Goal: Contribute content: Contribute content

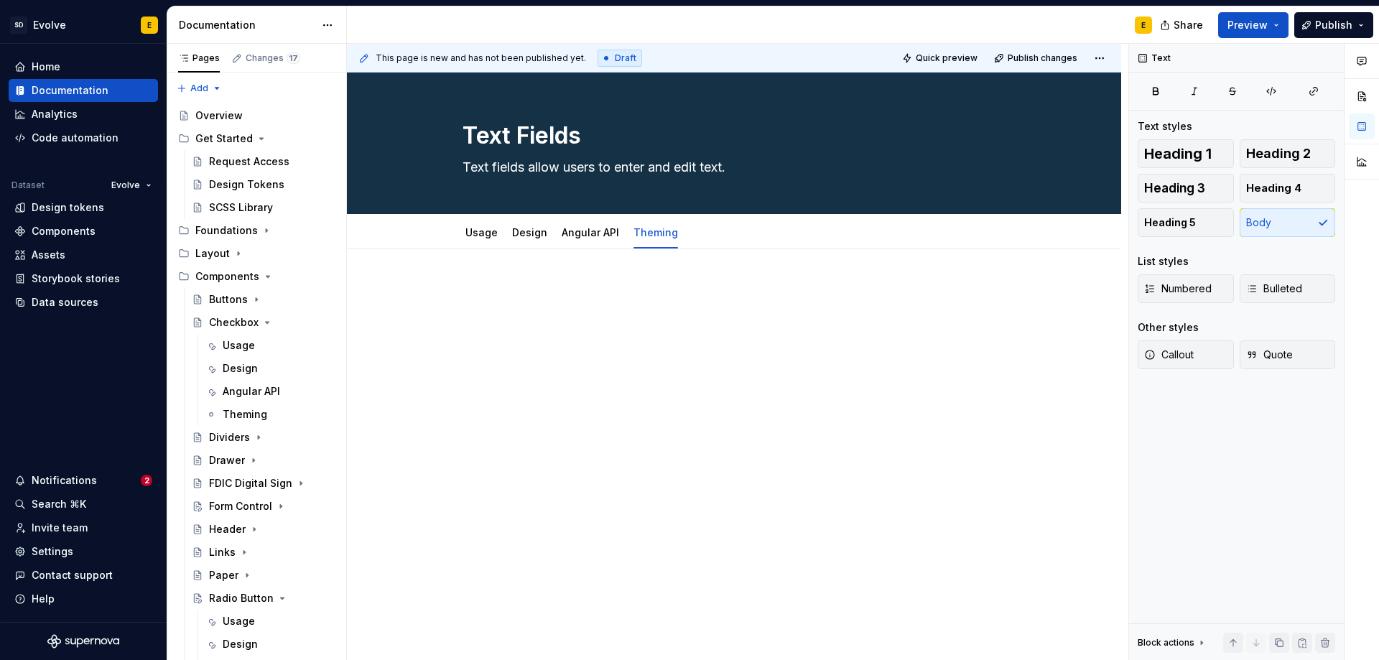
scroll to position [383, 0]
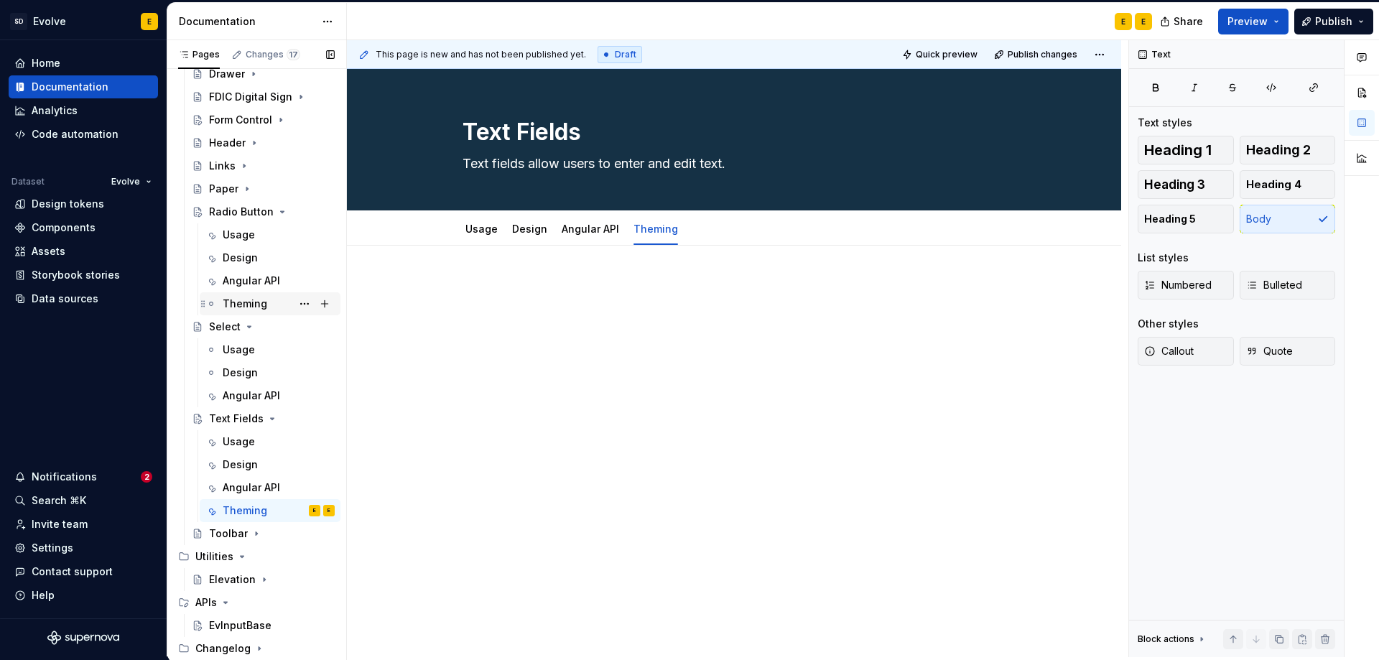
click at [243, 299] on div "Theming" at bounding box center [245, 304] width 45 height 14
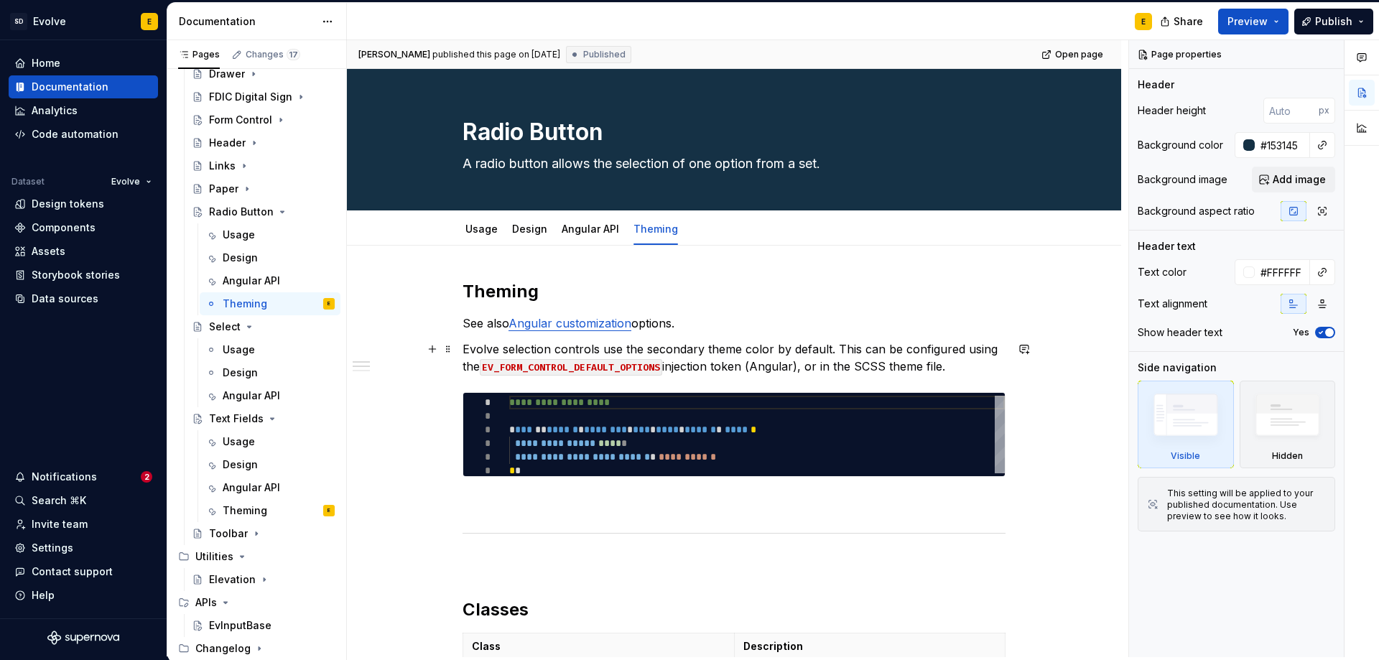
type textarea "*"
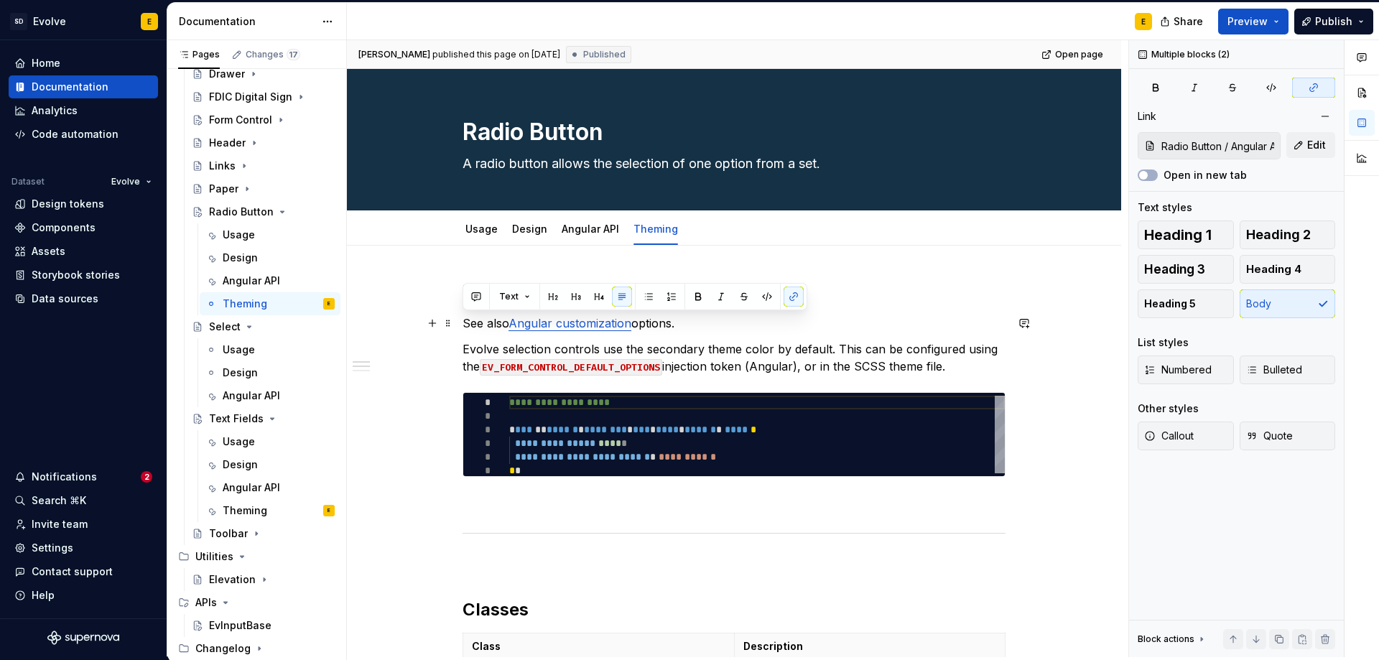
type input "Radio Button / Angular API/ EvFormControlDefaultOptions"
drag, startPoint x: 951, startPoint y: 371, endPoint x: 414, endPoint y: 330, distance: 538.8
copy div "See also Angular customization options. Evolve selection controls use the secon…"
type textarea "*"
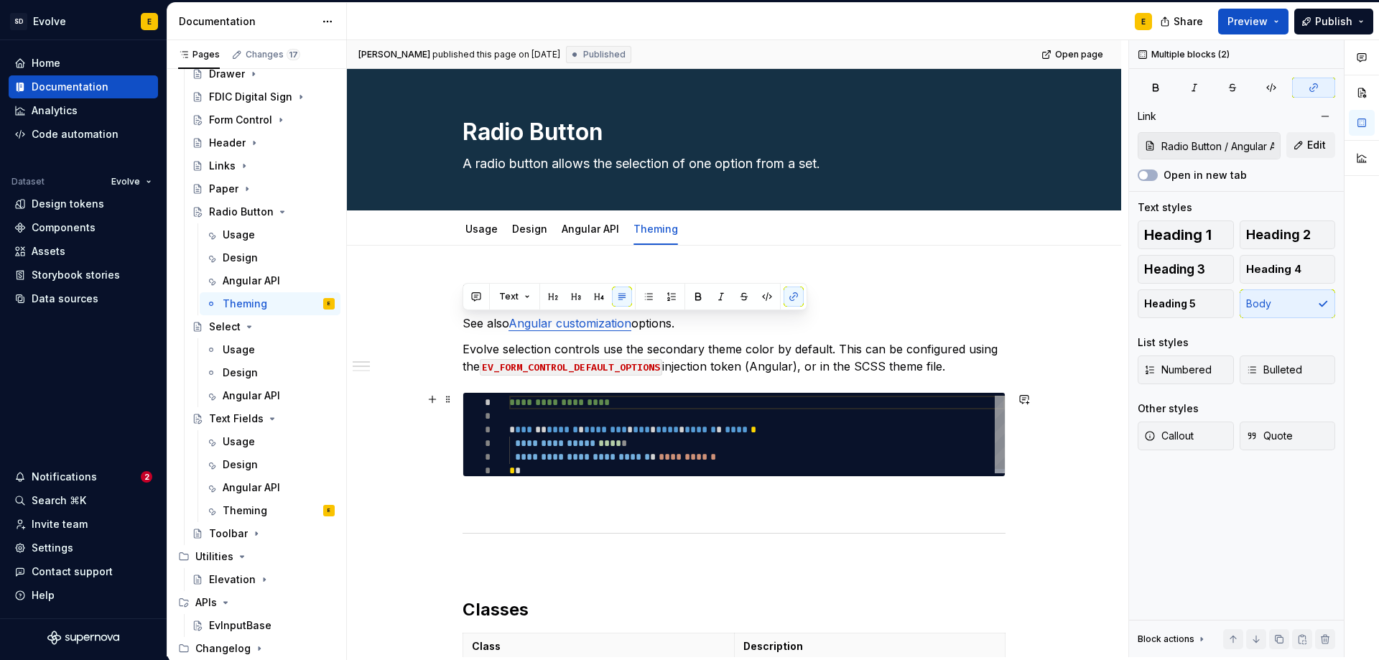
type textarea "**********"
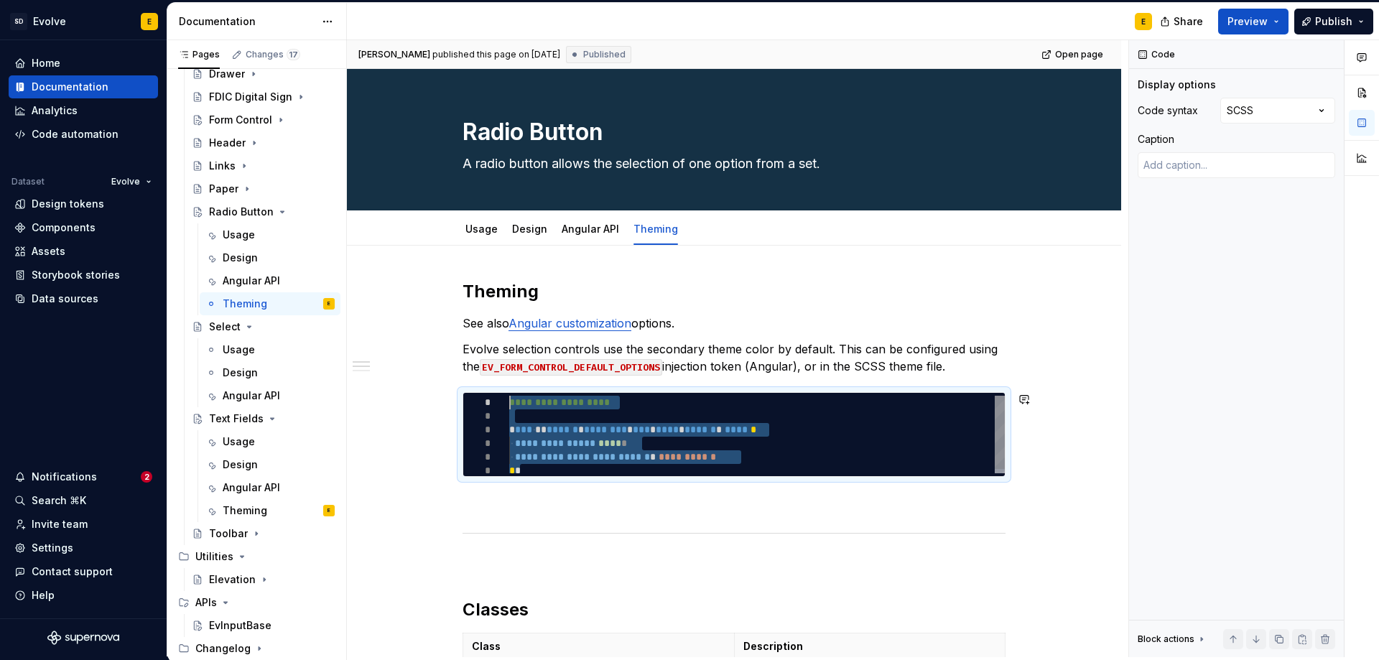
drag, startPoint x: 529, startPoint y: 466, endPoint x: 419, endPoint y: 378, distance: 140.5
click at [509, 396] on div "**********" at bounding box center [757, 437] width 496 height 82
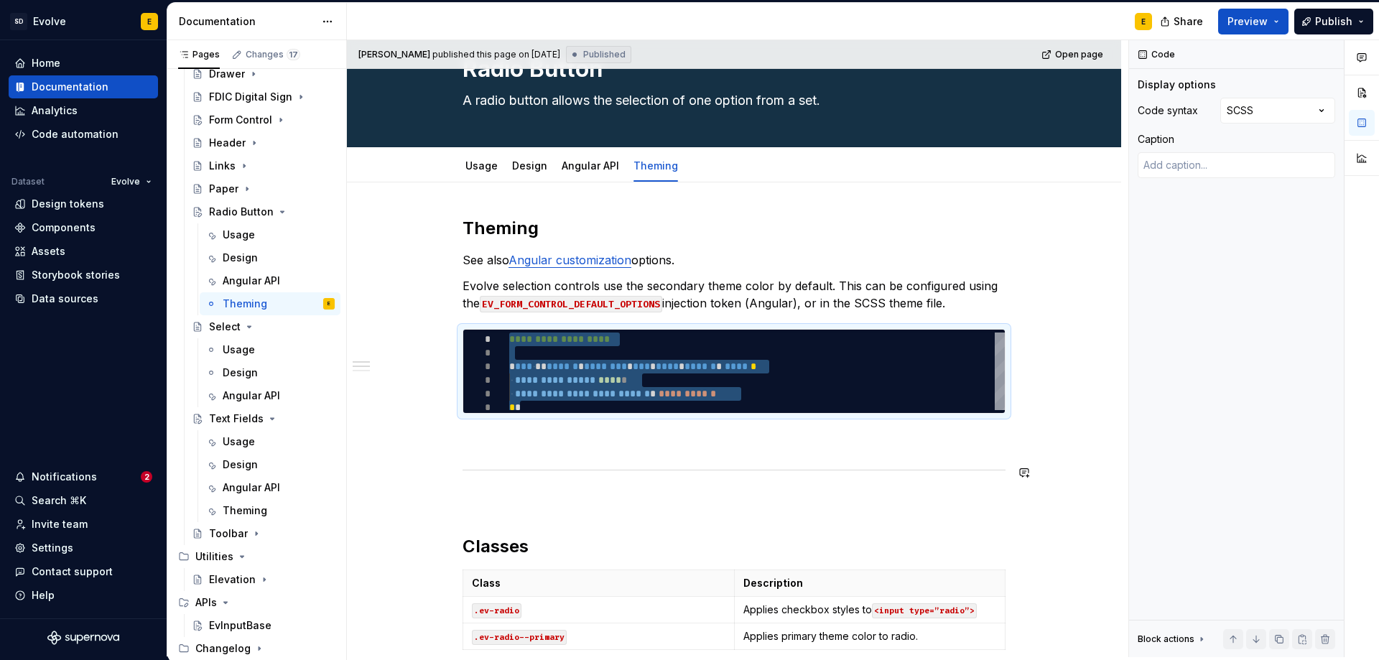
scroll to position [0, 0]
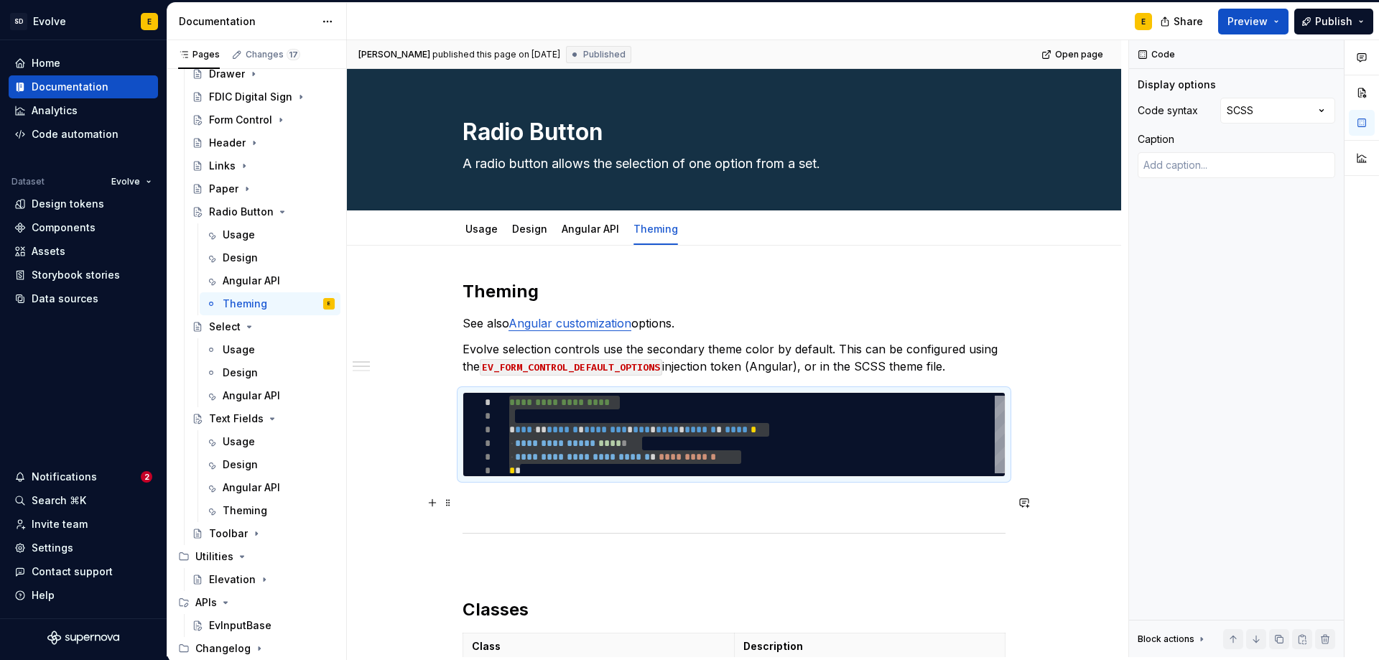
drag, startPoint x: 1032, startPoint y: 494, endPoint x: 1051, endPoint y: 498, distance: 19.7
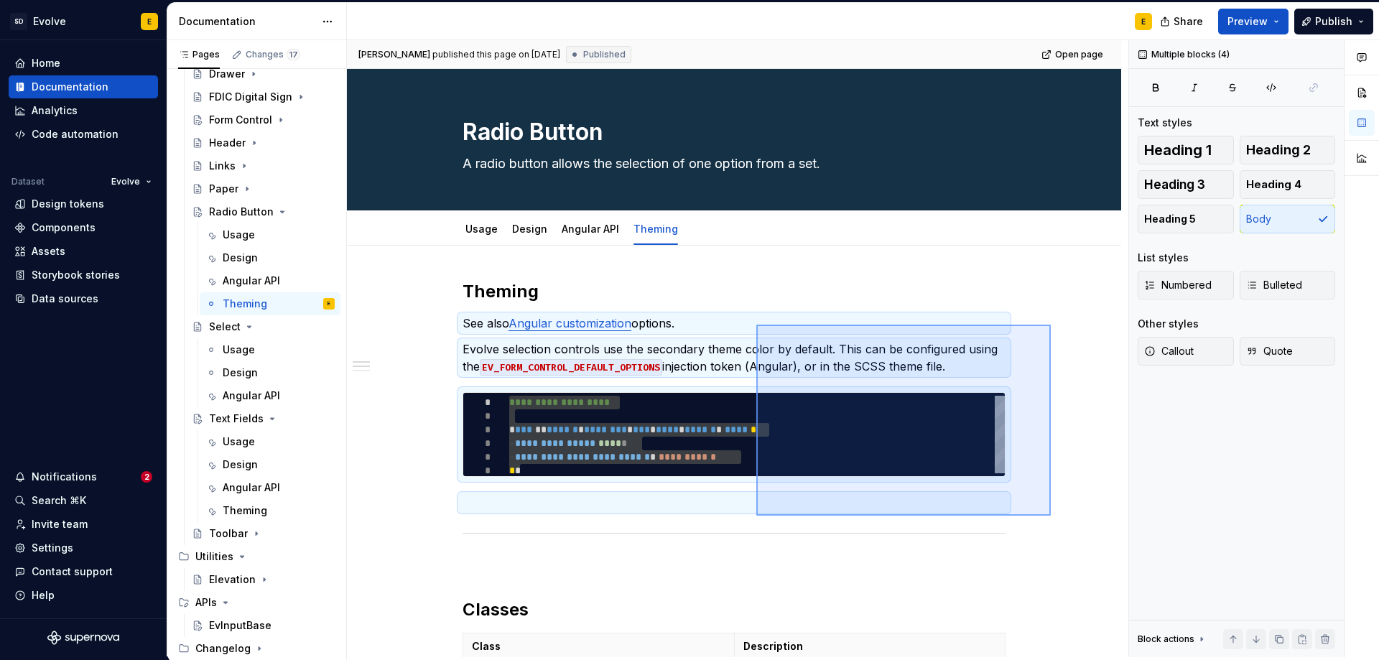
drag, startPoint x: 1051, startPoint y: 516, endPoint x: 756, endPoint y: 325, distance: 351.0
click at [756, 325] on div "**********" at bounding box center [737, 348] width 781 height 617
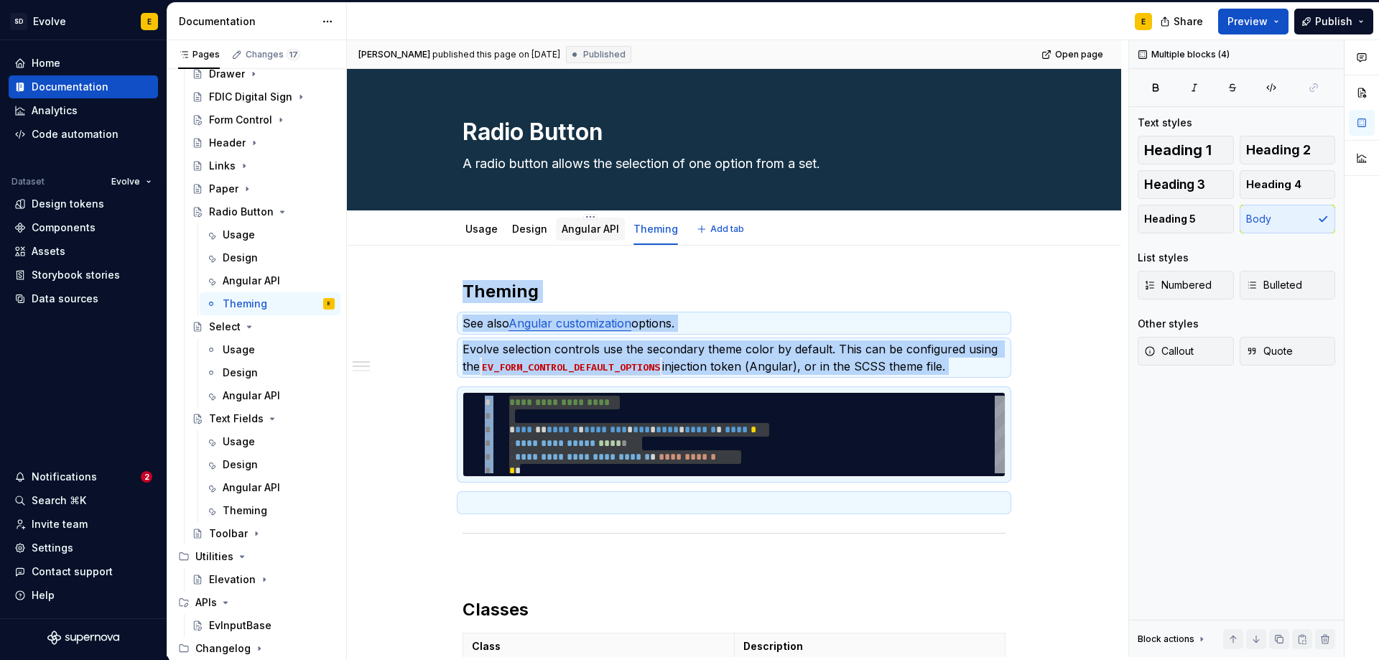
click at [598, 231] on link "Angular API" at bounding box center [590, 229] width 57 height 12
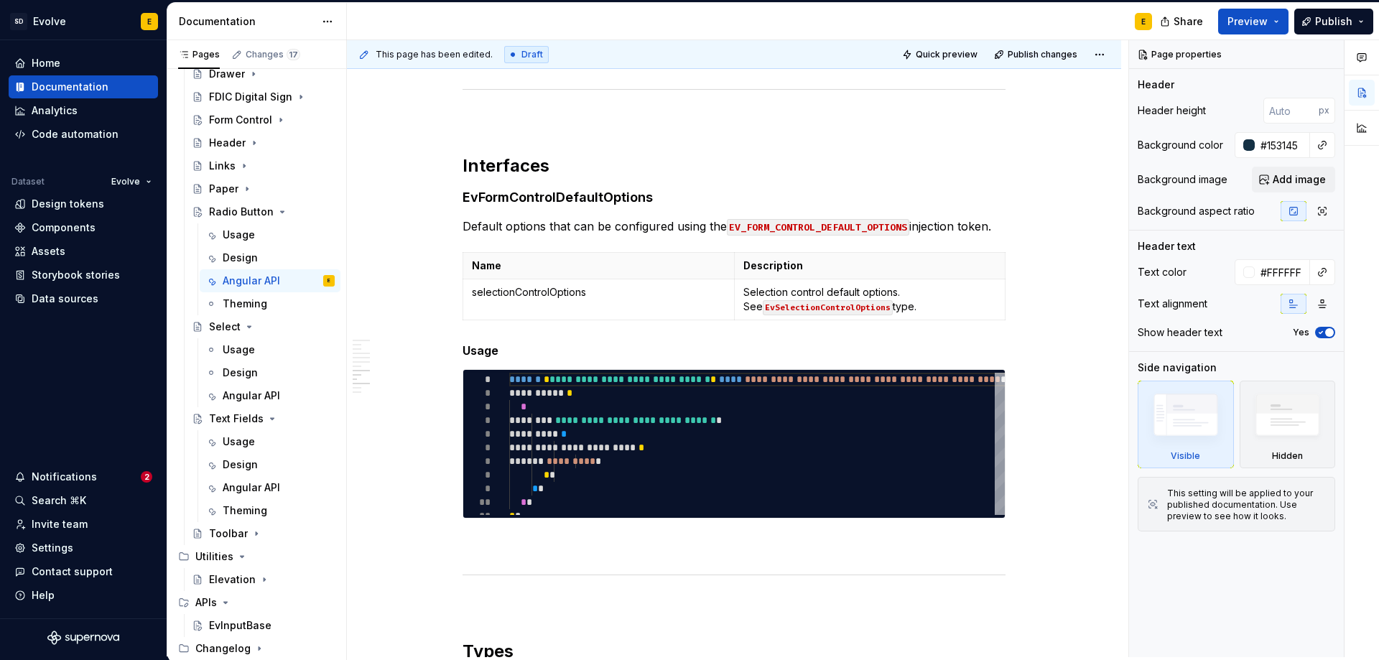
scroll to position [1867, 0]
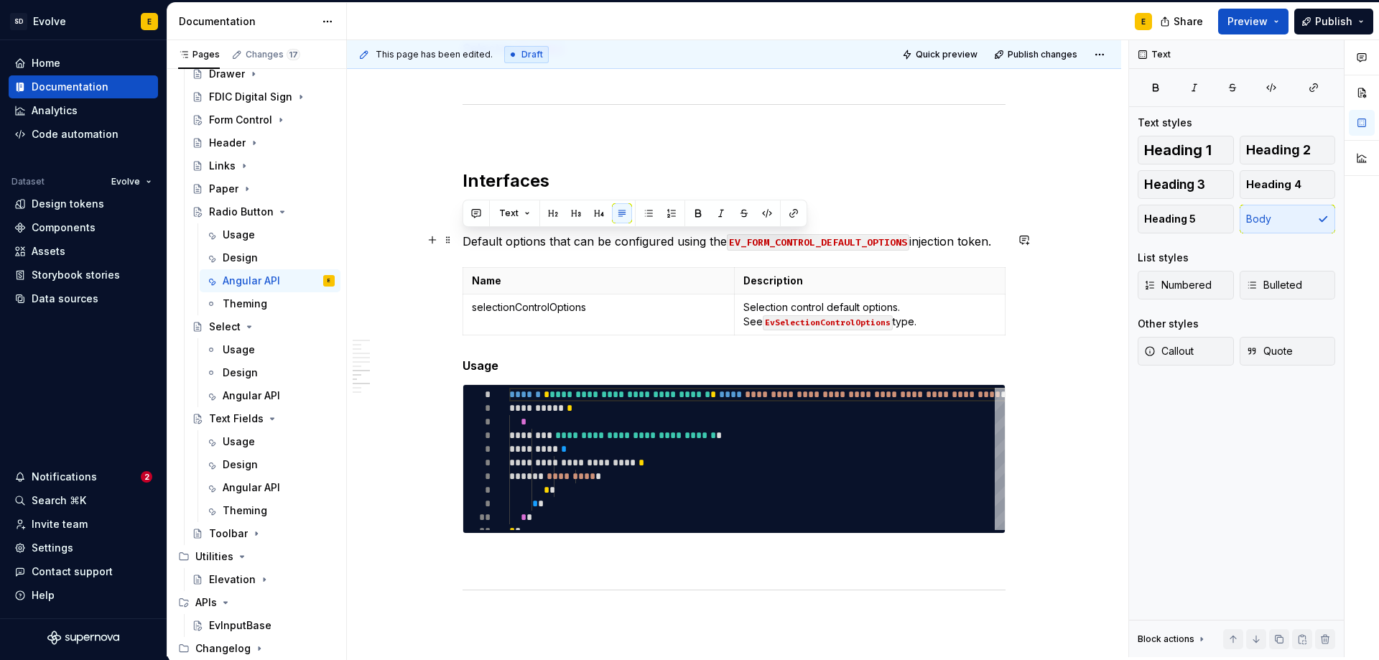
drag, startPoint x: 463, startPoint y: 241, endPoint x: 1002, endPoint y: 247, distance: 538.7
click at [1002, 247] on p "Default options that can be configured using the EV_FORM_CONTROL_DEFAULT_OPTION…" at bounding box center [734, 241] width 543 height 17
copy p "Default options that can be configured using the EV_FORM_CONTROL_DEFAULT_OPTION…"
click at [246, 484] on div "Angular API" at bounding box center [251, 487] width 57 height 14
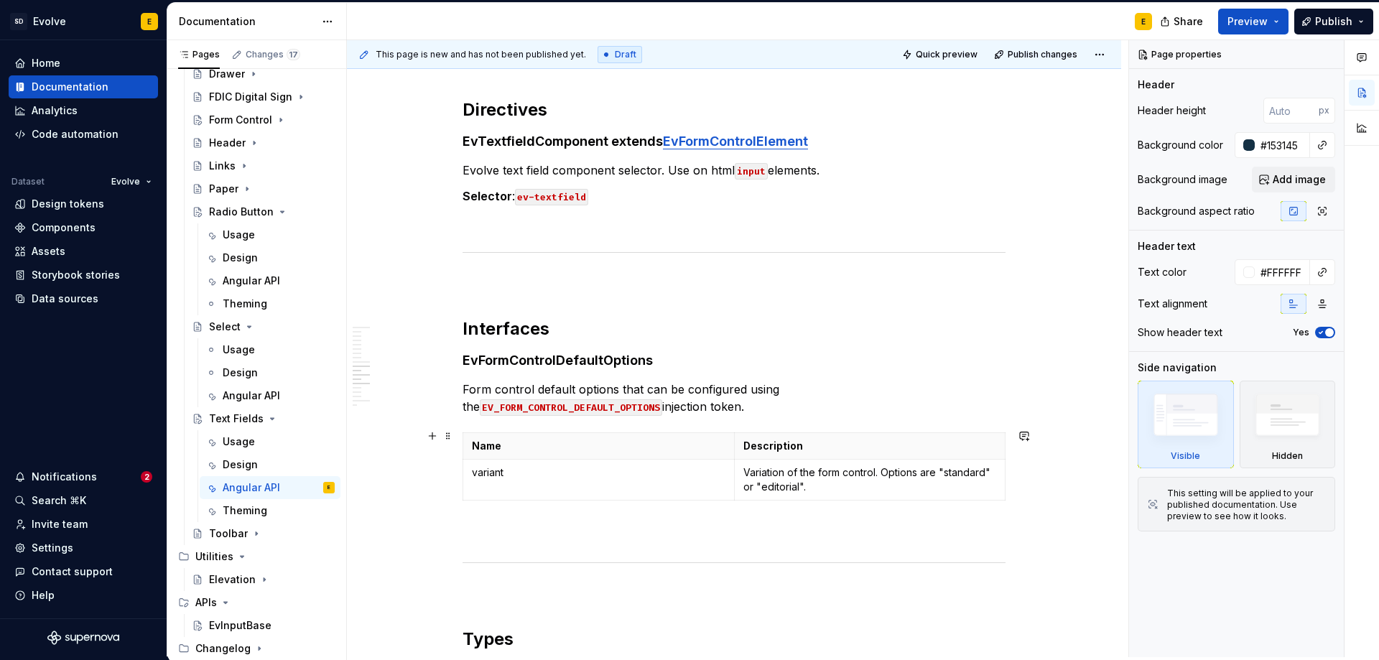
scroll to position [3437, 0]
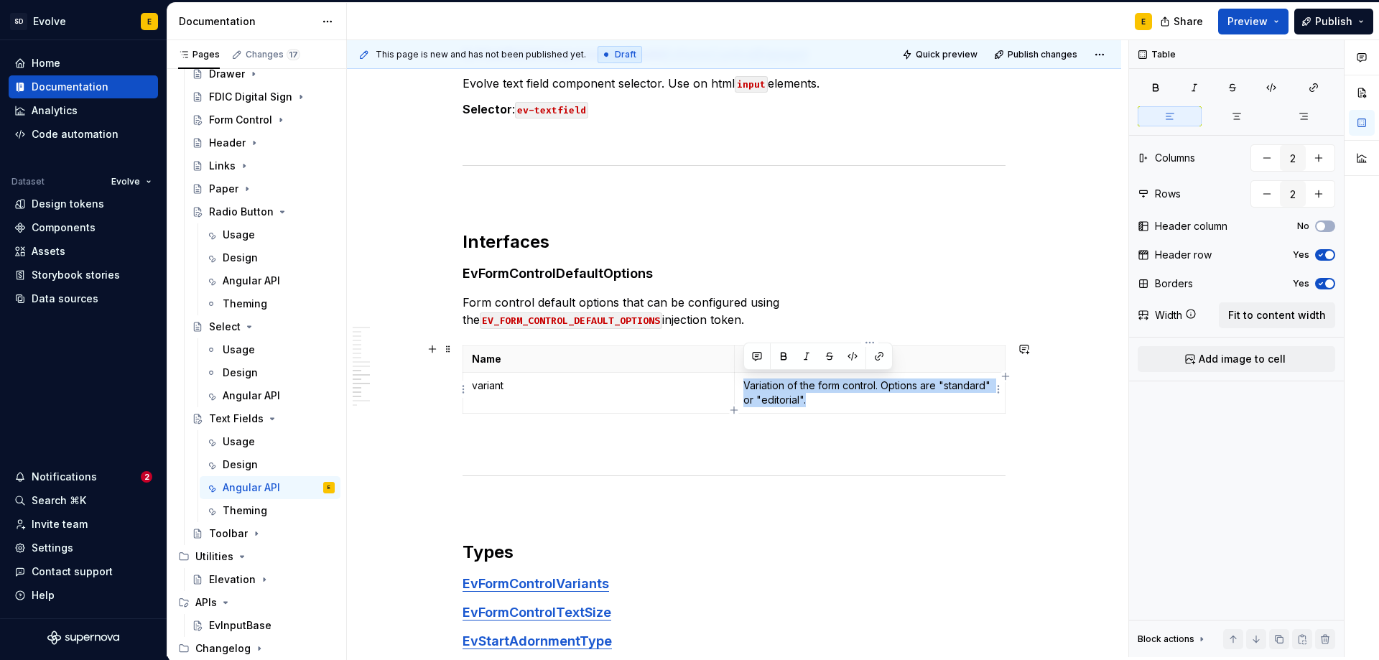
drag, startPoint x: 817, startPoint y: 403, endPoint x: 738, endPoint y: 381, distance: 82.6
click at [738, 381] on td "Variation of the form control. Options are "standard" or "editorial"." at bounding box center [869, 393] width 271 height 41
copy p "Variation of the form control. Options are "standard" or "editorial"."
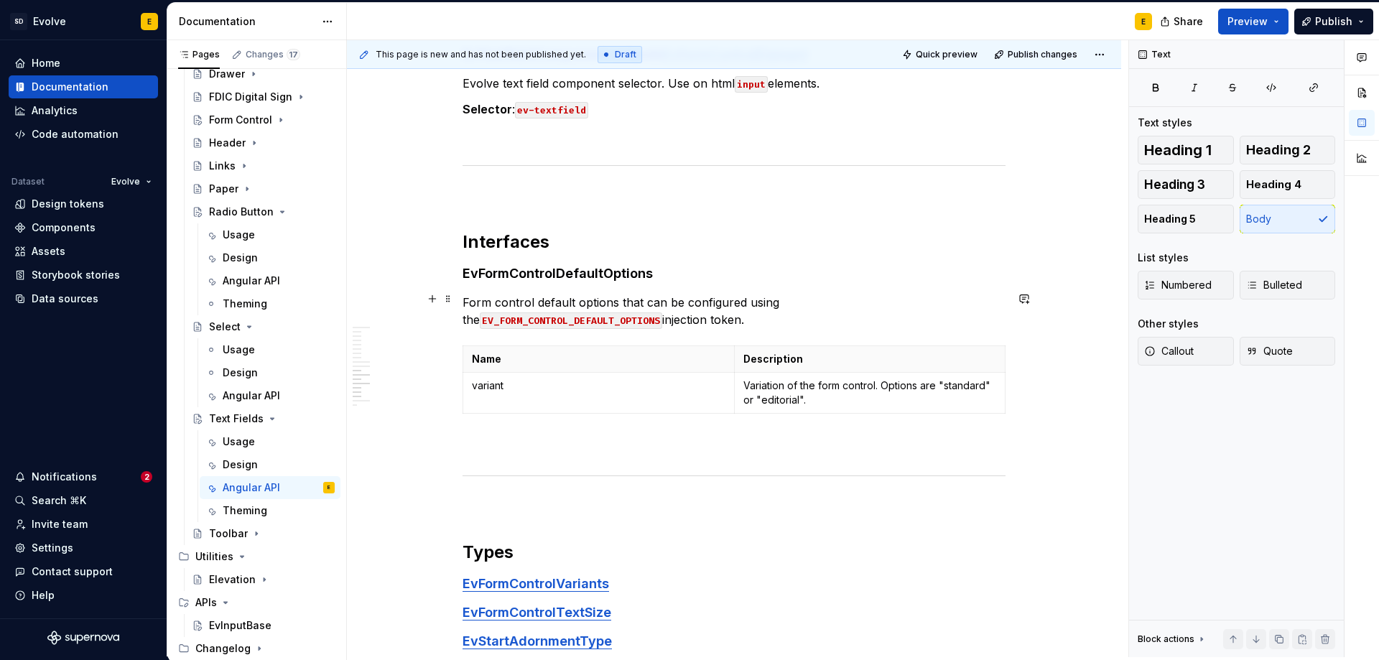
click at [622, 319] on p "Form control default options that can be configured using the EV_FORM_CONTROL_D…" at bounding box center [734, 311] width 543 height 34
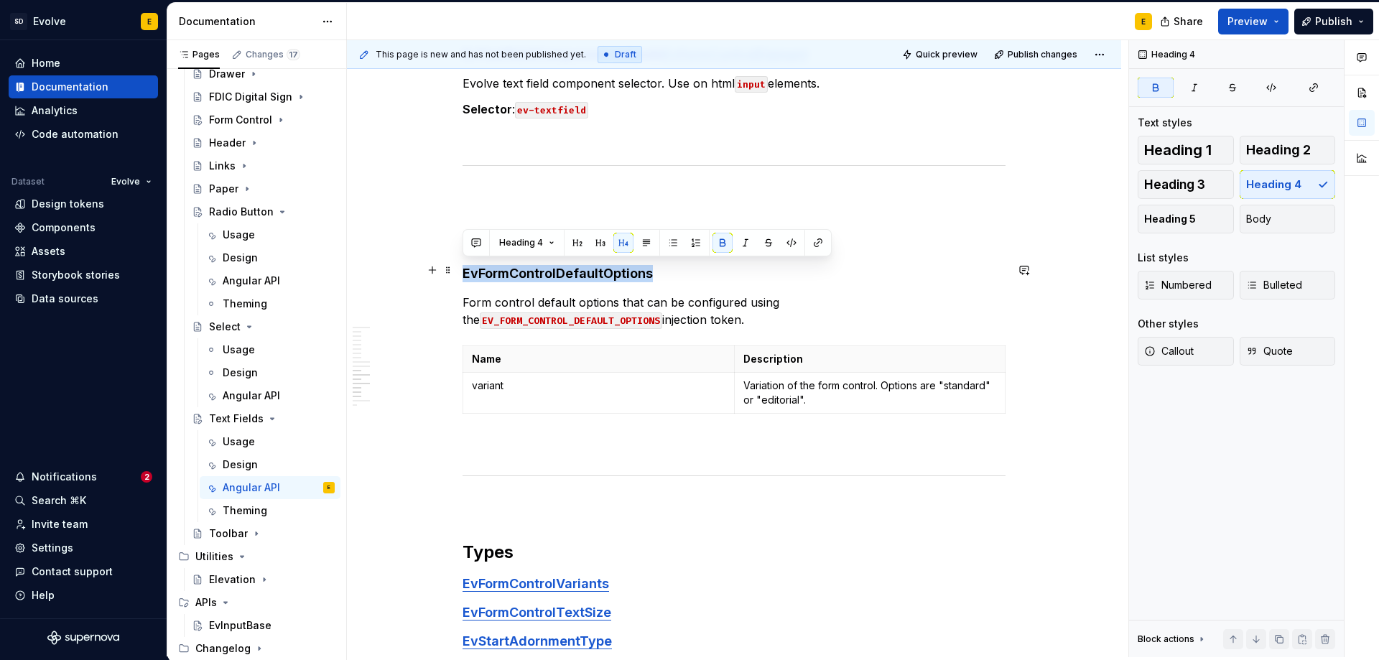
drag, startPoint x: 656, startPoint y: 269, endPoint x: 463, endPoint y: 270, distance: 193.2
click at [463, 270] on h4 "EvFormControlDefaultOptions" at bounding box center [734, 273] width 543 height 17
click at [816, 240] on button "button" at bounding box center [818, 243] width 20 height 20
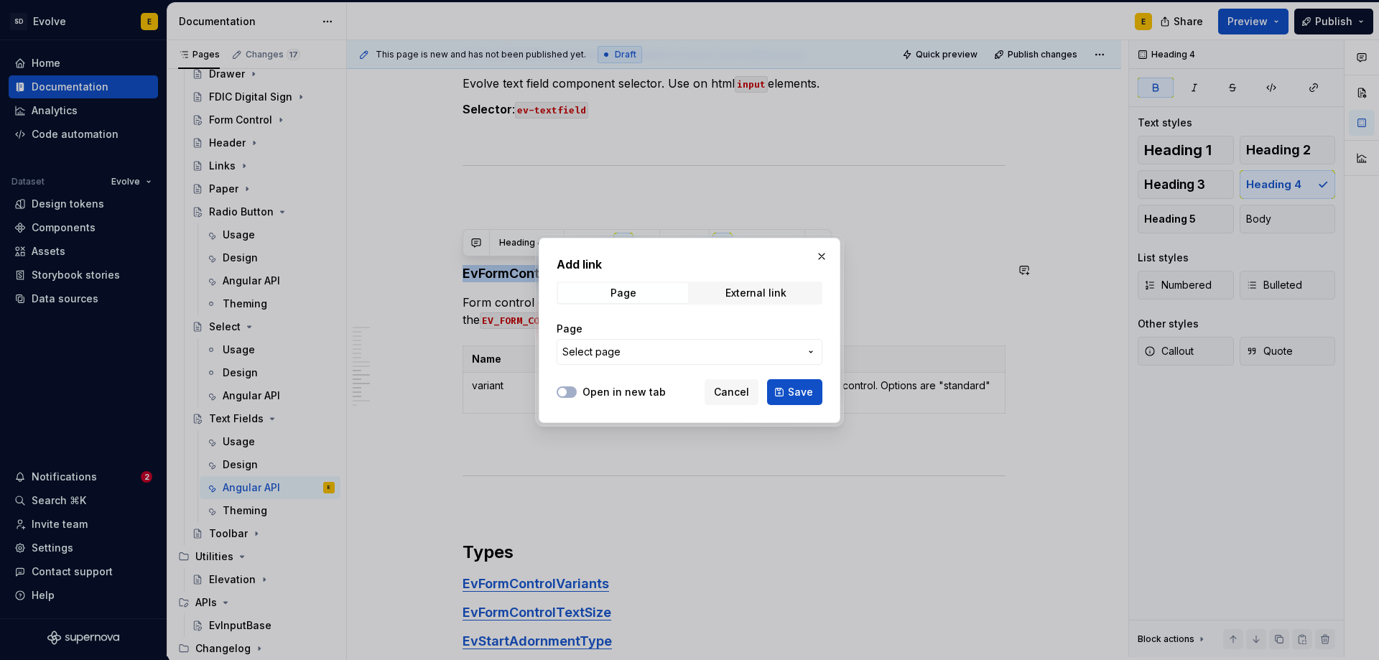
click at [643, 350] on span "Select page" at bounding box center [680, 352] width 237 height 14
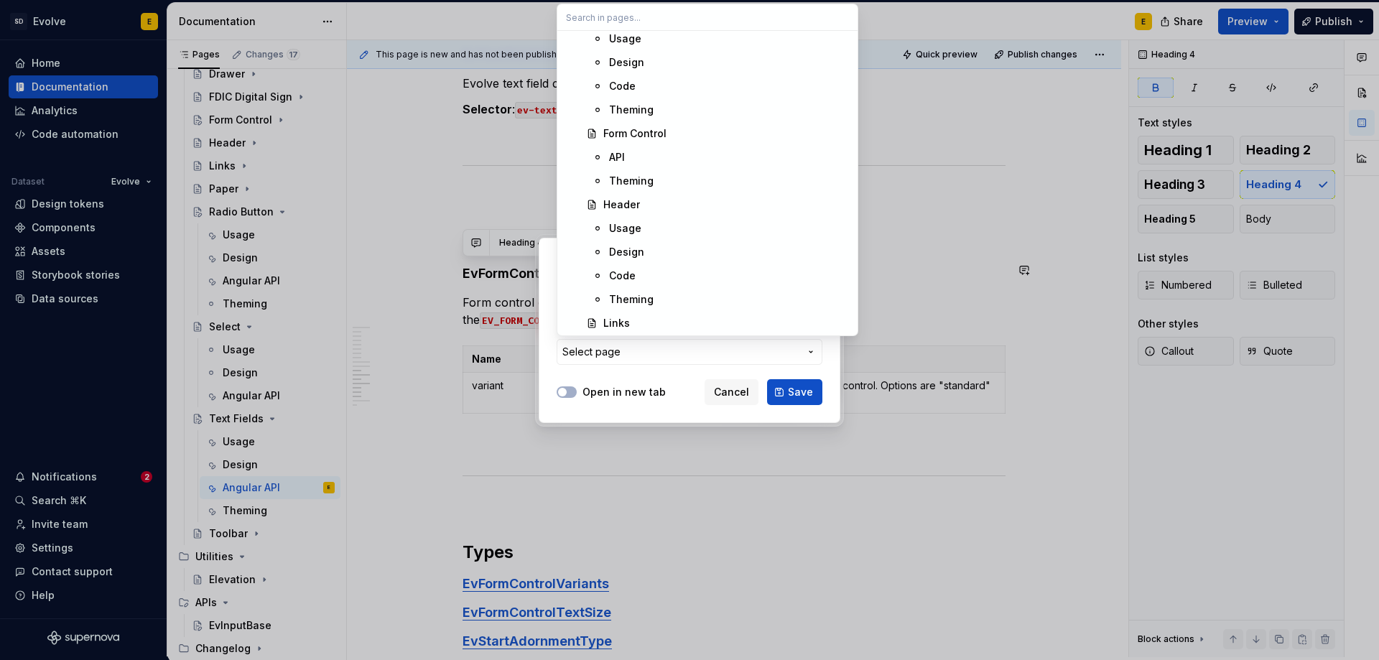
scroll to position [1508, 0]
click at [633, 146] on div "API" at bounding box center [729, 148] width 240 height 14
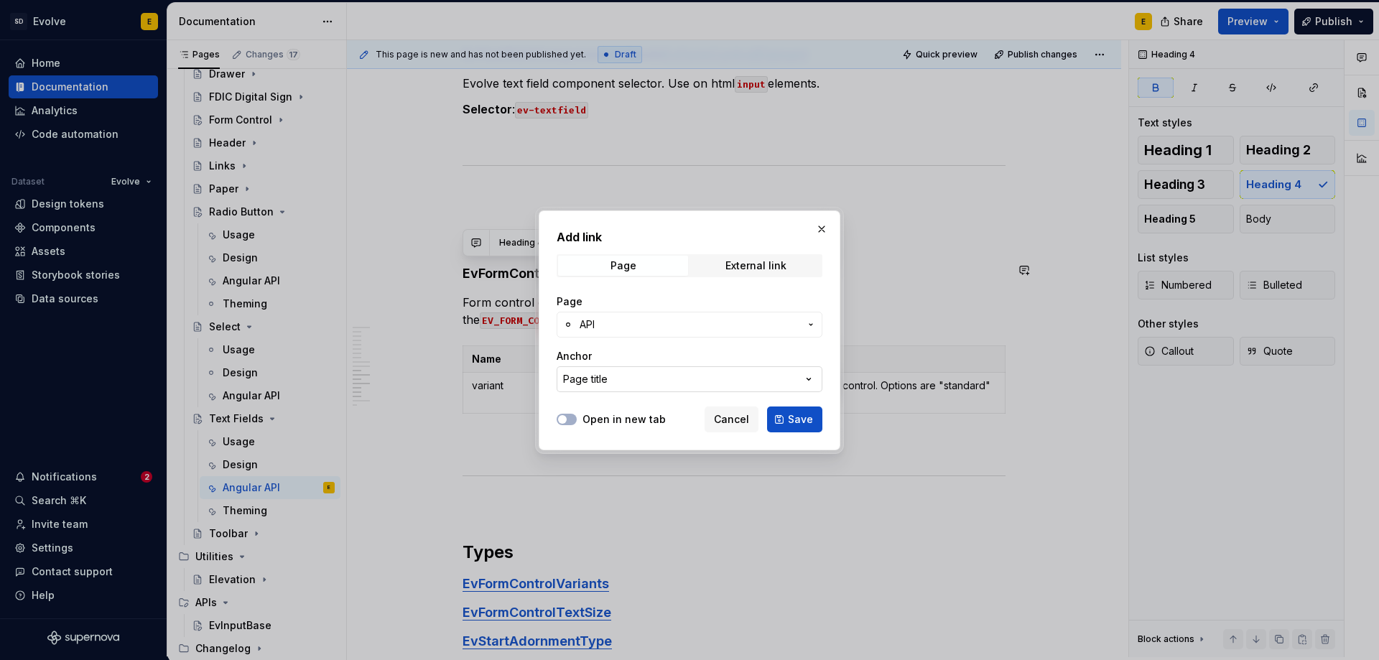
click at [661, 382] on button "Page title" at bounding box center [690, 379] width 266 height 26
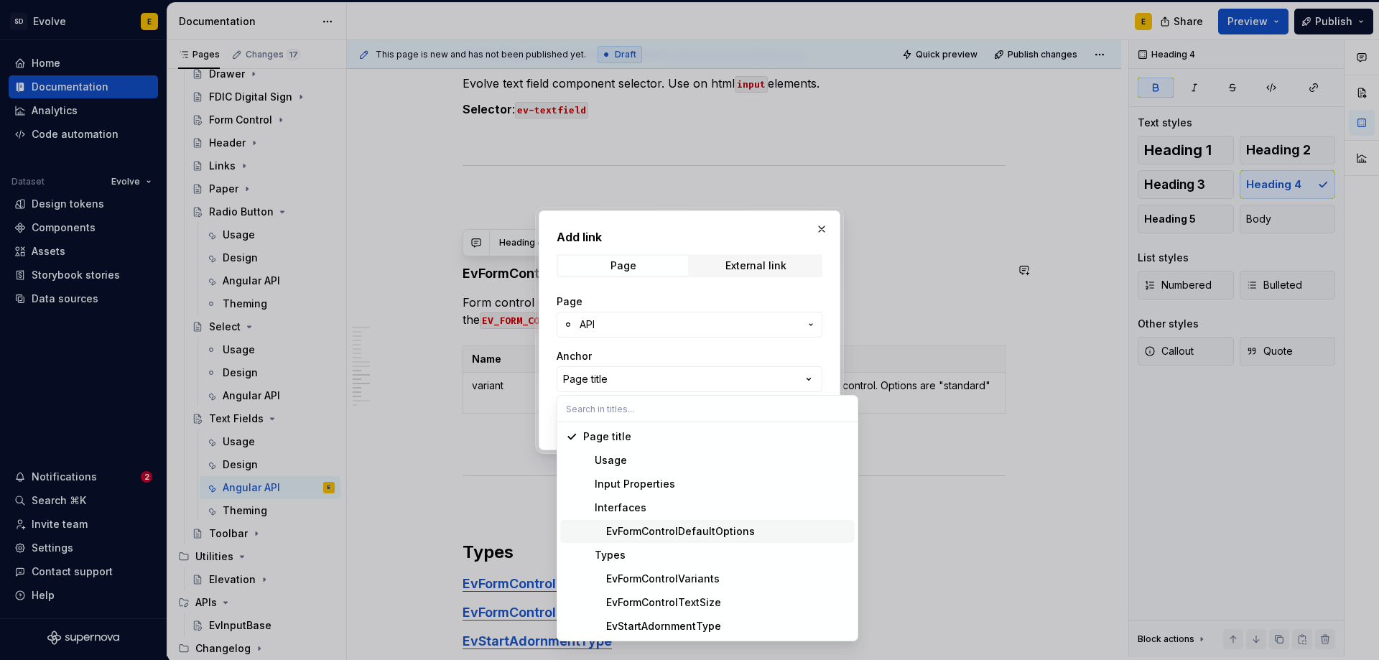
click at [695, 532] on div "EvFormControlDefaultOptions" at bounding box center [669, 531] width 172 height 14
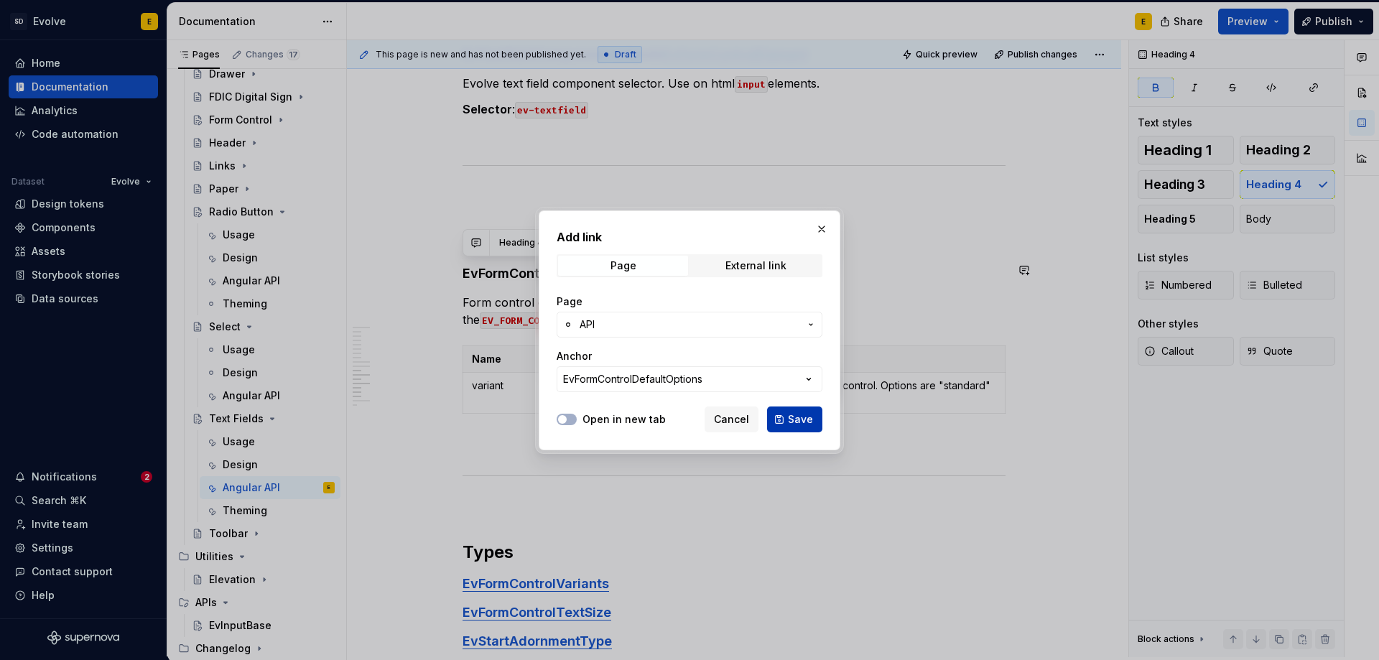
click at [782, 413] on button "Save" at bounding box center [794, 420] width 55 height 26
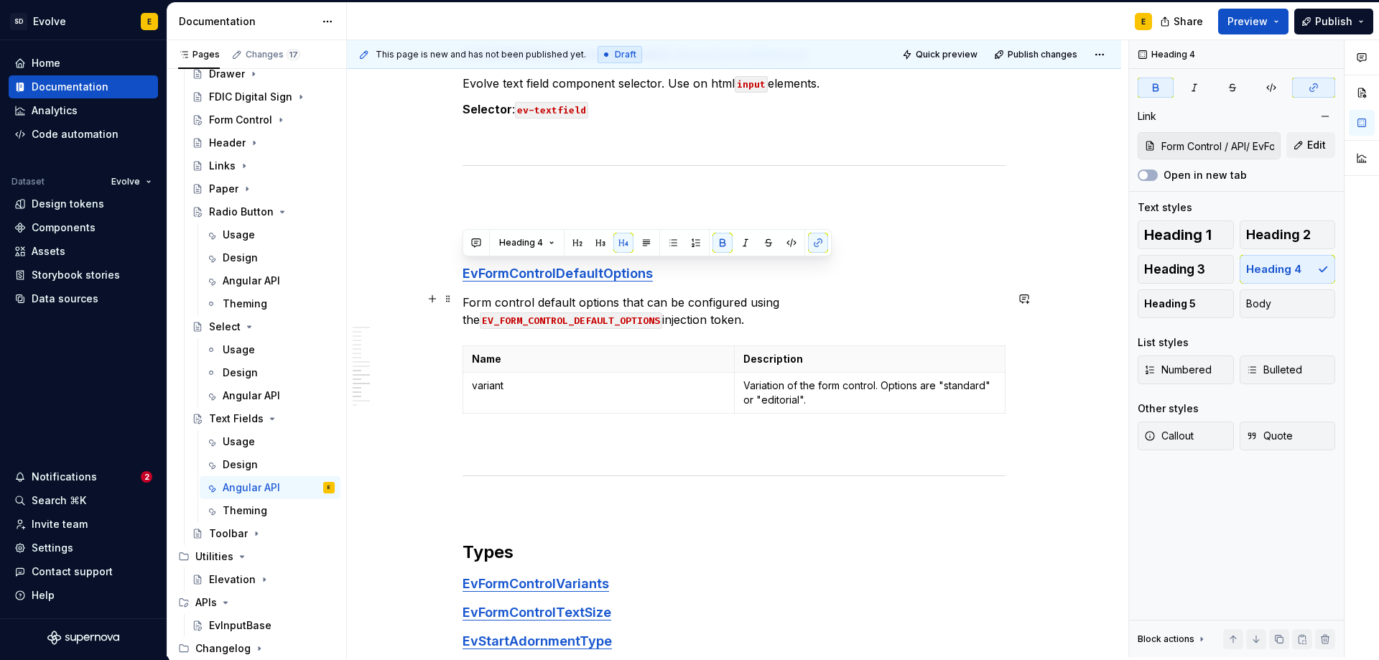
click at [680, 324] on p "Form control default options that can be configured using the EV_FORM_CONTROL_D…" at bounding box center [734, 311] width 543 height 34
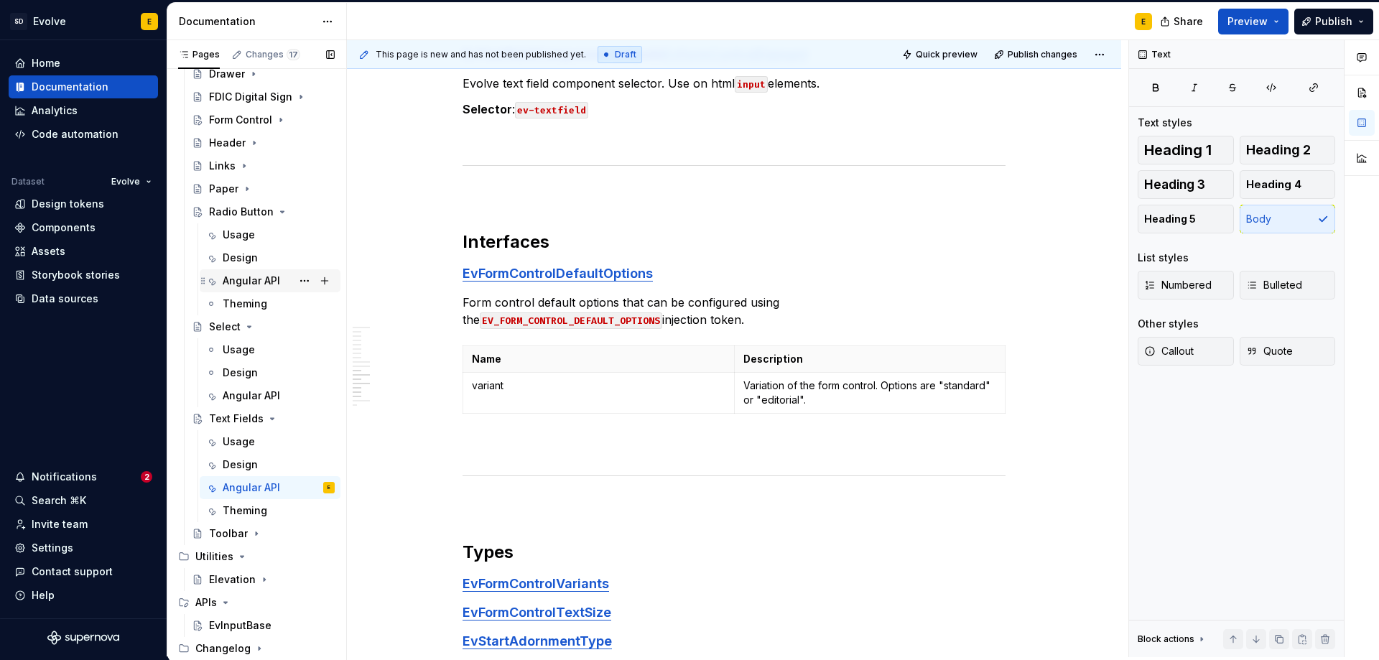
click at [256, 279] on div "Angular API" at bounding box center [251, 281] width 57 height 14
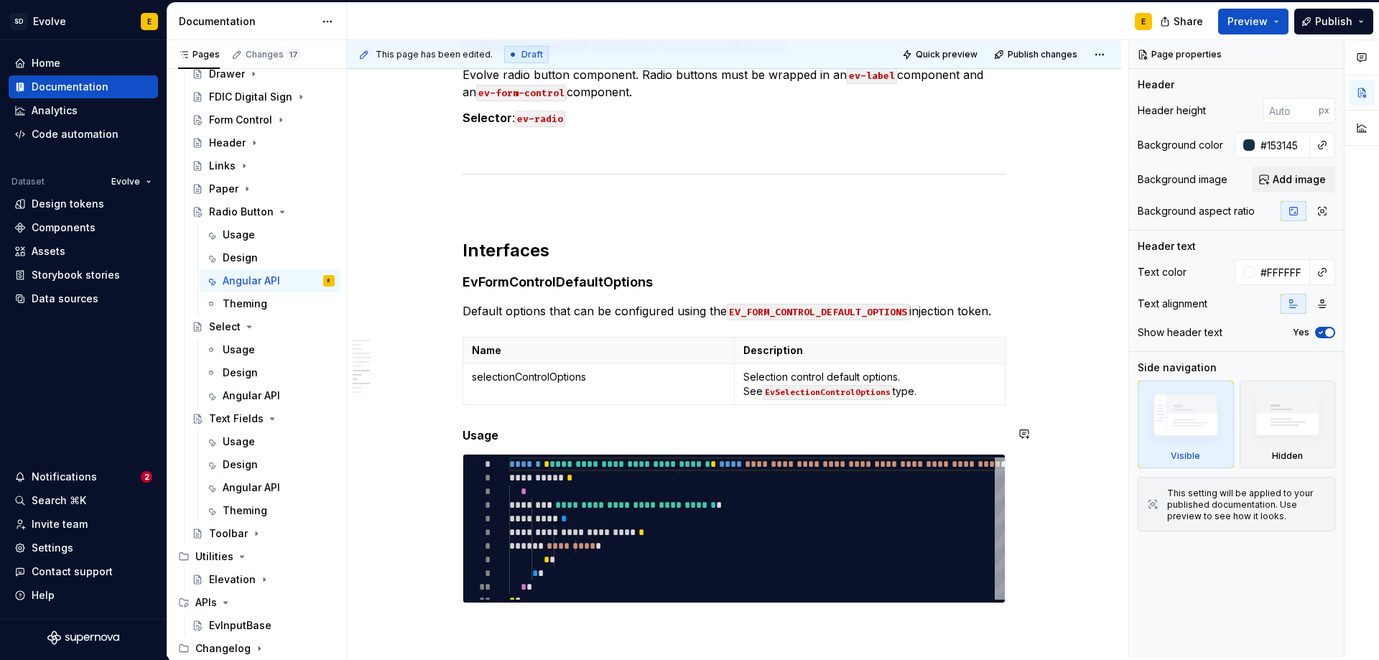
scroll to position [1867, 0]
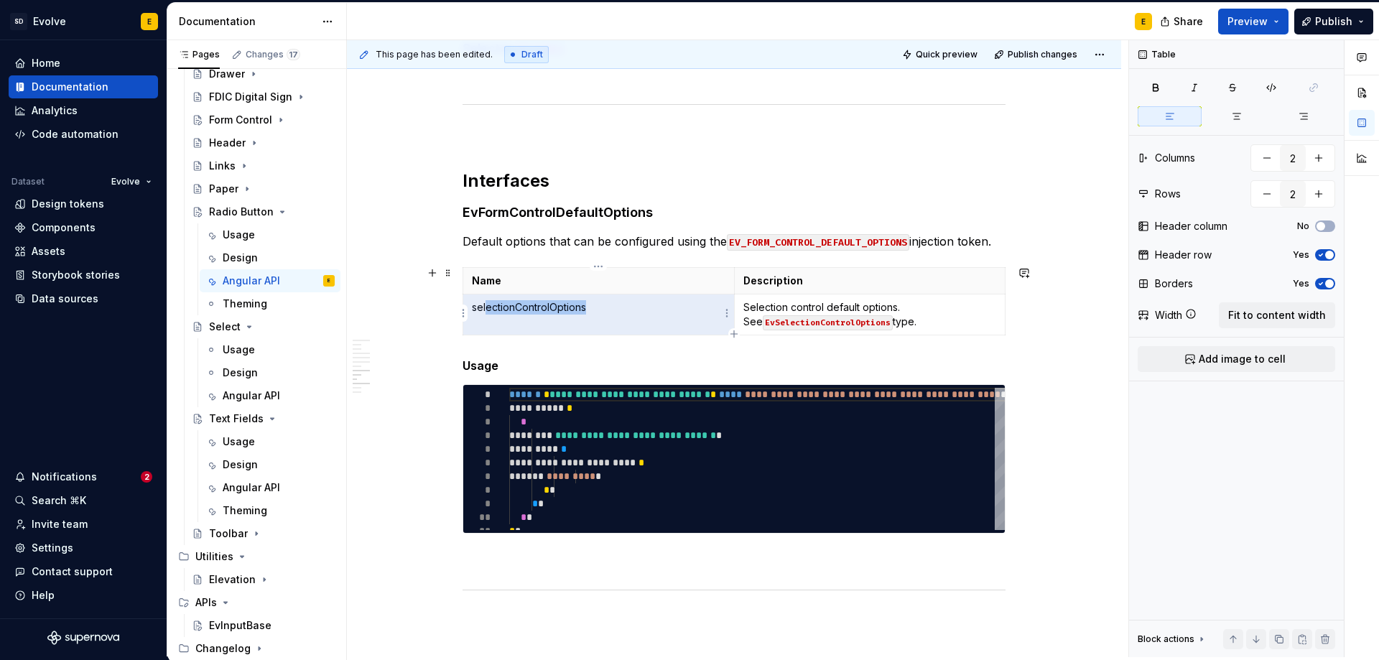
drag, startPoint x: 542, startPoint y: 312, endPoint x: 488, endPoint y: 307, distance: 54.8
click at [488, 307] on p "selectionControlOptions" at bounding box center [599, 307] width 254 height 14
click at [531, 309] on p "selectionControlOptions" at bounding box center [599, 307] width 254 height 14
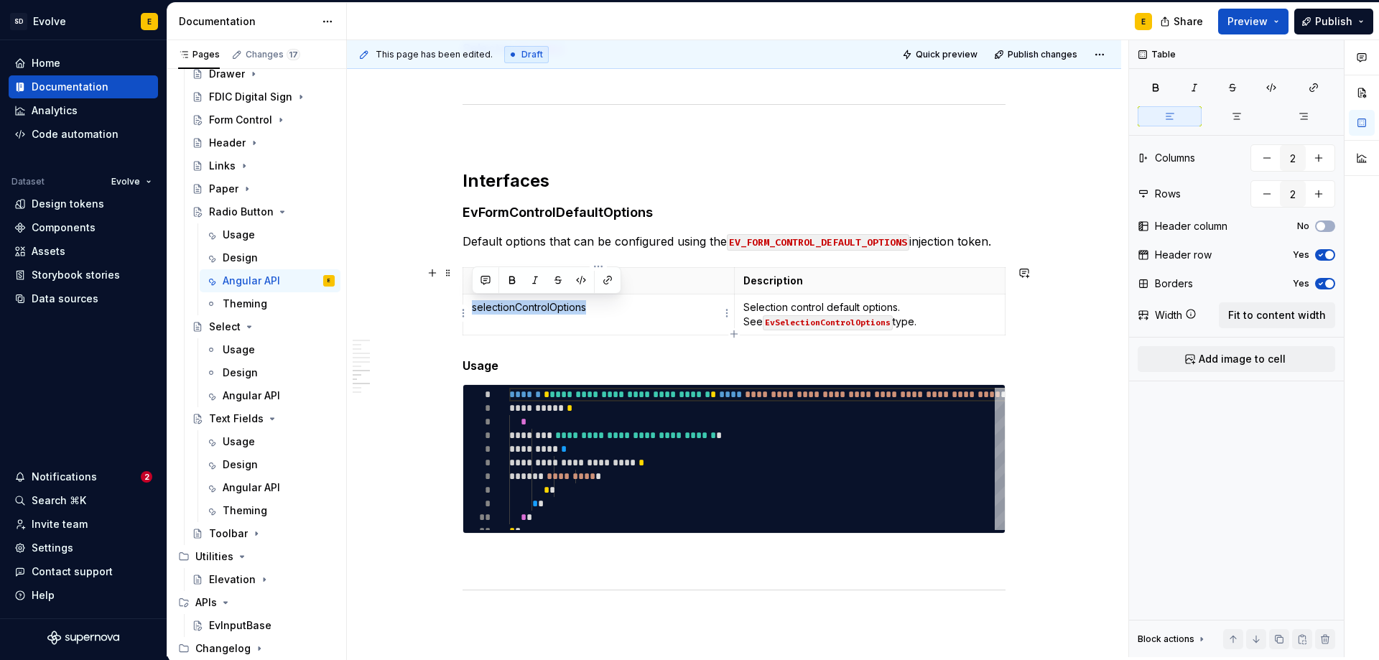
drag, startPoint x: 472, startPoint y: 303, endPoint x: 606, endPoint y: 305, distance: 134.3
click at [606, 305] on p "selectionControlOptions" at bounding box center [599, 307] width 254 height 14
copy p "selectionControlOptions"
drag, startPoint x: 905, startPoint y: 323, endPoint x: 873, endPoint y: 319, distance: 32.6
click at [873, 319] on p "Selection control default options. See EvSelectionControlOptions type." at bounding box center [870, 314] width 254 height 29
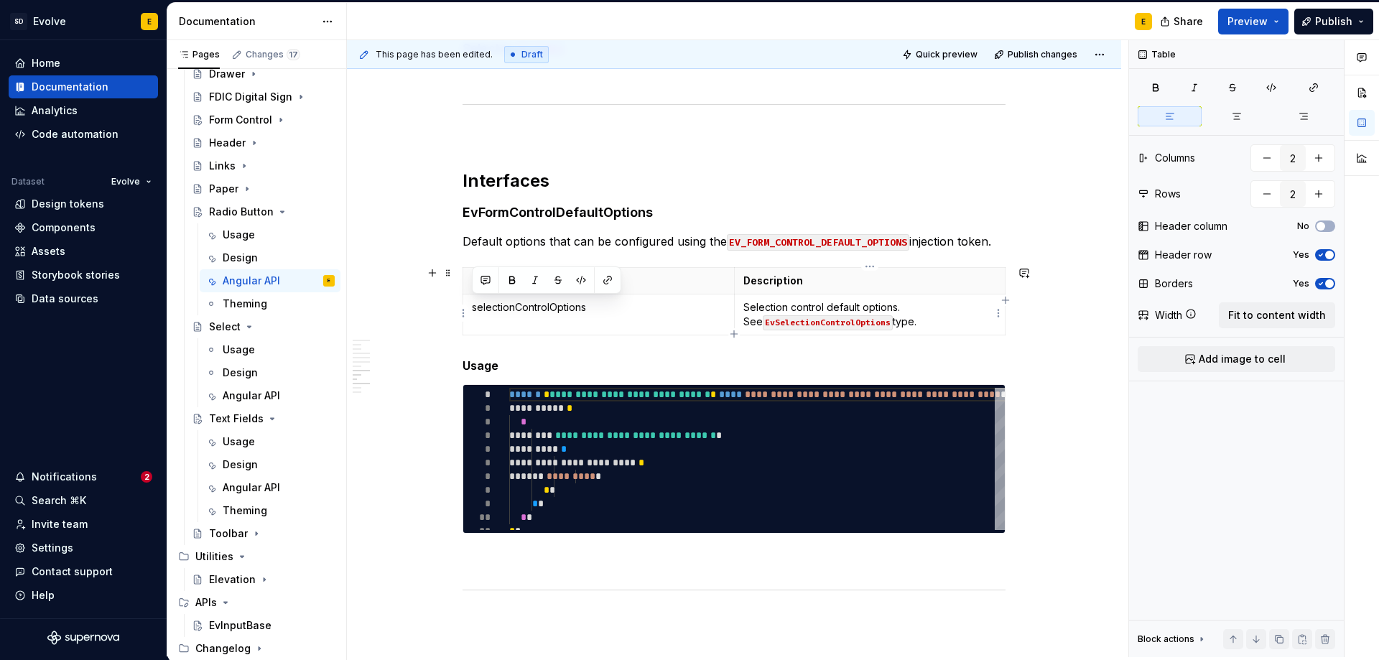
click at [902, 322] on p "Selection control default options. See EvSelectionControlOptions type." at bounding box center [870, 314] width 254 height 29
drag, startPoint x: 904, startPoint y: 322, endPoint x: 746, endPoint y: 302, distance: 160.0
click at [746, 302] on p "Selection control default options. See EvSelectionControlOptions type." at bounding box center [870, 314] width 254 height 29
copy p "Selection control default options. See EvSelectionControlOptions type."
click at [925, 322] on p "Selection control default options. See EvSelectionControlOptions type." at bounding box center [870, 314] width 254 height 29
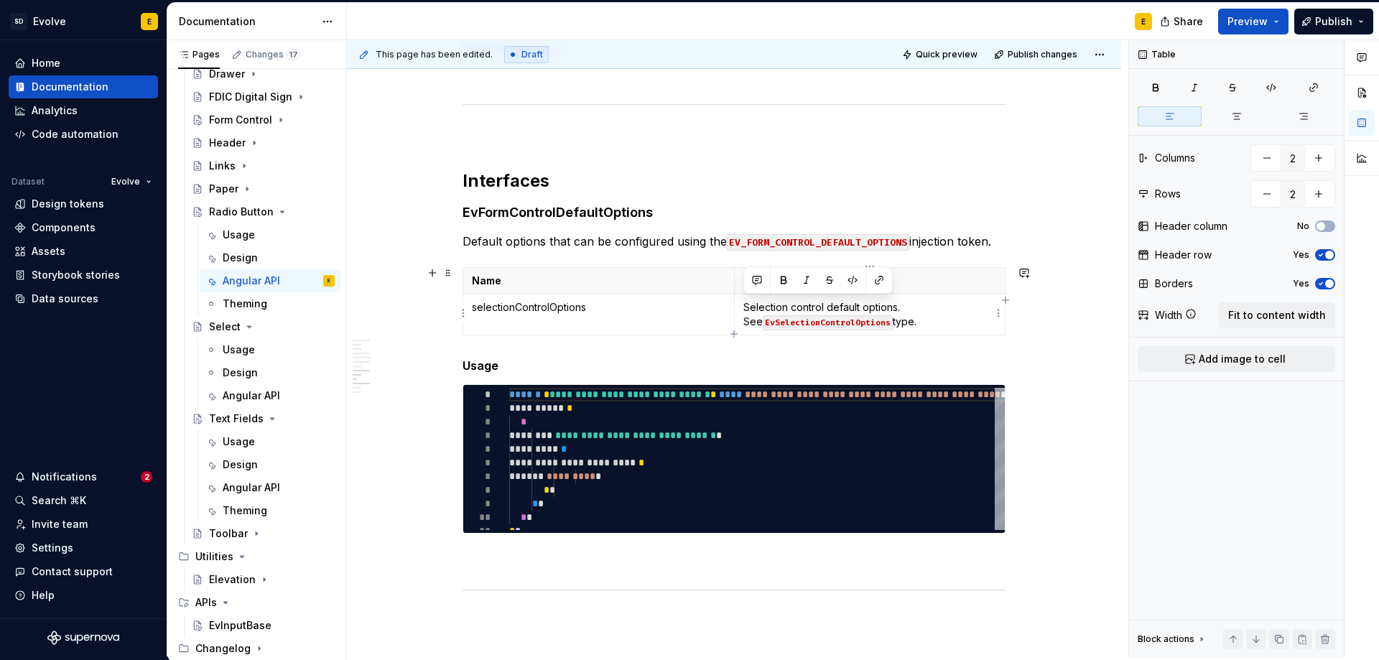
click at [925, 322] on p "Selection control default options. See EvSelectionControlOptions type." at bounding box center [870, 314] width 254 height 29
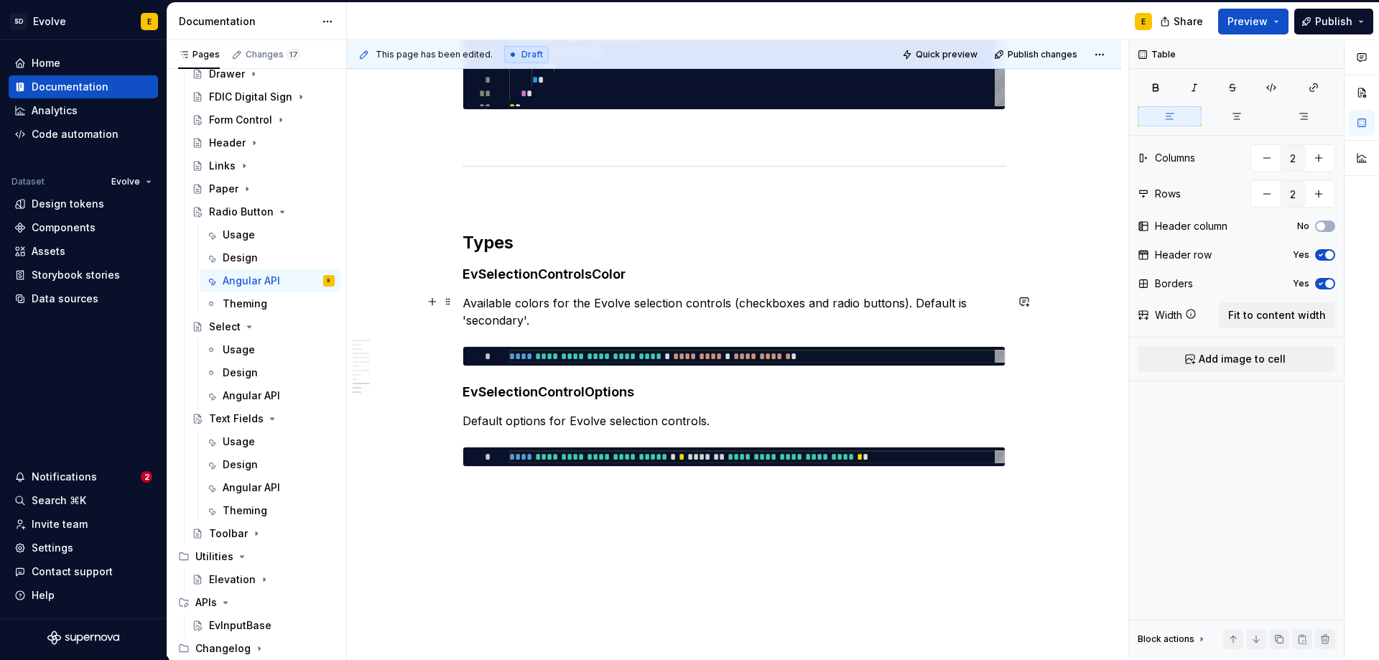
scroll to position [2298, 0]
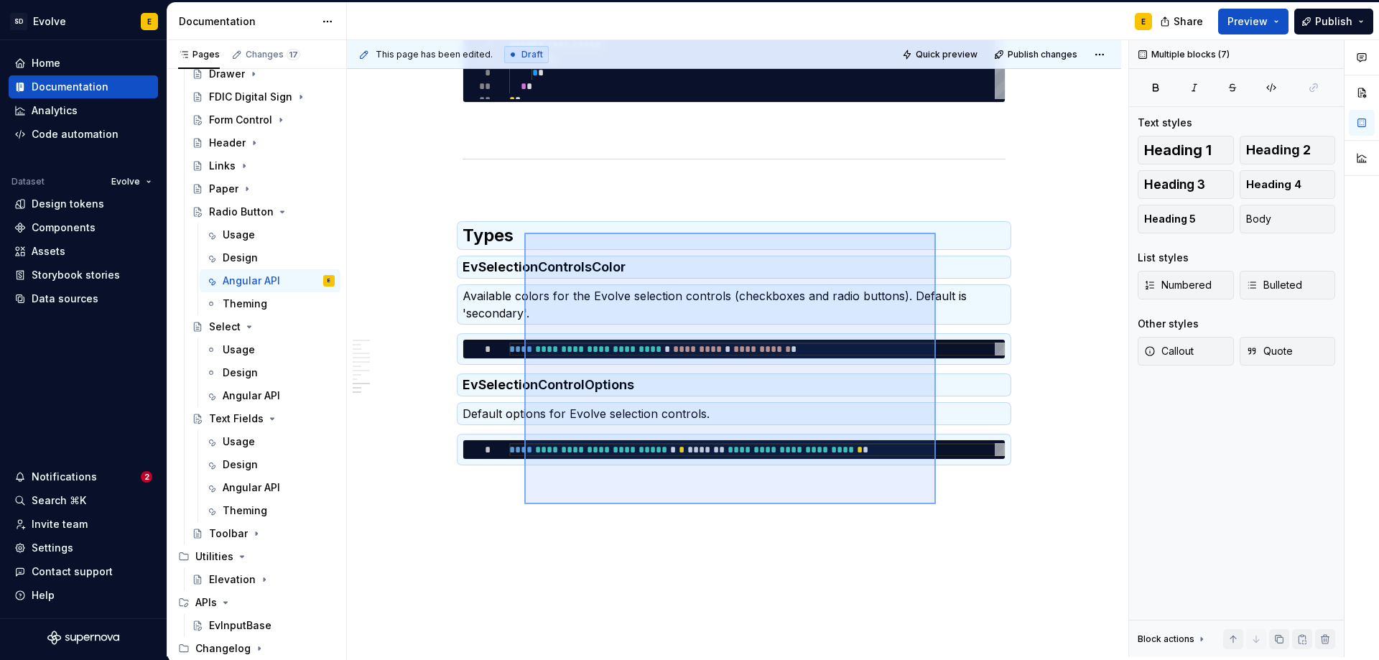
drag, startPoint x: 936, startPoint y: 504, endPoint x: 524, endPoint y: 233, distance: 493.0
click at [524, 233] on div "**********" at bounding box center [737, 348] width 781 height 617
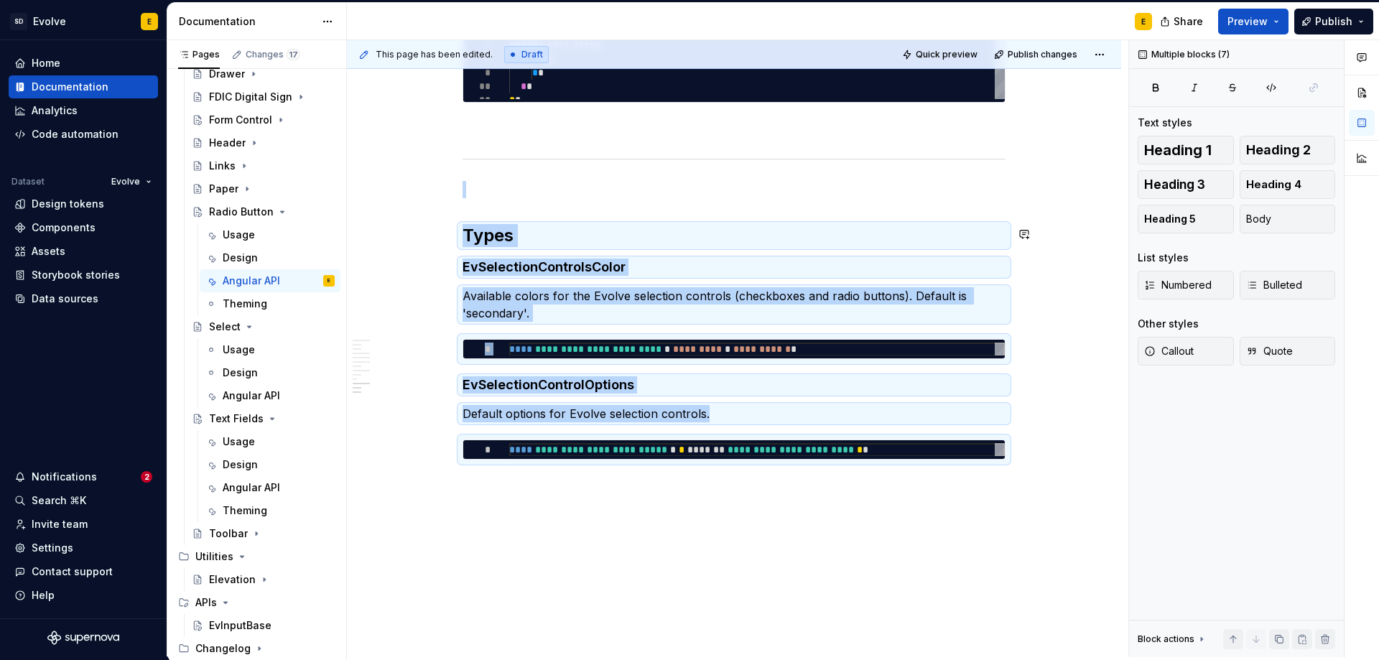
copy div "**********"
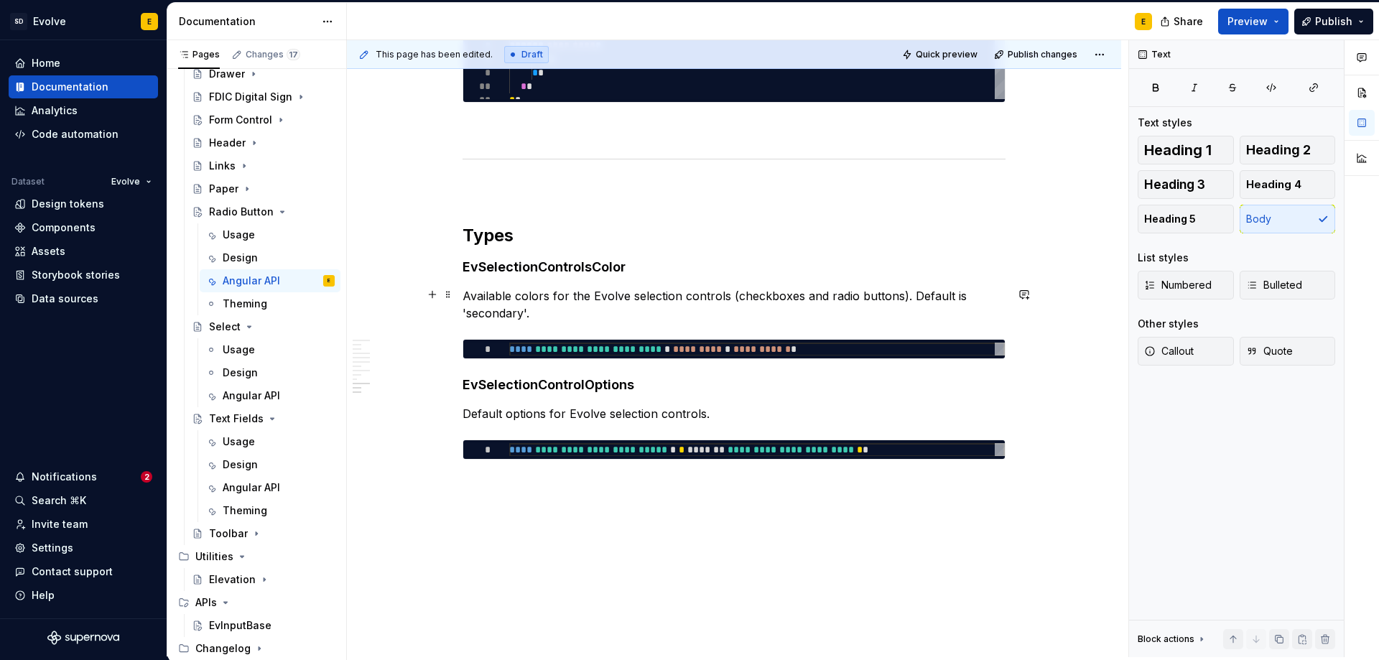
drag, startPoint x: 969, startPoint y: 499, endPoint x: 745, endPoint y: 309, distance: 294.0
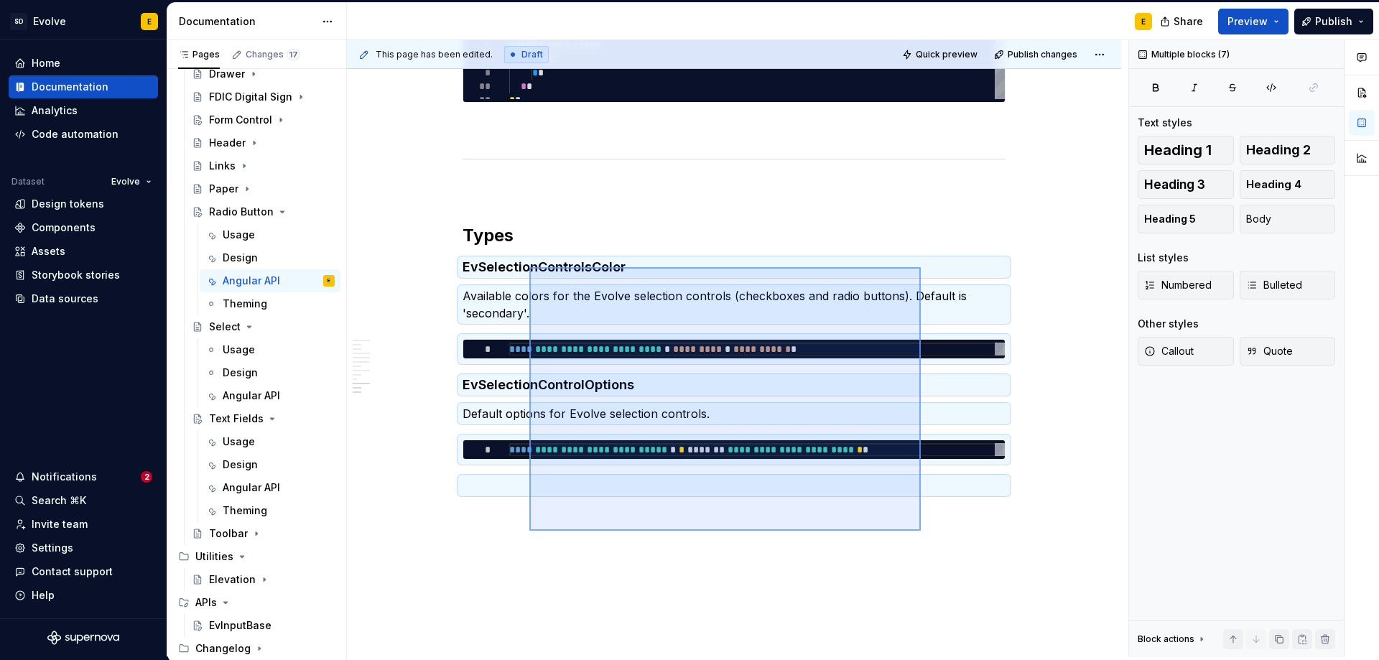
drag, startPoint x: 526, startPoint y: 321, endPoint x: 529, endPoint y: 267, distance: 54.0
click at [529, 267] on div "**********" at bounding box center [737, 348] width 781 height 617
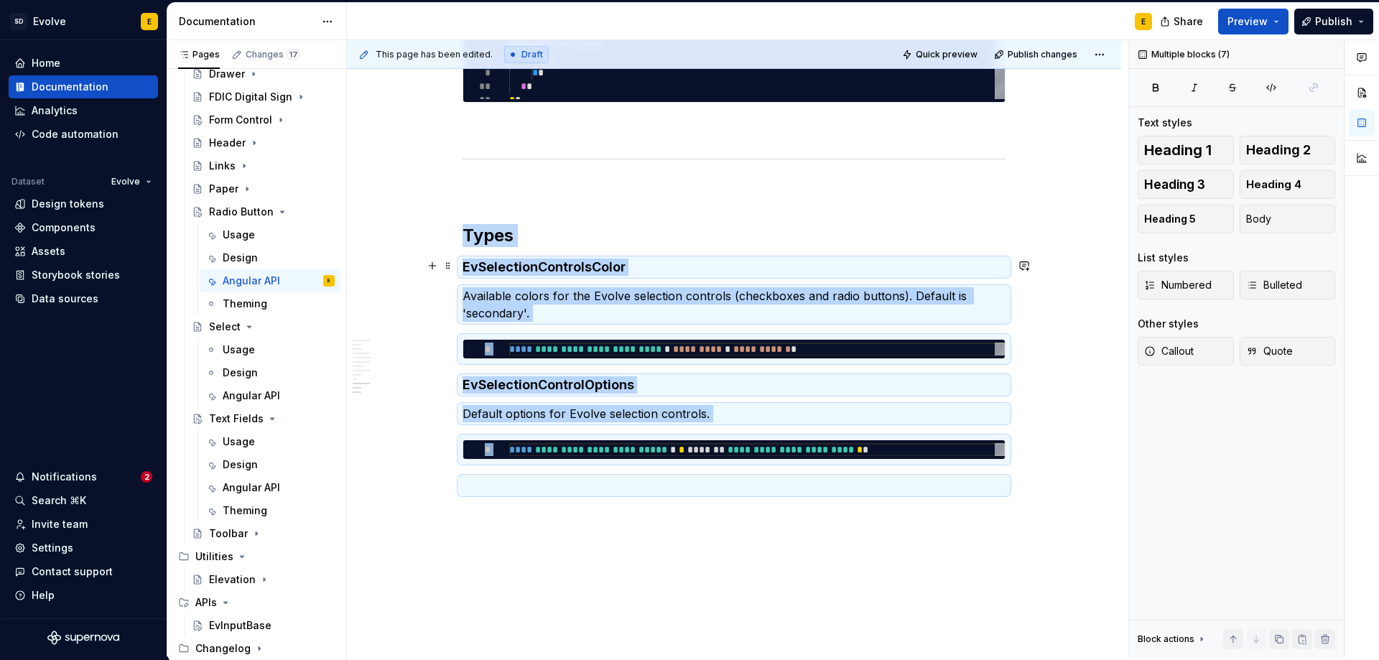
copy div "**********"
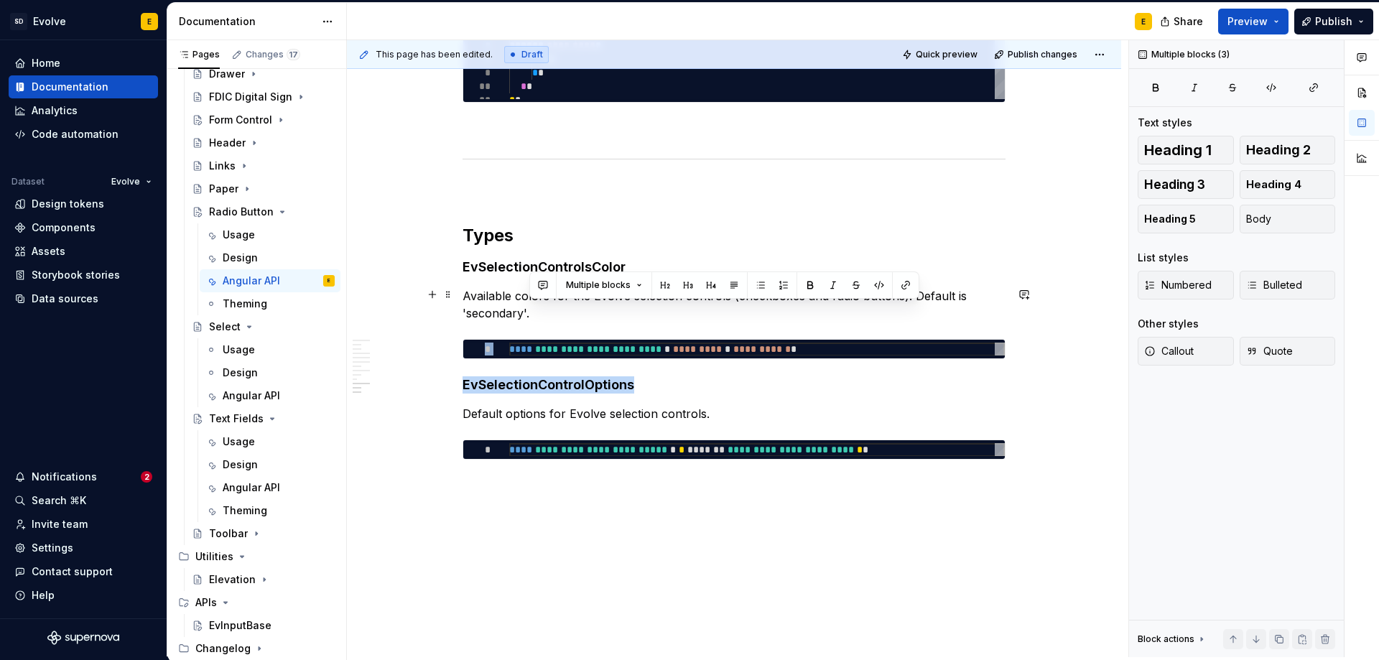
drag, startPoint x: 1004, startPoint y: 378, endPoint x: 909, endPoint y: 304, distance: 120.3
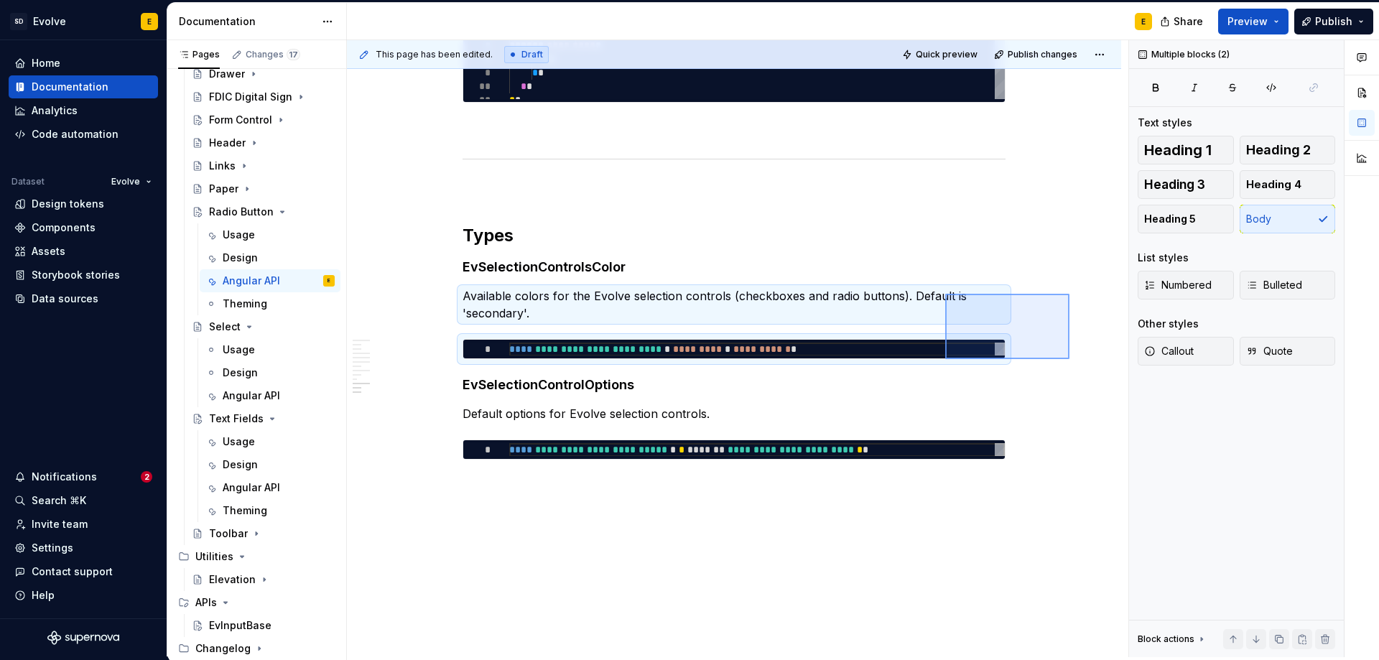
drag, startPoint x: 1069, startPoint y: 294, endPoint x: 945, endPoint y: 359, distance: 140.4
click at [945, 359] on div "**********" at bounding box center [737, 348] width 781 height 617
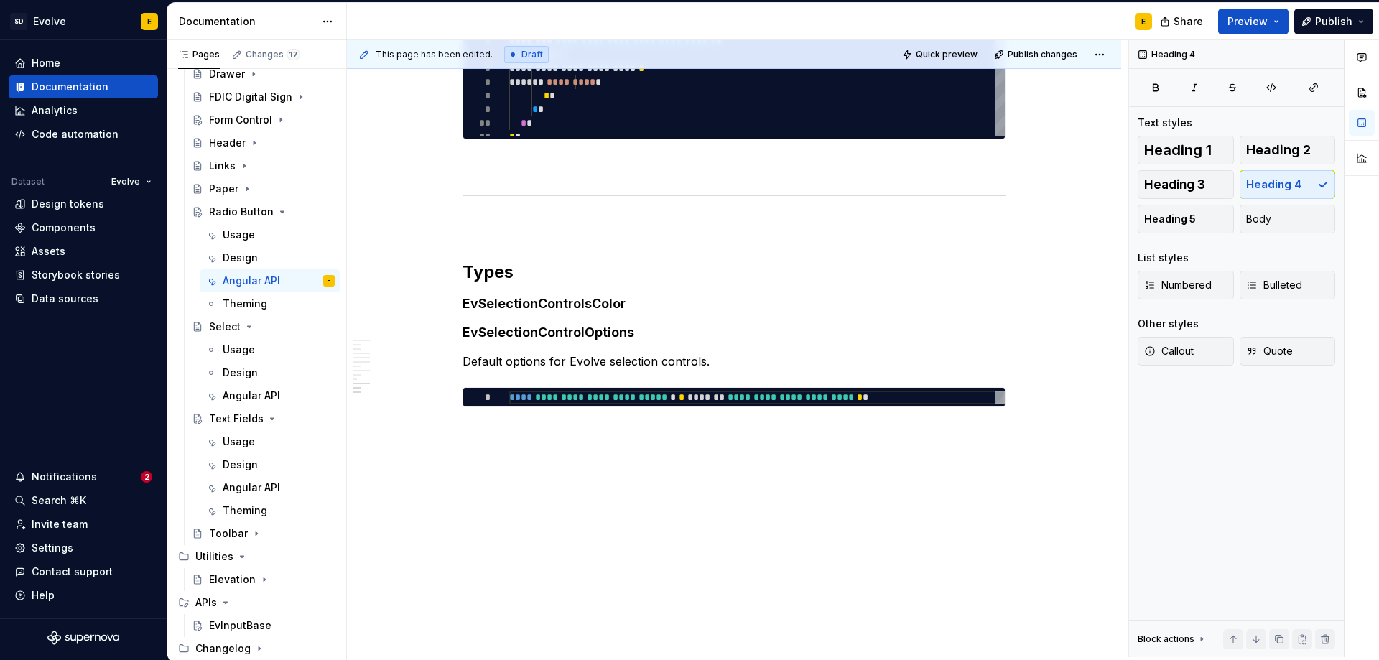
scroll to position [6, 0]
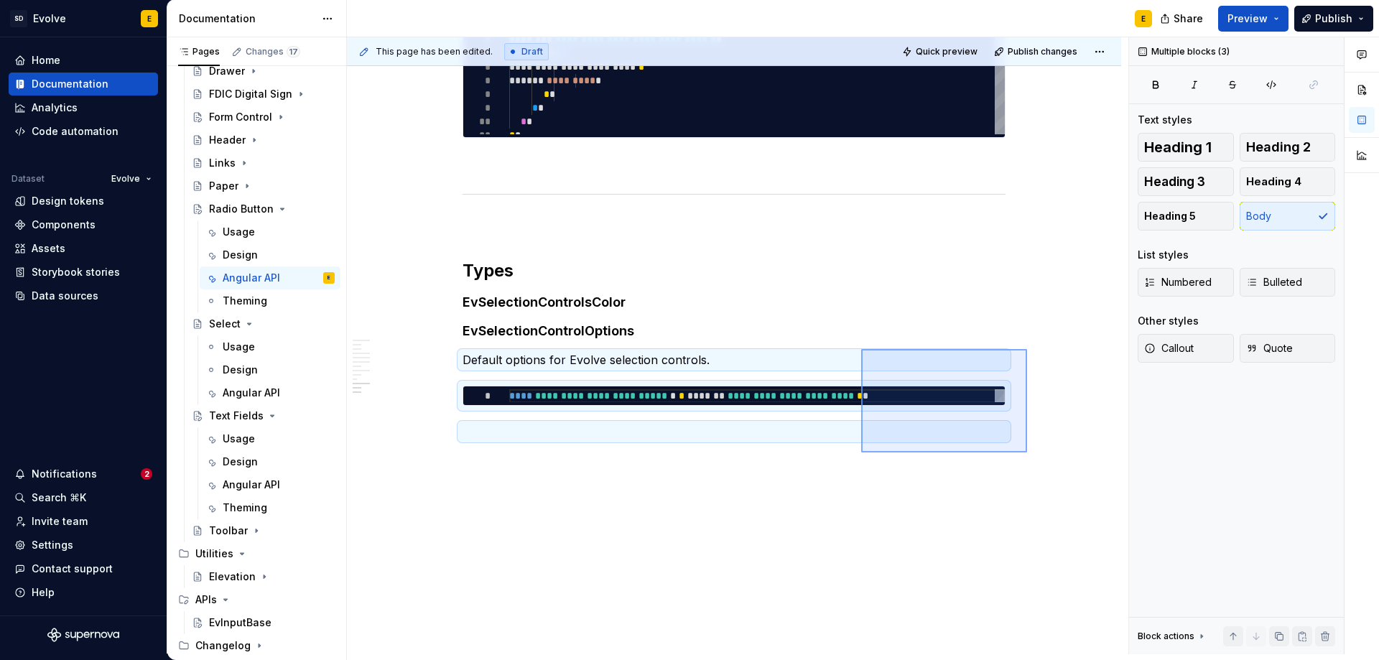
drag, startPoint x: 1027, startPoint y: 452, endPoint x: 861, endPoint y: 349, distance: 195.5
click at [861, 349] on div "**********" at bounding box center [737, 345] width 781 height 617
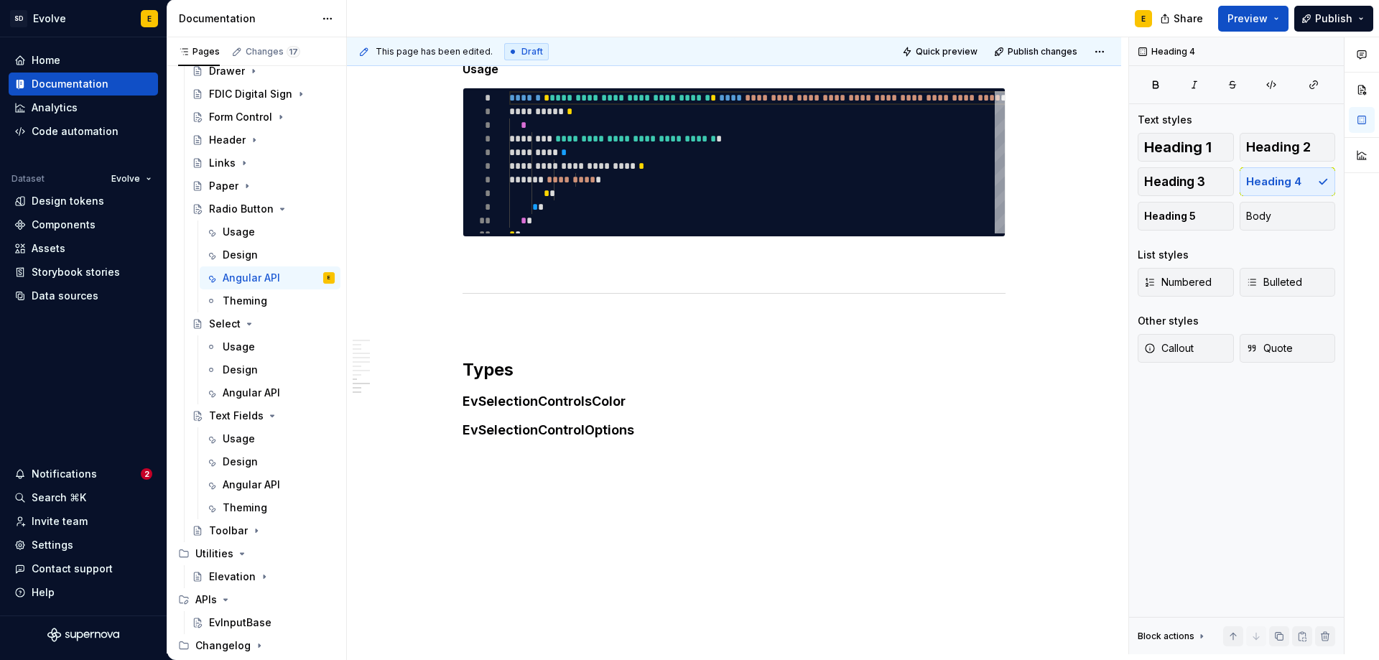
scroll to position [2160, 0]
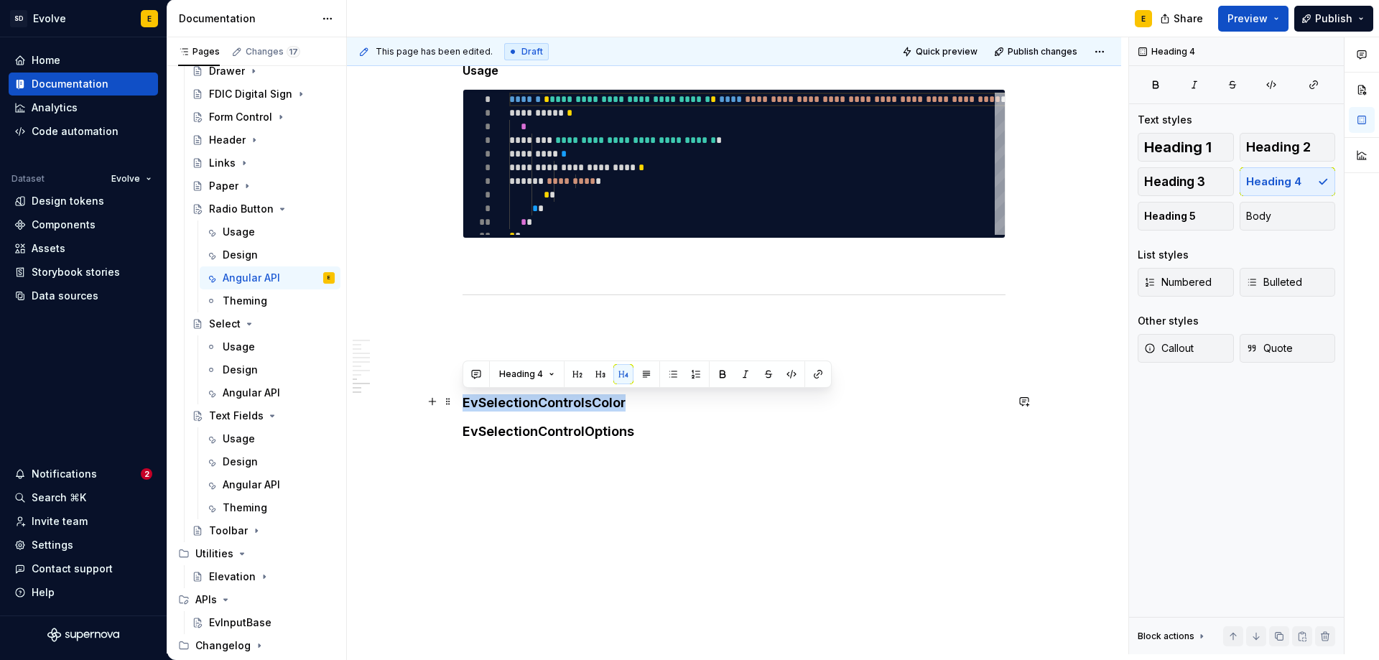
drag, startPoint x: 628, startPoint y: 399, endPoint x: 466, endPoint y: 399, distance: 161.6
click at [466, 399] on h4 "EvSelectionControlsColor" at bounding box center [734, 402] width 543 height 17
click at [834, 379] on h2 "Types" at bounding box center [734, 371] width 543 height 23
drag, startPoint x: 626, startPoint y: 401, endPoint x: 461, endPoint y: 396, distance: 165.3
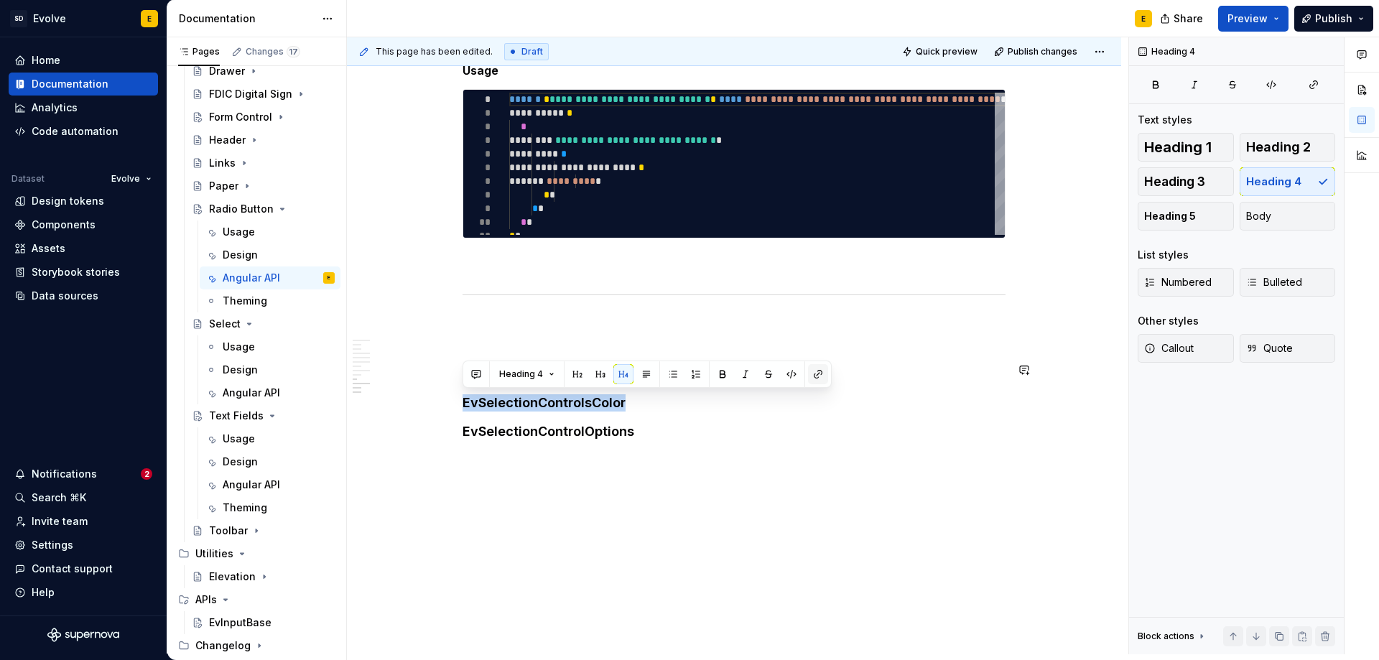
click at [814, 373] on button "button" at bounding box center [818, 374] width 20 height 20
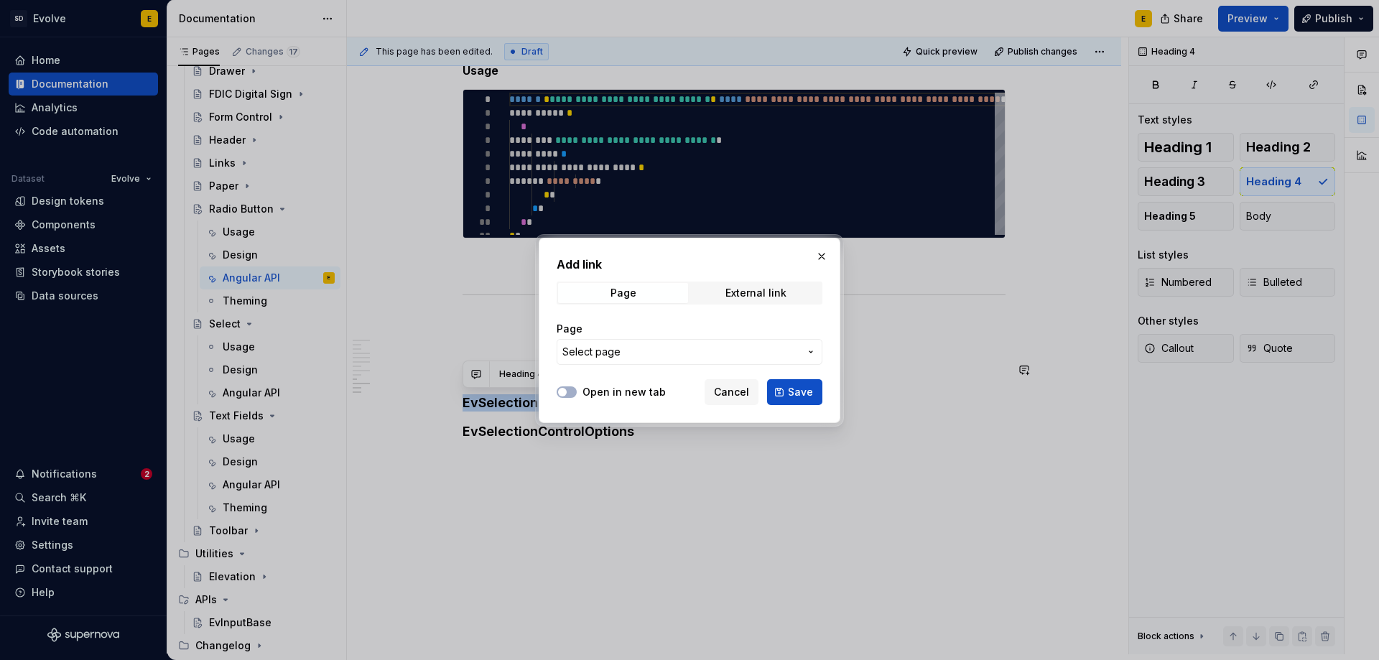
click at [687, 350] on span "Select page" at bounding box center [680, 352] width 237 height 14
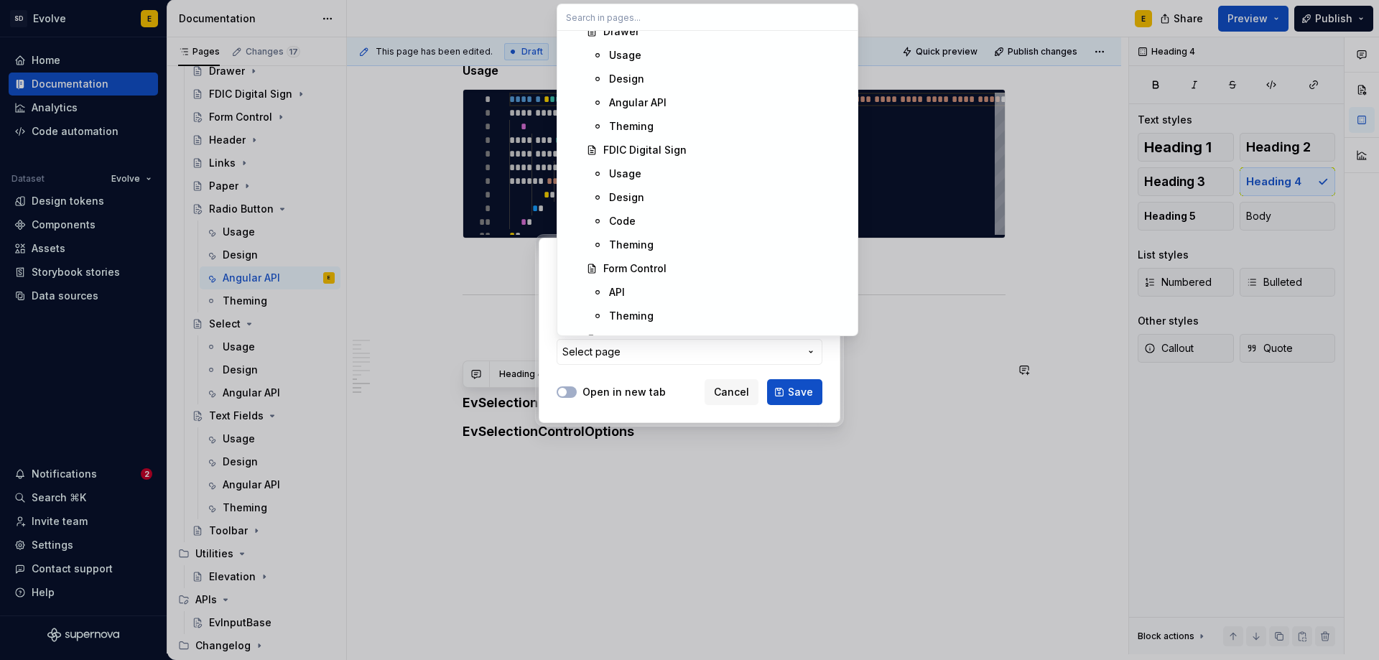
scroll to position [1508, 0]
click at [623, 142] on div "API" at bounding box center [617, 148] width 16 height 14
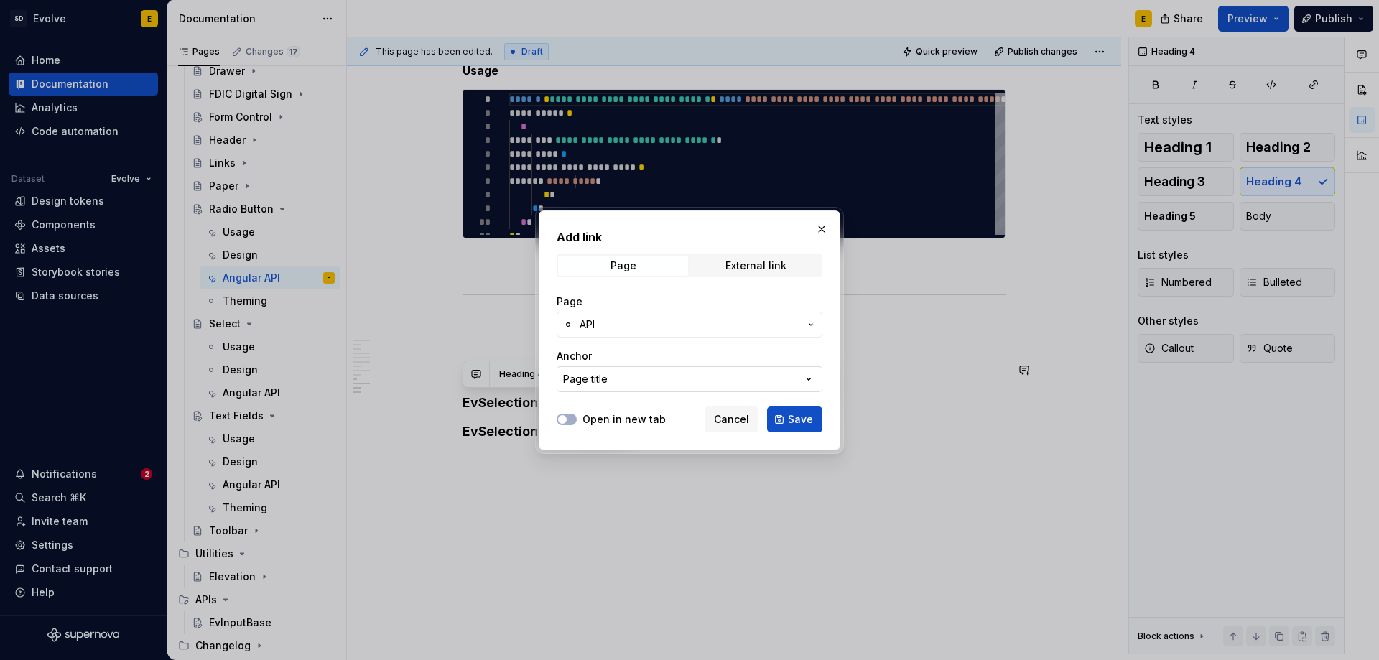
click at [682, 381] on button "Page title" at bounding box center [690, 379] width 266 height 26
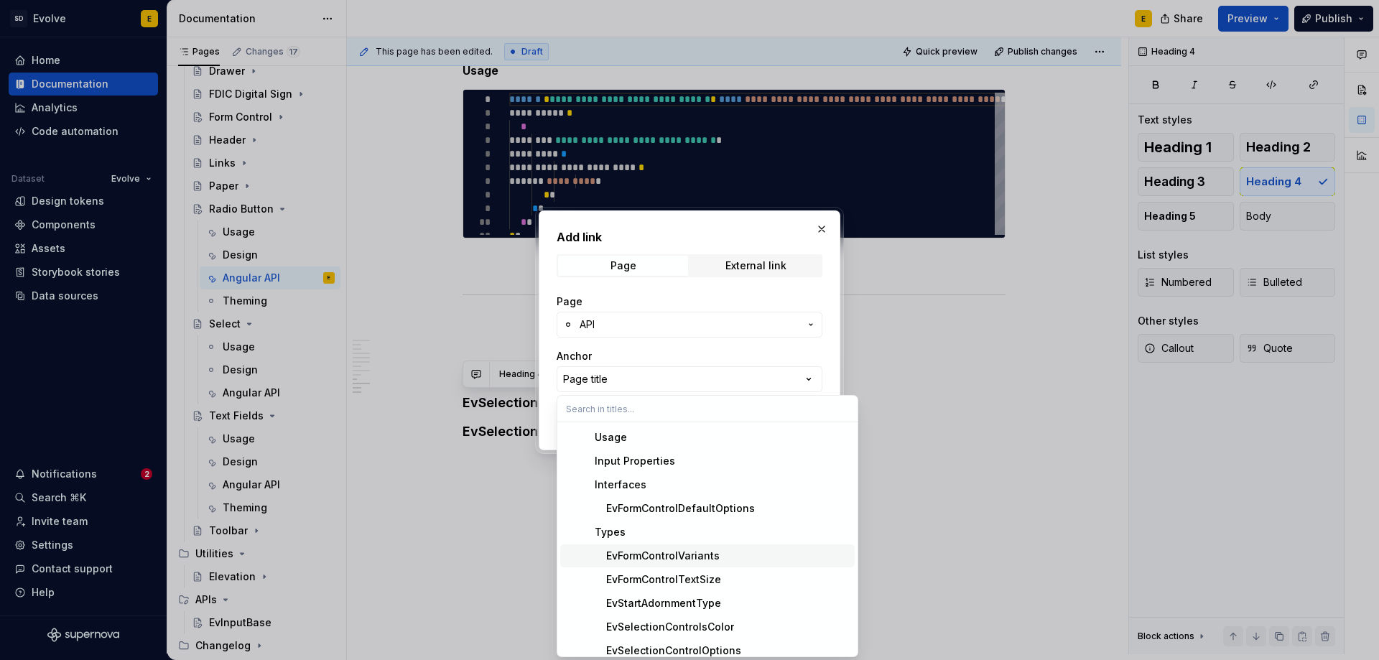
scroll to position [32, 0]
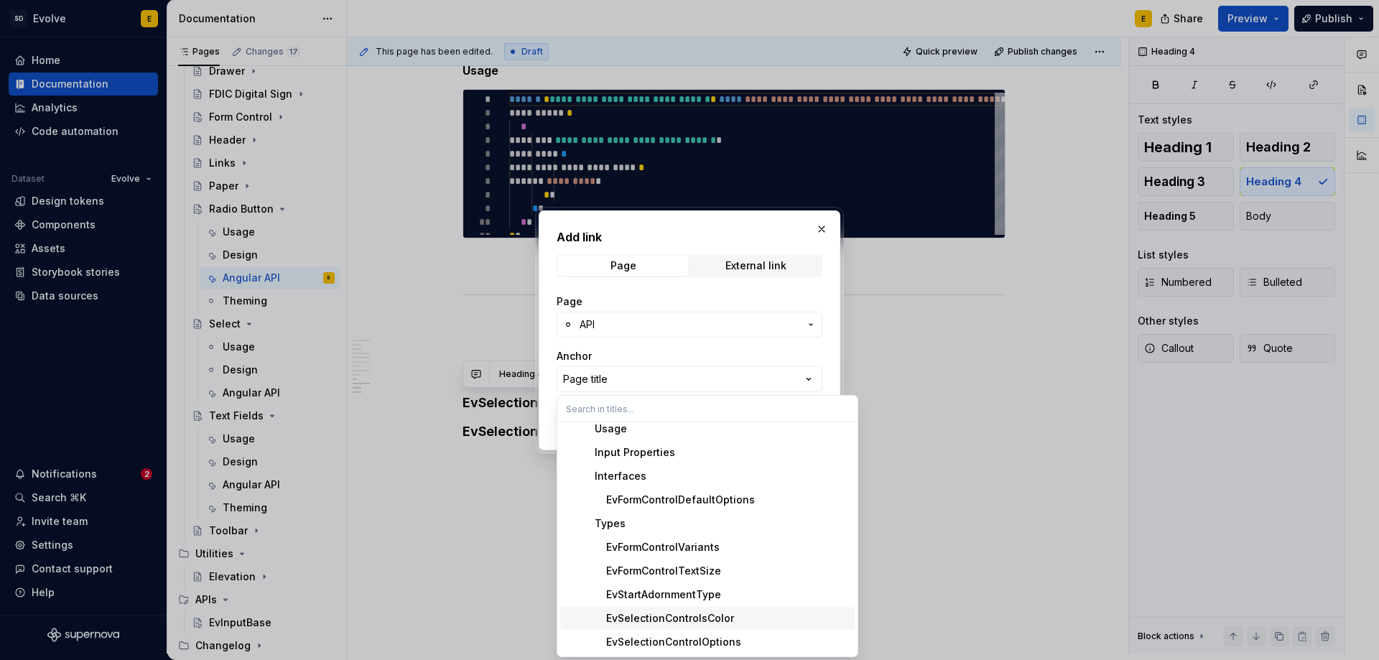
click at [699, 616] on div "EvSelectionControlsColor" at bounding box center [658, 618] width 151 height 14
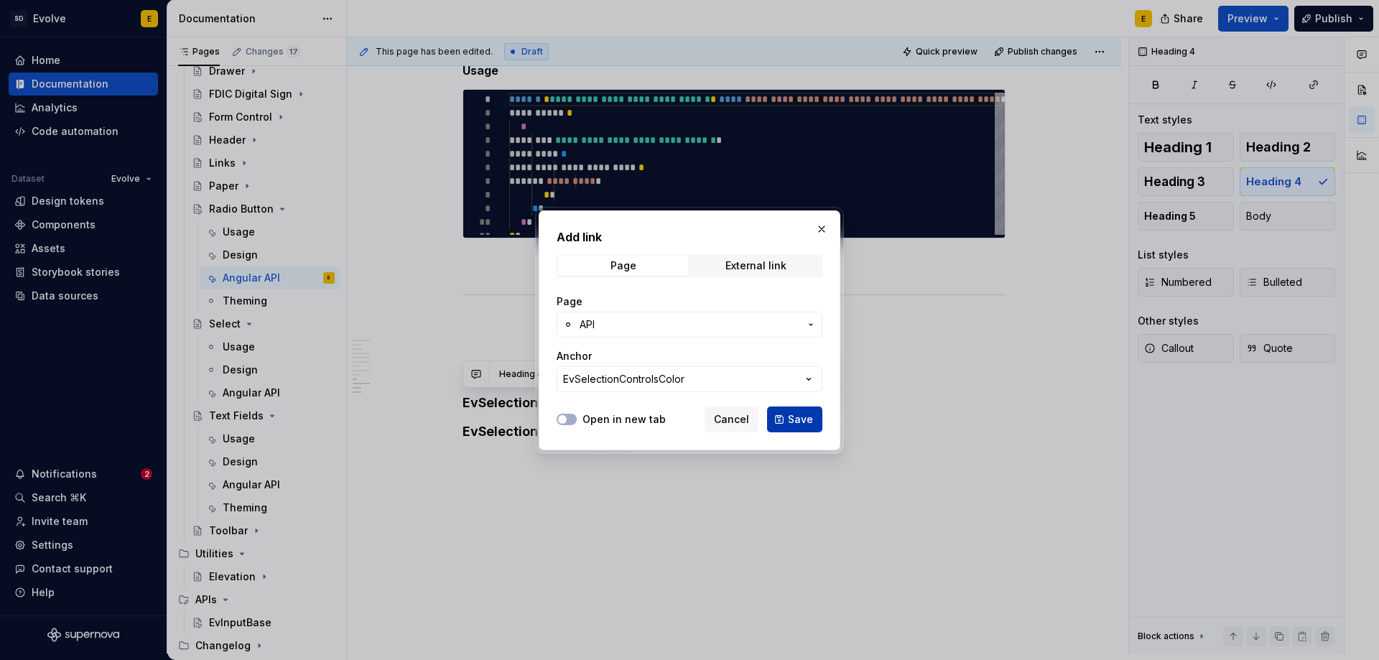
click at [801, 409] on button "Save" at bounding box center [794, 420] width 55 height 26
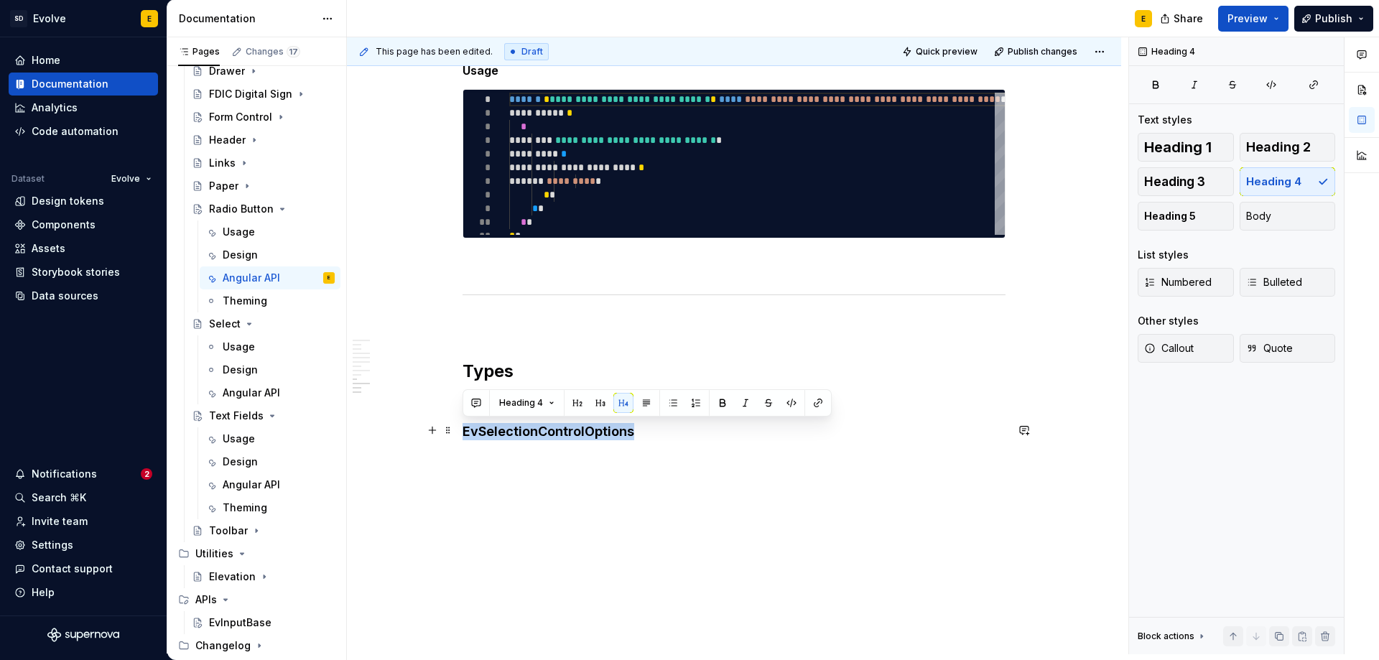
drag, startPoint x: 645, startPoint y: 431, endPoint x: 464, endPoint y: 433, distance: 181.0
click at [464, 433] on h4 "EvSelectionControlOptions" at bounding box center [734, 431] width 543 height 17
click at [814, 408] on button "button" at bounding box center [818, 403] width 20 height 20
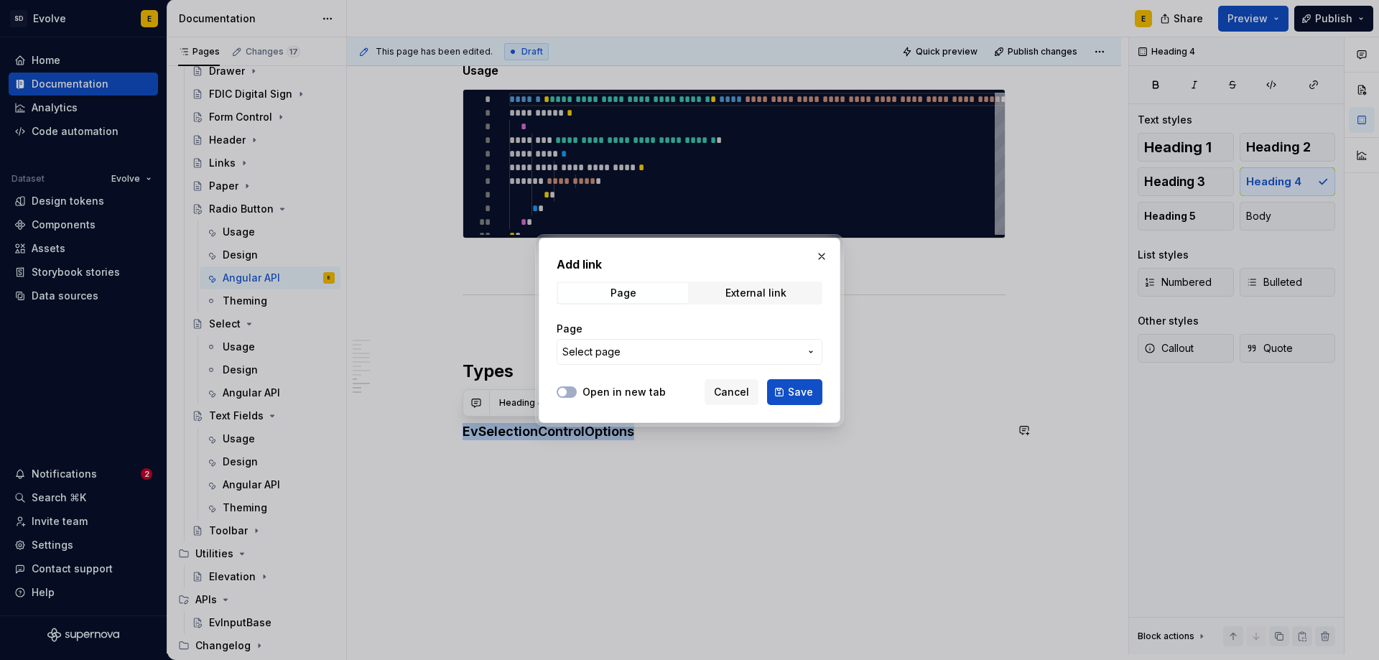
click at [683, 349] on span "Select page" at bounding box center [680, 352] width 237 height 14
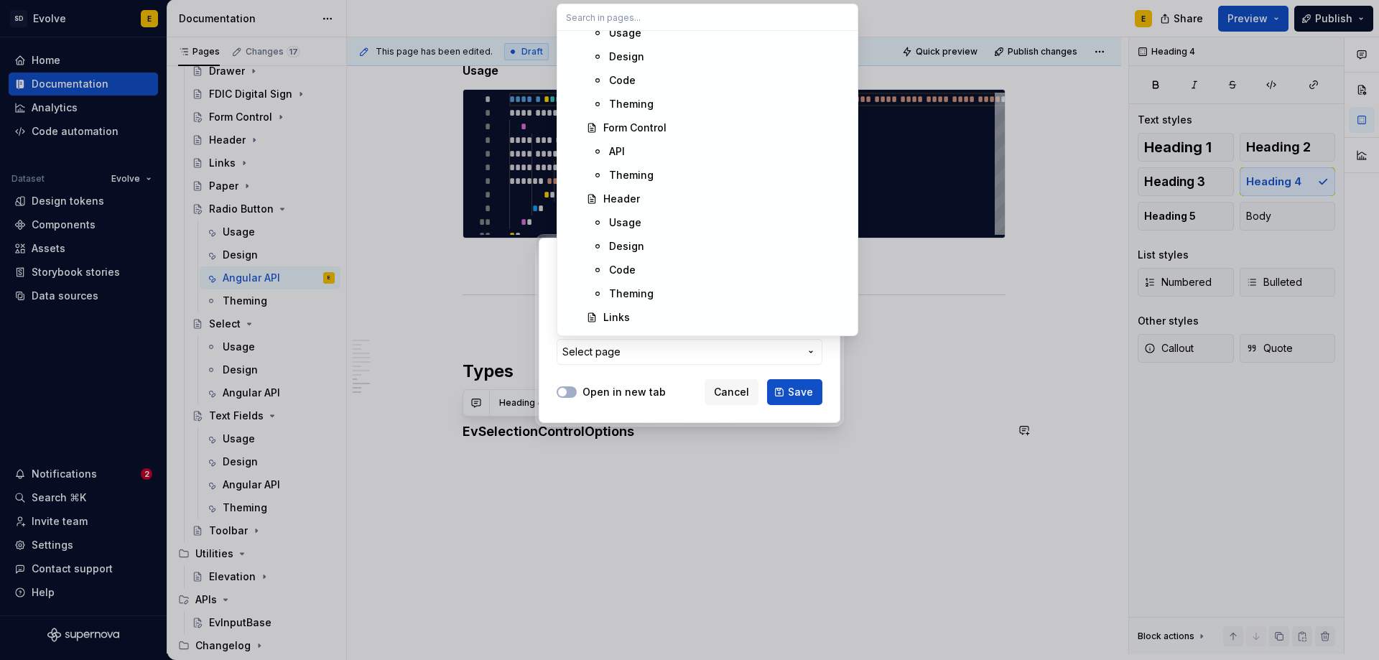
scroll to position [1508, 0]
click at [631, 149] on div "API" at bounding box center [729, 148] width 240 height 14
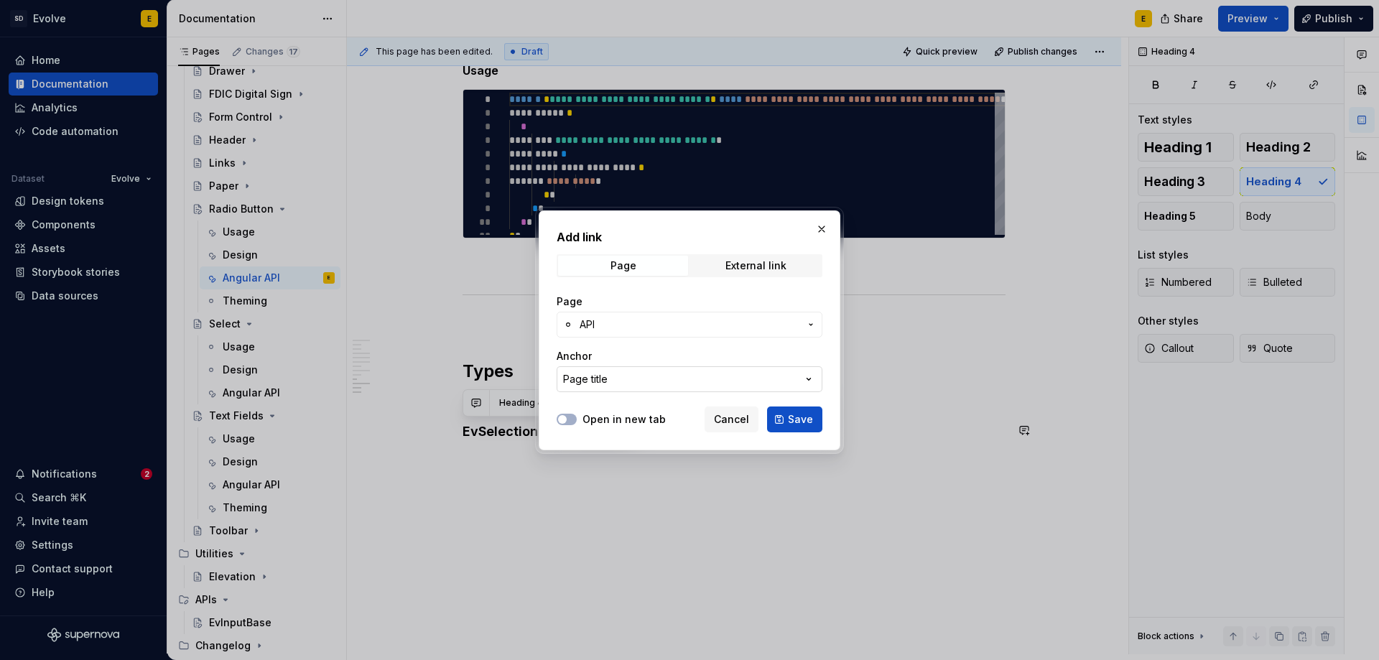
click at [702, 378] on button "Page title" at bounding box center [690, 379] width 266 height 26
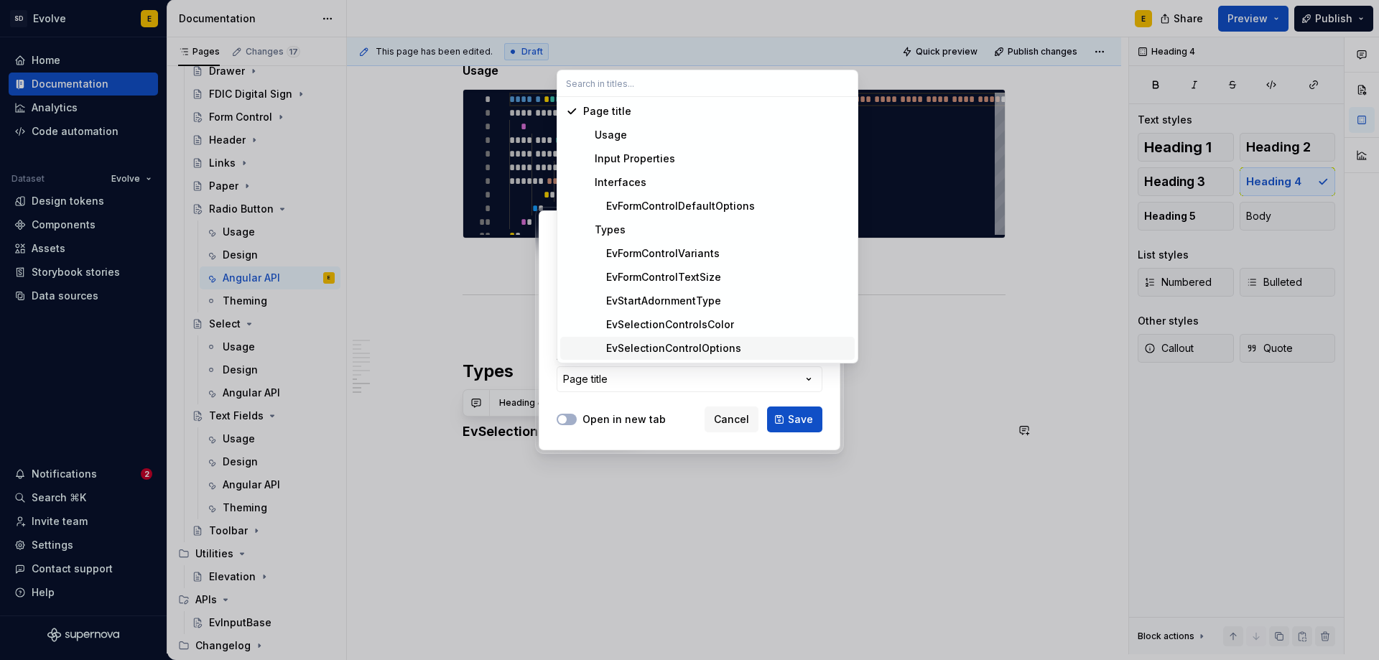
click at [702, 338] on span "EvSelectionControlOptions" at bounding box center [707, 348] width 294 height 23
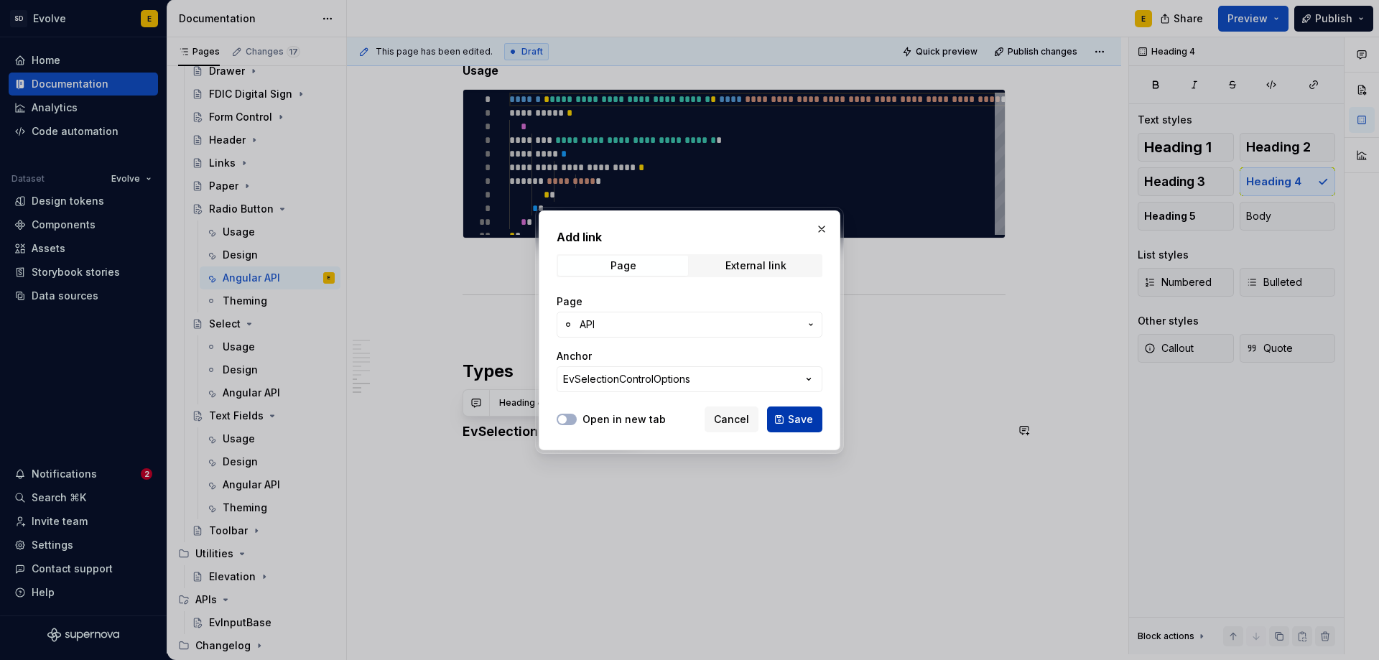
click at [796, 422] on span "Save" at bounding box center [800, 419] width 25 height 14
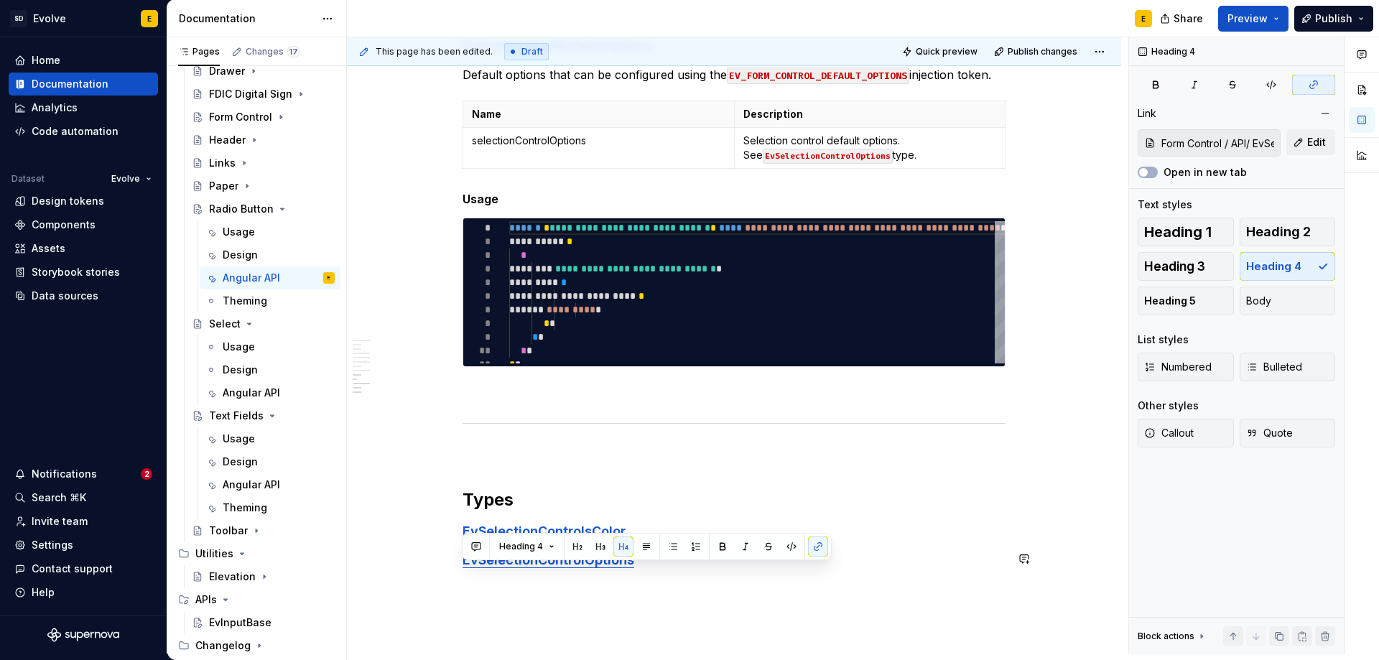
scroll to position [2016, 0]
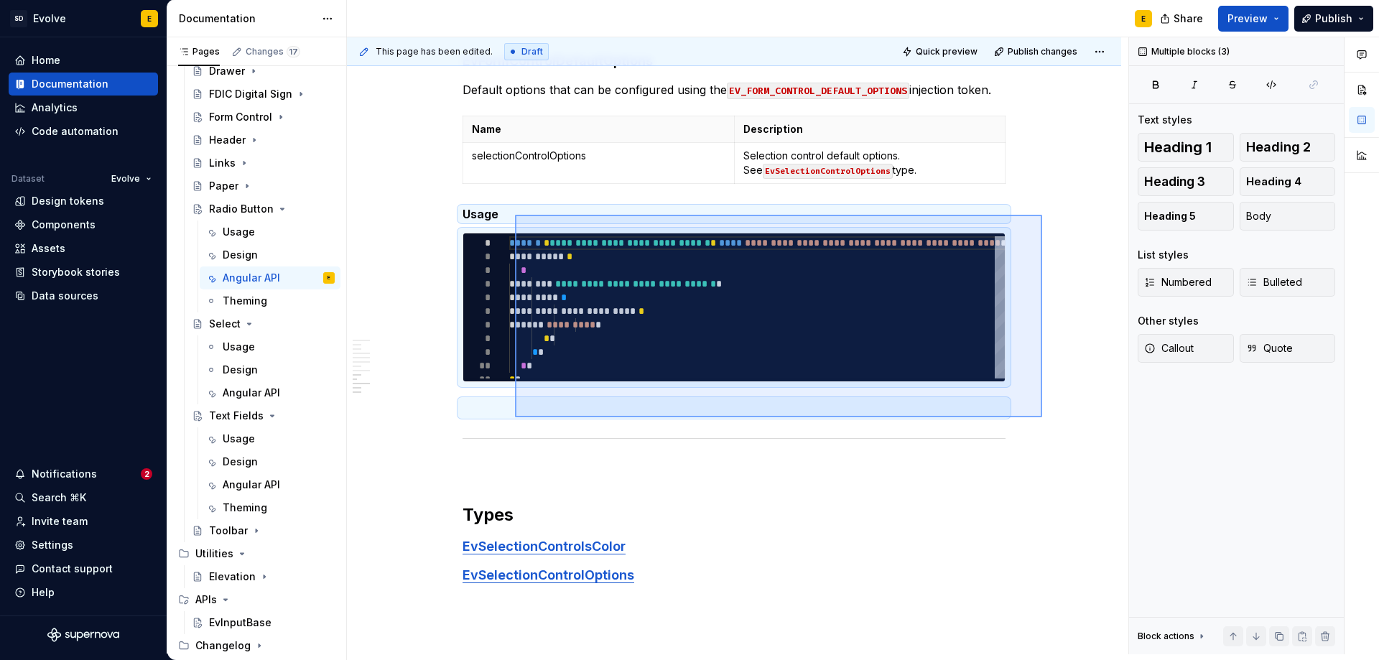
drag, startPoint x: 609, startPoint y: 304, endPoint x: 515, endPoint y: 215, distance: 129.6
click at [515, 215] on div "**********" at bounding box center [737, 345] width 781 height 617
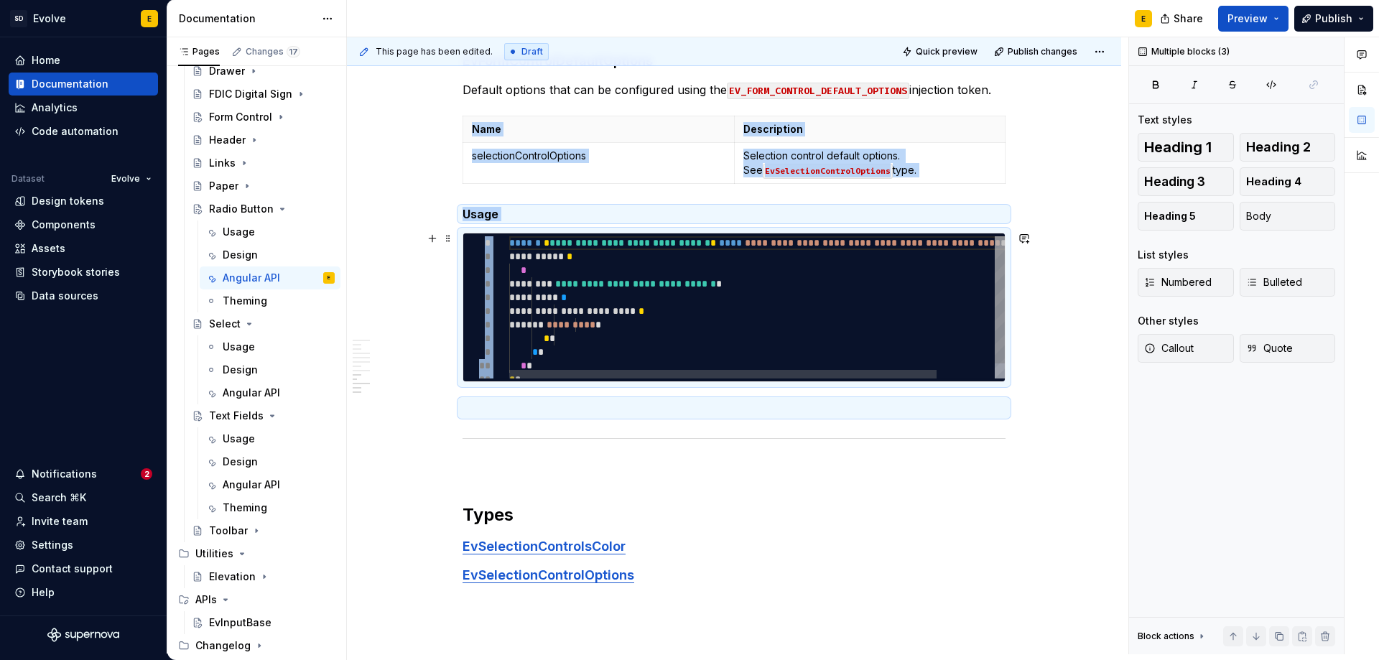
type textarea "*"
click at [754, 322] on div "**********" at bounding box center [790, 315] width 562 height 159
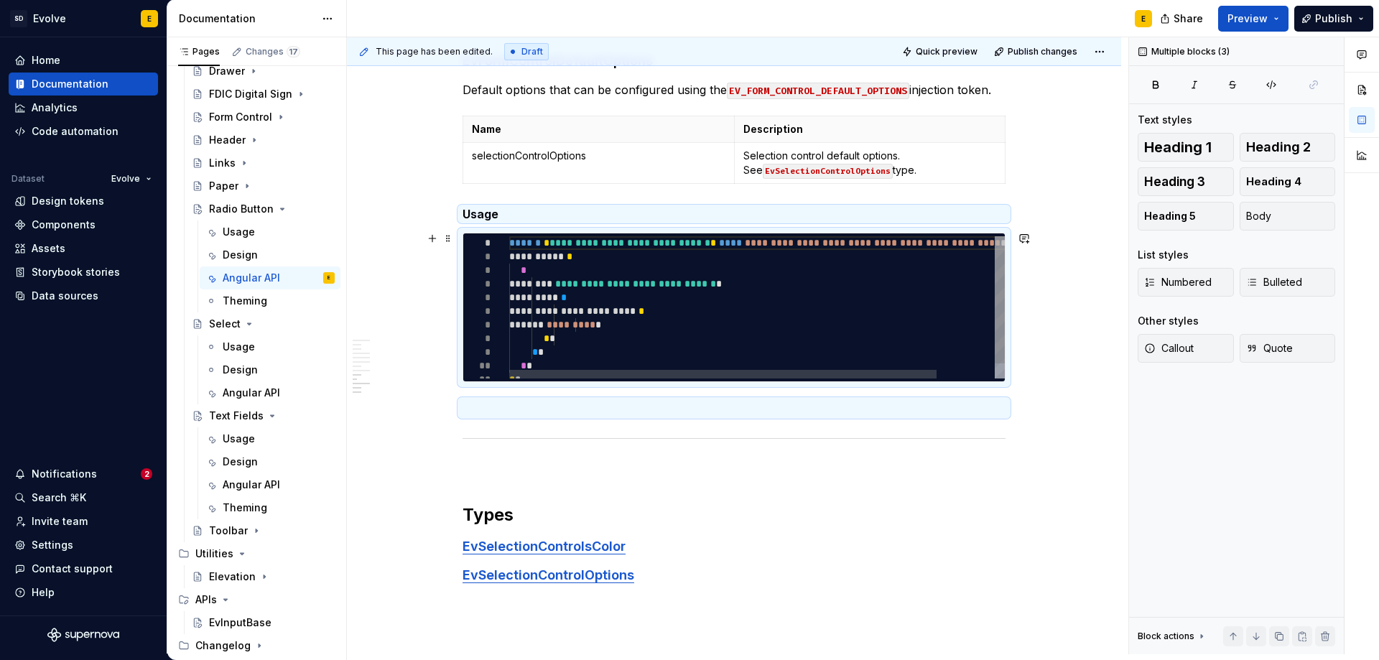
scroll to position [0, 0]
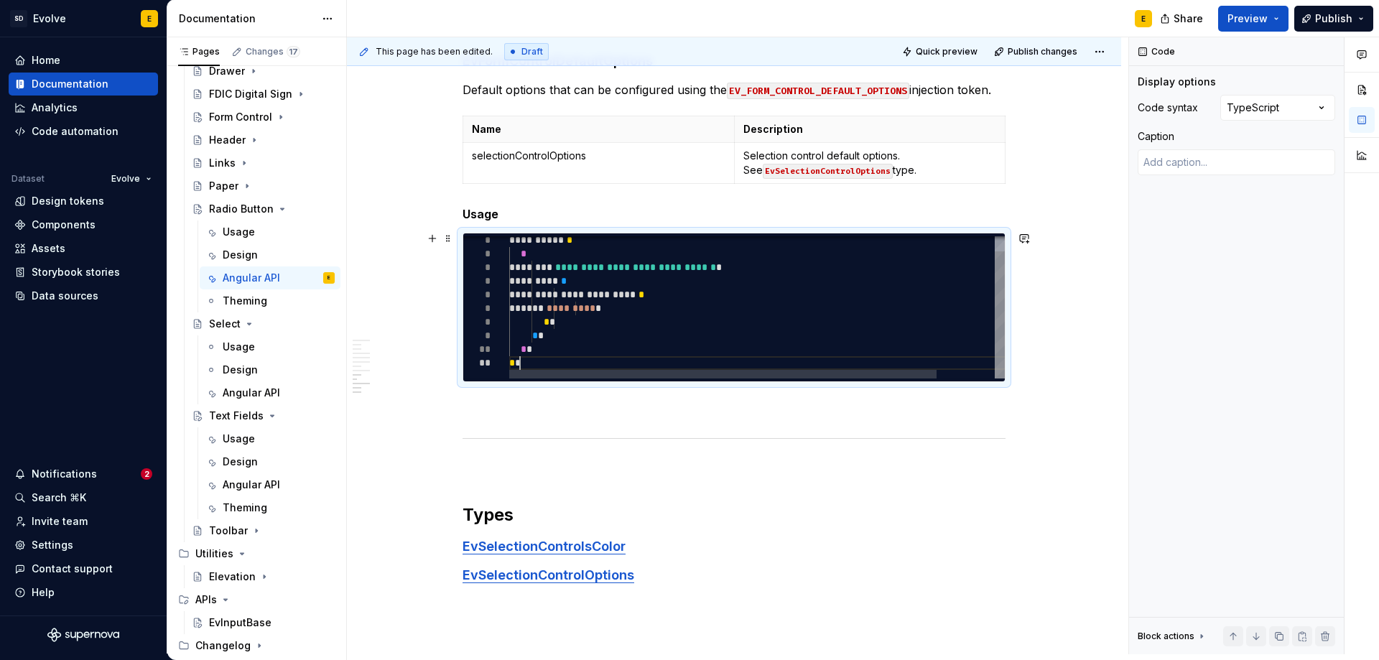
type textarea "**********"
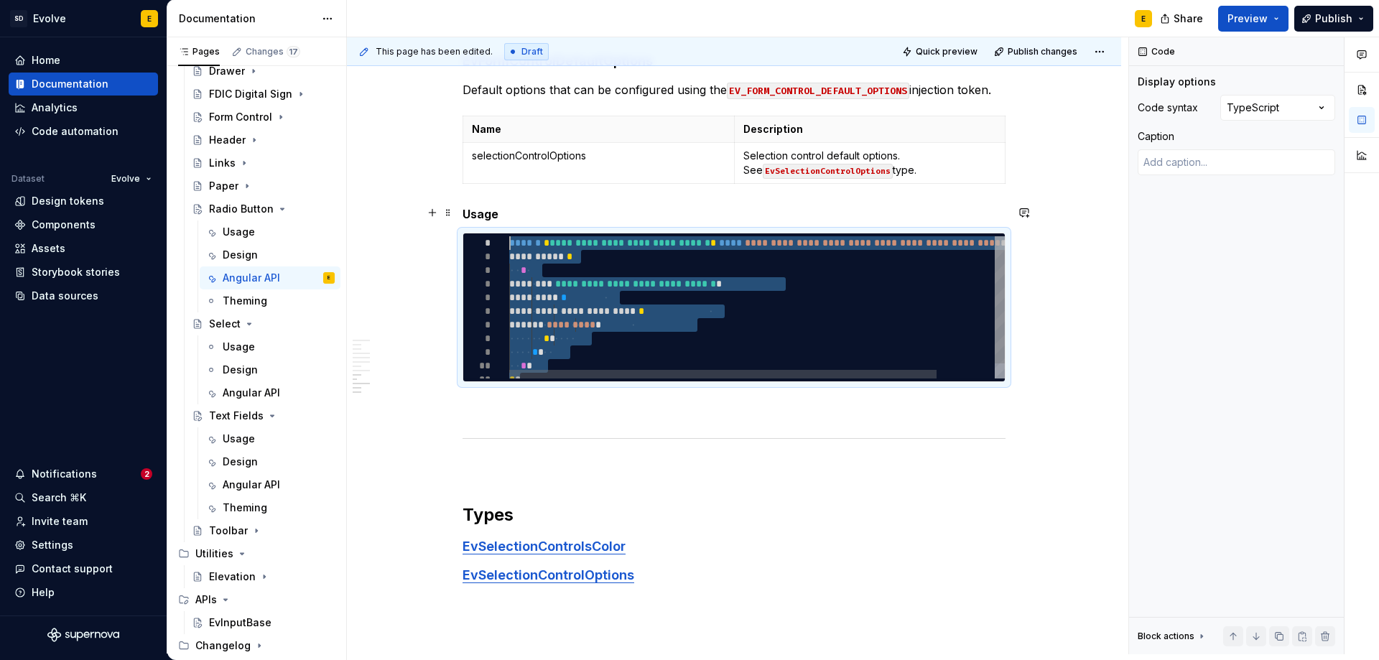
drag, startPoint x: 521, startPoint y: 362, endPoint x: 484, endPoint y: 218, distance: 148.2
click at [509, 236] on div "**********" at bounding box center [790, 315] width 562 height 159
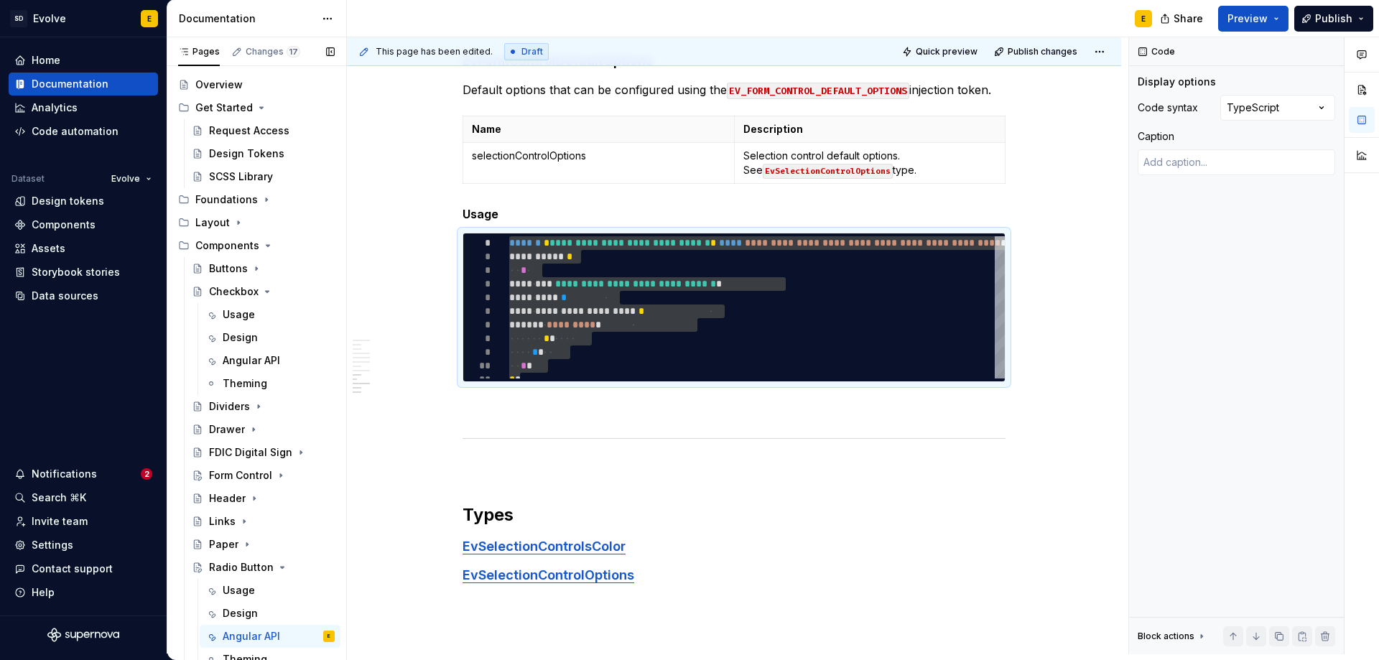
scroll to position [24, 0]
click at [242, 363] on div "Angular API" at bounding box center [251, 361] width 57 height 14
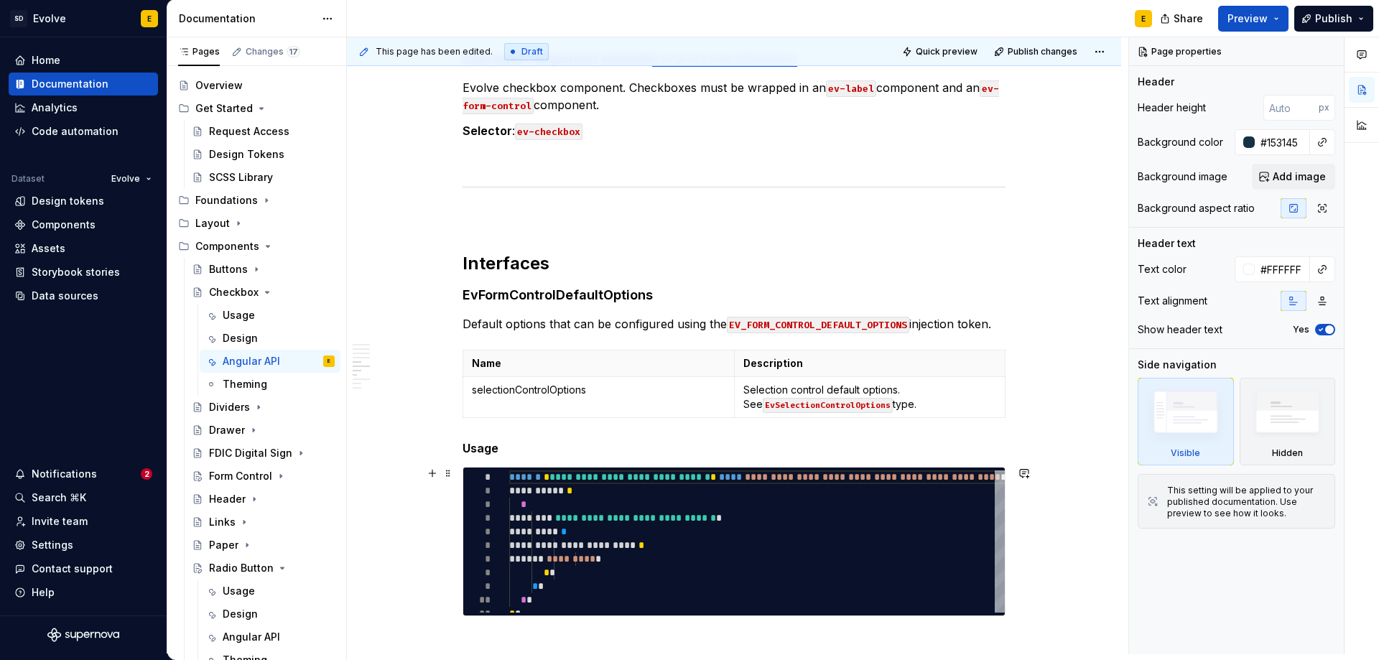
scroll to position [1939, 0]
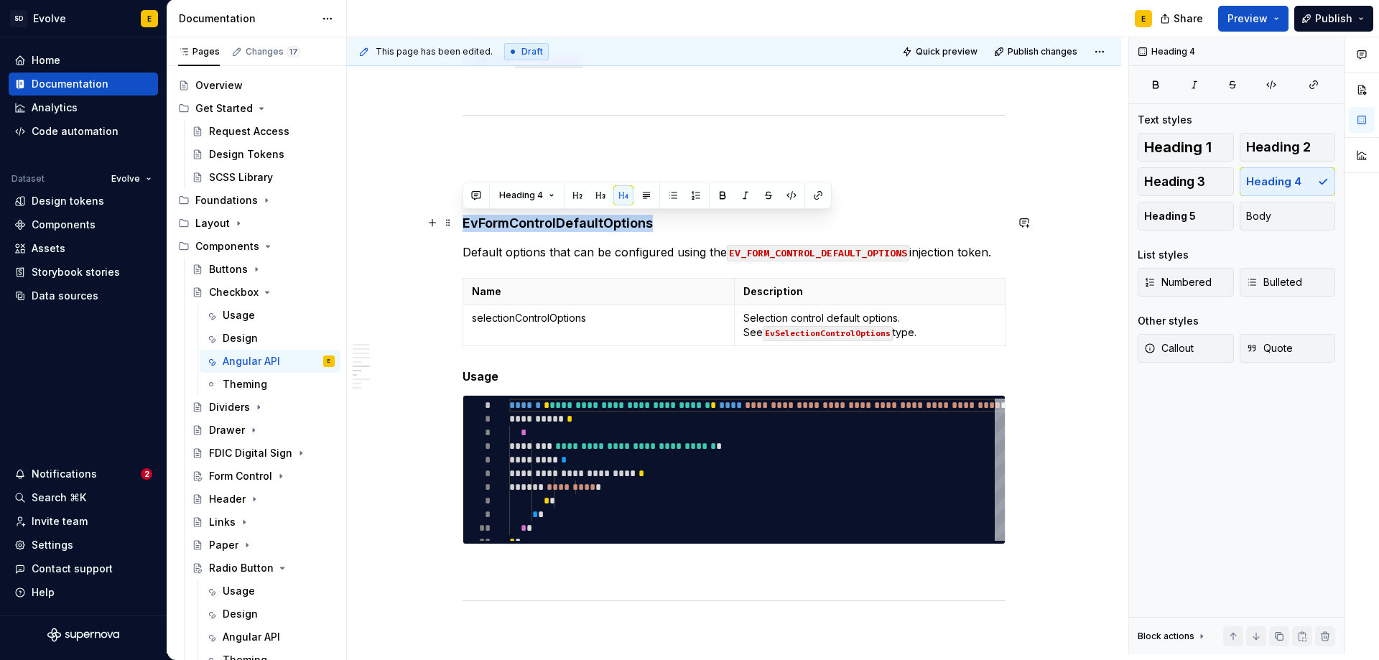
drag, startPoint x: 651, startPoint y: 221, endPoint x: 463, endPoint y: 230, distance: 188.4
click at [463, 230] on h4 "EvFormControlDefaultOptions" at bounding box center [734, 223] width 543 height 17
click at [815, 197] on button "button" at bounding box center [818, 195] width 20 height 20
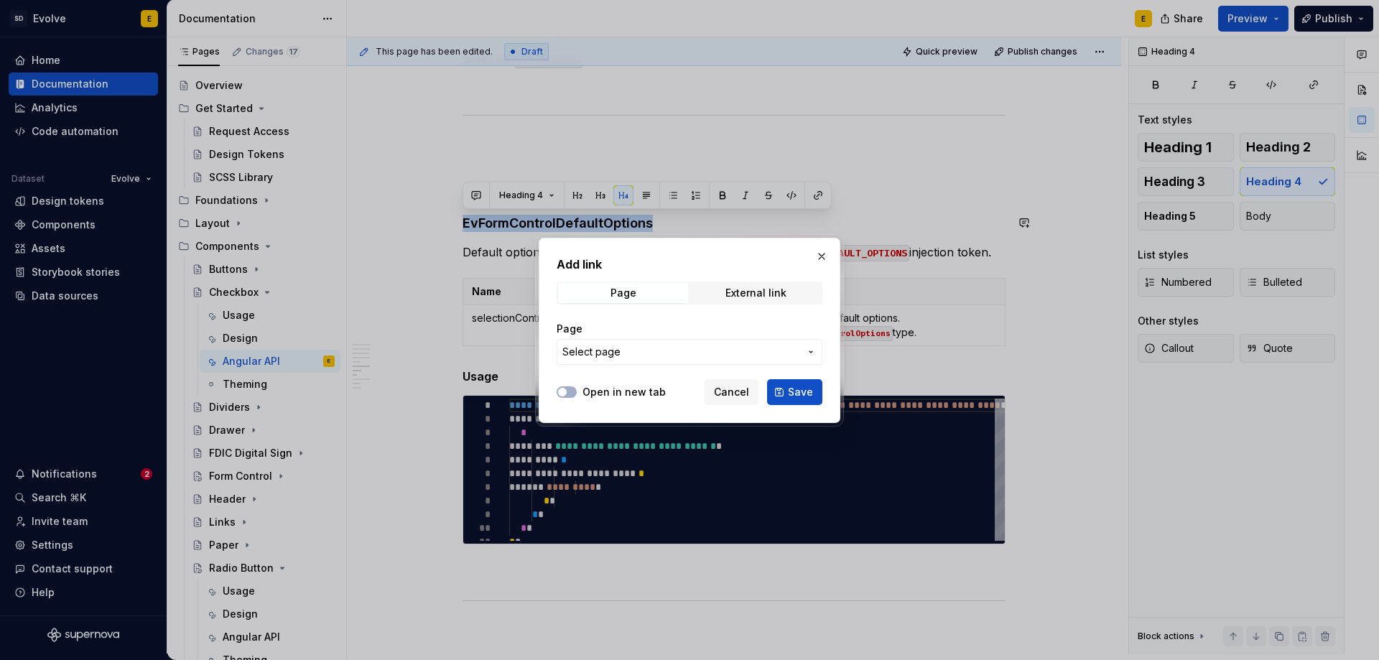
click at [697, 345] on span "Select page" at bounding box center [680, 352] width 237 height 14
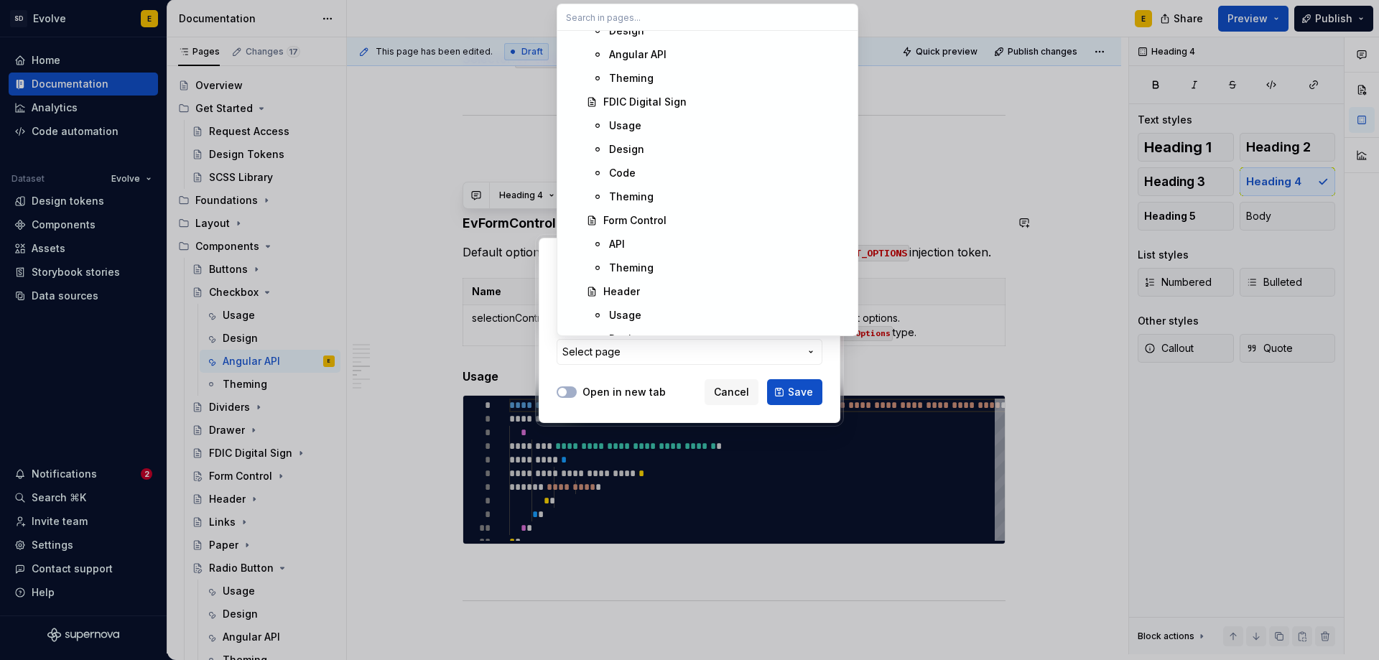
scroll to position [1436, 0]
click at [654, 218] on div "API" at bounding box center [729, 220] width 240 height 14
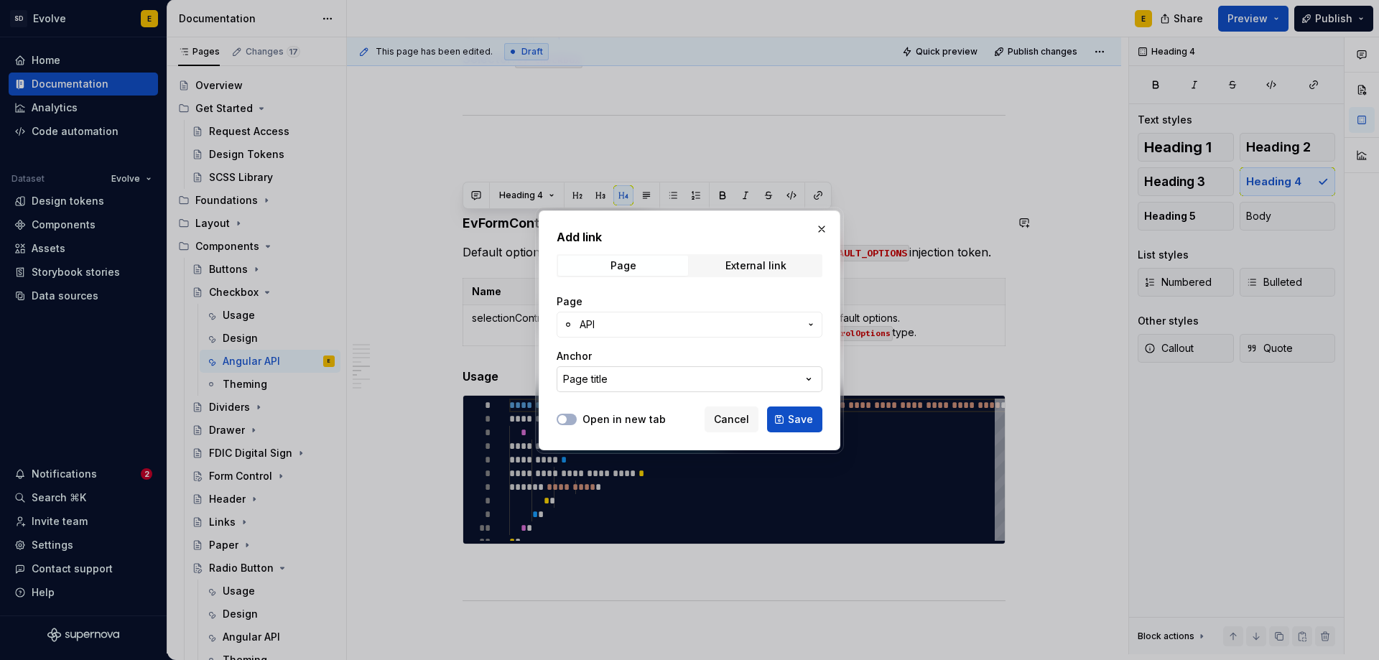
click at [692, 381] on button "Page title" at bounding box center [690, 379] width 266 height 26
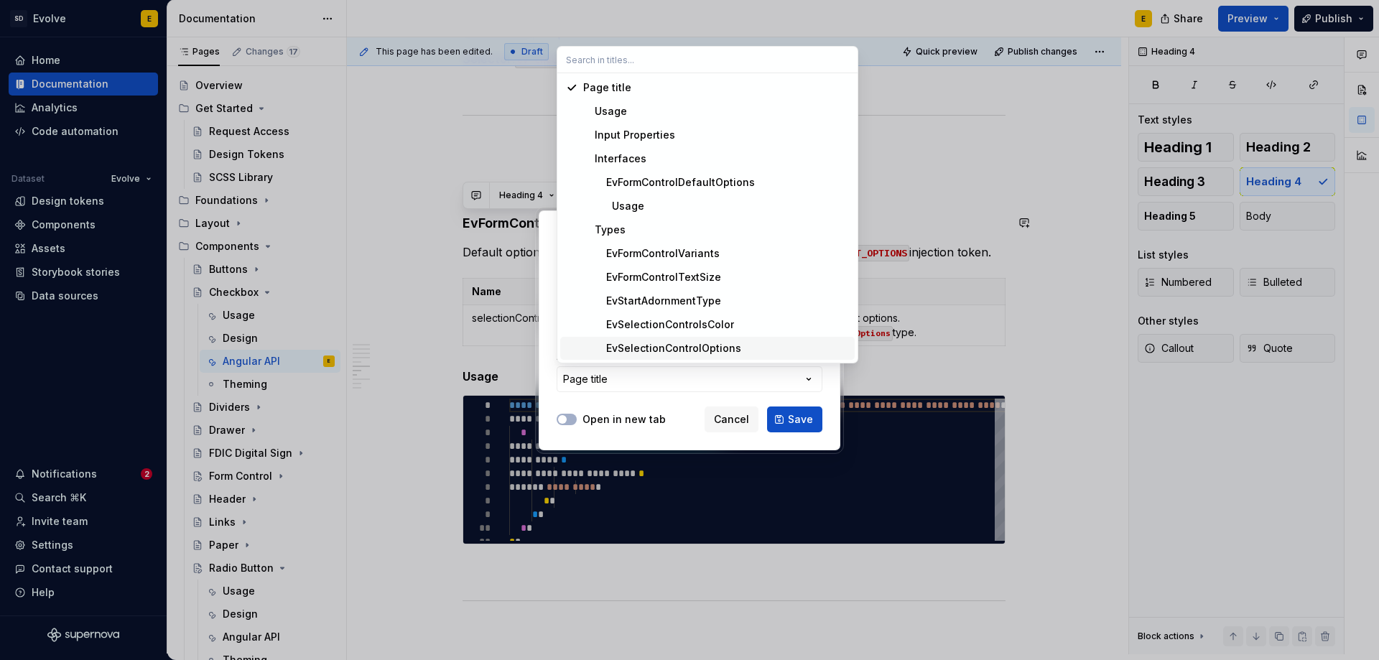
click at [697, 350] on div "EvSelectionControlOptions" at bounding box center [662, 348] width 158 height 14
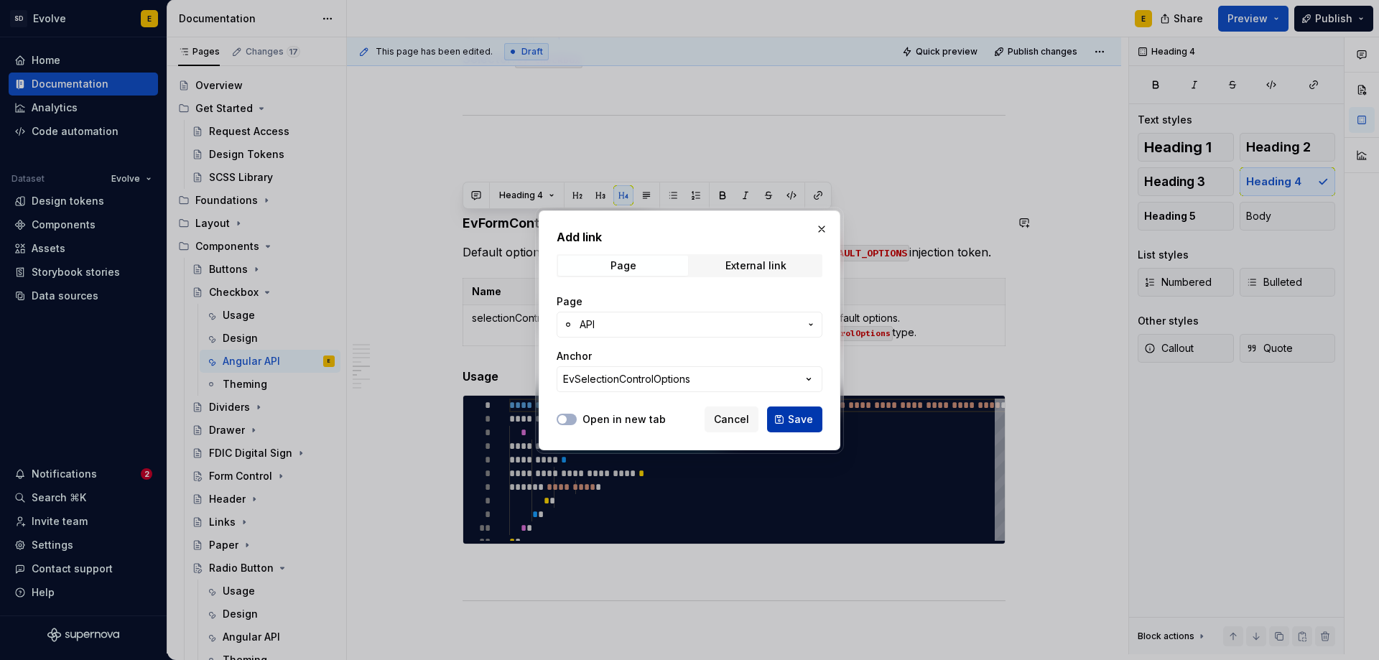
click at [796, 414] on span "Save" at bounding box center [800, 419] width 25 height 14
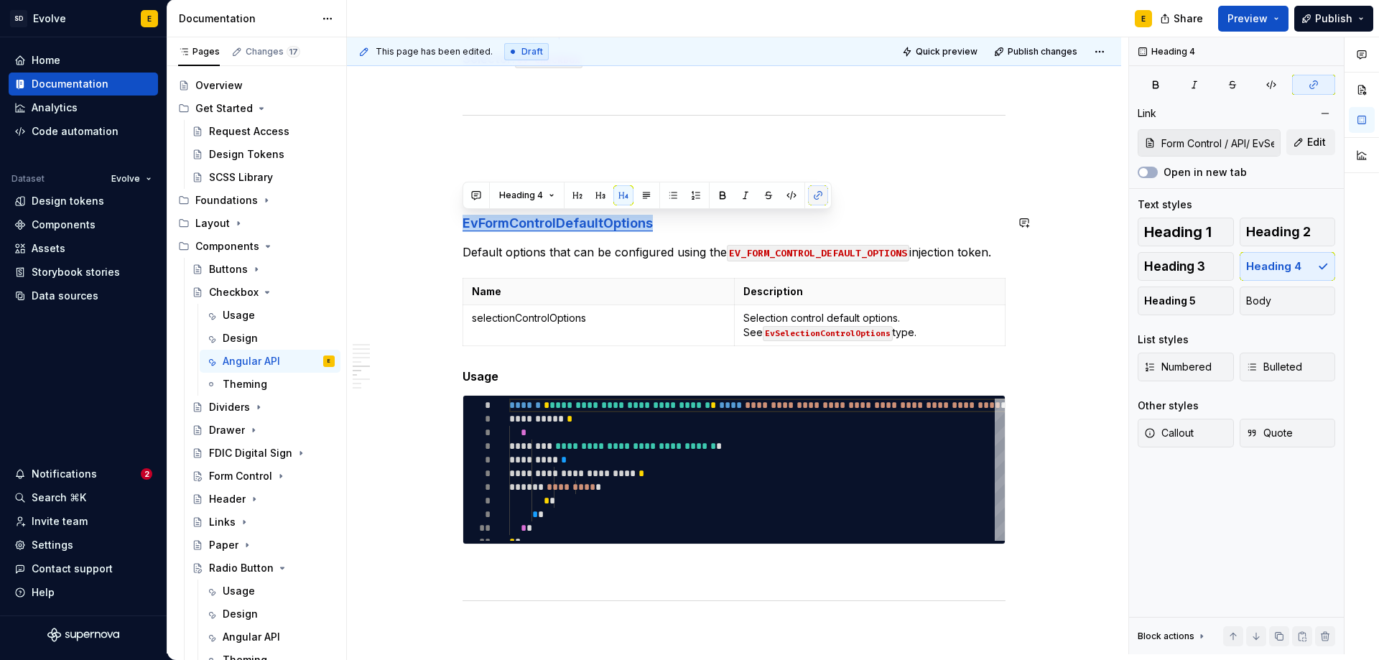
click at [812, 198] on button "button" at bounding box center [818, 195] width 20 height 20
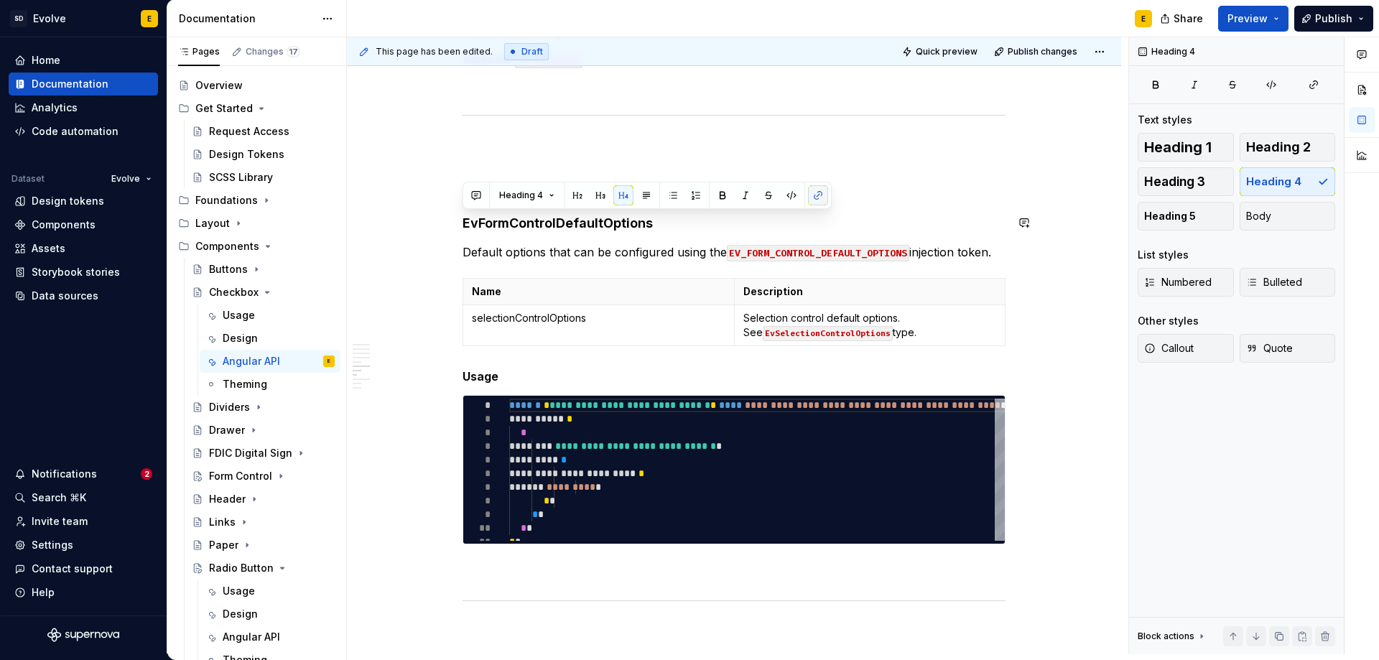
click at [812, 198] on button "button" at bounding box center [818, 195] width 20 height 20
click at [819, 195] on button "button" at bounding box center [818, 195] width 20 height 20
click at [708, 221] on h4 "EvFormControlDefaultOptions" at bounding box center [734, 223] width 543 height 17
drag, startPoint x: 581, startPoint y: 222, endPoint x: 423, endPoint y: 225, distance: 158.0
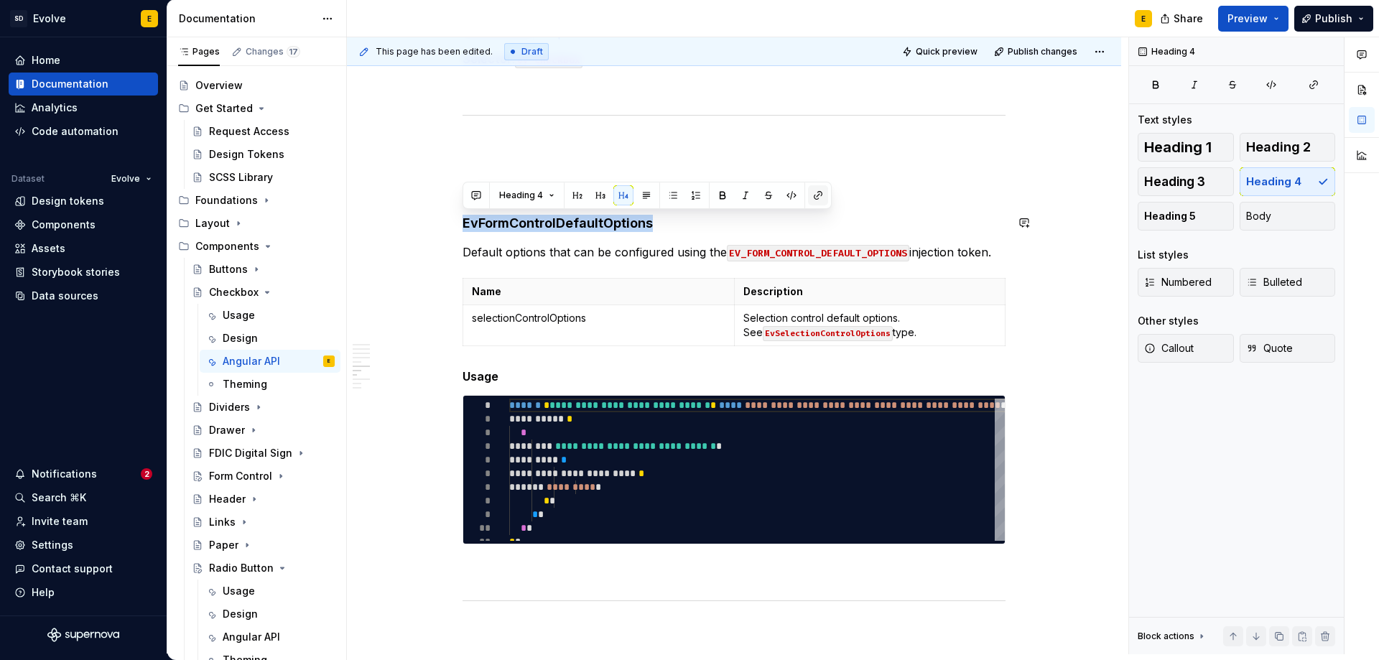
click at [819, 196] on button "button" at bounding box center [818, 195] width 20 height 20
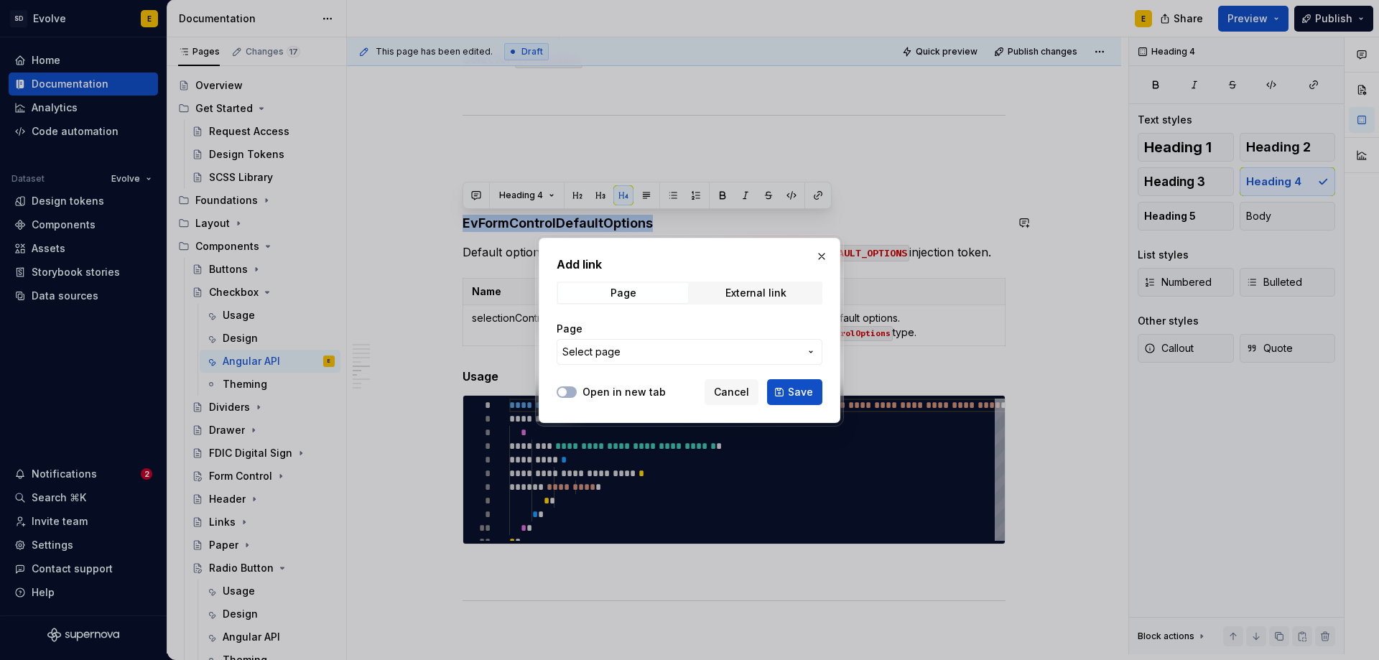
click at [641, 350] on span "Select page" at bounding box center [680, 352] width 237 height 14
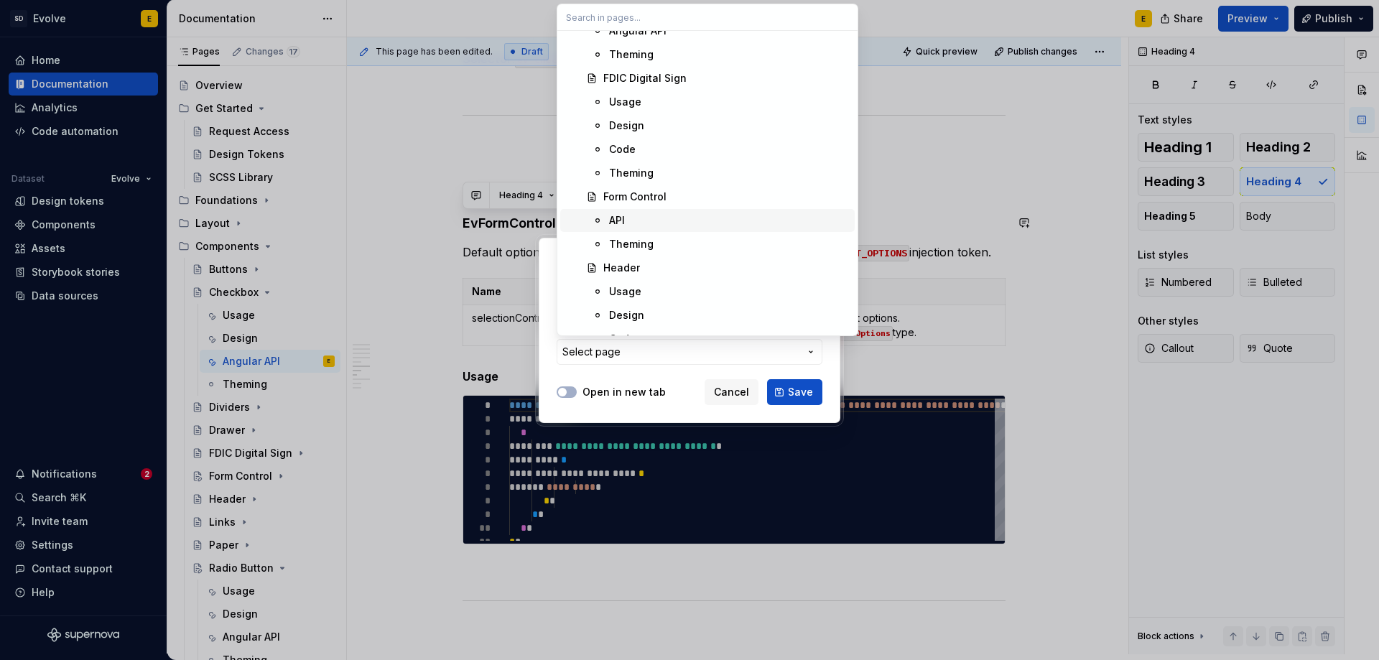
click at [641, 225] on div "API" at bounding box center [729, 220] width 240 height 14
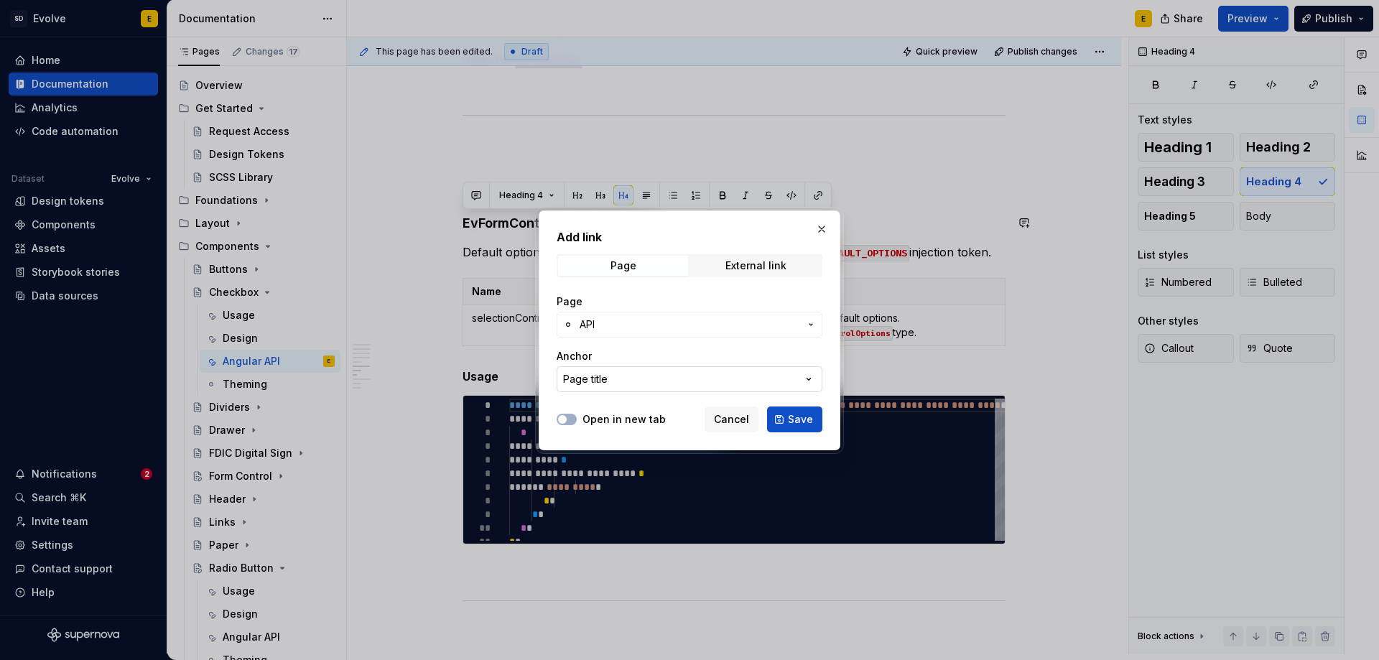
click at [667, 378] on button "Page title" at bounding box center [690, 379] width 266 height 26
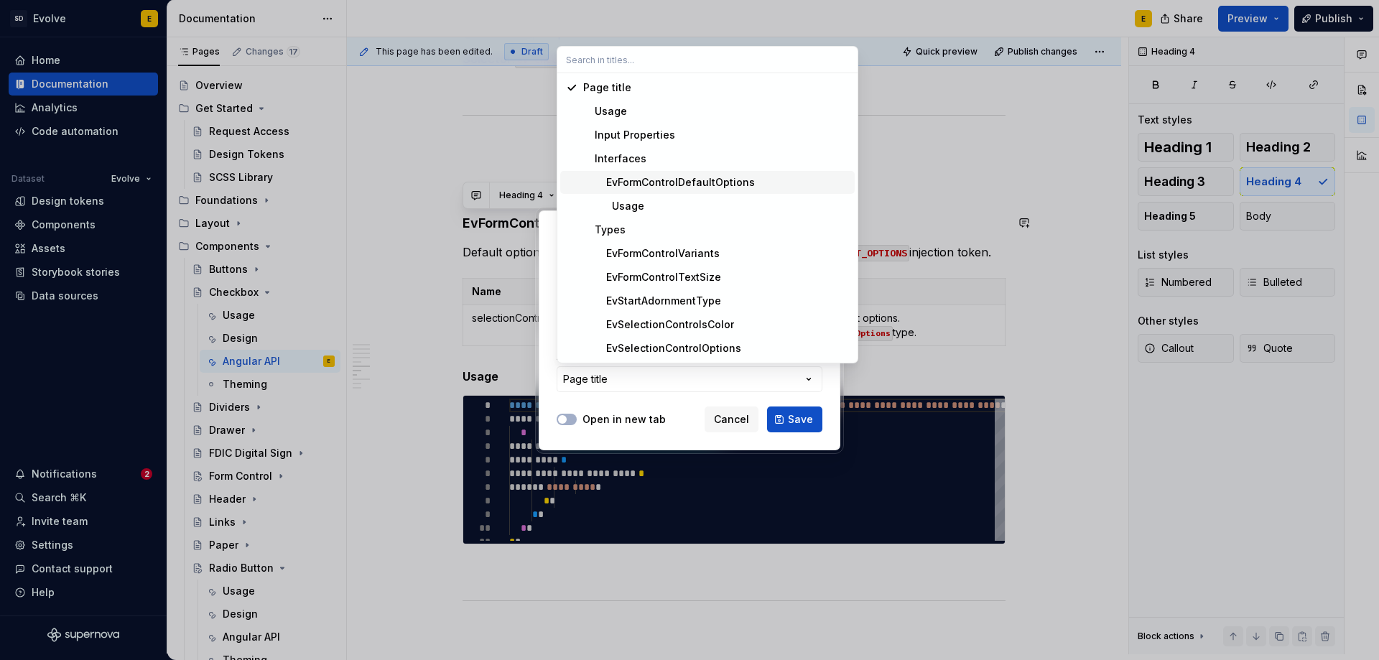
click at [717, 184] on div "EvFormControlDefaultOptions" at bounding box center [669, 182] width 172 height 14
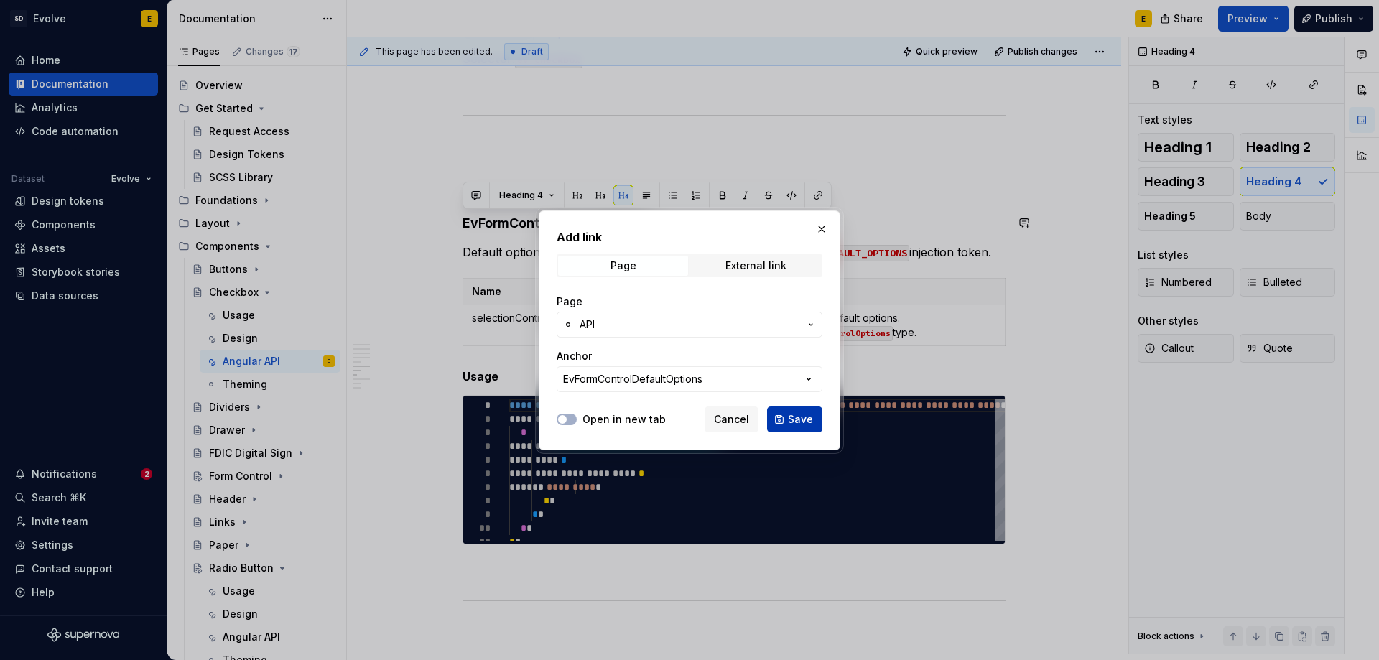
click at [795, 416] on span "Save" at bounding box center [800, 419] width 25 height 14
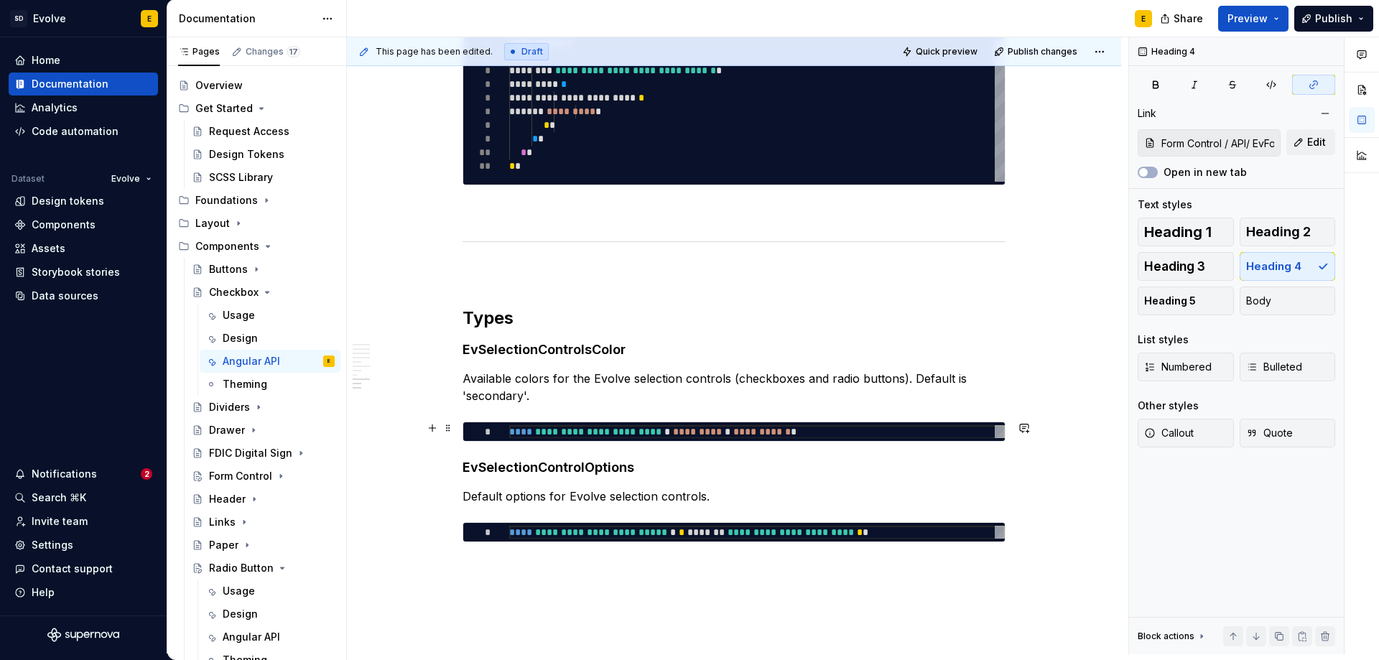
scroll to position [2370, 0]
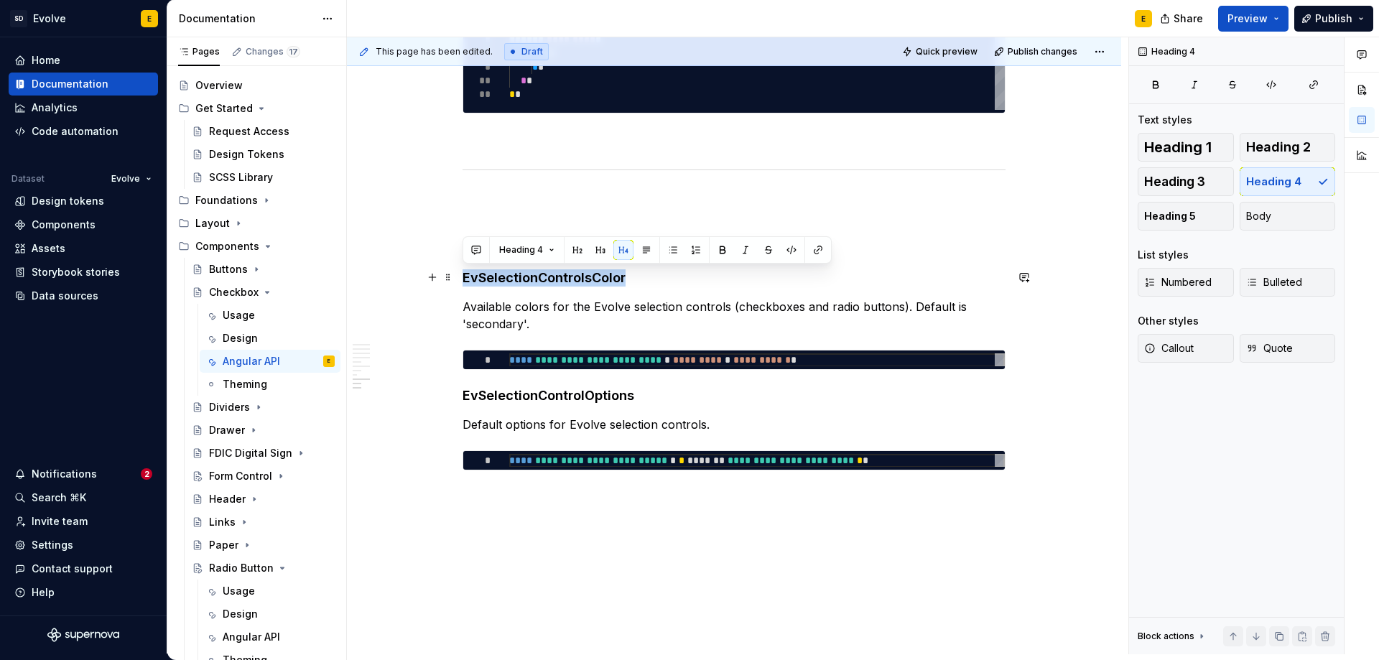
drag, startPoint x: 623, startPoint y: 275, endPoint x: 460, endPoint y: 284, distance: 163.3
click at [818, 245] on button "button" at bounding box center [818, 250] width 20 height 20
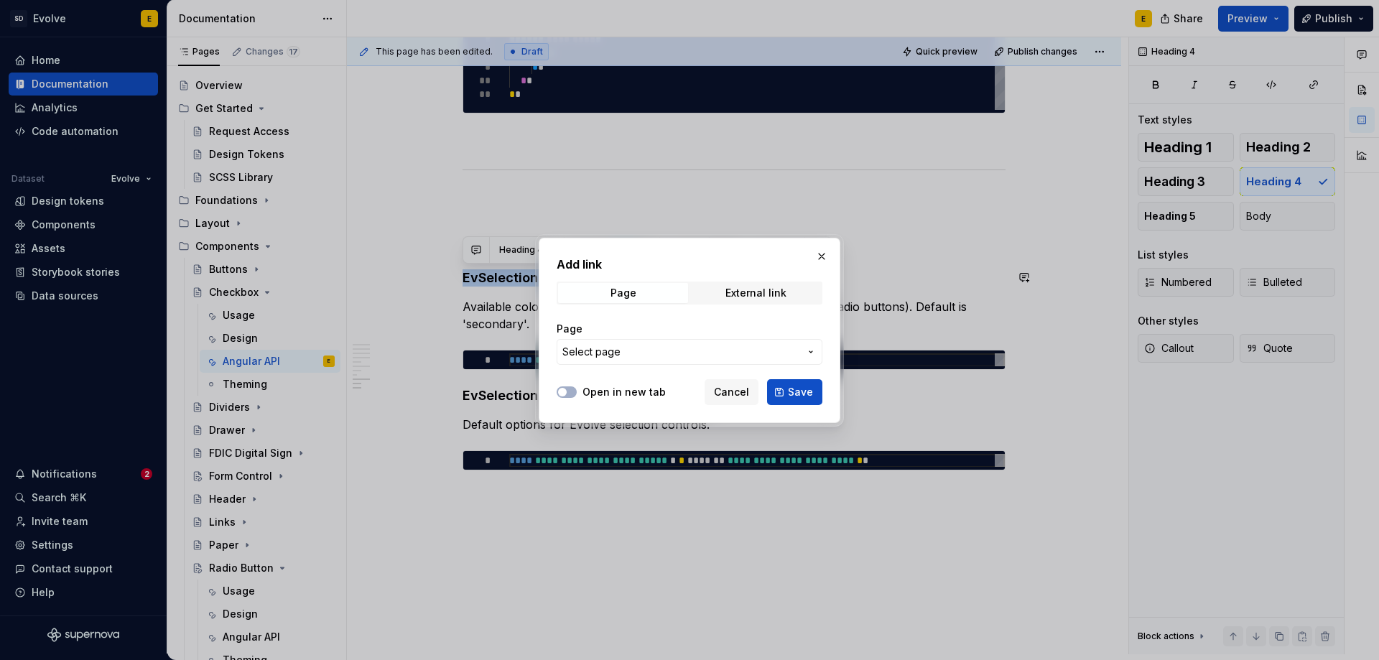
click at [689, 348] on span "Select page" at bounding box center [680, 352] width 237 height 14
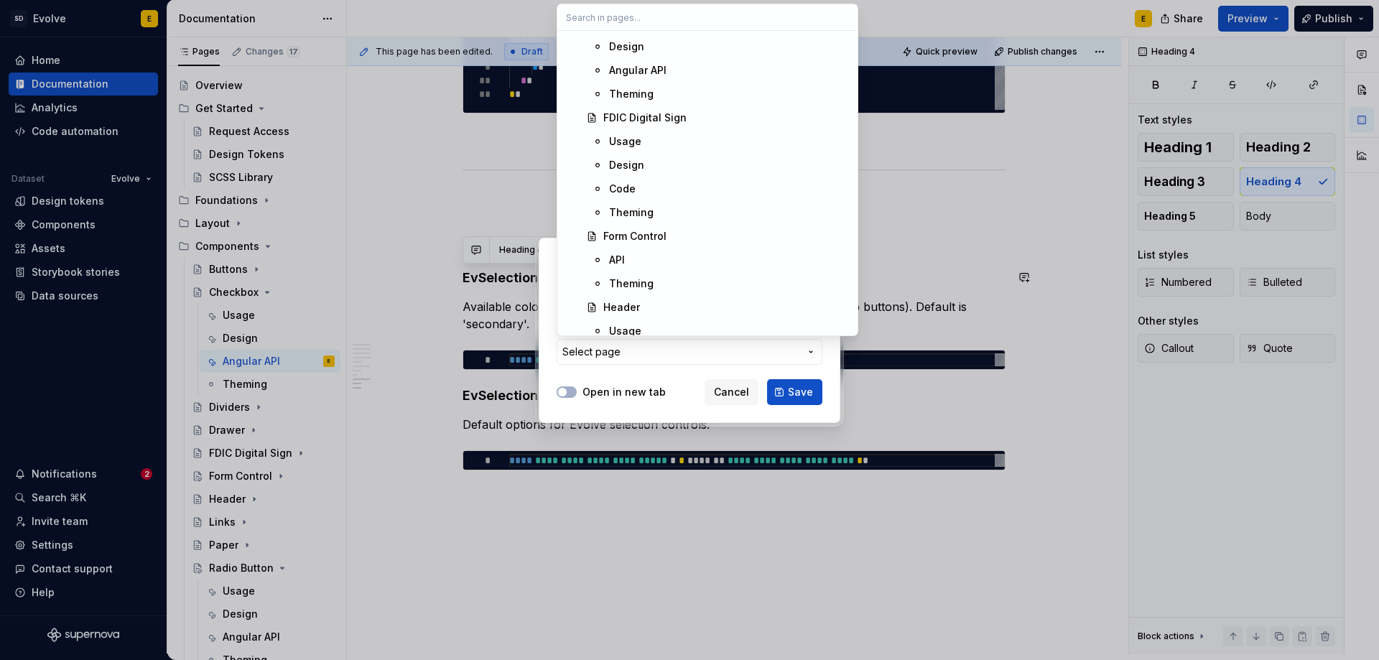
scroll to position [1508, 0]
type textarea "*"
click at [645, 148] on div "API" at bounding box center [729, 148] width 240 height 14
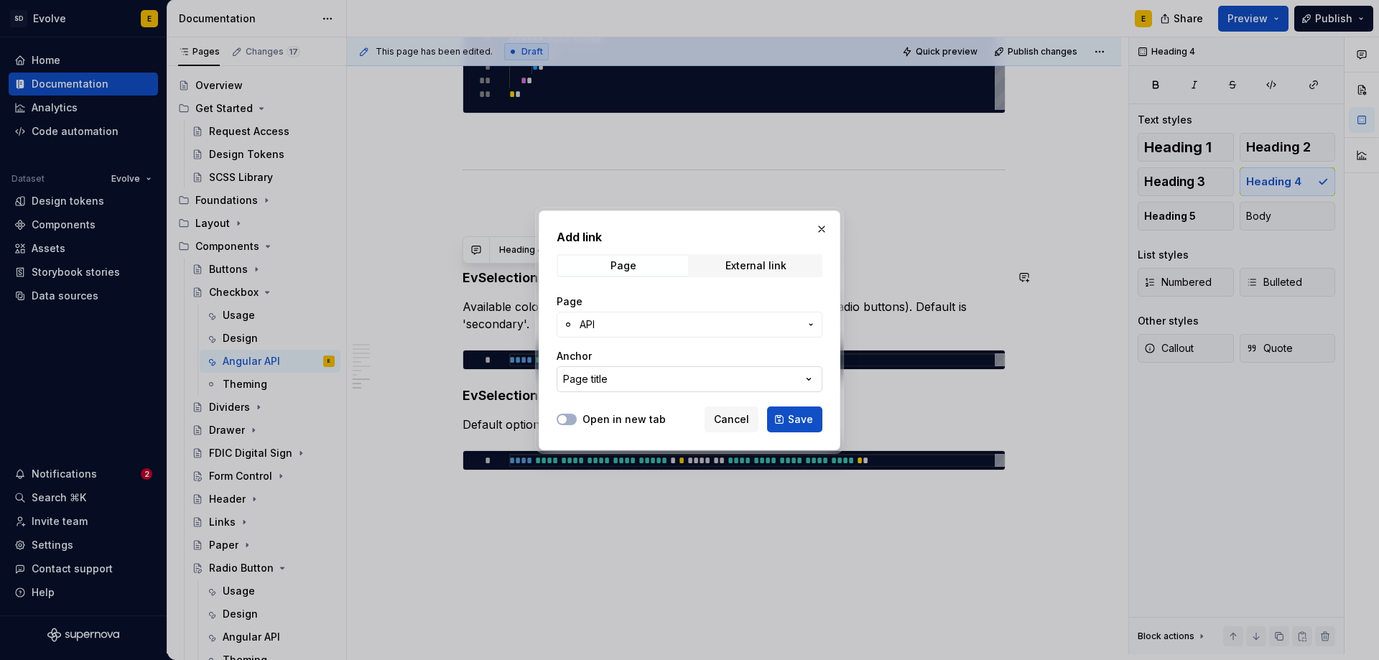
click at [702, 376] on button "Page title" at bounding box center [690, 379] width 266 height 26
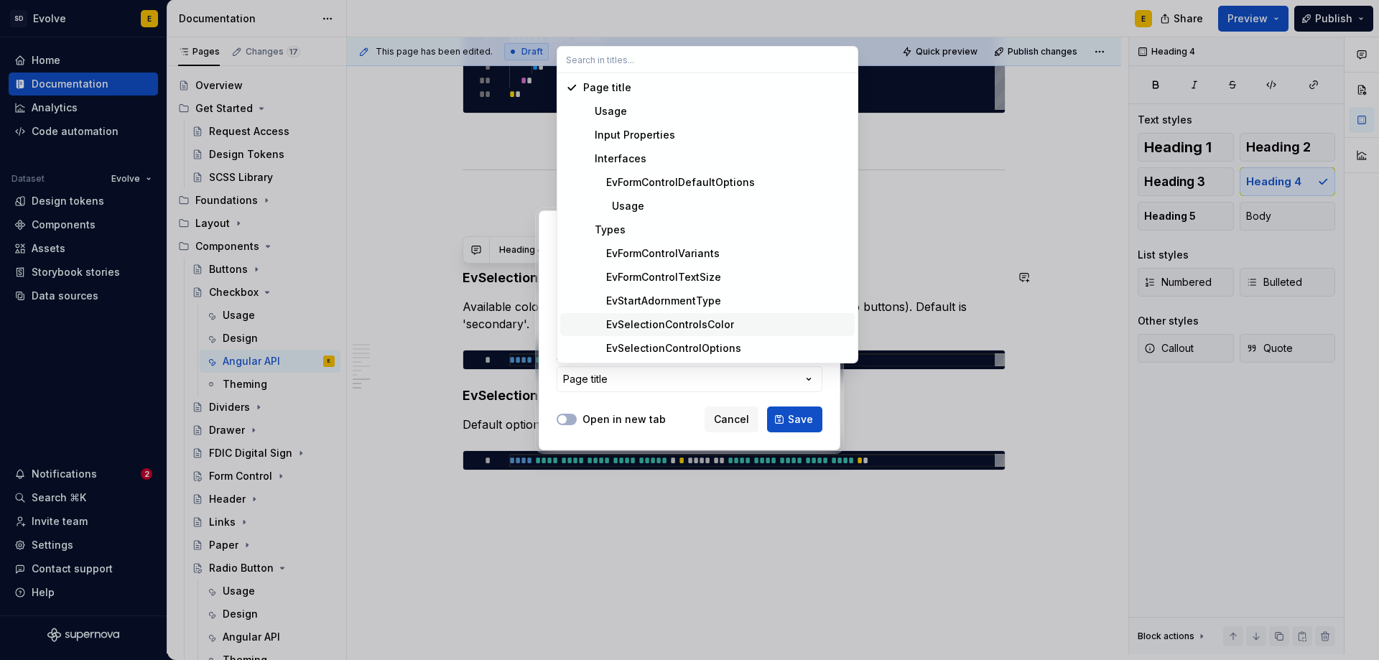
click at [725, 326] on div "EvSelectionControlsColor" at bounding box center [658, 324] width 151 height 14
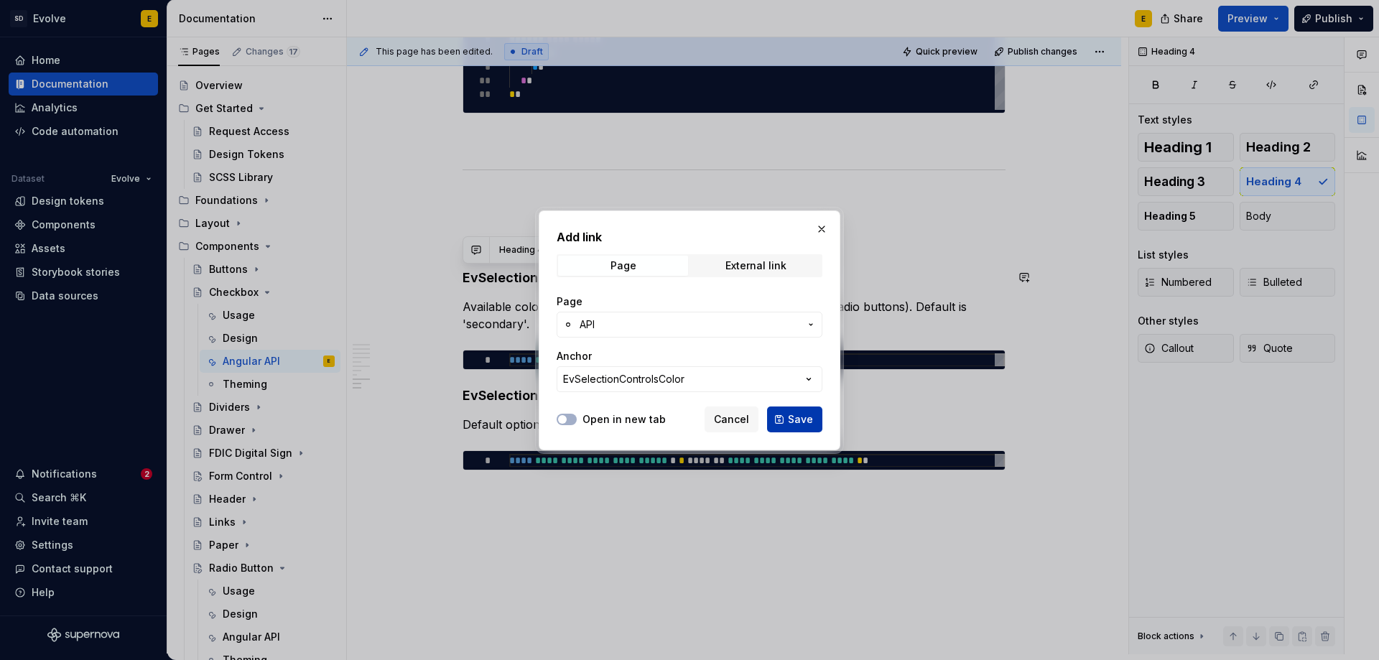
click at [798, 409] on button "Save" at bounding box center [794, 420] width 55 height 26
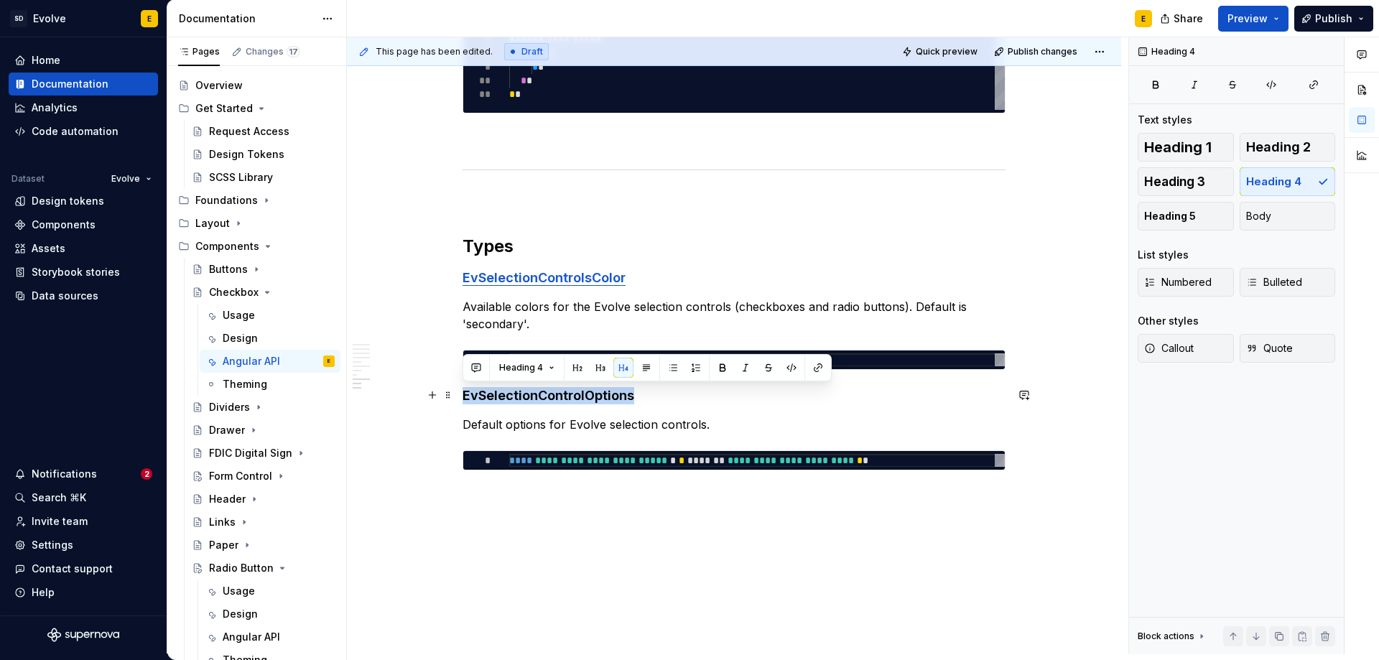
drag, startPoint x: 463, startPoint y: 397, endPoint x: 639, endPoint y: 397, distance: 176.0
click at [639, 397] on h4 "EvSelectionControlOptions" at bounding box center [734, 395] width 543 height 17
click at [817, 366] on button "button" at bounding box center [818, 368] width 20 height 20
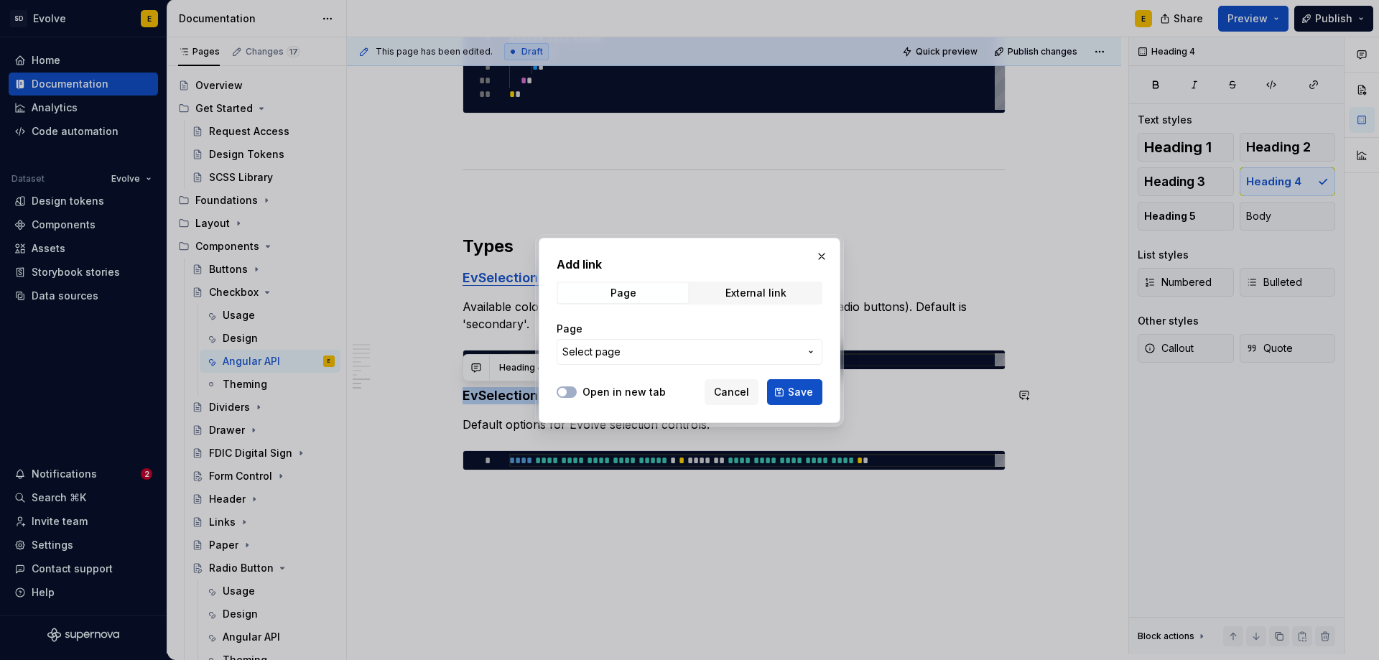
click at [690, 350] on span "Select page" at bounding box center [680, 352] width 237 height 14
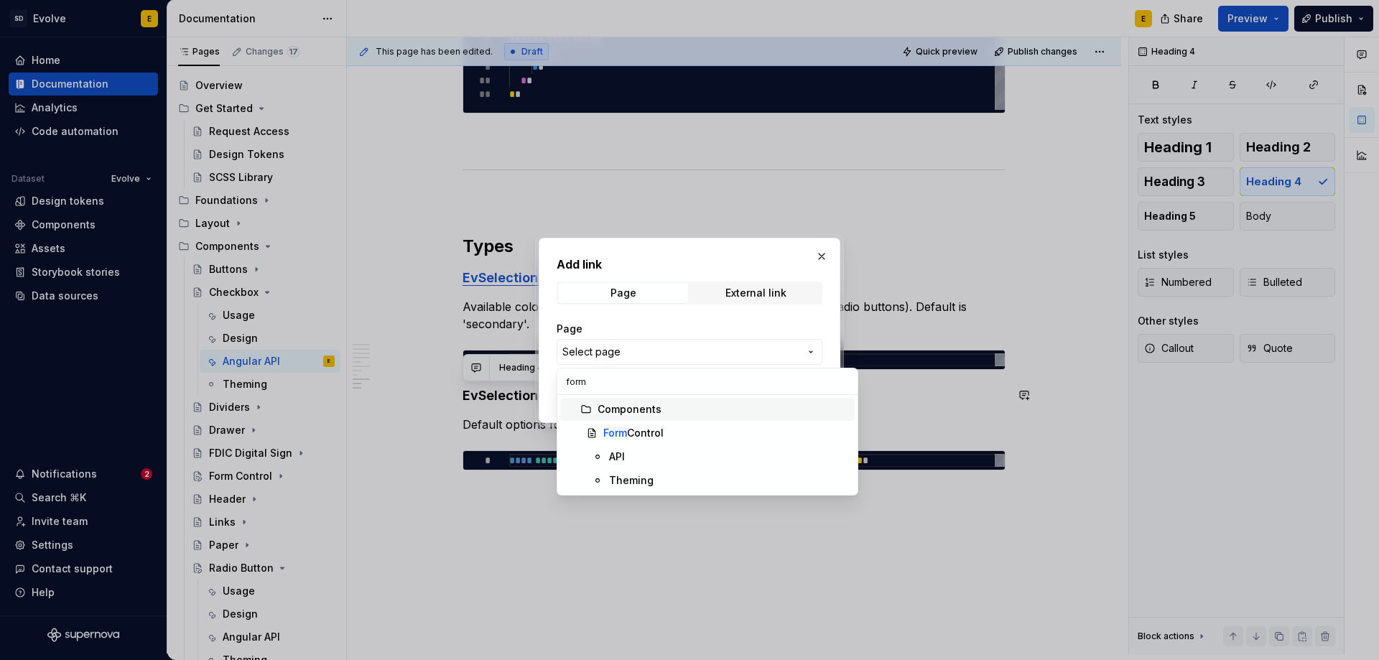
type input "form"
click at [654, 458] on div "API" at bounding box center [729, 457] width 240 height 14
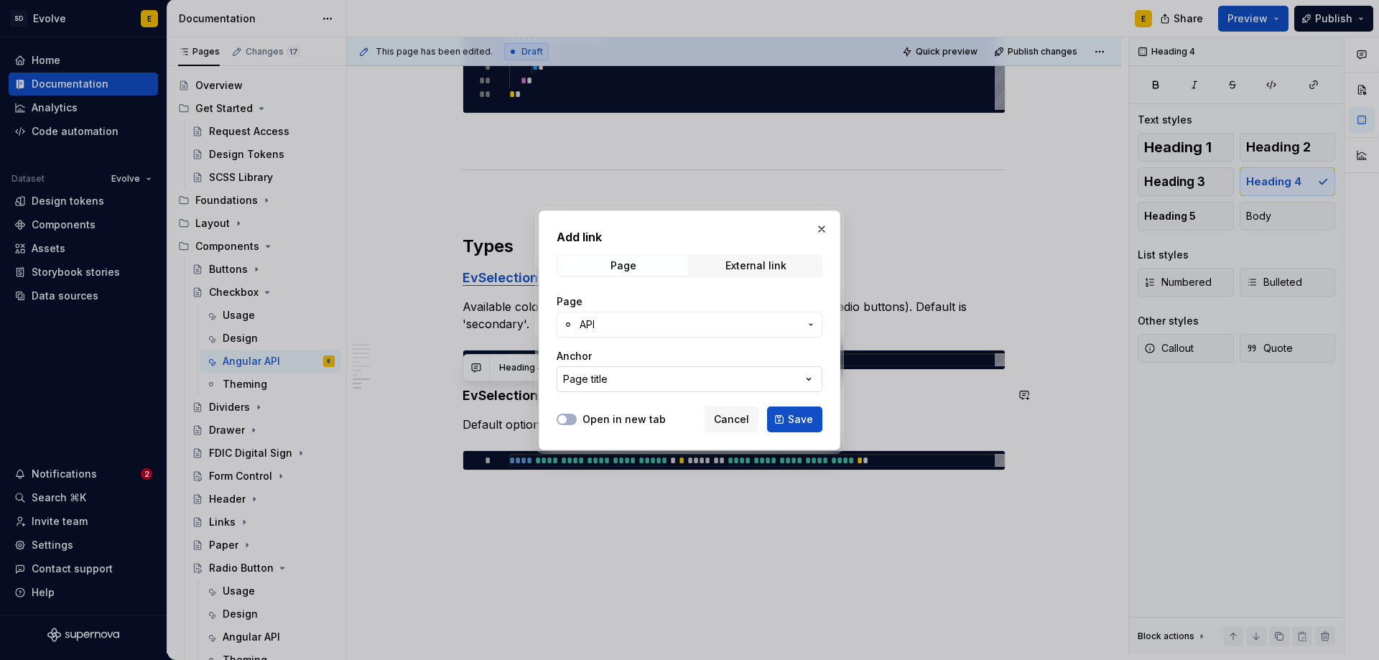
click at [667, 383] on button "Page title" at bounding box center [690, 379] width 266 height 26
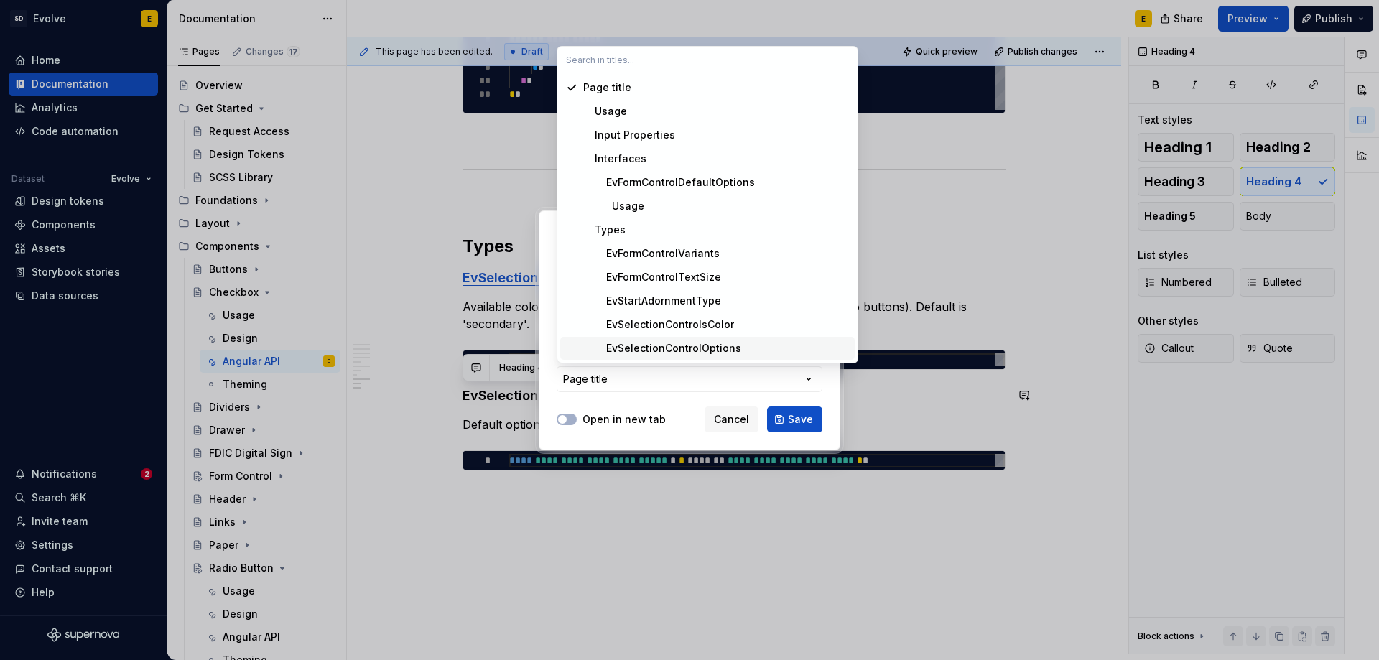
click at [677, 342] on div "EvSelectionControlOptions" at bounding box center [662, 348] width 158 height 14
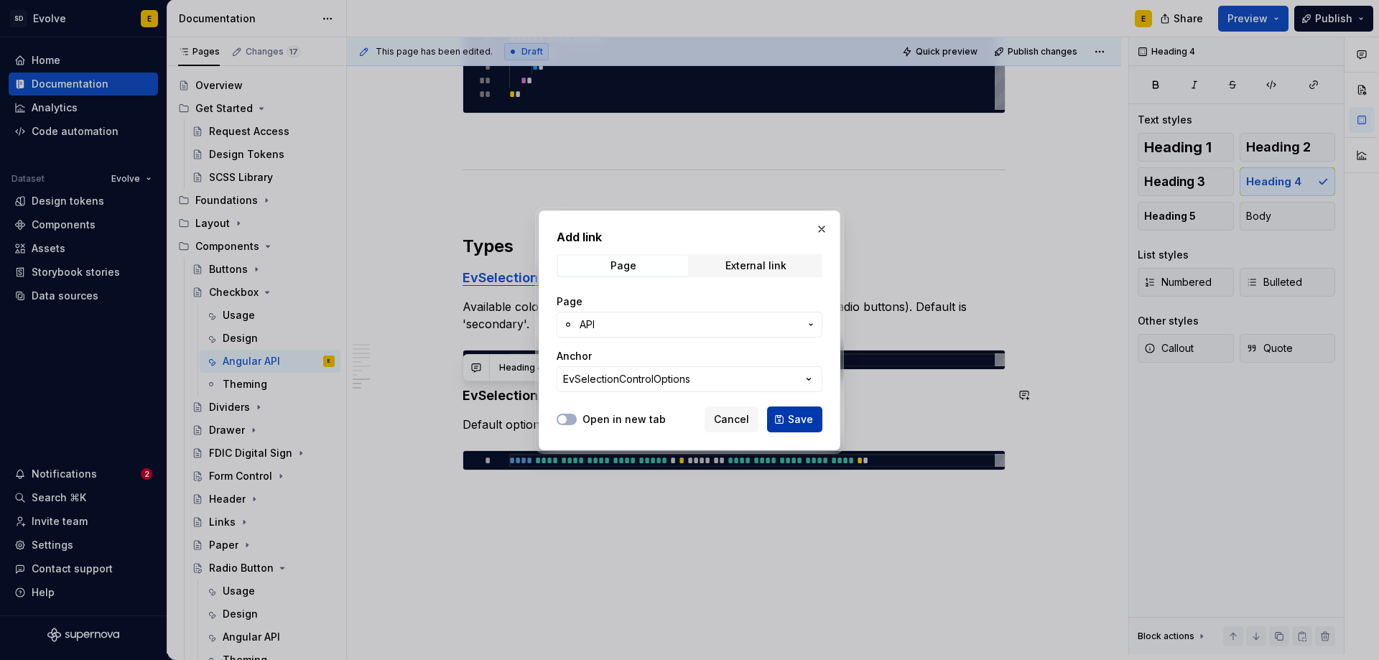
click at [784, 412] on button "Save" at bounding box center [794, 420] width 55 height 26
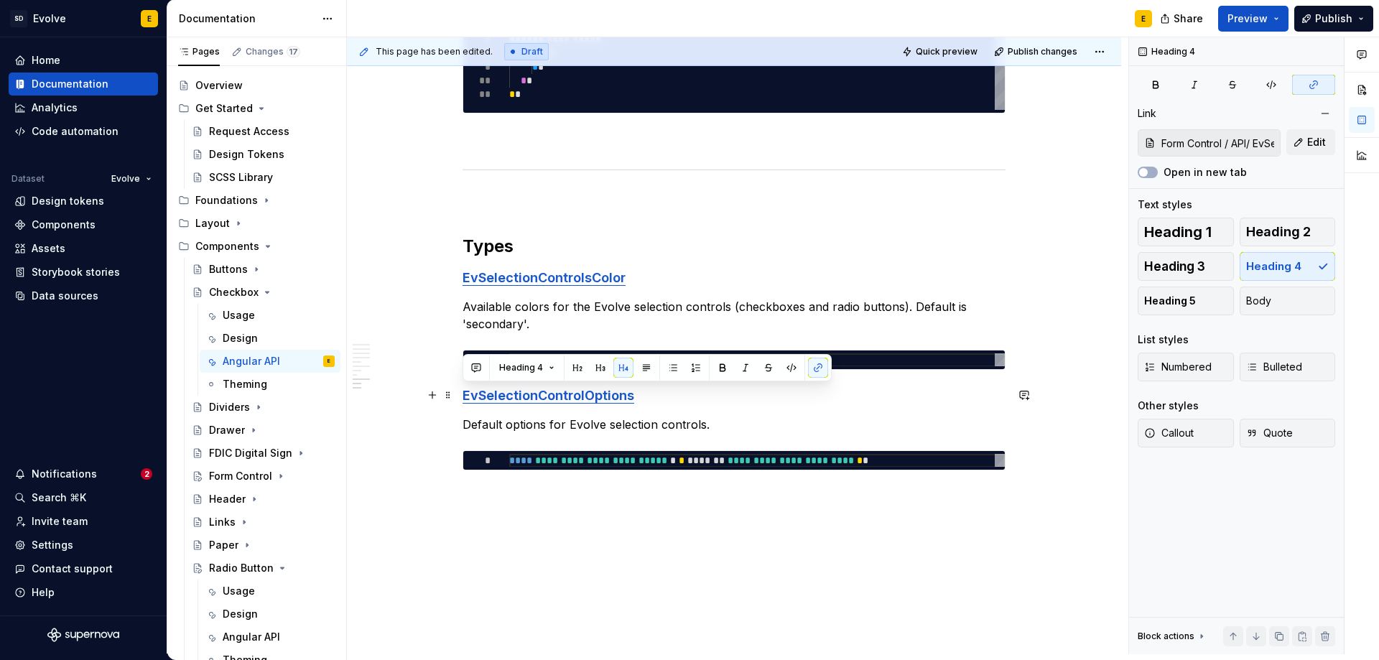
click at [695, 403] on h4 "EvSelectionControlOptions" at bounding box center [734, 395] width 543 height 17
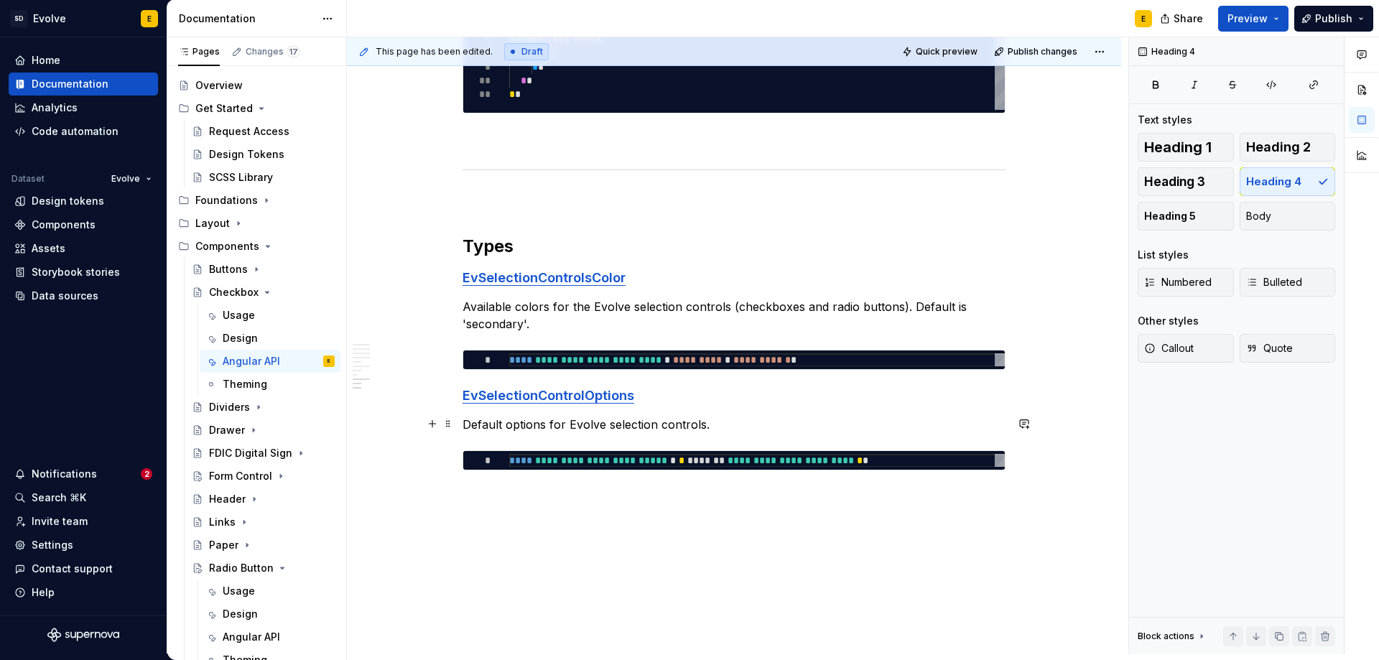
click at [720, 421] on p "Default options for Evolve selection controls." at bounding box center [734, 424] width 543 height 17
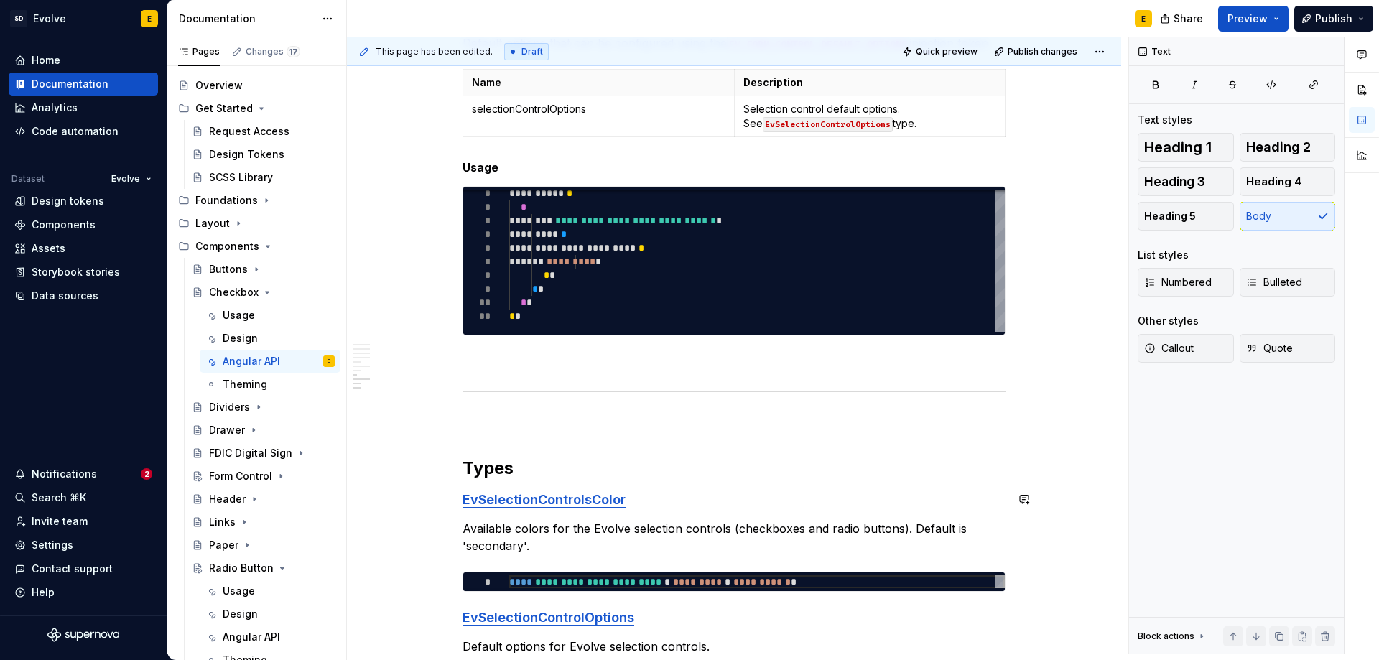
scroll to position [2076, 0]
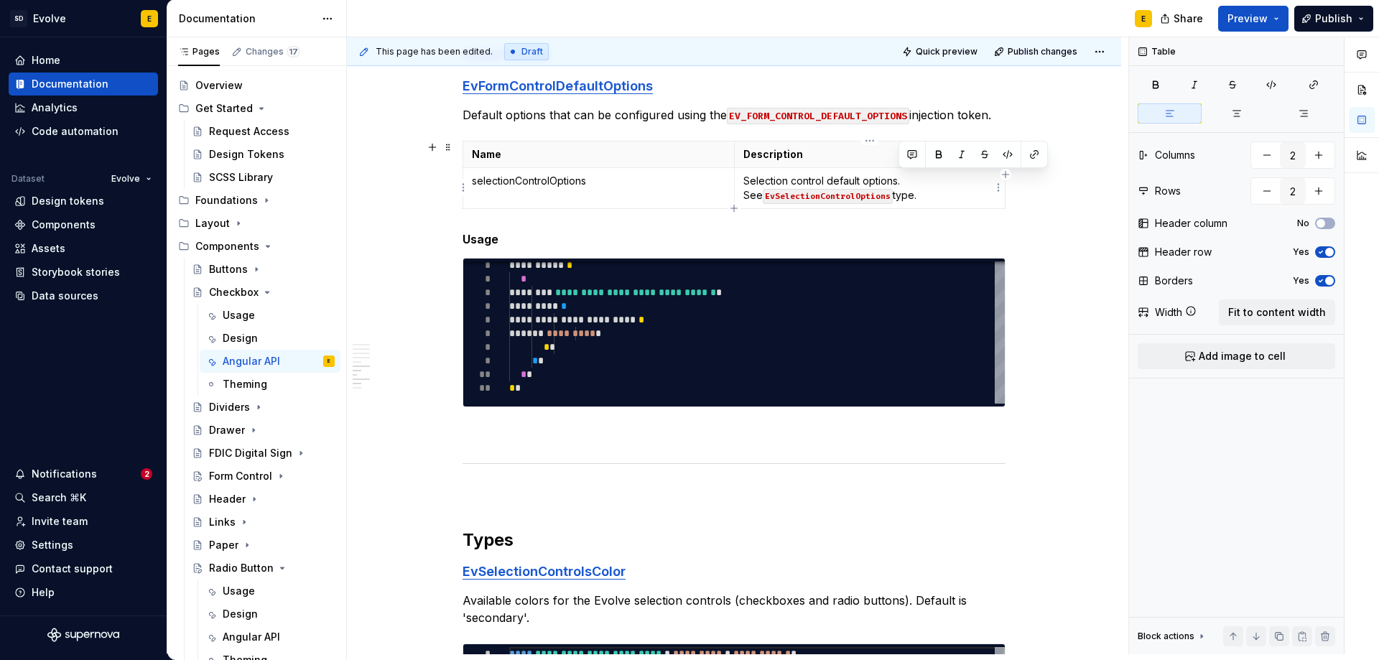
drag, startPoint x: 903, startPoint y: 198, endPoint x: 901, endPoint y: 181, distance: 17.4
click at [901, 181] on p "Selection control default options. See EvSelectionControlOptions type." at bounding box center [870, 188] width 254 height 29
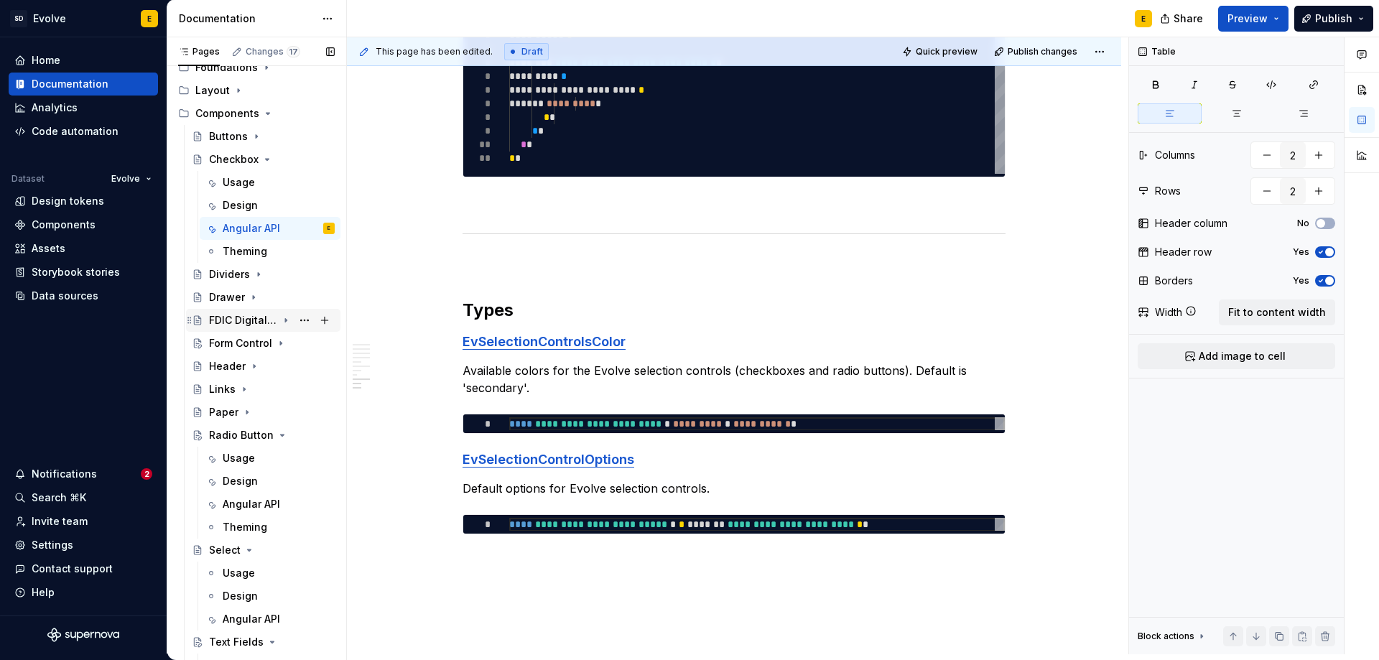
scroll to position [167, 0]
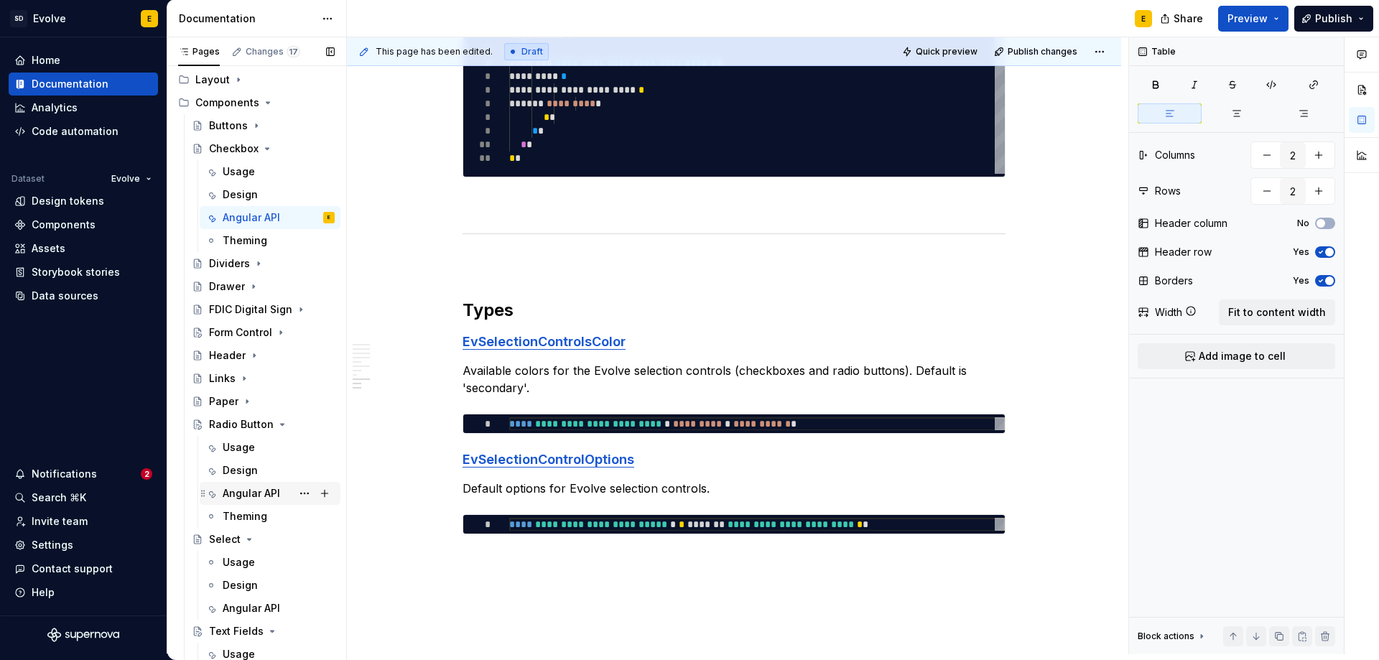
click at [249, 493] on div "Angular API" at bounding box center [251, 493] width 57 height 14
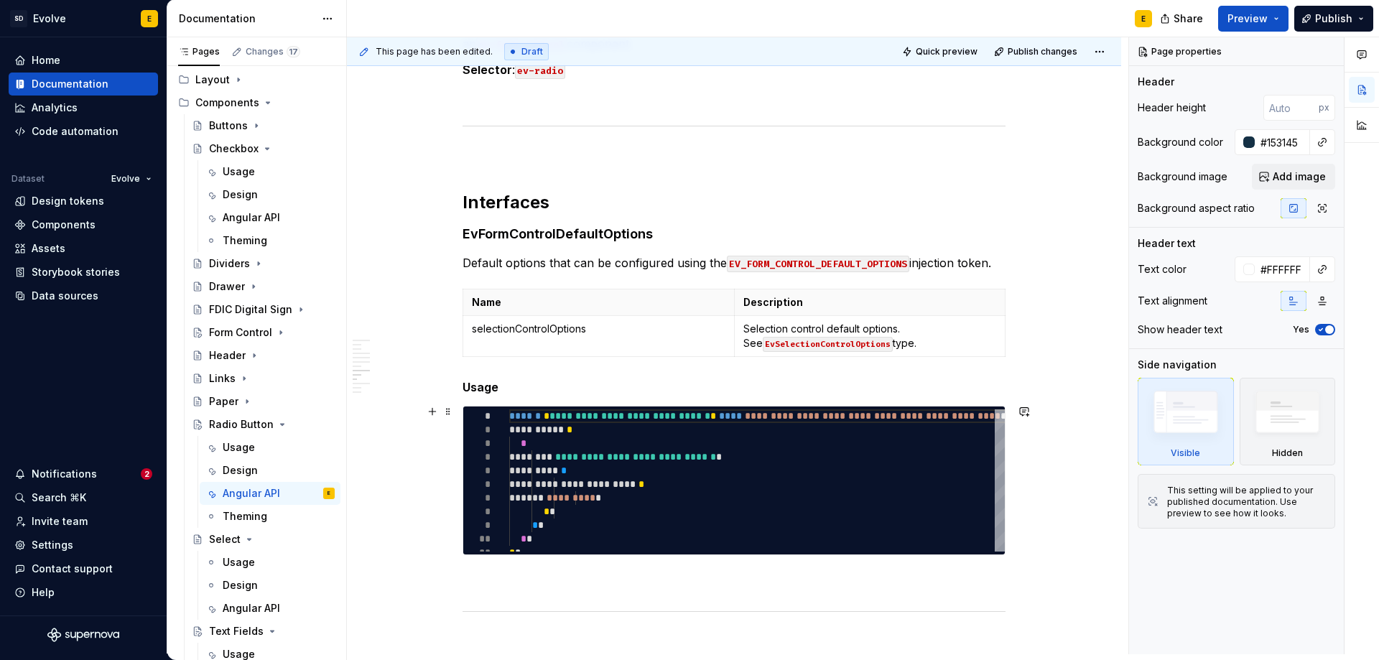
scroll to position [1867, 0]
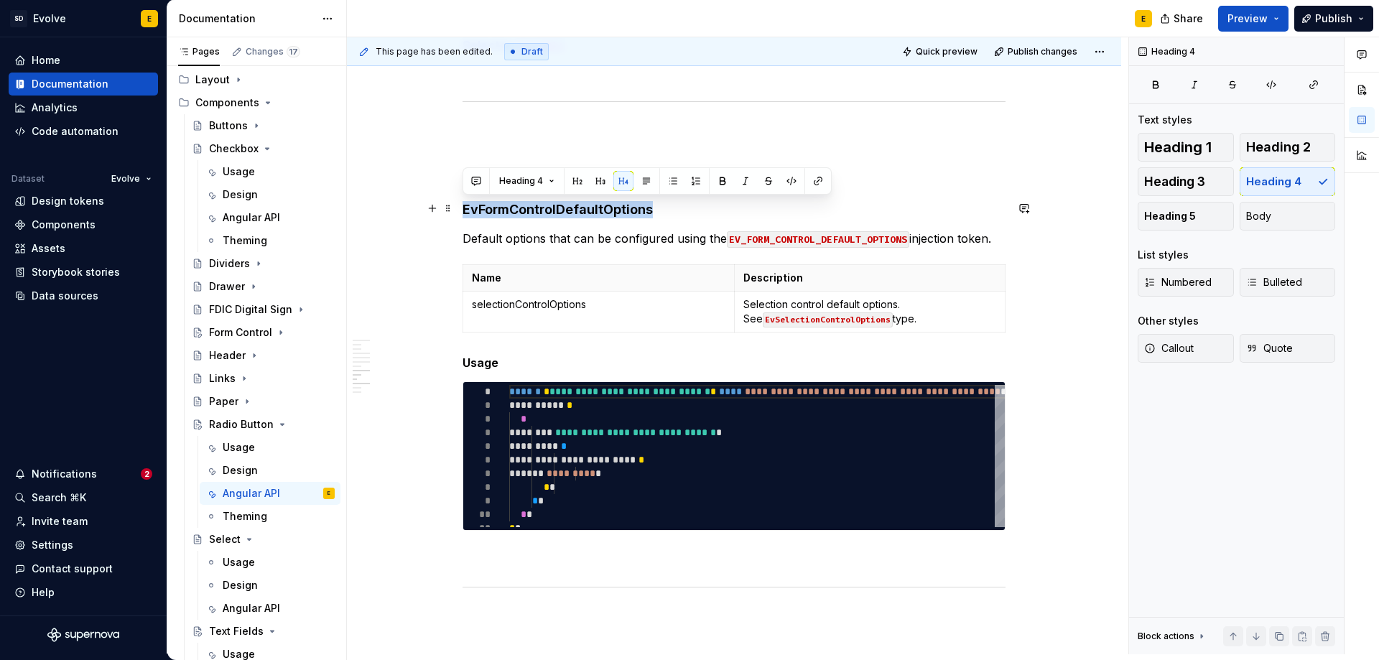
drag, startPoint x: 661, startPoint y: 208, endPoint x: 463, endPoint y: 213, distance: 198.3
click at [463, 213] on h4 "EvFormControlDefaultOptions" at bounding box center [734, 209] width 543 height 17
click at [813, 182] on button "button" at bounding box center [818, 181] width 20 height 20
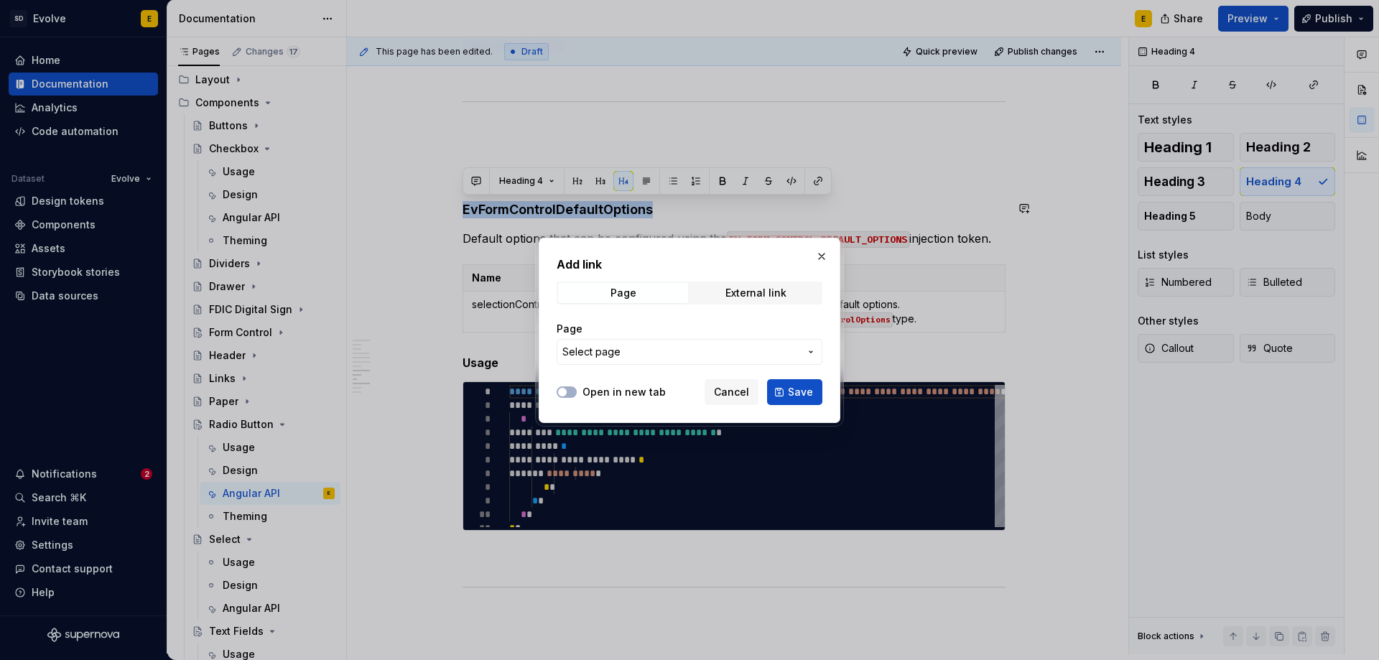
click at [676, 354] on span "Select page" at bounding box center [680, 352] width 237 height 14
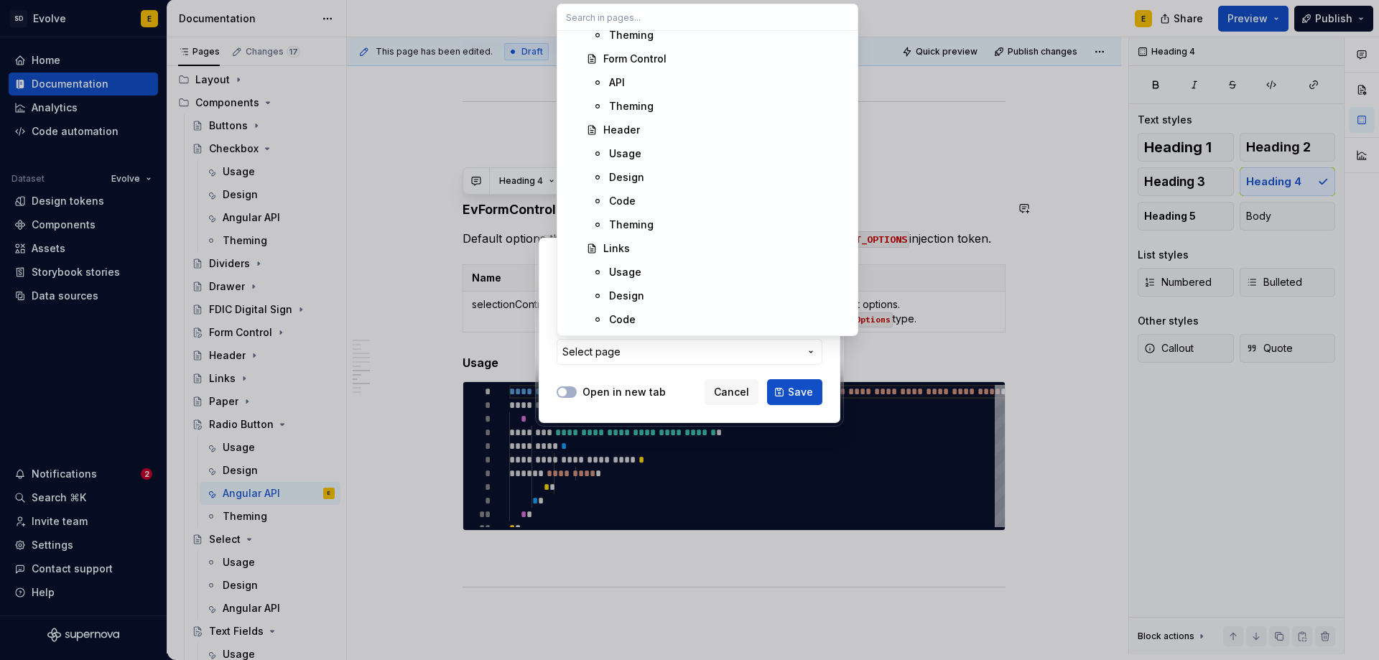
scroll to position [1580, 0]
click at [638, 79] on div "API" at bounding box center [729, 77] width 240 height 14
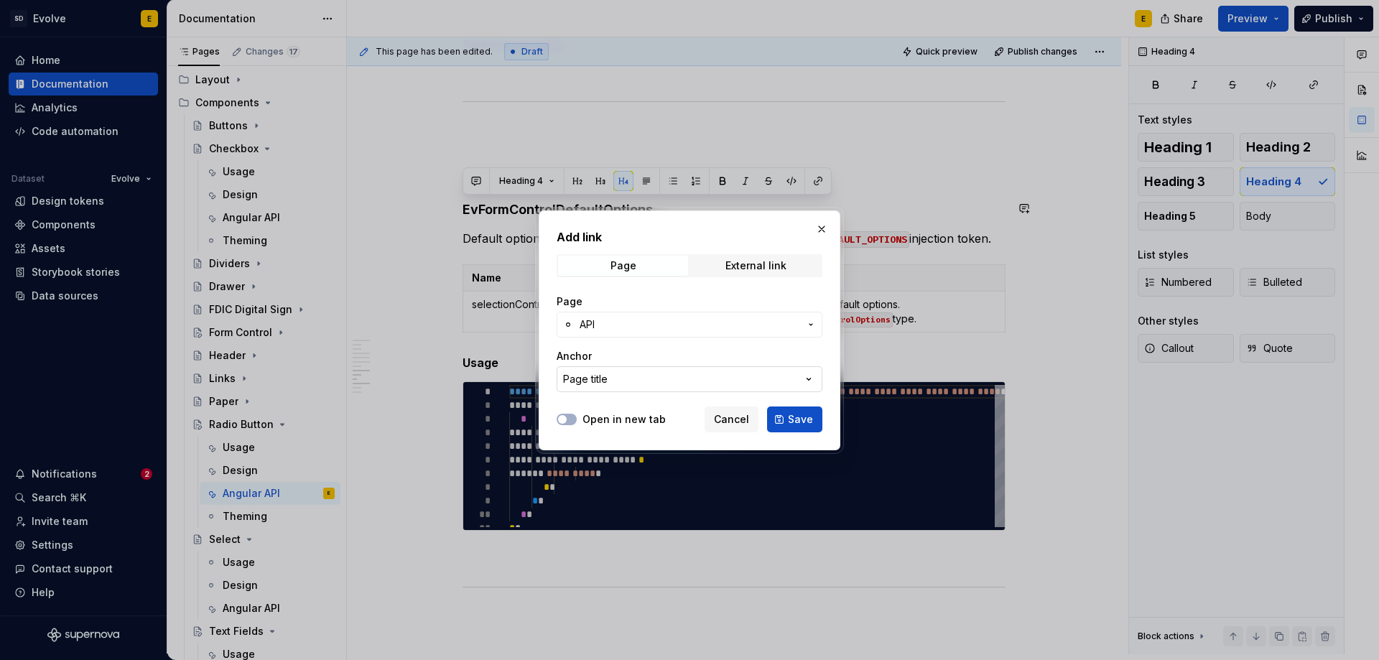
click at [633, 383] on button "Page title" at bounding box center [690, 379] width 266 height 26
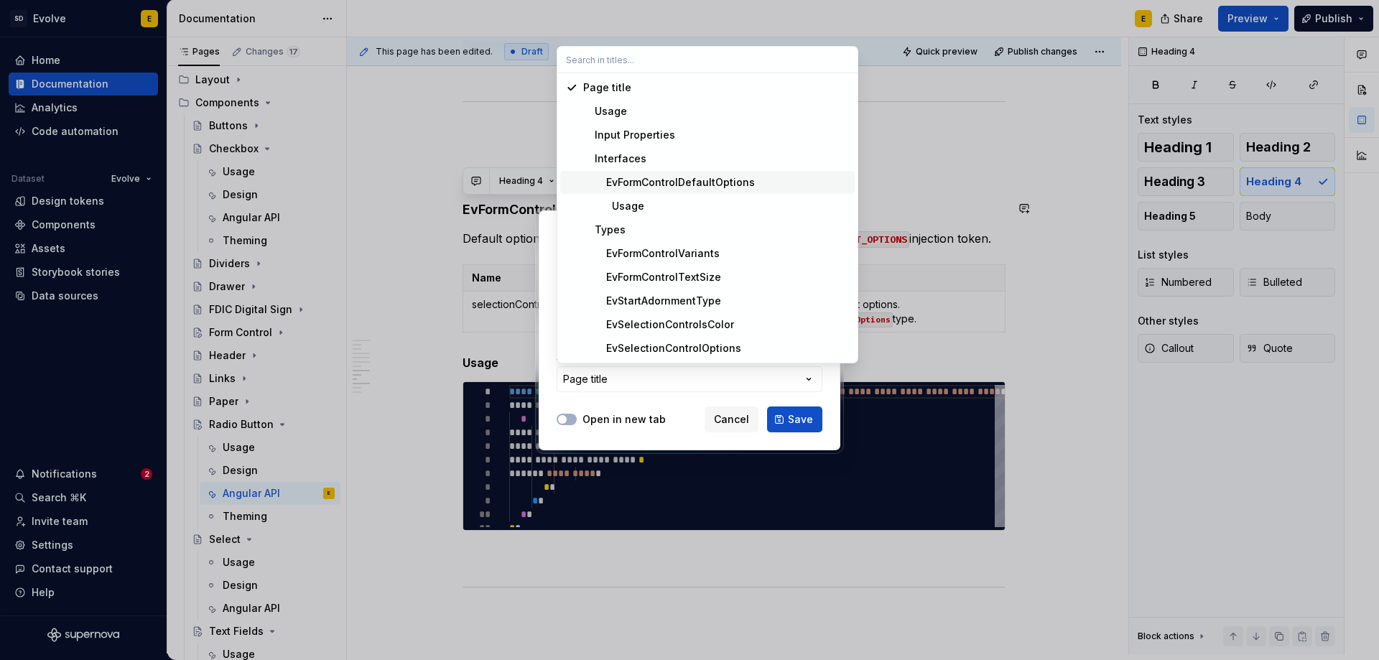
click at [686, 182] on div "EvFormControlDefaultOptions" at bounding box center [669, 182] width 172 height 14
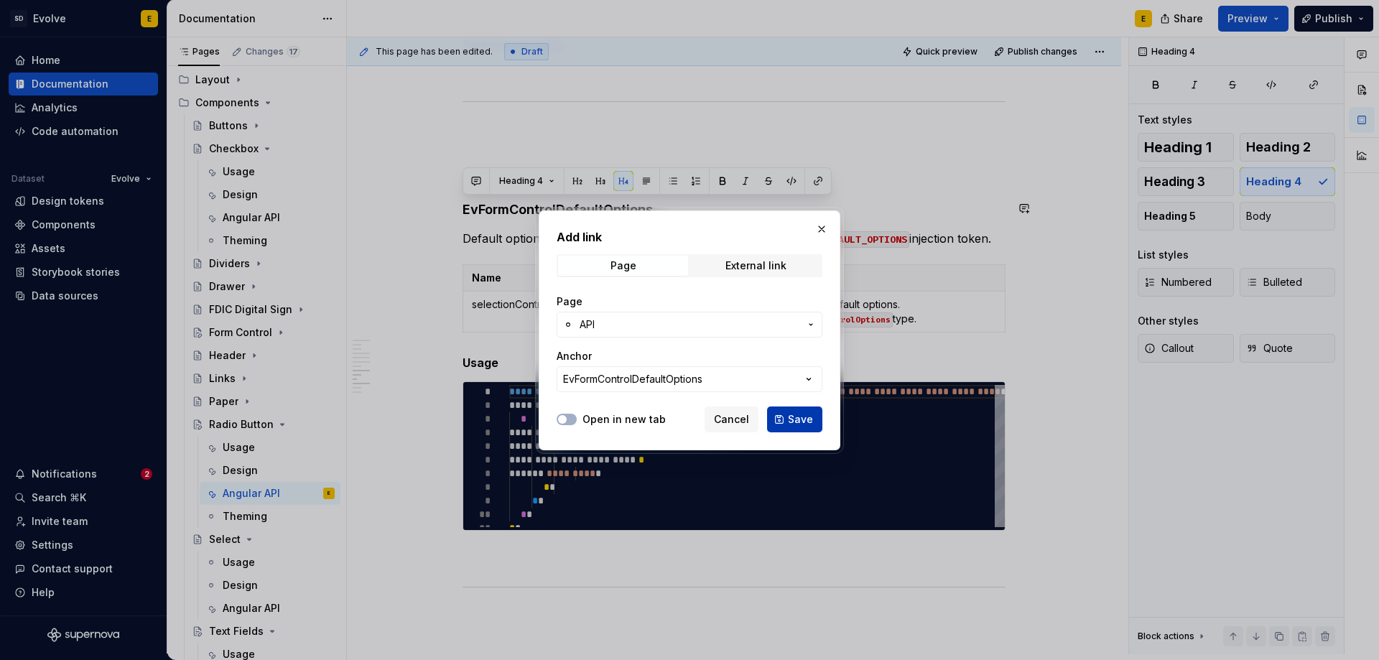
click at [798, 412] on span "Save" at bounding box center [800, 419] width 25 height 14
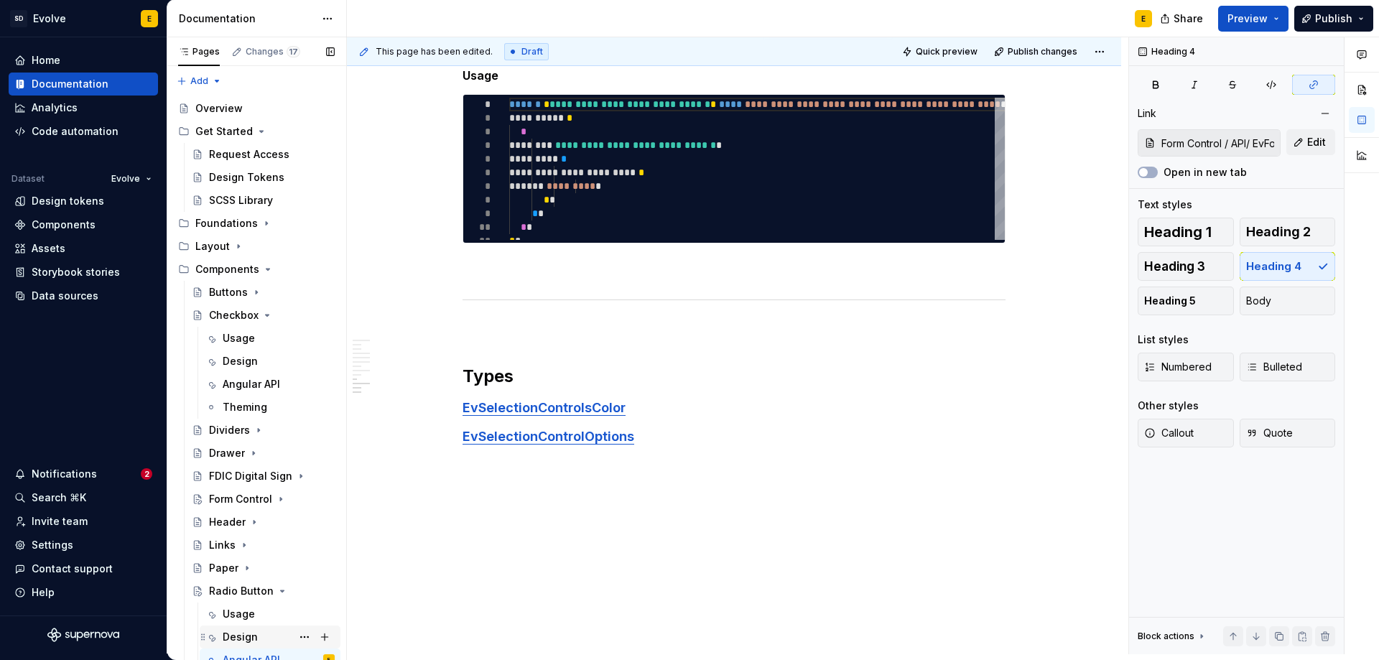
scroll to position [0, 0]
click at [249, 381] on div "Angular API" at bounding box center [251, 385] width 57 height 14
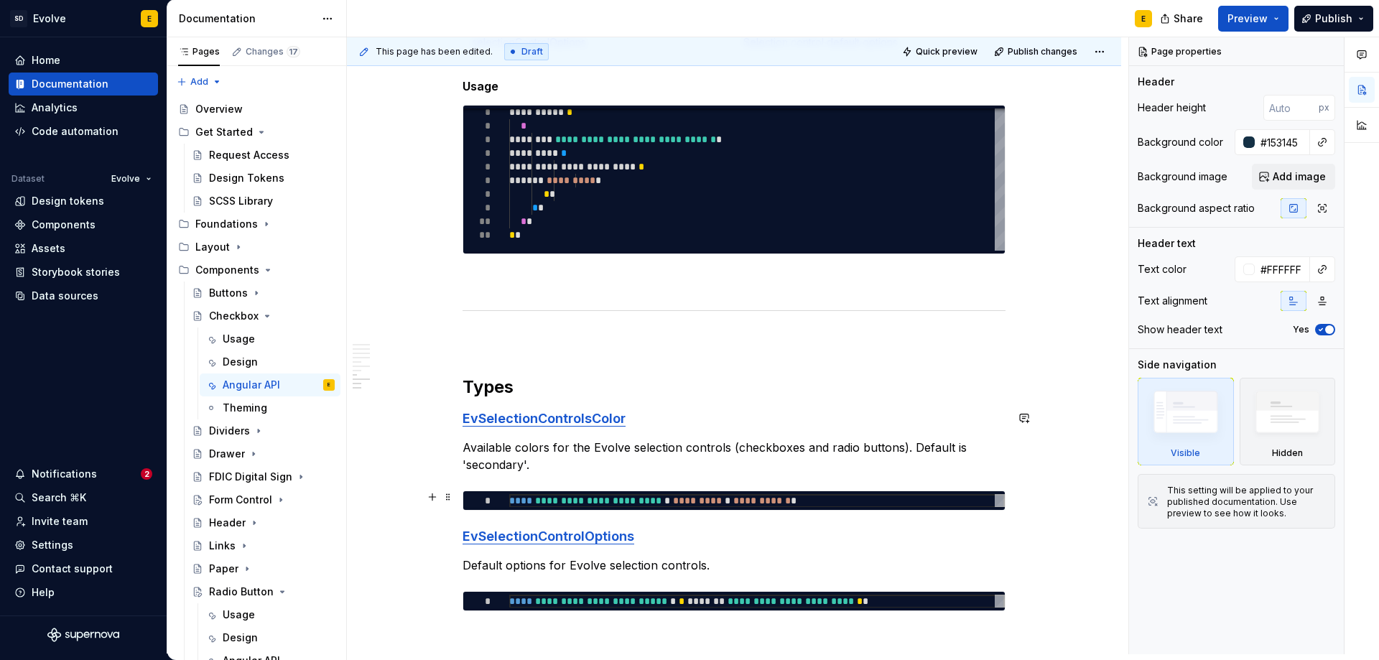
scroll to position [2298, 0]
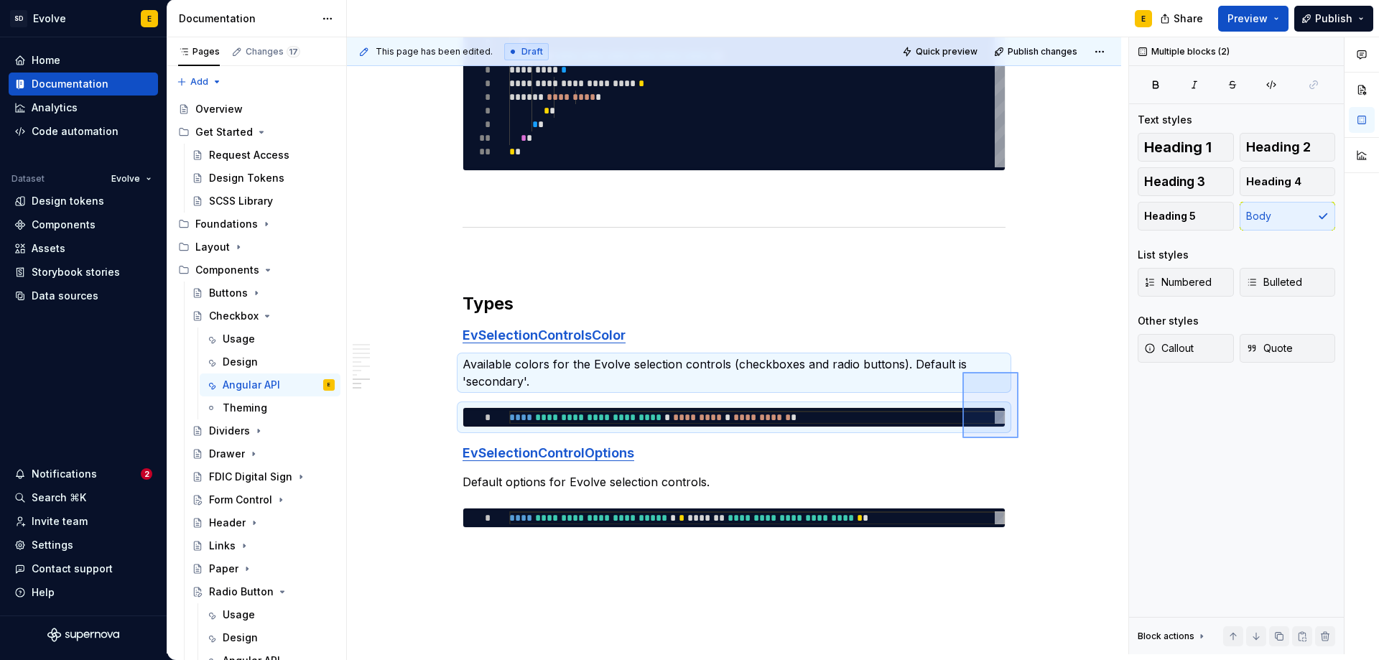
drag, startPoint x: 1018, startPoint y: 438, endPoint x: 962, endPoint y: 372, distance: 86.6
click at [962, 372] on div "**********" at bounding box center [737, 345] width 781 height 617
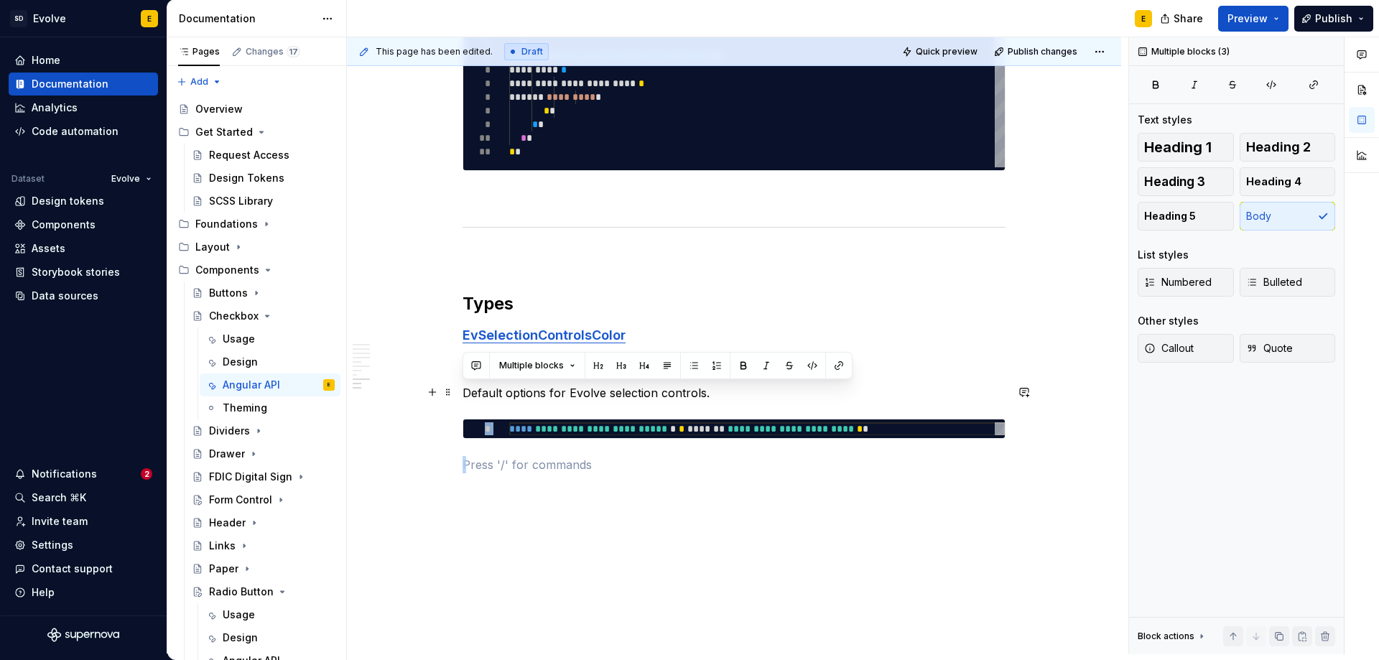
drag, startPoint x: 960, startPoint y: 469, endPoint x: 870, endPoint y: 393, distance: 118.3
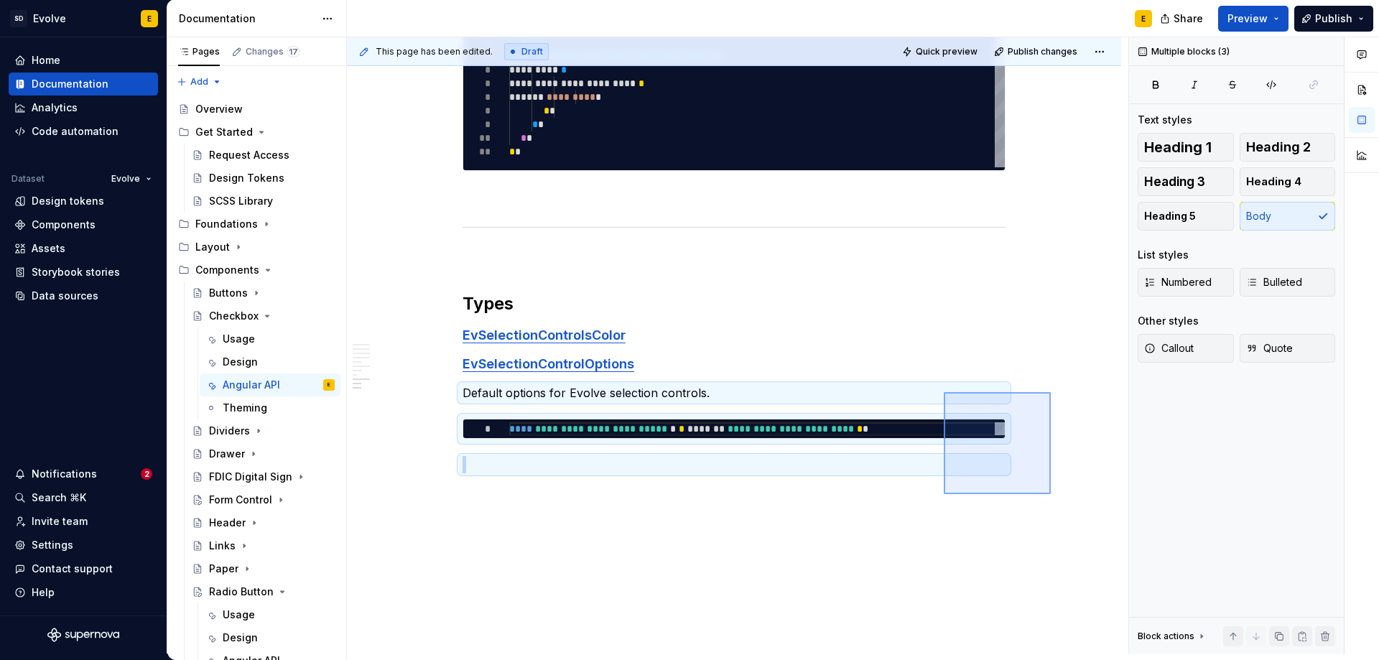
click at [1051, 392] on div "**********" at bounding box center [737, 345] width 781 height 617
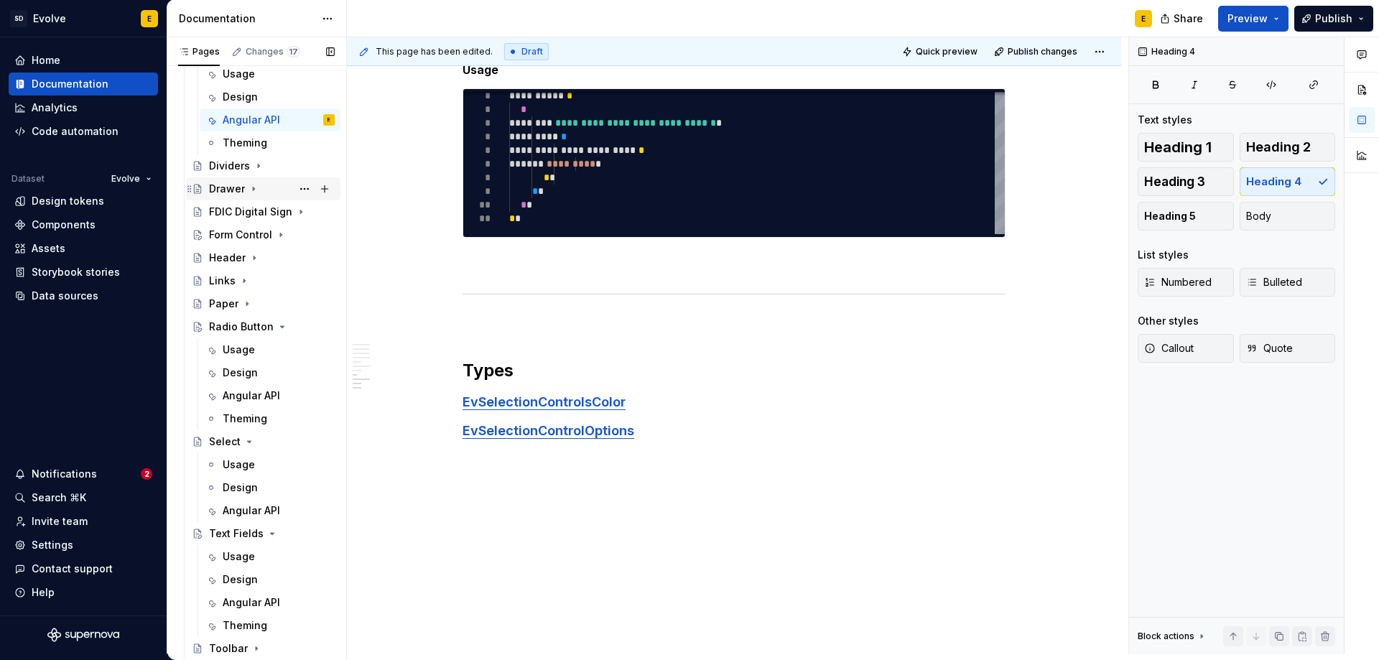
scroll to position [287, 0]
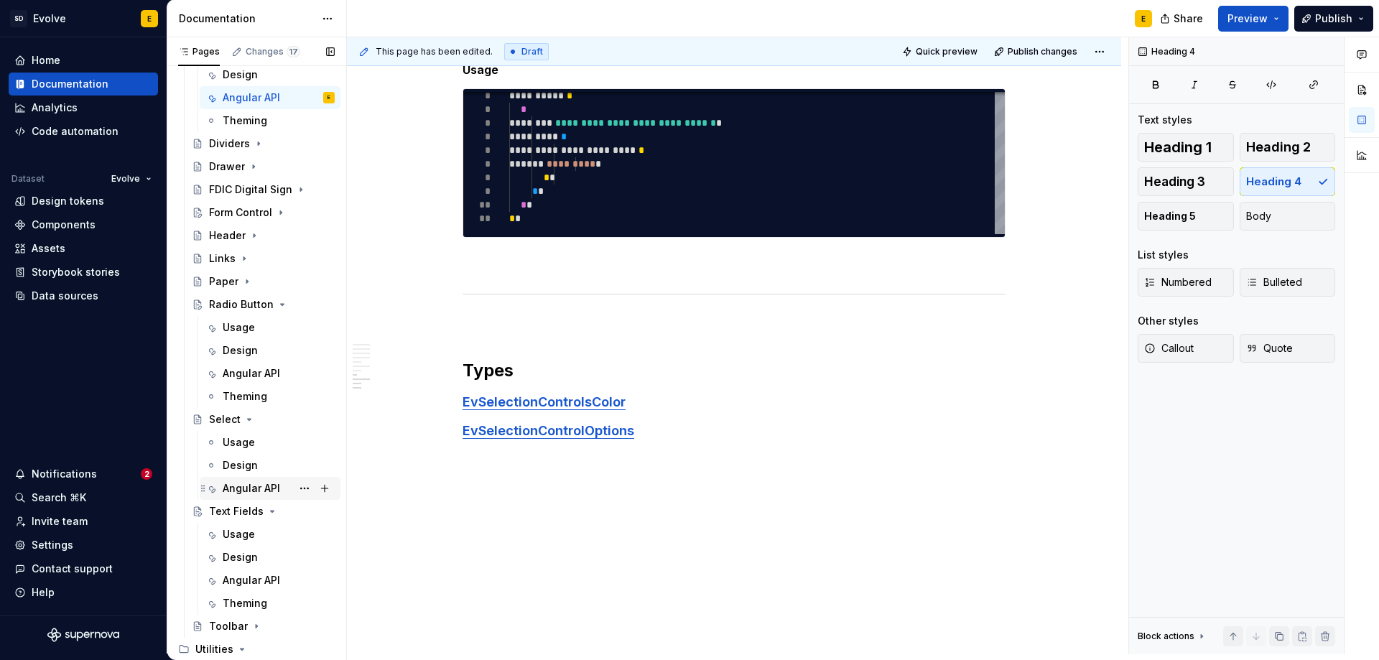
click at [240, 483] on div "Angular API" at bounding box center [251, 488] width 57 height 14
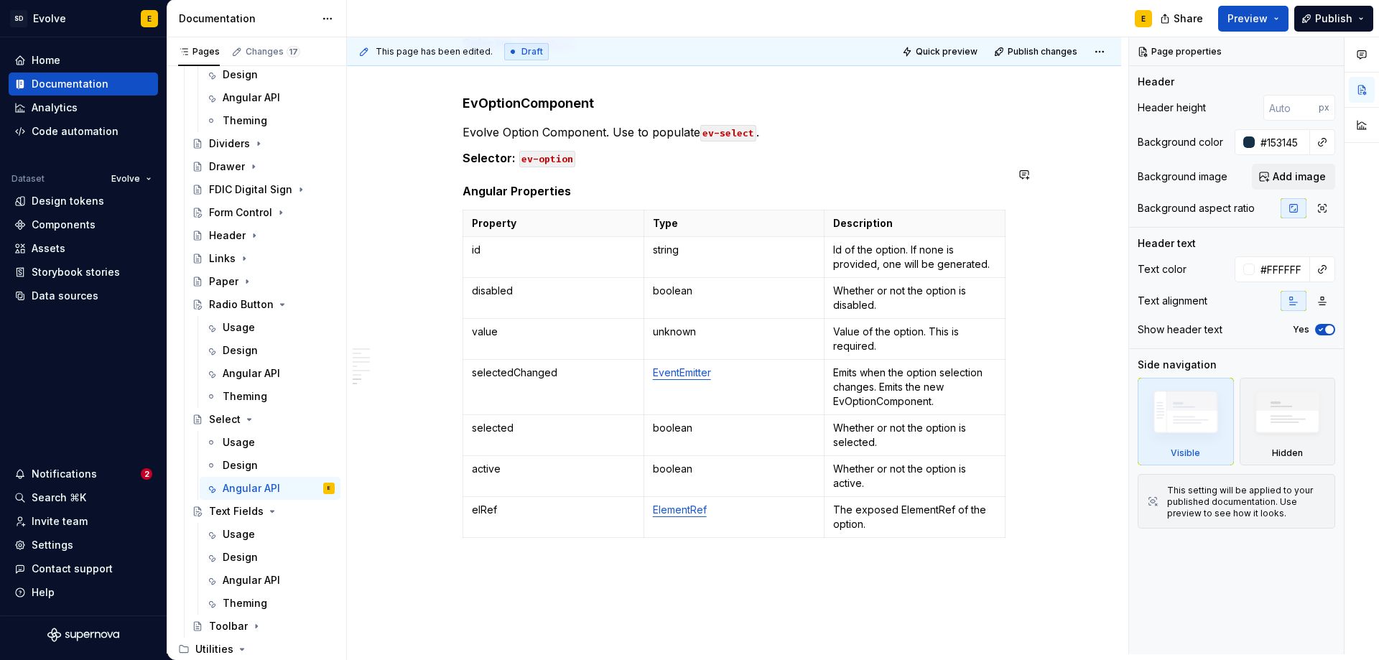
scroll to position [2672, 0]
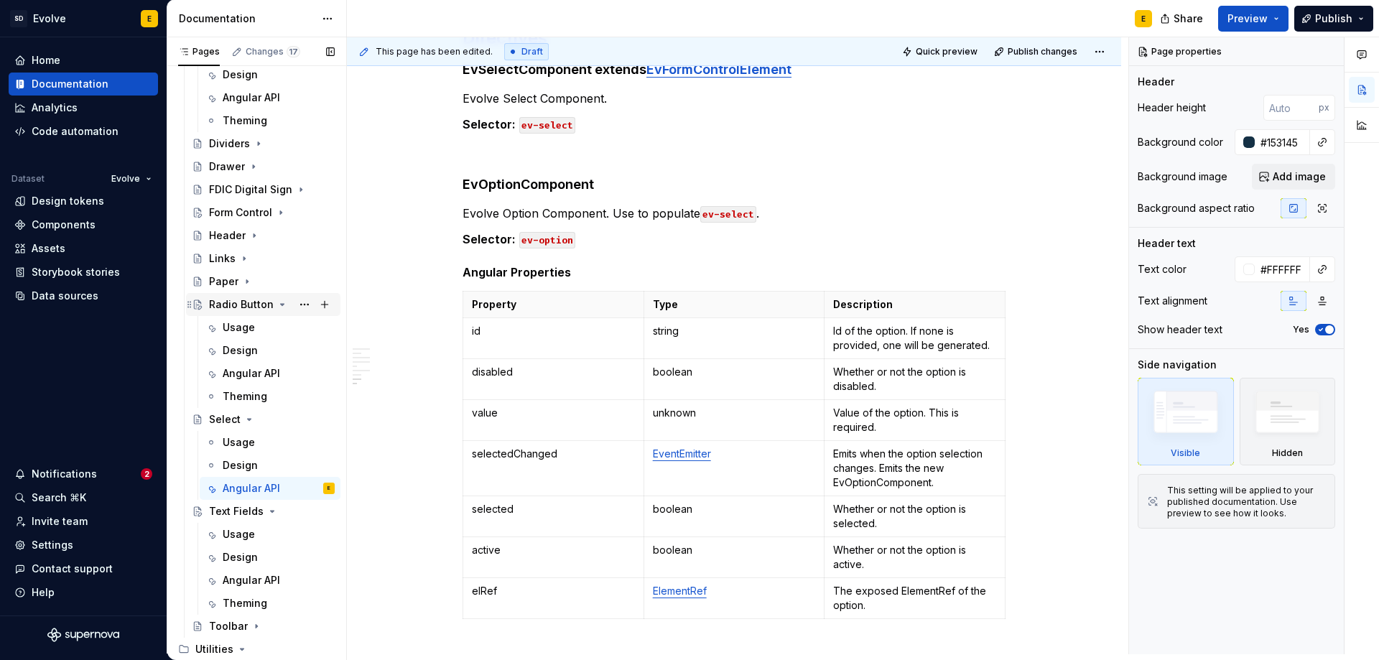
click at [277, 305] on icon "Page tree" at bounding box center [282, 304] width 11 height 11
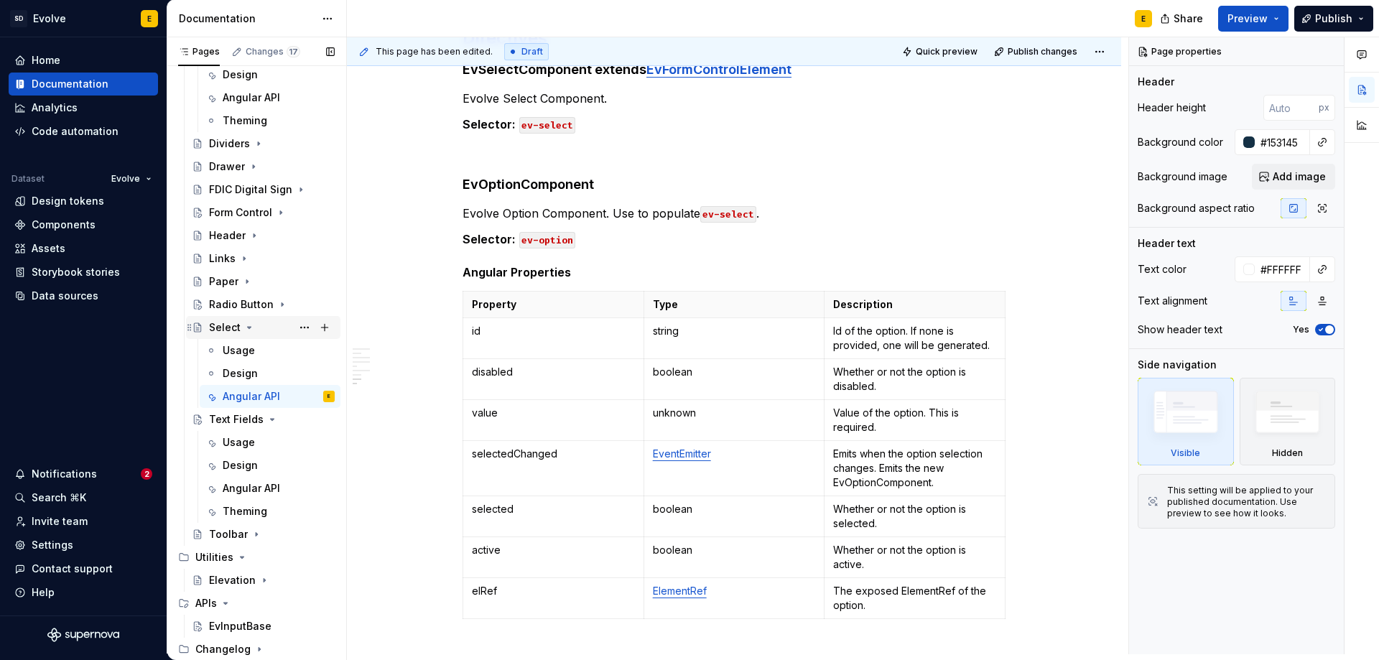
click at [244, 328] on icon "Page tree" at bounding box center [248, 327] width 11 height 11
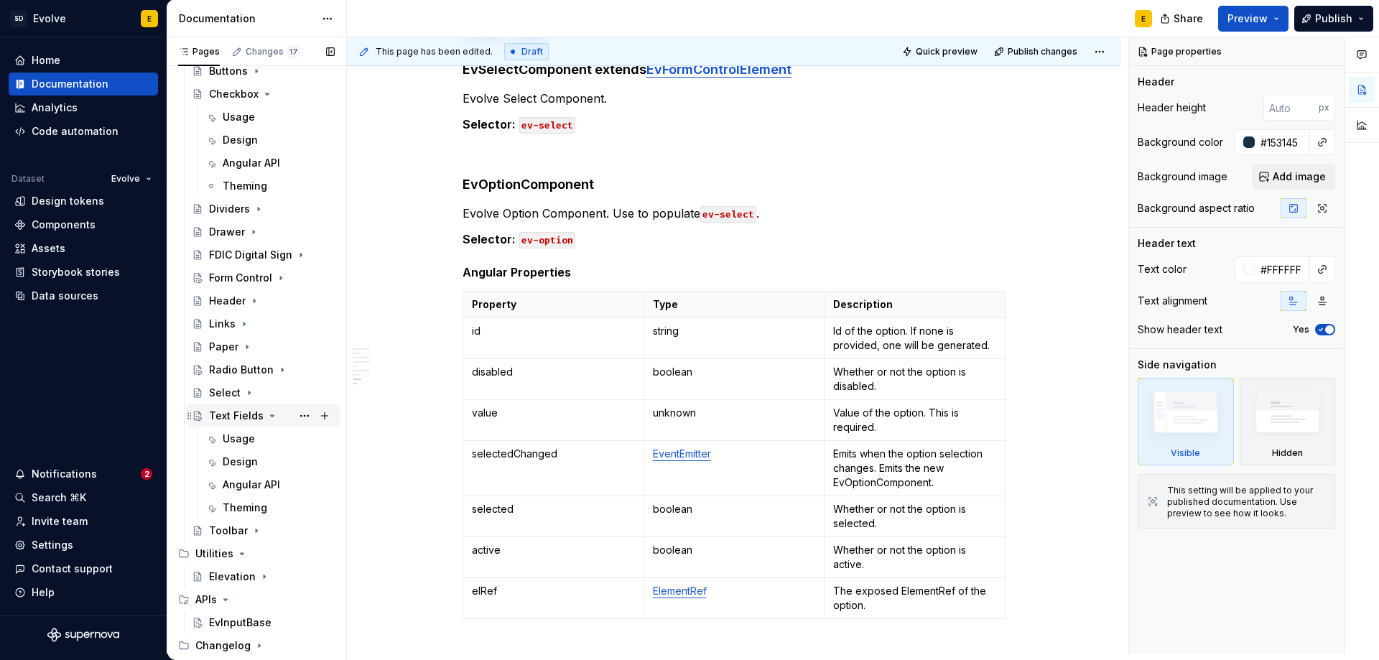
click at [266, 415] on icon "Page tree" at bounding box center [271, 415] width 11 height 11
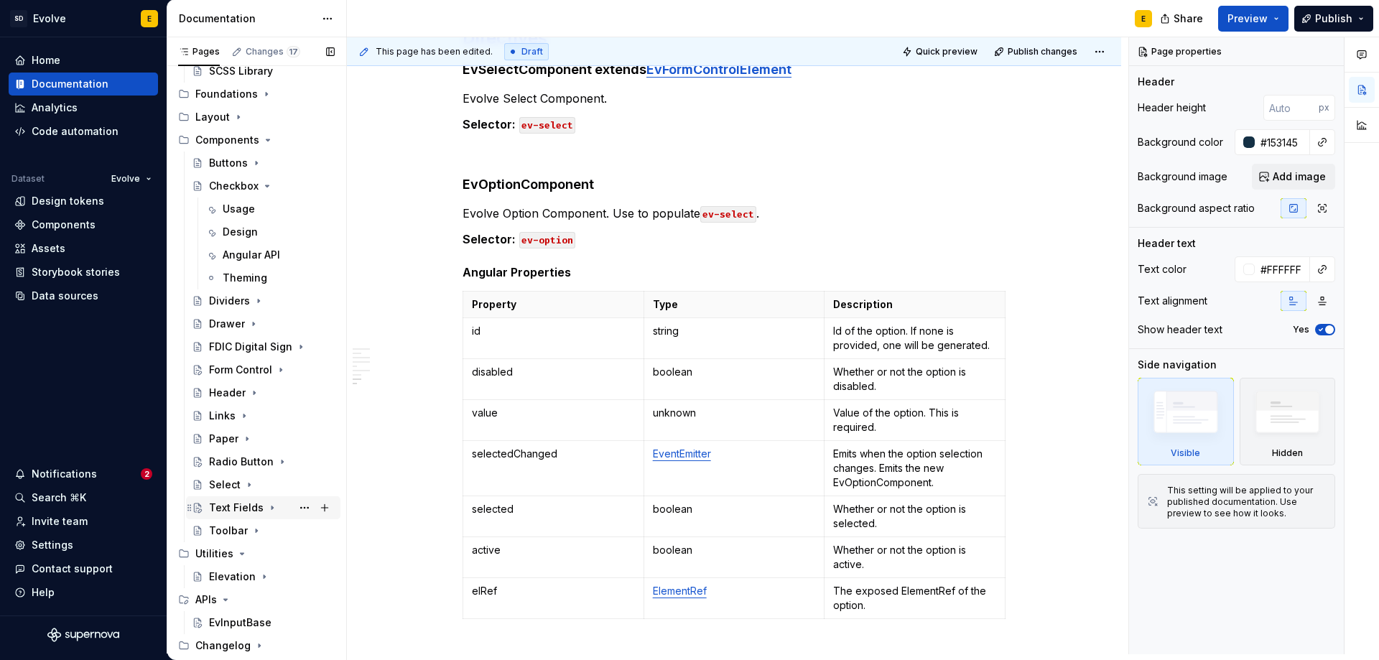
scroll to position [130, 0]
click at [264, 185] on icon "Page tree" at bounding box center [266, 185] width 11 height 11
click at [317, 228] on button "Page tree" at bounding box center [325, 232] width 20 height 20
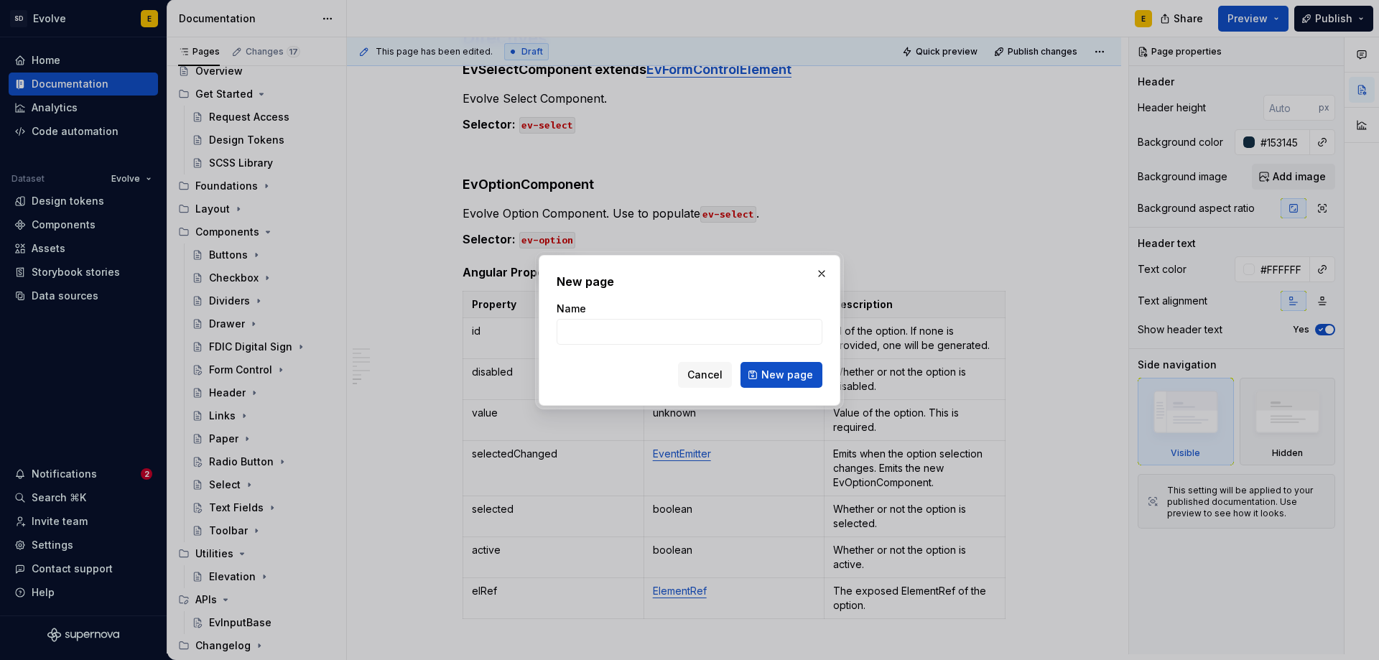
type textarea "*"
type input "Option"
click at [789, 378] on span "New page" at bounding box center [787, 375] width 52 height 14
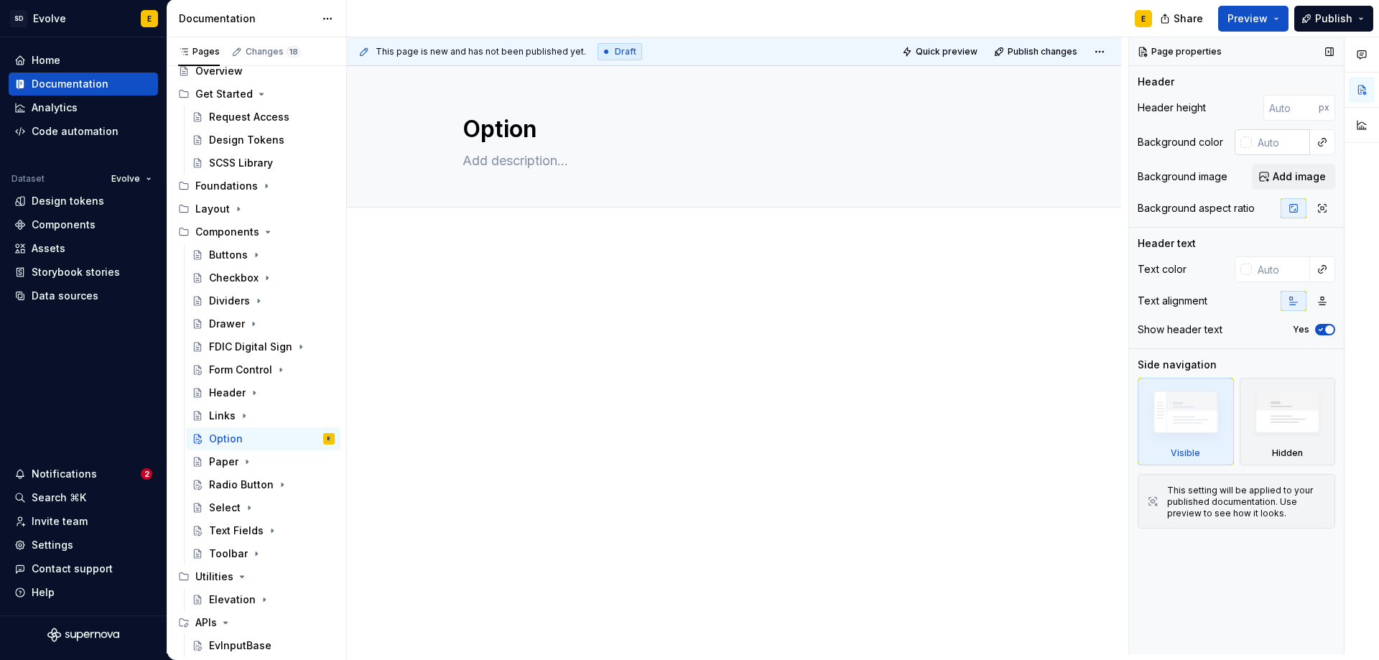
type textarea "*"
click at [1261, 152] on input "text" at bounding box center [1281, 142] width 58 height 26
paste input "#153145"
type input "#153145"
type textarea "*"
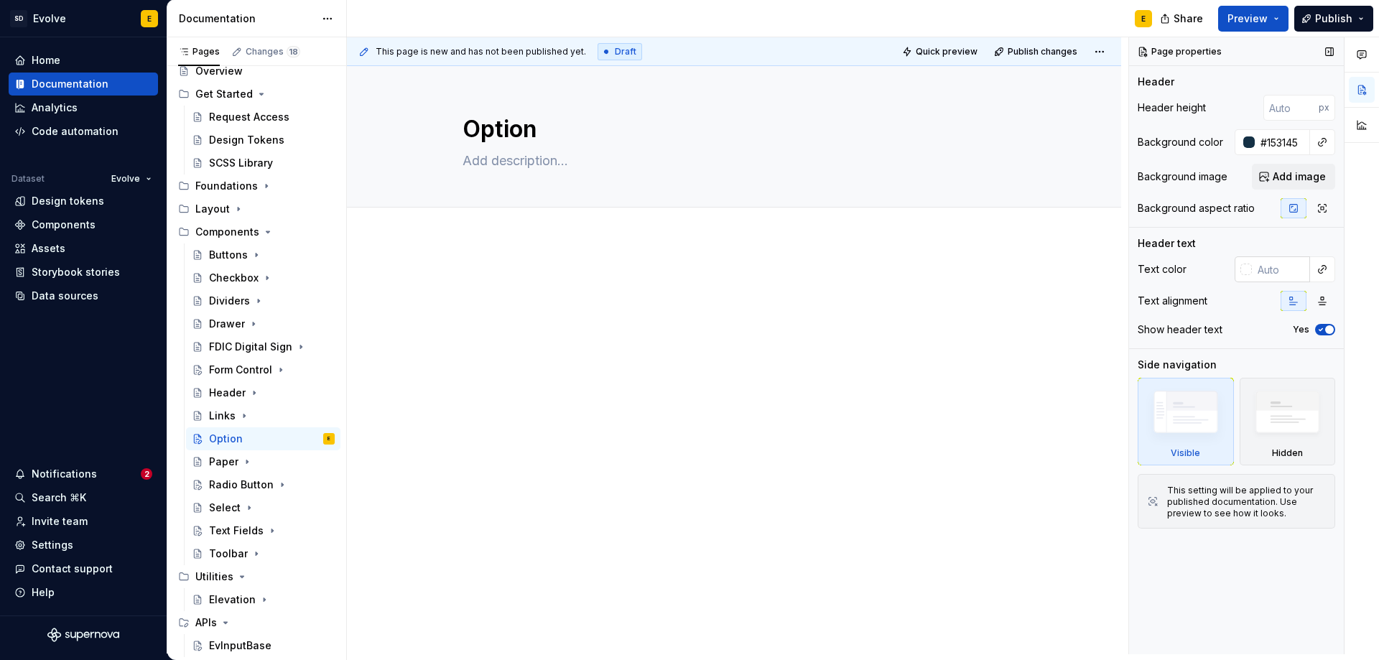
click at [1273, 267] on input "text" at bounding box center [1281, 269] width 58 height 26
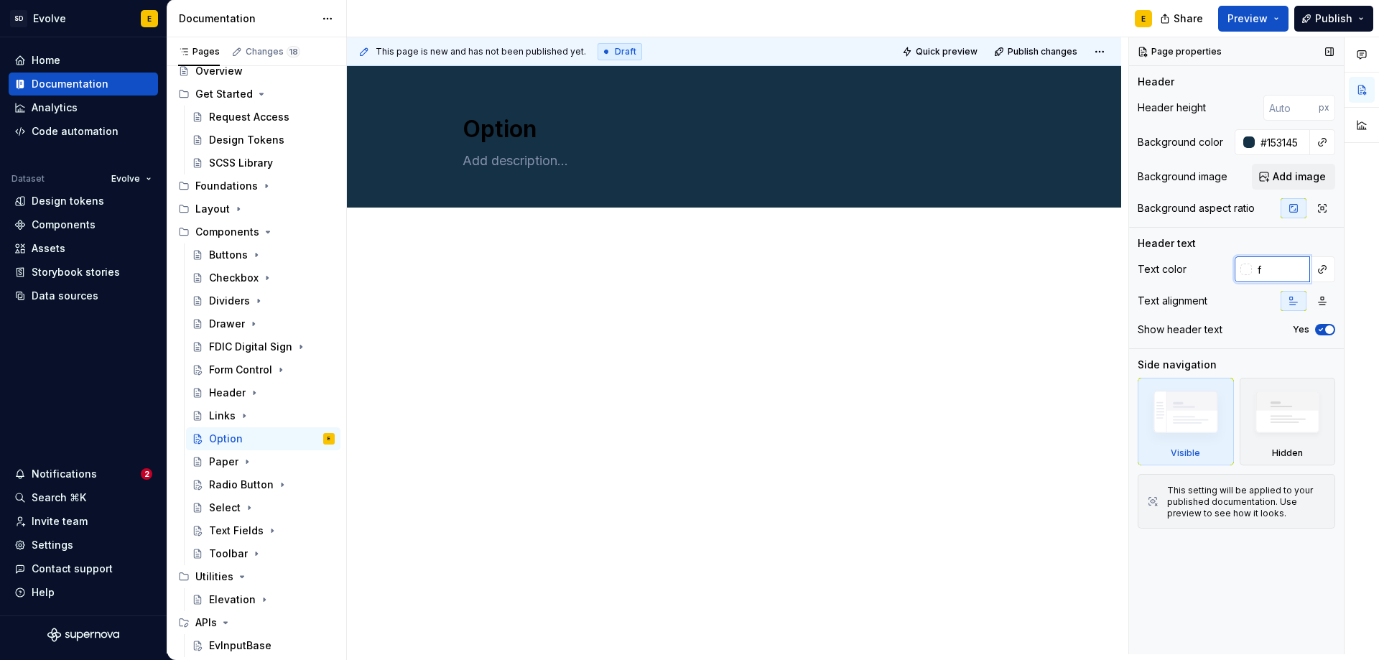
type input "ff"
type textarea "*"
type input "fff"
type textarea "*"
type input "#FFFFFF"
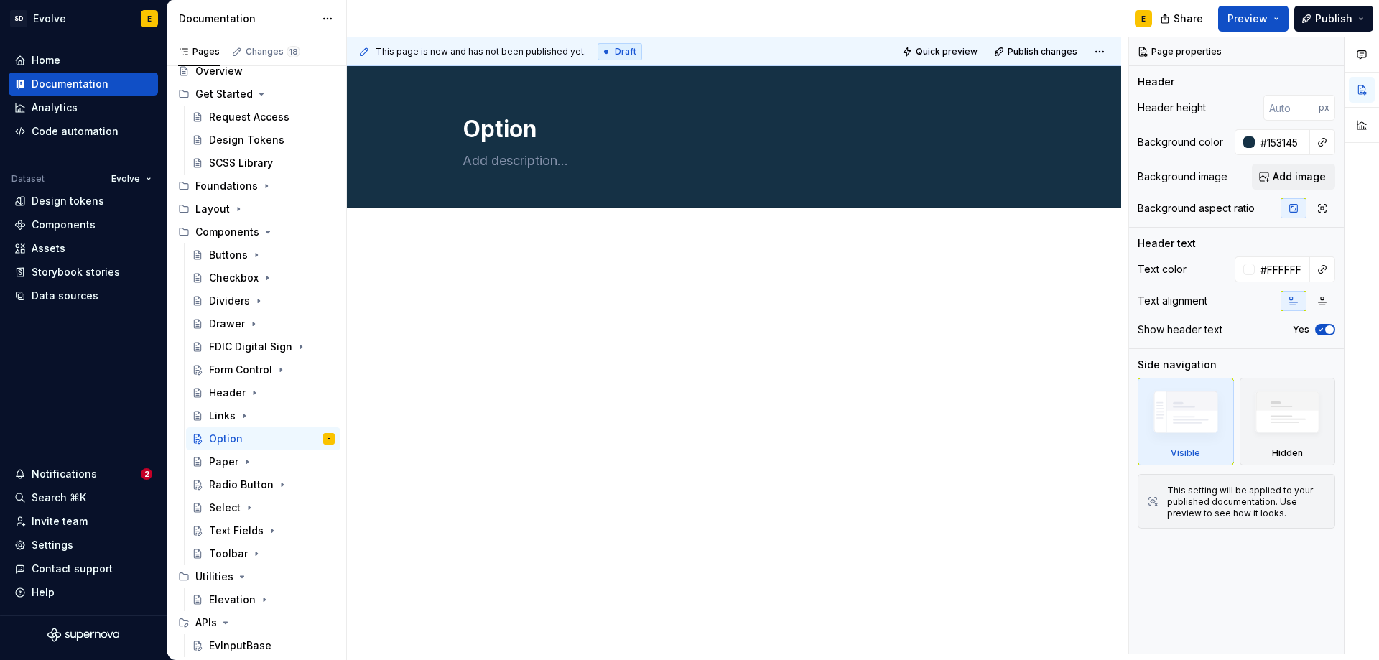
type textarea "*"
click at [505, 226] on span "Add tab" at bounding box center [497, 223] width 34 height 11
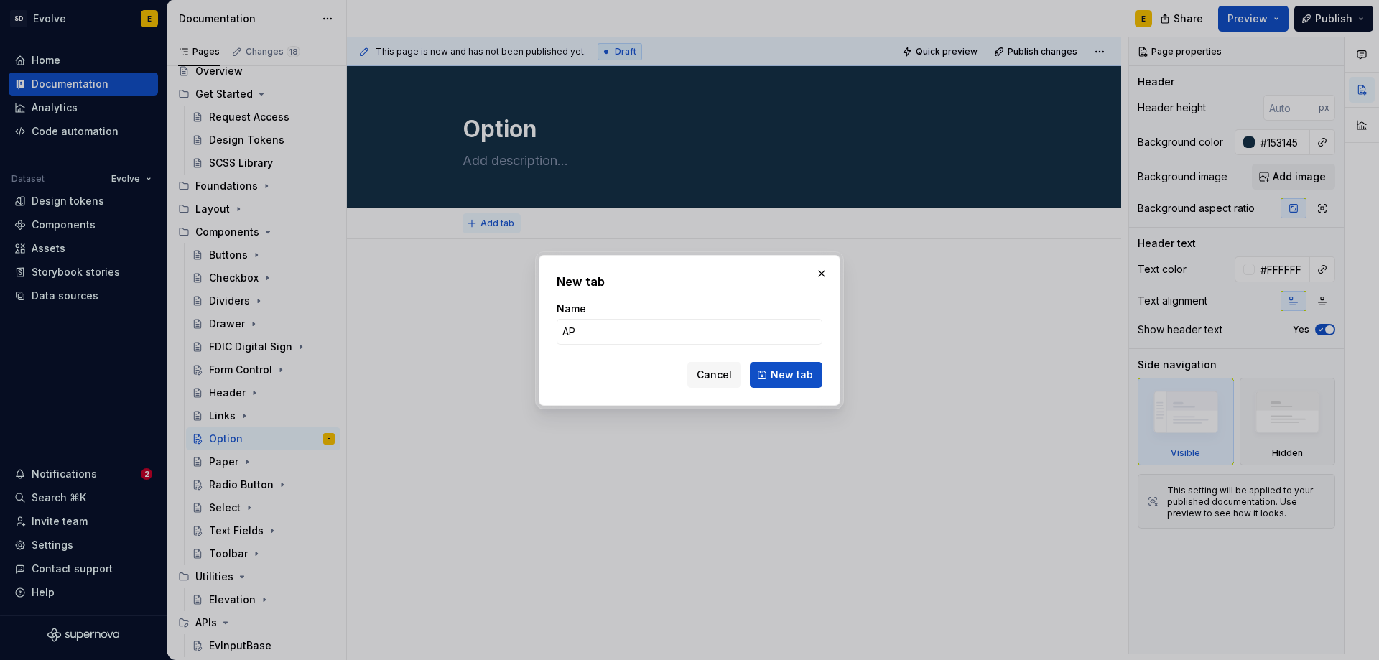
type input "API"
click at [775, 371] on span "New tab" at bounding box center [792, 375] width 42 height 14
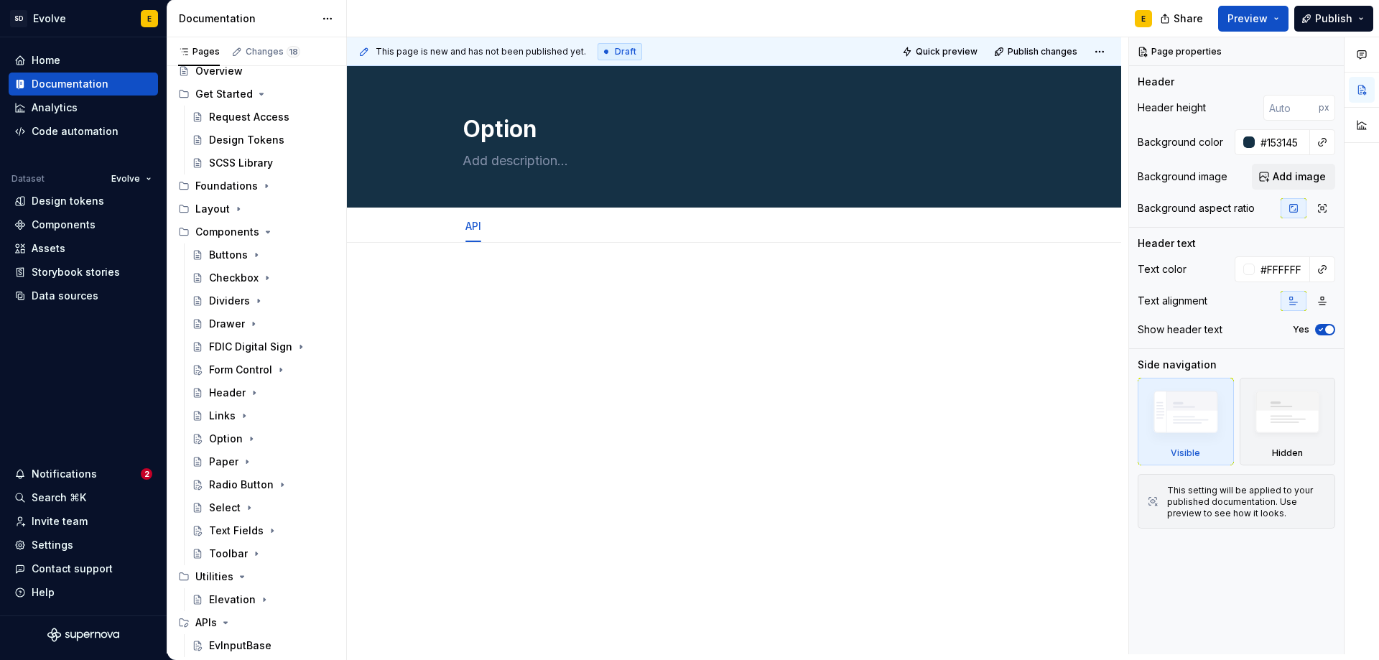
type textarea "*"
click at [524, 226] on span "Add tab" at bounding box center [531, 225] width 34 height 11
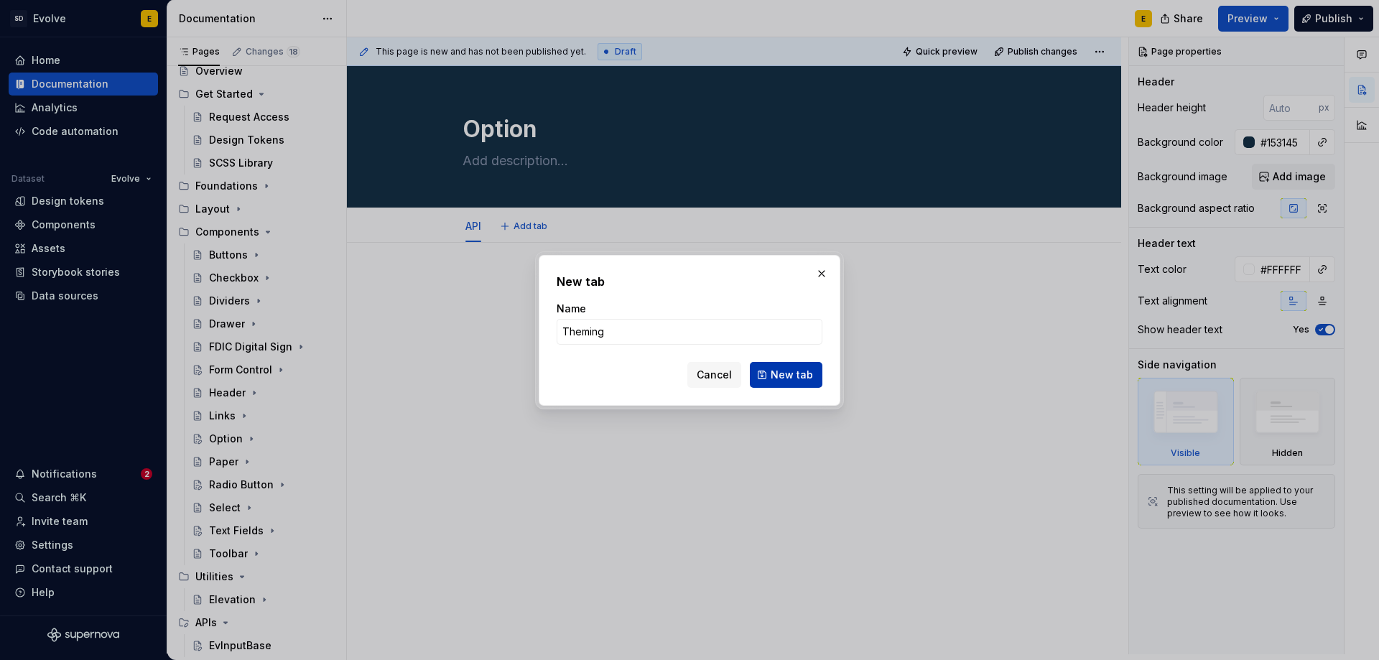
type input "Theming"
click at [778, 377] on span "New tab" at bounding box center [792, 375] width 42 height 14
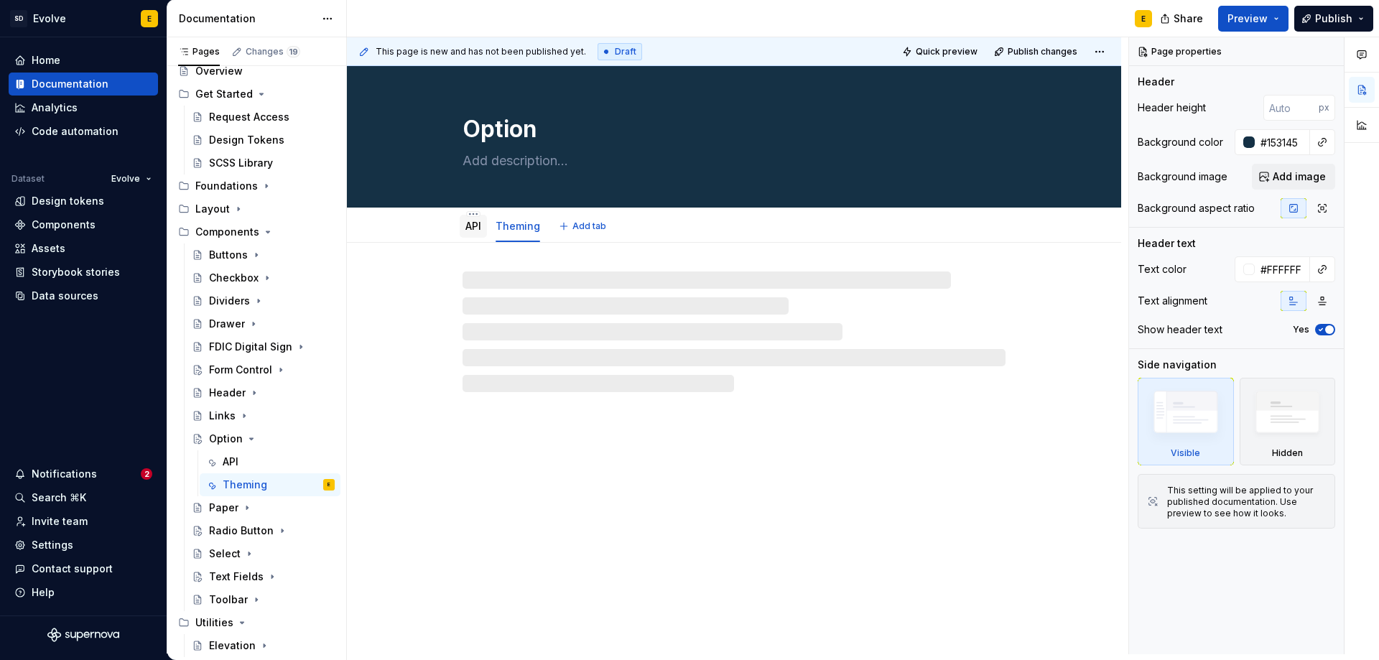
click at [476, 227] on link "API" at bounding box center [473, 226] width 16 height 12
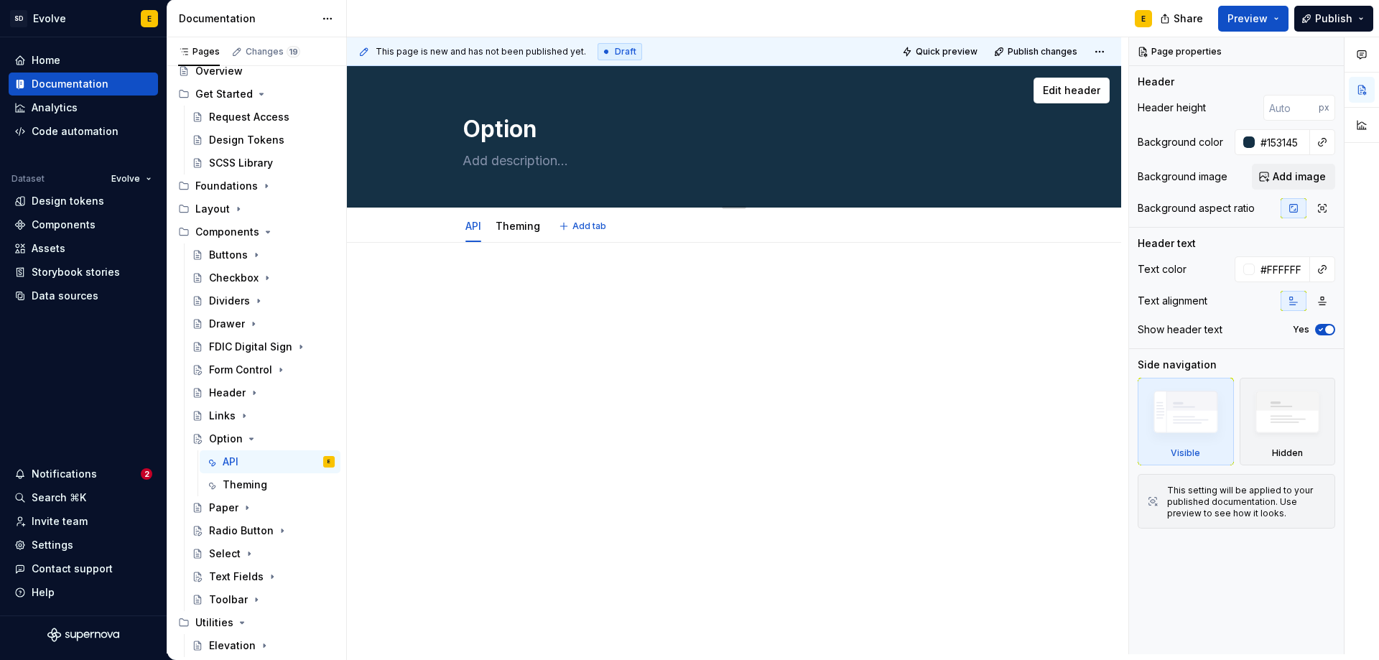
click at [533, 159] on textarea at bounding box center [731, 160] width 543 height 23
type textarea "*"
type textarea "O"
type textarea "*"
type textarea "Op"
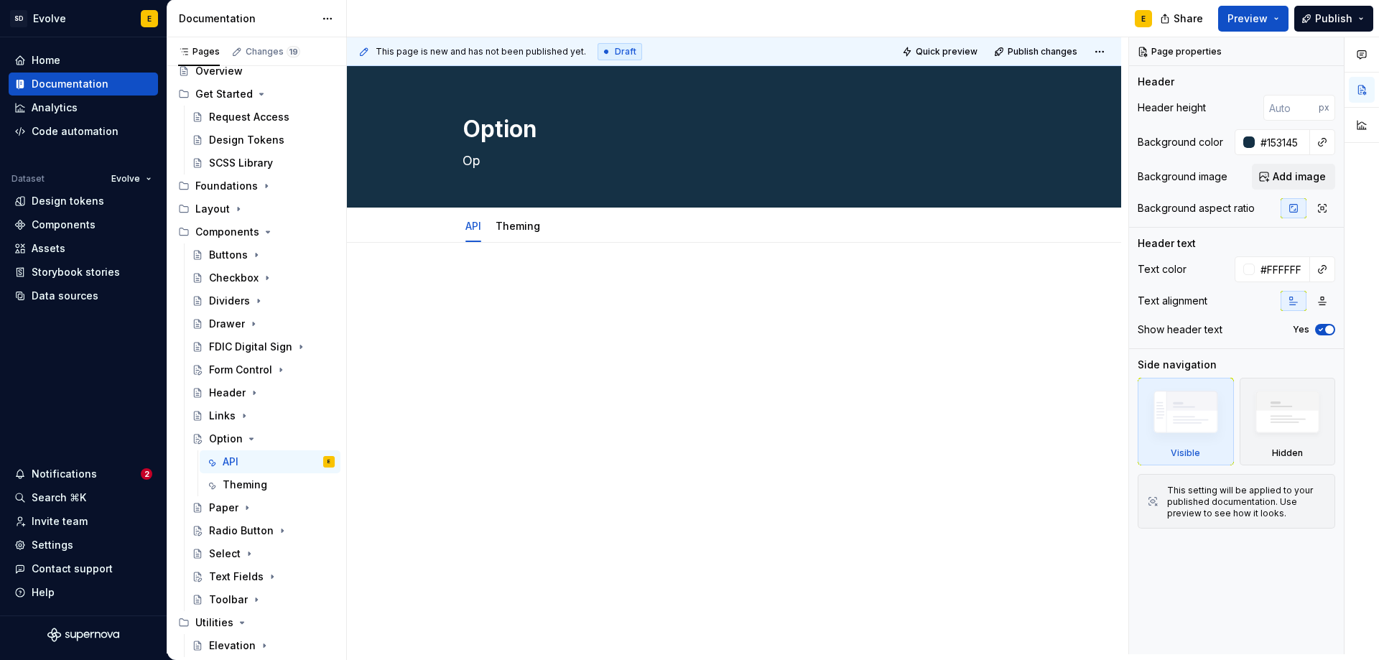
type textarea "*"
type textarea "Opt"
type textarea "*"
type textarea "Opti"
type textarea "*"
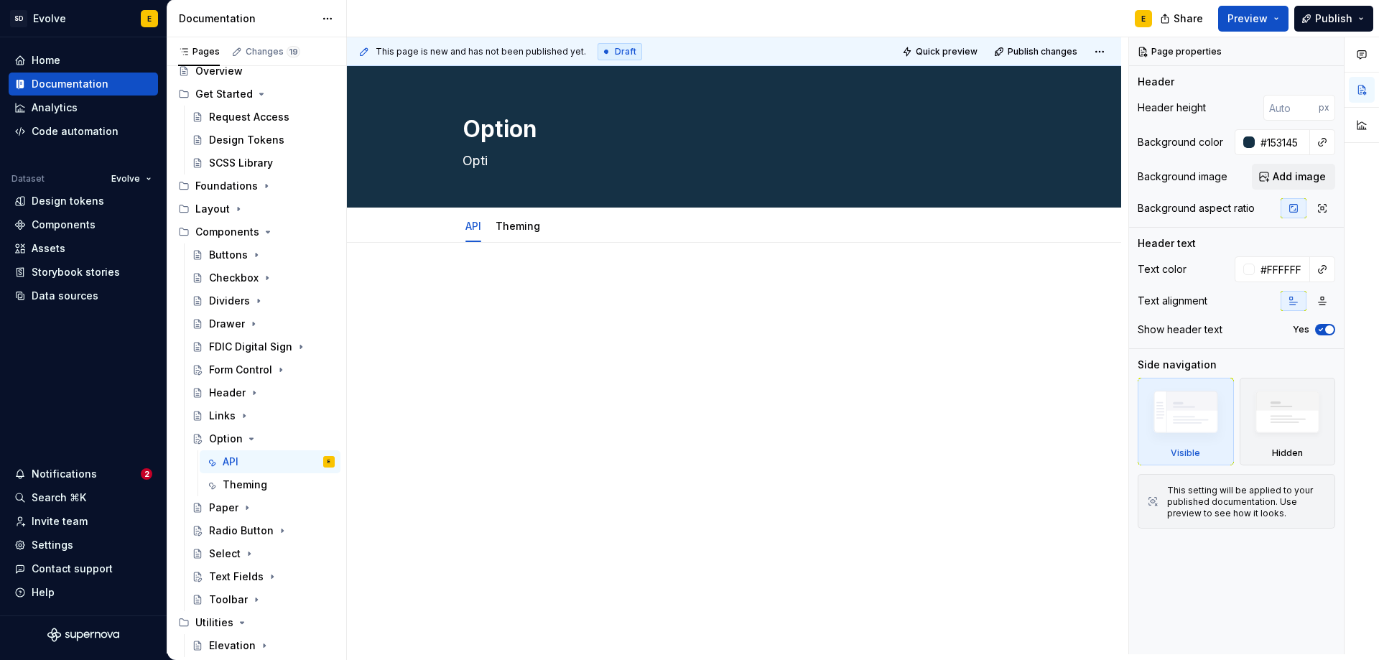
type textarea "Optio"
type textarea "*"
type textarea "Option"
type textarea "*"
type textarea "Options"
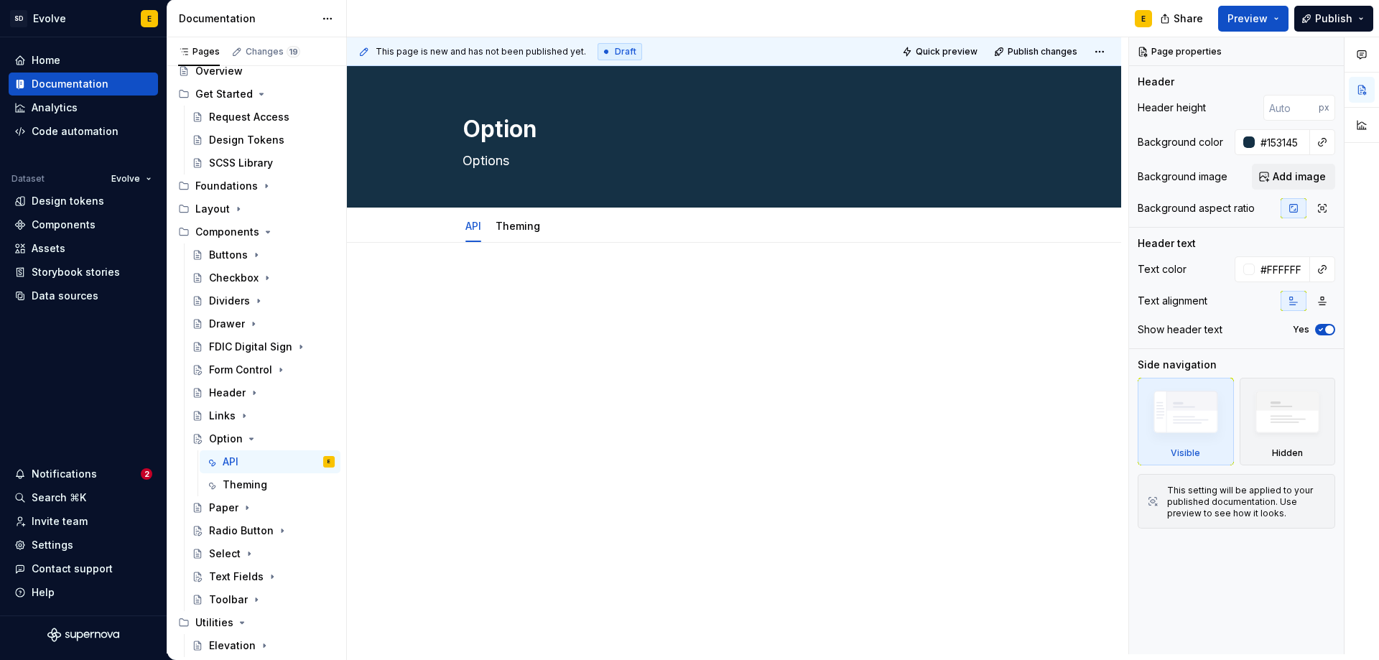
type textarea "*"
type textarea "Options"
type textarea "*"
type textarea "Options a"
type textarea "*"
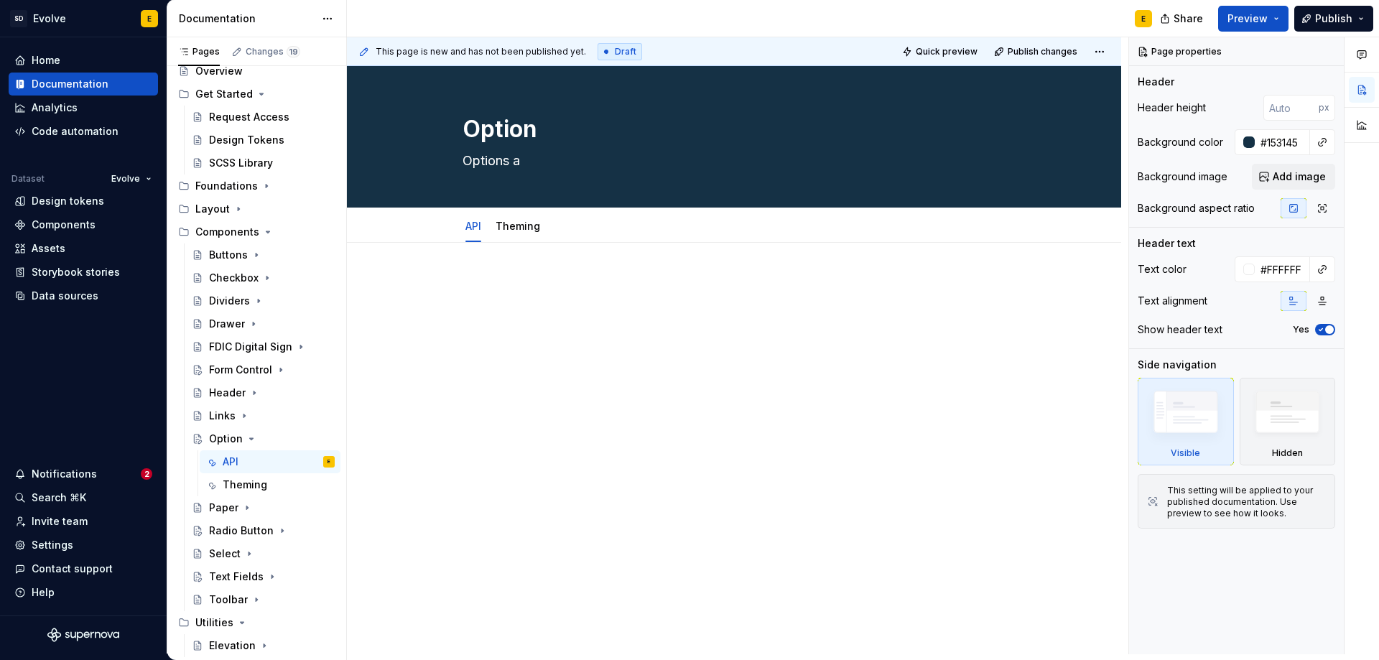
type textarea "Options ar"
type textarea "*"
type textarea "Options are"
type textarea "*"
type textarea "Options are"
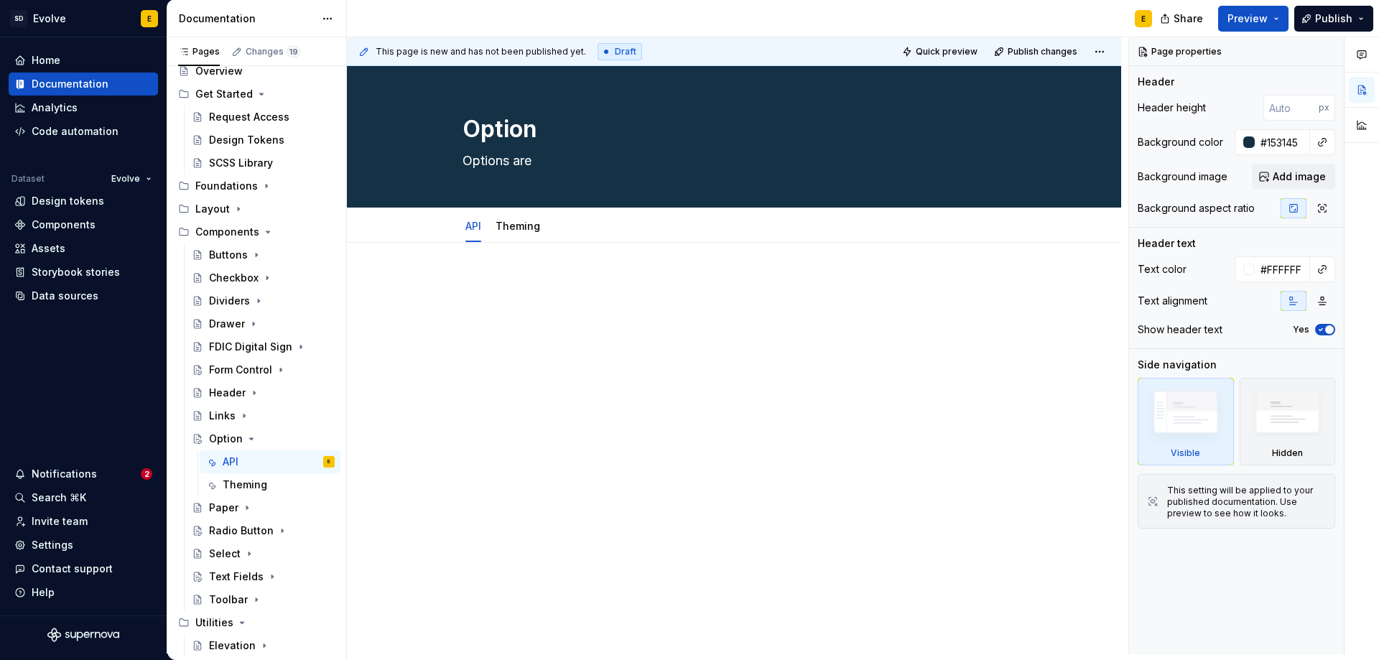
type textarea "*"
type textarea "Options are u"
type textarea "*"
type textarea "Options are us"
type textarea "*"
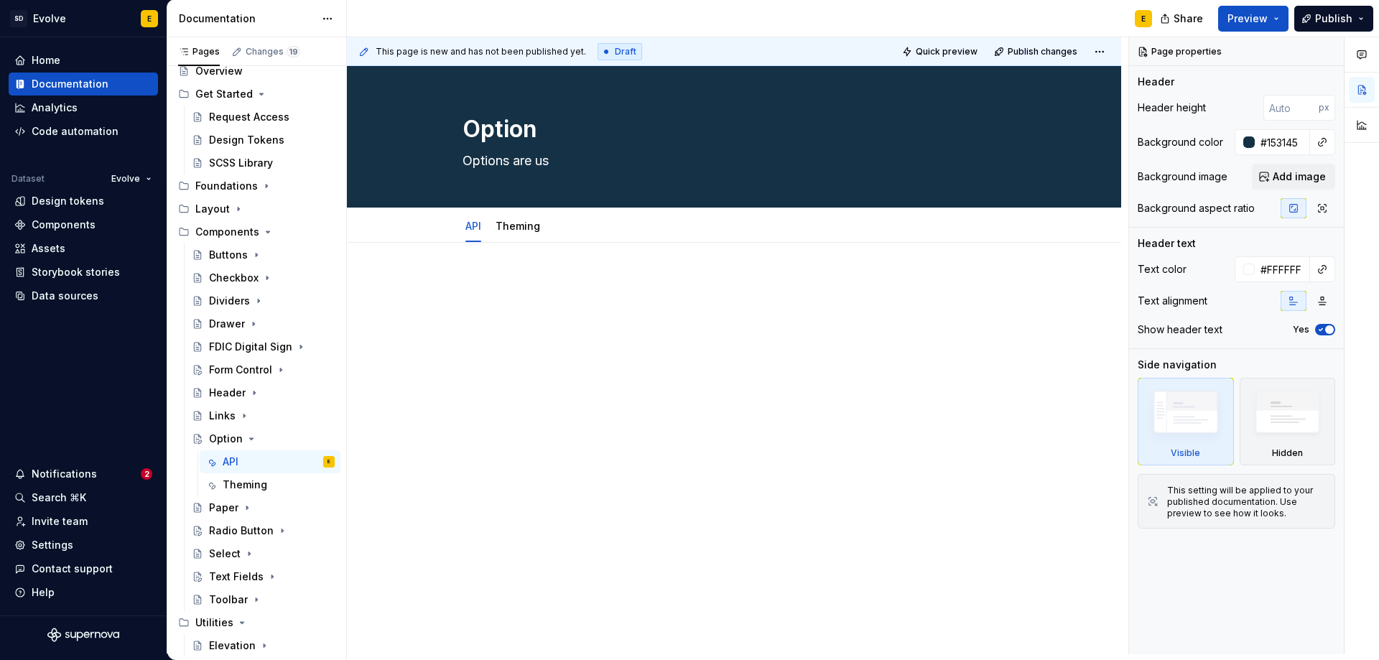
type textarea "Options are use"
type textarea "*"
type textarea "Options are used"
type textarea "*"
type textarea "Options are used"
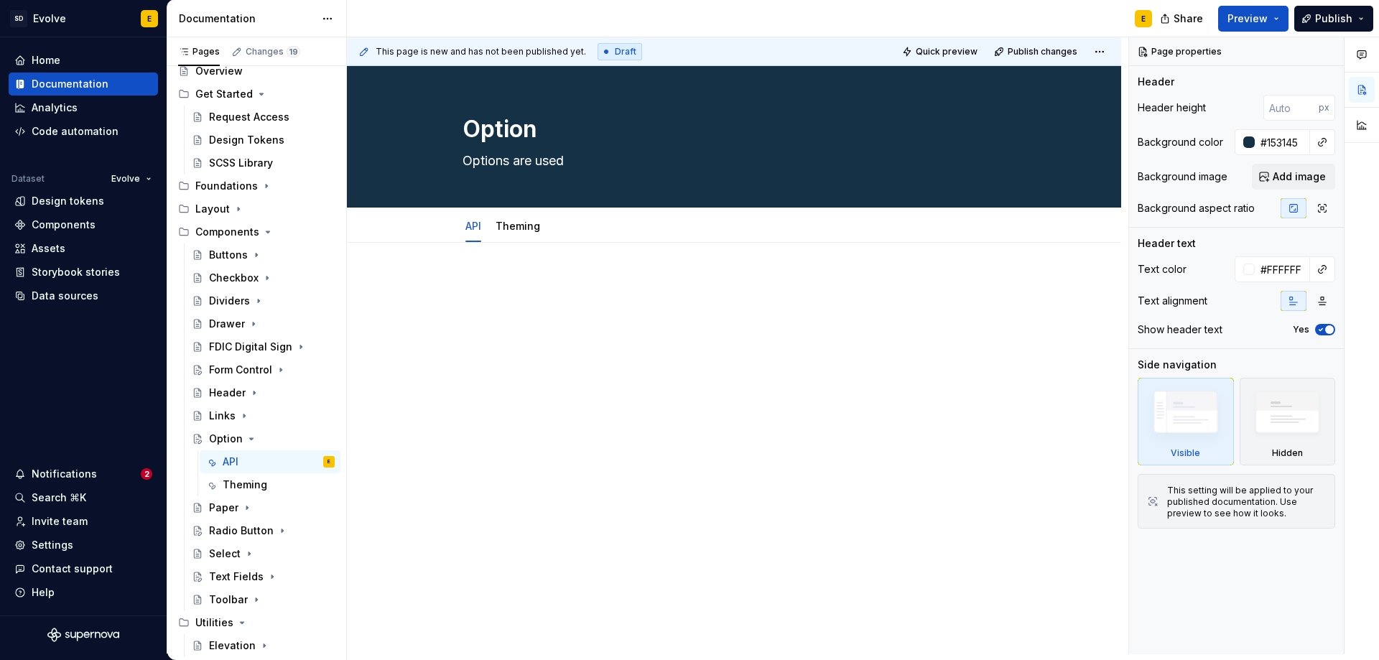
type textarea "*"
type textarea "Options are used w"
type textarea "*"
type textarea "Options are used wi"
type textarea "*"
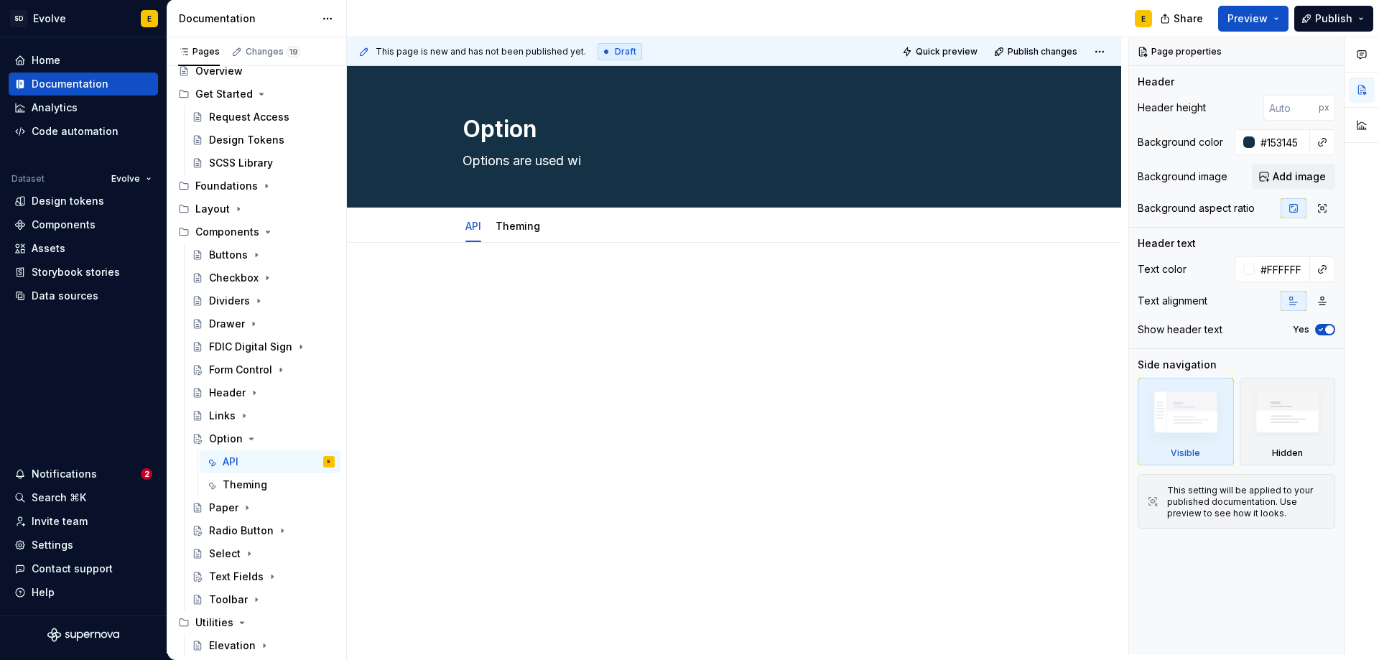
type textarea "Options are used wit"
type textarea "*"
type textarea "Options are used with"
type textarea "*"
type textarea "Options are used withi"
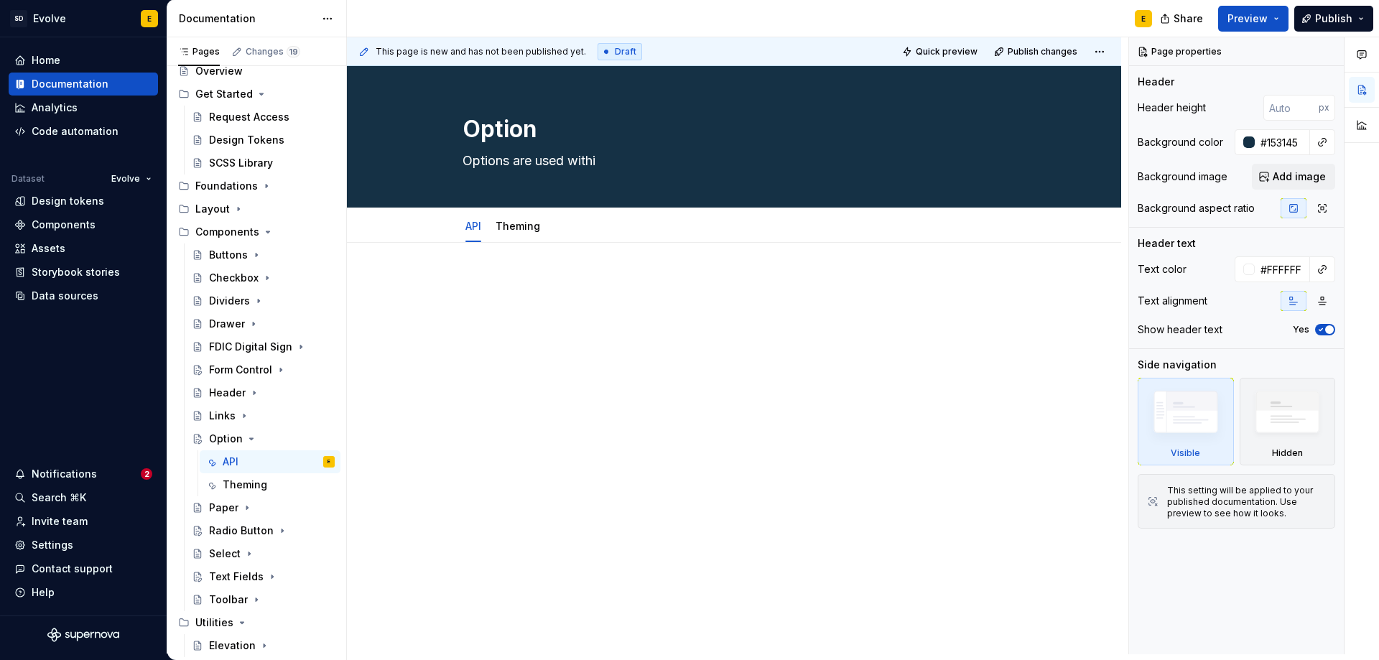
type textarea "*"
type textarea "Options are used within"
type textarea "*"
type textarea "Options are used within"
type textarea "*"
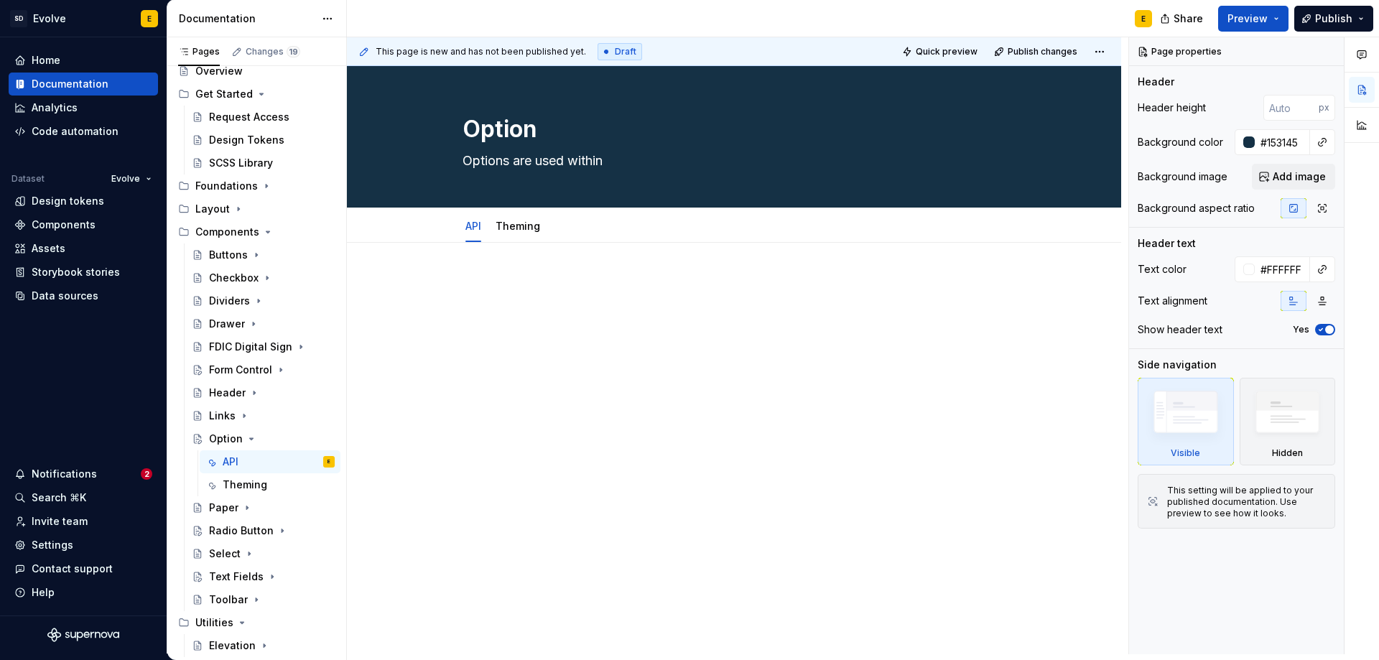
type textarea "Options are used within t"
type textarea "*"
type textarea "Options are used within th"
type textarea "*"
type textarea "Options are used within the"
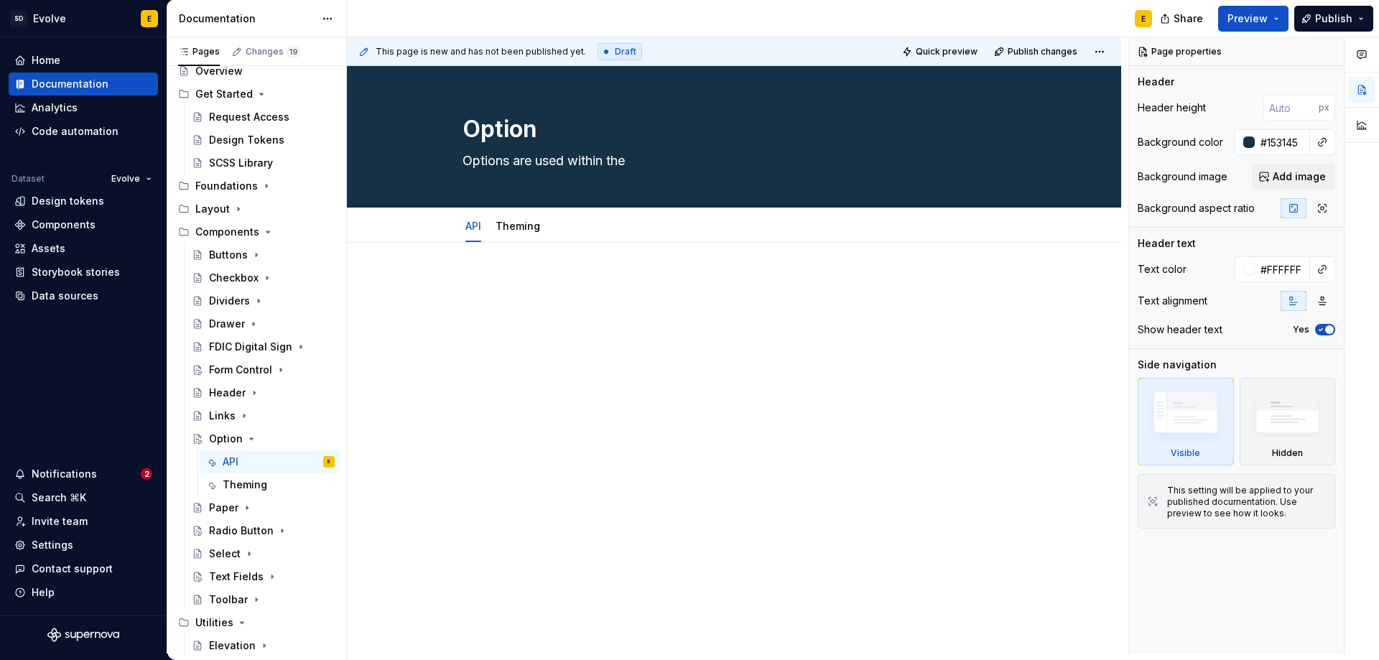
type textarea "*"
type textarea "Options are used within the"
type textarea "*"
type textarea "Options are used within the S"
type textarea "*"
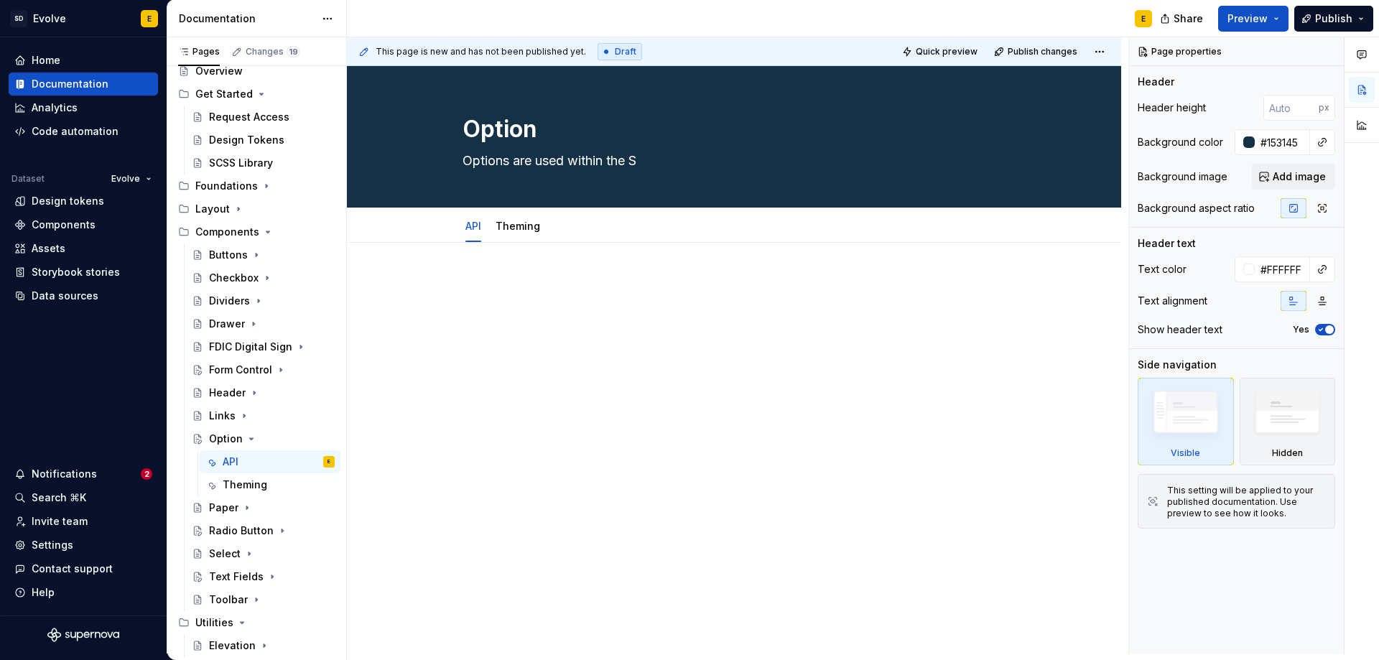
type textarea "Options are used within the Se"
type textarea "*"
type textarea "Options are used within the Sel"
type textarea "*"
type textarea "Options are used within the Sele"
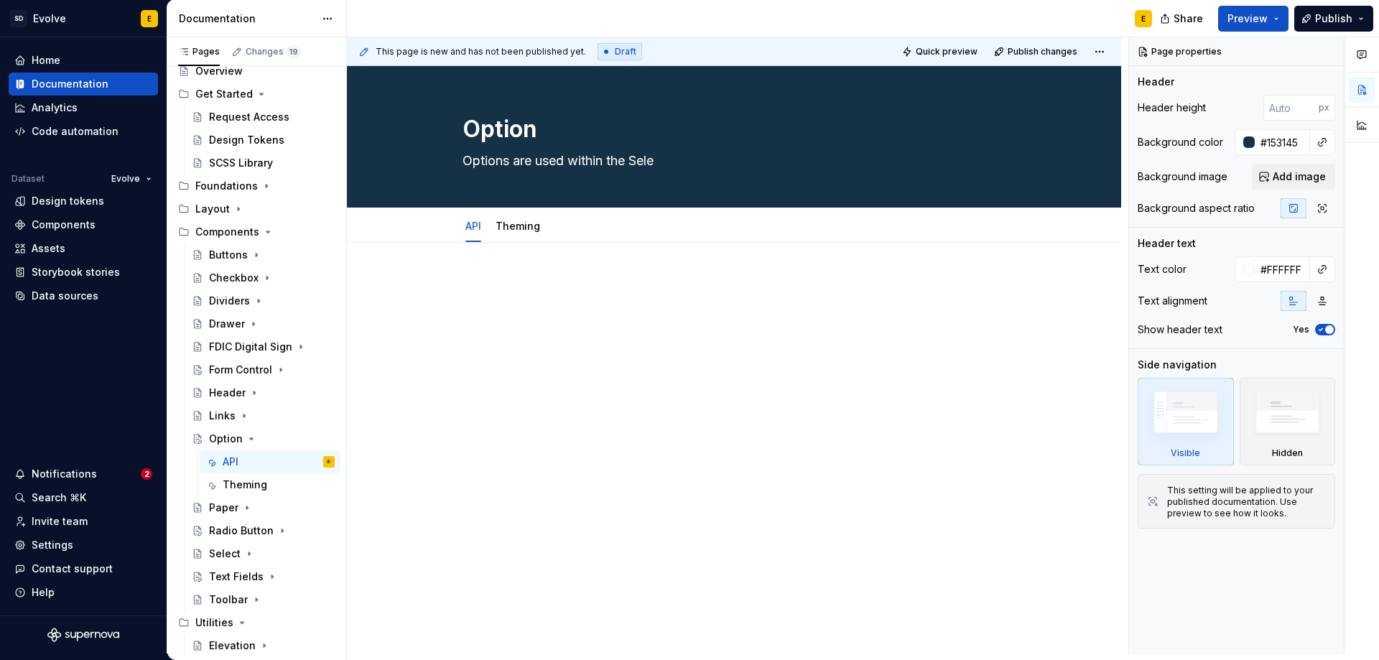
type textarea "*"
type textarea "Options are used within the Selec"
type textarea "*"
type textarea "Options are used within the Select"
type textarea "*"
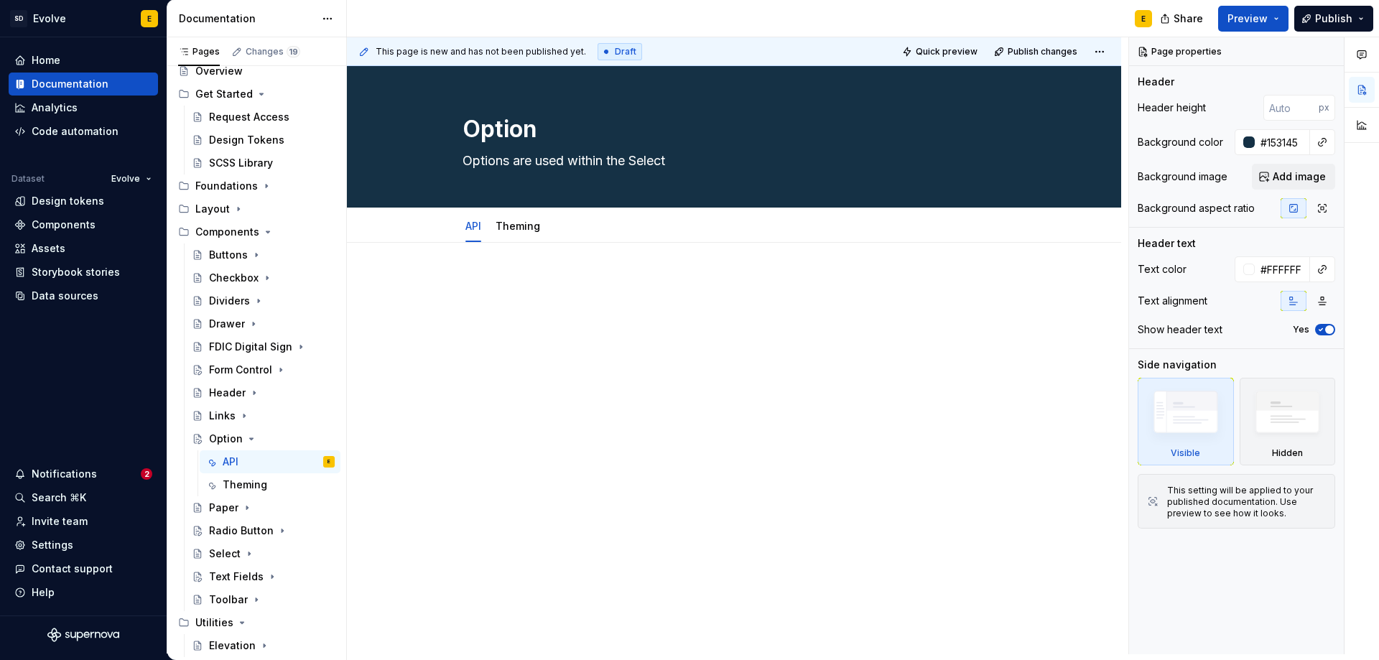
type textarea "Options are used within the Select"
type textarea "*"
type textarea "Options are used within the Select C"
type textarea "*"
type textarea "Options are used within the Select Co"
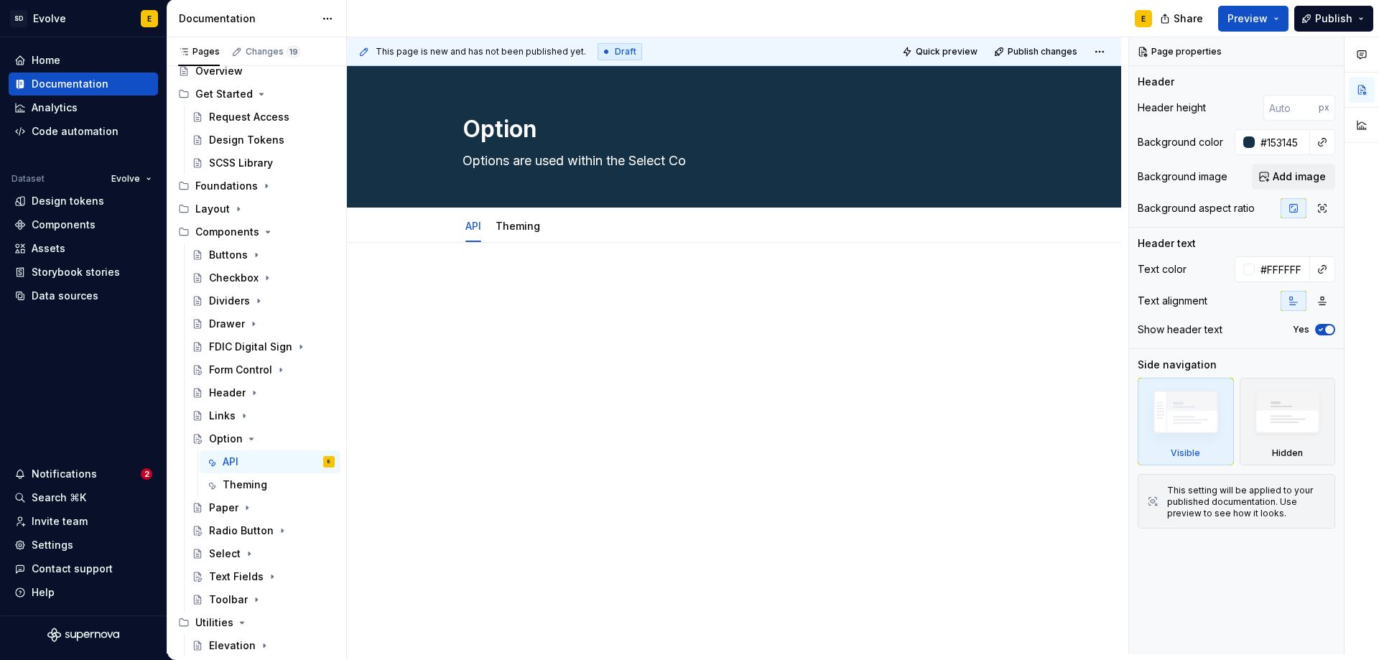
type textarea "*"
type textarea "Options are used within the Select Com"
type textarea "*"
type textarea "Options are used within the Select Comp"
type textarea "*"
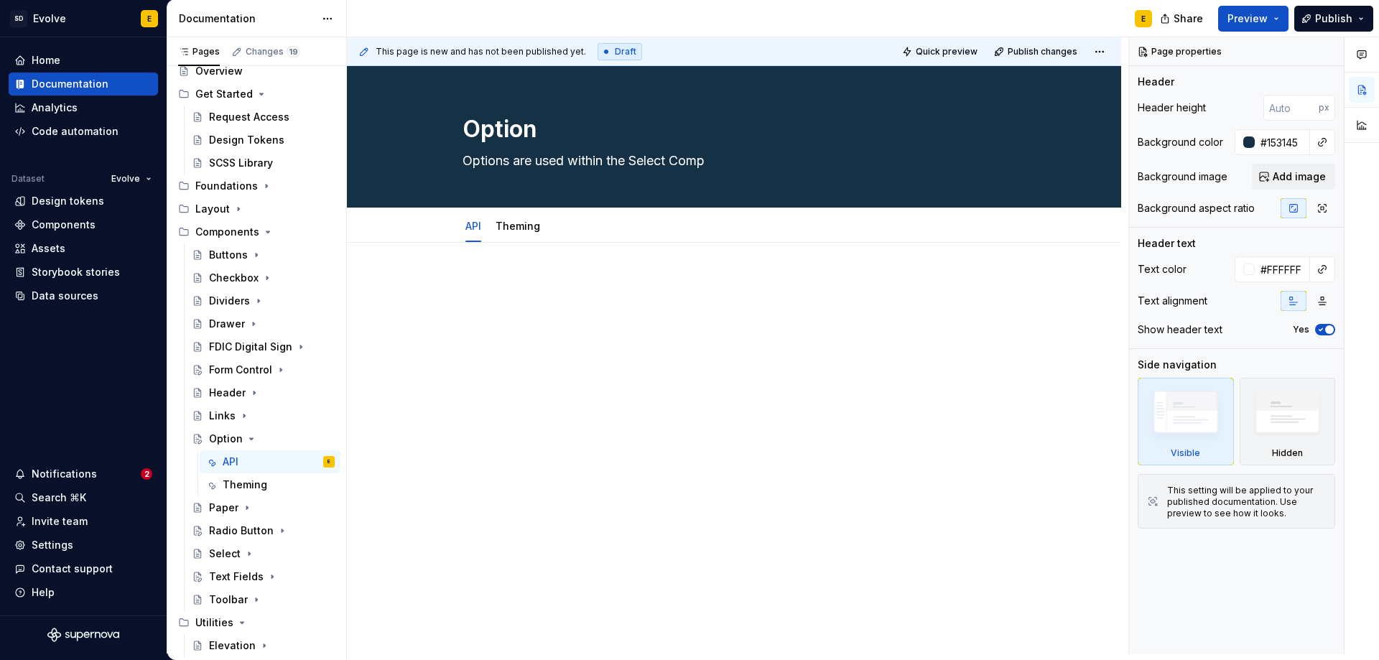
type textarea "Options are used within the Select Compo"
type textarea "*"
type textarea "Options are used within the Select Compon"
type textarea "*"
type textarea "Options are used within the Select Compone"
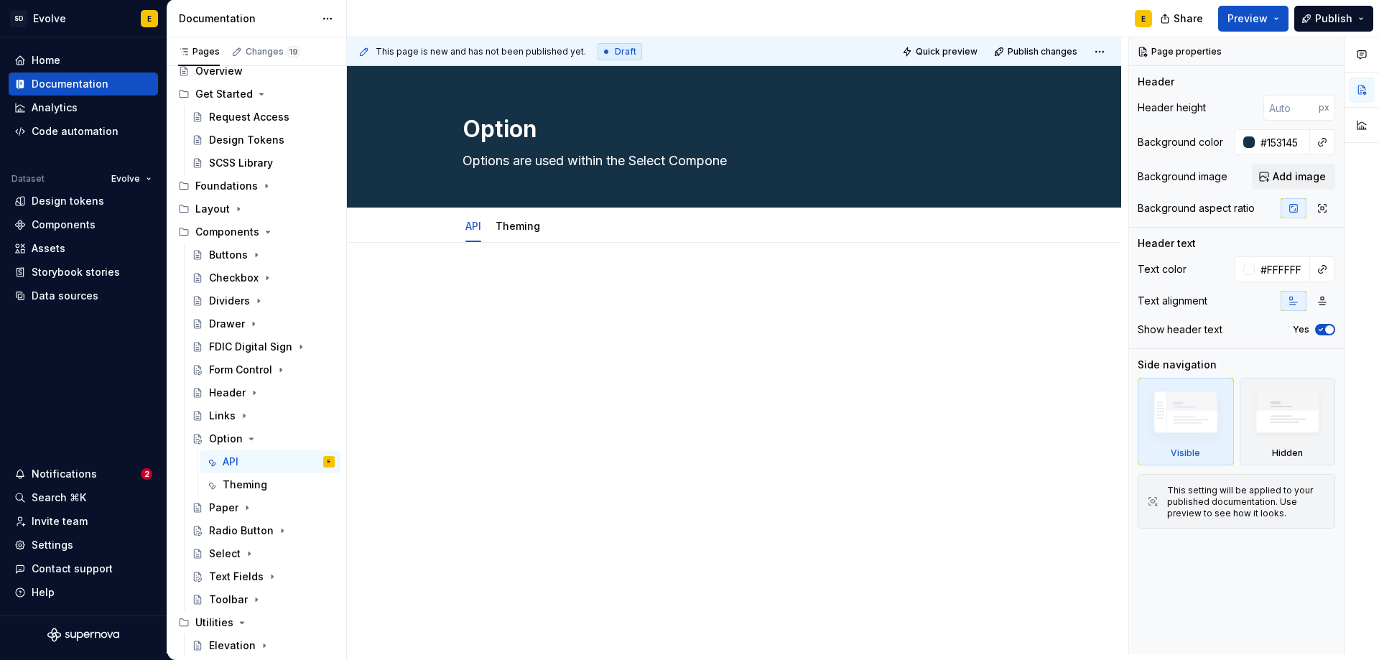
type textarea "*"
type textarea "Options are used within the Select Componen"
type textarea "*"
type textarea "Options are used within the Select Component"
type textarea "*"
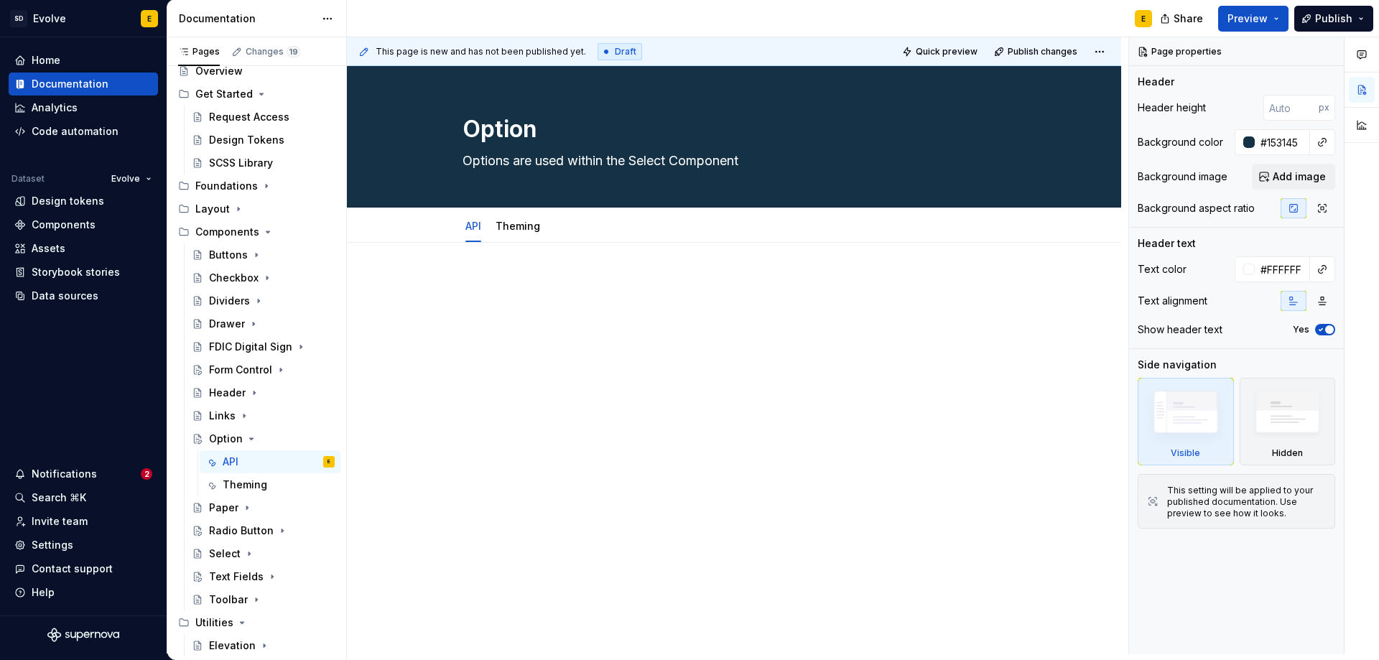
type textarea "Options are used within the Select Component"
type textarea "*"
type textarea "Options are used within the Select Component d"
type textarea "*"
type textarea "Options are used within the Select Component dr"
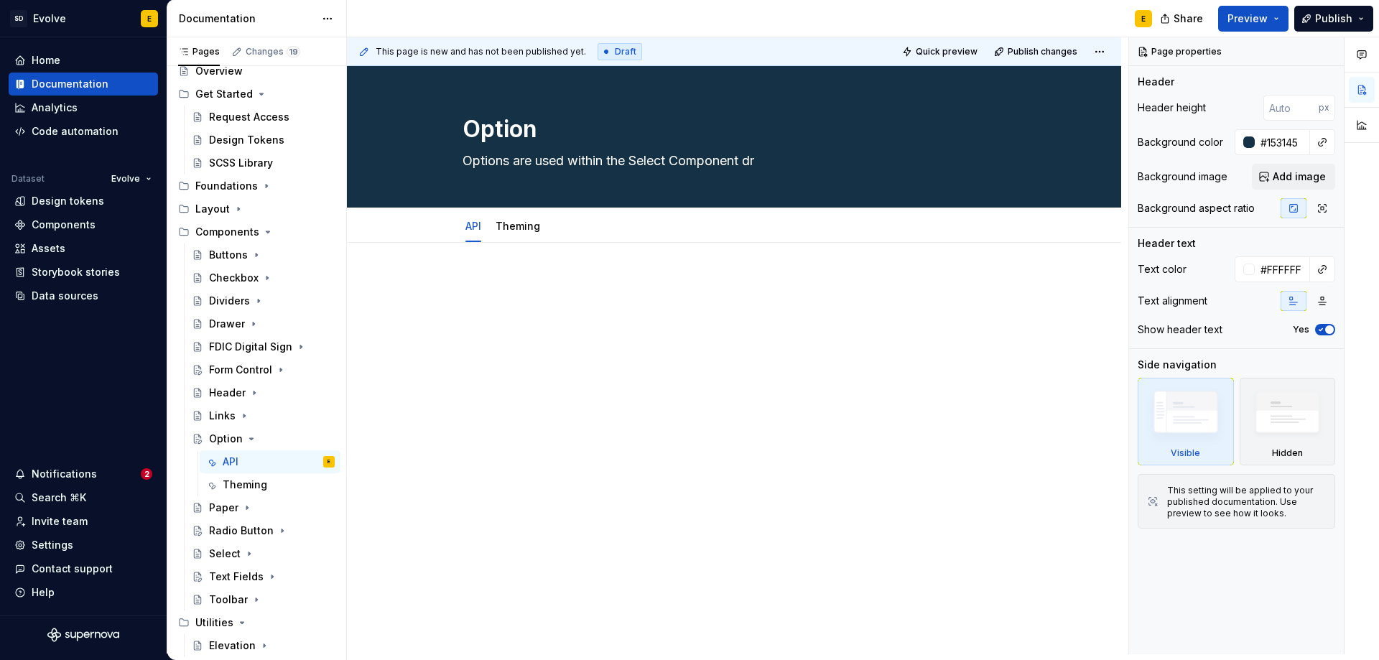
type textarea "*"
type textarea "Options are used within the Select Component dro"
type textarea "*"
type textarea "Options are used within the Select Component drop"
type textarea "*"
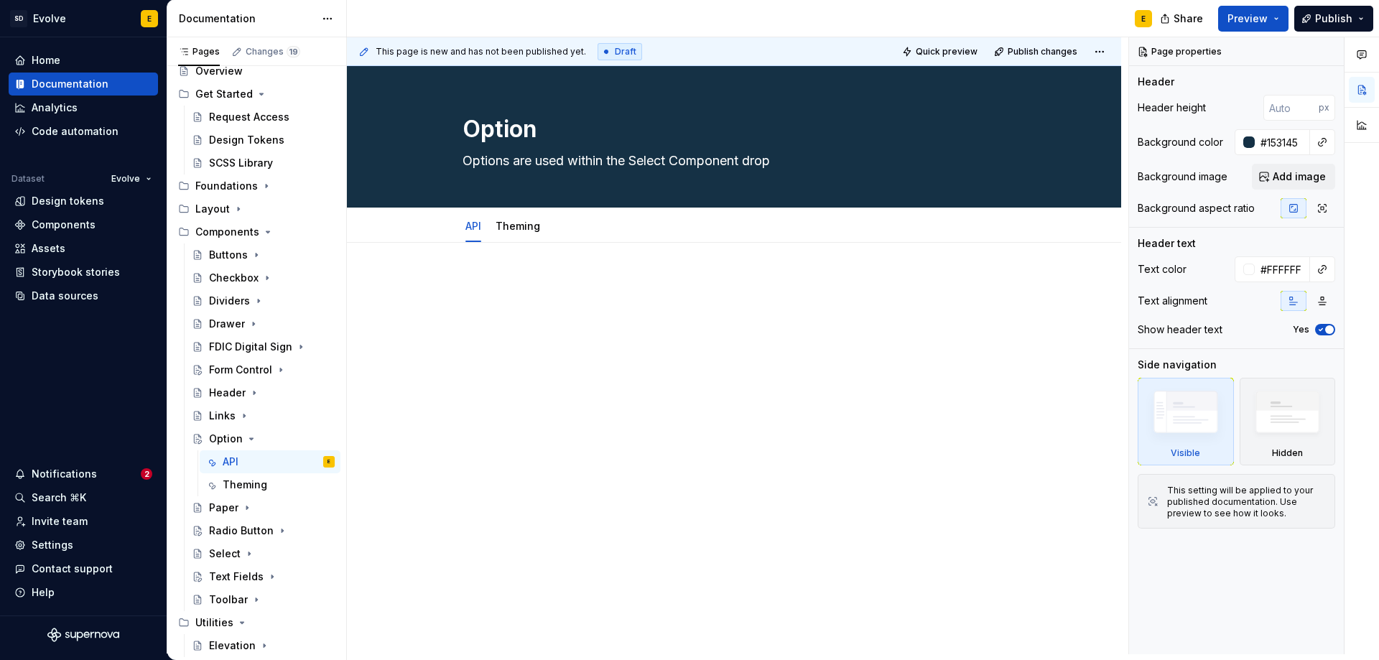
type textarea "Options are used within the Select Component dropd"
type textarea "*"
type textarea "Options are used within the Select Component dropdo"
type textarea "*"
type textarea "Options are used within the Select Component dropdow"
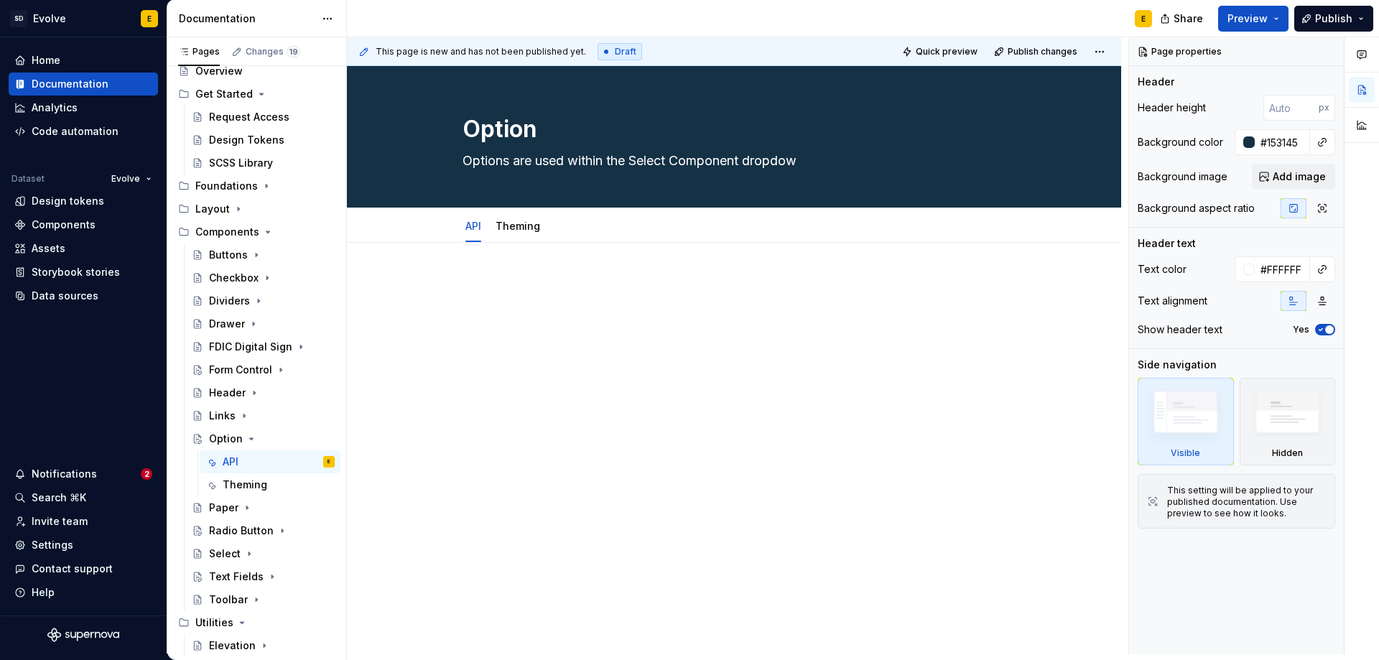
type textarea "*"
type textarea "Options are used within the Select Component dropdown"
type textarea "*"
type textarea "Options are used within the Select Component dropdown."
type textarea "*"
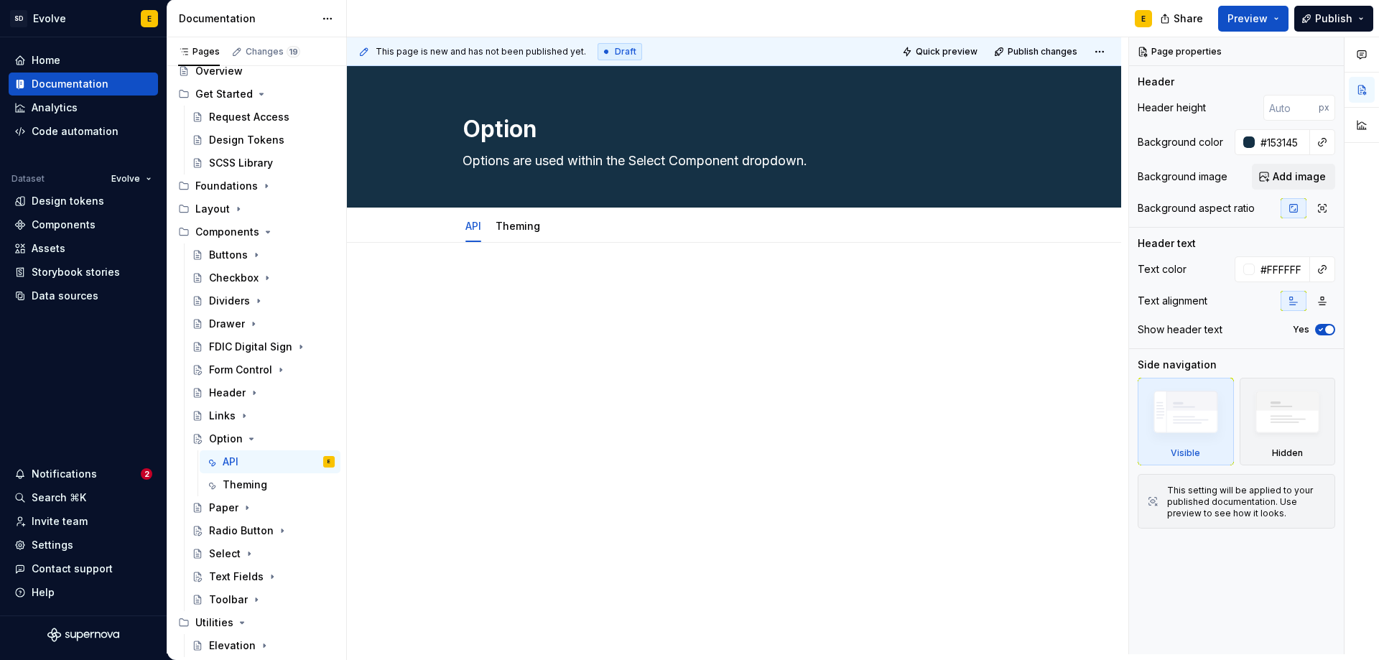
type textarea "Options are used within the Select Component dropdown."
click at [496, 268] on div at bounding box center [734, 395] width 774 height 305
type textarea "*"
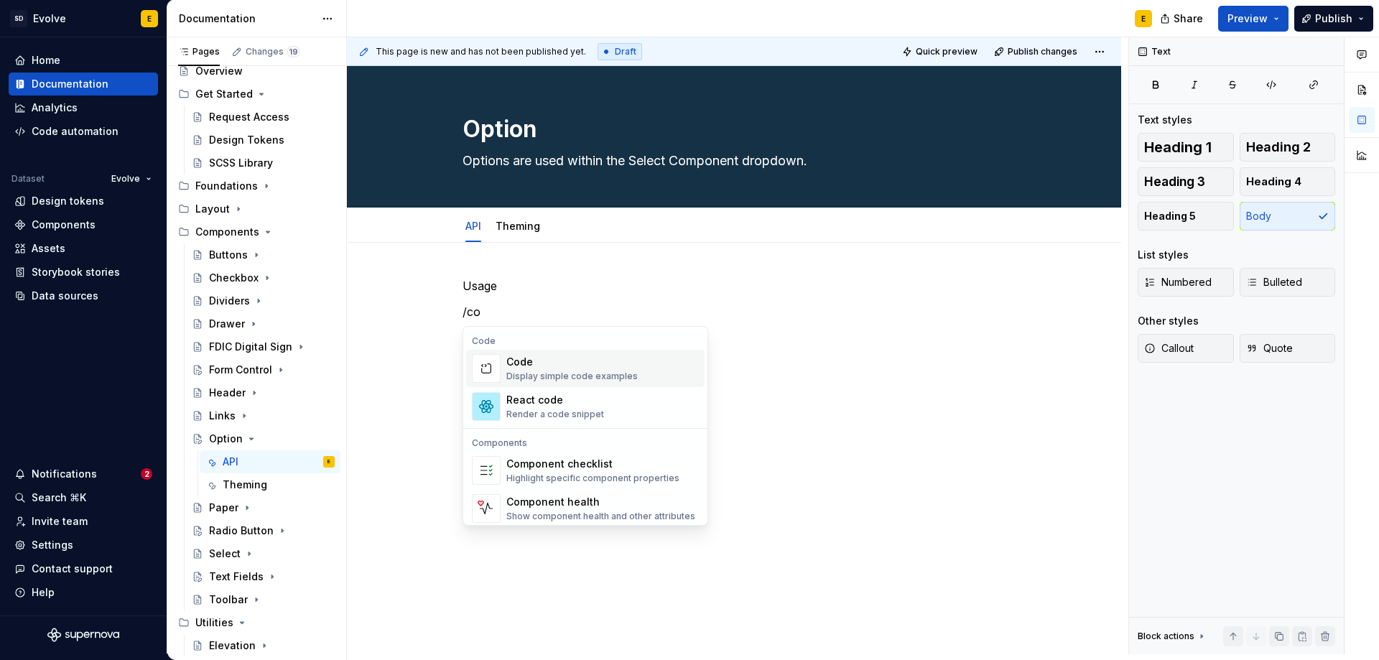
click at [534, 363] on div "Code" at bounding box center [571, 362] width 131 height 14
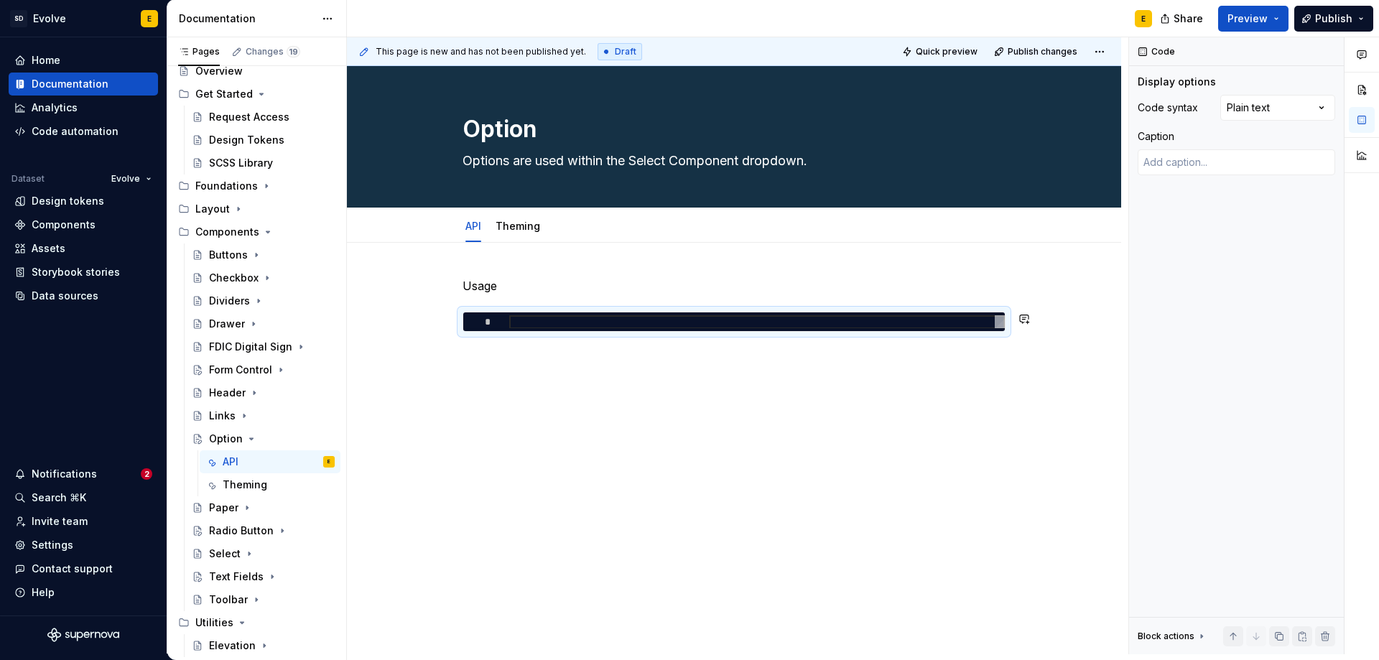
click at [937, 343] on div "Usage *" at bounding box center [734, 313] width 543 height 72
click at [938, 332] on div "*" at bounding box center [734, 322] width 543 height 20
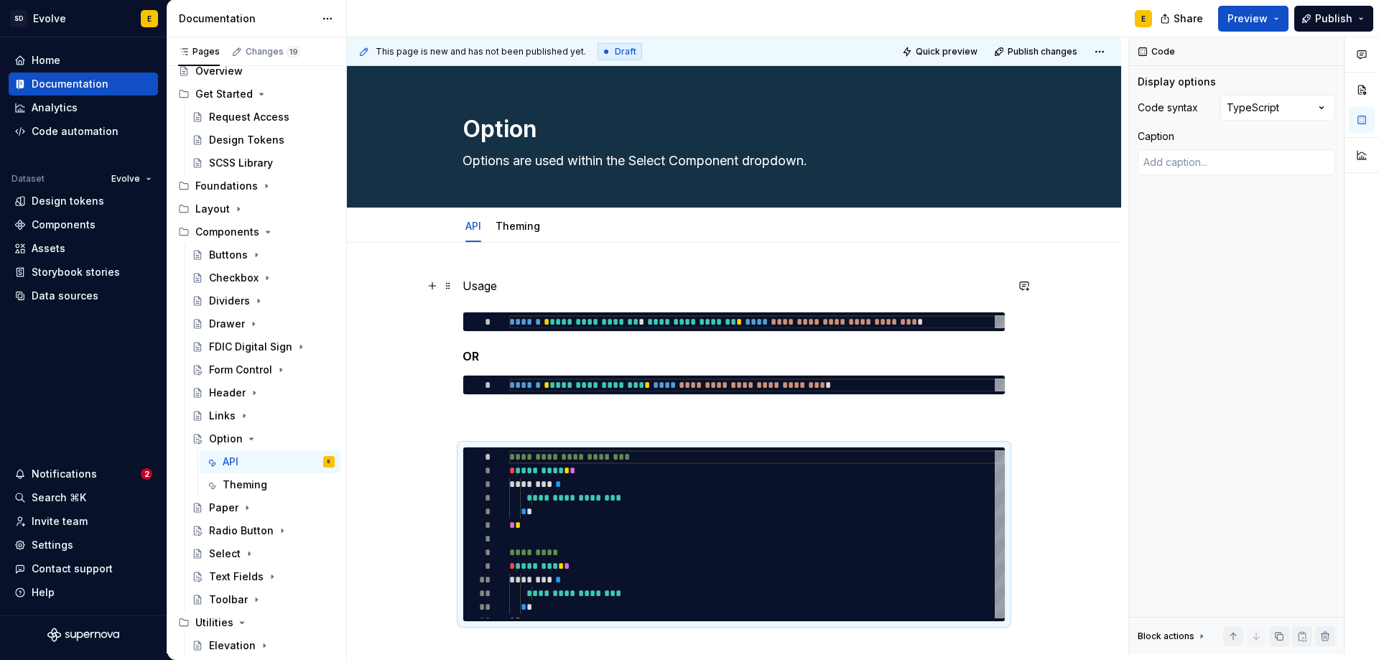
click at [542, 280] on p "Usage" at bounding box center [734, 285] width 543 height 17
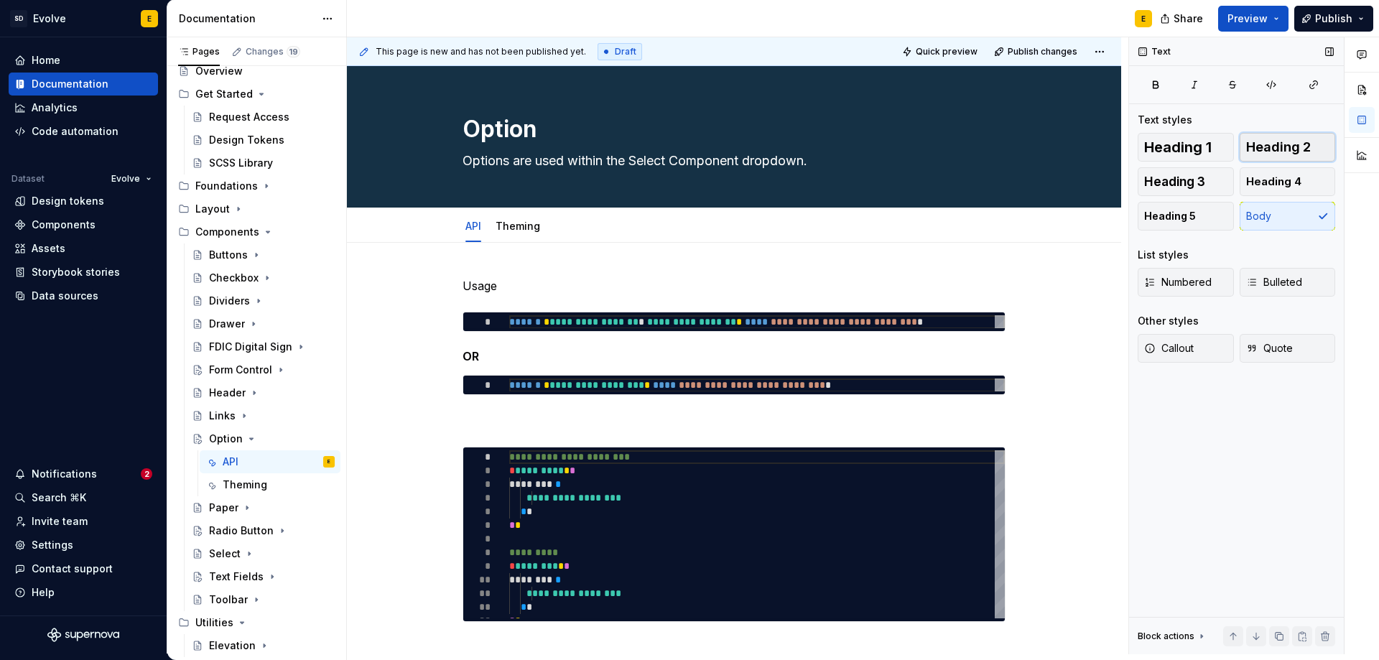
click at [1253, 146] on span "Heading 2" at bounding box center [1278, 147] width 65 height 14
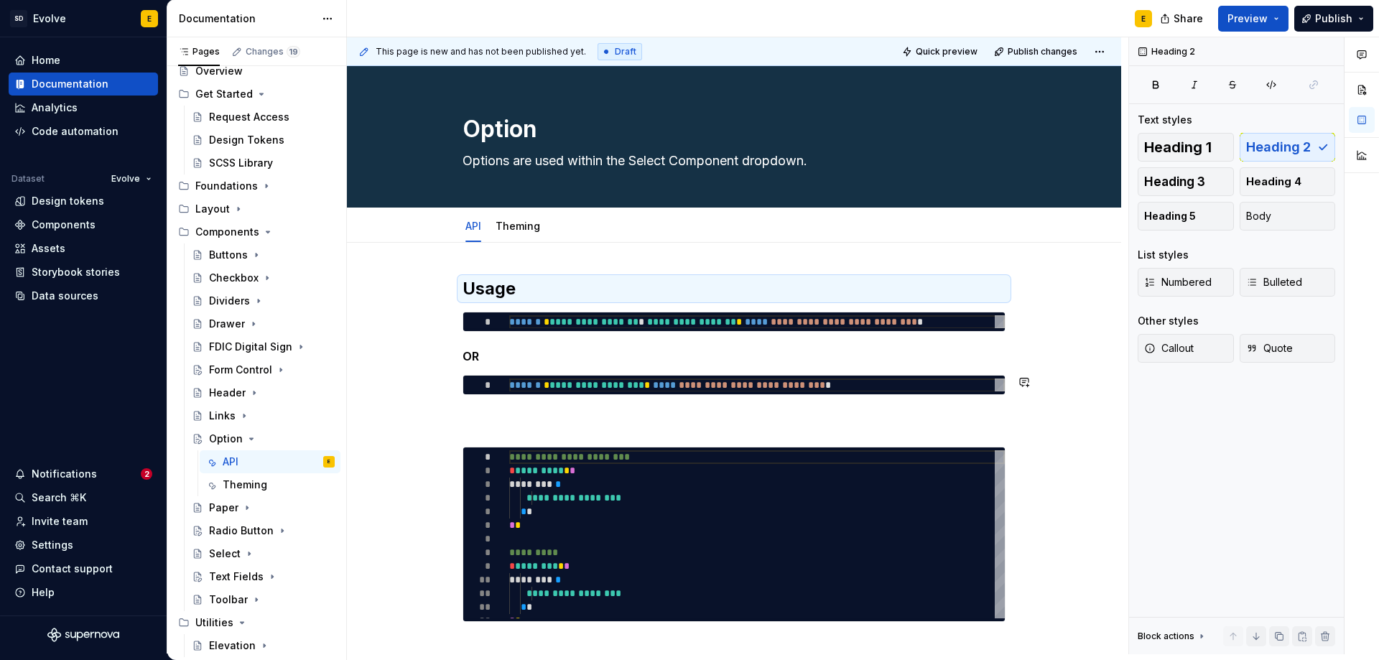
click at [836, 414] on p at bounding box center [734, 420] width 543 height 17
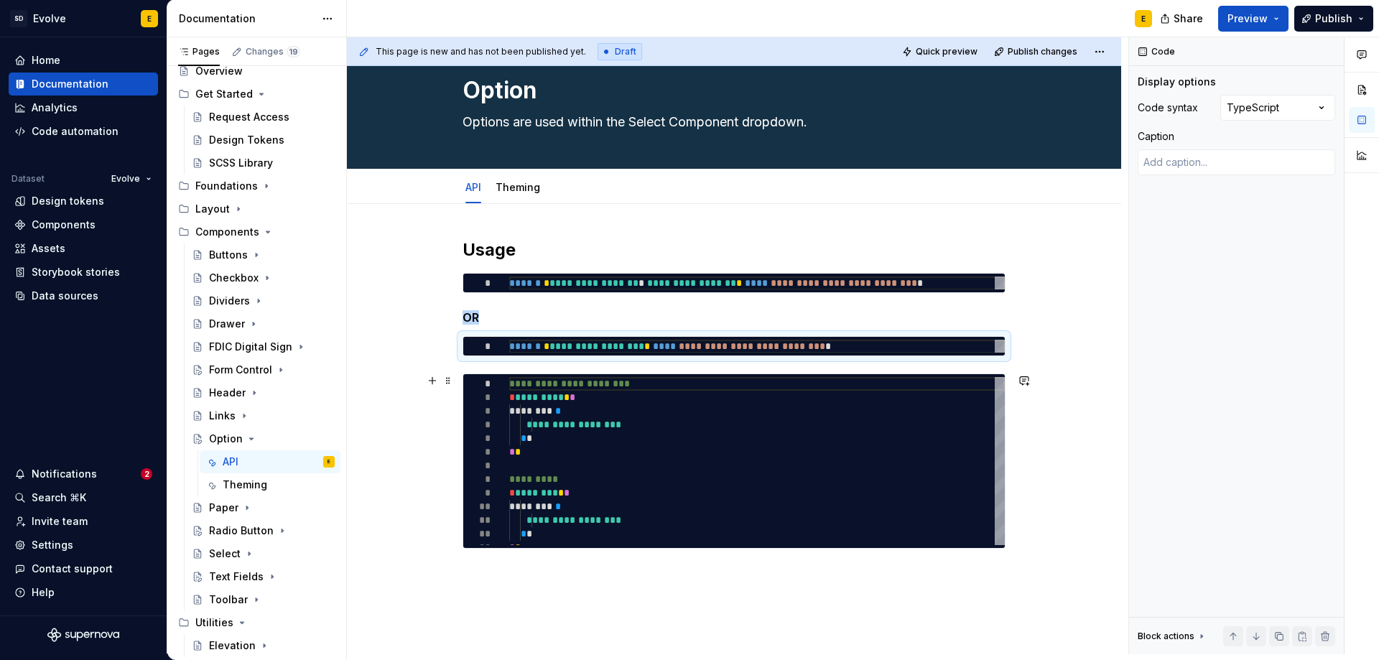
scroll to position [72, 0]
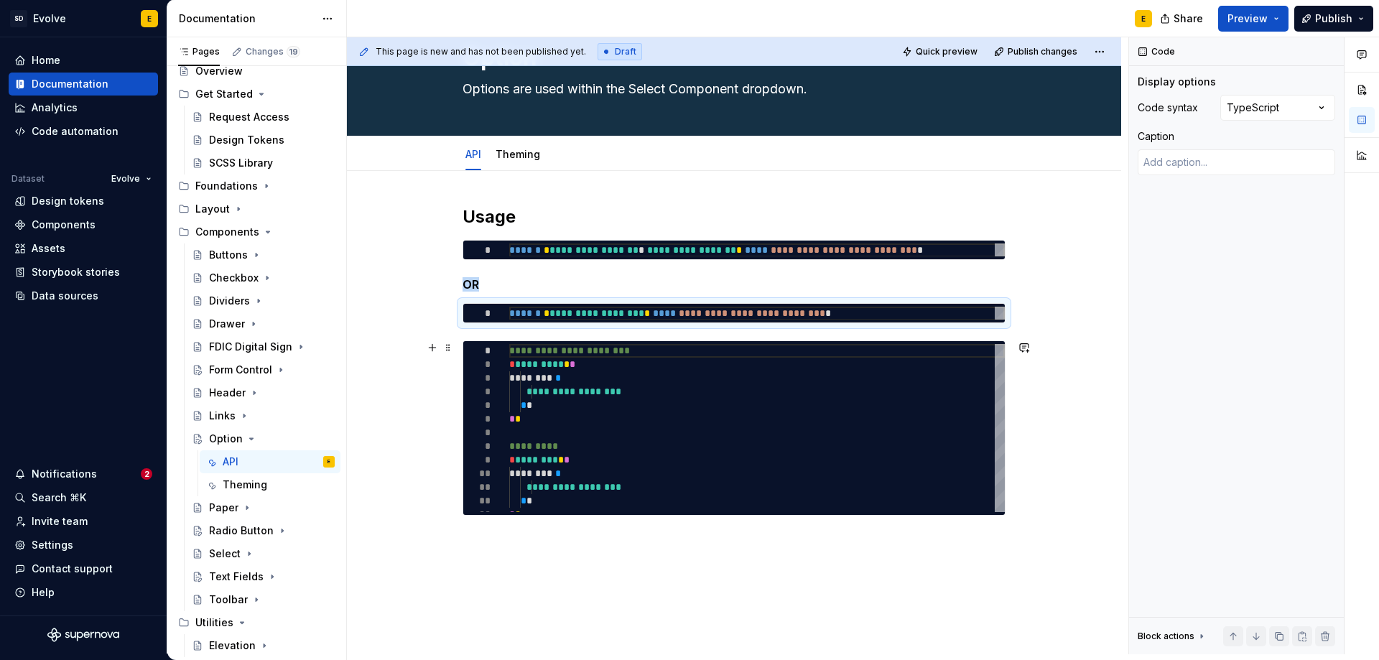
click at [1034, 503] on div "**********" at bounding box center [734, 451] width 774 height 560
click at [1017, 514] on div "**********" at bounding box center [734, 451] width 774 height 560
click at [991, 536] on div "**********" at bounding box center [734, 451] width 774 height 560
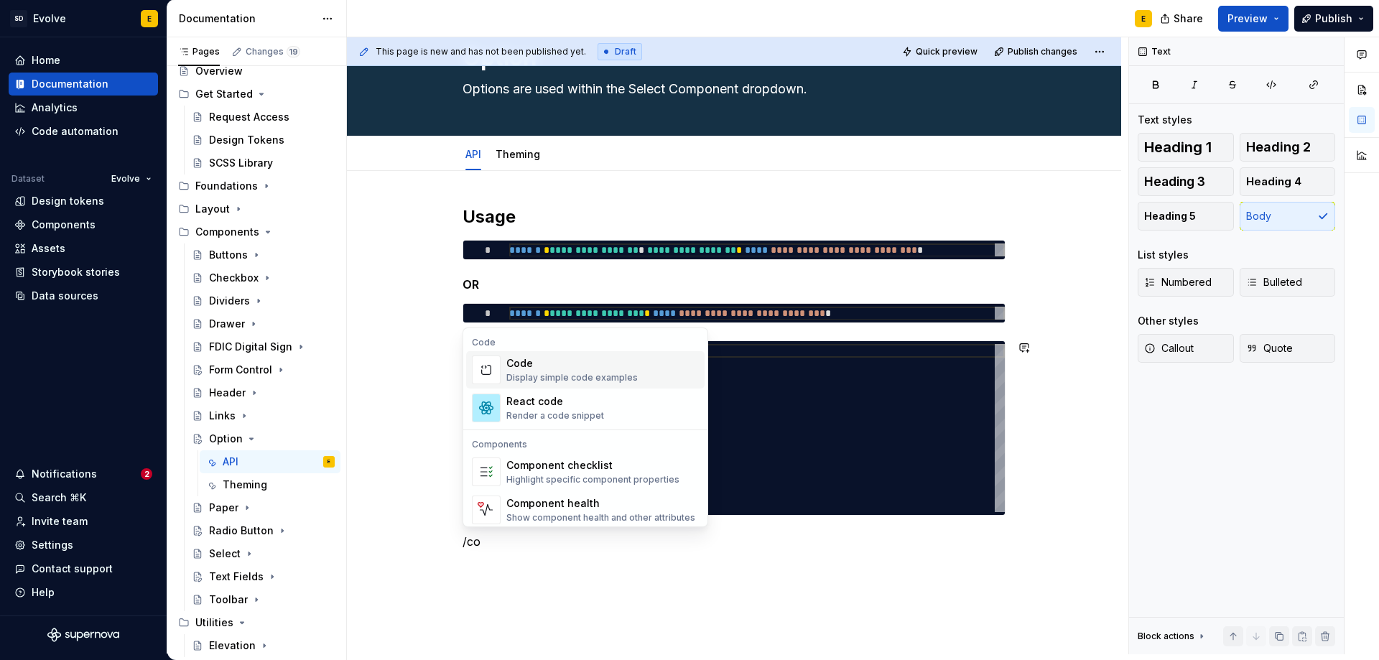
click at [549, 379] on div "Display simple code examples" at bounding box center [571, 377] width 131 height 11
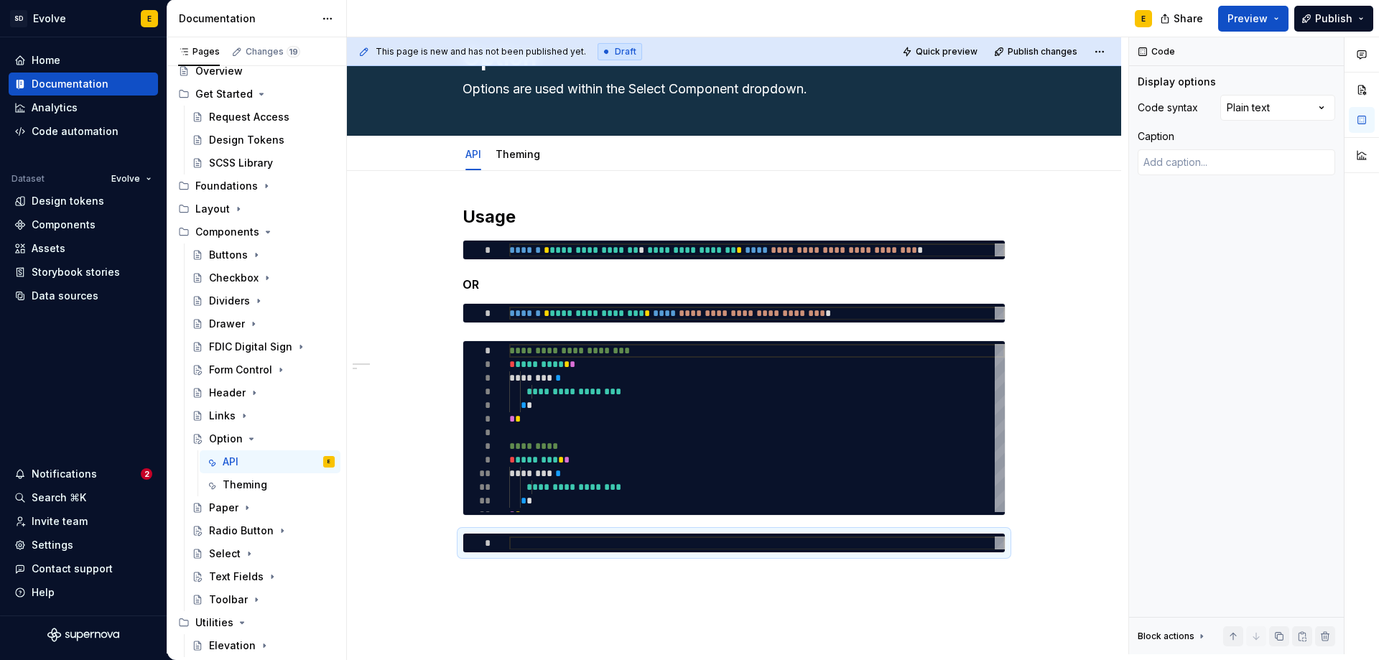
type textarea "*"
click at [640, 549] on div at bounding box center [757, 544] width 496 height 14
type textarea "**********"
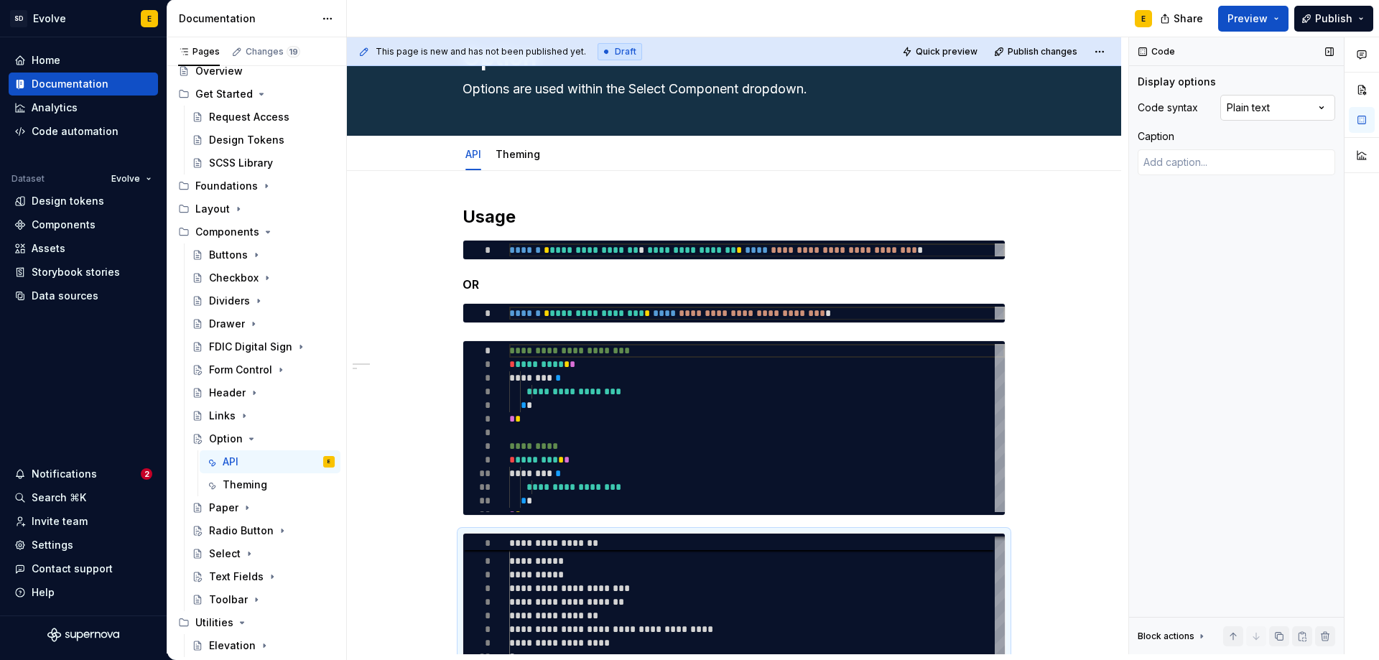
click at [1250, 110] on div "Comments Open comments No comments yet Select ‘Comment’ from the block context …" at bounding box center [1254, 345] width 250 height 617
type textarea "*"
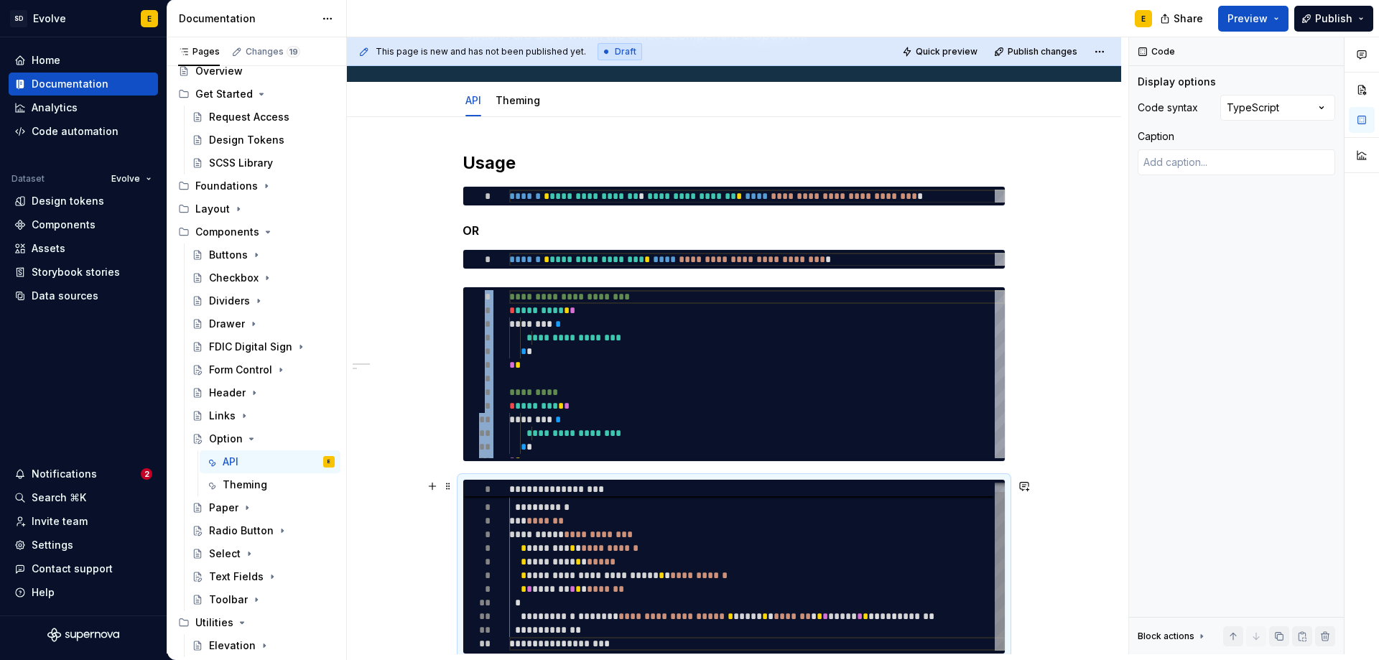
type textarea "**********"
click at [687, 542] on div "**********" at bounding box center [757, 561] width 496 height 177
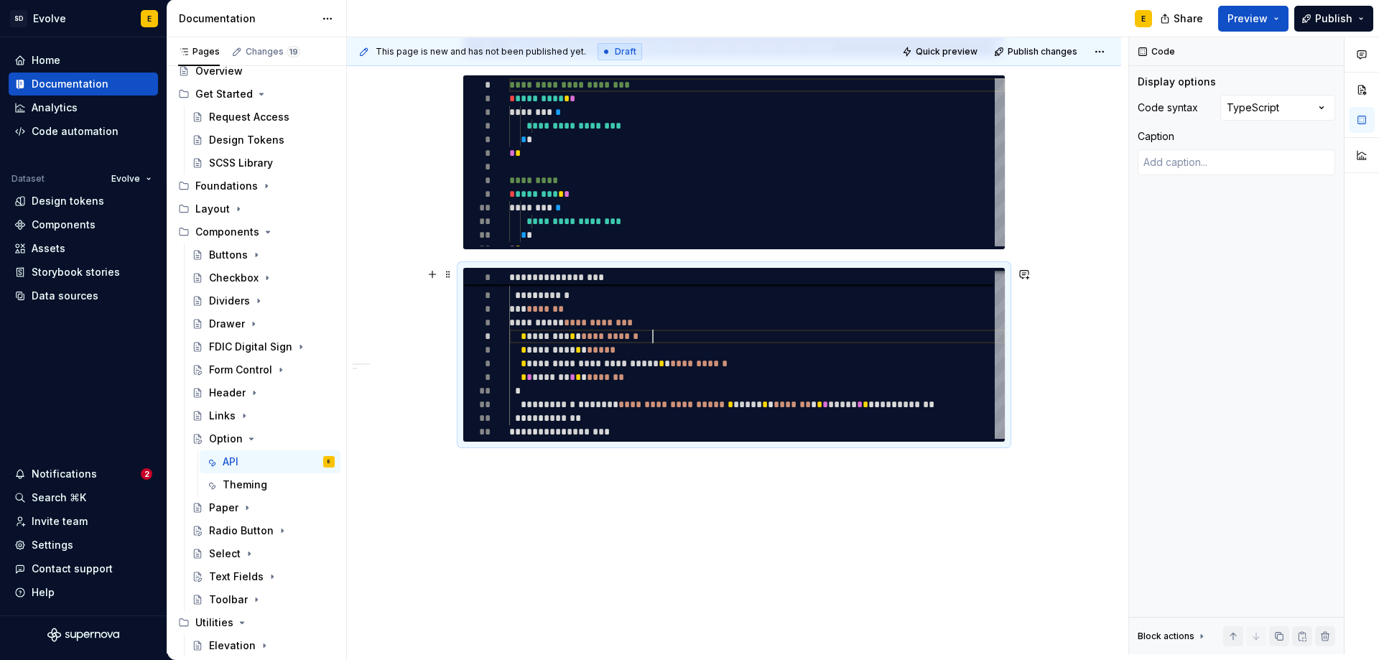
scroll to position [341, 0]
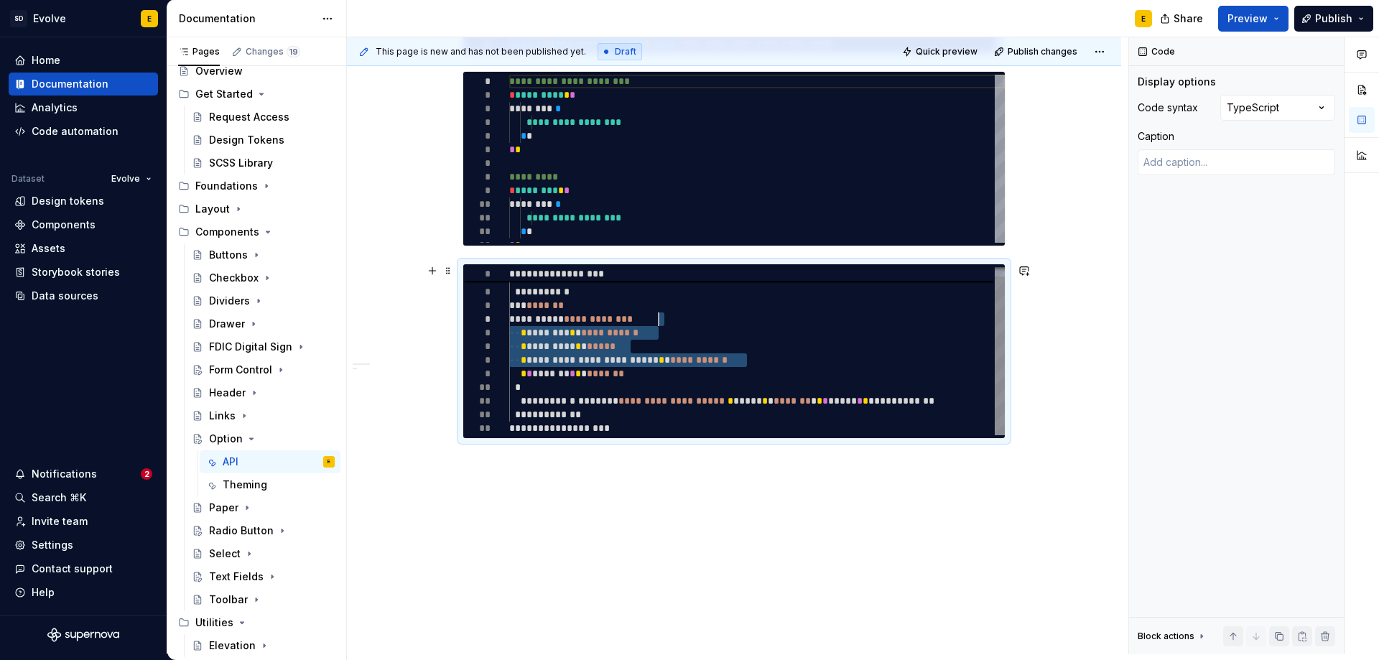
drag, startPoint x: 753, startPoint y: 359, endPoint x: 743, endPoint y: 321, distance: 39.4
click at [743, 321] on div "**********" at bounding box center [757, 346] width 496 height 177
type textarea "*"
type textarea "**********"
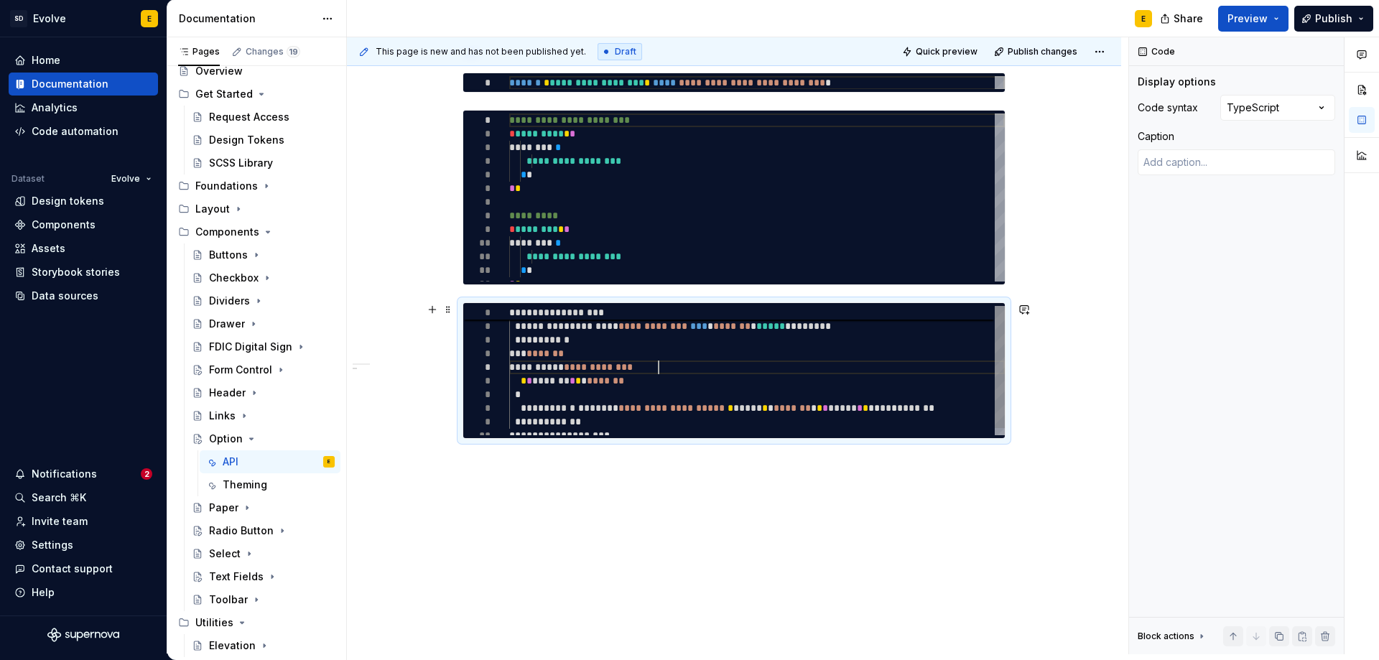
scroll to position [302, 0]
drag, startPoint x: 658, startPoint y: 379, endPoint x: 667, endPoint y: 370, distance: 13.2
click at [667, 370] on div "**********" at bounding box center [757, 374] width 496 height 136
type textarea "*"
type textarea "**********"
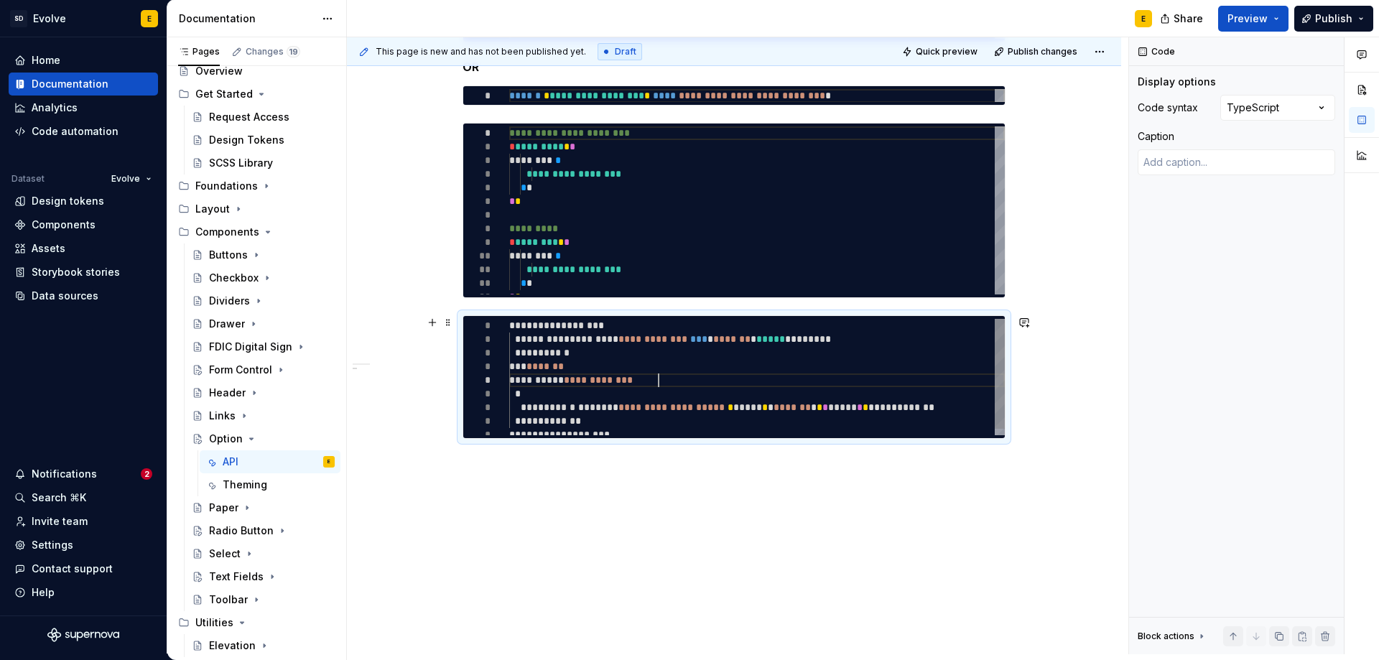
scroll to position [289, 0]
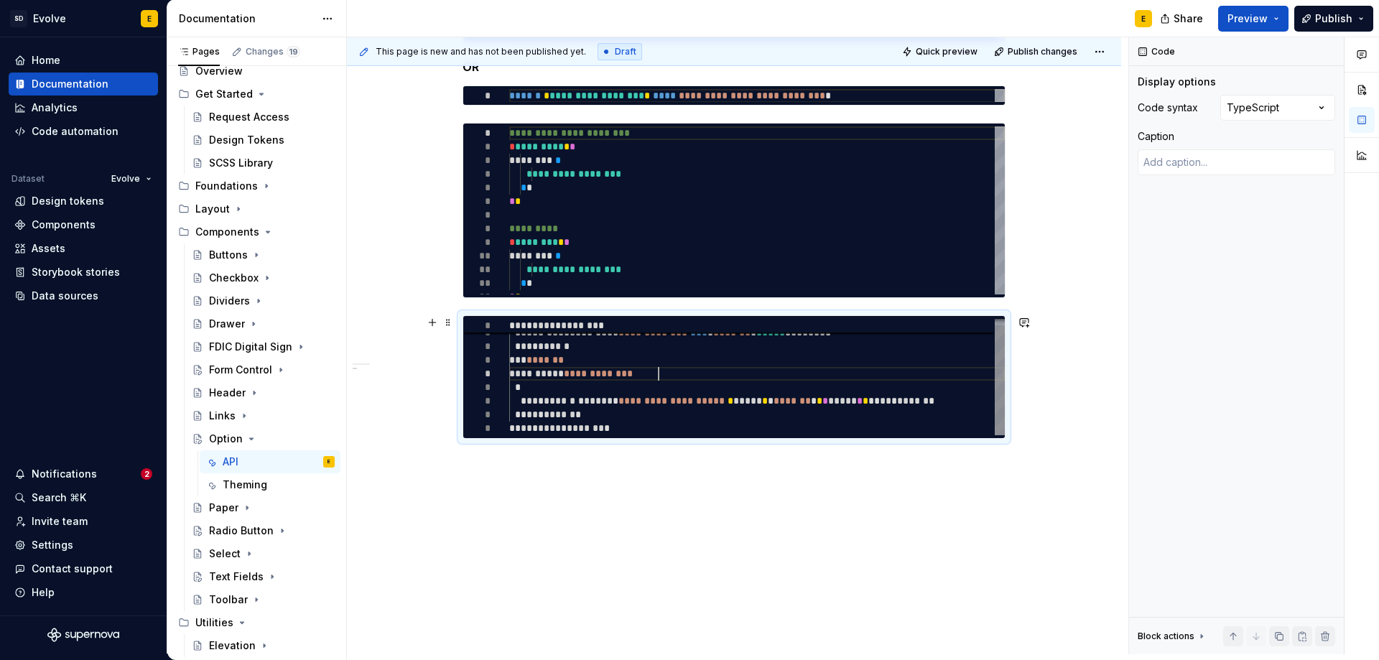
click at [674, 425] on div "**********" at bounding box center [757, 373] width 496 height 123
click at [744, 468] on div "**********" at bounding box center [734, 303] width 774 height 701
click at [756, 439] on div "**********" at bounding box center [734, 377] width 543 height 124
click at [1281, 108] on div "Comments Open comments No comments yet Select ‘Comment’ from the block context …" at bounding box center [1254, 345] width 250 height 617
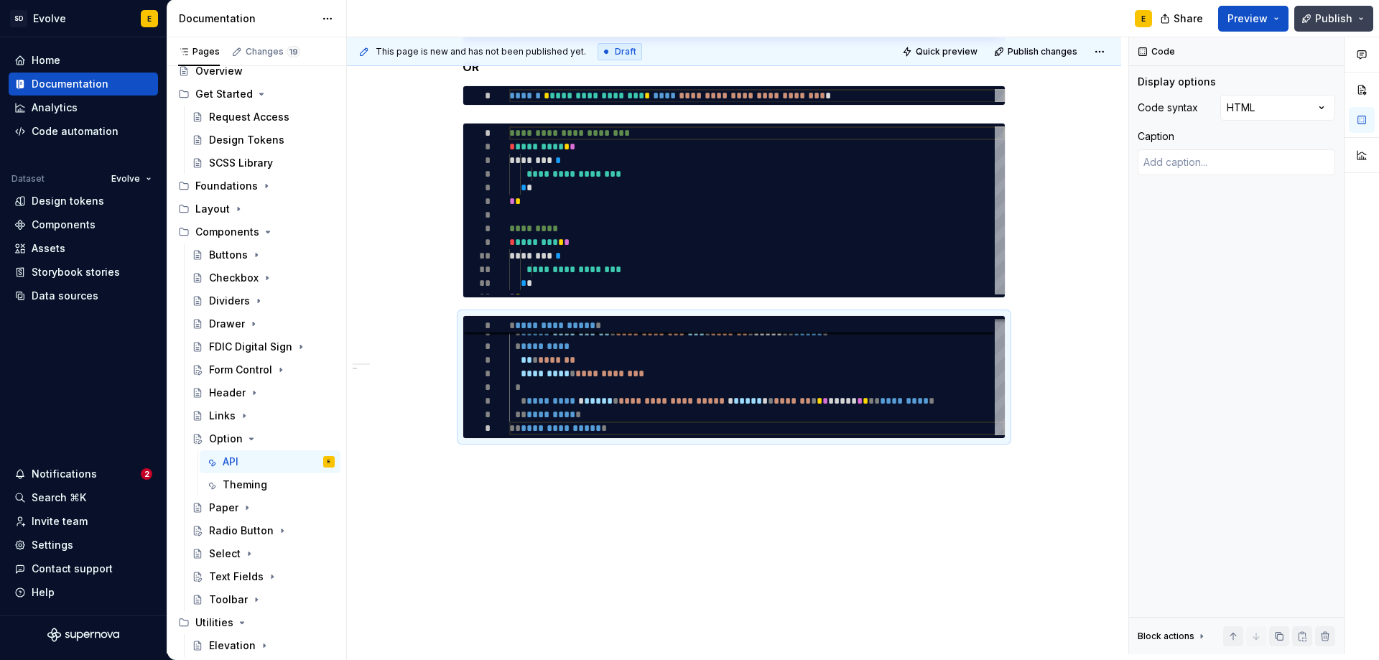
type textarea "*"
click at [638, 484] on div "**********" at bounding box center [734, 303] width 774 height 701
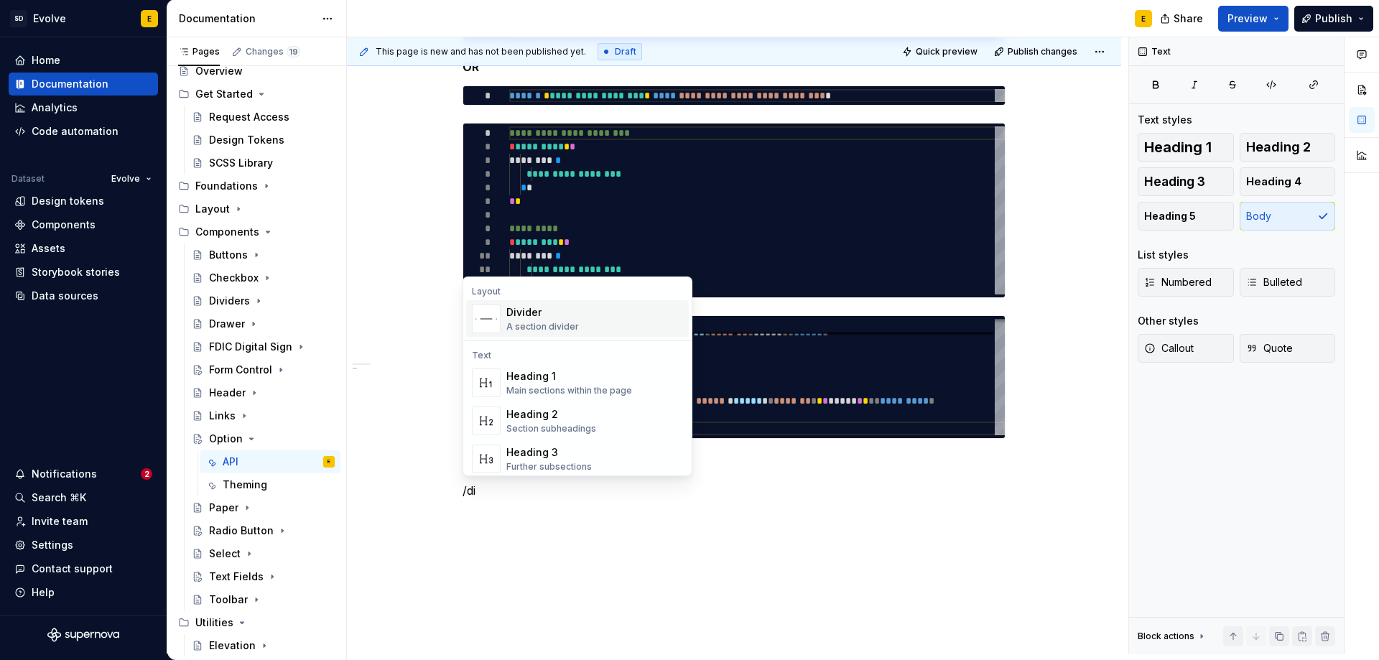
click at [562, 322] on div "A section divider" at bounding box center [542, 326] width 73 height 11
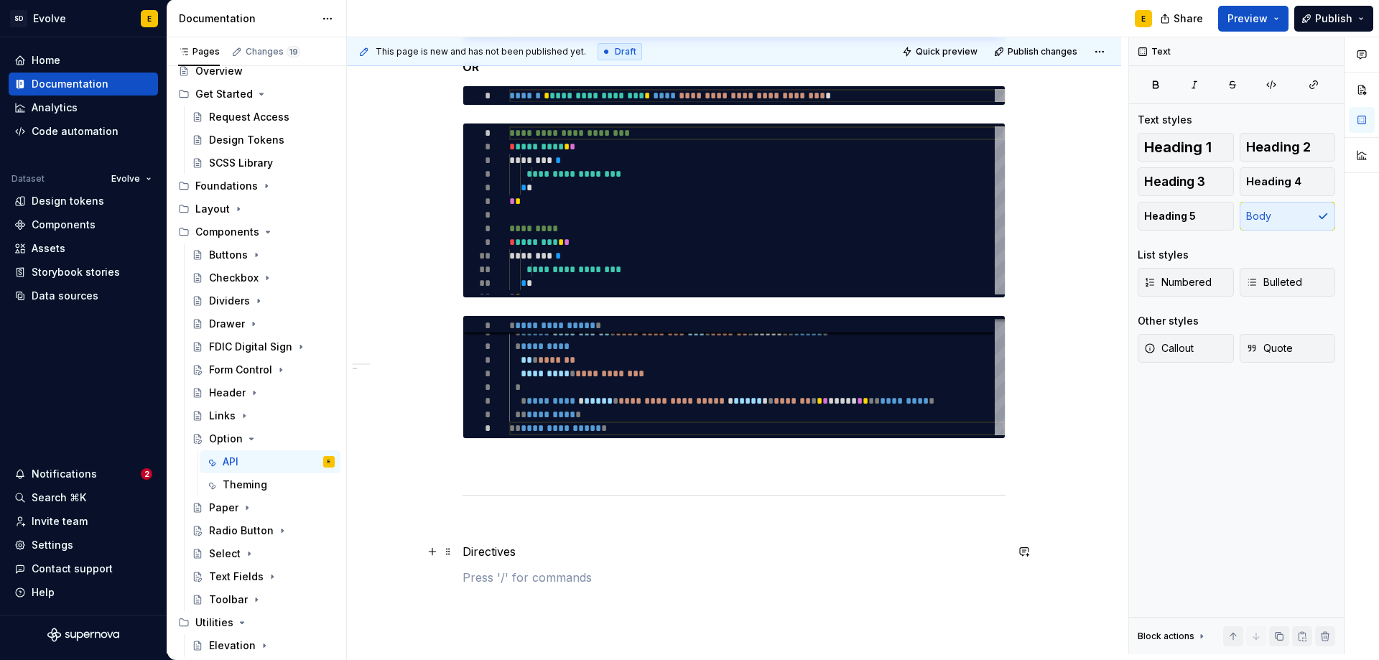
click at [624, 559] on p "Directives" at bounding box center [734, 551] width 543 height 17
click at [1284, 147] on span "Heading 2" at bounding box center [1278, 147] width 65 height 14
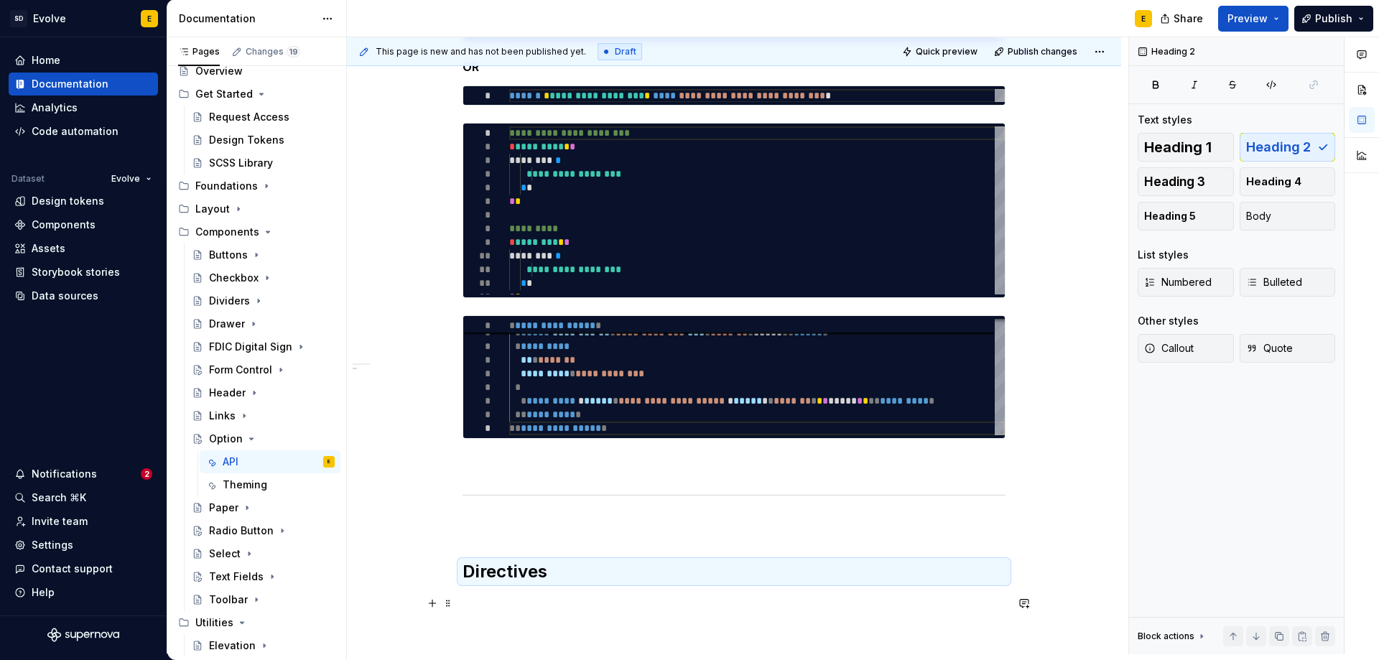
click at [579, 604] on p at bounding box center [734, 603] width 543 height 17
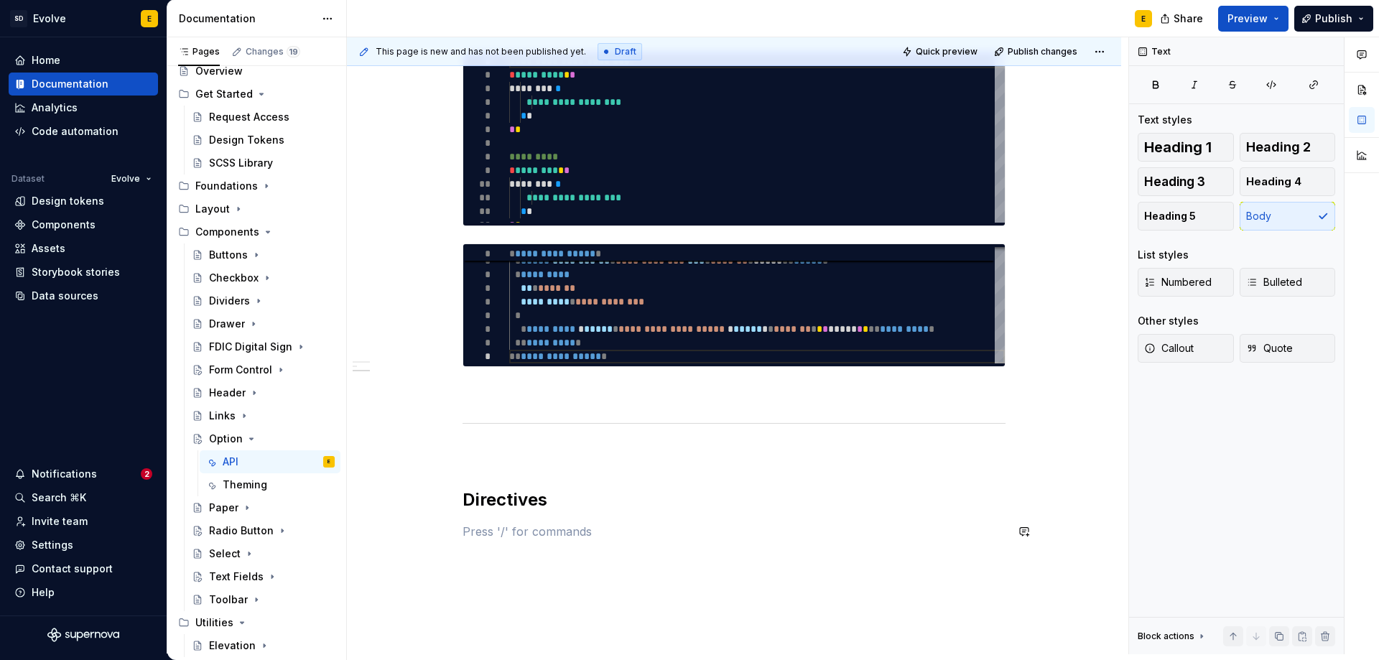
scroll to position [433, 0]
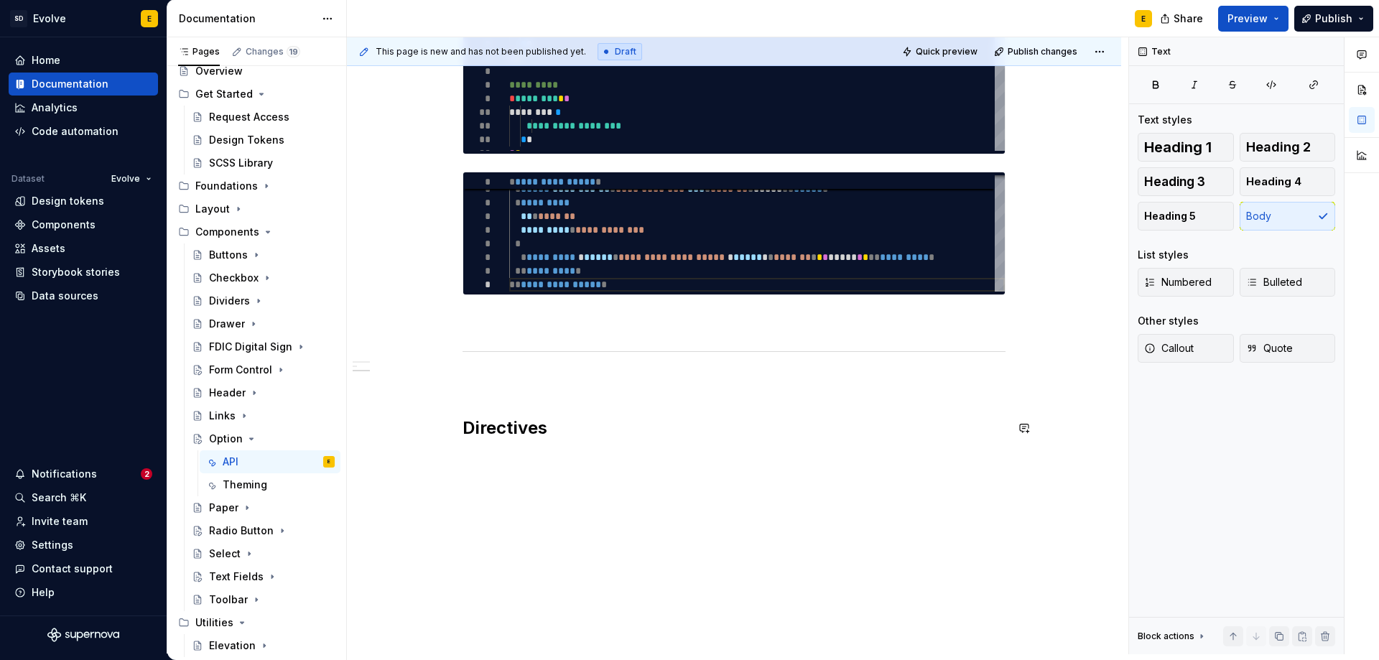
click at [478, 471] on div "**********" at bounding box center [734, 164] width 543 height 641
click at [501, 459] on p at bounding box center [734, 459] width 543 height 17
click at [526, 457] on p "Ev" at bounding box center [734, 459] width 543 height 17
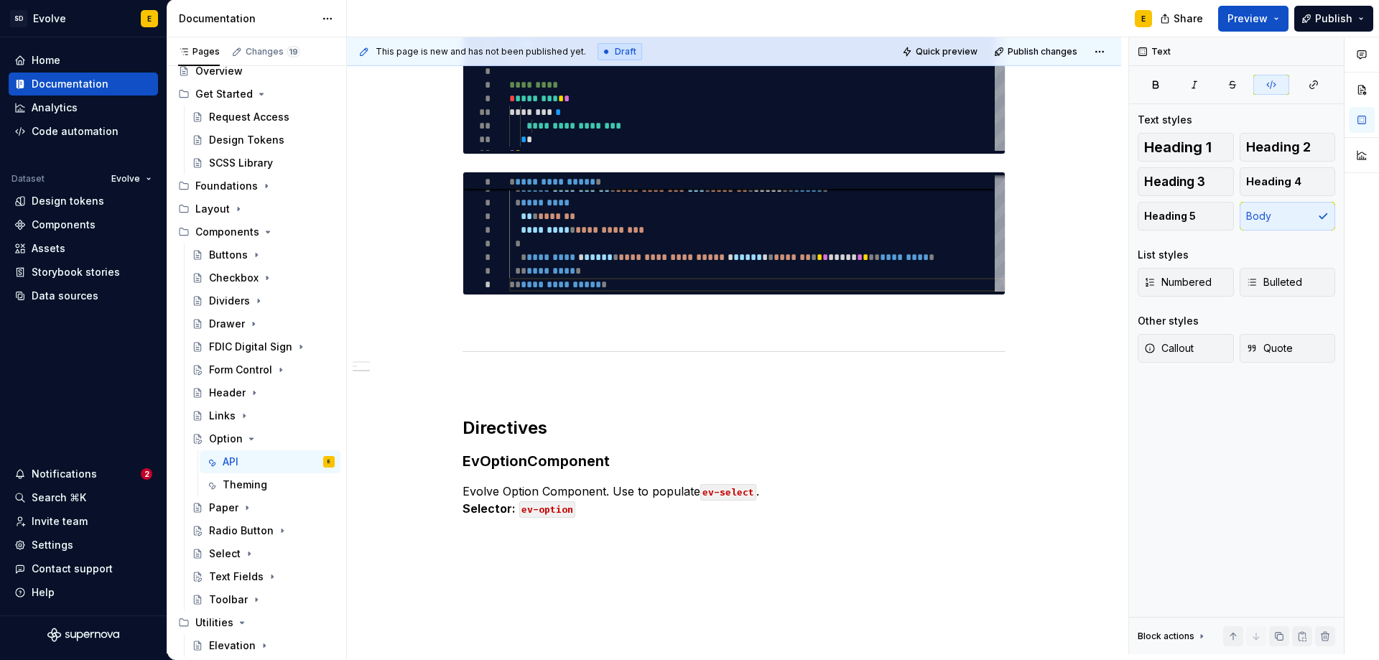
click at [526, 457] on strong "EvOptionComponent" at bounding box center [536, 460] width 147 height 17
click at [1280, 182] on span "Heading 4" at bounding box center [1273, 182] width 55 height 14
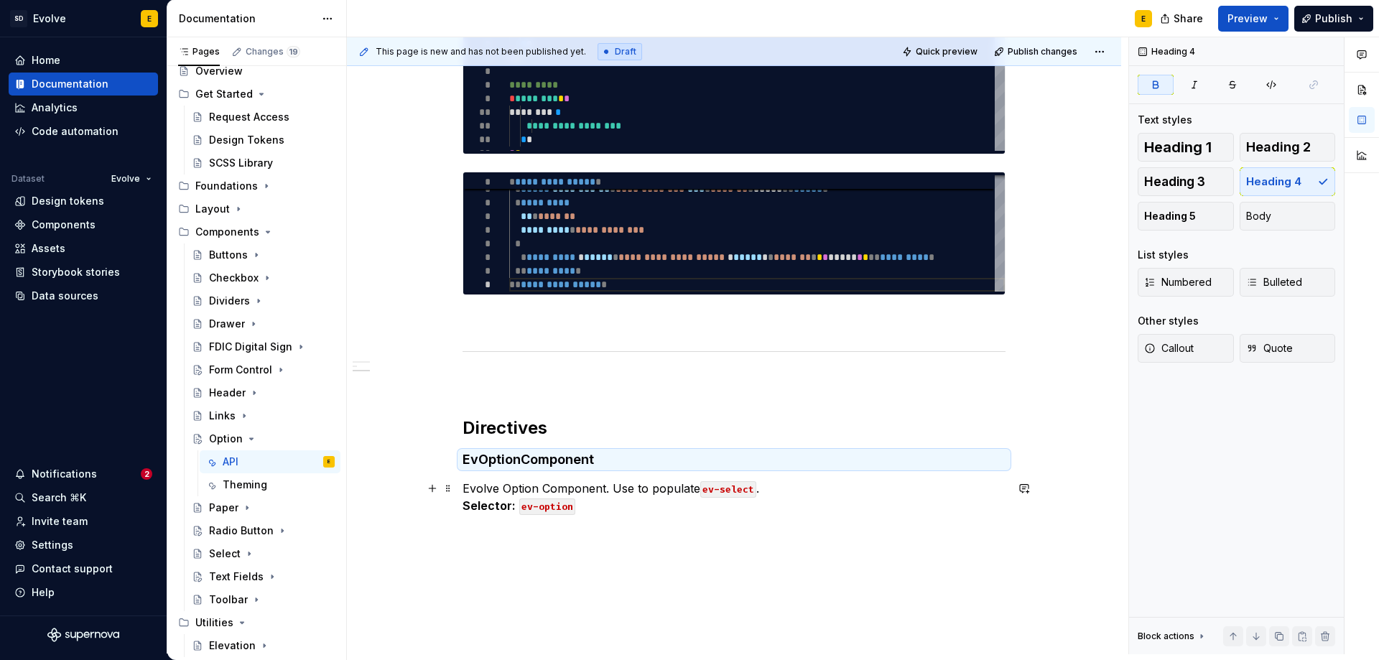
click at [777, 488] on p "Evolve Option Component. Use to populate ev-select . Selector: ev-option" at bounding box center [734, 497] width 543 height 34
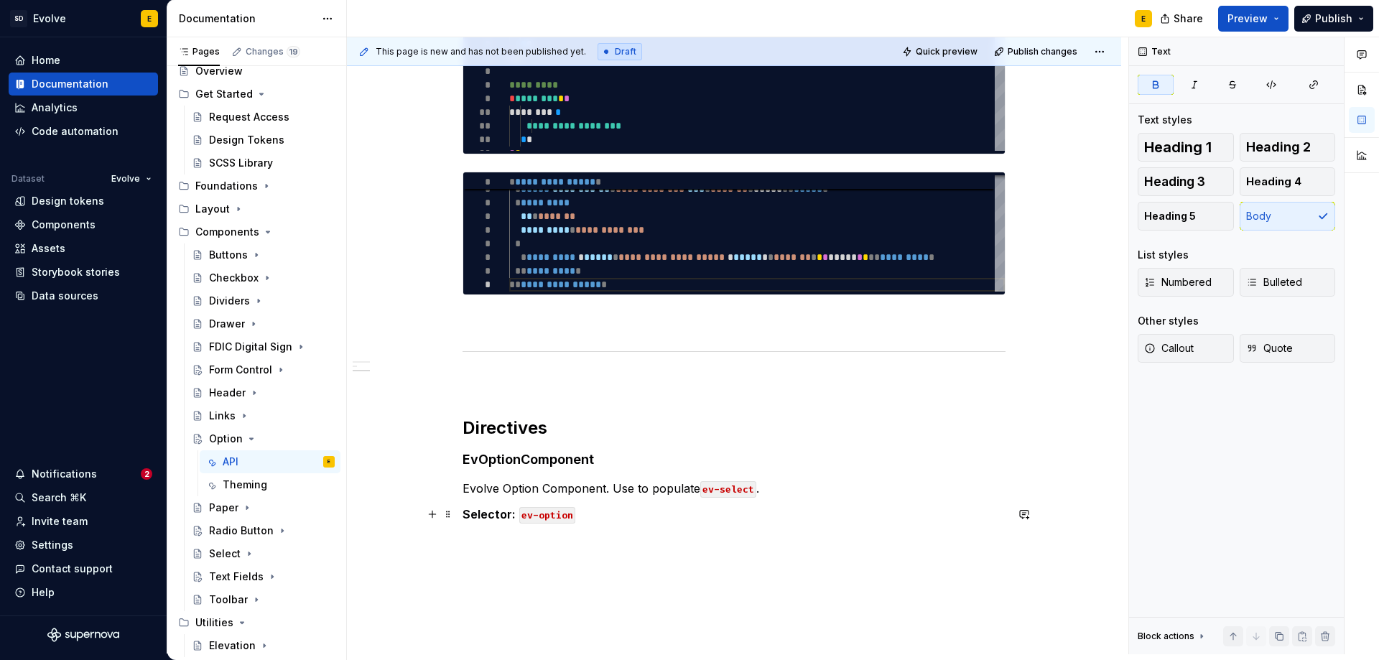
click at [688, 521] on p "Selector: ev-option" at bounding box center [734, 514] width 543 height 17
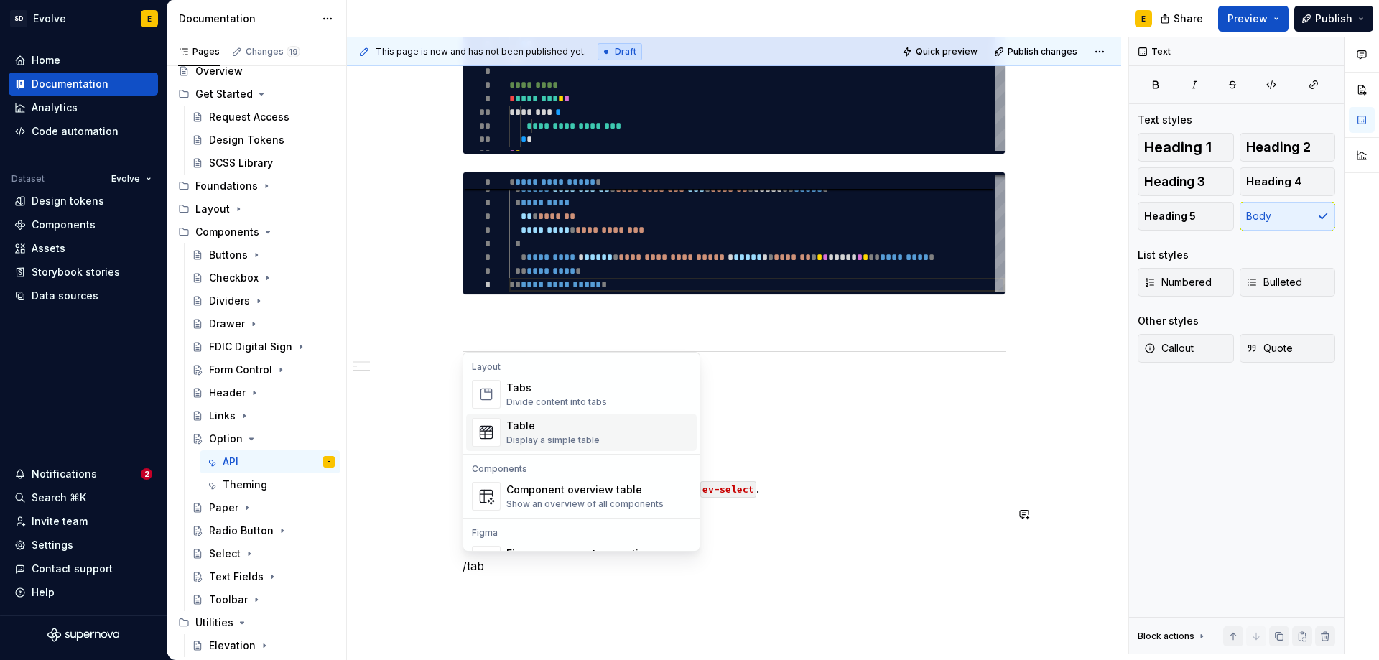
click at [535, 429] on div "Table" at bounding box center [552, 426] width 93 height 14
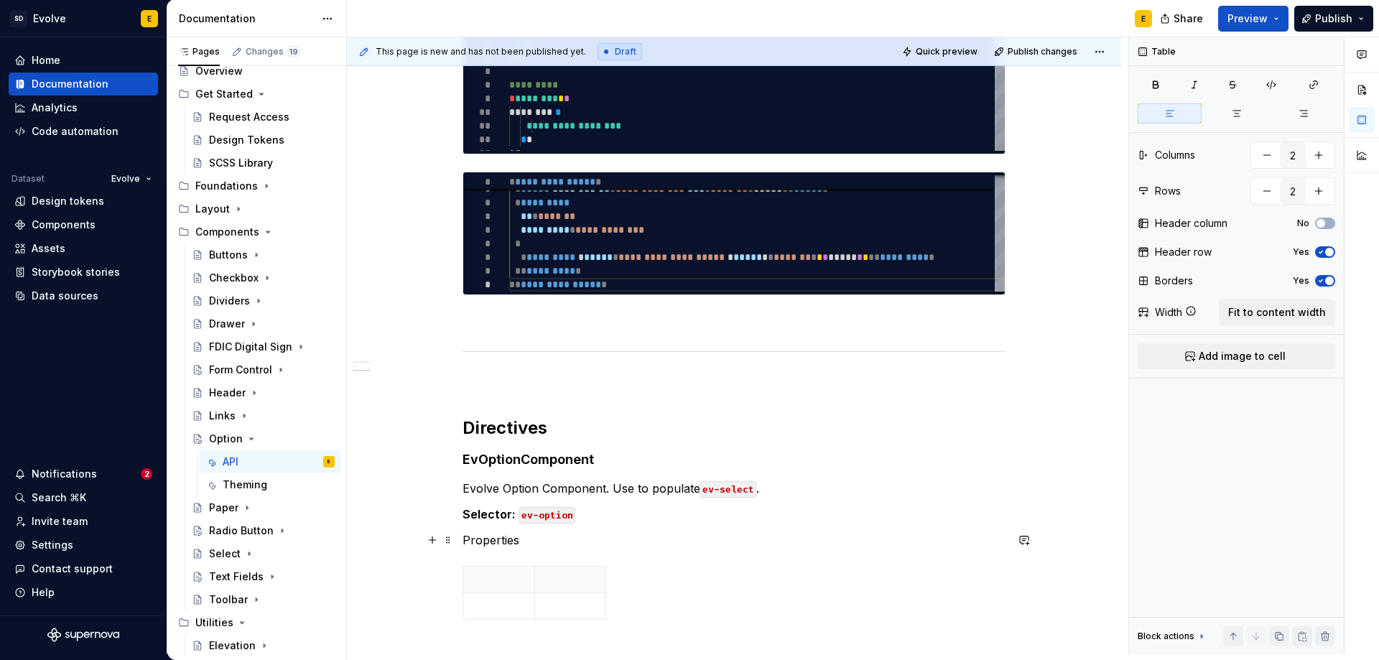
click at [526, 543] on p "Properties" at bounding box center [734, 539] width 543 height 17
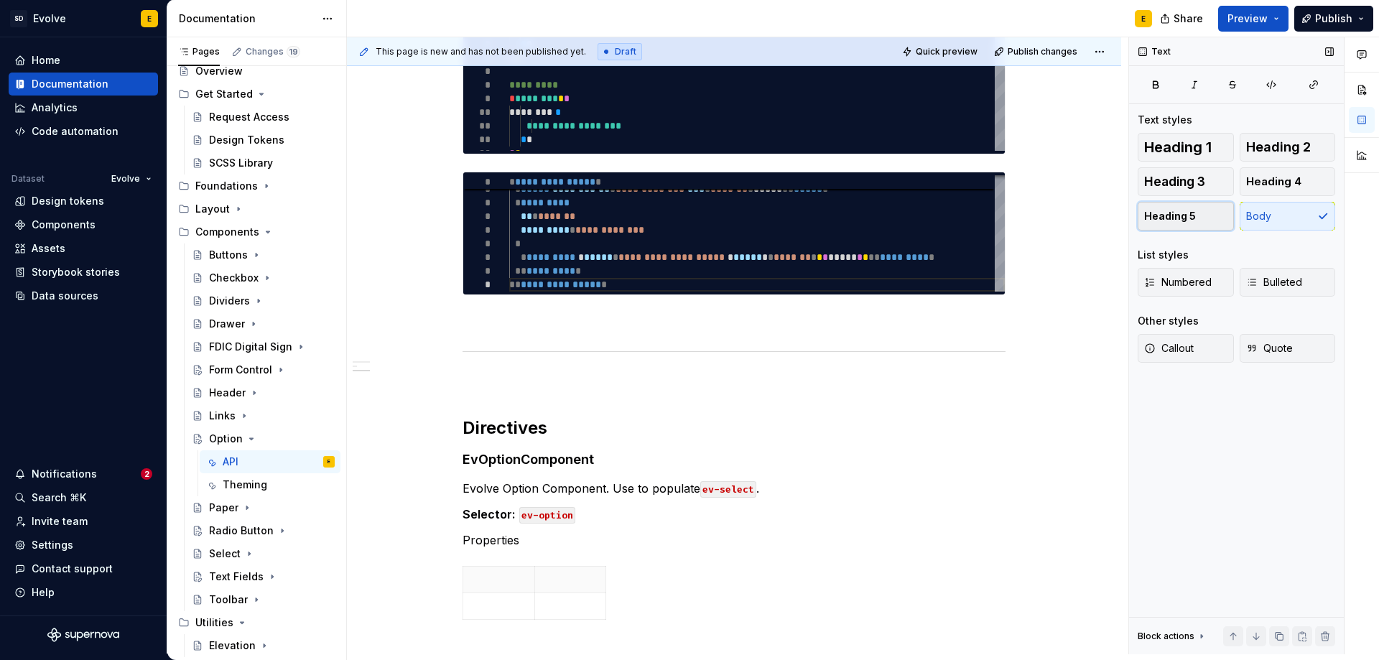
click at [1184, 215] on span "Heading 5" at bounding box center [1170, 216] width 52 height 14
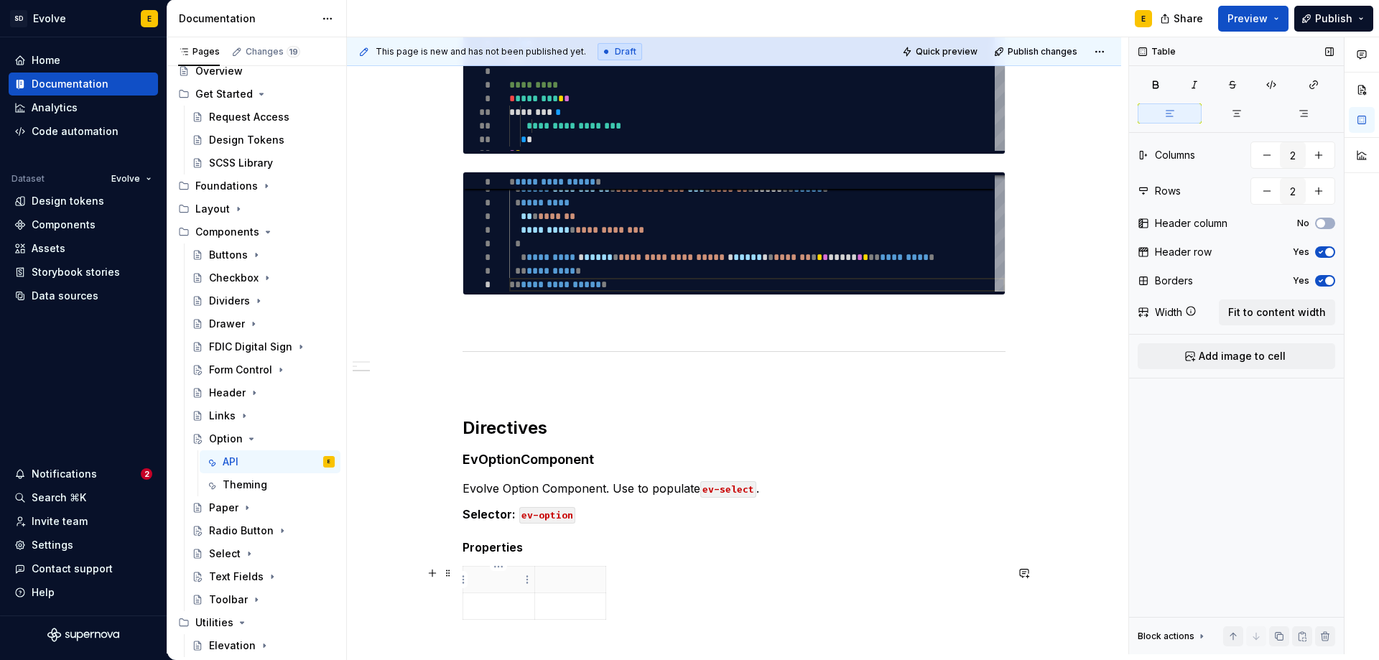
click at [505, 581] on p at bounding box center [499, 579] width 54 height 14
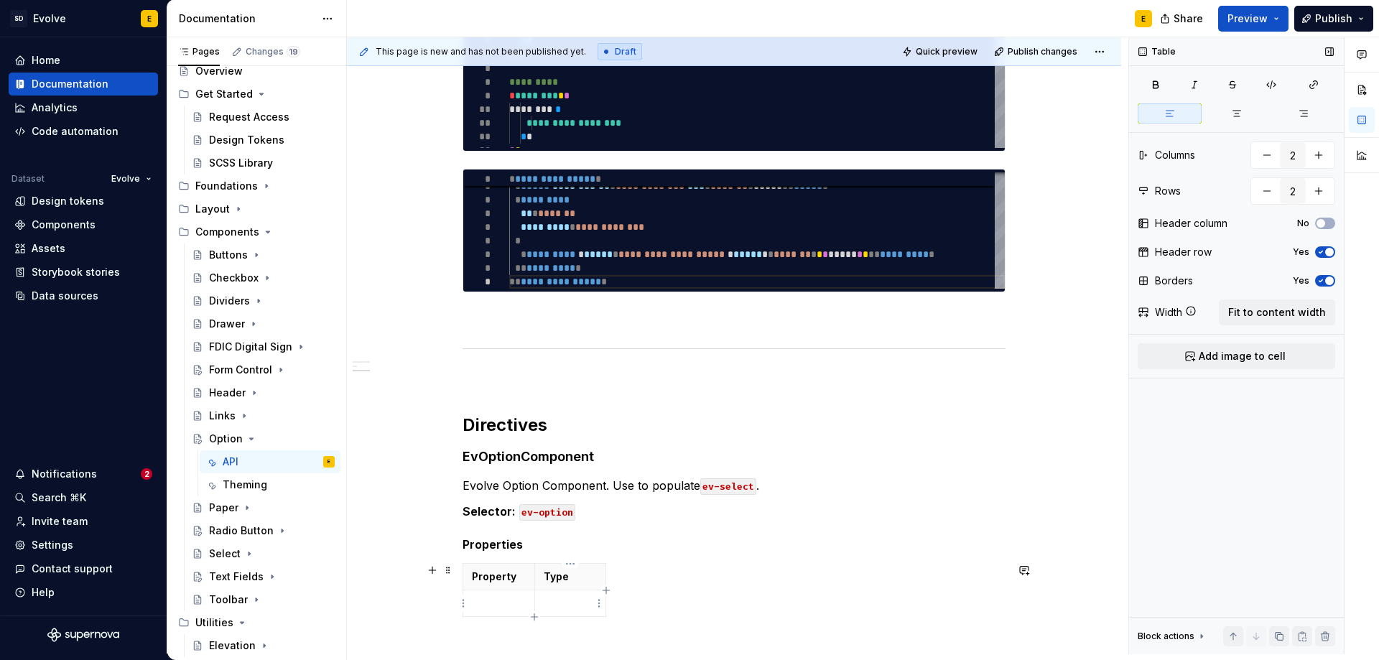
click at [606, 591] on icon "button" at bounding box center [606, 590] width 6 height 6
type input "3"
click at [616, 580] on p at bounding box center [620, 577] width 8 height 14
click at [1253, 310] on span "Fit to content width" at bounding box center [1277, 312] width 98 height 14
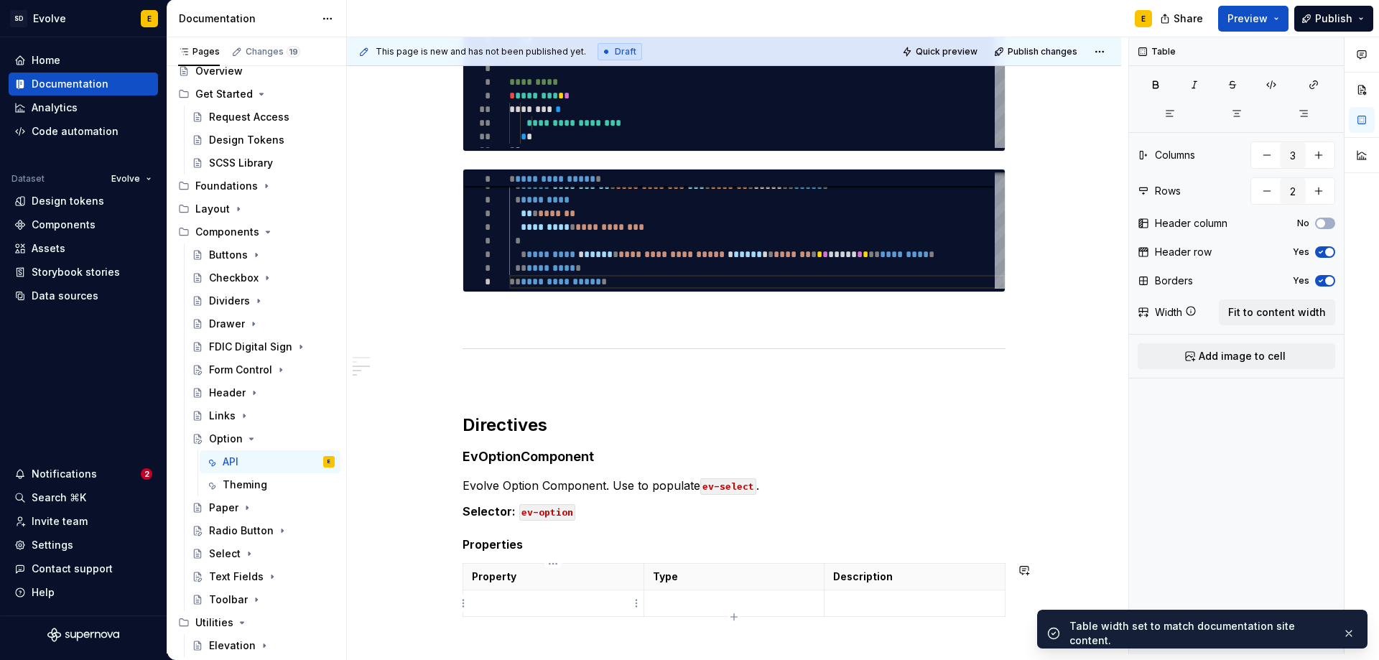
click at [584, 612] on td at bounding box center [553, 603] width 181 height 27
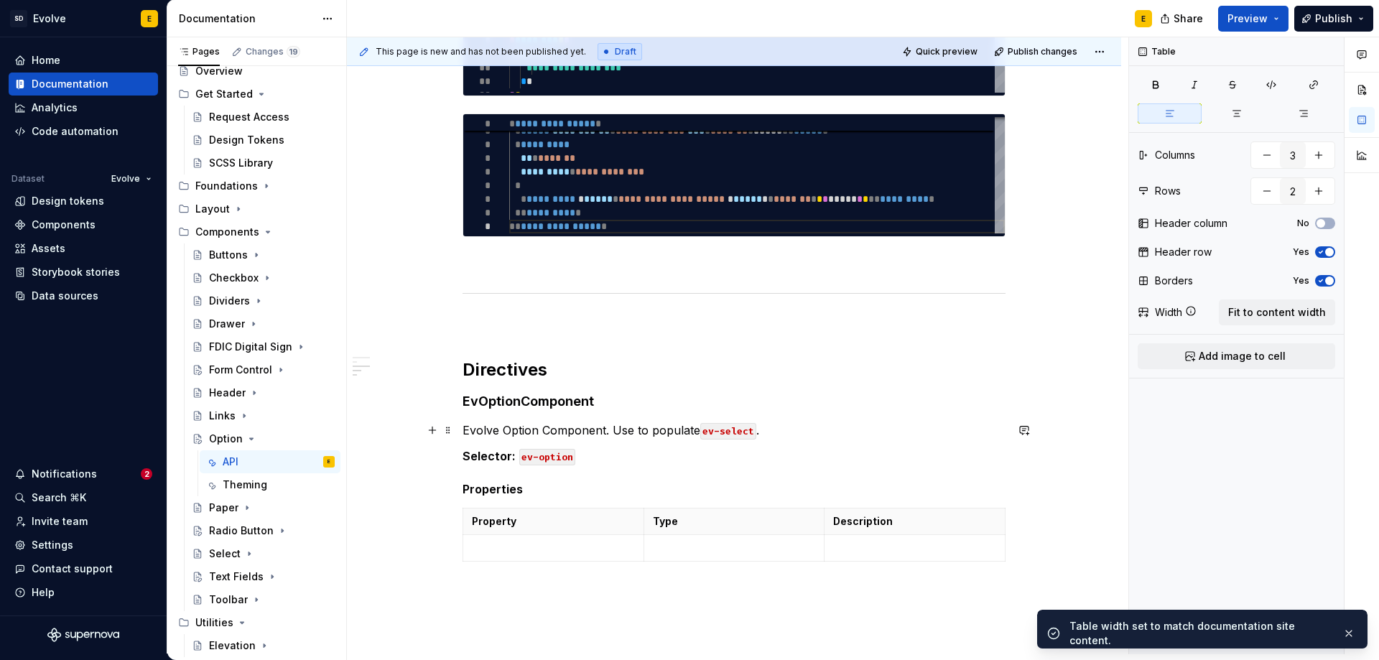
scroll to position [580, 0]
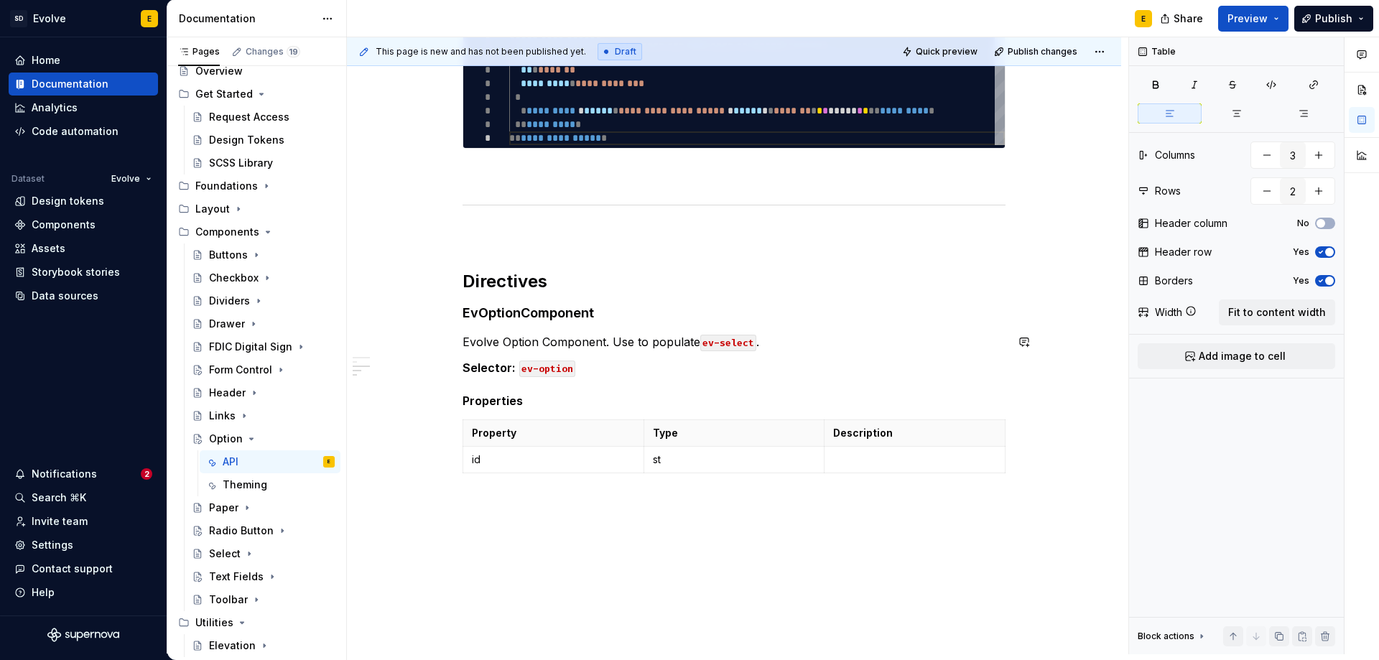
type textarea "*"
click at [960, 455] on p at bounding box center [914, 459] width 163 height 14
click at [737, 486] on icon "button" at bounding box center [733, 487] width 11 height 11
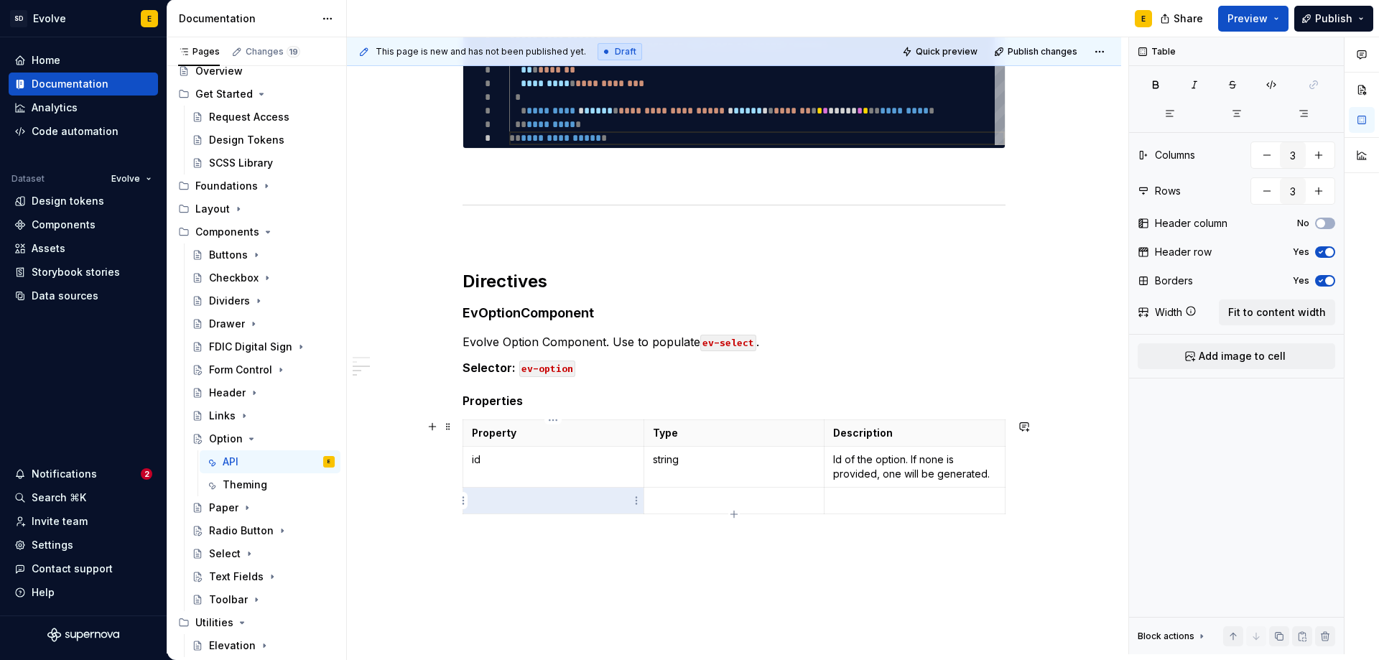
click at [529, 506] on p at bounding box center [553, 500] width 163 height 14
click at [878, 504] on p at bounding box center [914, 500] width 163 height 14
click at [735, 526] on icon "button" at bounding box center [733, 528] width 11 height 11
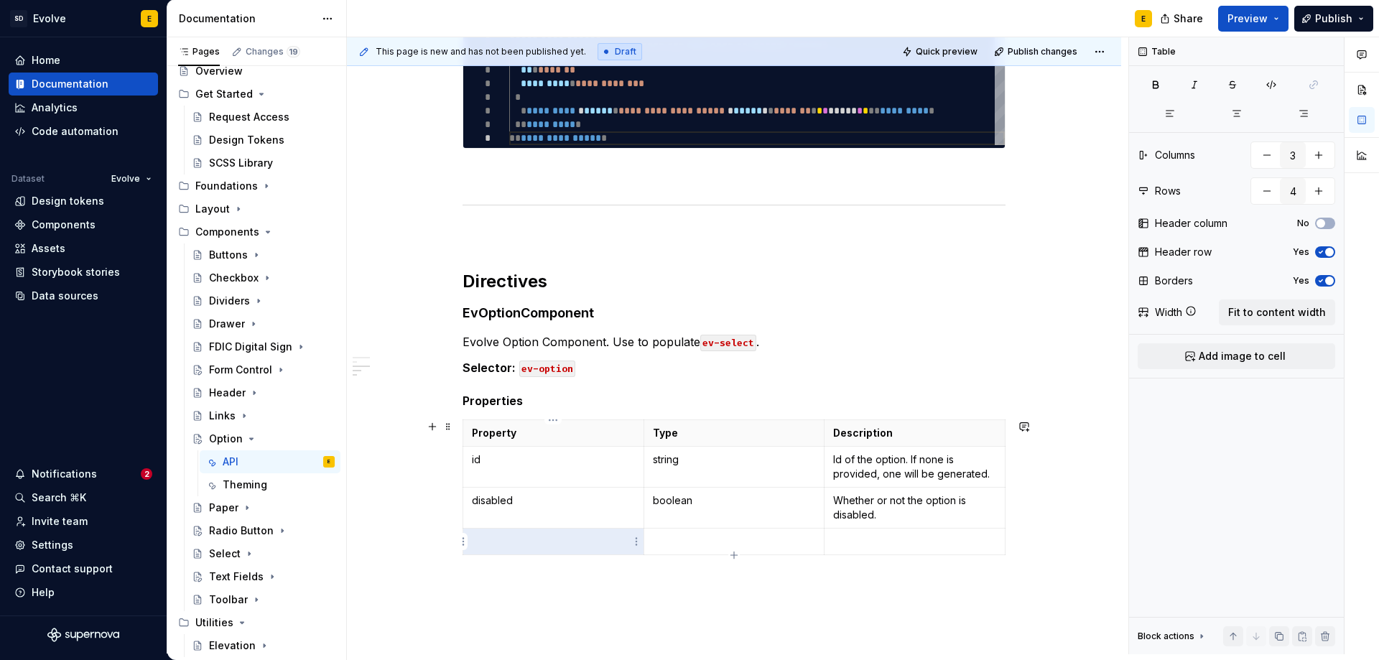
click at [566, 539] on p at bounding box center [553, 541] width 163 height 14
click at [891, 537] on p at bounding box center [914, 541] width 163 height 14
click at [732, 568] on icon "button" at bounding box center [733, 569] width 11 height 11
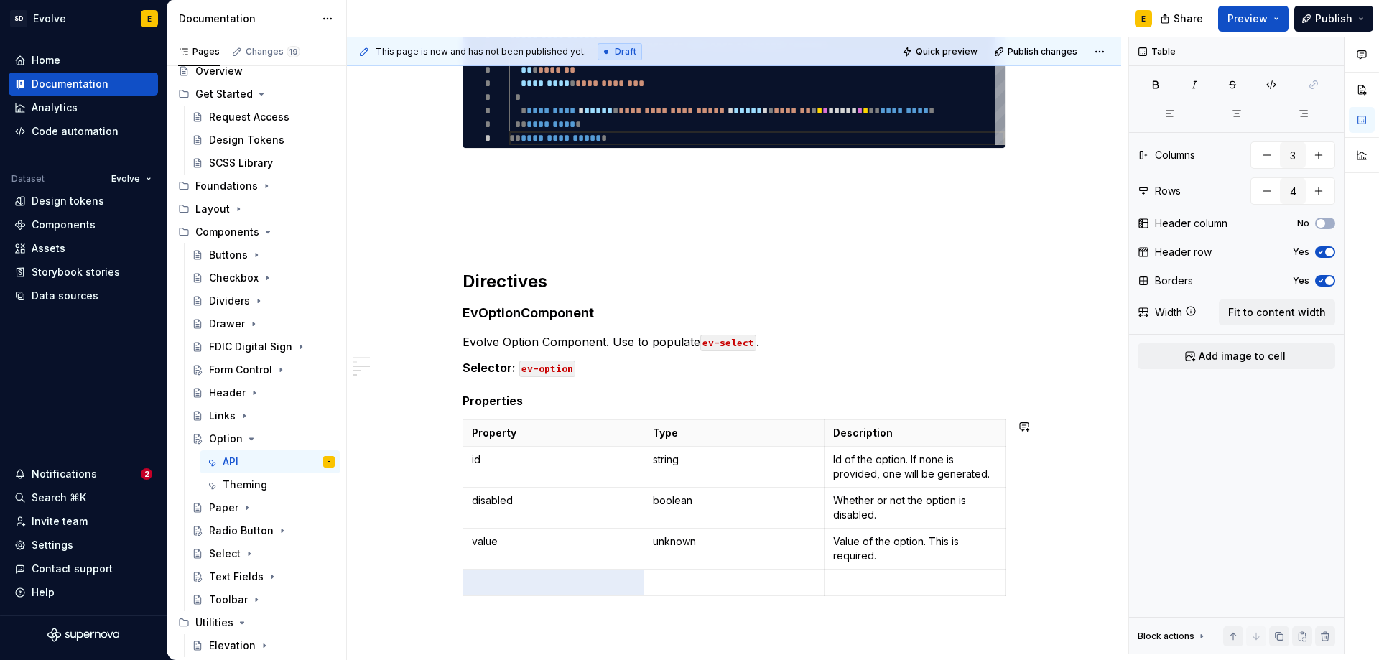
type input "5"
click at [559, 585] on p at bounding box center [553, 582] width 163 height 14
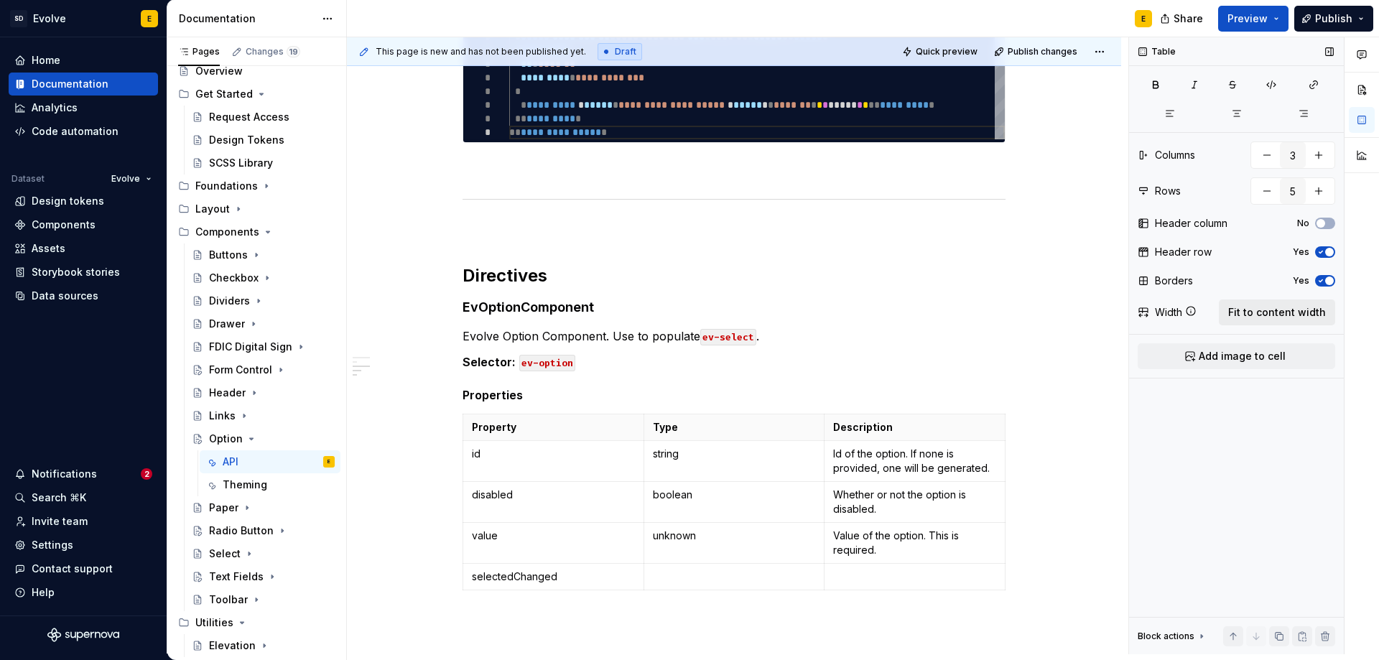
type textarea "*"
click at [706, 576] on p at bounding box center [734, 577] width 163 height 14
click at [835, 572] on p at bounding box center [914, 577] width 163 height 14
click at [879, 577] on p at bounding box center [914, 577] width 163 height 14
click at [835, 606] on p "Emits when the option selection changes. Emits the new EvOptionComponent." at bounding box center [914, 591] width 163 height 43
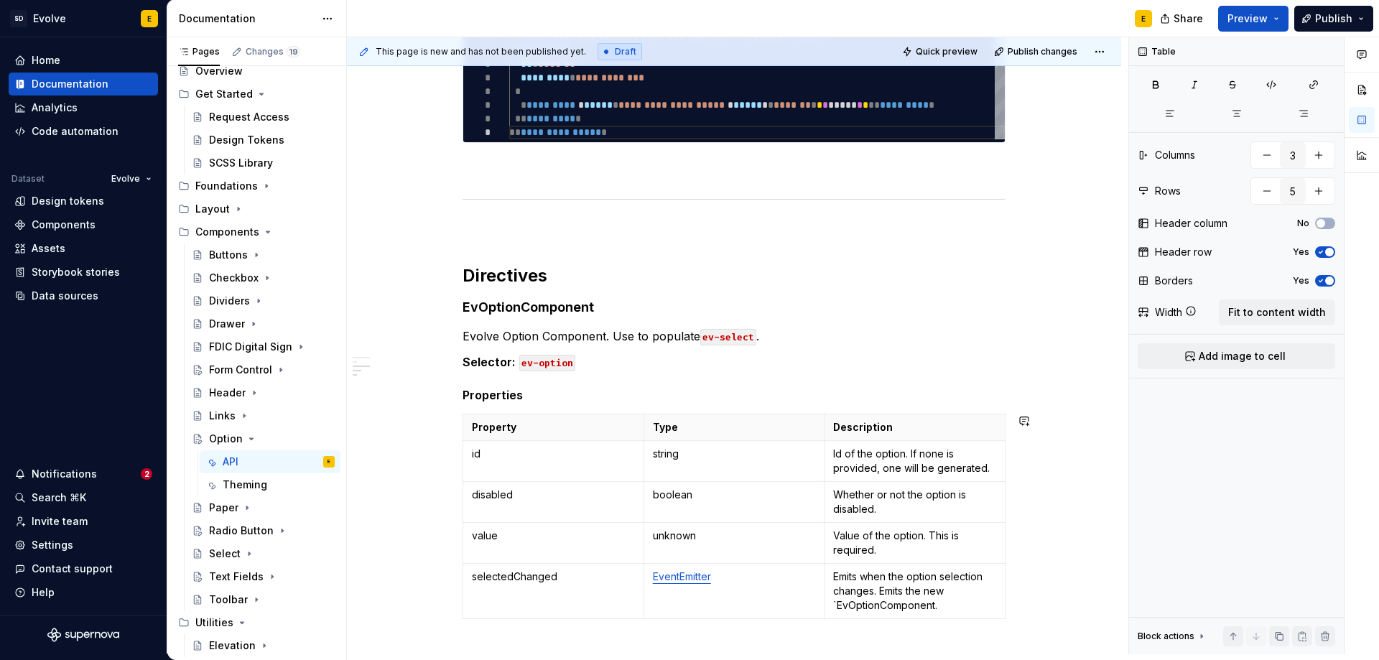
scroll to position [614, 0]
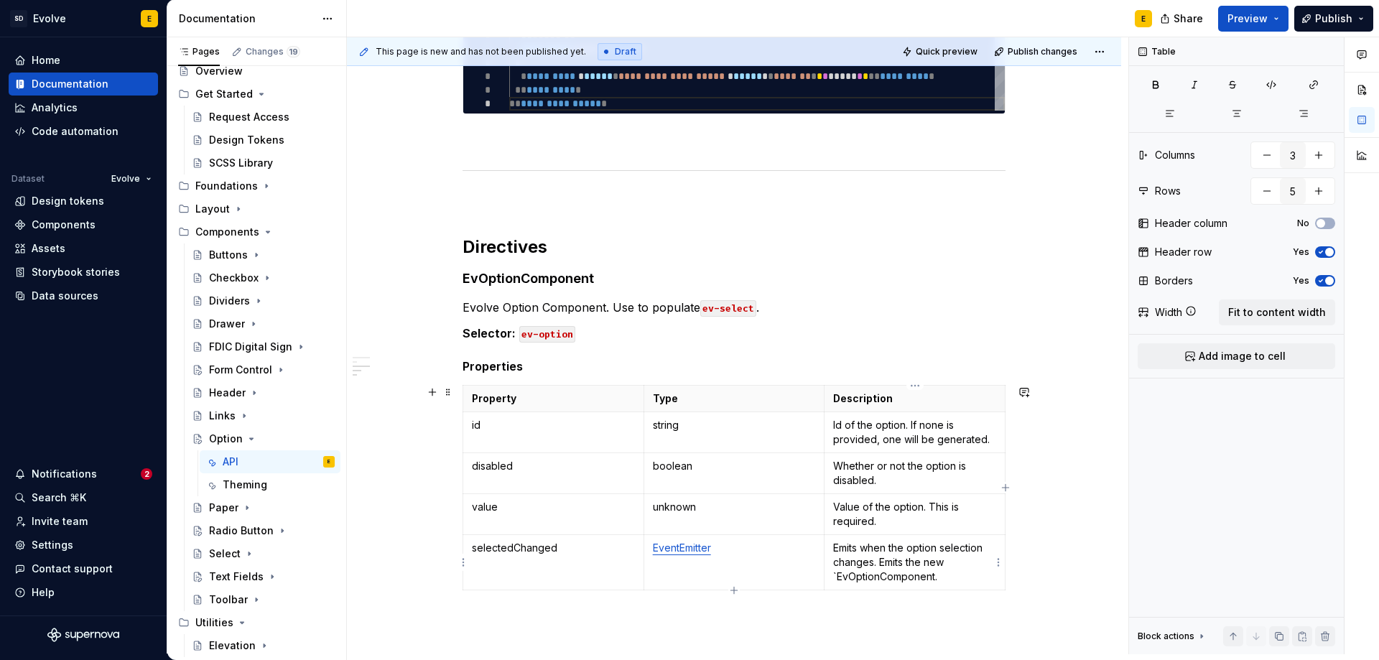
click at [935, 582] on p "Emits when the option selection changes. Emits the new `EvOptionComponent." at bounding box center [914, 562] width 163 height 43
click at [731, 585] on icon "button" at bounding box center [733, 589] width 11 height 11
click at [562, 605] on p at bounding box center [553, 602] width 163 height 14
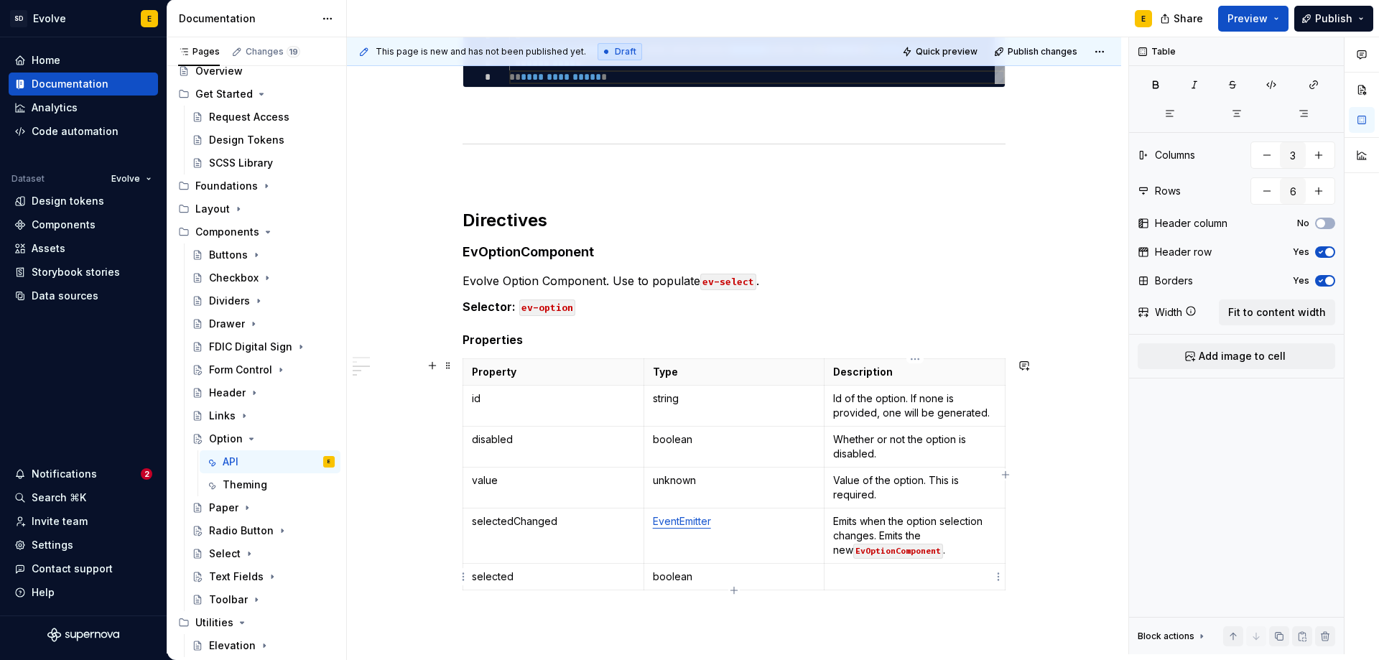
click at [888, 580] on p at bounding box center [914, 577] width 163 height 14
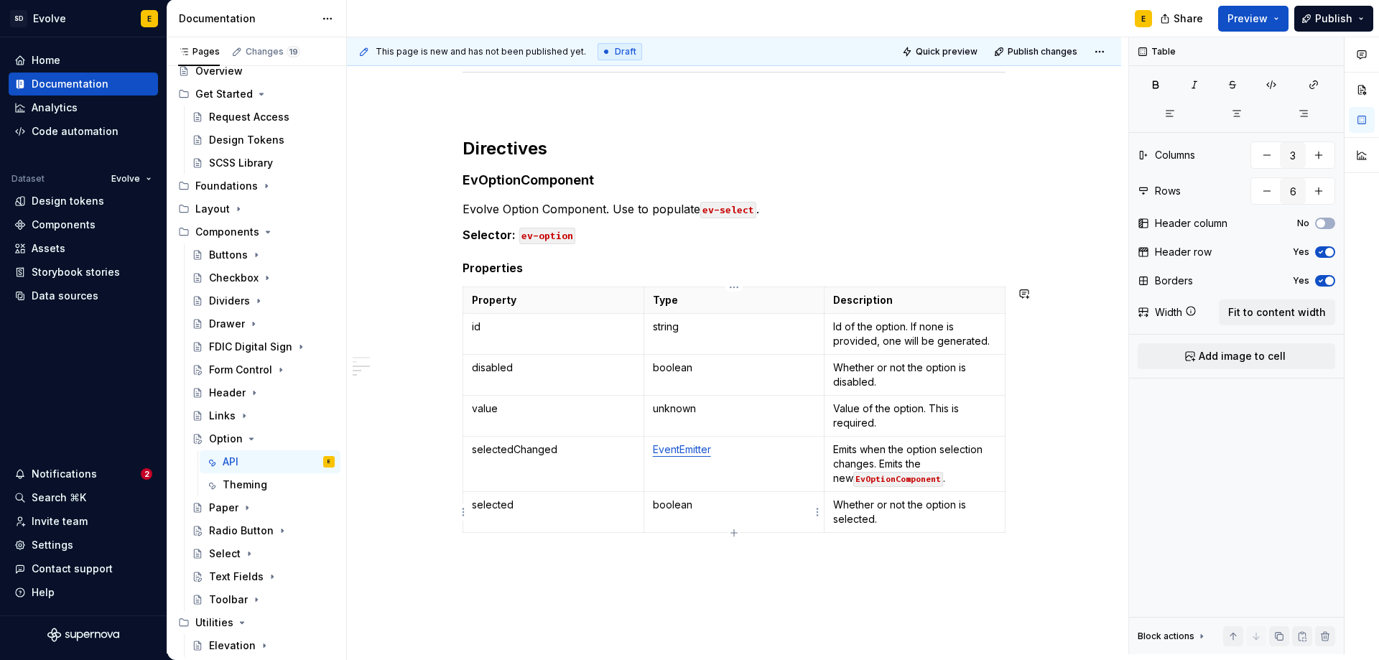
click at [730, 531] on icon "button" at bounding box center [733, 532] width 11 height 11
click at [544, 553] on td at bounding box center [553, 546] width 181 height 27
click at [905, 554] on td at bounding box center [915, 546] width 181 height 27
click at [733, 572] on icon "button" at bounding box center [733, 573] width 11 height 11
type input "8"
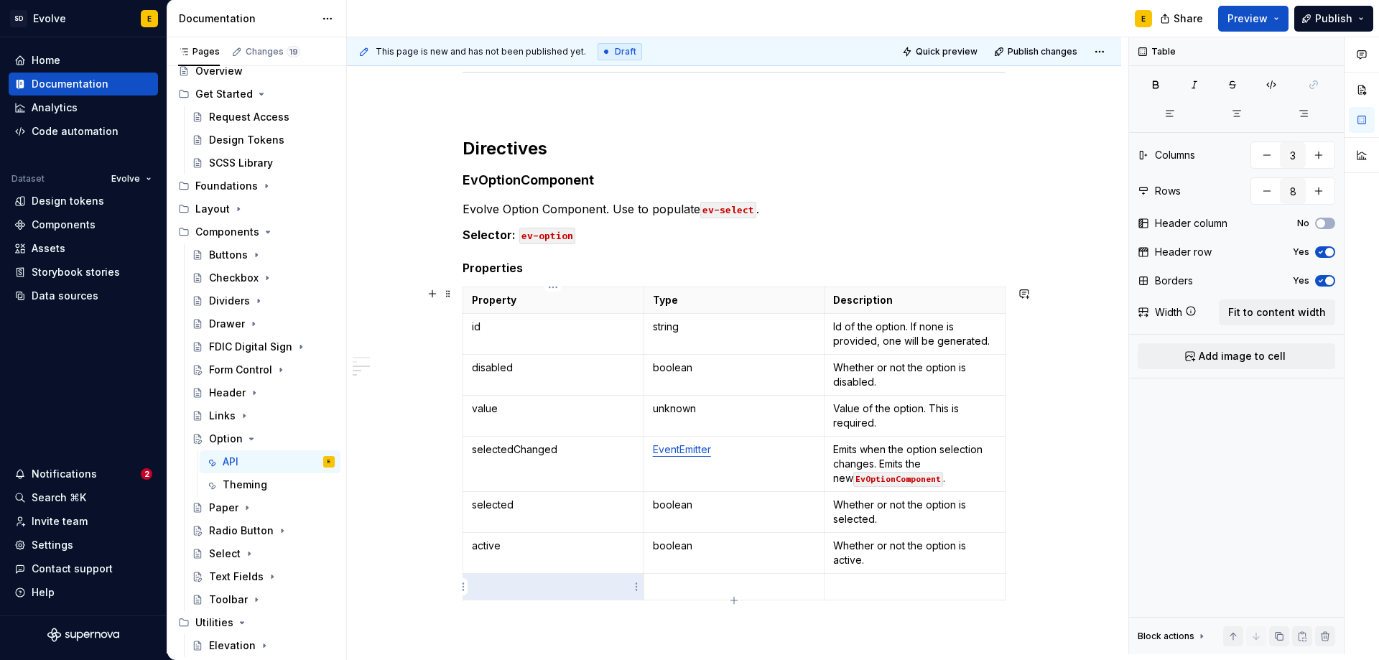
click at [581, 582] on p at bounding box center [553, 587] width 163 height 14
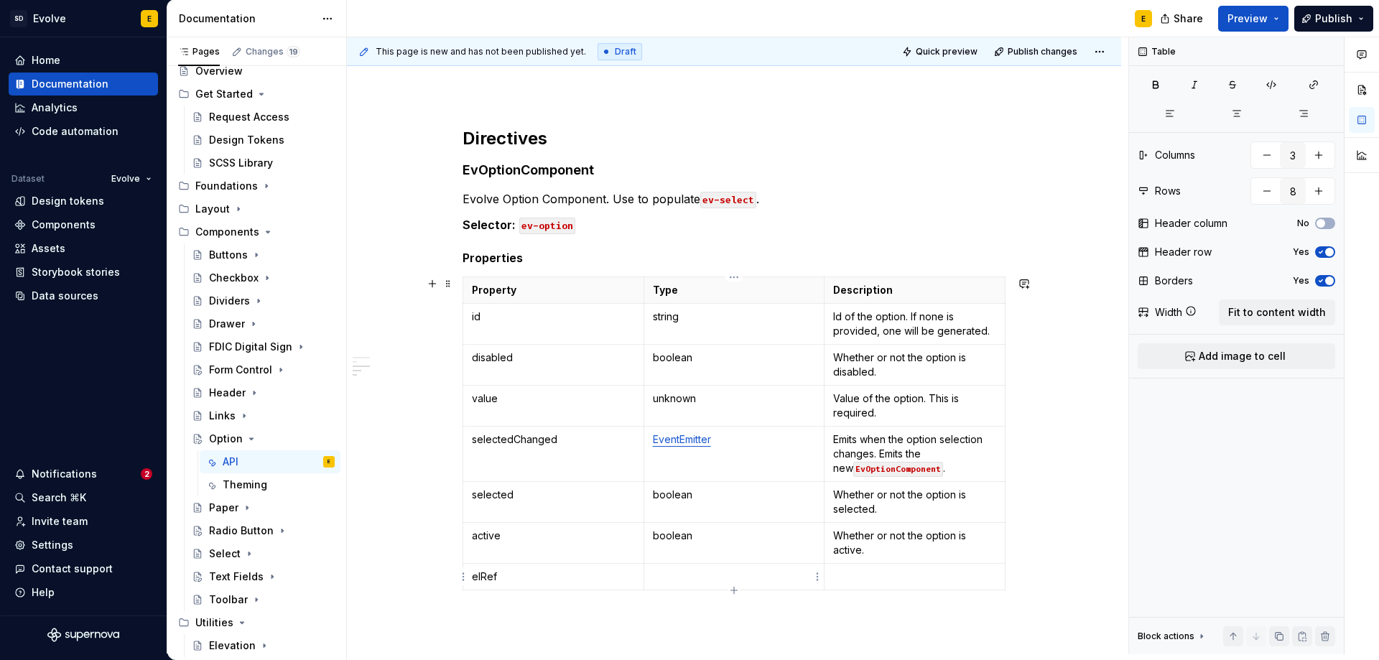
click at [686, 573] on p at bounding box center [734, 577] width 163 height 14
click at [910, 580] on p at bounding box center [914, 577] width 163 height 14
click at [599, 175] on h4 "EvOptionComponent" at bounding box center [734, 170] width 543 height 17
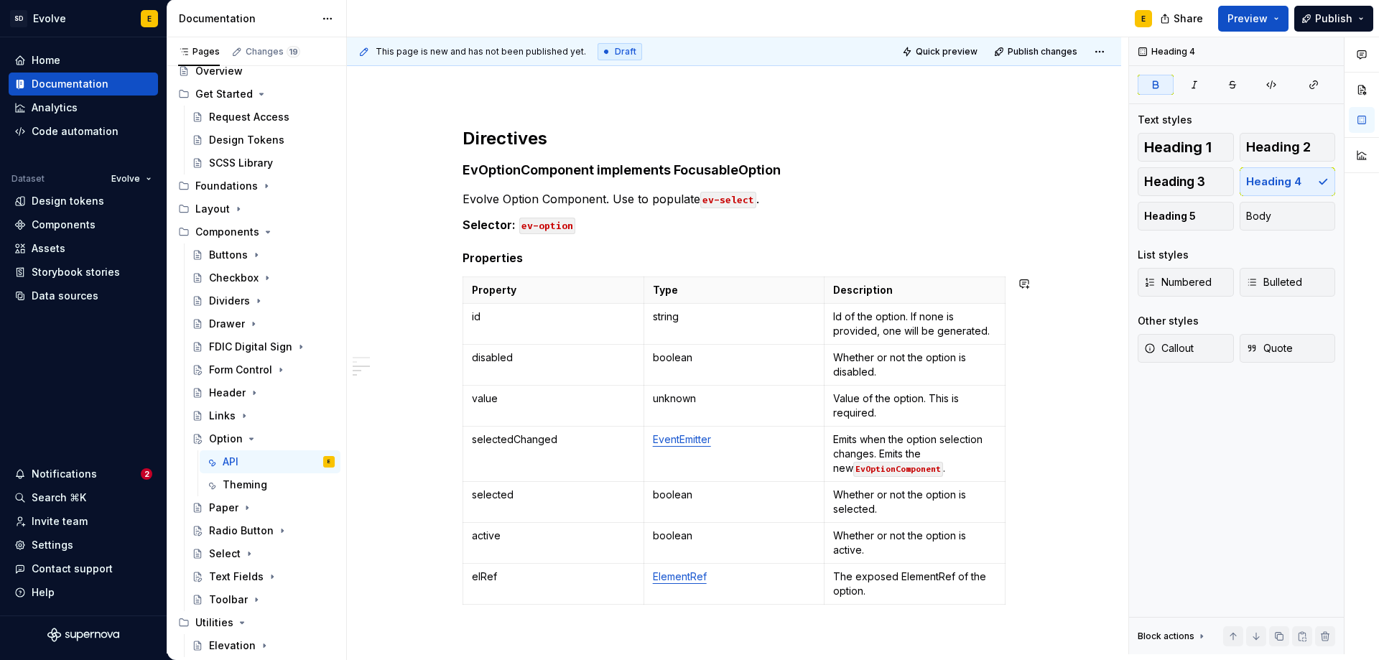
type textarea "*"
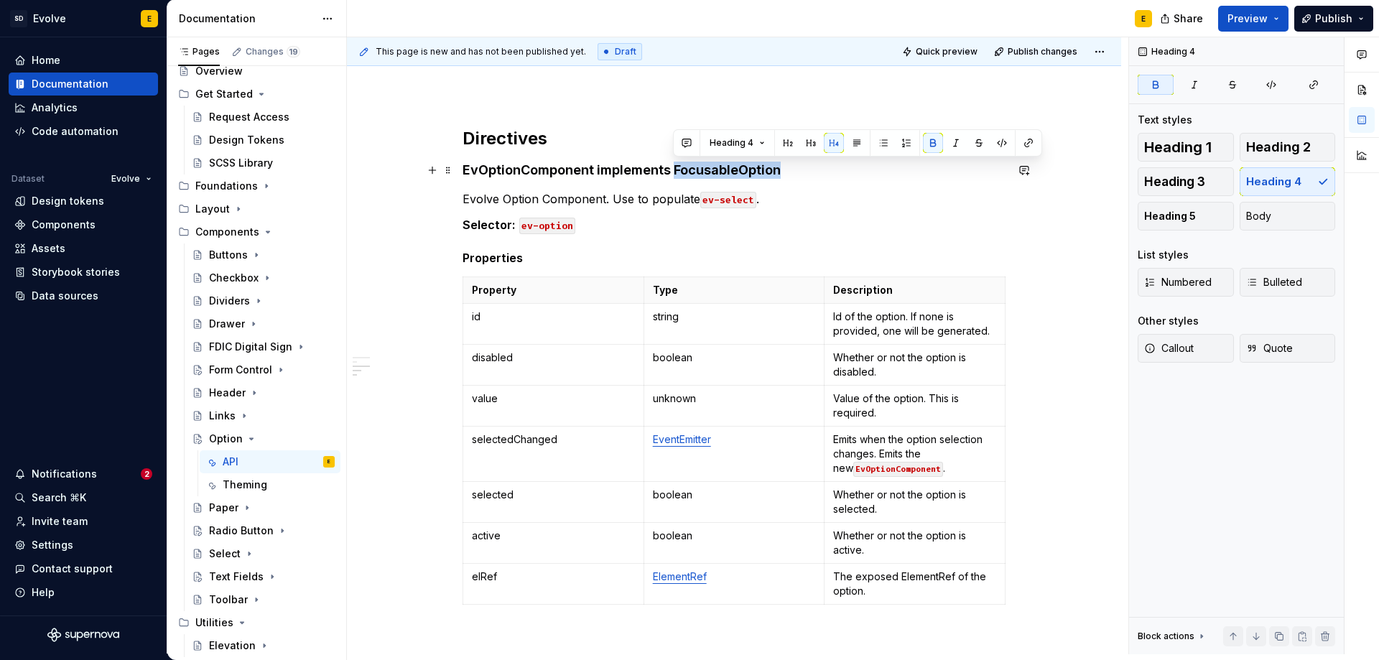
drag, startPoint x: 672, startPoint y: 169, endPoint x: 779, endPoint y: 172, distance: 106.3
click at [779, 172] on strong "EvOptionComponent implements FocusableOption" at bounding box center [622, 169] width 318 height 15
click at [1029, 142] on button "button" at bounding box center [1028, 143] width 20 height 20
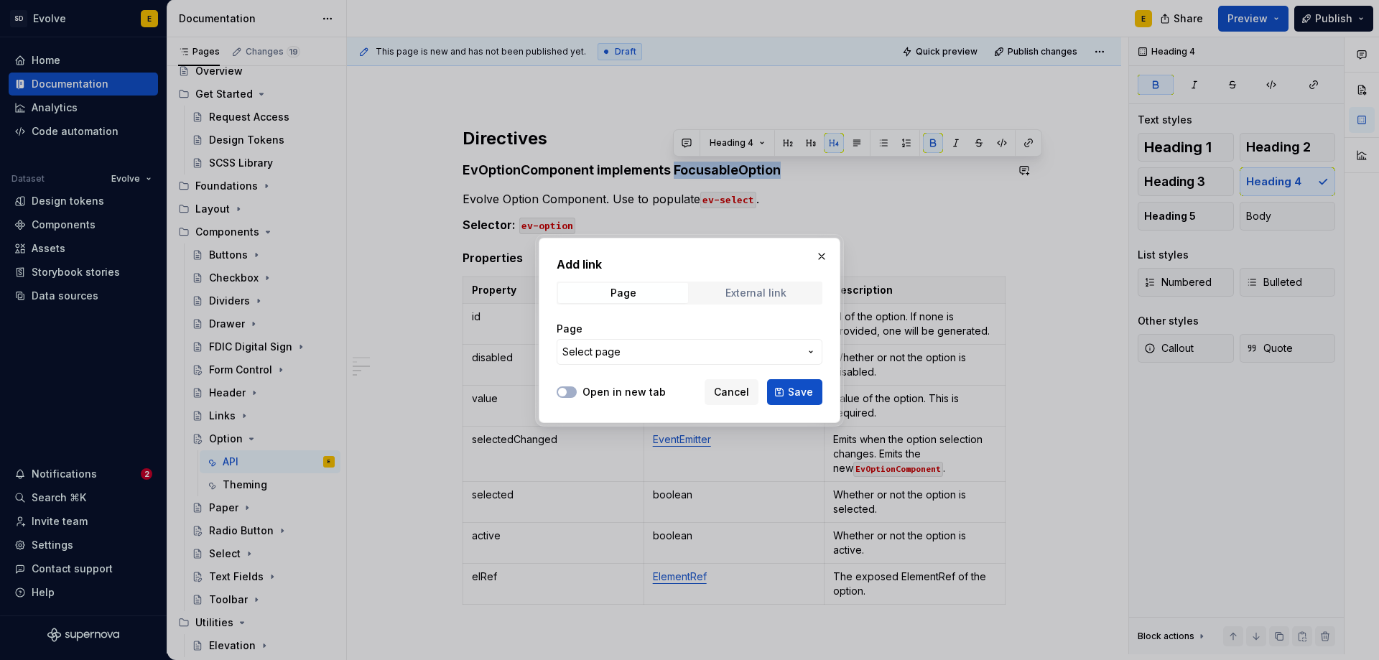
click at [753, 287] on div "External link" at bounding box center [755, 292] width 61 height 11
click at [695, 354] on input "URL" at bounding box center [690, 352] width 266 height 26
paste input "https://material.angular.dev/cdk/a11y/api#FocusableOption"
type input "https://material.angular.dev/cdk/a11y/api#FocusableOption"
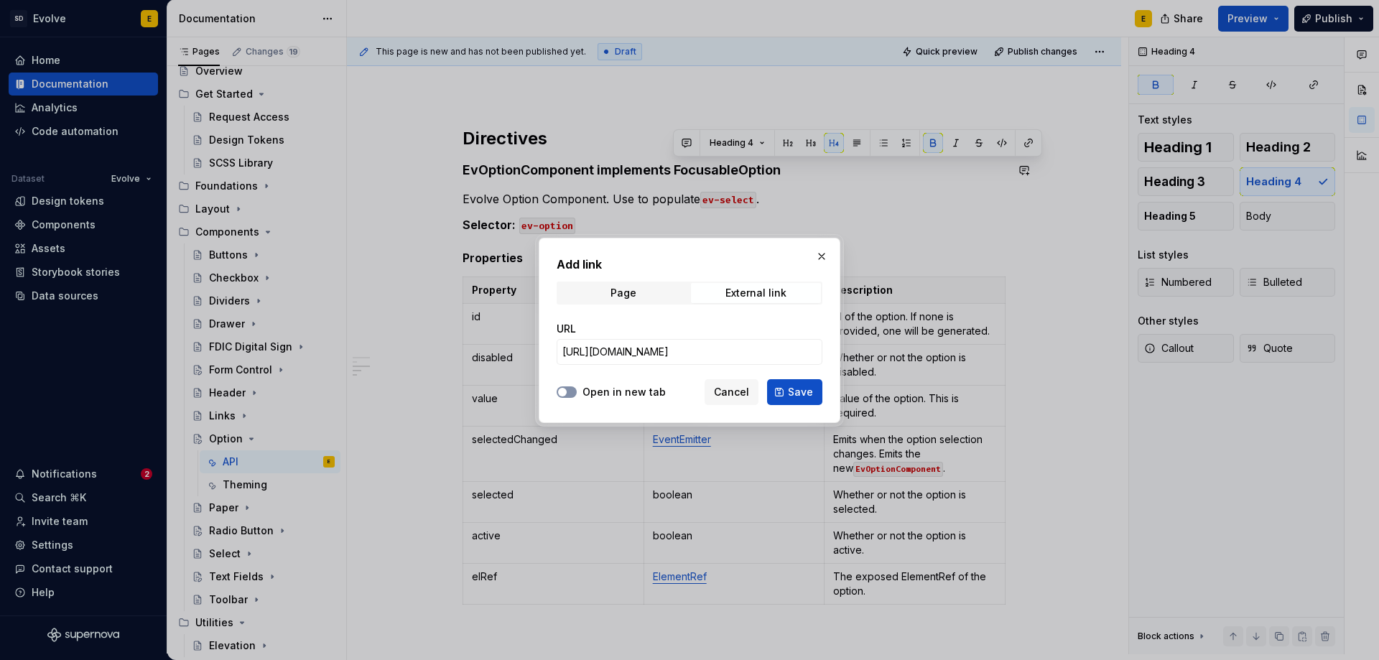
click at [562, 392] on span "button" at bounding box center [562, 392] width 9 height 9
click at [800, 389] on span "Save" at bounding box center [800, 392] width 25 height 14
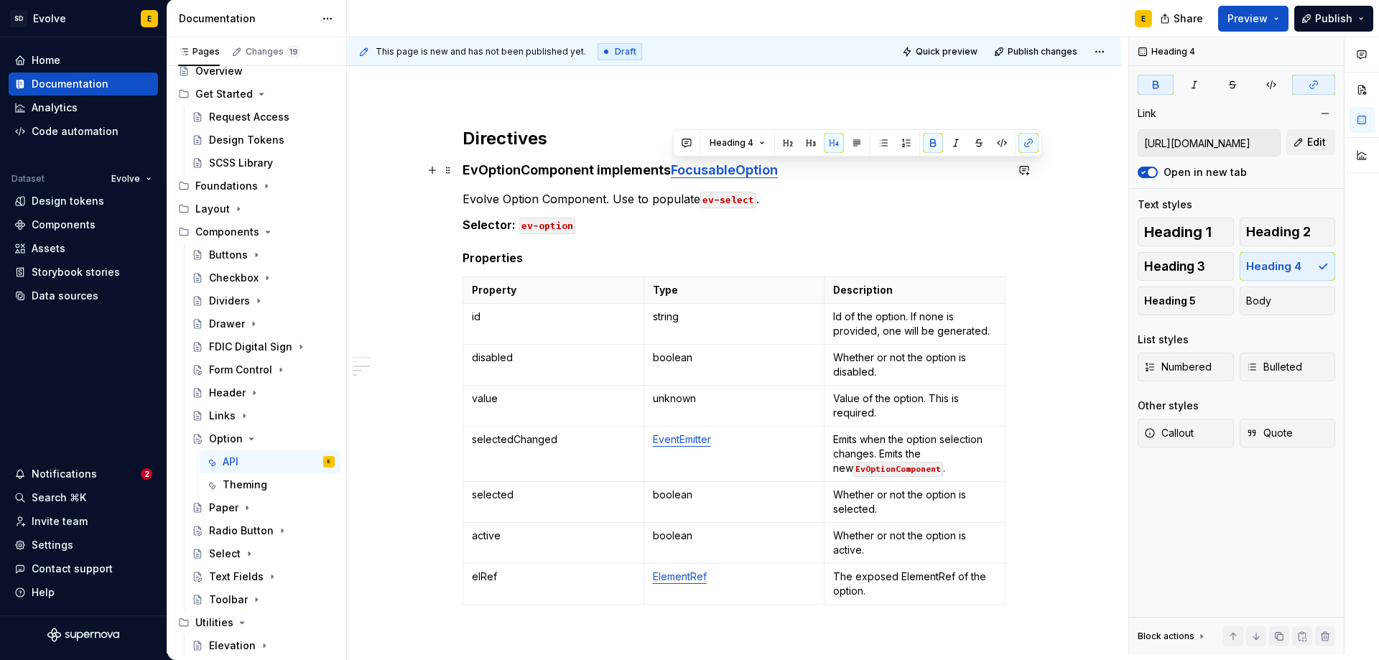
click at [808, 176] on h4 "EvOptionComponent implements FocusableOption" at bounding box center [734, 170] width 543 height 17
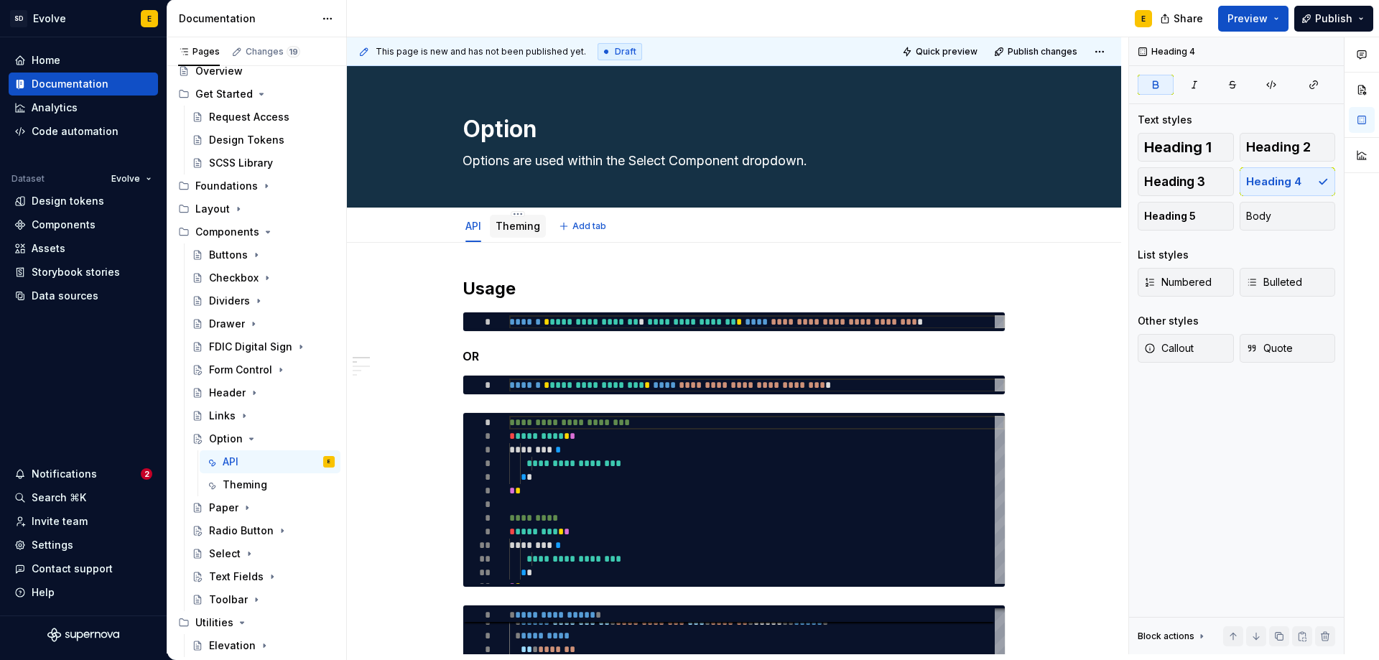
click at [505, 223] on link "Theming" at bounding box center [518, 226] width 45 height 12
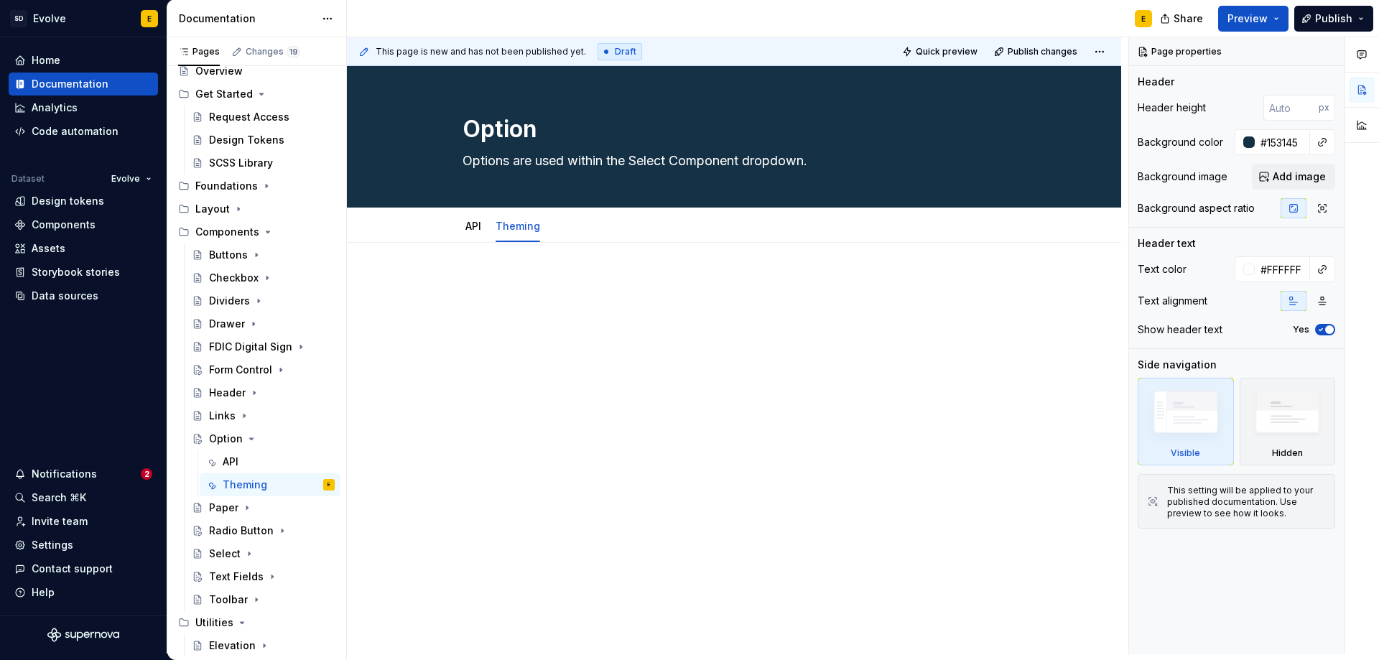
click at [557, 268] on div at bounding box center [734, 395] width 774 height 305
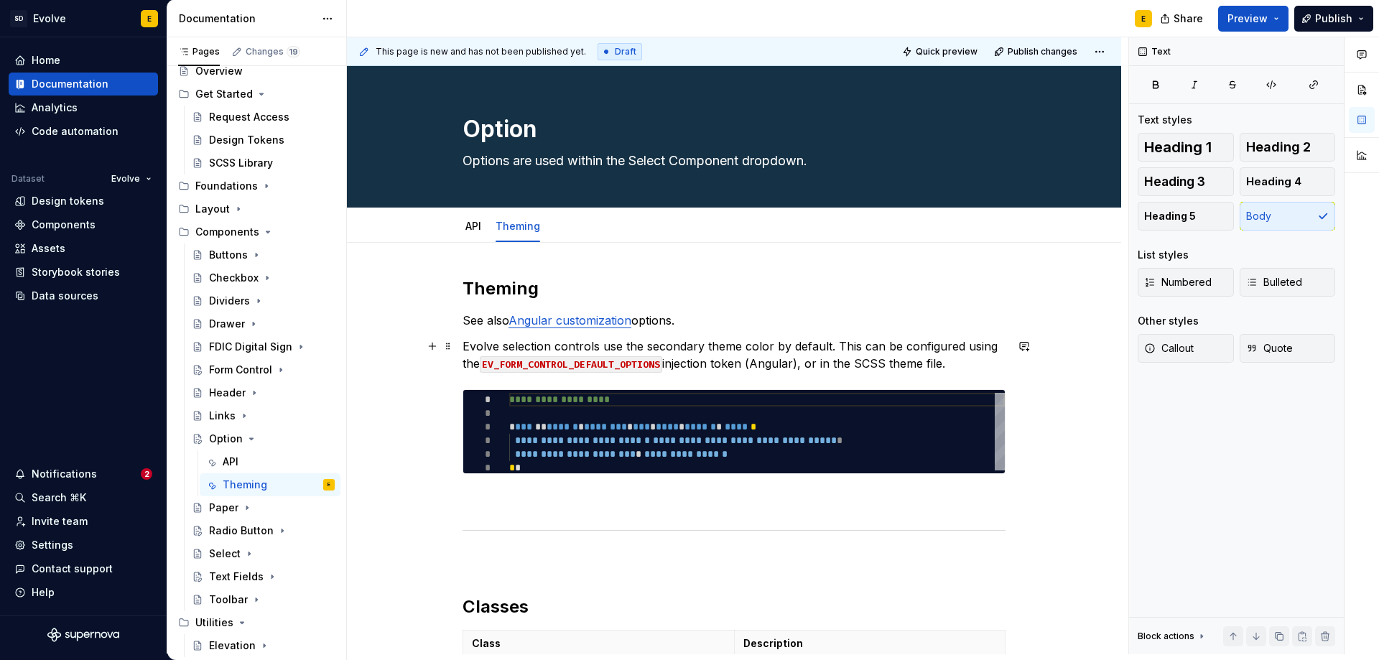
click at [971, 369] on p "Evolve selection controls use the secondary theme color by default. This can be…" at bounding box center [734, 355] width 543 height 34
click at [450, 318] on span at bounding box center [447, 320] width 11 height 20
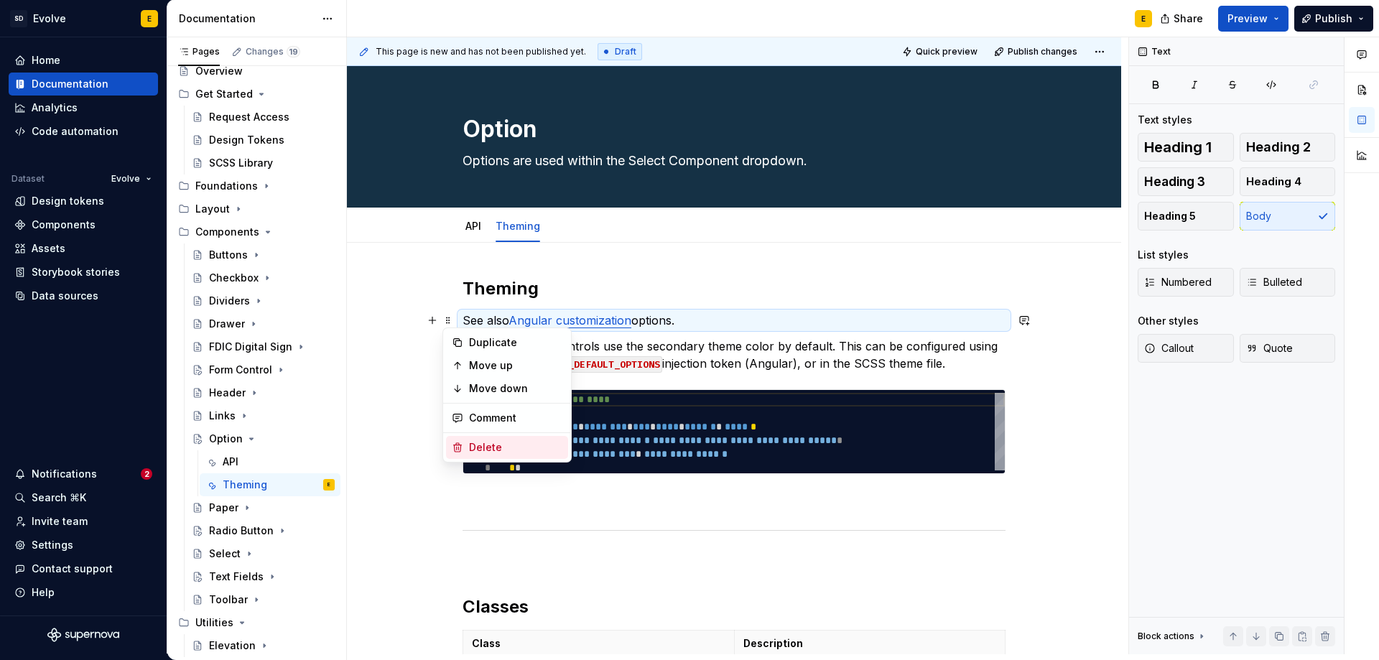
click at [475, 454] on div "Delete" at bounding box center [515, 447] width 93 height 14
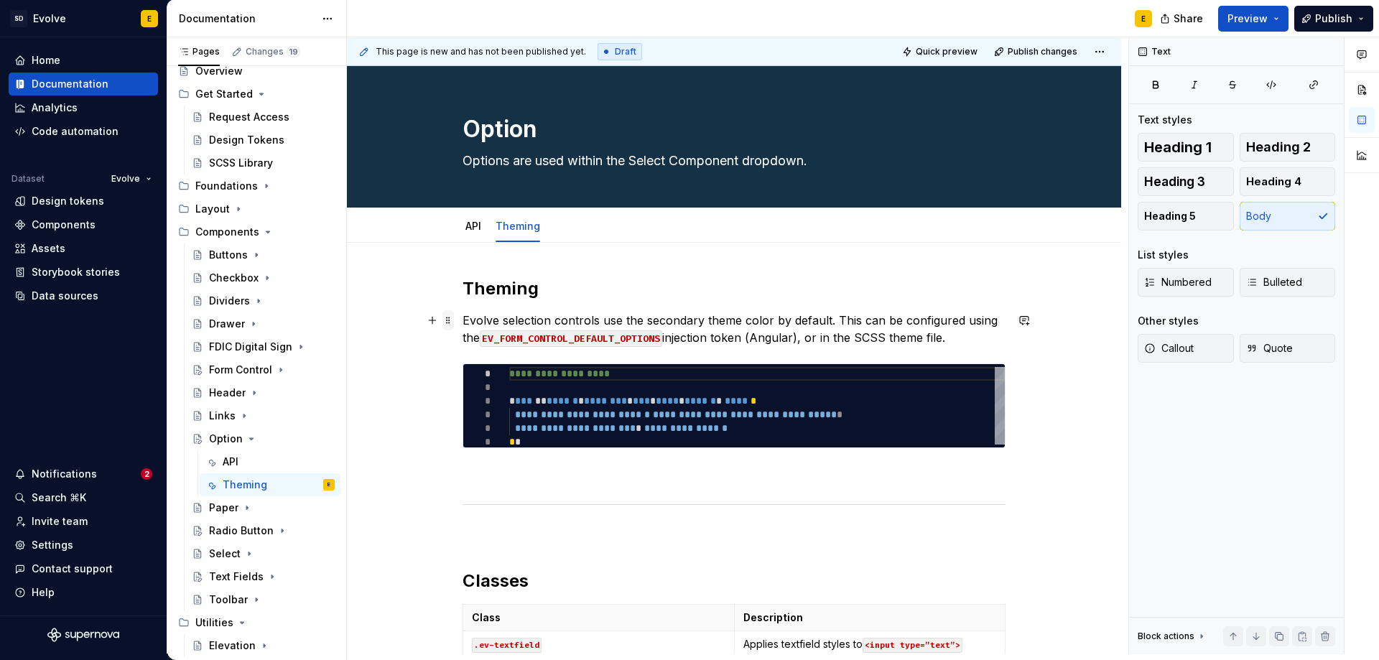
click at [447, 324] on span at bounding box center [447, 320] width 11 height 20
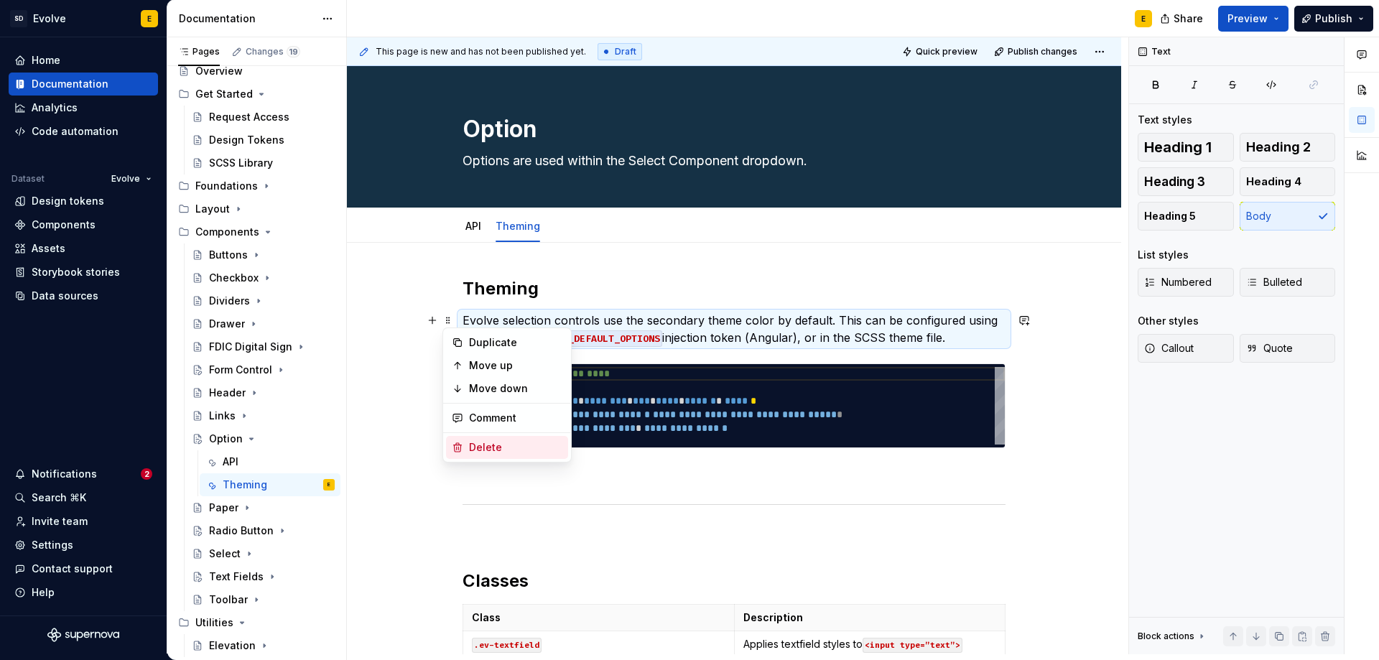
click at [475, 445] on div "Delete" at bounding box center [515, 447] width 93 height 14
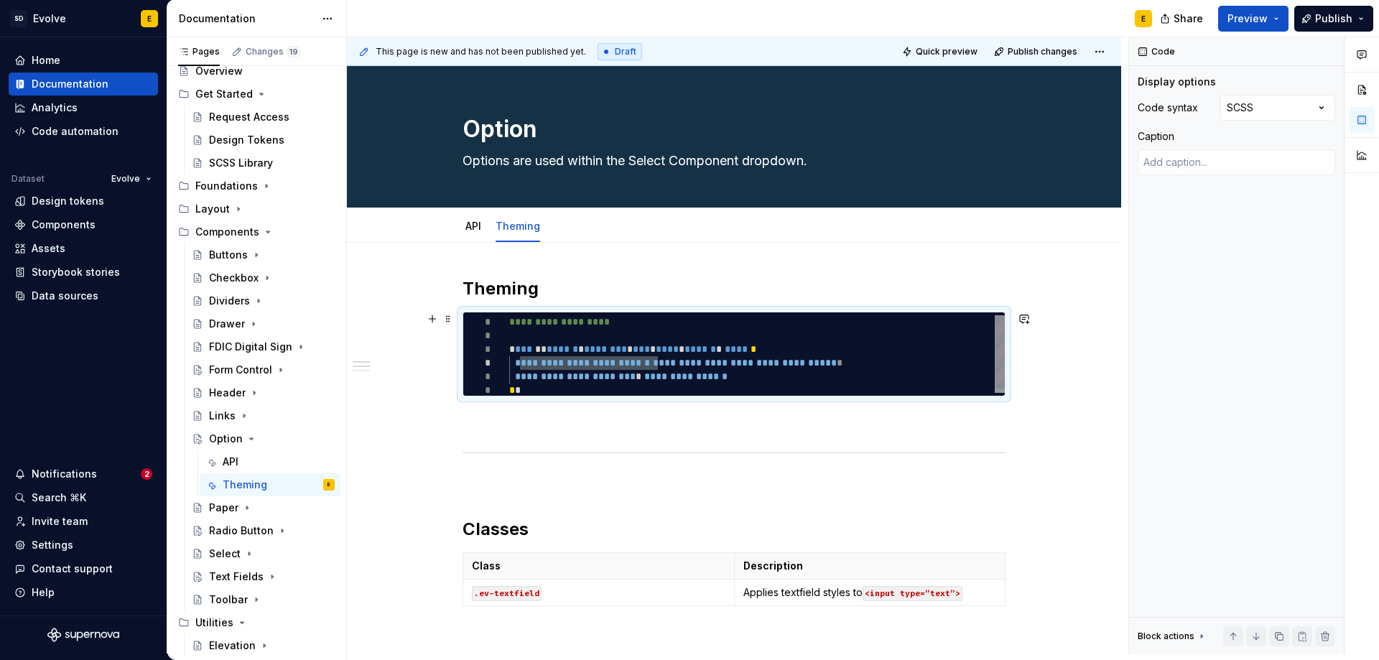
drag, startPoint x: 519, startPoint y: 363, endPoint x: 658, endPoint y: 363, distance: 138.6
click at [658, 363] on div "**********" at bounding box center [757, 356] width 496 height 82
type textarea "*"
type textarea "**********"
drag, startPoint x: 771, startPoint y: 373, endPoint x: 837, endPoint y: 363, distance: 66.7
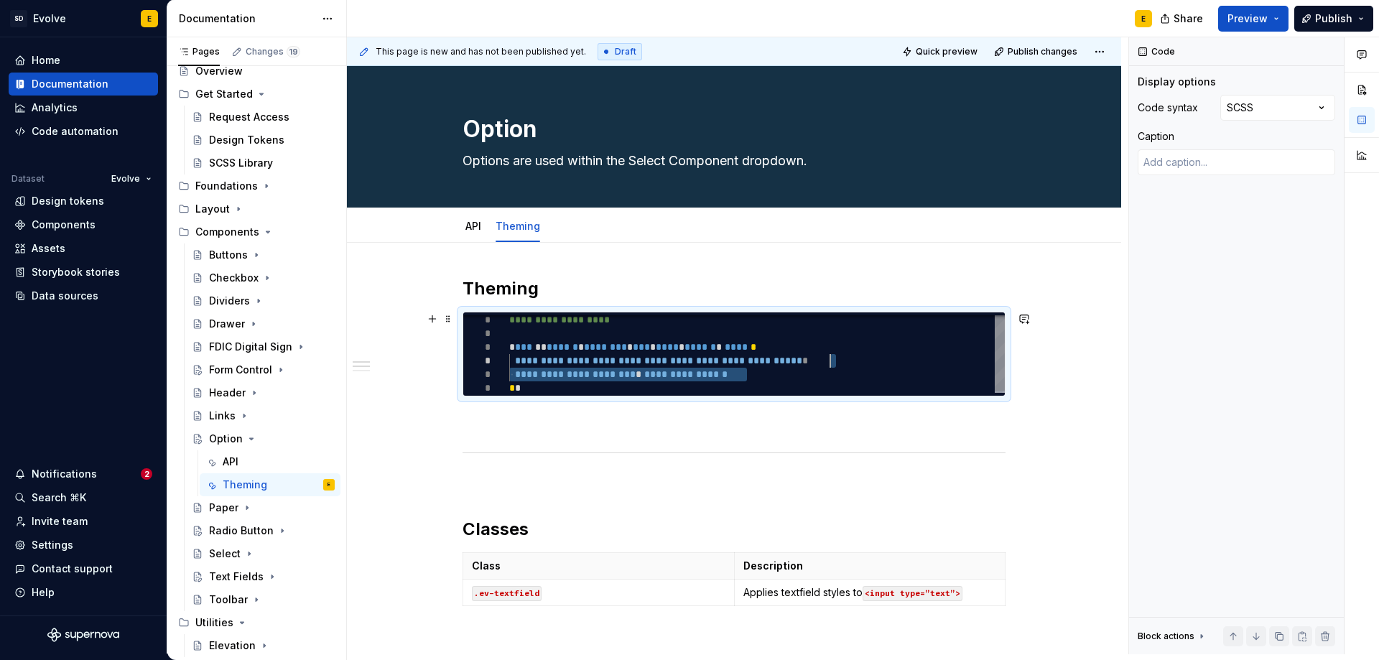
click at [837, 363] on div "**********" at bounding box center [757, 354] width 496 height 82
type textarea "*"
type textarea "**********"
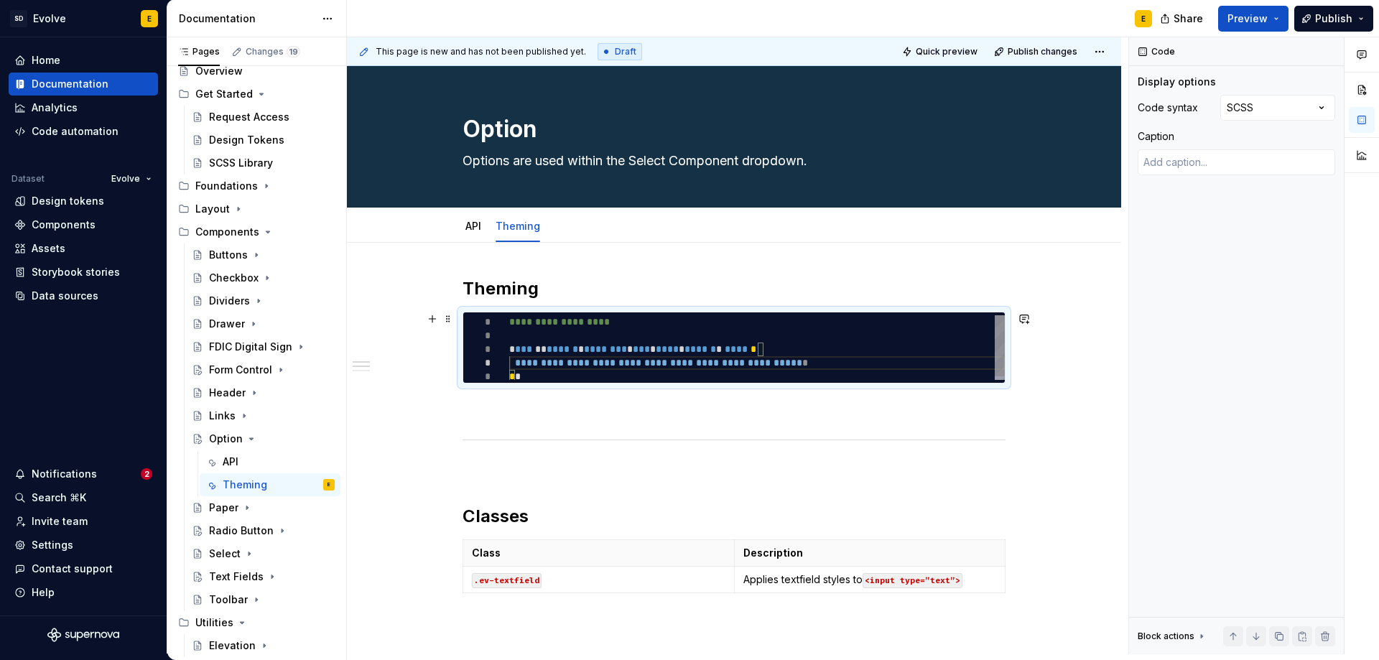
type textarea "*"
type textarea "**********"
click at [631, 359] on div "**********" at bounding box center [757, 346] width 496 height 68
type textarea "*"
type textarea "**********"
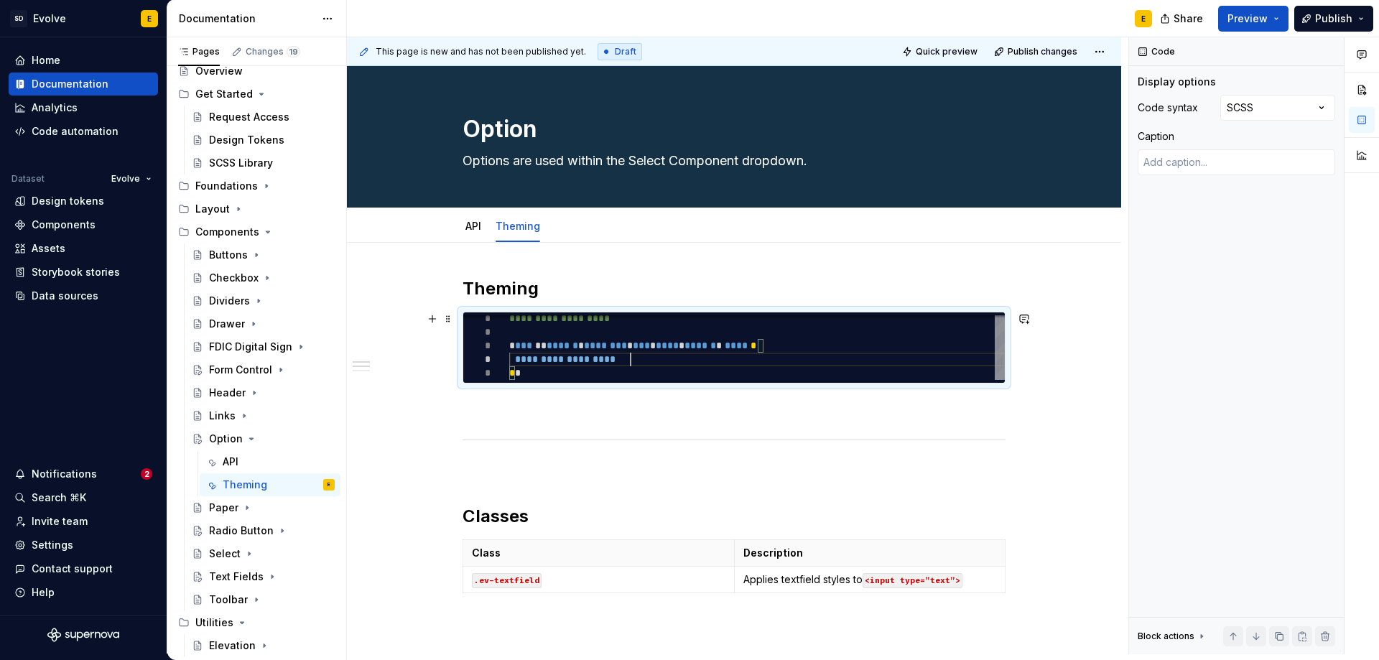
type textarea "*"
type textarea "**********"
type textarea "*"
type textarea "**********"
type textarea "*"
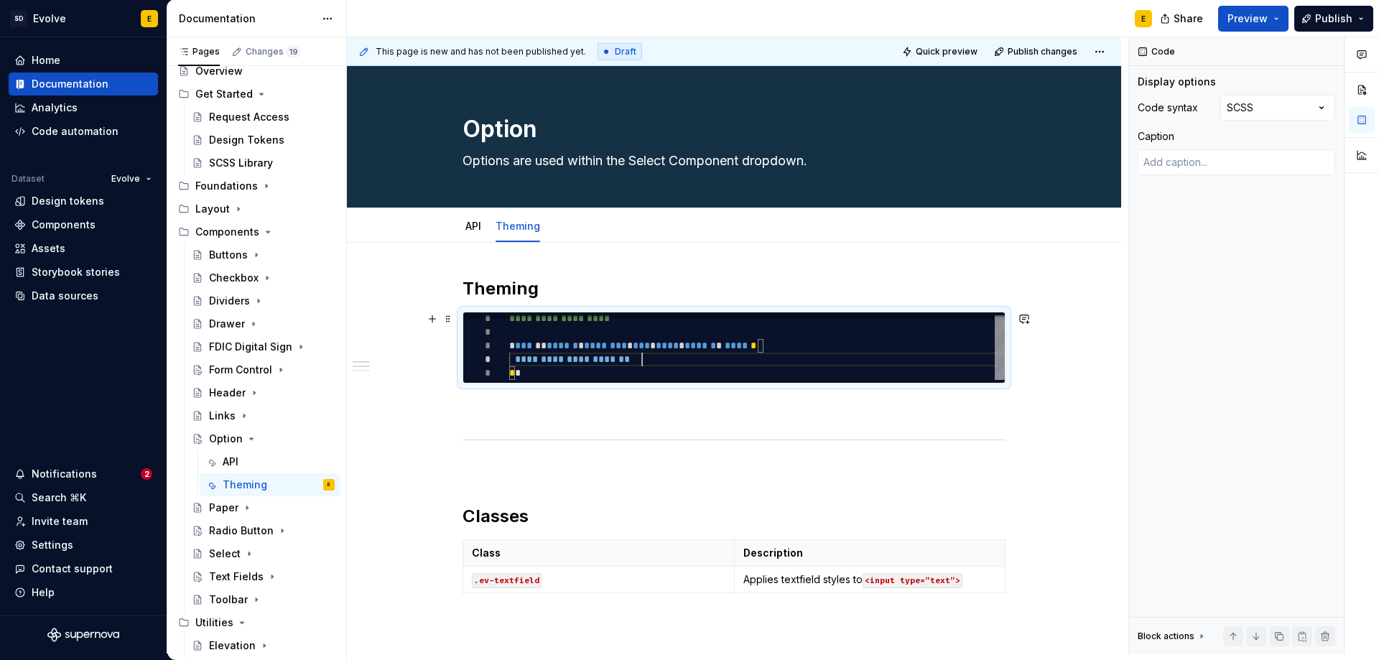
type textarea "**********"
type textarea "*"
type textarea "**********"
type textarea "*"
type textarea "**********"
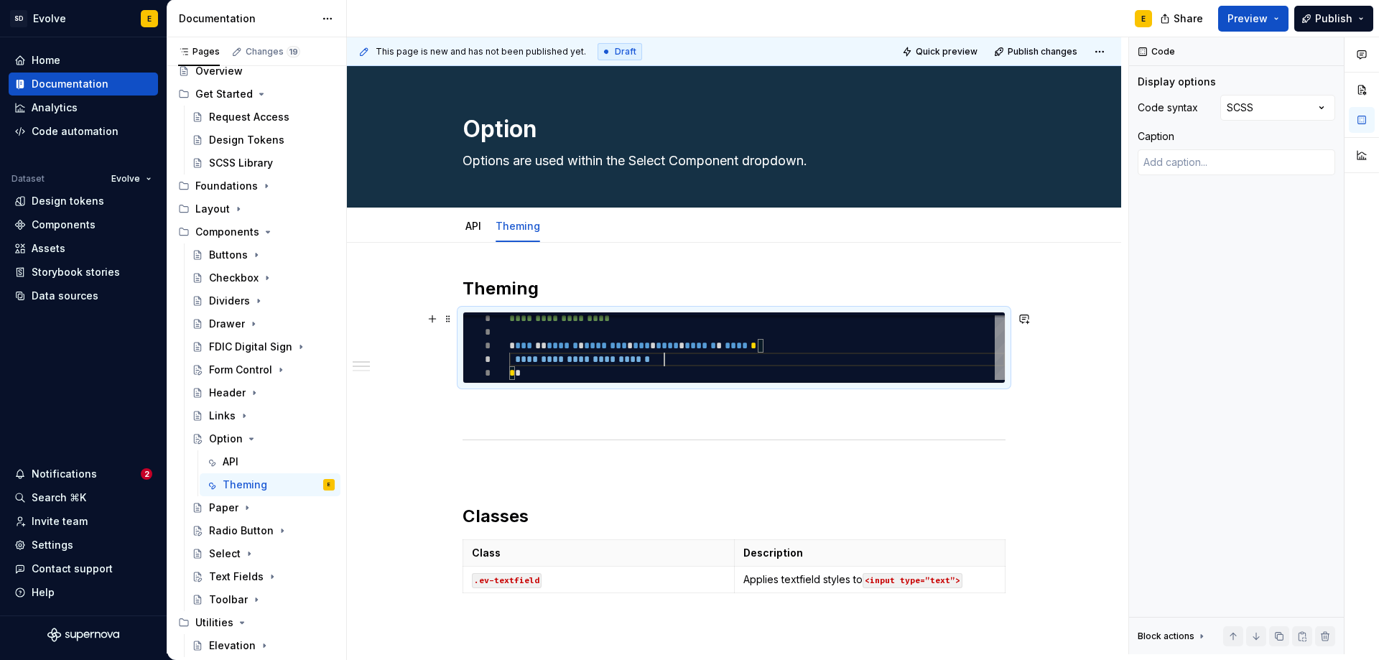
type textarea "*"
type textarea "**********"
type textarea "*"
type textarea "**********"
type textarea "*"
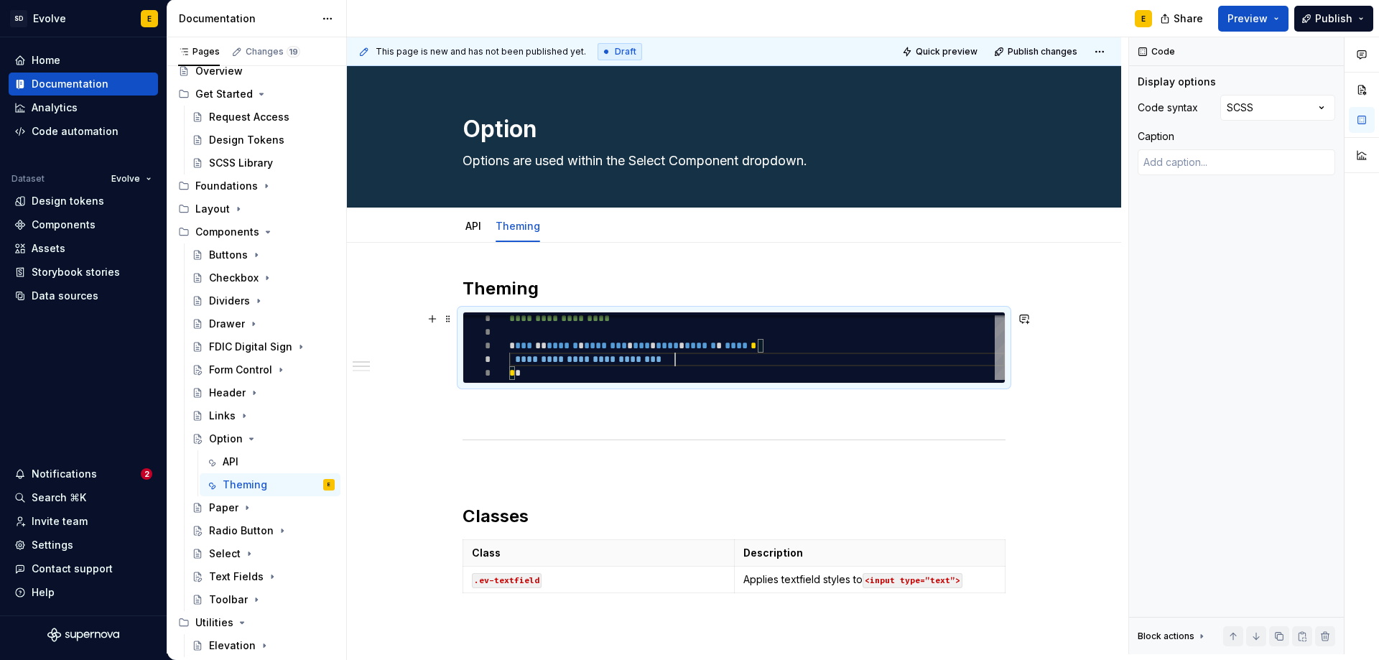
type textarea "**********"
type textarea "*"
type textarea "**********"
type textarea "*"
type textarea "**********"
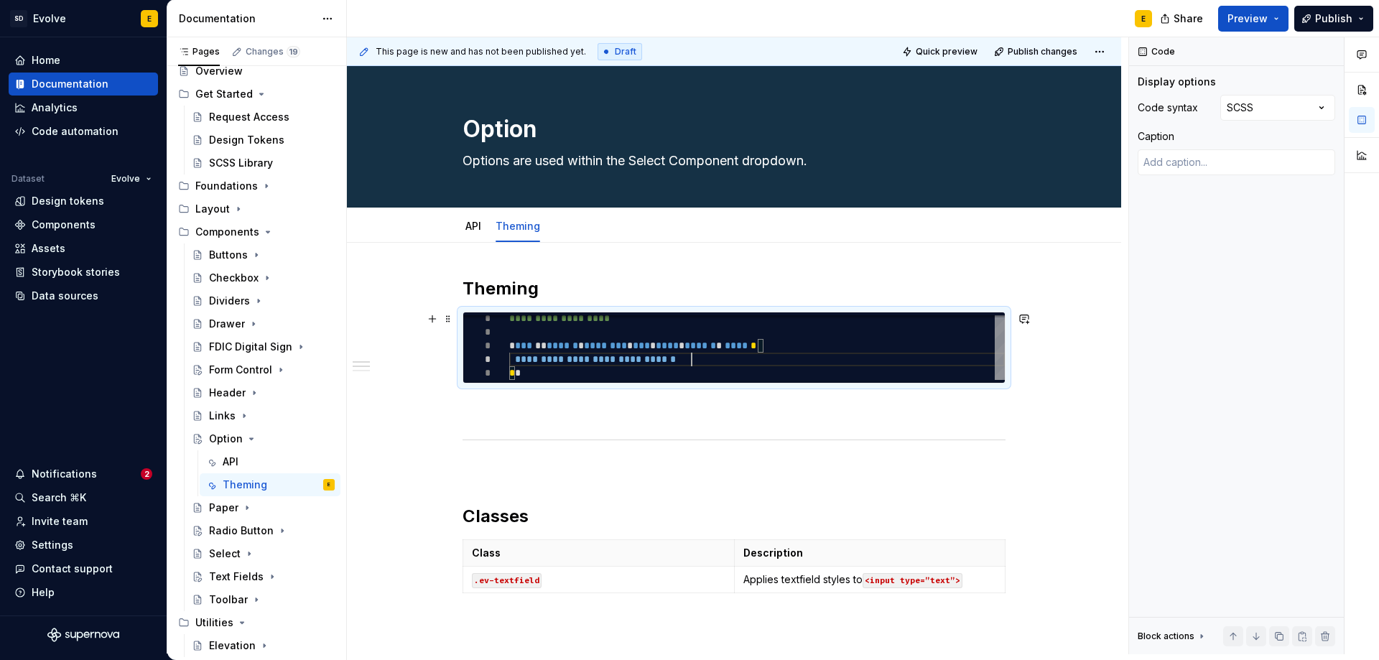
type textarea "*"
type textarea "**********"
type textarea "*"
type textarea "**********"
type textarea "*"
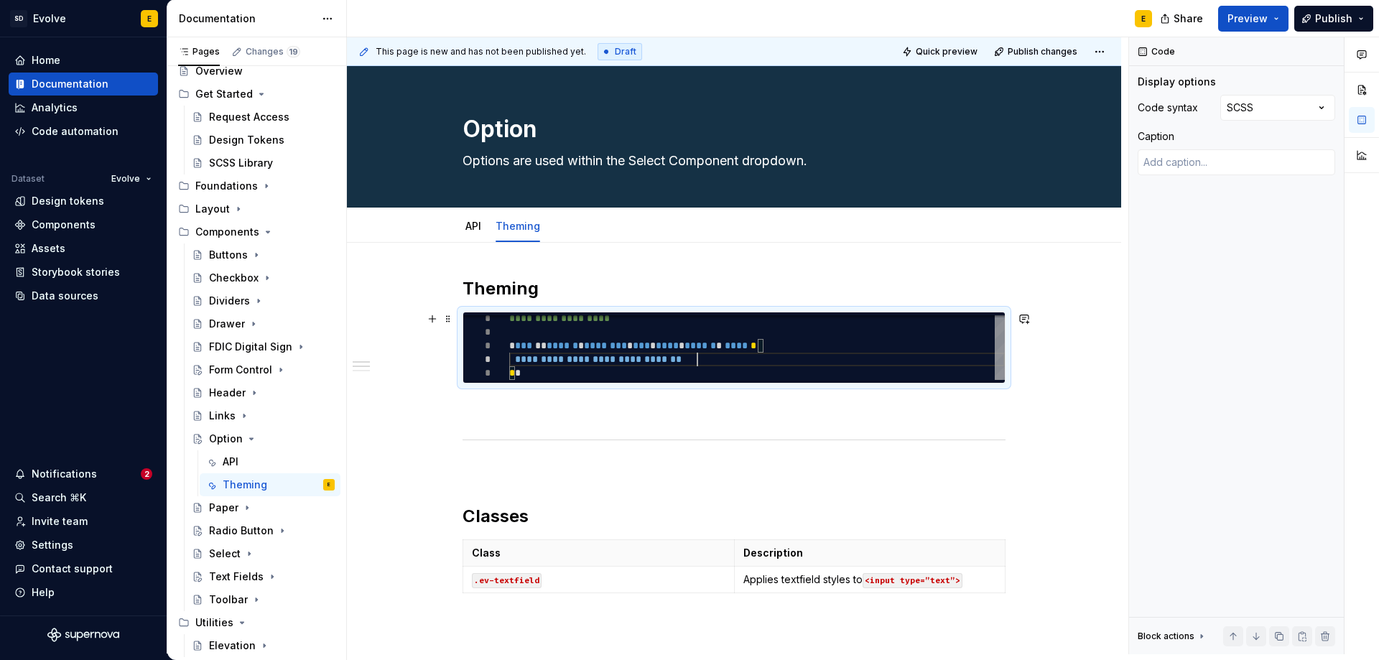
scroll to position [42, 198]
type textarea "**********"
drag, startPoint x: 697, startPoint y: 360, endPoint x: 712, endPoint y: 359, distance: 15.8
click at [712, 359] on div "**********" at bounding box center [757, 346] width 496 height 68
type textarea "*"
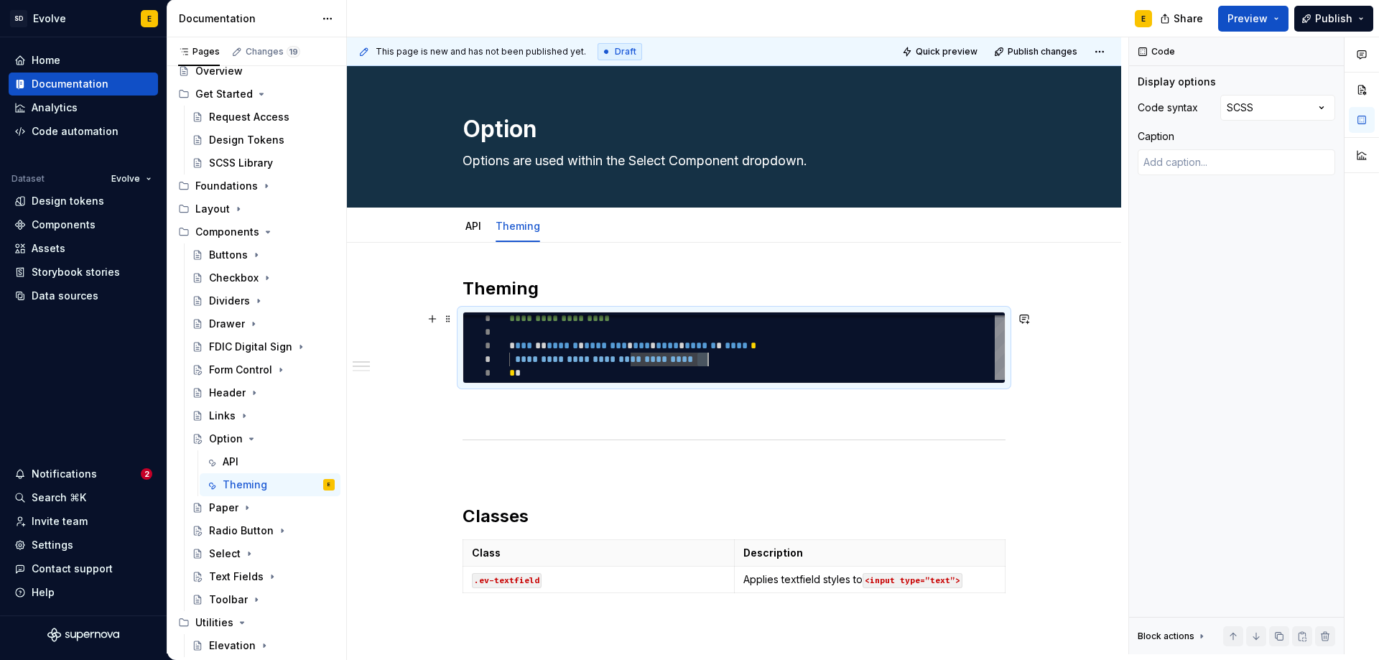
type textarea "**********"
type textarea "*"
type textarea "**********"
click at [754, 363] on div "**********" at bounding box center [757, 346] width 496 height 68
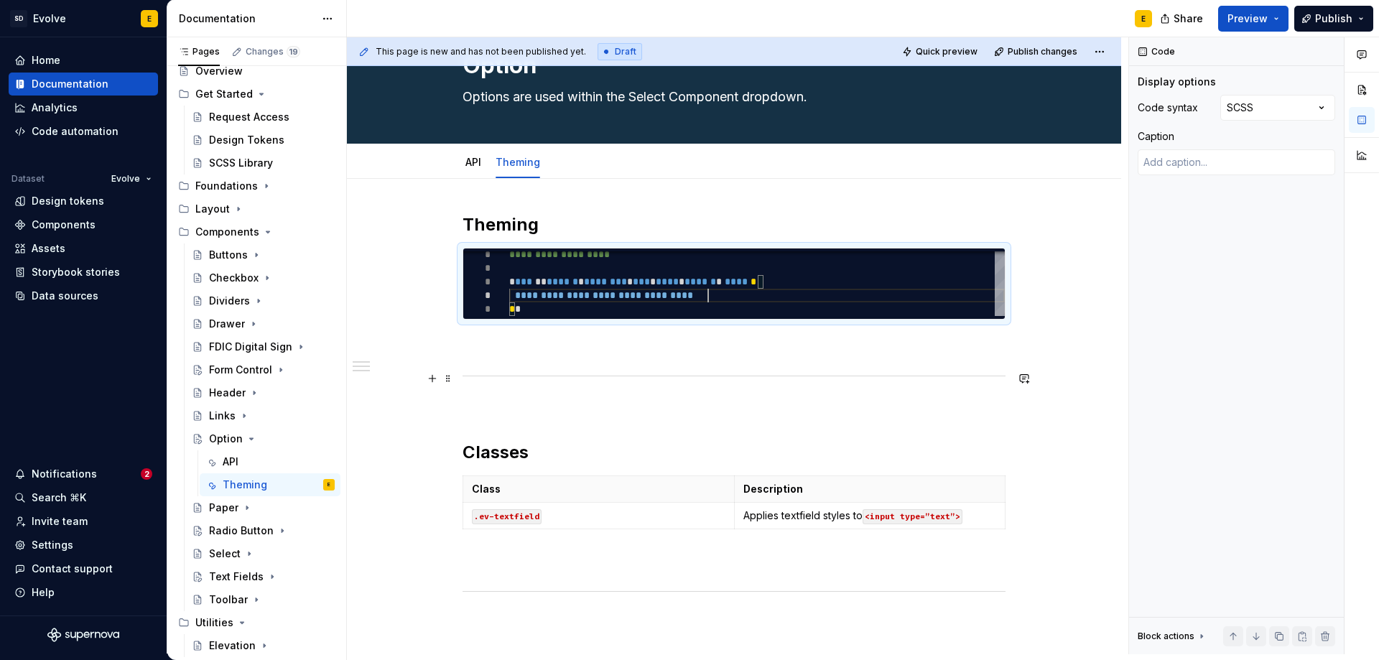
scroll to position [144, 0]
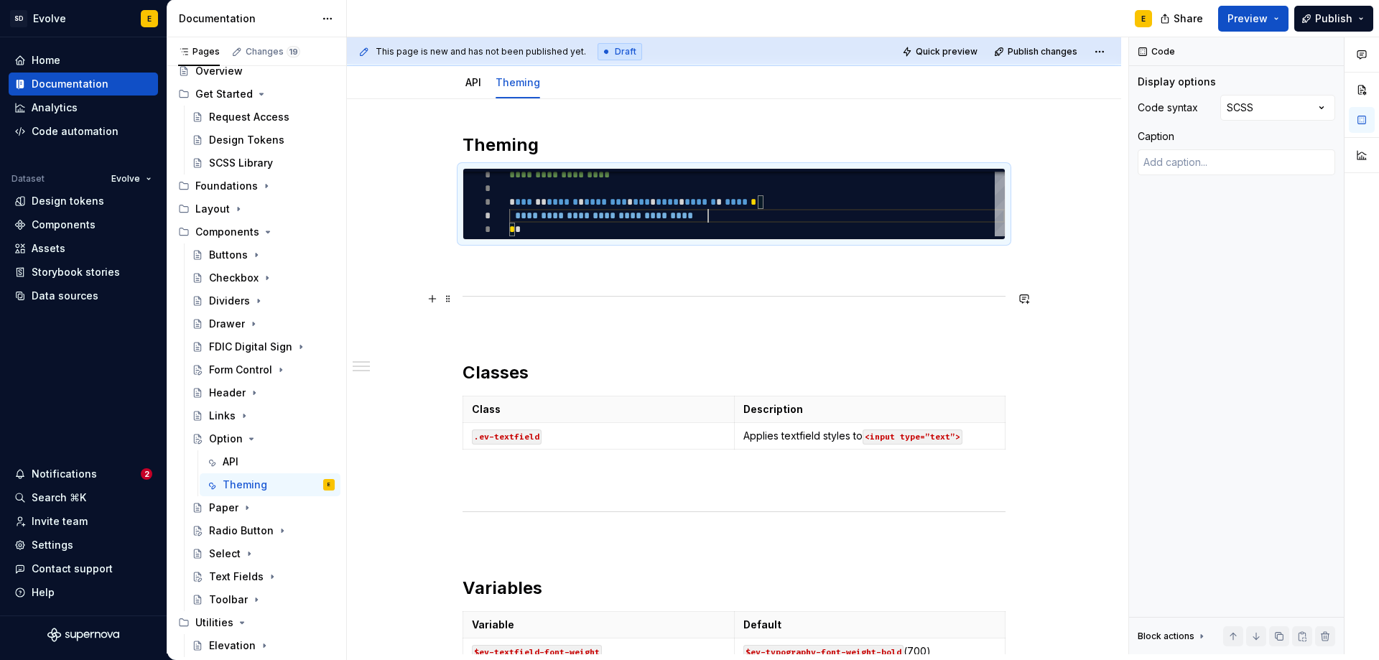
type textarea "*"
type textarea "**********"
type textarea "*"
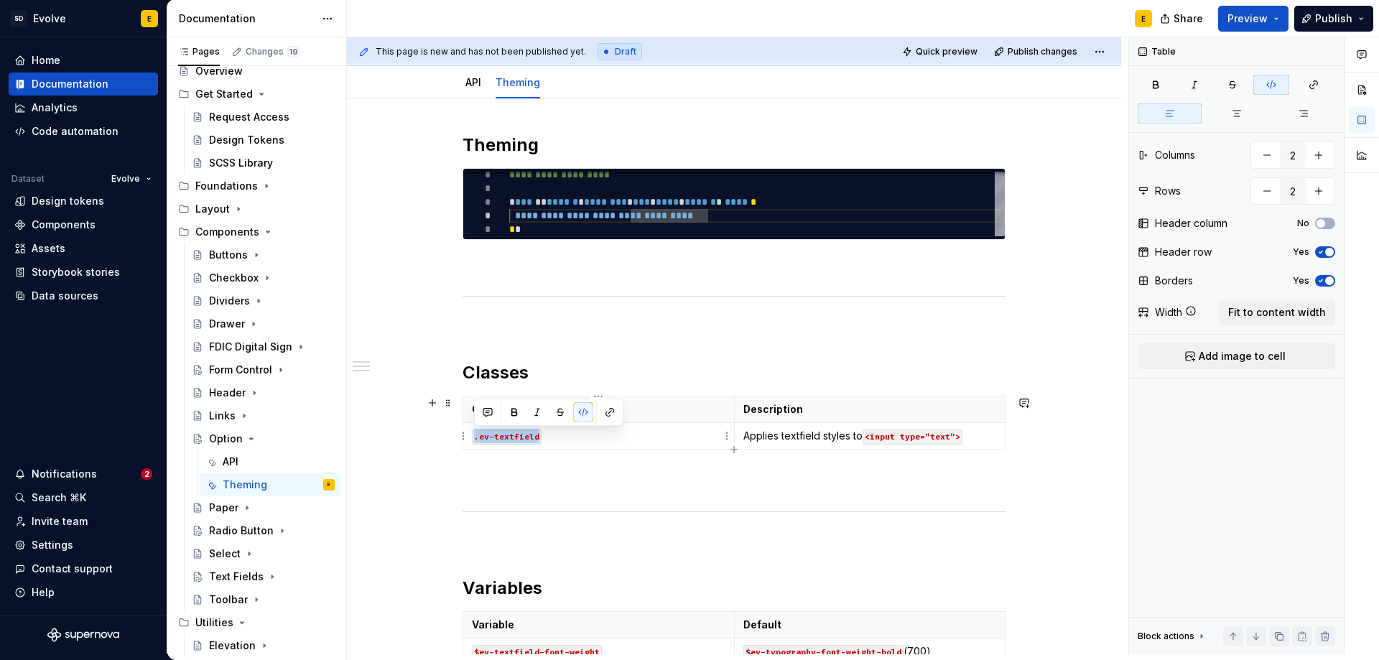
drag, startPoint x: 546, startPoint y: 438, endPoint x: 470, endPoint y: 439, distance: 75.4
click at [470, 439] on td ".ev-textfield" at bounding box center [598, 436] width 271 height 27
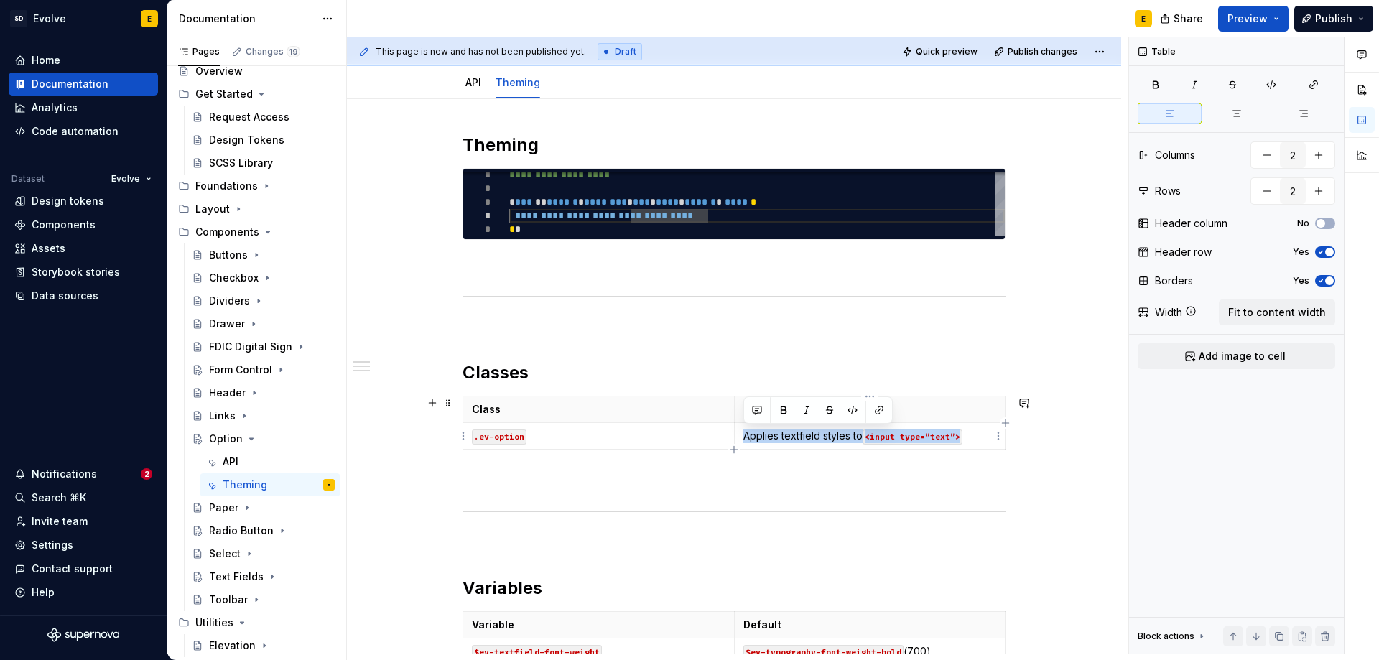
drag, startPoint x: 741, startPoint y: 434, endPoint x: 980, endPoint y: 435, distance: 239.2
click at [980, 435] on td "Applies textfield styles to <input type=”text”>" at bounding box center [869, 436] width 271 height 27
click at [733, 445] on icon "button" at bounding box center [733, 449] width 11 height 11
type input "3"
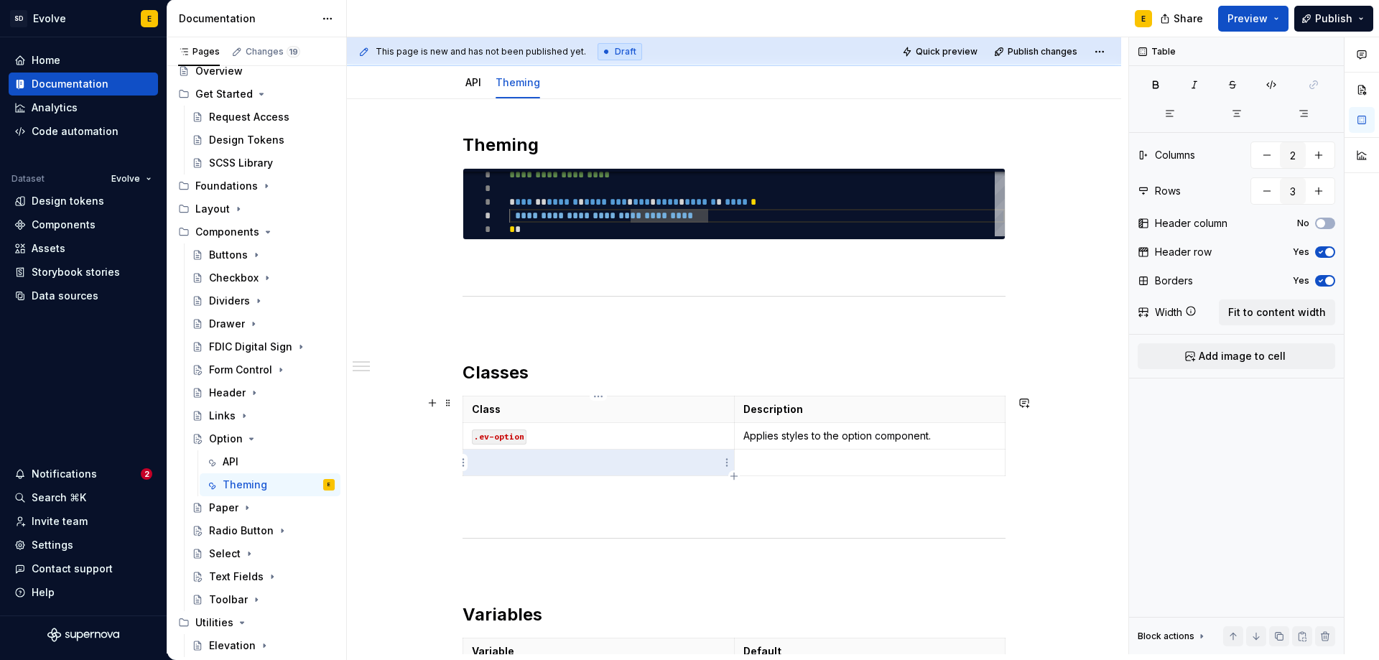
click at [612, 458] on p at bounding box center [599, 462] width 254 height 14
click at [471, 460] on td ".ev-option—disabled" at bounding box center [598, 463] width 271 height 27
click at [580, 463] on p "`.ev-option—disabled" at bounding box center [599, 462] width 254 height 14
click at [531, 463] on code ".ev-option—disabled" at bounding box center [522, 463] width 100 height 15
click at [901, 460] on p "Applies disabled option styles." at bounding box center [870, 462] width 254 height 14
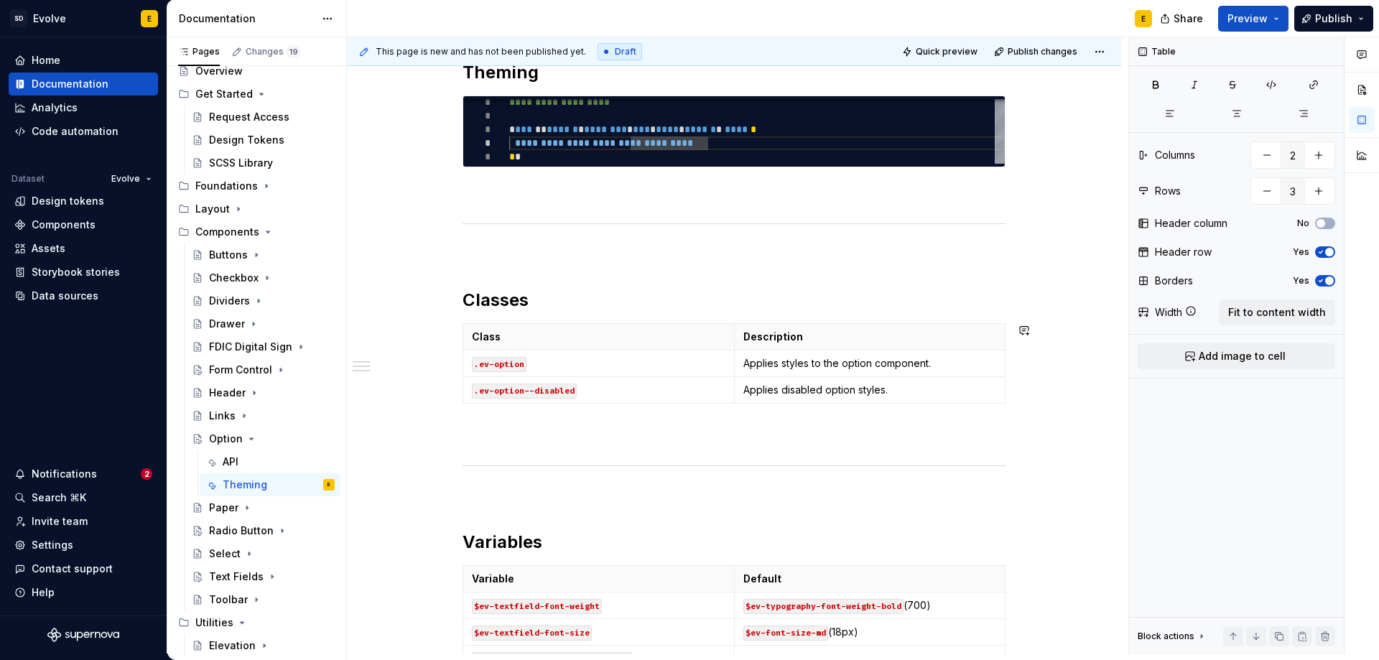
scroll to position [359, 0]
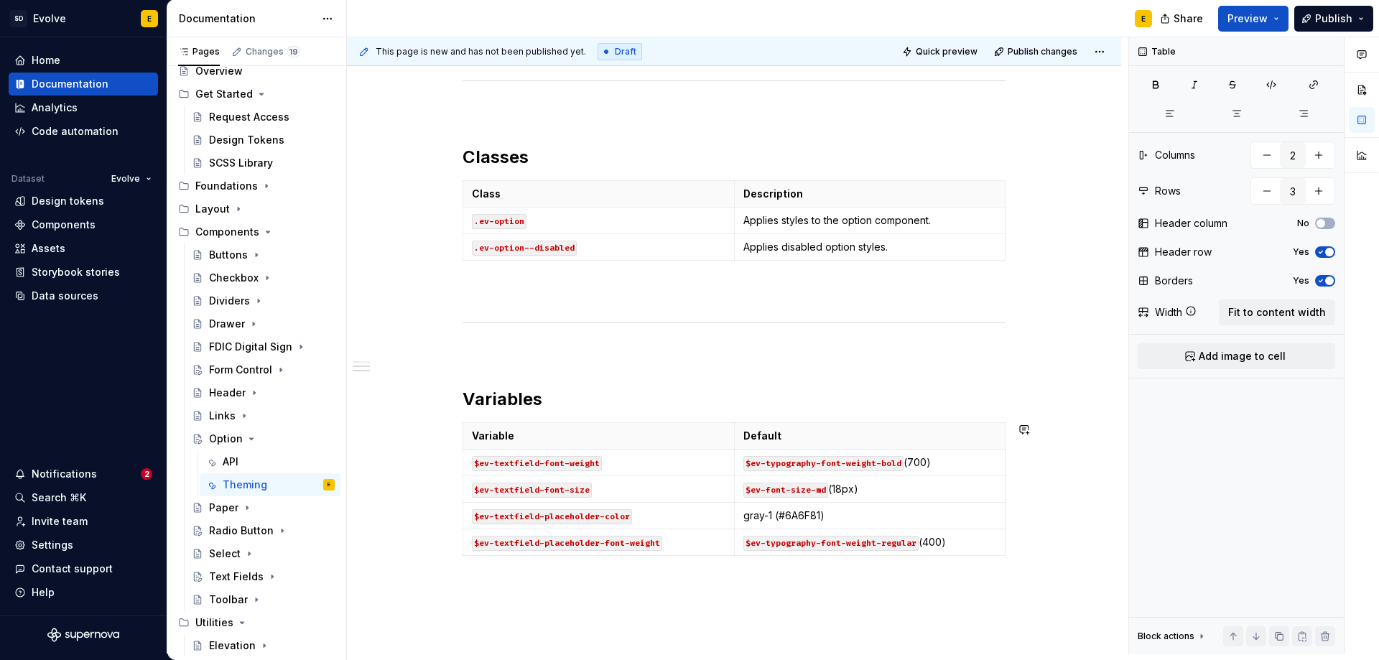
type textarea "*"
type input "5"
drag, startPoint x: 618, startPoint y: 465, endPoint x: 470, endPoint y: 466, distance: 148.0
click at [470, 466] on td "$ev-textfield-font-weight" at bounding box center [598, 463] width 271 height 27
drag, startPoint x: 944, startPoint y: 465, endPoint x: 742, endPoint y: 470, distance: 201.9
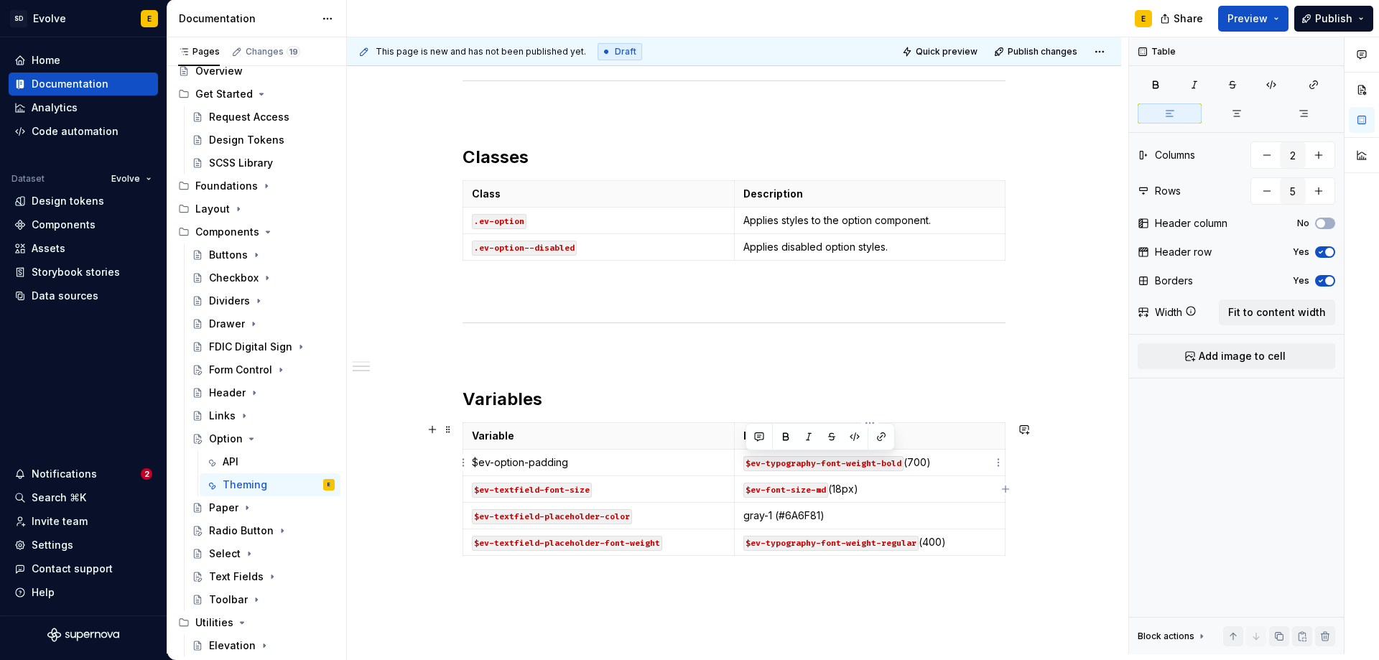
click at [742, 470] on td "$ev-typography-font-weight-bold (700)" at bounding box center [869, 463] width 271 height 27
drag, startPoint x: 802, startPoint y: 465, endPoint x: 814, endPoint y: 465, distance: 12.2
click at [814, 465] on code "$ev-spacing-md" at bounding box center [780, 463] width 75 height 15
click at [882, 460] on p "$ev-spacing-sm (16px)" at bounding box center [870, 462] width 254 height 14
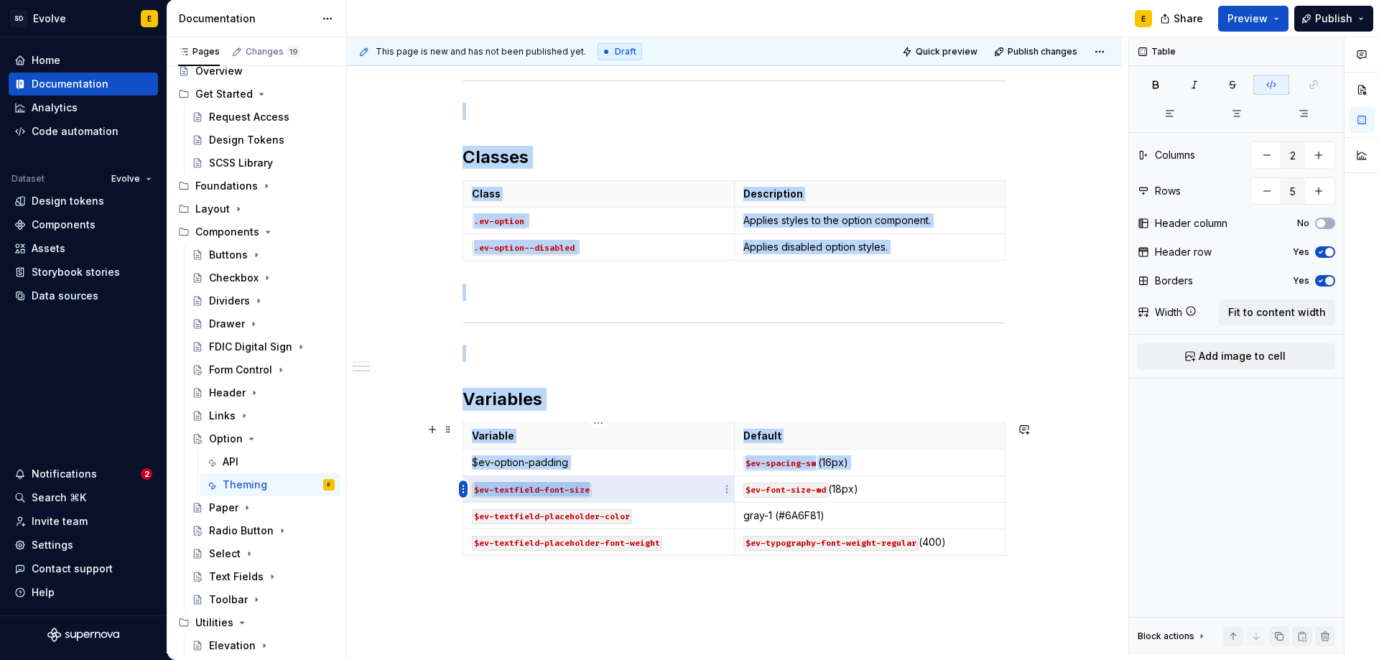
drag, startPoint x: 629, startPoint y: 491, endPoint x: 461, endPoint y: 494, distance: 168.1
click at [461, 494] on body "SD Evolve E Home Documentation Analytics Code automation Dataset Evolve Design …" at bounding box center [689, 330] width 1379 height 660
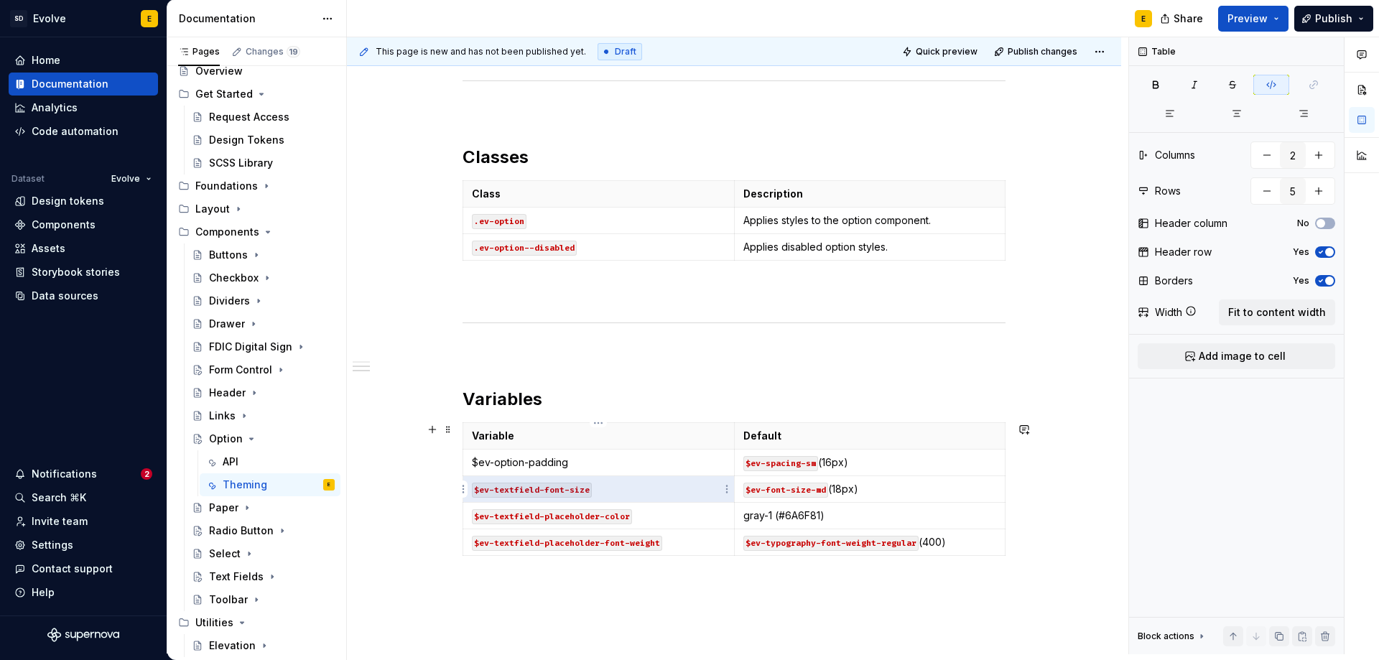
click at [501, 494] on code "$ev-textfield-font-size" at bounding box center [532, 490] width 120 height 15
click at [617, 496] on td "$ev-textfield-font-size" at bounding box center [598, 489] width 271 height 27
drag, startPoint x: 619, startPoint y: 492, endPoint x: 473, endPoint y: 492, distance: 146.5
click at [473, 492] on p "$ev-textfield-font-size" at bounding box center [599, 489] width 254 height 14
type textarea "*"
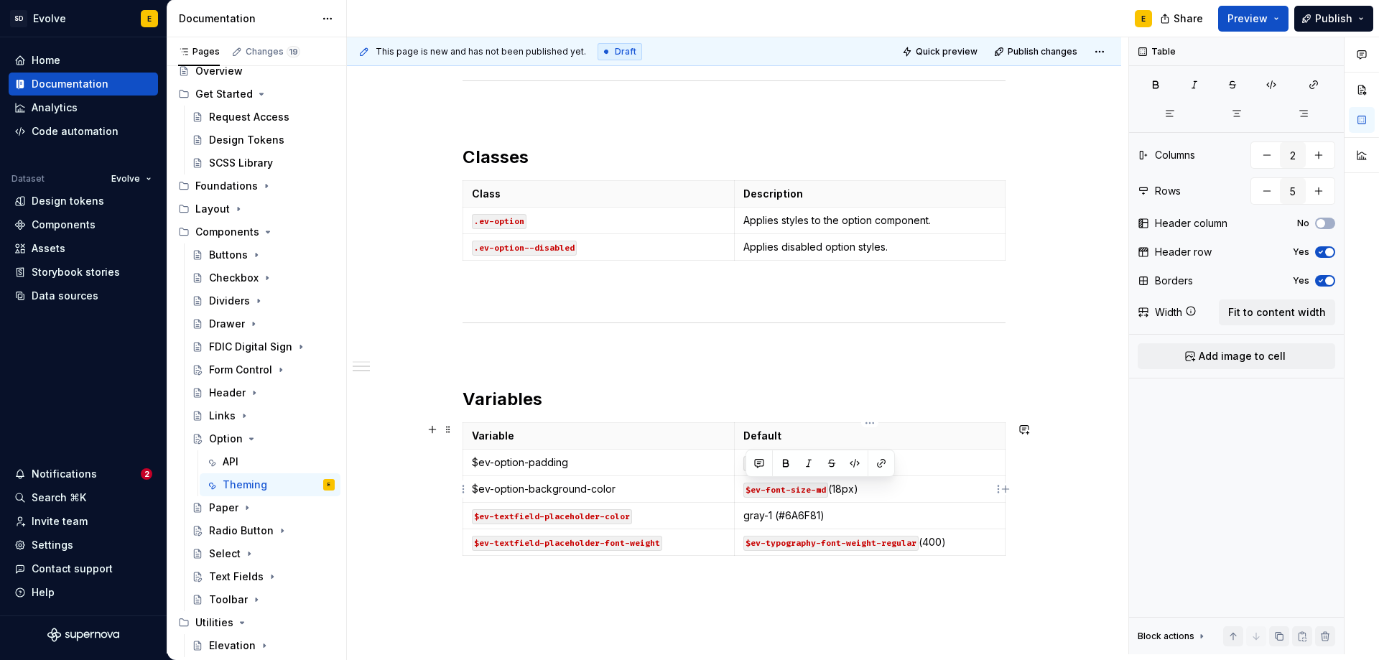
drag, startPoint x: 869, startPoint y: 491, endPoint x: 743, endPoint y: 491, distance: 126.4
click at [743, 491] on p "$ev-font-size-md (18px)" at bounding box center [870, 489] width 254 height 14
drag, startPoint x: 814, startPoint y: 488, endPoint x: 744, endPoint y: 493, distance: 69.8
click at [744, 493] on p "gray-4" at bounding box center [870, 489] width 254 height 14
click at [1275, 87] on icon "button" at bounding box center [1270, 84] width 11 height 11
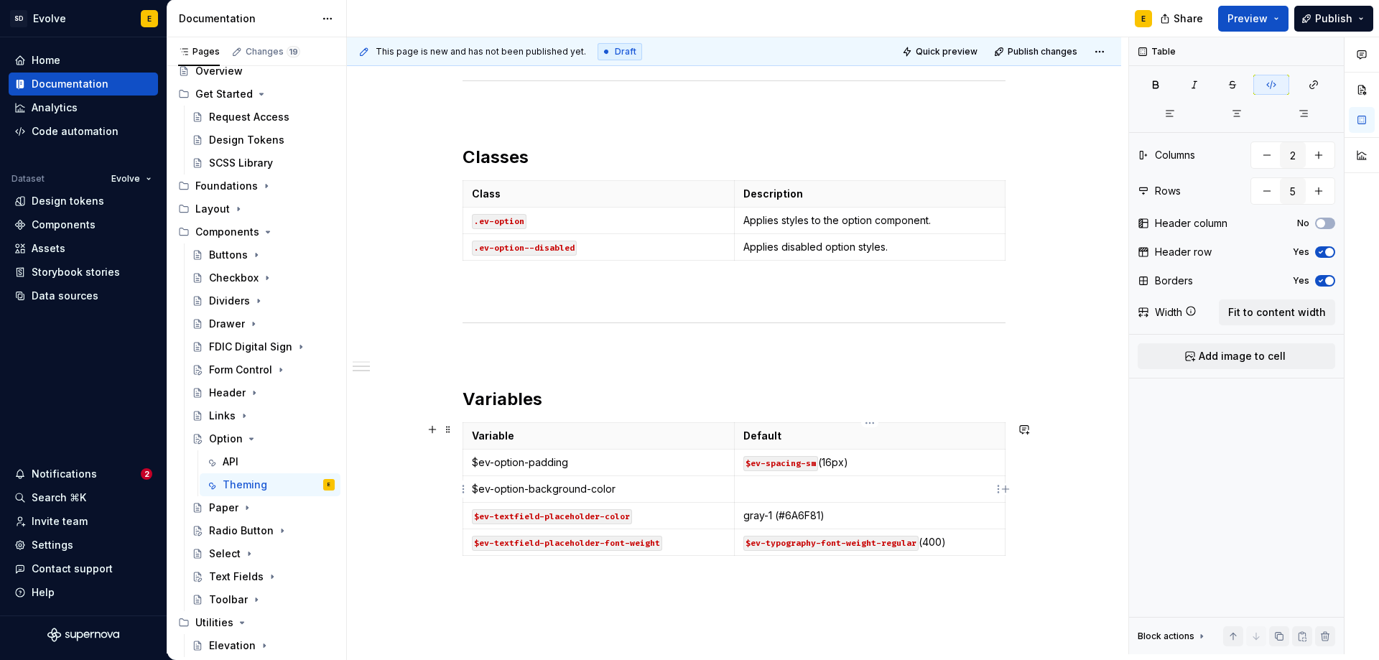
click at [816, 495] on p at bounding box center [870, 489] width 254 height 14
click at [802, 489] on p "gray-4 (" at bounding box center [870, 489] width 254 height 14
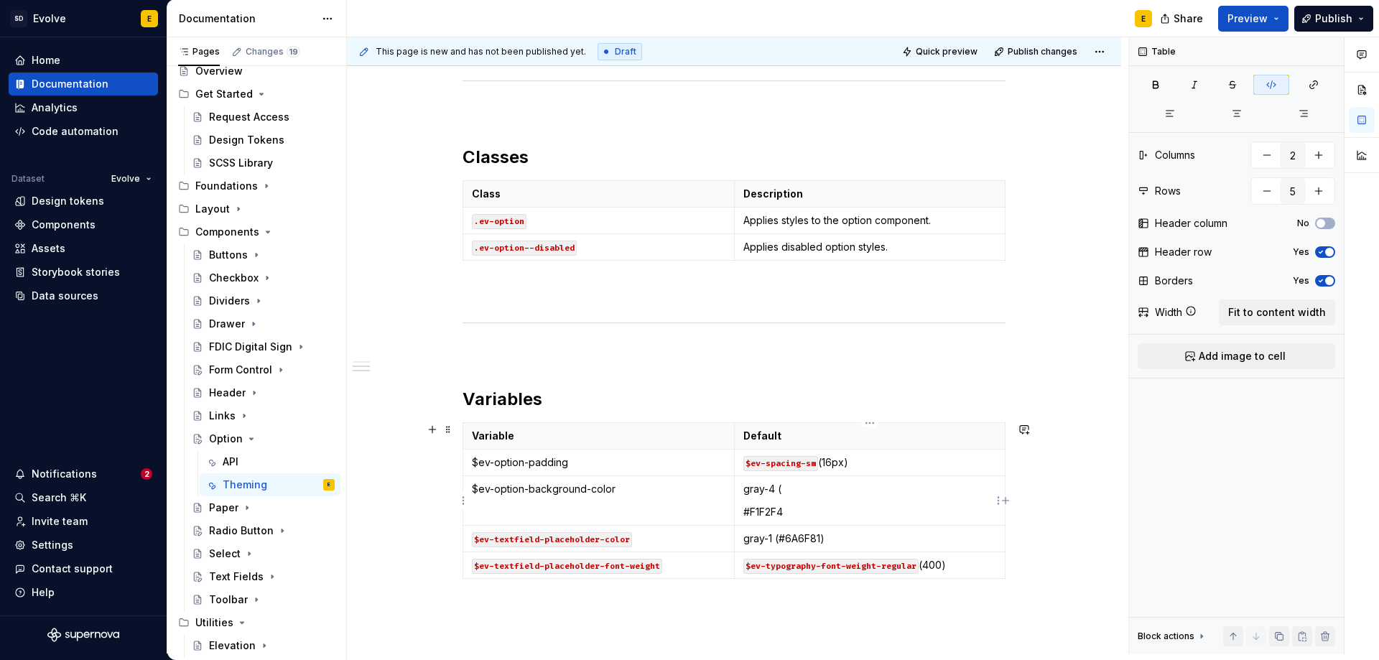
click at [743, 516] on p "#F1F2F4" at bounding box center [870, 512] width 254 height 14
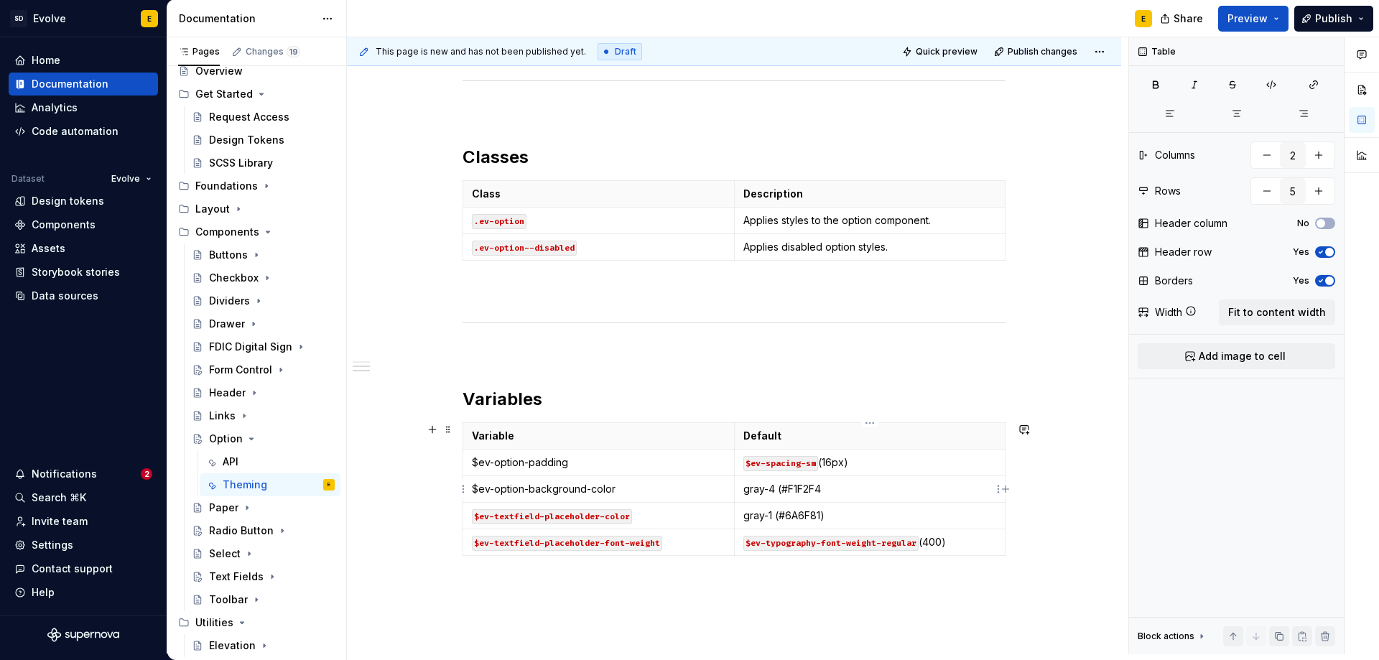
click at [865, 492] on p "gray-4 (#F1F2F4" at bounding box center [870, 489] width 254 height 14
click at [462, 515] on div "**********" at bounding box center [734, 330] width 774 height 893
click at [465, 515] on html "SD Evolve E Home Documentation Analytics Code automation Dataset Evolve Design …" at bounding box center [689, 330] width 1379 height 660
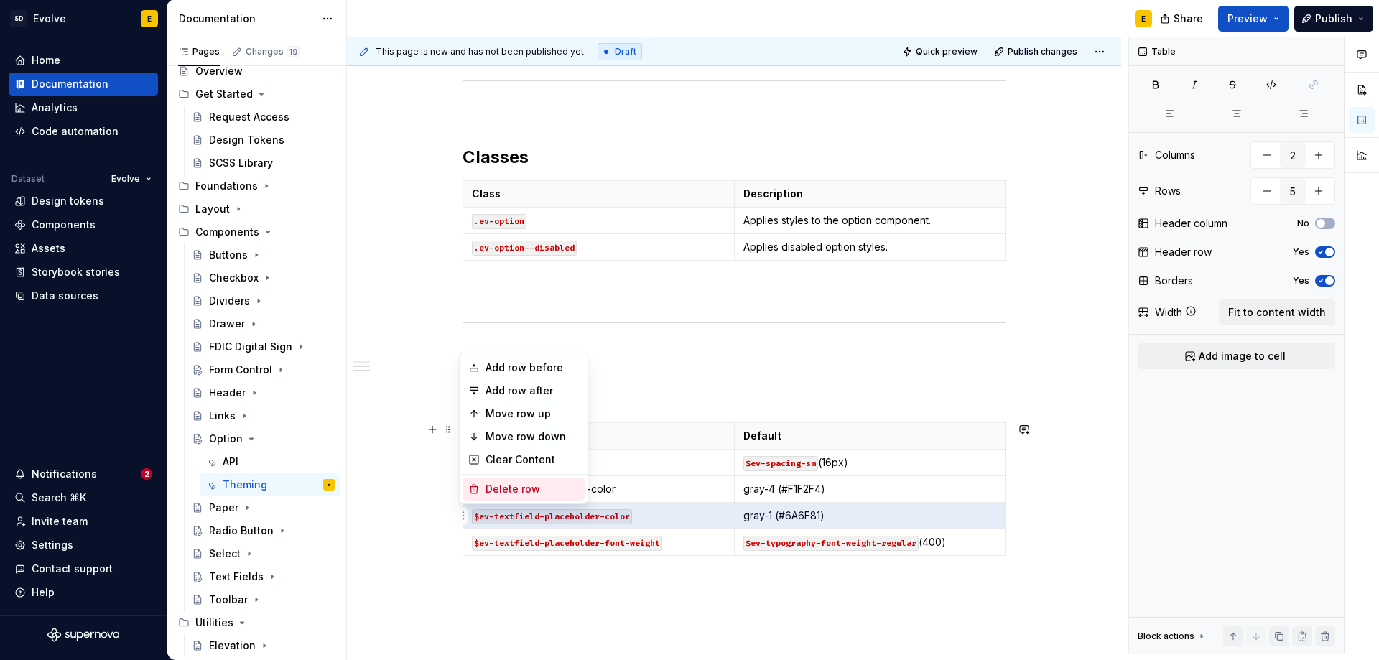
click at [481, 491] on div "Delete row" at bounding box center [524, 489] width 122 height 23
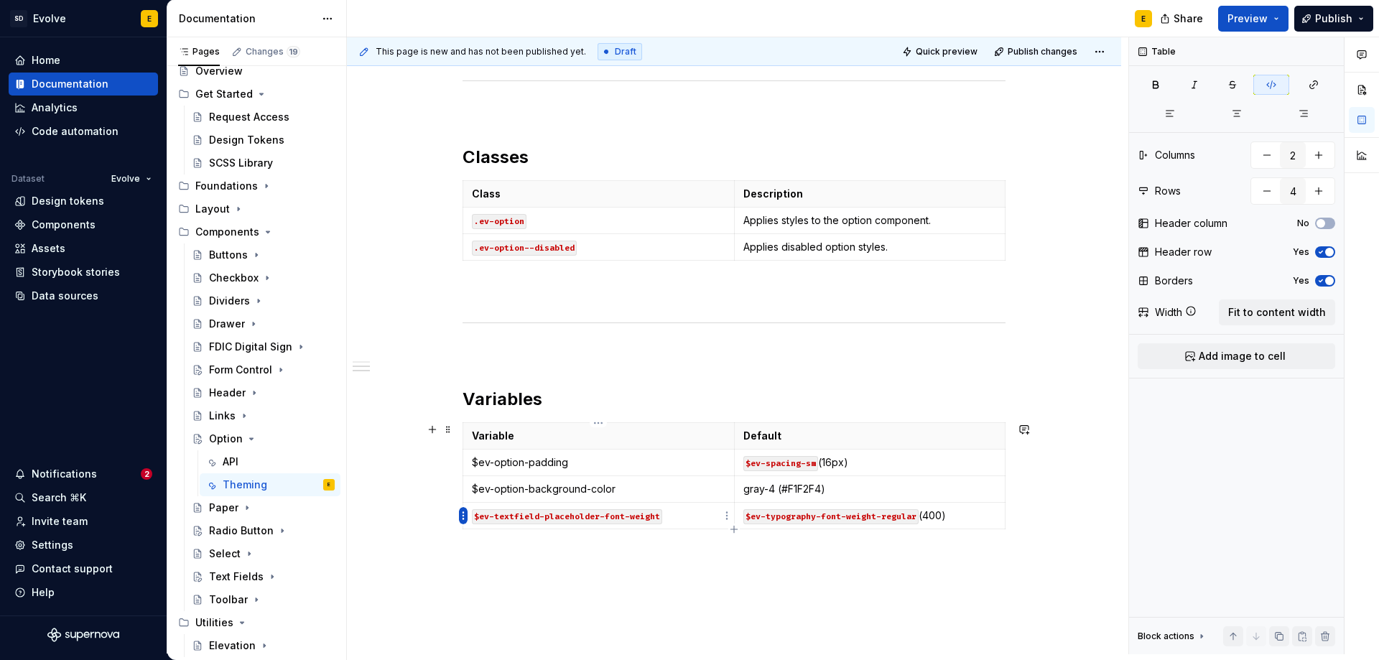
click at [461, 519] on html "SD Evolve E Home Documentation Analytics Code automation Dataset Evolve Design …" at bounding box center [689, 330] width 1379 height 660
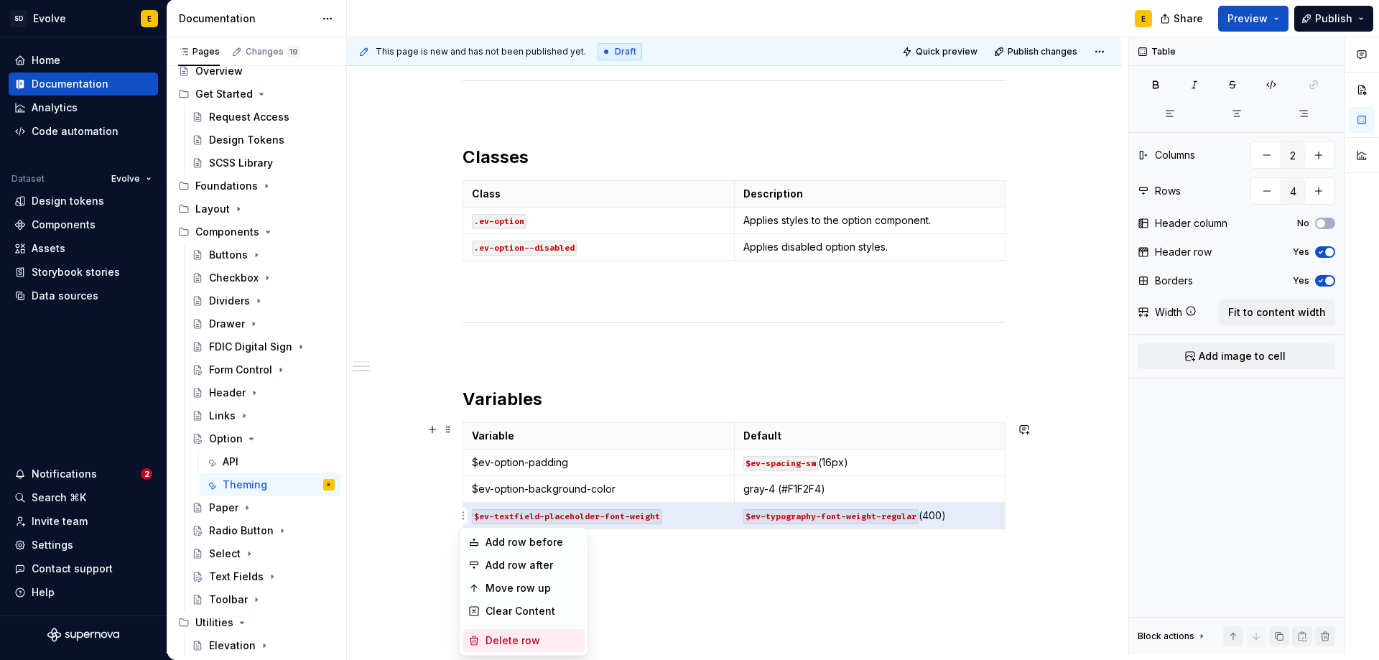
click at [524, 639] on div "Delete row" at bounding box center [532, 640] width 93 height 14
type input "3"
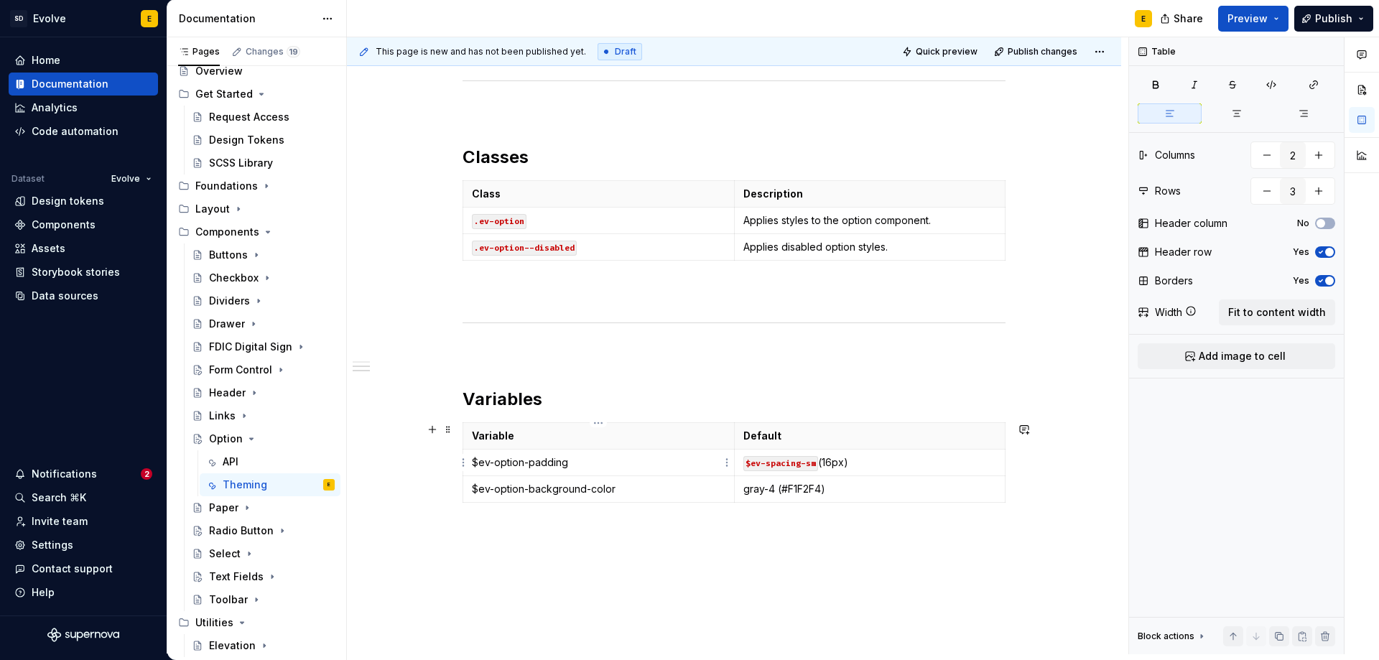
click at [471, 462] on td "$ev-option-padding" at bounding box center [598, 463] width 271 height 27
click at [586, 464] on p "`$ev-option-padding" at bounding box center [599, 462] width 254 height 14
click at [468, 491] on td "$ev-option-background-color" at bounding box center [598, 489] width 271 height 27
click at [633, 488] on p "`$ev-option-background-color" at bounding box center [599, 489] width 254 height 14
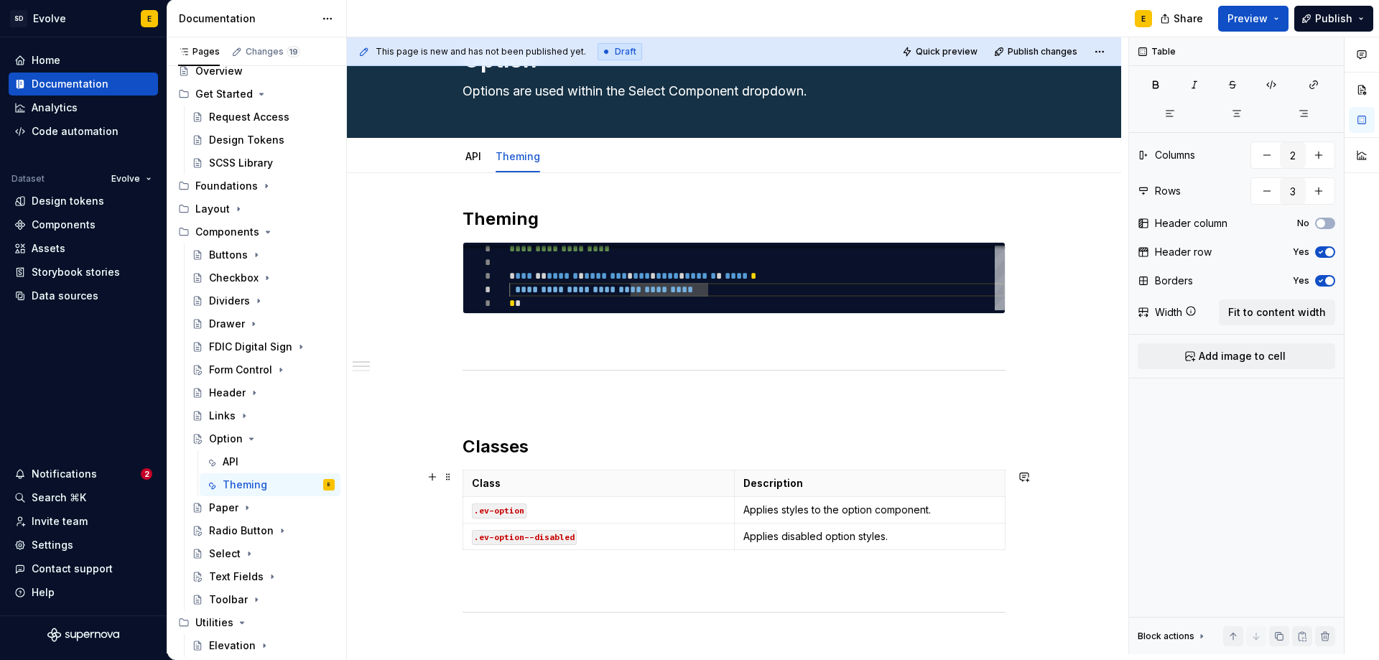
scroll to position [0, 0]
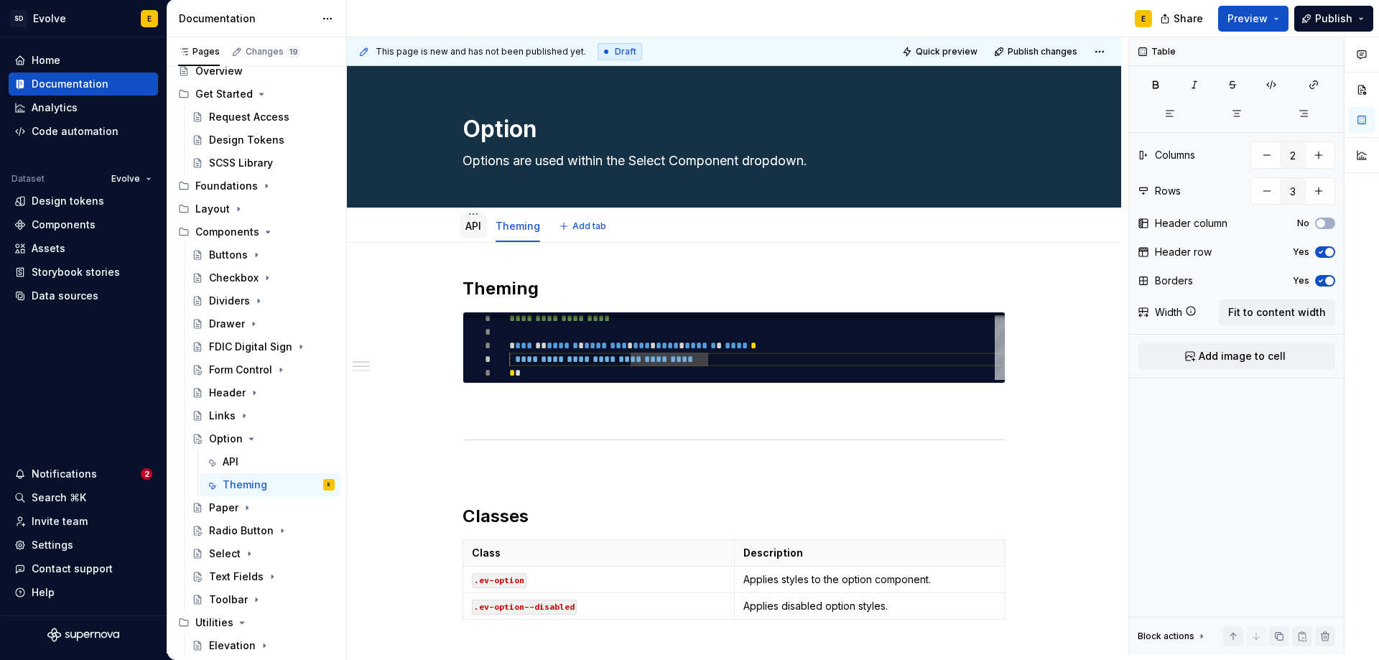
click at [479, 223] on link "API" at bounding box center [473, 226] width 16 height 12
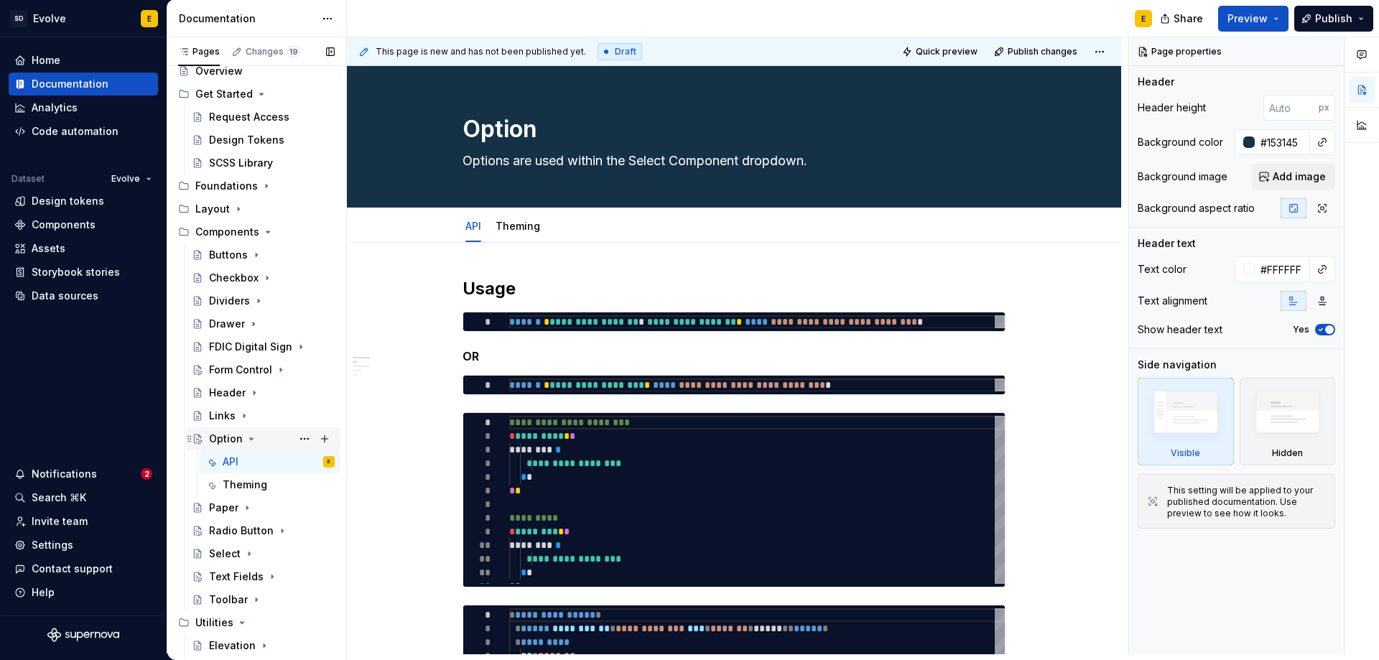
click at [248, 440] on icon "Page tree" at bounding box center [251, 438] width 11 height 11
click at [1336, 20] on span "Publish" at bounding box center [1333, 18] width 37 height 14
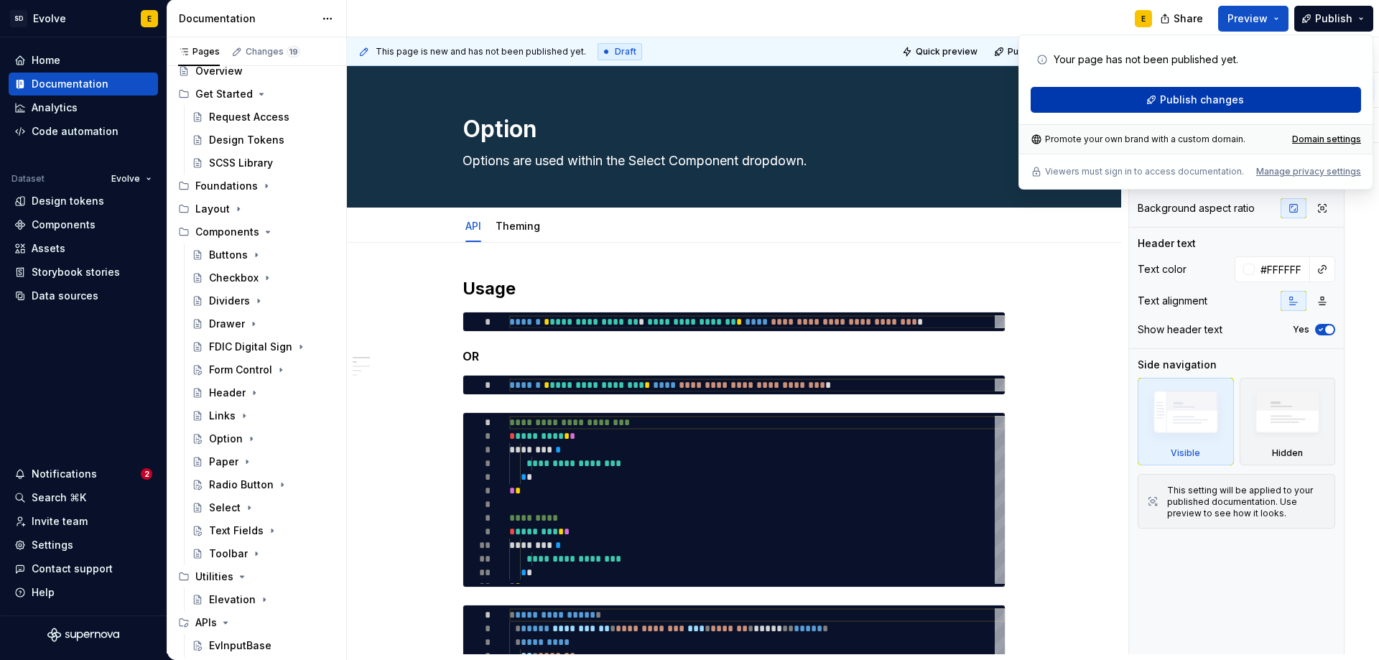
click at [1214, 87] on button "Publish changes" at bounding box center [1196, 100] width 330 height 26
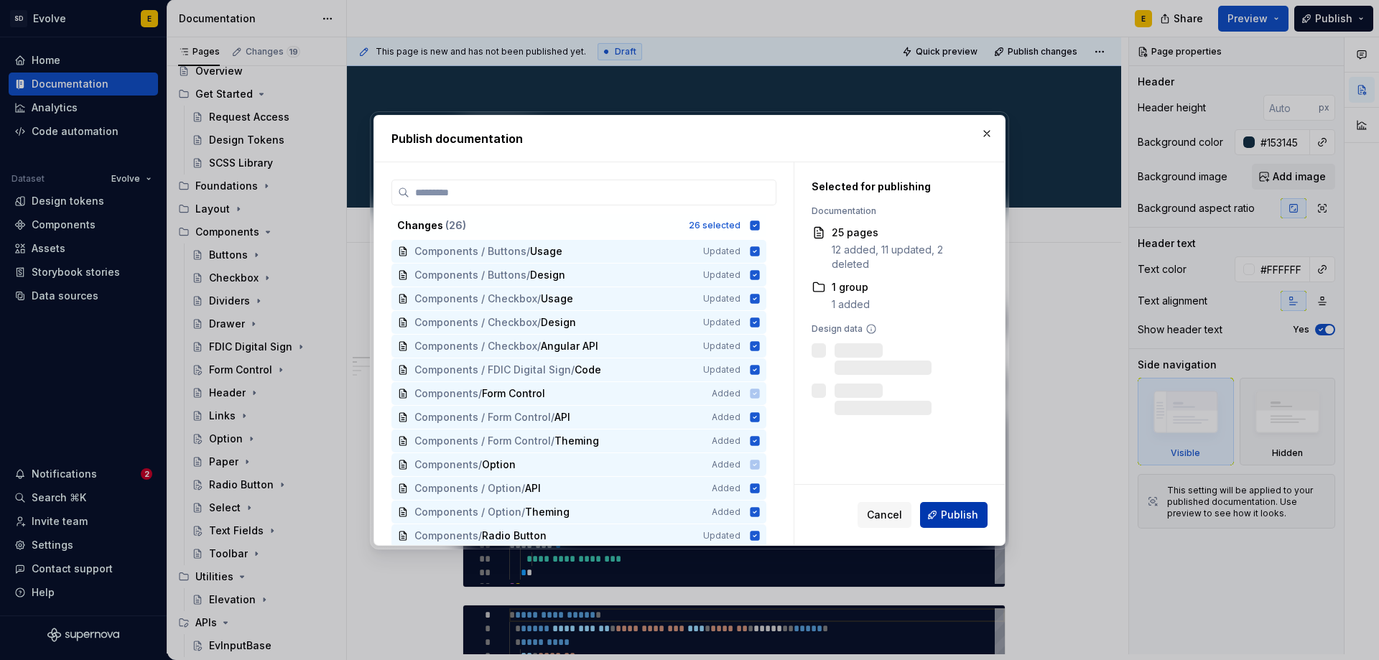
click at [949, 524] on button "Publish" at bounding box center [954, 515] width 68 height 26
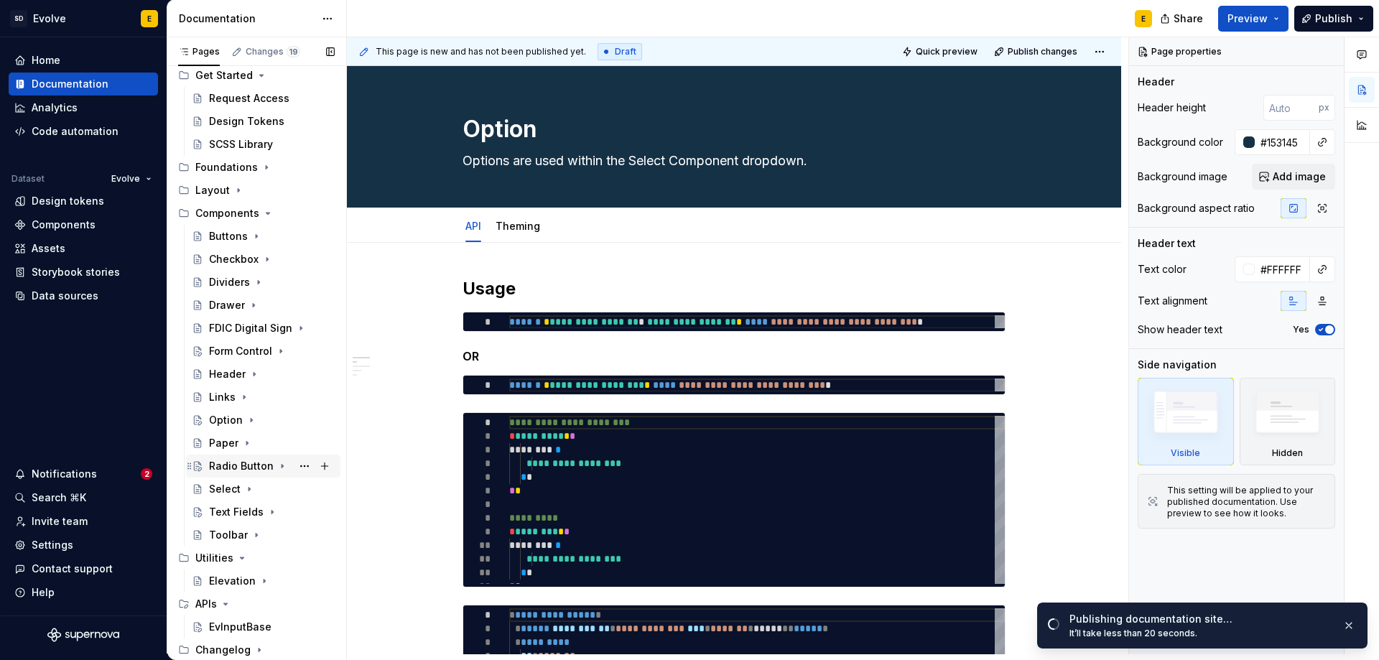
scroll to position [61, 0]
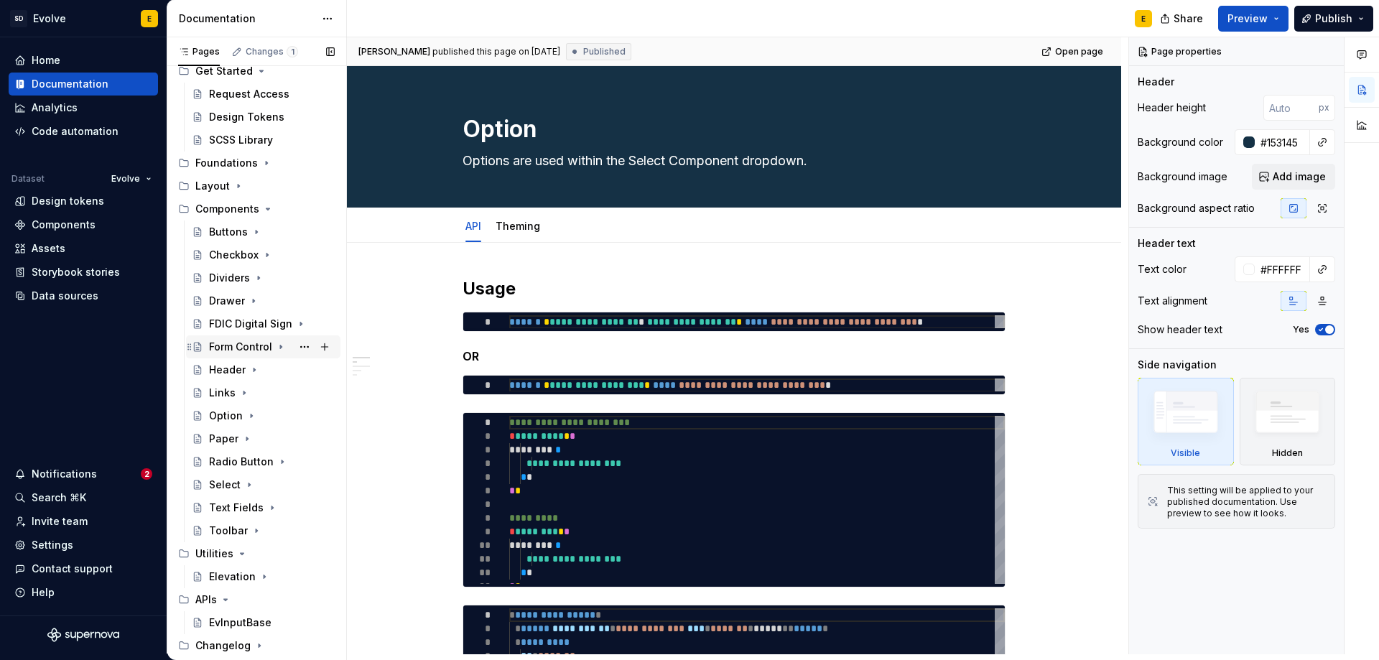
click at [280, 346] on icon "Page tree" at bounding box center [280, 346] width 11 height 11
click at [241, 368] on div "API" at bounding box center [279, 370] width 112 height 20
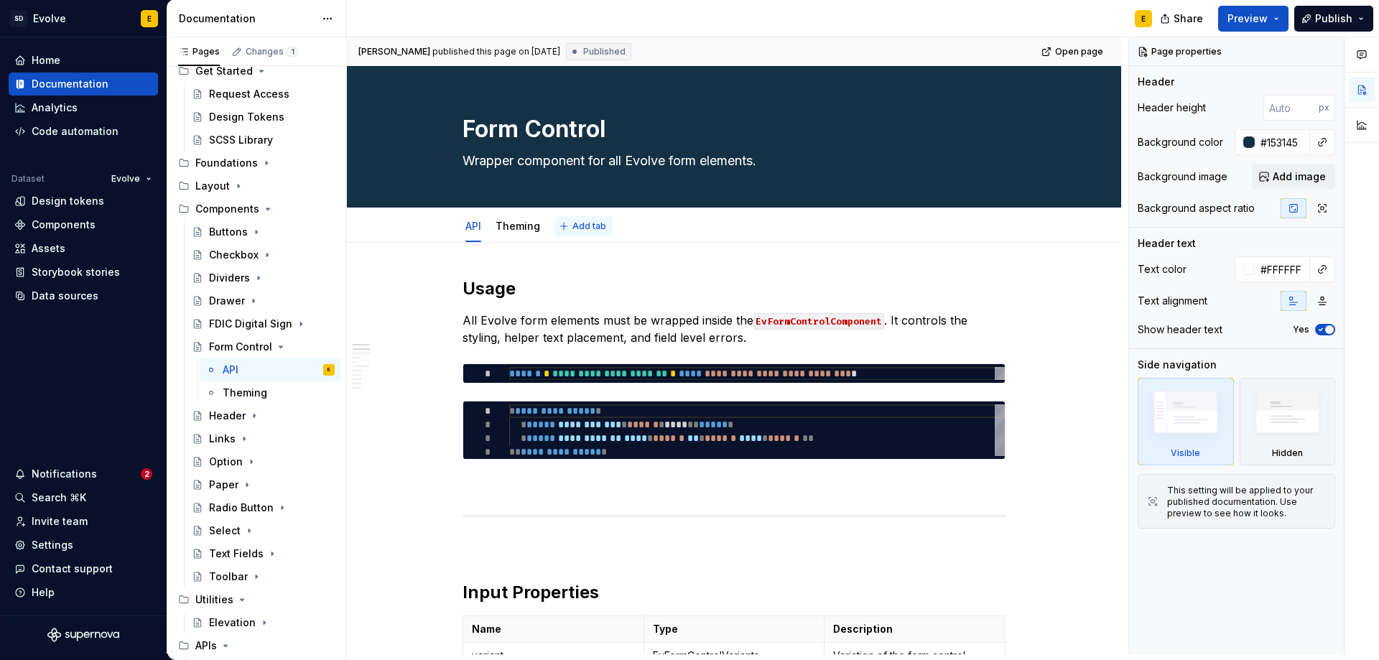
type textarea "*"
click at [575, 226] on span "Add tab" at bounding box center [589, 225] width 34 height 11
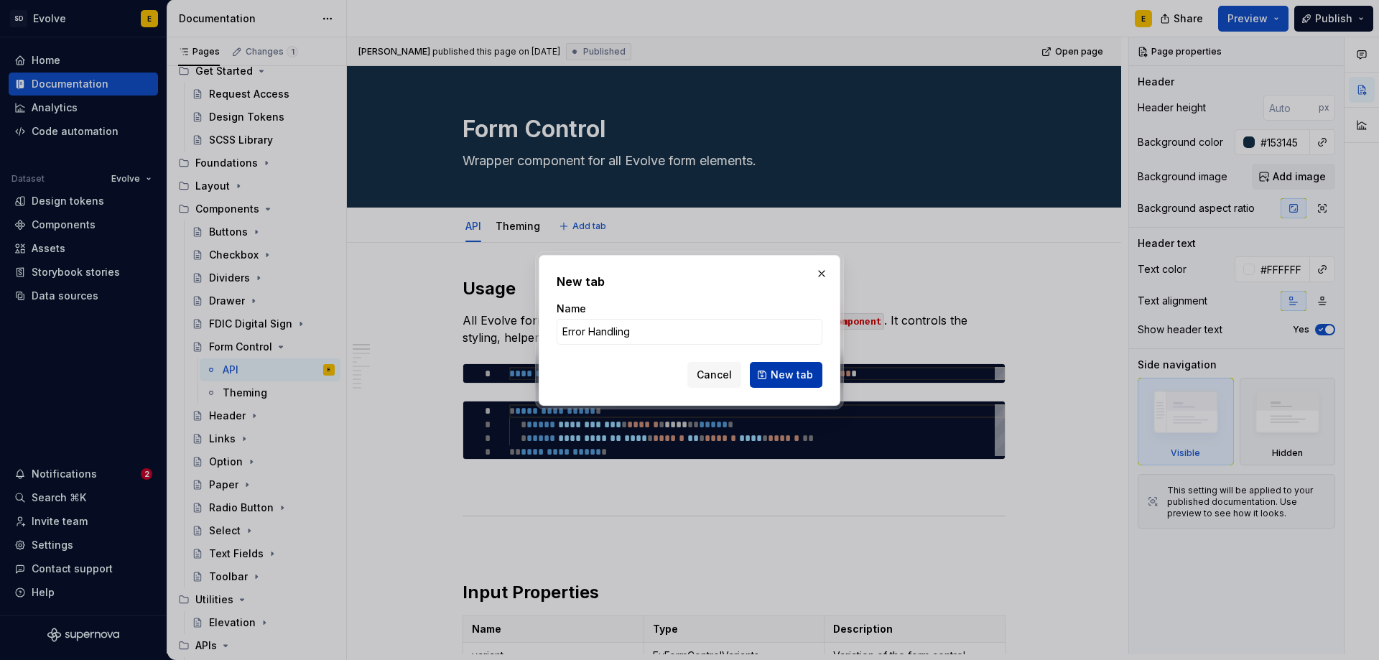
type input "Error Handling"
click at [773, 367] on button "New tab" at bounding box center [786, 375] width 73 height 26
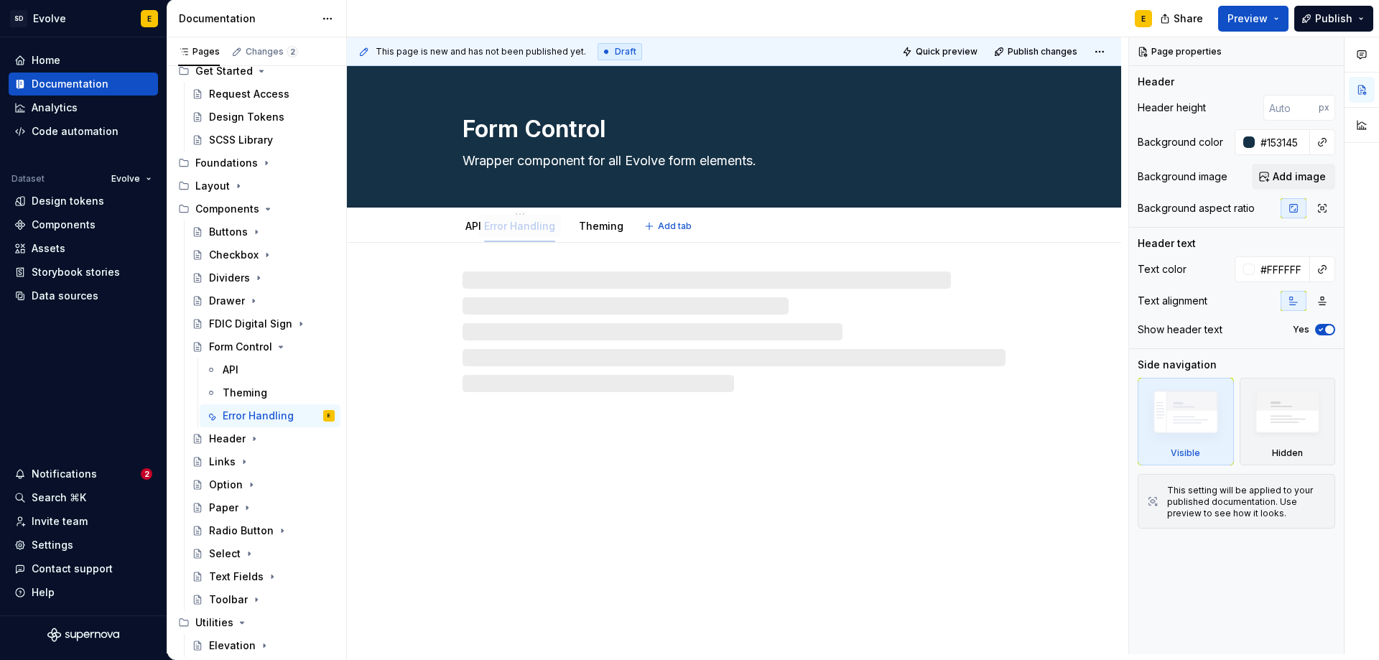
drag, startPoint x: 590, startPoint y: 227, endPoint x: 519, endPoint y: 231, distance: 70.5
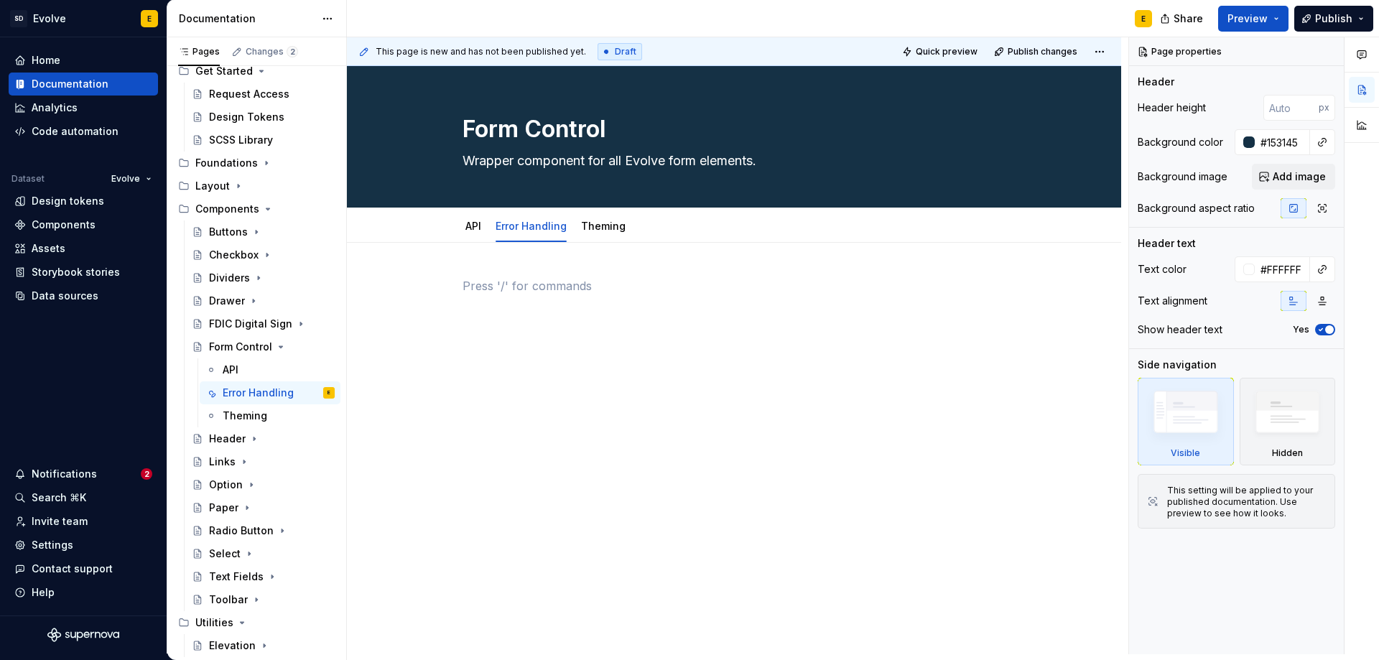
click at [508, 279] on p at bounding box center [734, 285] width 543 height 17
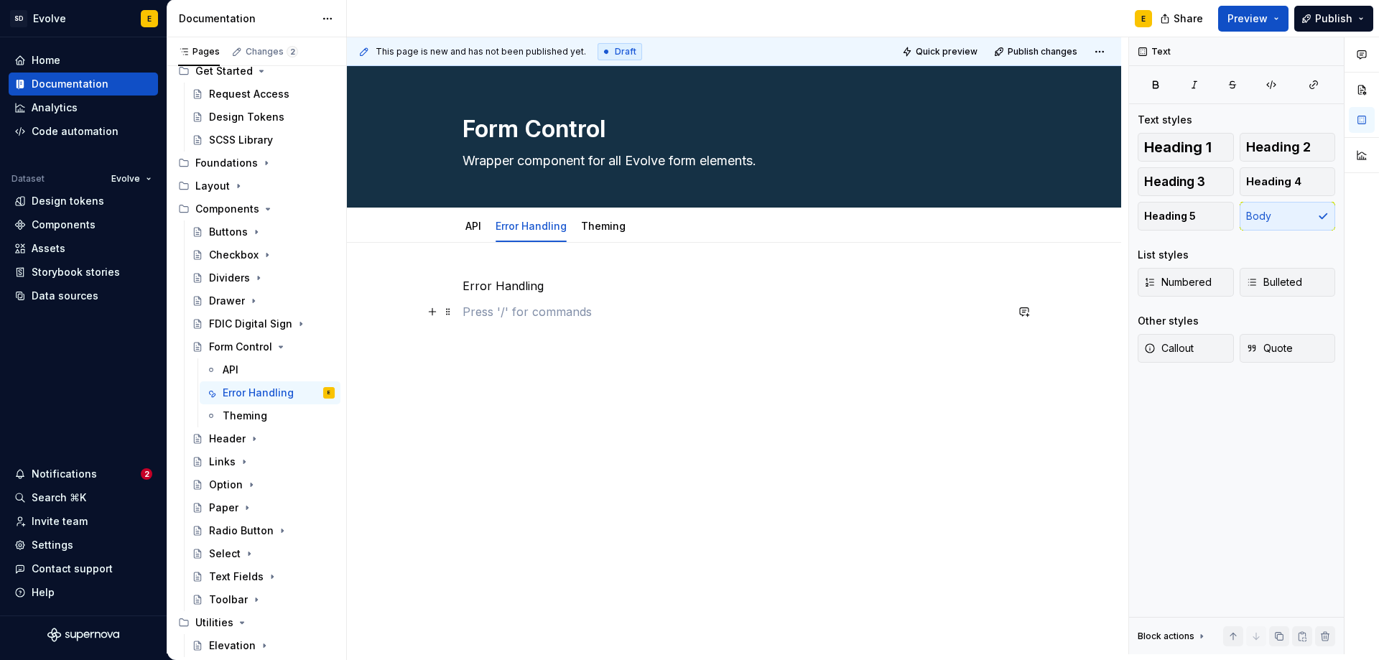
click at [550, 308] on p at bounding box center [734, 311] width 543 height 17
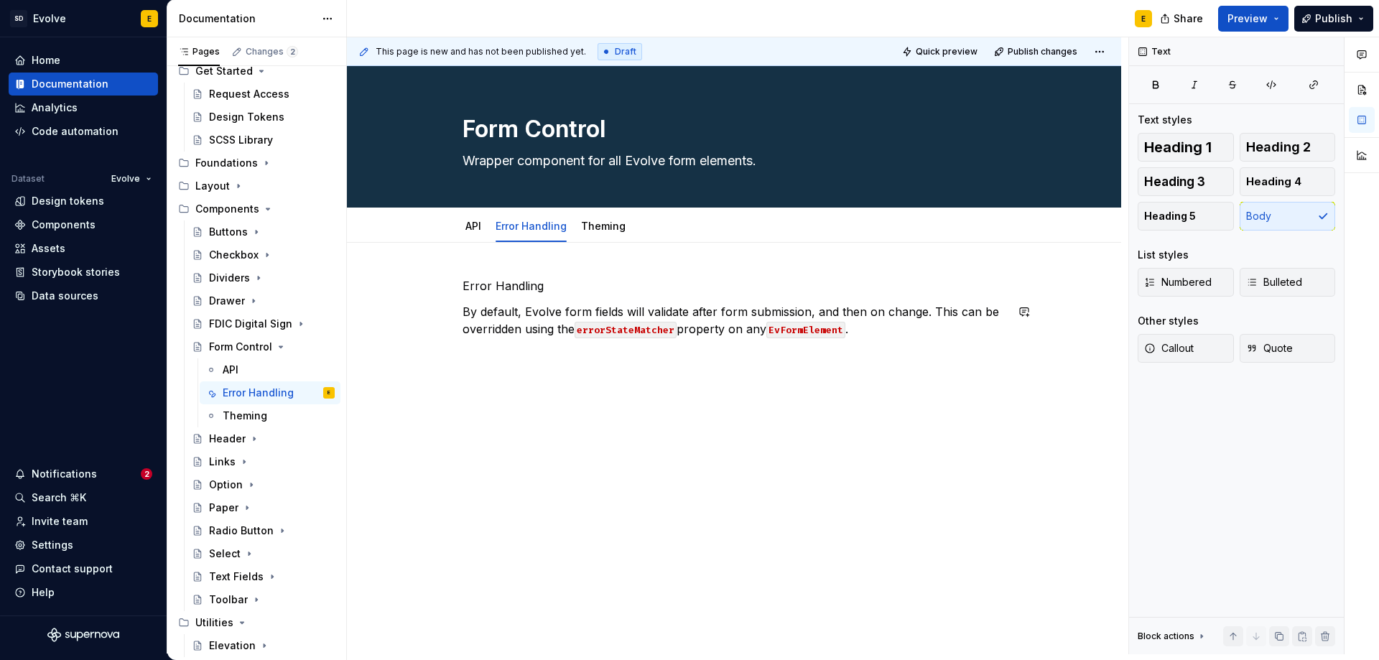
click at [562, 287] on p "Error Handling" at bounding box center [734, 285] width 543 height 17
click at [1276, 152] on span "Heading 2" at bounding box center [1278, 147] width 65 height 14
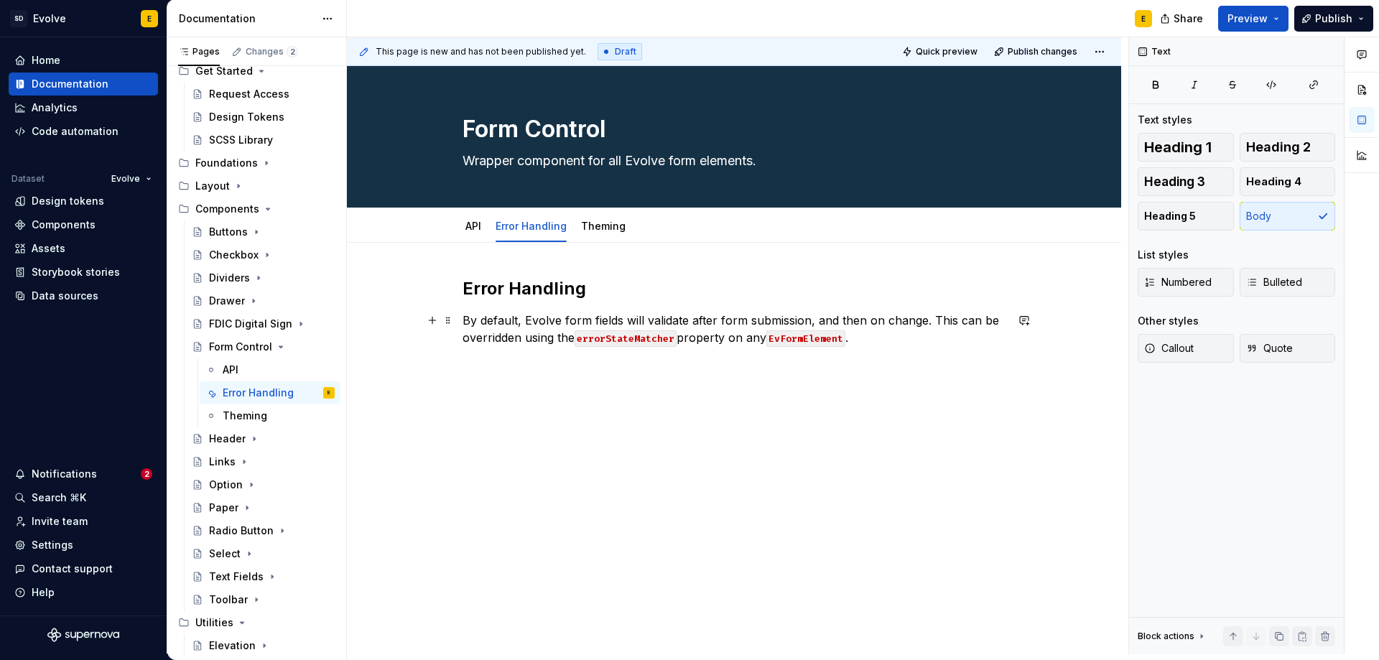
click at [881, 343] on p "By default, Evolve form fields will validate after form submission, and then on…" at bounding box center [734, 329] width 543 height 34
drag, startPoint x: 850, startPoint y: 340, endPoint x: 776, endPoint y: 333, distance: 74.3
click at [776, 333] on p "By default, Evolve form fields will validate after form submission, and then on…" at bounding box center [734, 329] width 543 height 34
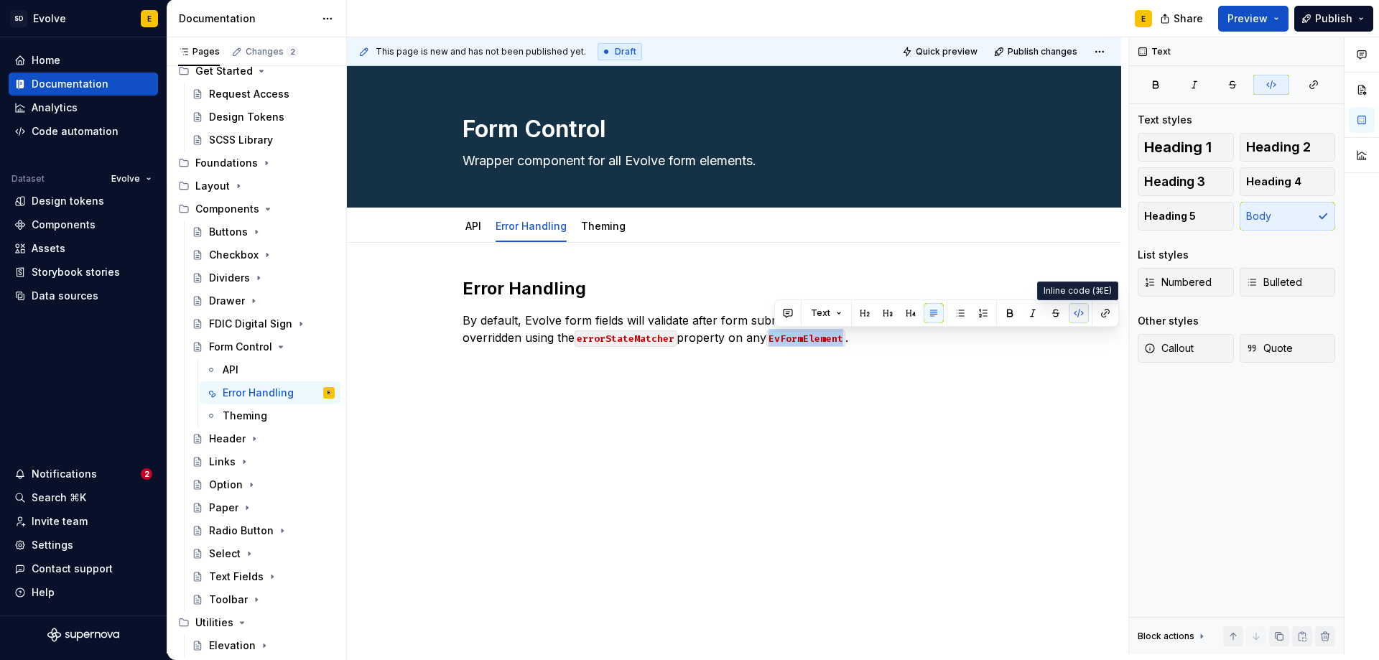
click at [1077, 309] on button "button" at bounding box center [1079, 313] width 20 height 20
click at [1107, 312] on button "button" at bounding box center [1105, 313] width 20 height 20
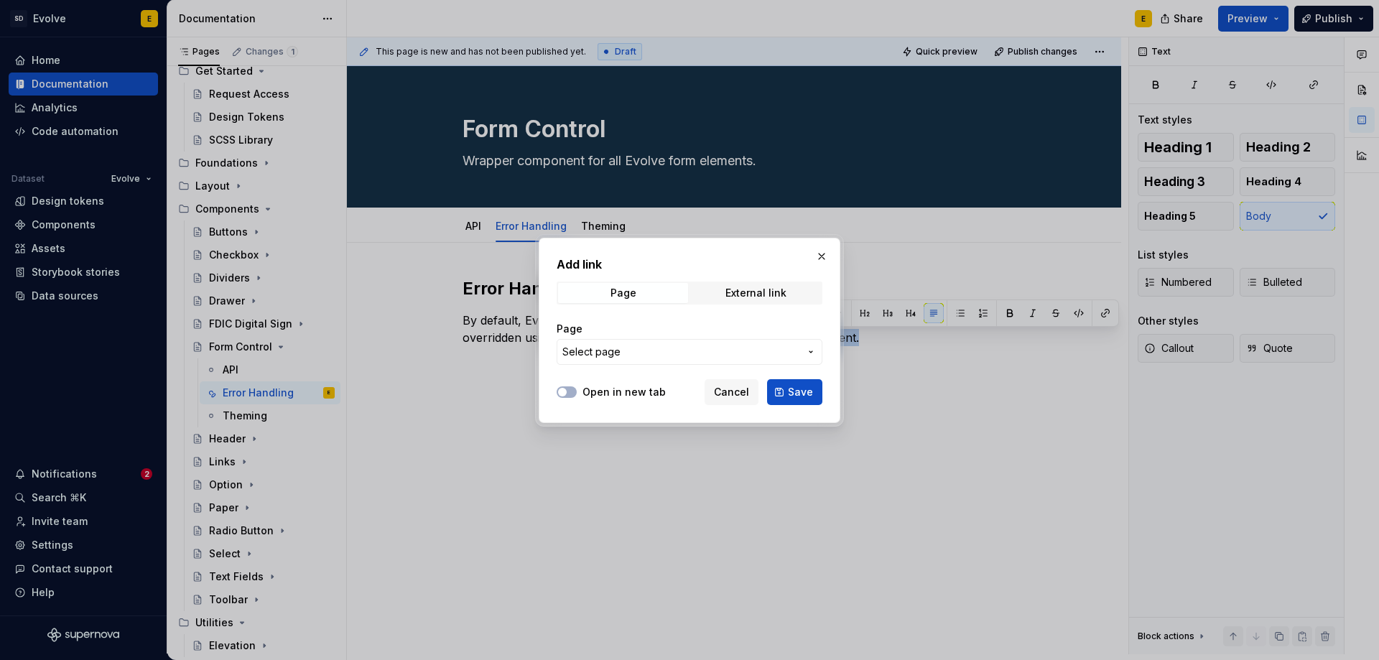
click at [722, 350] on span "Select page" at bounding box center [680, 352] width 237 height 14
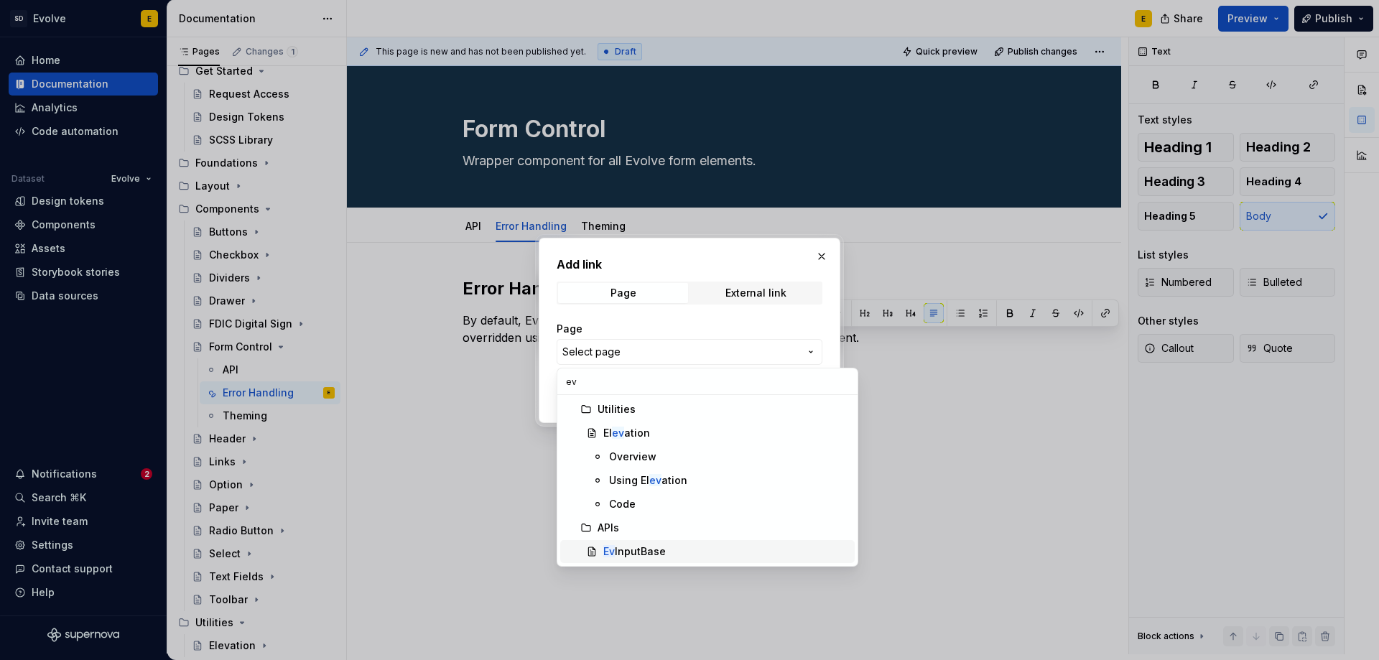
click at [652, 548] on div "Ev InputBase" at bounding box center [634, 551] width 62 height 14
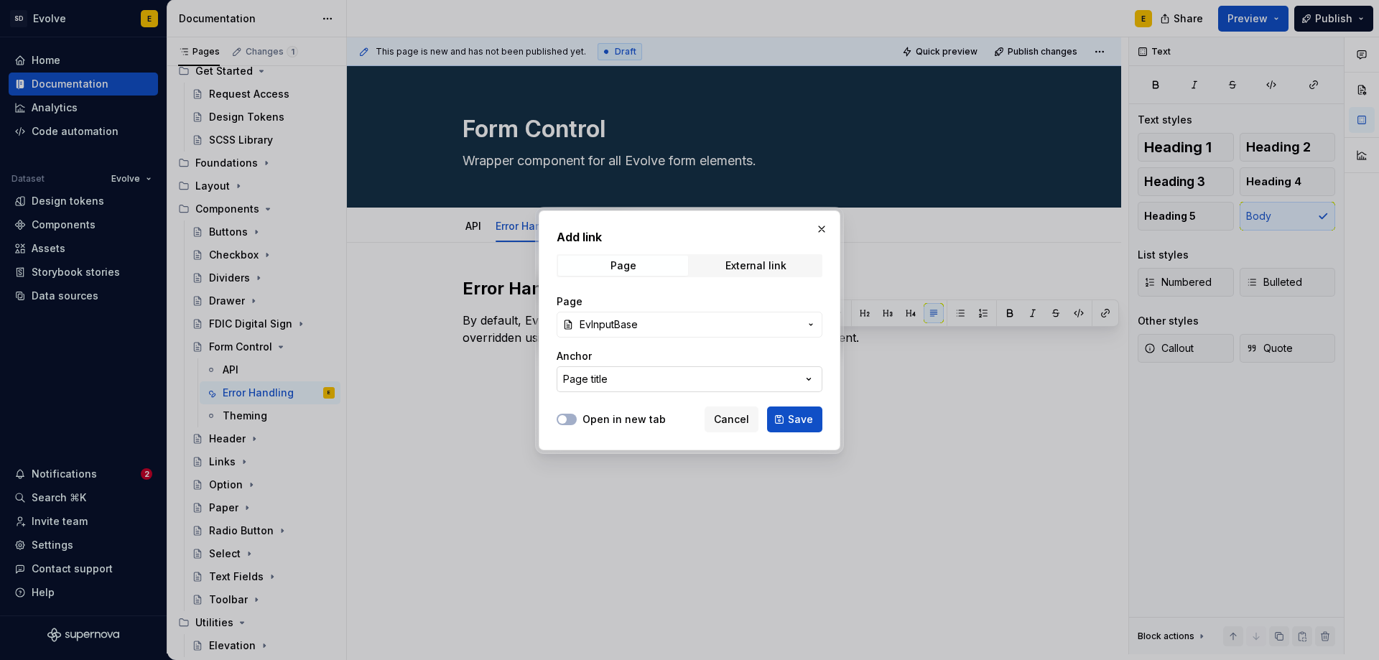
click at [678, 380] on button "Page title" at bounding box center [690, 379] width 266 height 26
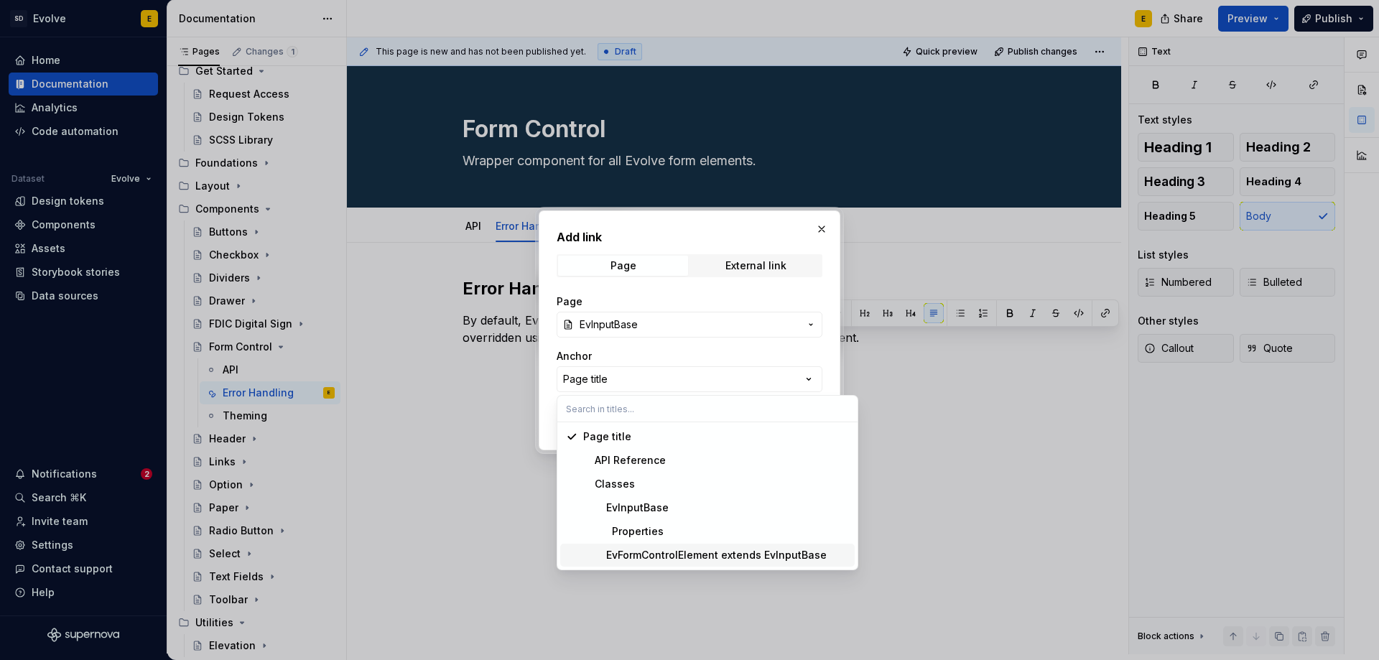
click at [653, 557] on div "EvFormControlElement extends EvInputBase" at bounding box center [704, 555] width 243 height 14
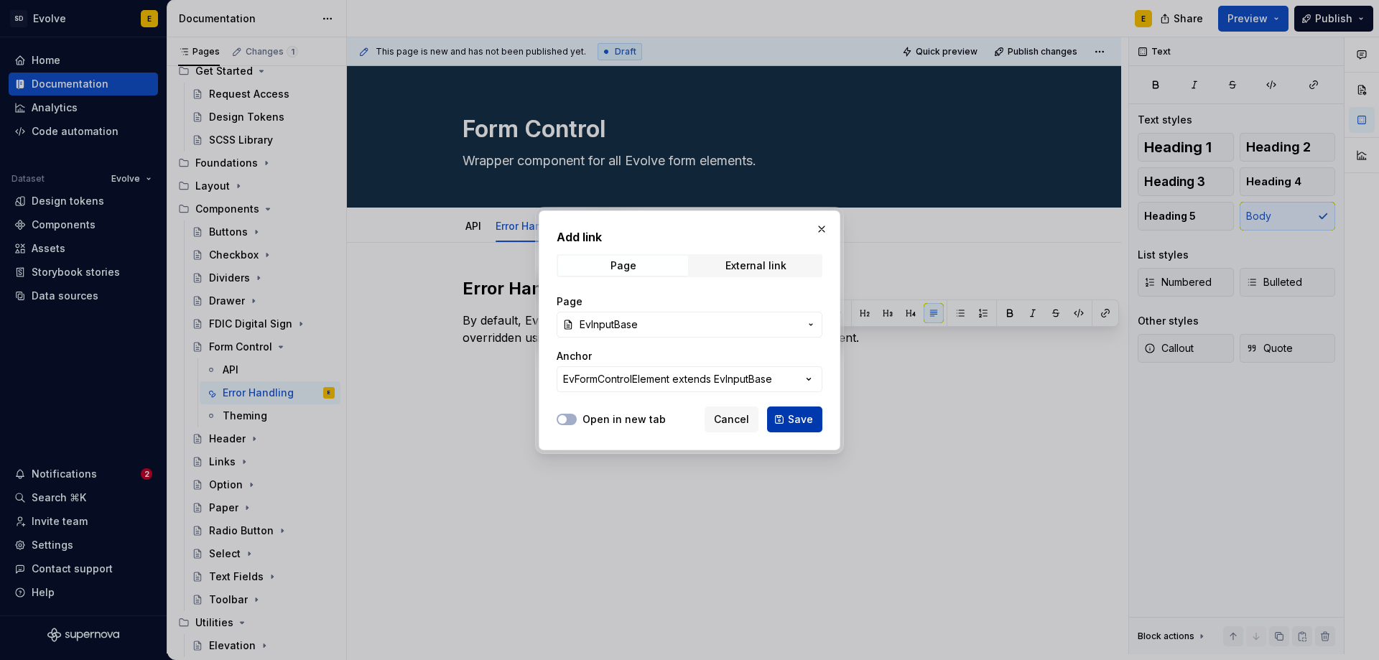
click at [792, 412] on span "Save" at bounding box center [800, 419] width 25 height 14
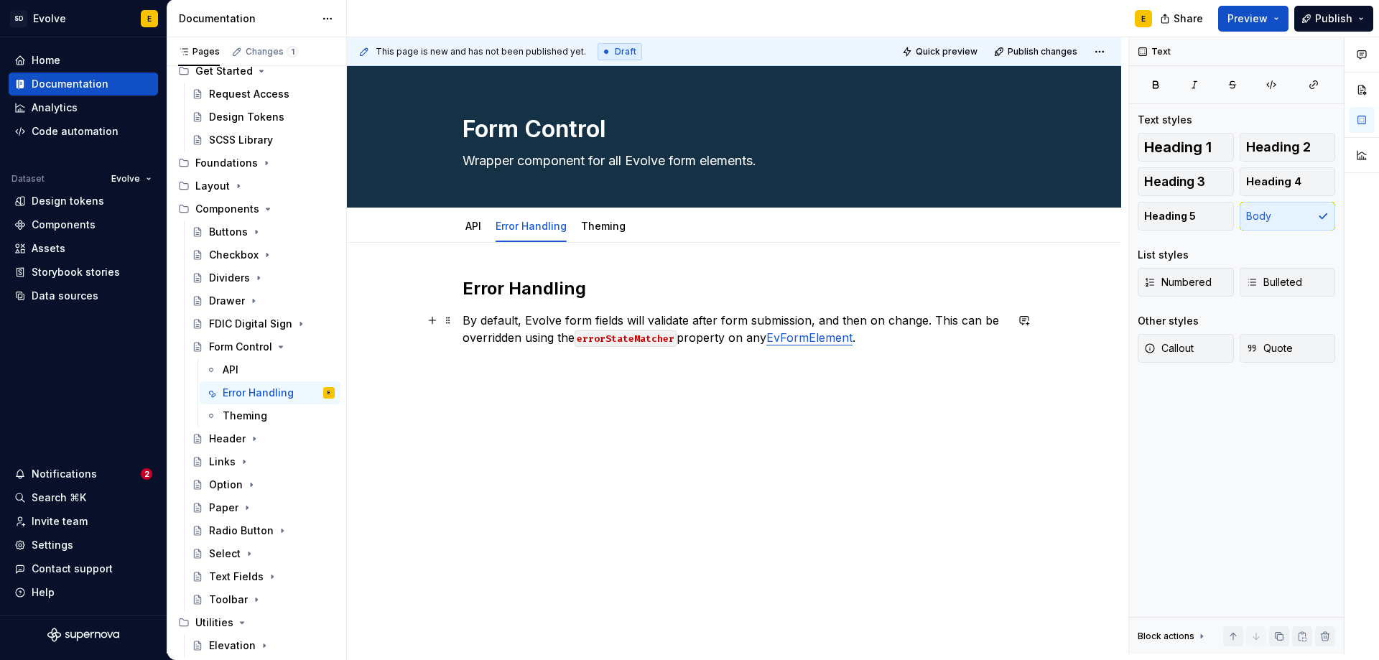
click at [885, 338] on p "By default, Evolve form fields will validate after form submission, and then on…" at bounding box center [734, 329] width 543 height 34
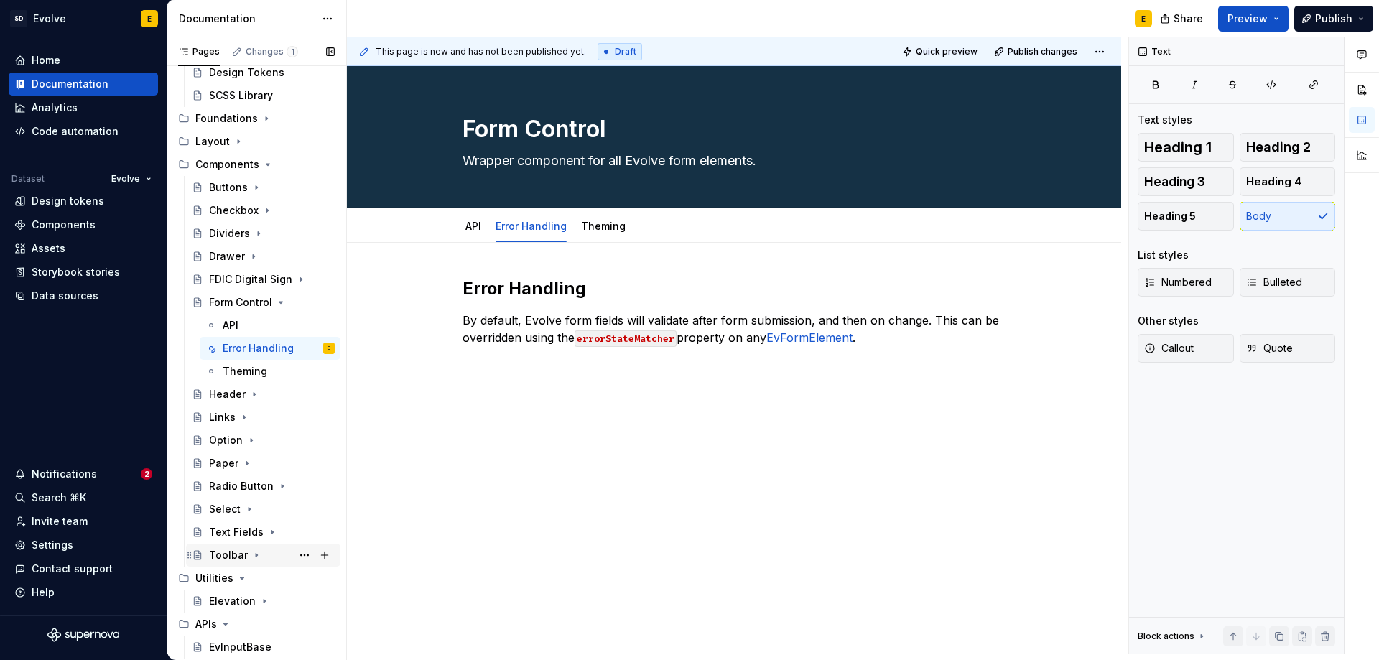
scroll to position [130, 0]
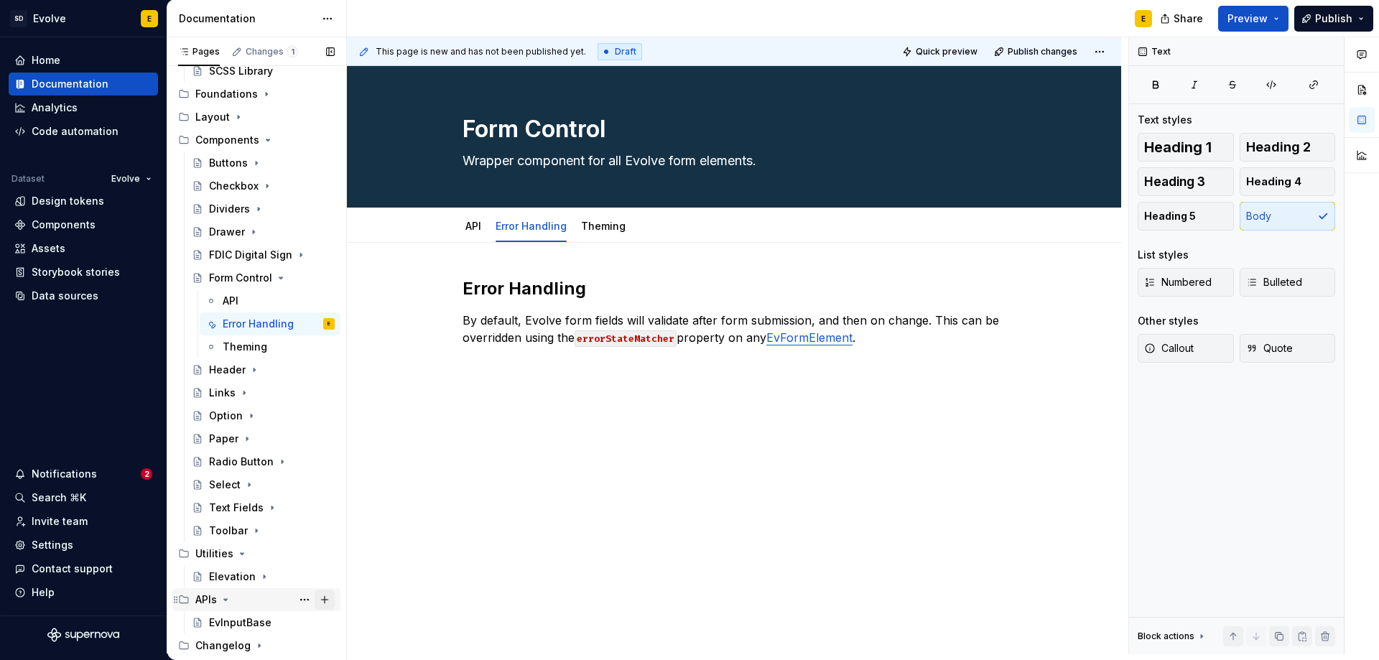
click at [315, 601] on button "Page tree" at bounding box center [325, 600] width 20 height 20
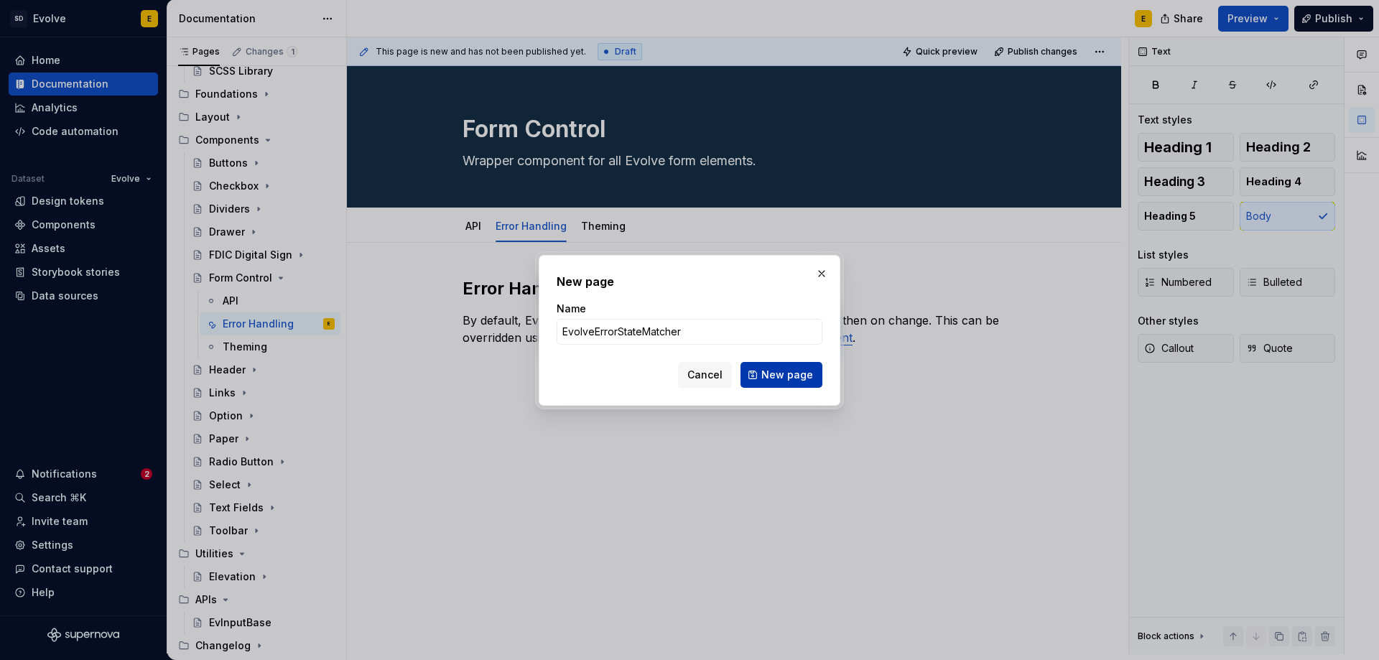
click at [777, 371] on span "New page" at bounding box center [787, 375] width 52 height 14
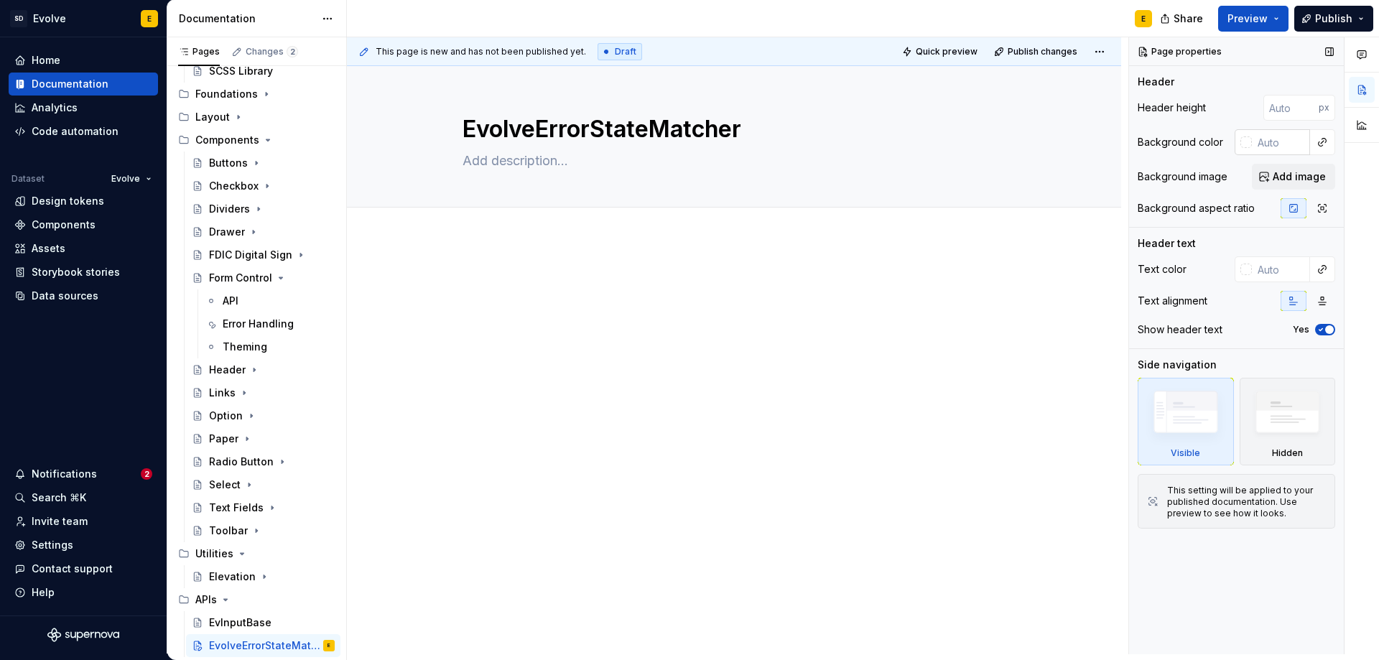
click at [1270, 144] on input "text" at bounding box center [1281, 142] width 58 height 26
paste input "#153145"
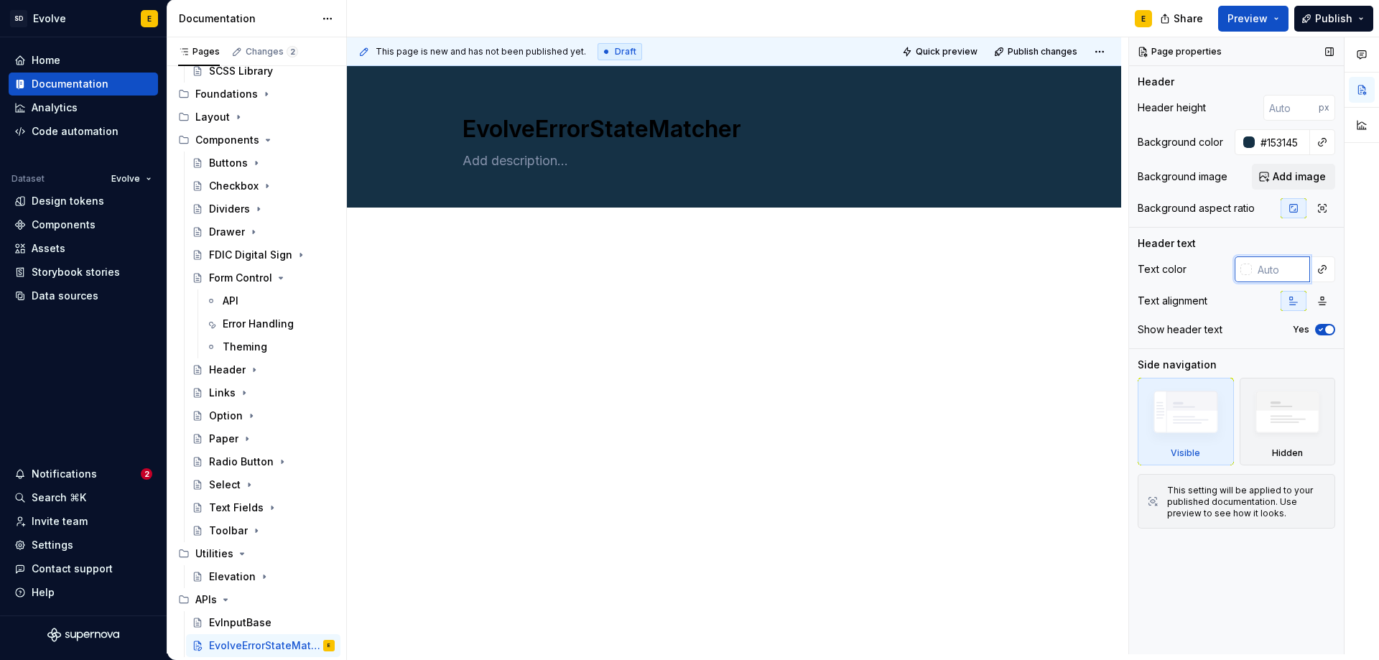
click at [1271, 274] on input "text" at bounding box center [1281, 269] width 58 height 26
click at [226, 618] on div "EvInputBase" at bounding box center [240, 623] width 62 height 14
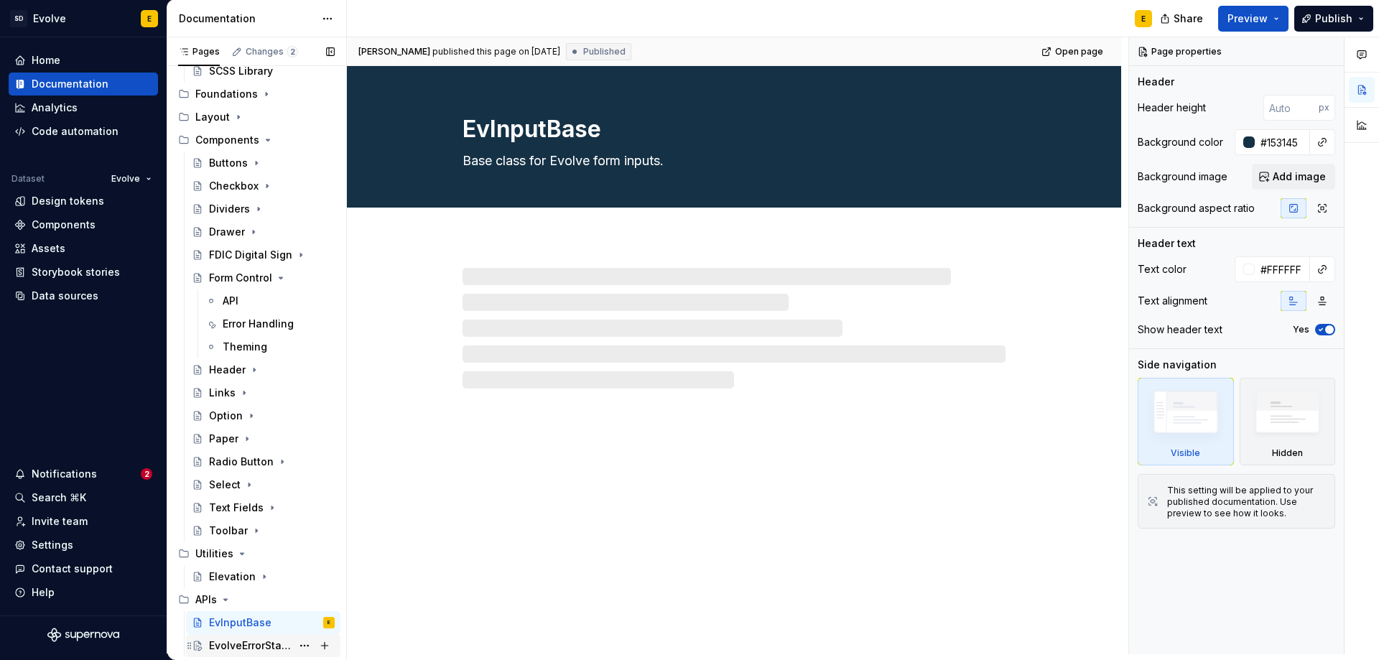
click at [226, 642] on div "EvolveErrorStateMatcher" at bounding box center [250, 645] width 83 height 14
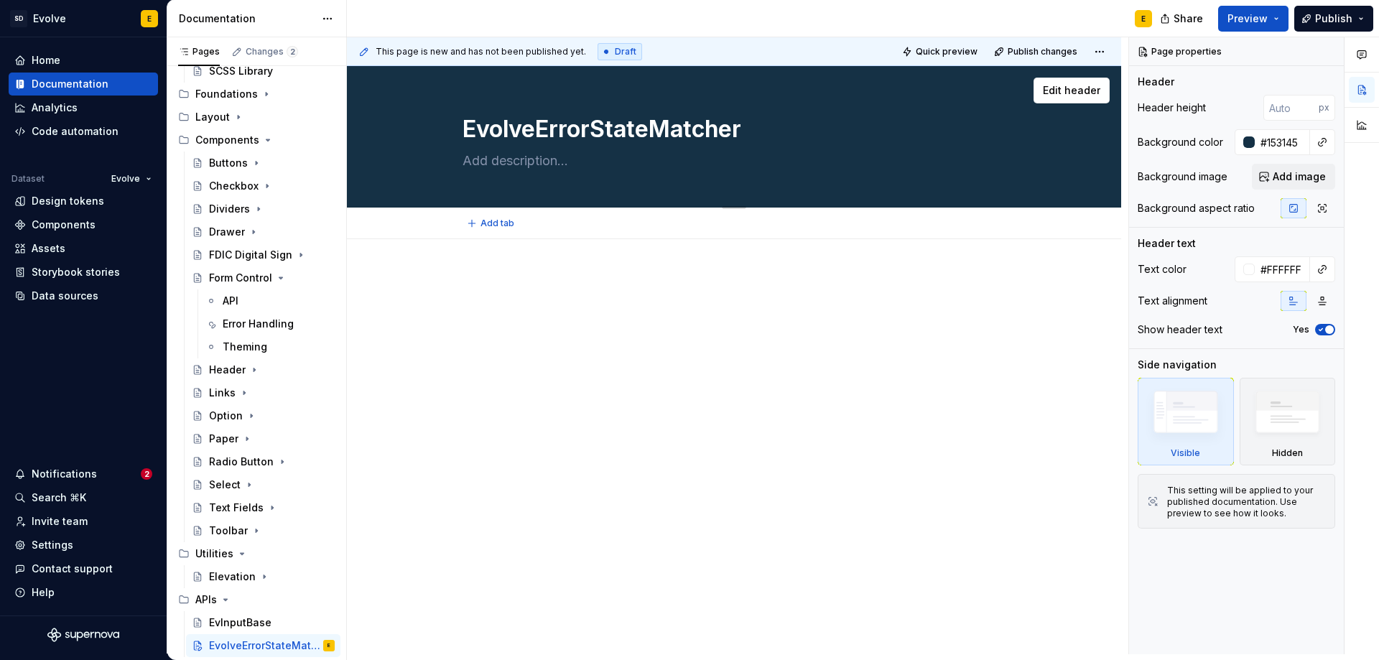
click at [545, 161] on textarea at bounding box center [731, 160] width 543 height 23
click at [244, 327] on div "Error Handling" at bounding box center [257, 324] width 69 height 14
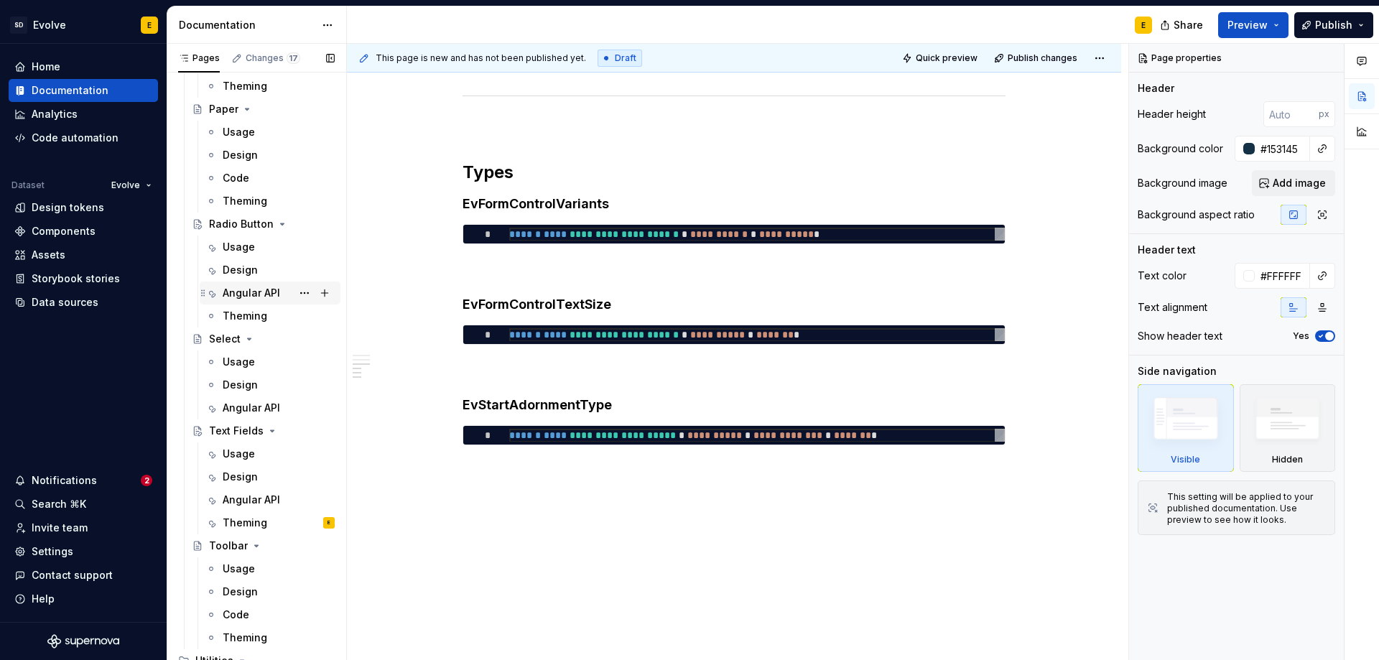
scroll to position [1825, 0]
click at [236, 519] on div "Theming" at bounding box center [245, 520] width 45 height 14
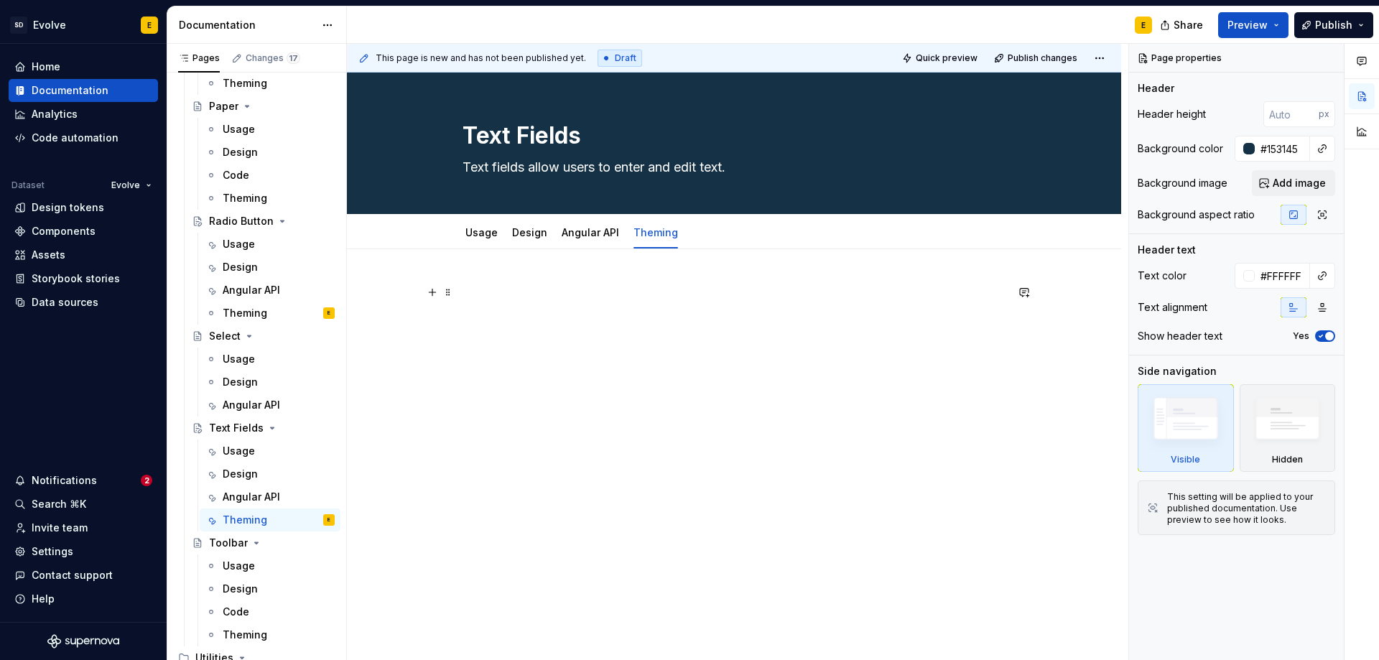
type textarea "*"
click at [514, 289] on p at bounding box center [734, 292] width 543 height 17
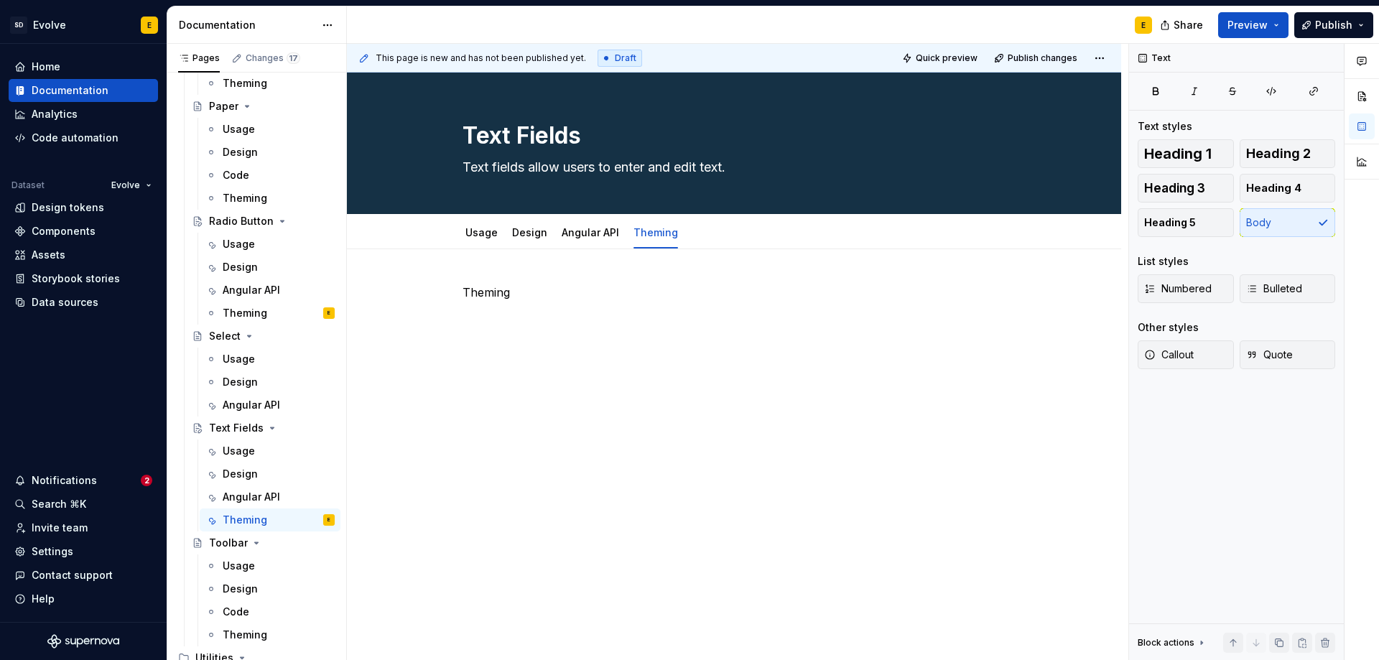
click at [513, 330] on div "Theming" at bounding box center [734, 311] width 543 height 55
click at [491, 325] on div "Theming" at bounding box center [734, 311] width 543 height 55
click at [543, 295] on p "Theming" at bounding box center [734, 292] width 543 height 17
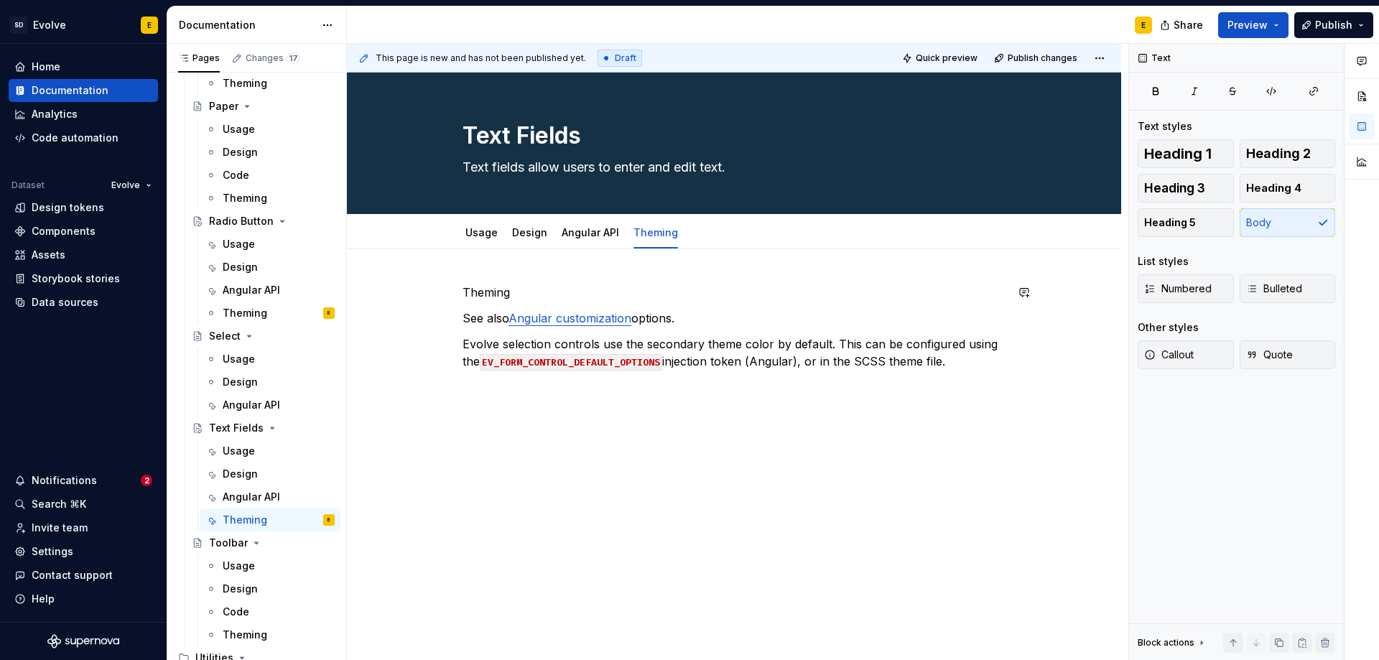
click at [543, 295] on p "Theming" at bounding box center [734, 292] width 543 height 17
click at [1322, 152] on button "Heading 2" at bounding box center [1288, 153] width 96 height 29
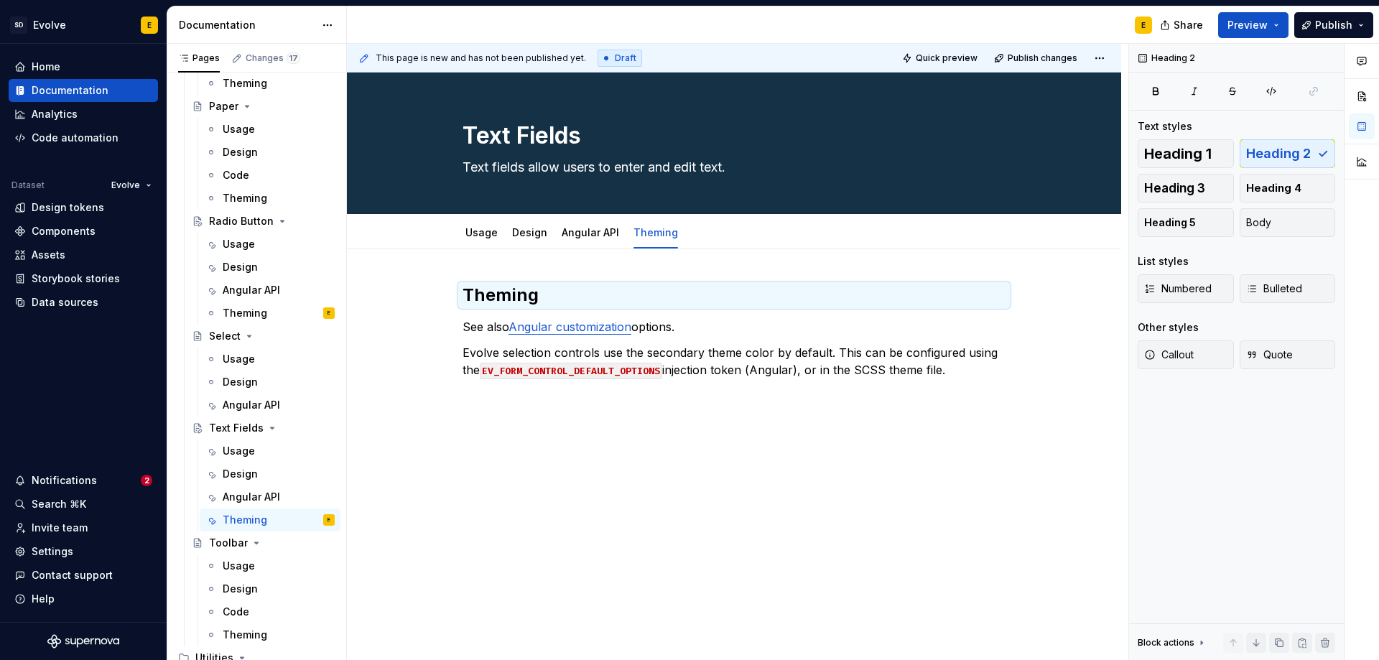
type textarea "*"
click at [608, 330] on link "Angular customization" at bounding box center [569, 327] width 123 height 14
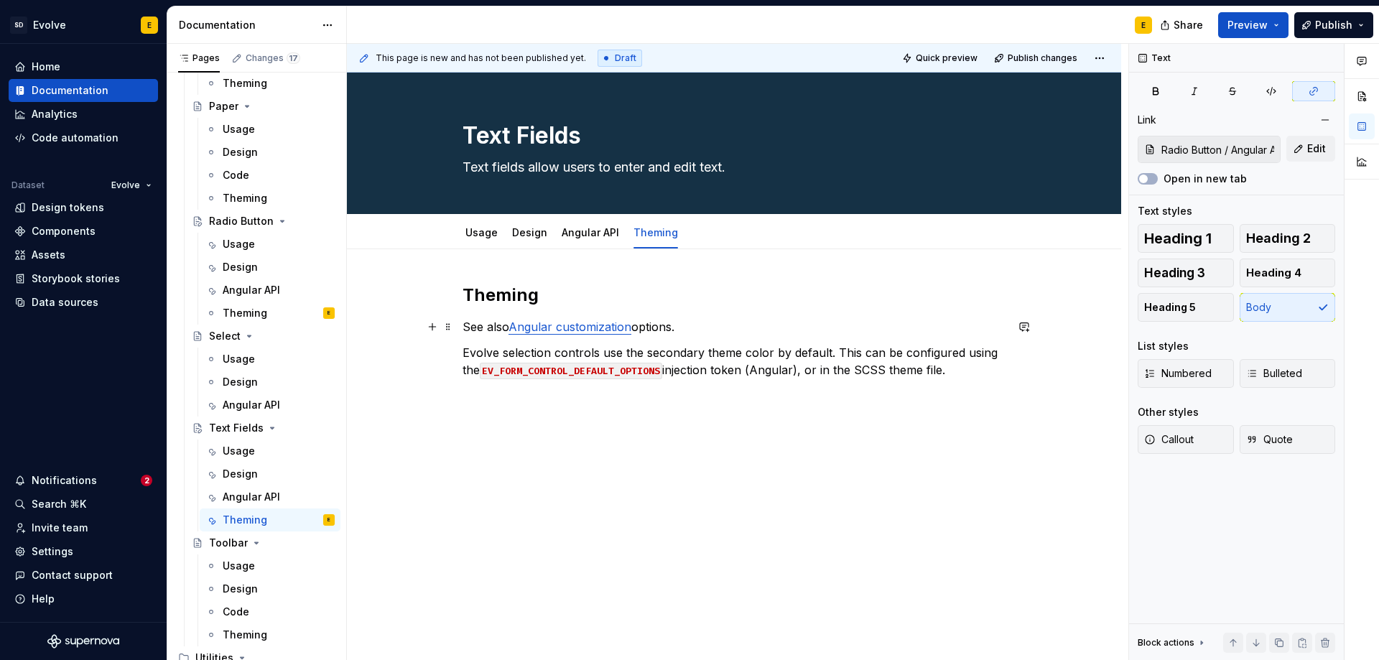
type input "Radio Button / Angular API/ EvFormControlDefaultOptions"
click at [588, 226] on link "Angular API" at bounding box center [590, 232] width 57 height 12
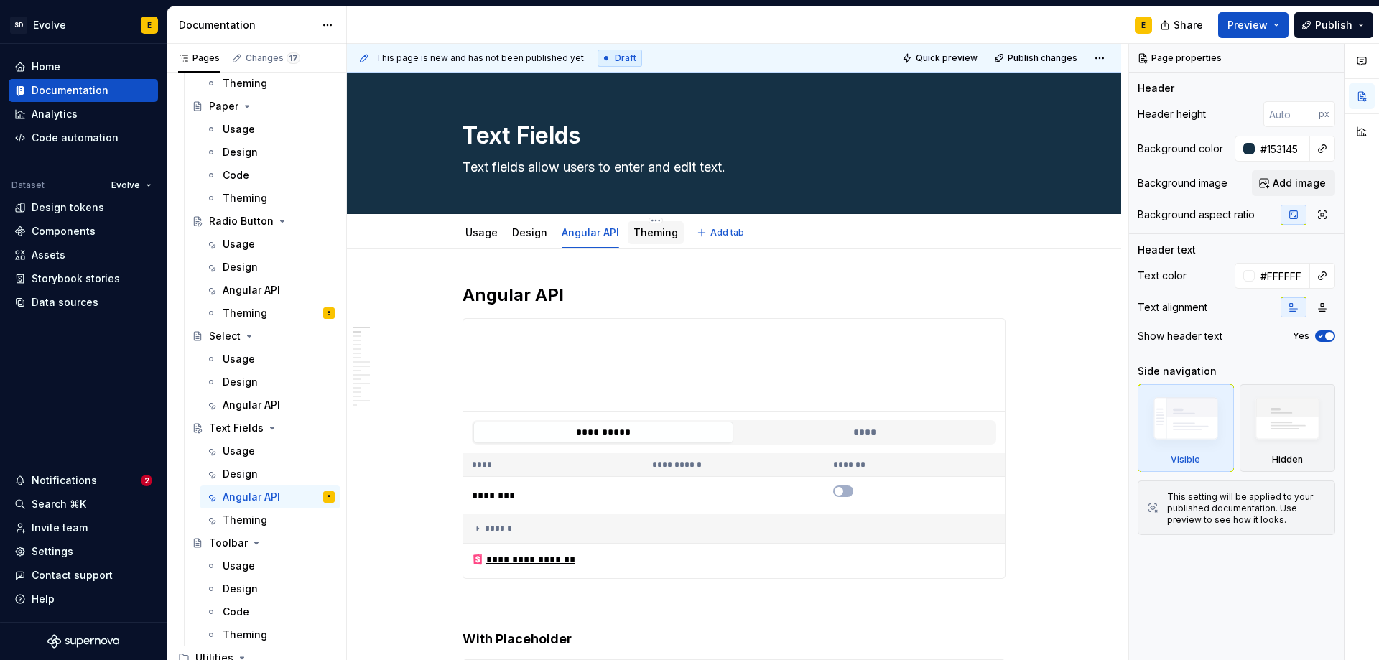
click at [654, 225] on div "Theming" at bounding box center [655, 232] width 45 height 17
click at [654, 233] on link "Theming" at bounding box center [655, 232] width 45 height 12
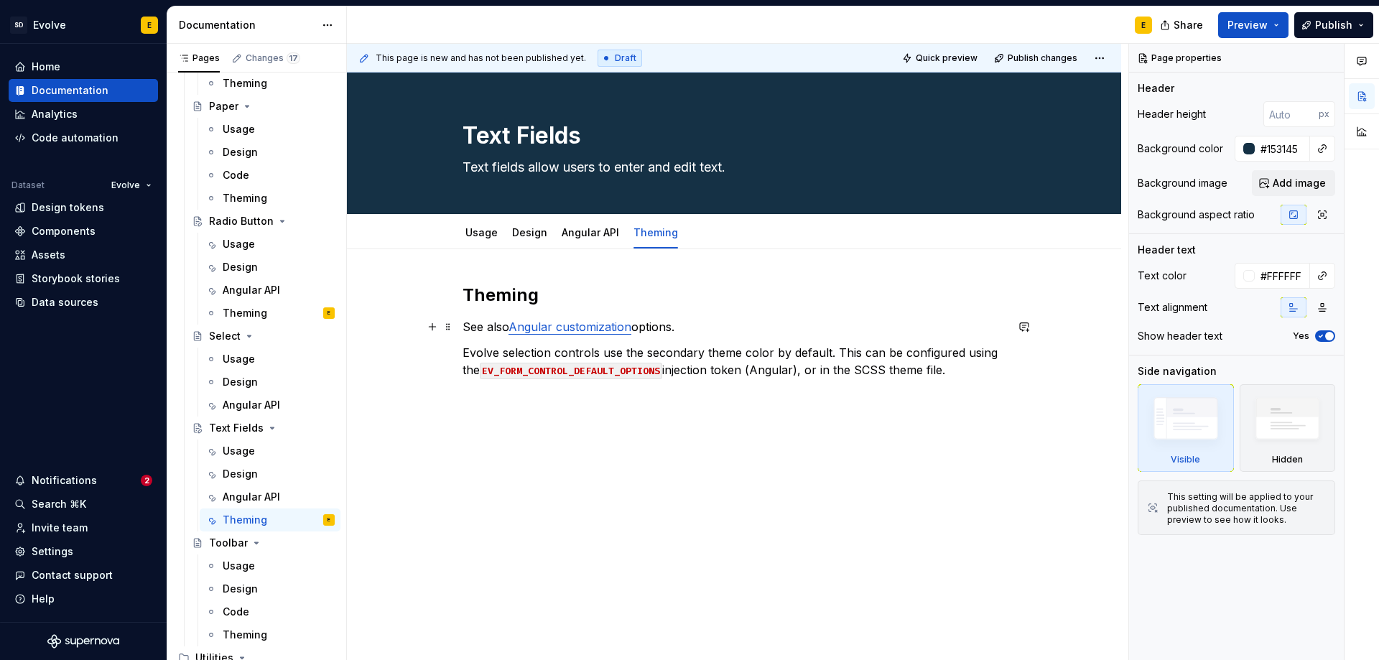
click at [620, 323] on link "Angular customization" at bounding box center [569, 327] width 123 height 14
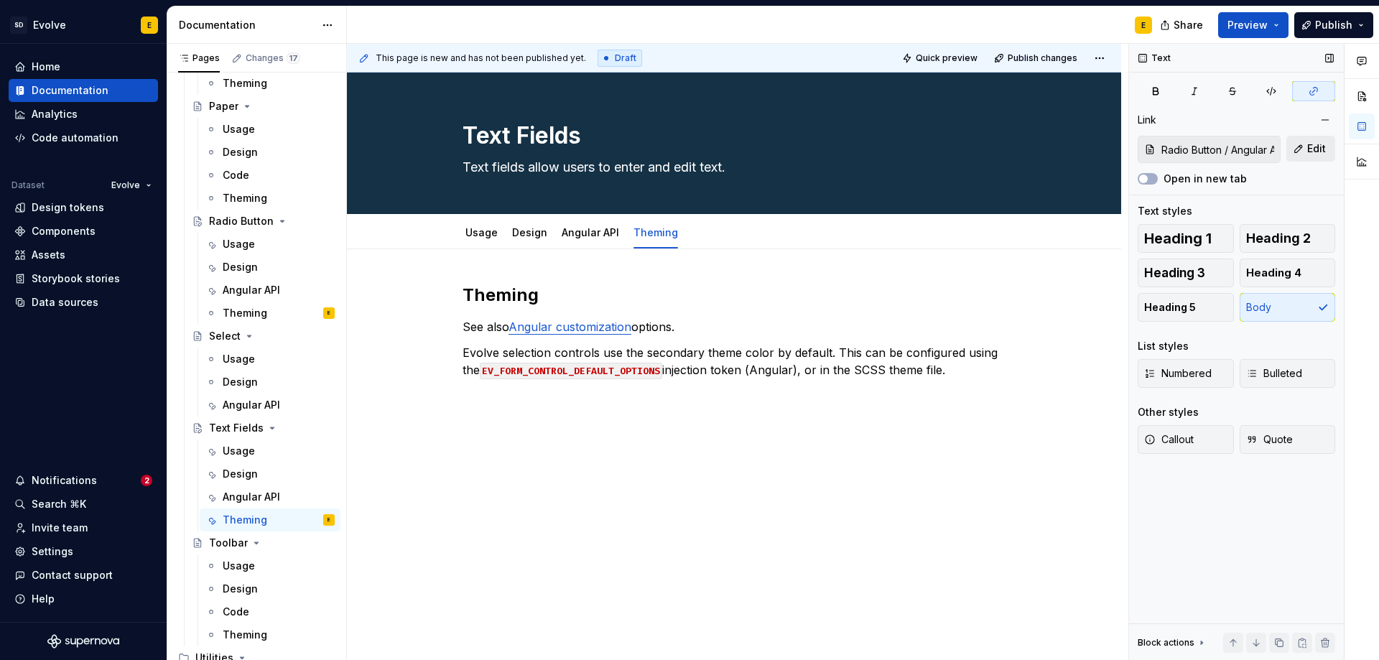
click at [1303, 146] on button "Edit" at bounding box center [1310, 149] width 49 height 26
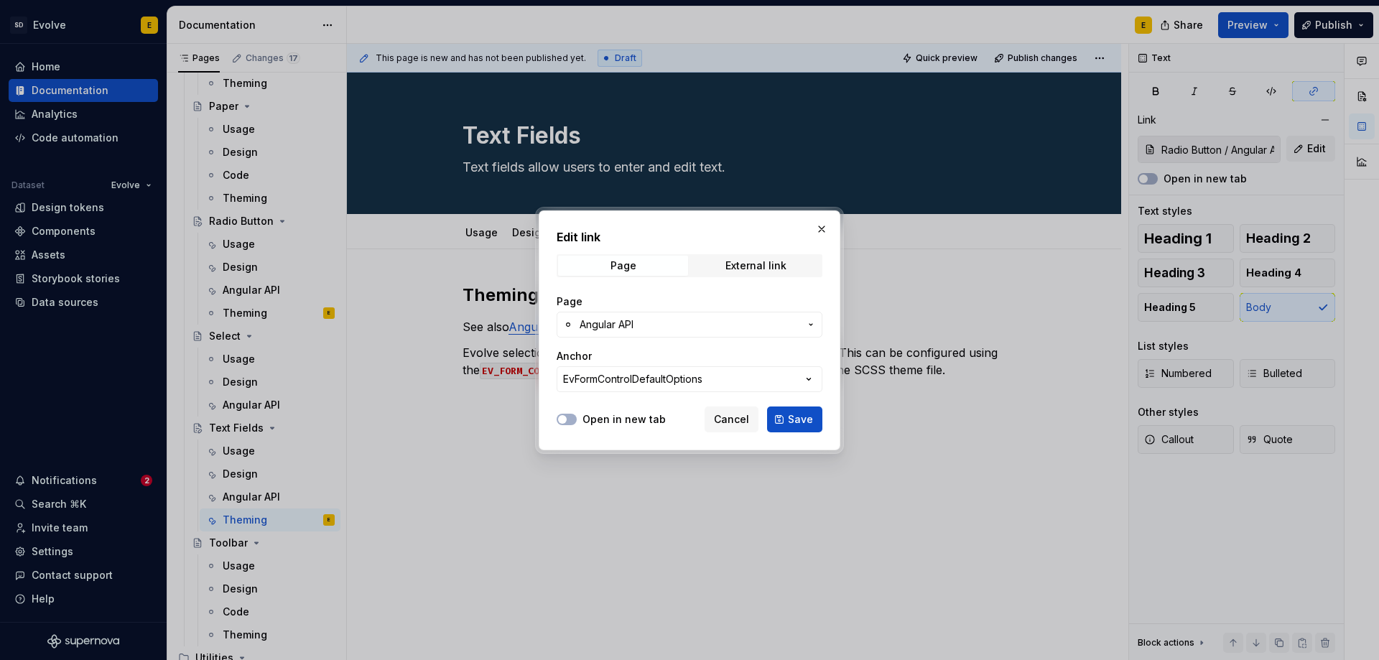
click at [697, 329] on span "Angular API" at bounding box center [690, 324] width 220 height 14
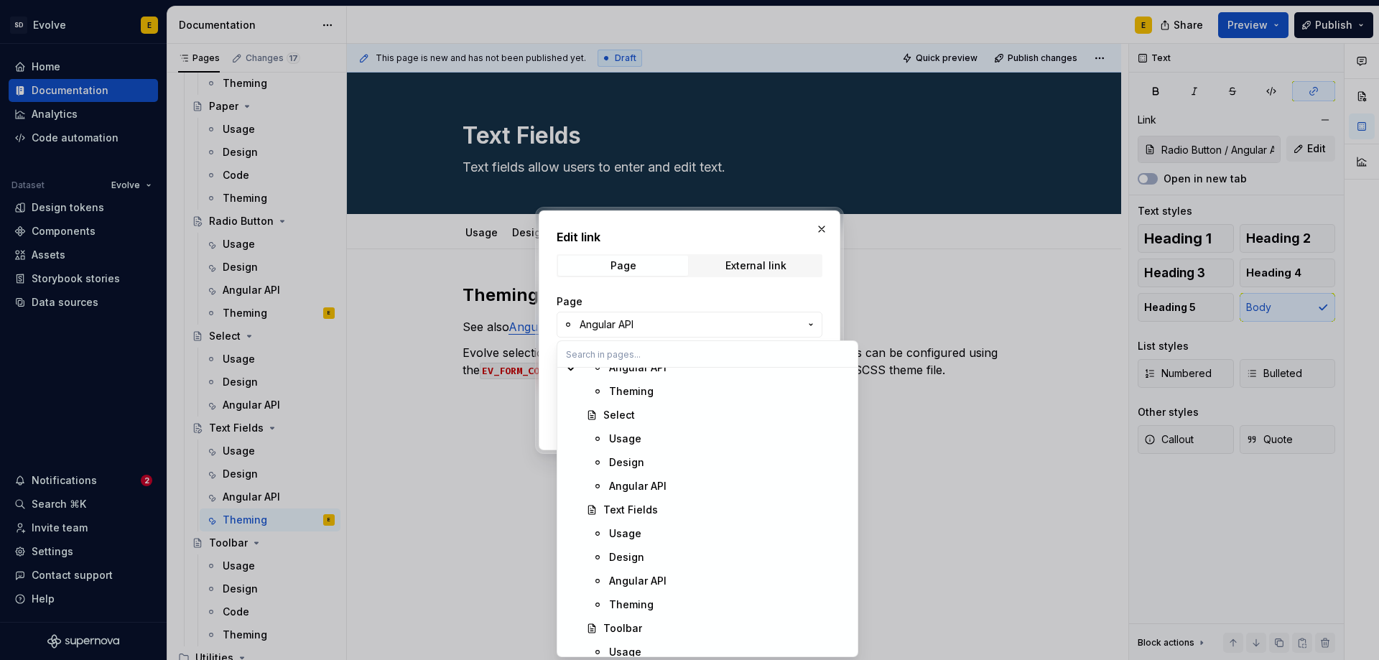
scroll to position [2226, 0]
click at [641, 459] on div "Angular API" at bounding box center [637, 454] width 57 height 14
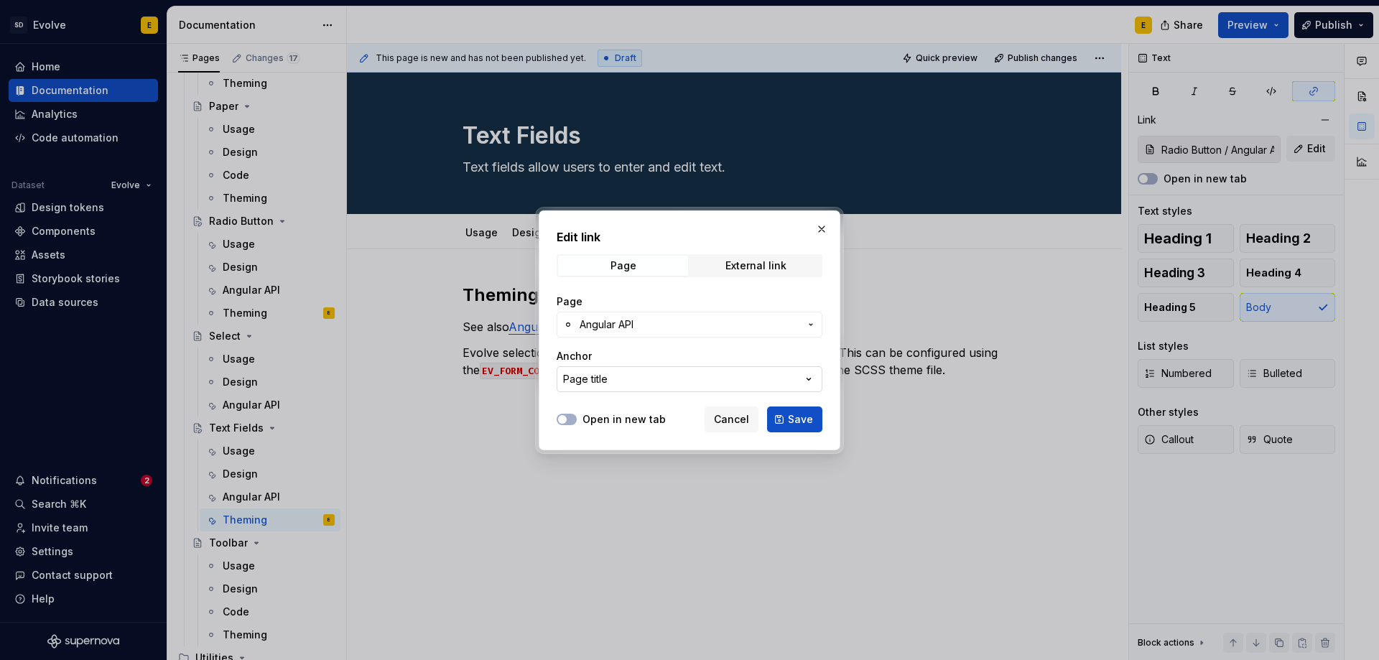
click at [667, 382] on button "Page title" at bounding box center [690, 379] width 266 height 26
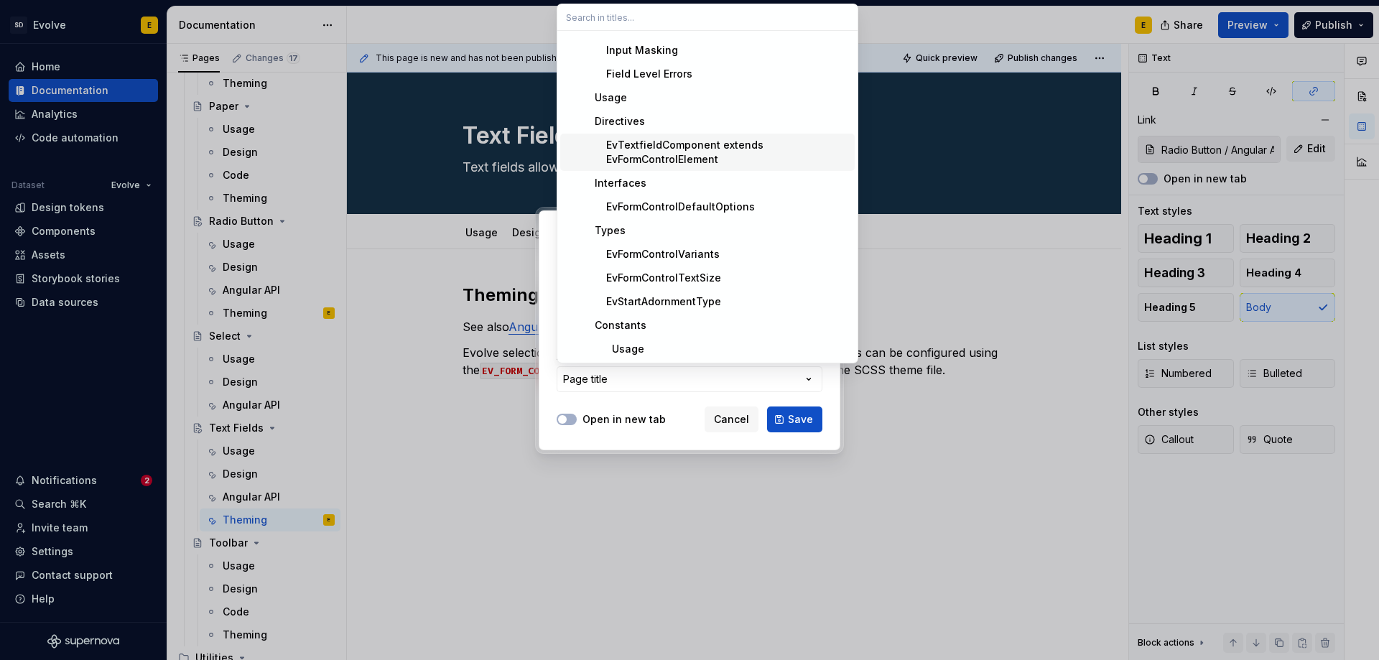
scroll to position [162, 0]
click at [623, 342] on div "Usage" at bounding box center [613, 348] width 61 height 14
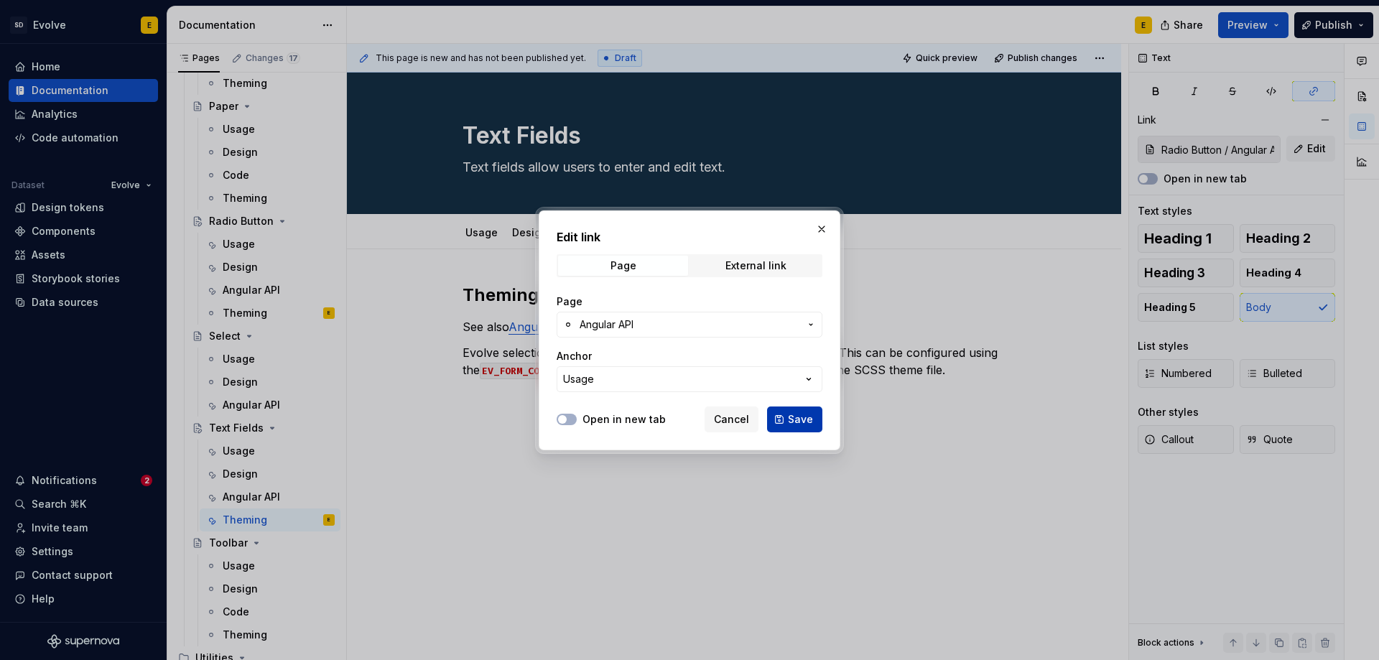
type textarea "*"
click at [791, 417] on span "Save" at bounding box center [800, 419] width 25 height 14
type input "Text Fields / Angular API/ Usage"
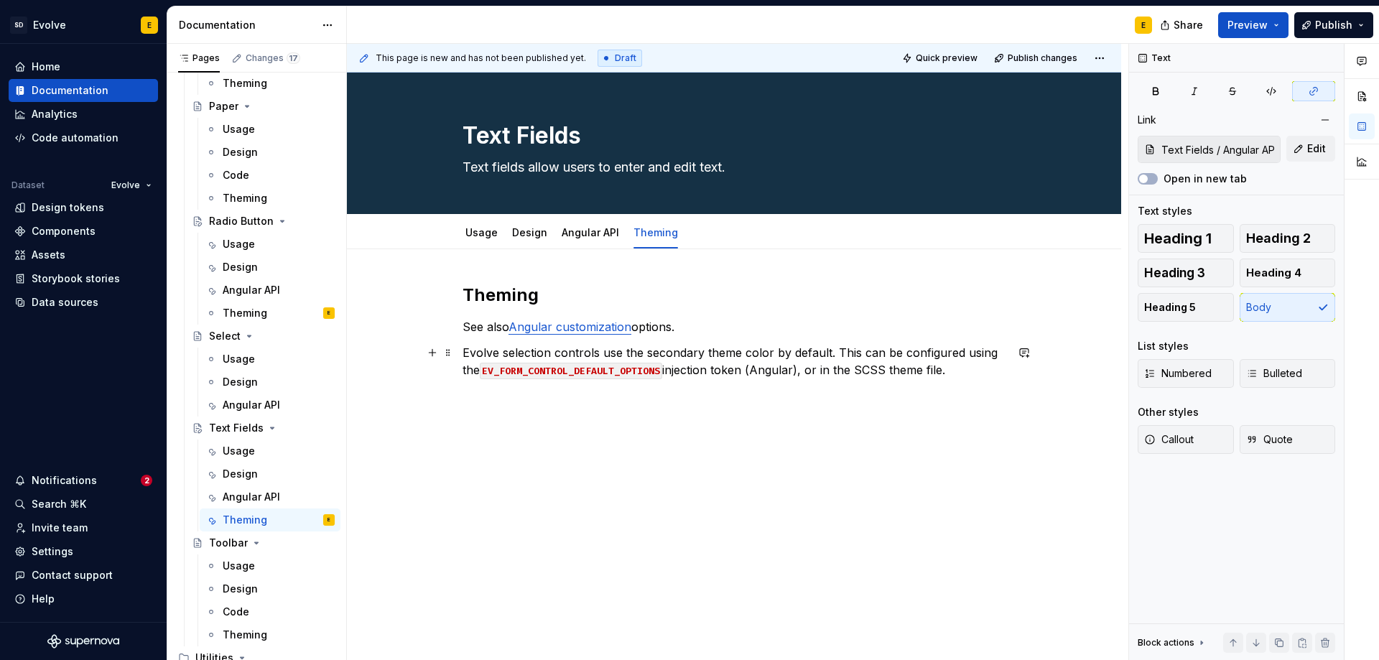
click at [956, 373] on p "Evolve selection controls use the secondary theme color by default. This can be…" at bounding box center [734, 361] width 543 height 34
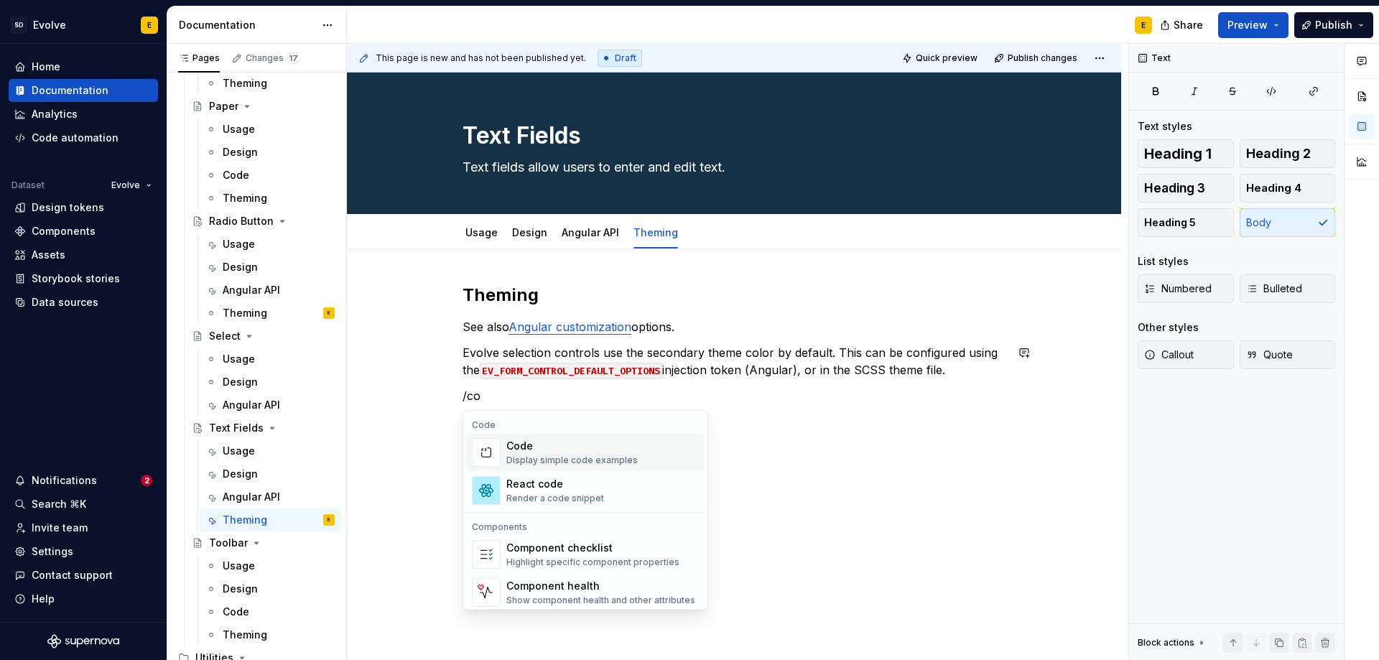
click at [542, 455] on div "Display simple code examples" at bounding box center [571, 460] width 131 height 11
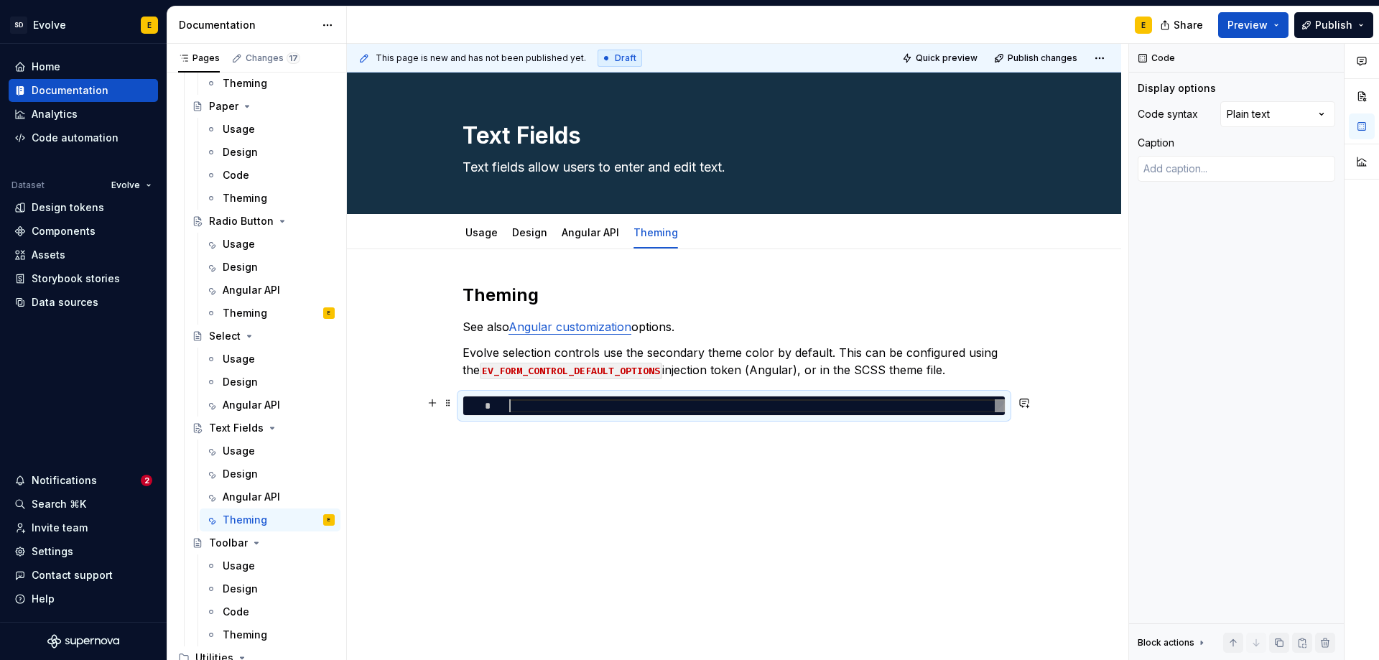
click at [529, 403] on div at bounding box center [757, 406] width 496 height 14
type textarea "*"
type textarea "**********"
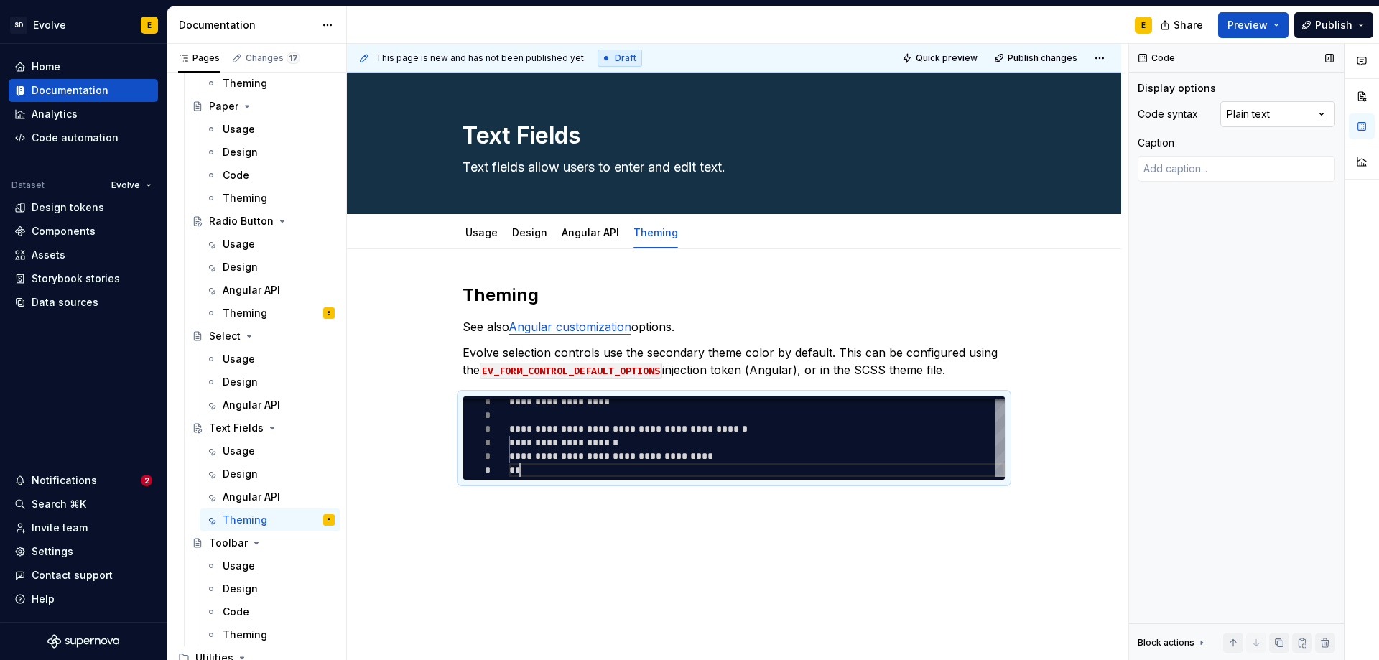
click at [1243, 111] on div "Comments Open comments No comments yet Select ‘Comment’ from the block context …" at bounding box center [1254, 352] width 250 height 617
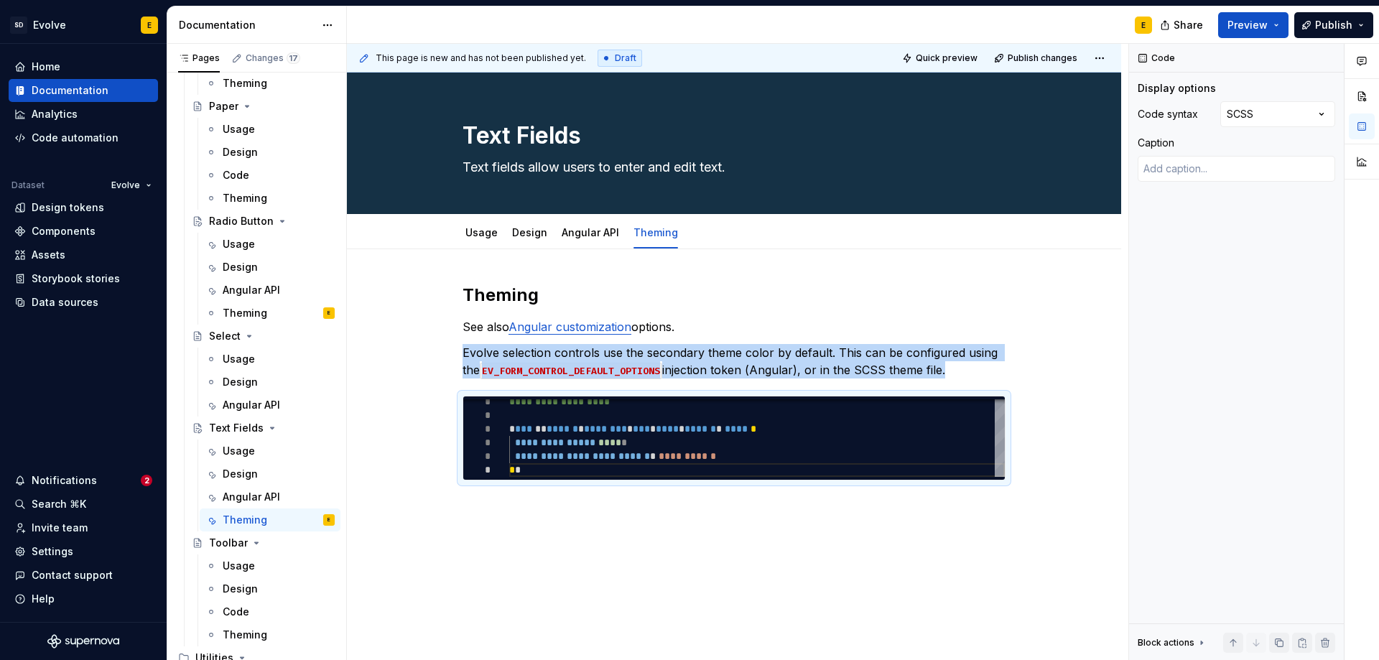
click at [468, 503] on div "**********" at bounding box center [734, 472] width 774 height 447
click at [491, 509] on div "**********" at bounding box center [734, 472] width 774 height 447
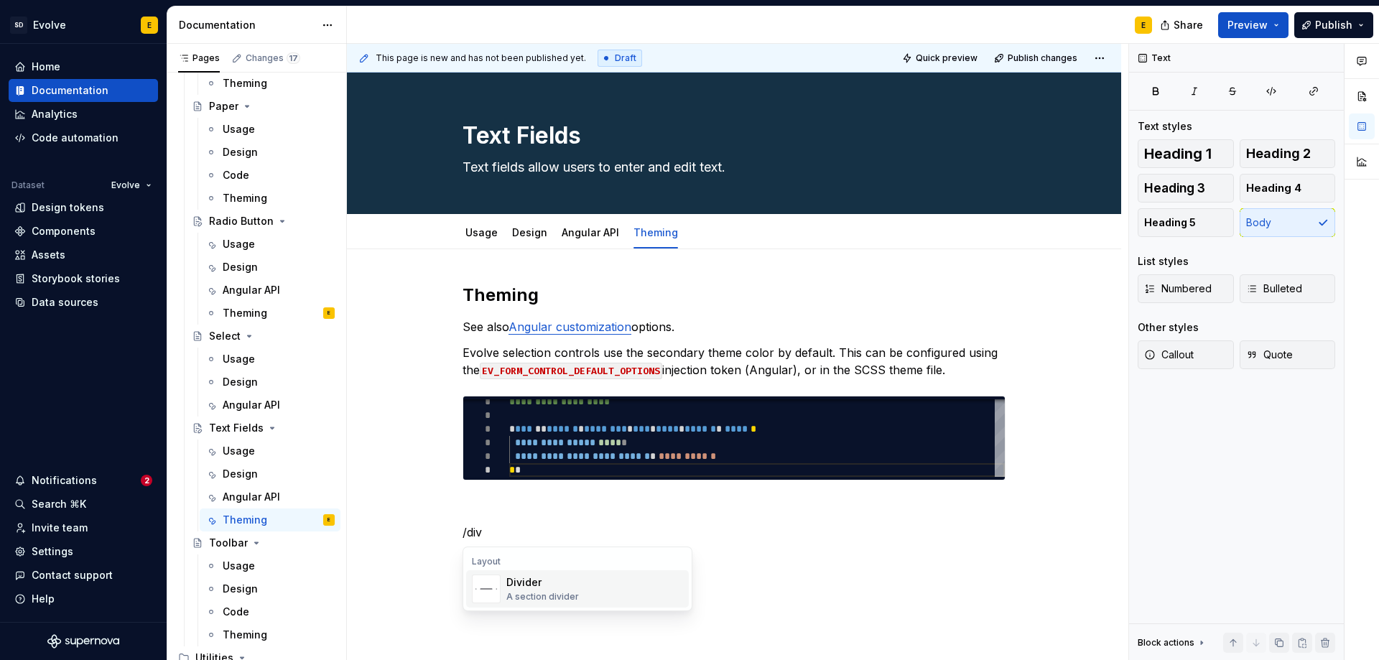
click at [520, 587] on div "Divider" at bounding box center [542, 582] width 73 height 14
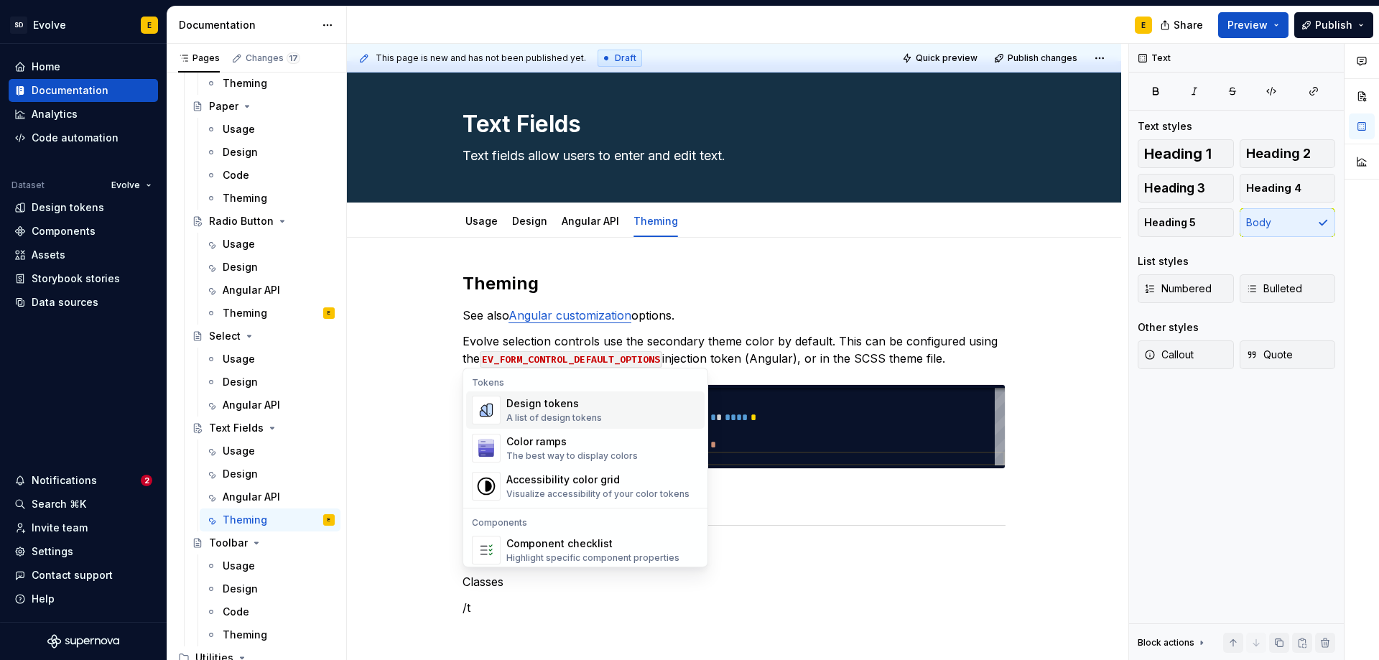
scroll to position [37, 0]
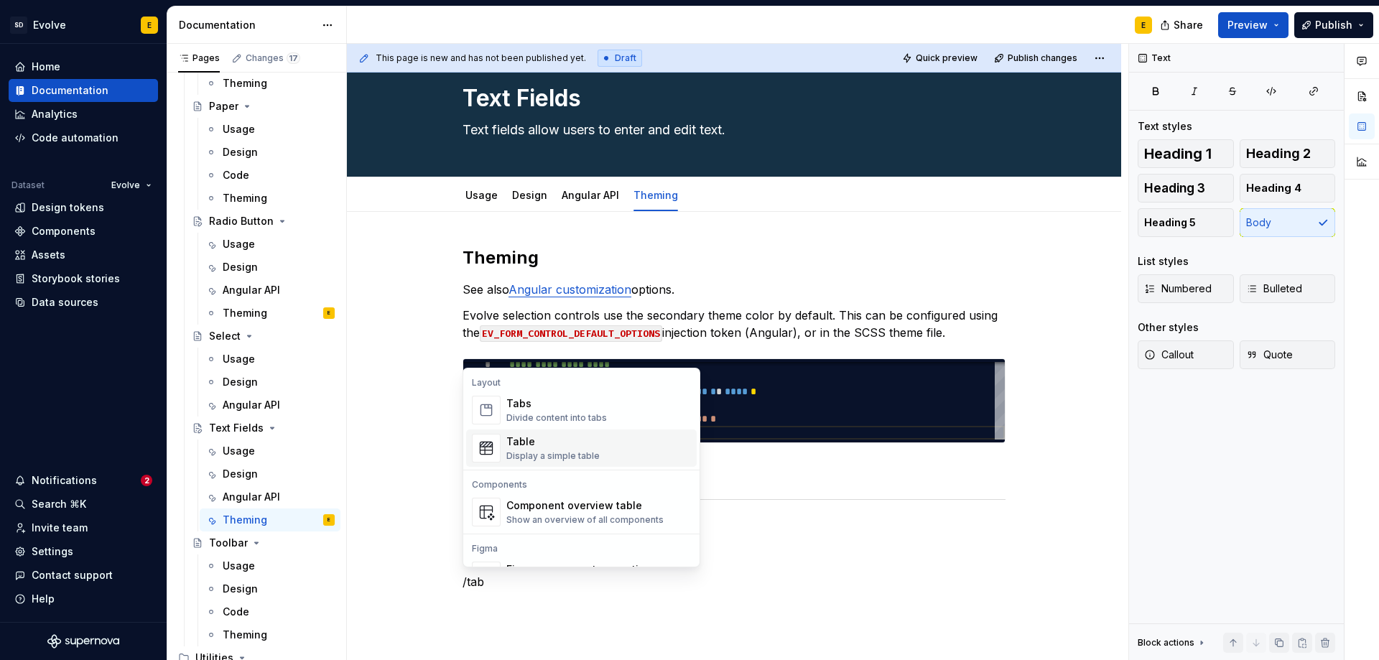
click at [526, 450] on div "Table Display a simple table" at bounding box center [552, 448] width 93 height 27
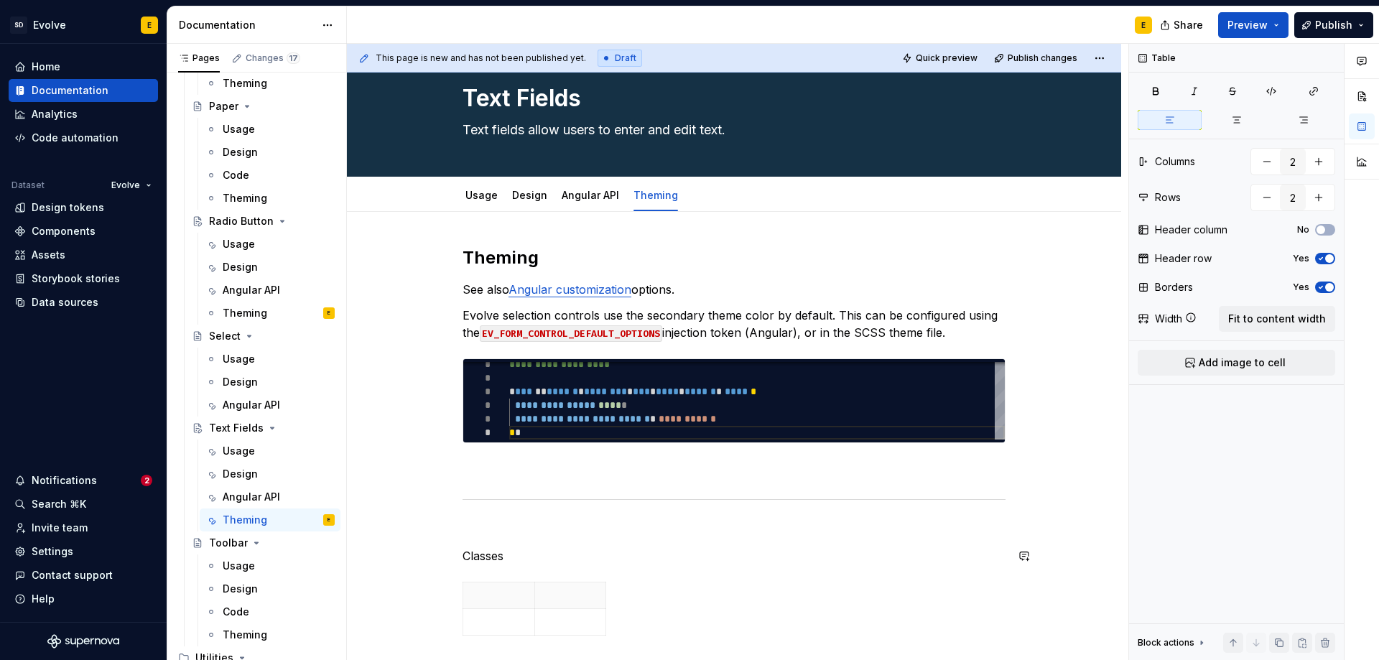
click at [518, 562] on p "Classes" at bounding box center [734, 555] width 543 height 17
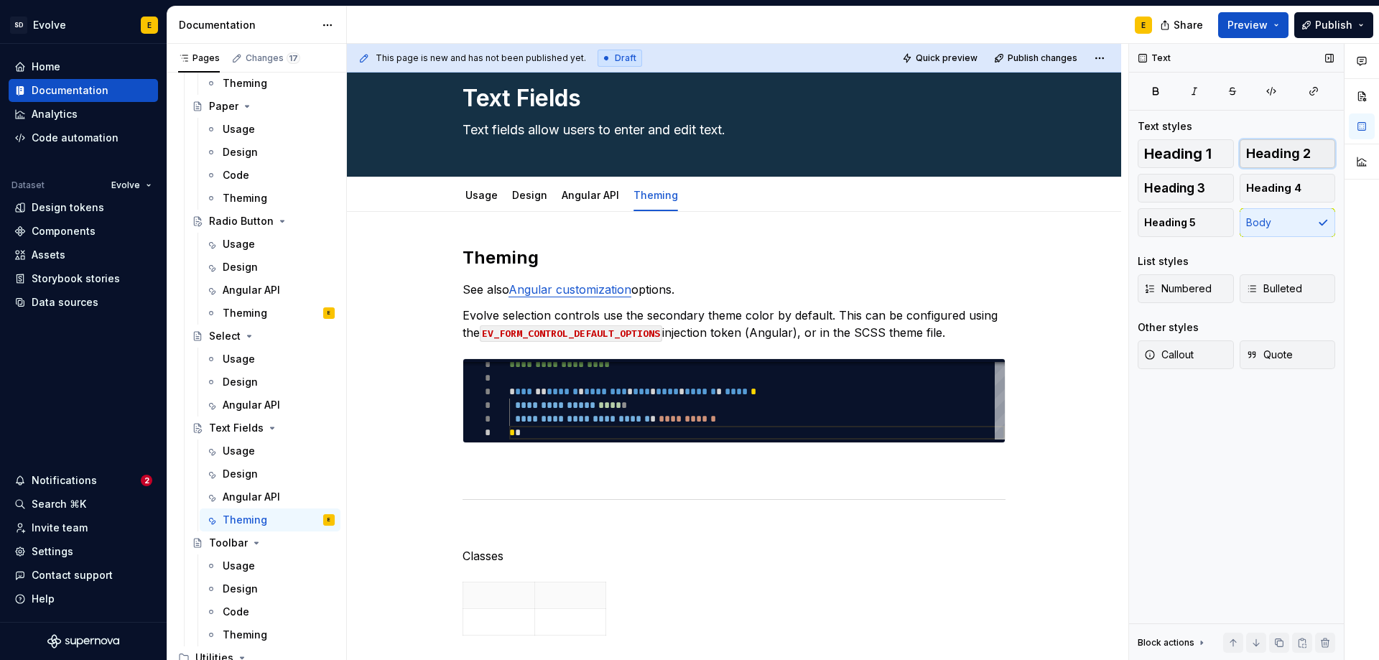
click at [1301, 154] on span "Heading 2" at bounding box center [1278, 154] width 65 height 14
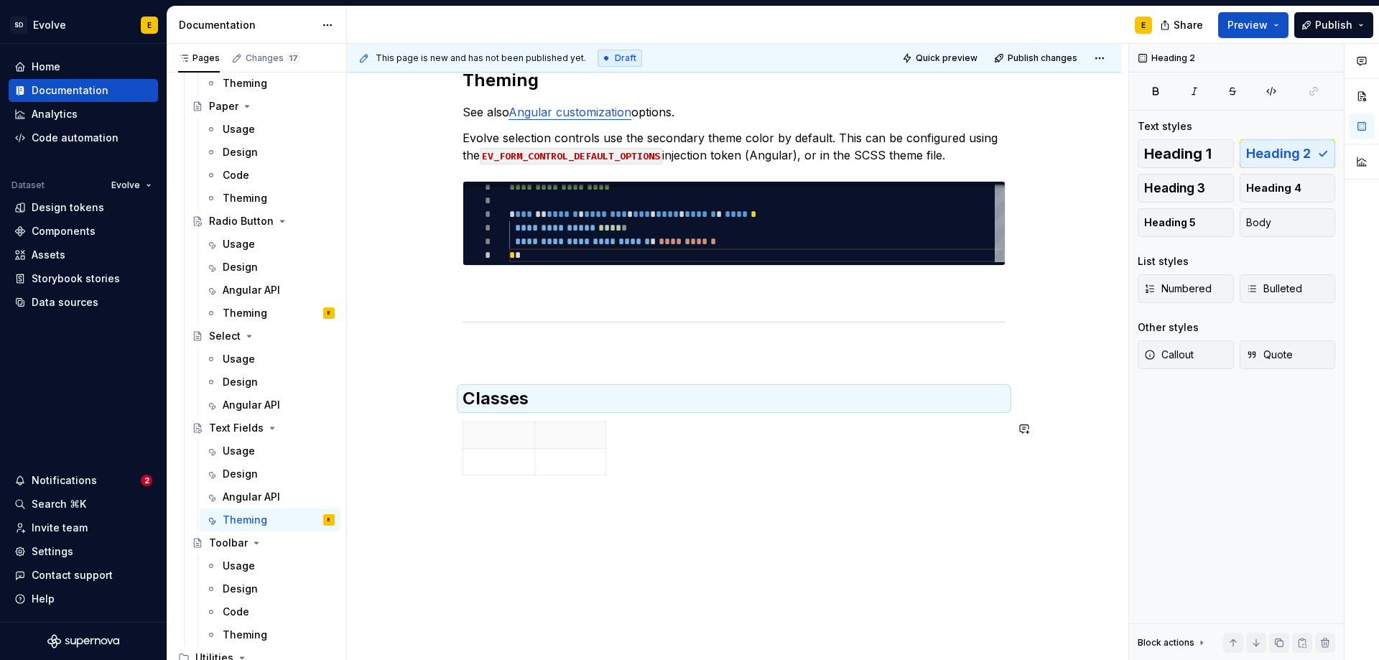
scroll to position [251, 0]
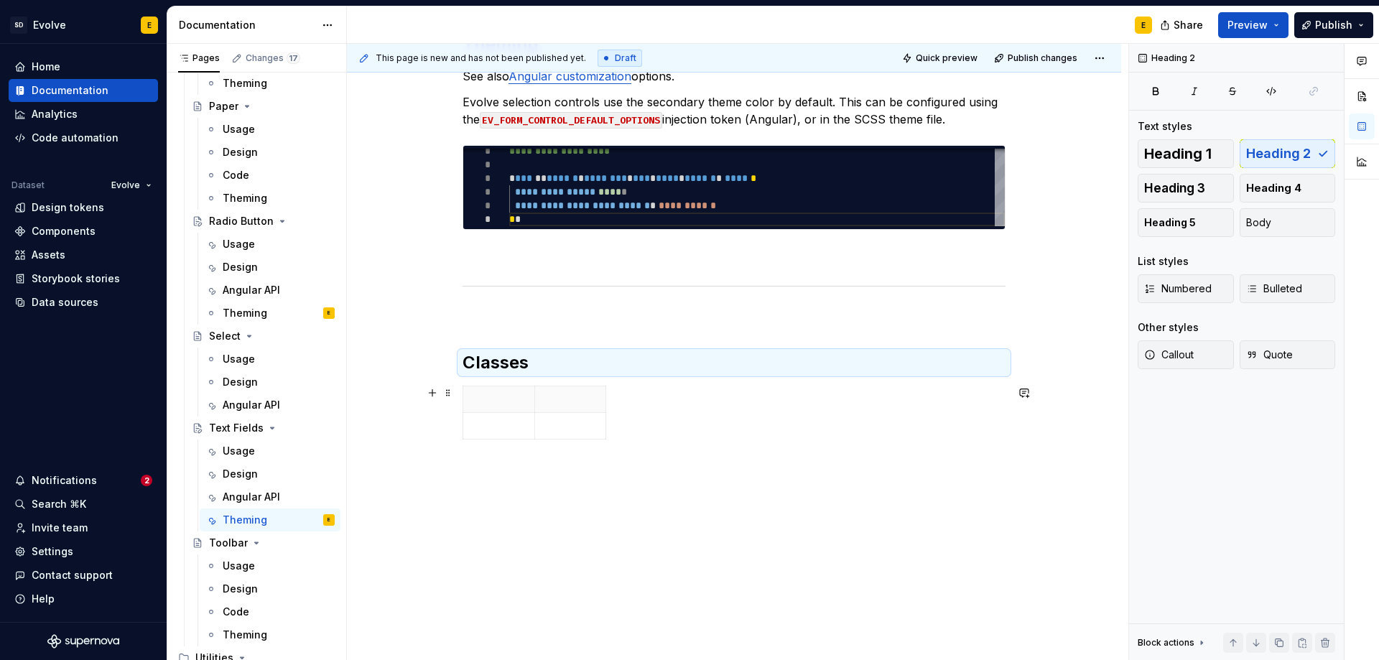
click at [636, 419] on div at bounding box center [734, 416] width 543 height 60
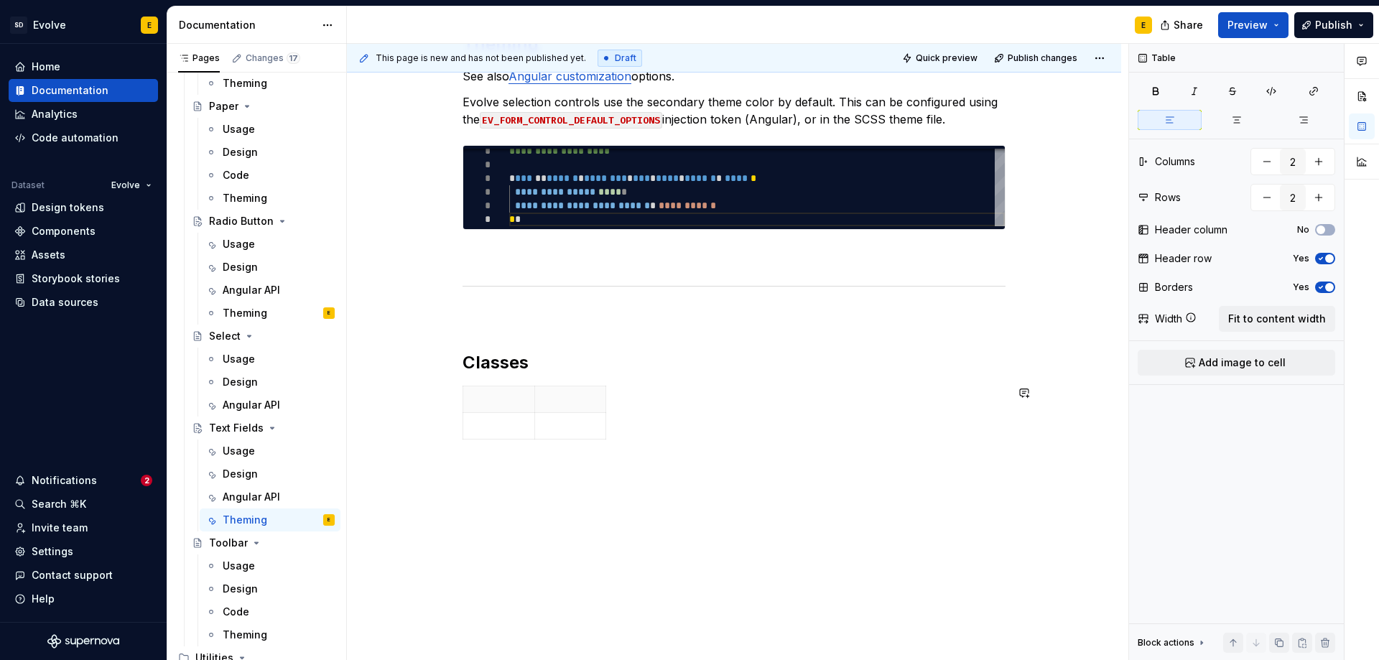
click at [620, 451] on div "**********" at bounding box center [734, 247] width 543 height 429
click at [631, 432] on div at bounding box center [734, 416] width 543 height 60
click at [576, 478] on div "**********" at bounding box center [734, 330] width 774 height 662
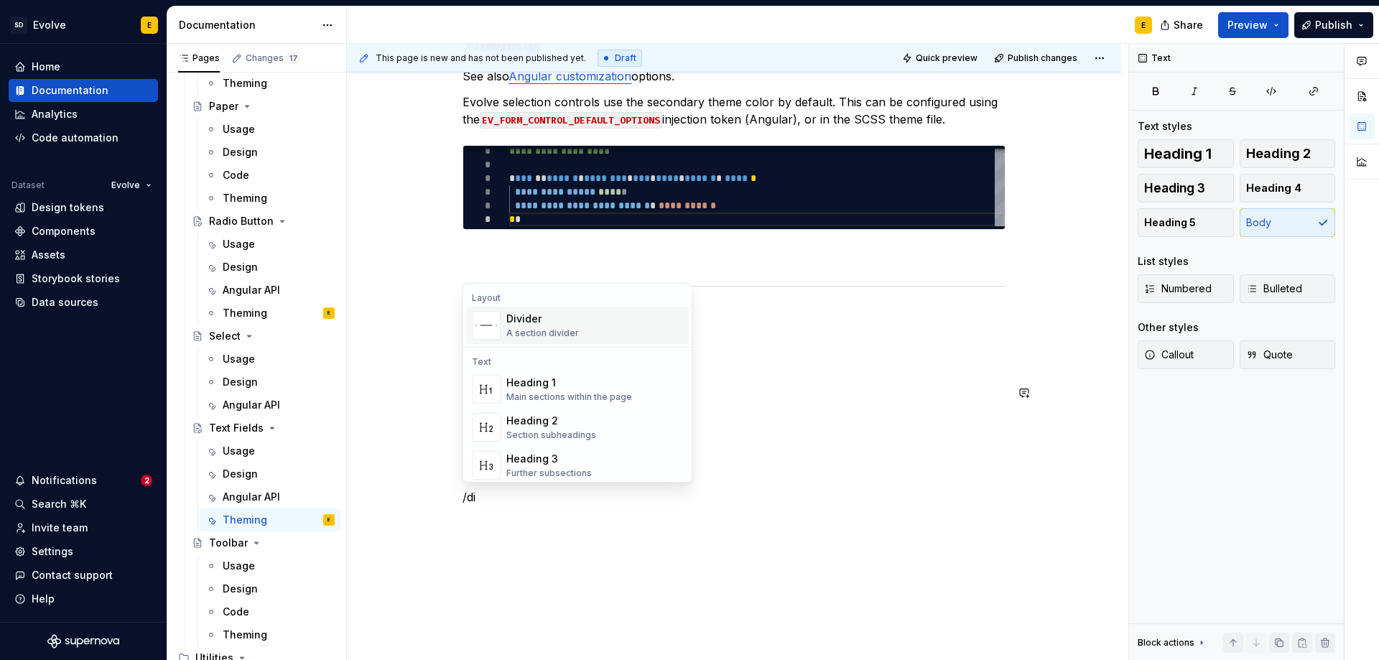
click at [542, 321] on div "Divider" at bounding box center [542, 319] width 73 height 14
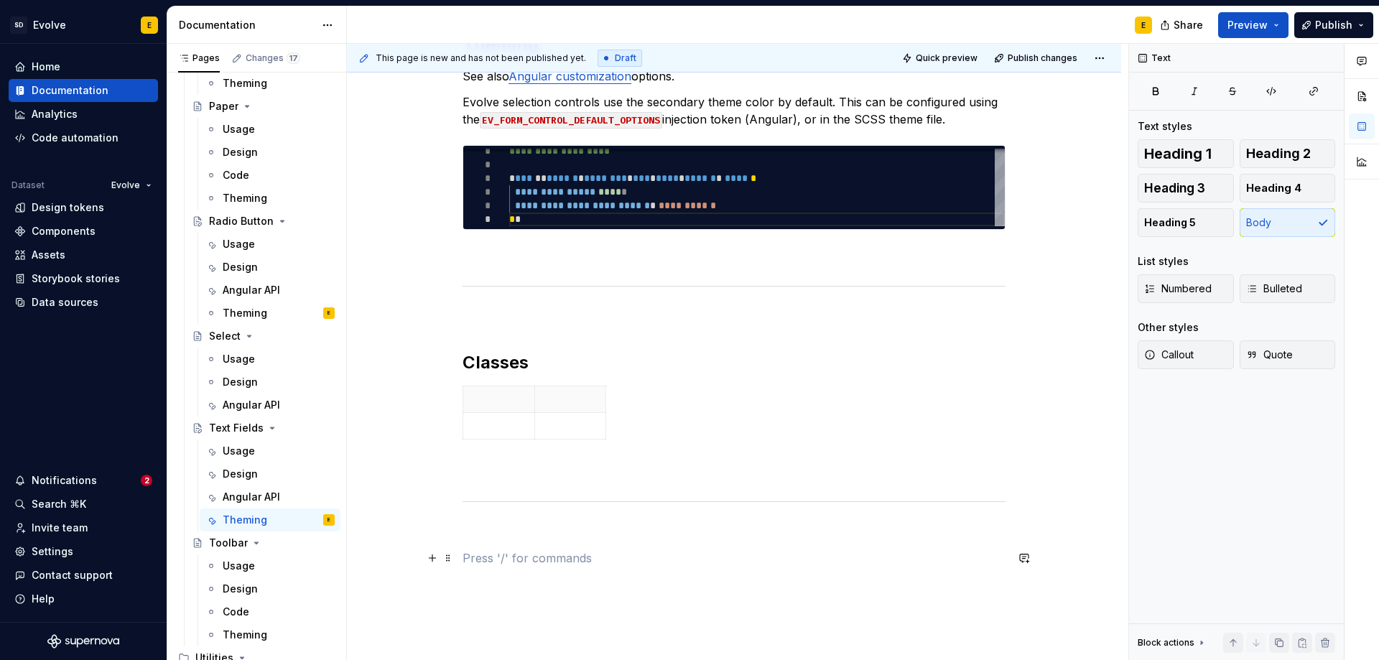
click at [509, 562] on p at bounding box center [734, 557] width 543 height 17
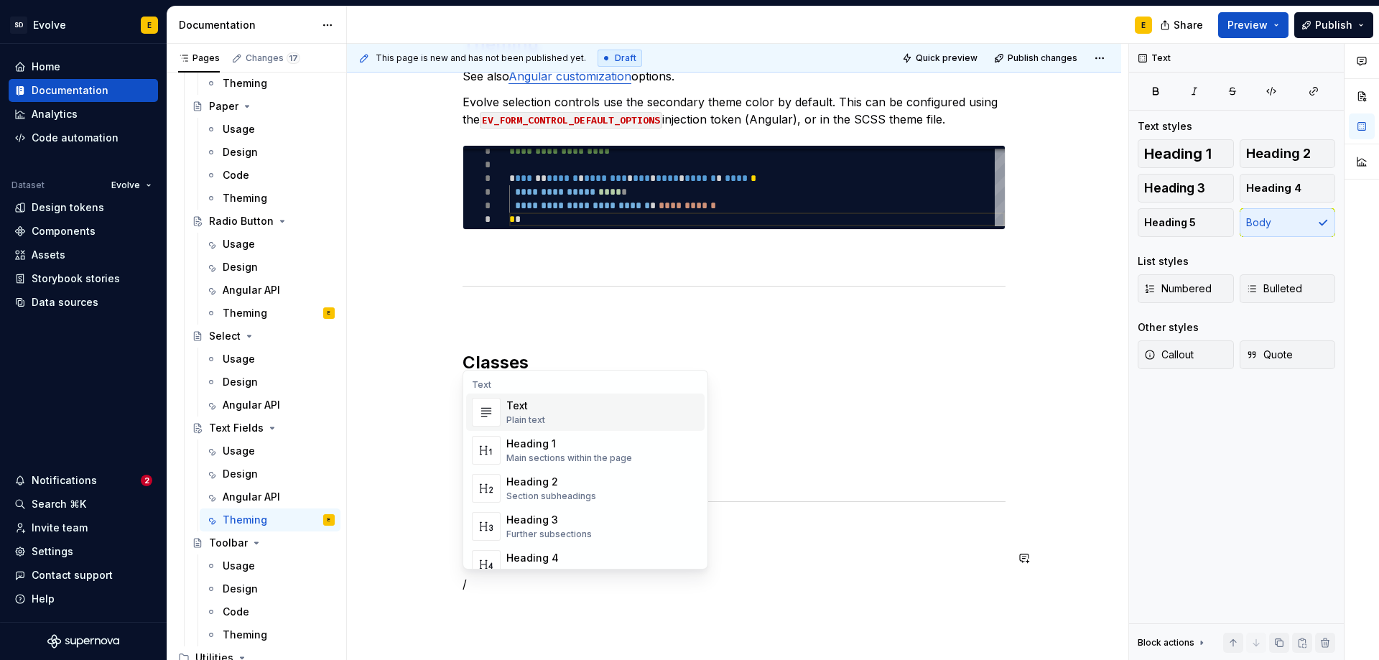
scroll to position [253, 0]
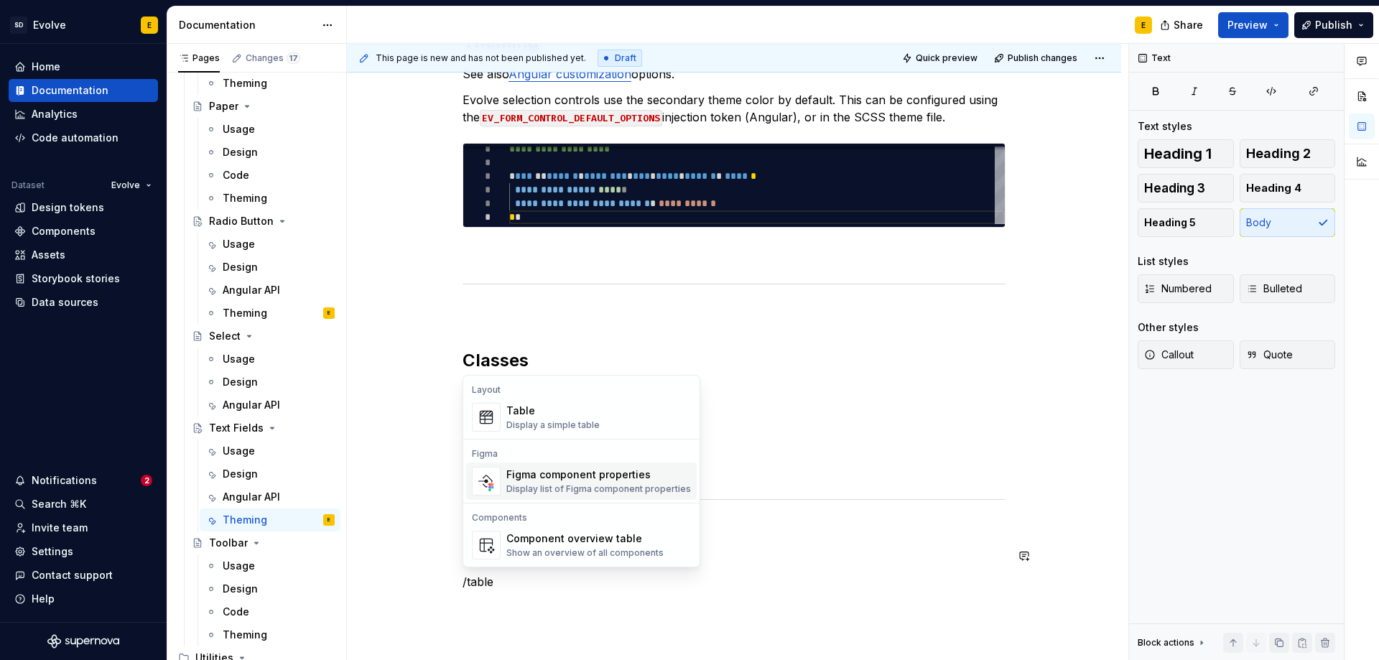
click at [535, 420] on div "Display a simple table" at bounding box center [552, 424] width 93 height 11
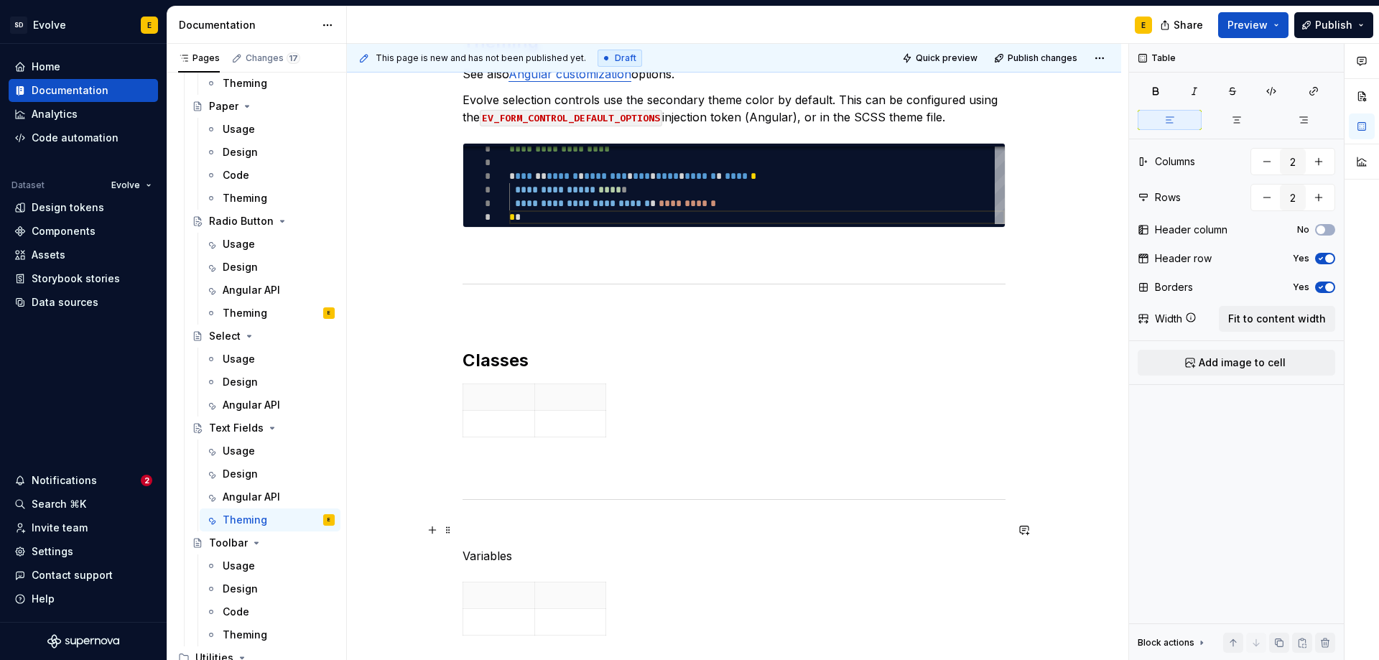
click at [518, 557] on p "Variables" at bounding box center [734, 555] width 543 height 17
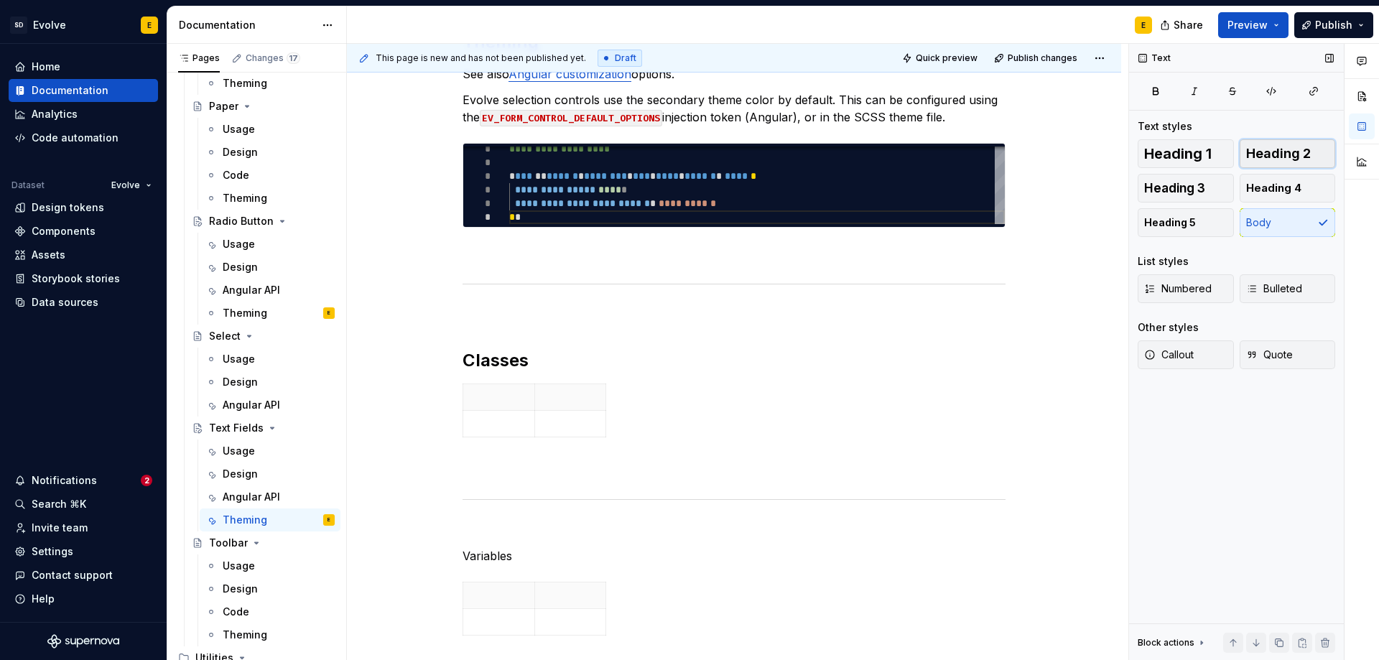
click at [1258, 147] on span "Heading 2" at bounding box center [1278, 154] width 65 height 14
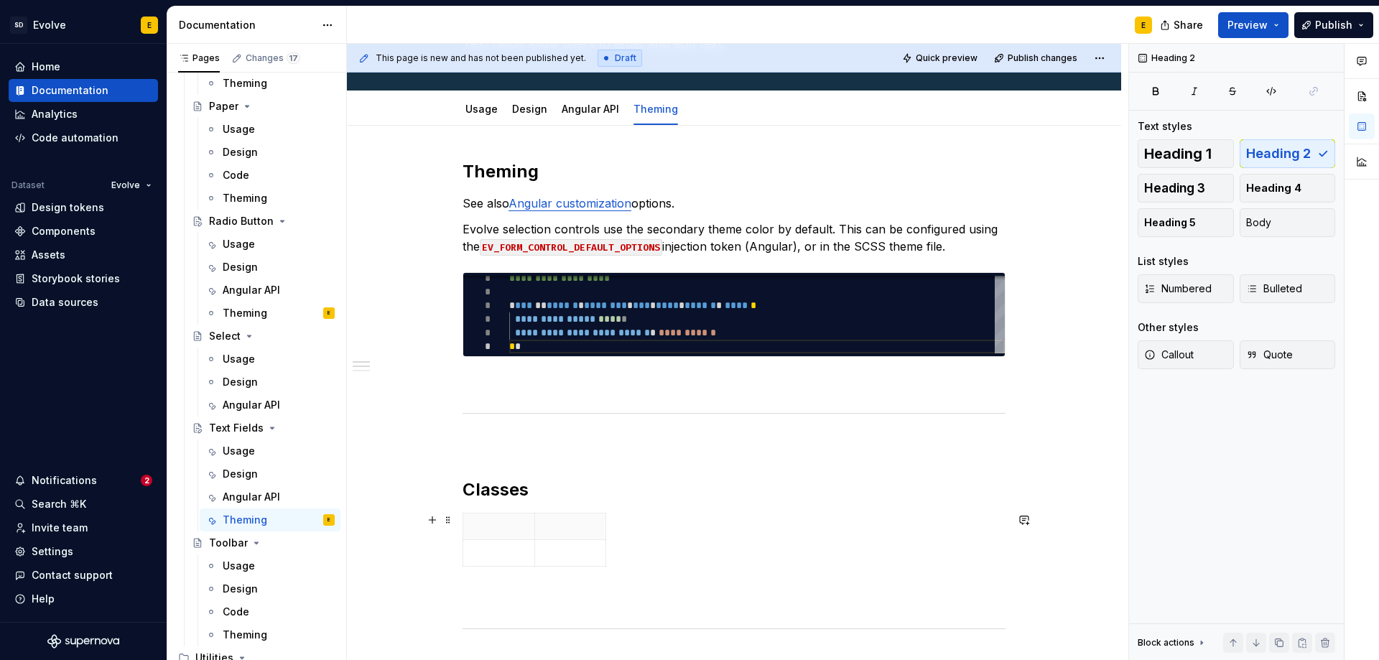
scroll to position [107, 0]
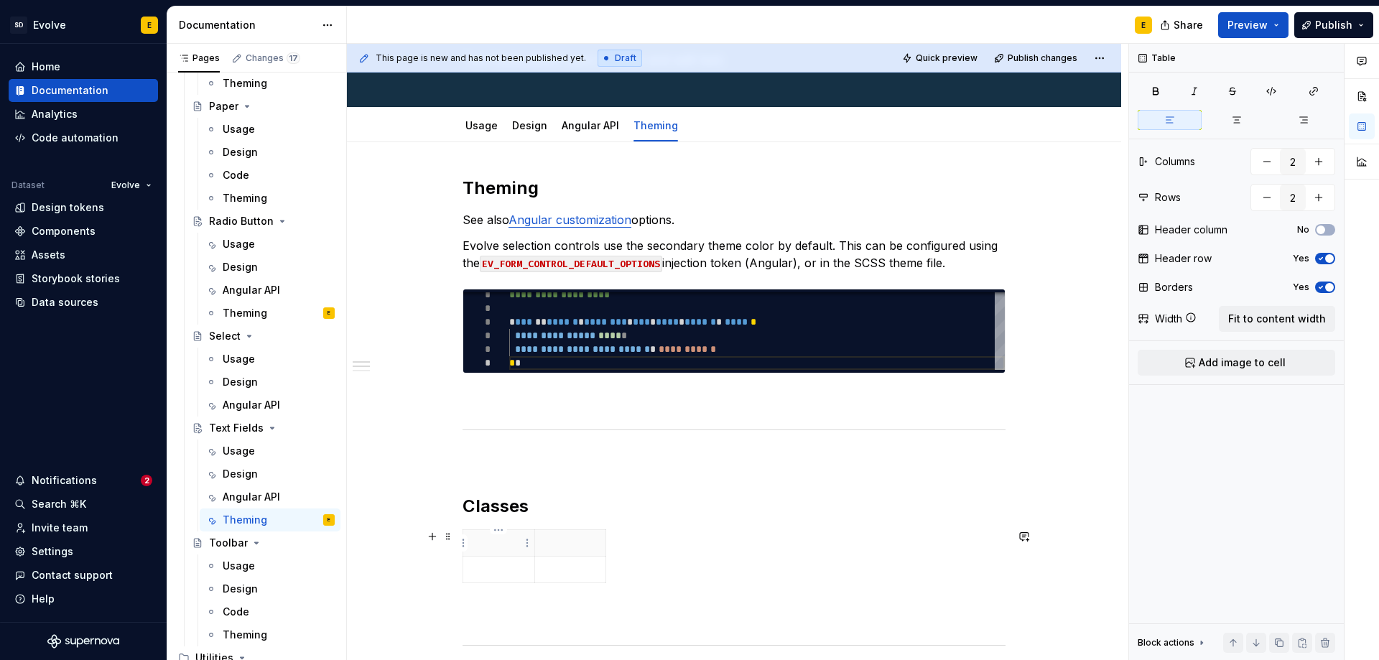
click at [509, 542] on p at bounding box center [499, 543] width 54 height 14
click at [1298, 315] on span "Fit to content width" at bounding box center [1277, 319] width 98 height 14
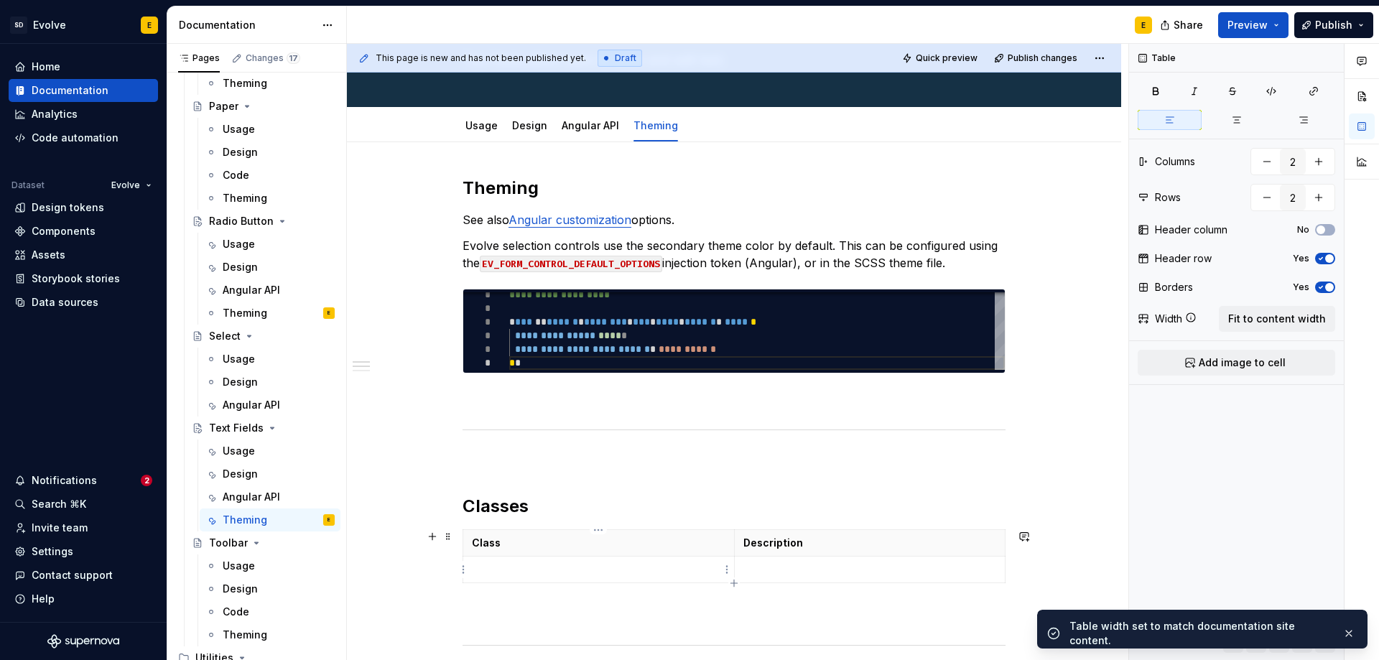
click at [539, 568] on p at bounding box center [599, 569] width 254 height 14
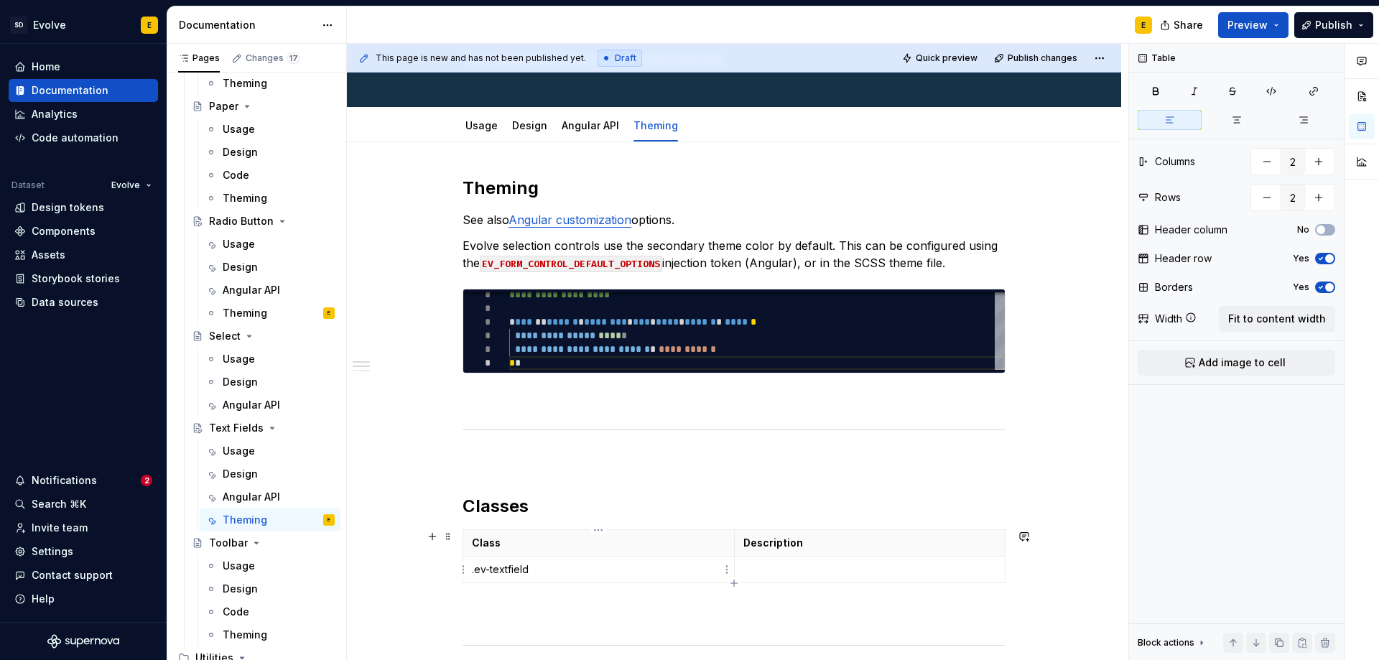
click at [472, 572] on p ".ev-textfield" at bounding box center [599, 569] width 254 height 14
click at [539, 565] on p "`.ev-textfield" at bounding box center [599, 569] width 254 height 14
click at [741, 568] on td at bounding box center [869, 570] width 271 height 27
click at [766, 566] on p at bounding box center [870, 569] width 254 height 14
click at [750, 572] on p at bounding box center [870, 569] width 254 height 14
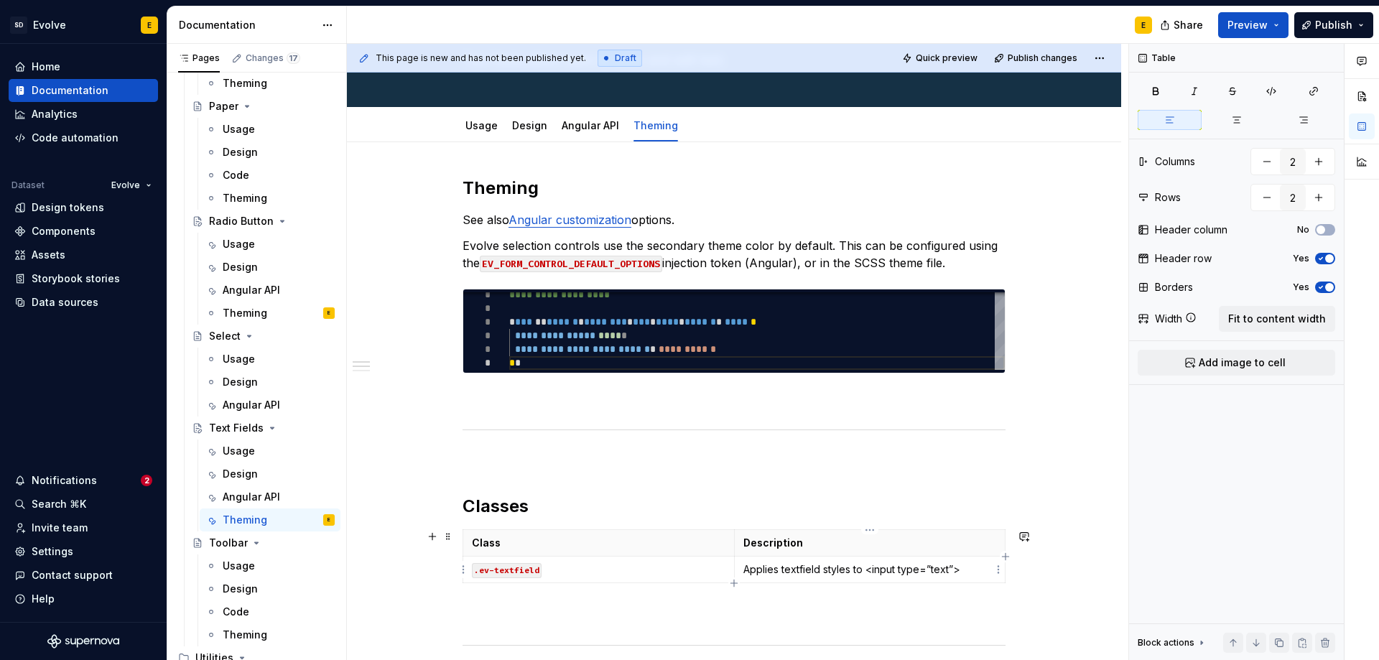
click at [867, 572] on p "Applies textfield styles to <input type=”text”>" at bounding box center [870, 569] width 254 height 14
click at [974, 570] on p "Applies textfield styles to `<input type=”text”>" at bounding box center [870, 569] width 254 height 14
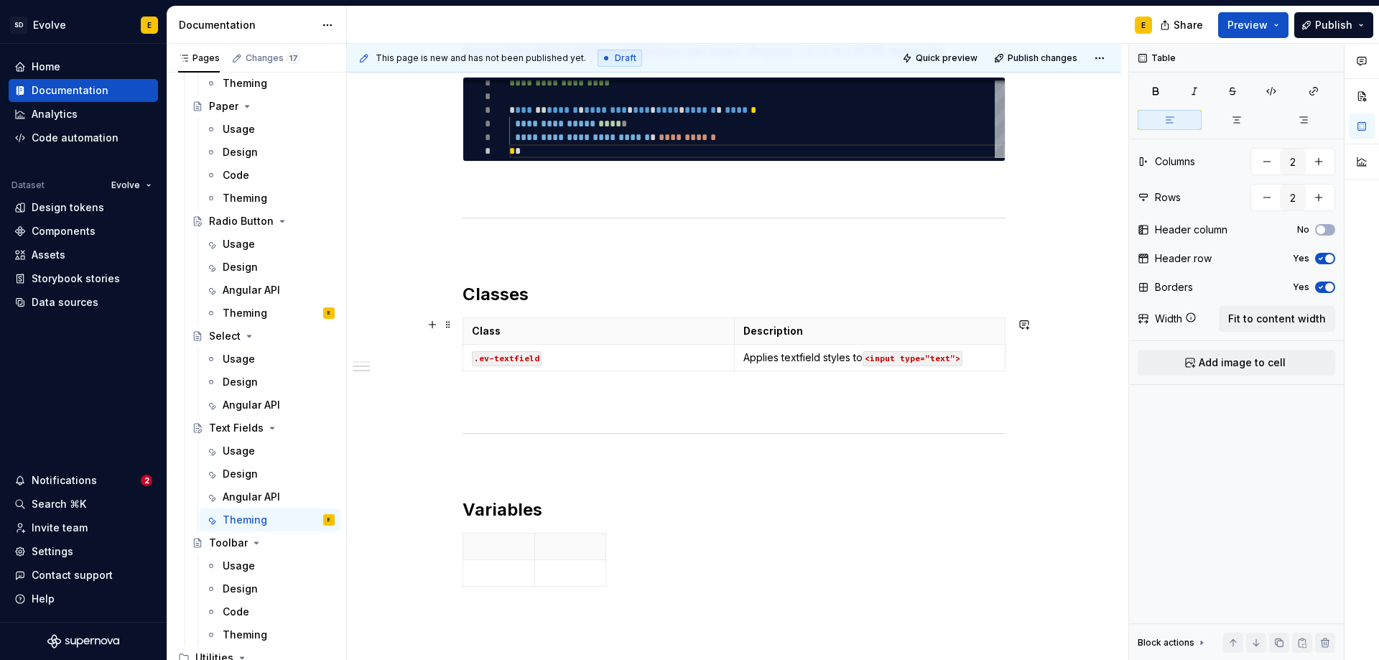
scroll to position [322, 0]
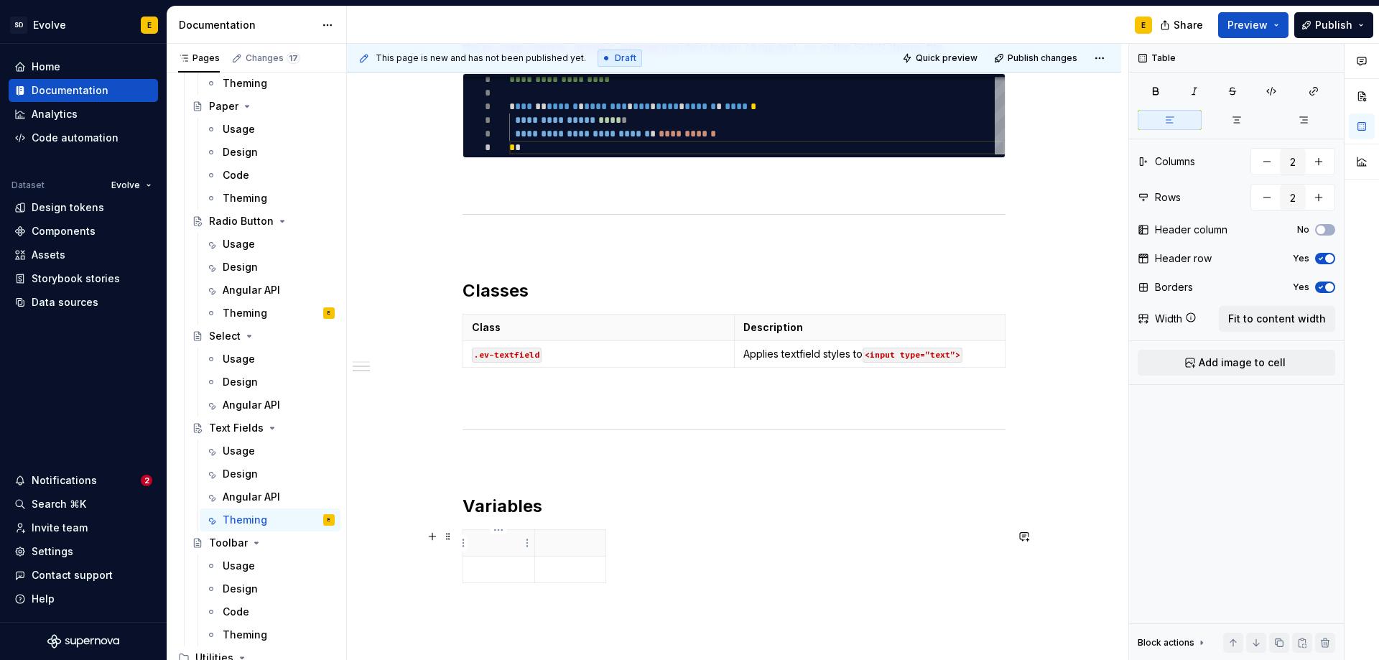
click at [503, 544] on p at bounding box center [499, 543] width 54 height 14
click at [476, 545] on p at bounding box center [499, 543] width 54 height 14
click at [1319, 321] on span "Fit to content width" at bounding box center [1277, 319] width 98 height 14
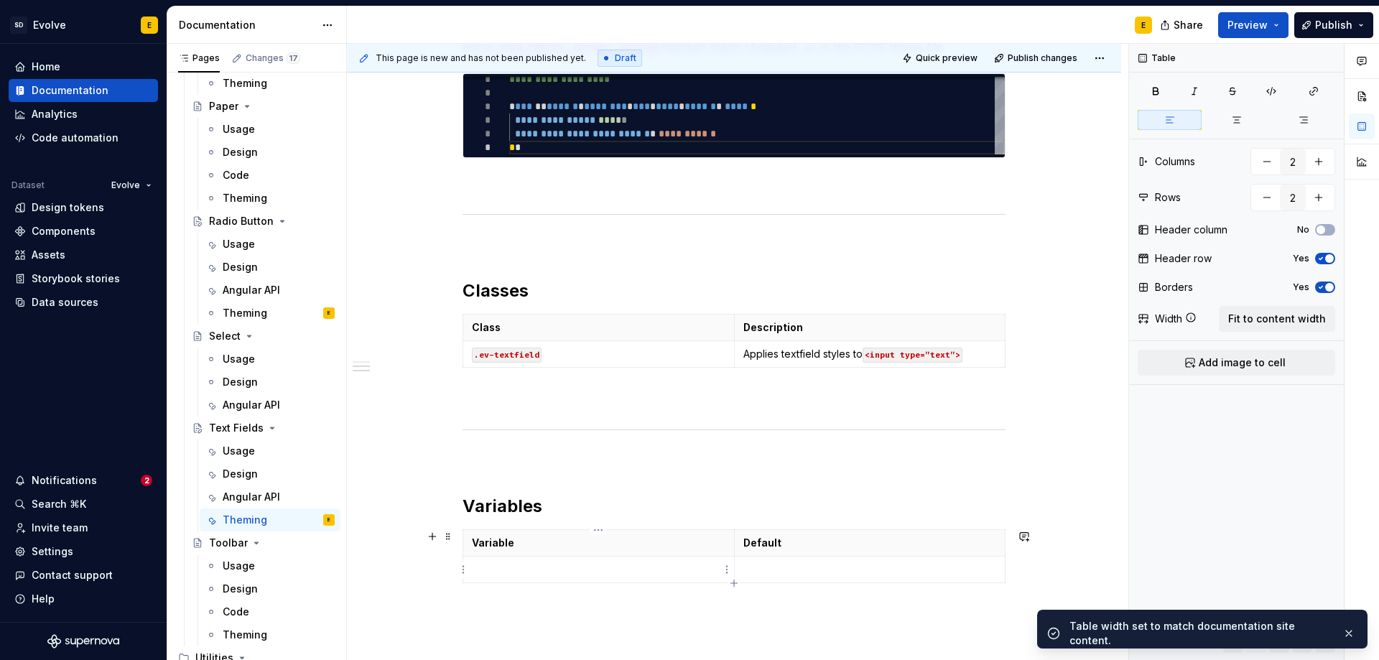
click at [632, 574] on p at bounding box center [599, 569] width 254 height 14
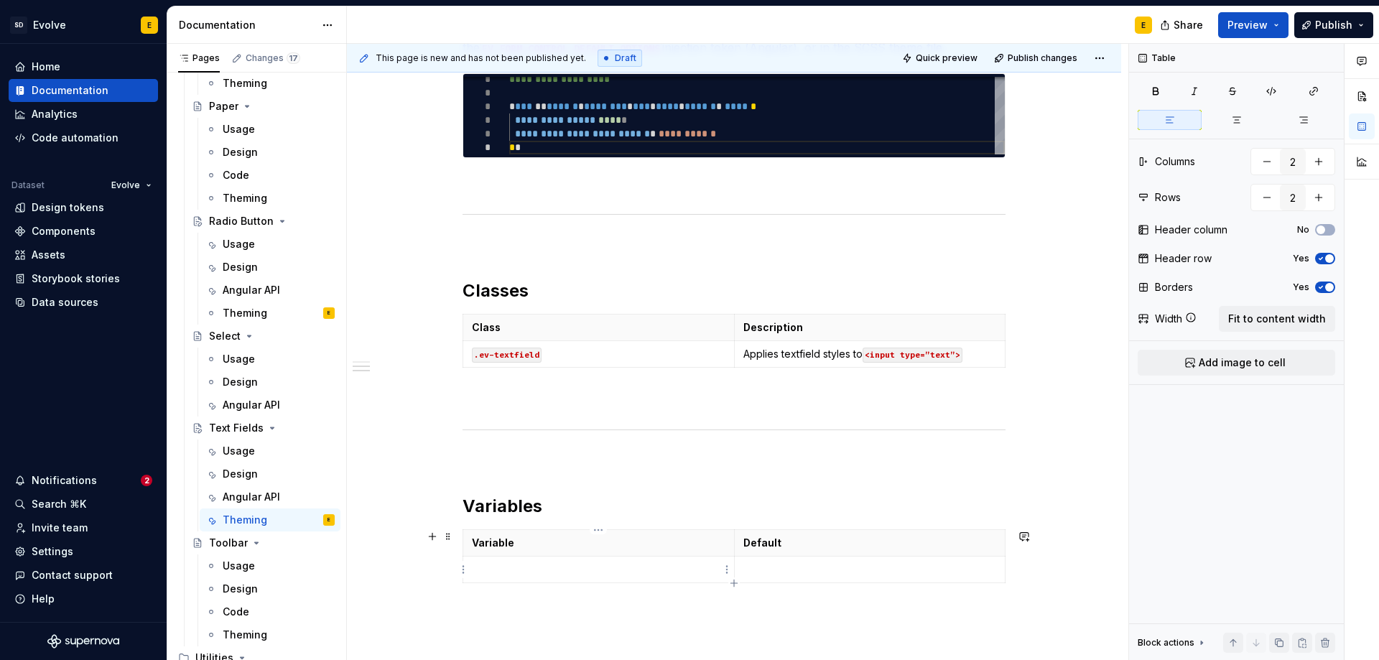
click at [490, 564] on p at bounding box center [599, 569] width 254 height 14
click at [771, 570] on p at bounding box center [870, 569] width 254 height 14
click at [740, 564] on td "$ev-typography-font-weight-bold" at bounding box center [869, 570] width 271 height 27
type textarea "*"
click at [909, 567] on p "$ev-typography-font-weight-bold" at bounding box center [870, 569] width 254 height 14
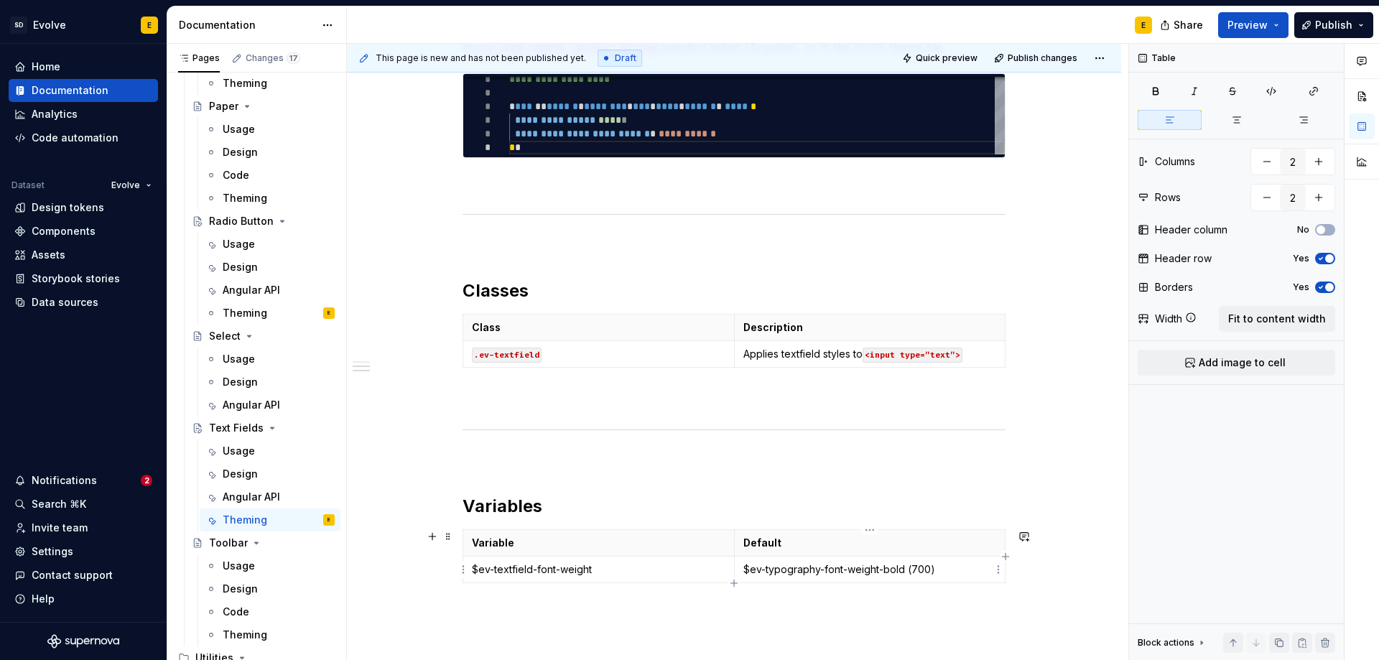
click at [744, 565] on p "$ev-typography-font-weight-bold (700)" at bounding box center [870, 569] width 254 height 14
click at [906, 570] on p "`$ev-typography-font-weight-bold (700)" at bounding box center [870, 569] width 254 height 14
click at [472, 570] on p "$ev-textfield-font-weight" at bounding box center [599, 569] width 254 height 14
click at [621, 573] on p "`$ev-textfield-font-weight" at bounding box center [599, 569] width 254 height 14
click at [731, 580] on icon "button" at bounding box center [733, 582] width 11 height 11
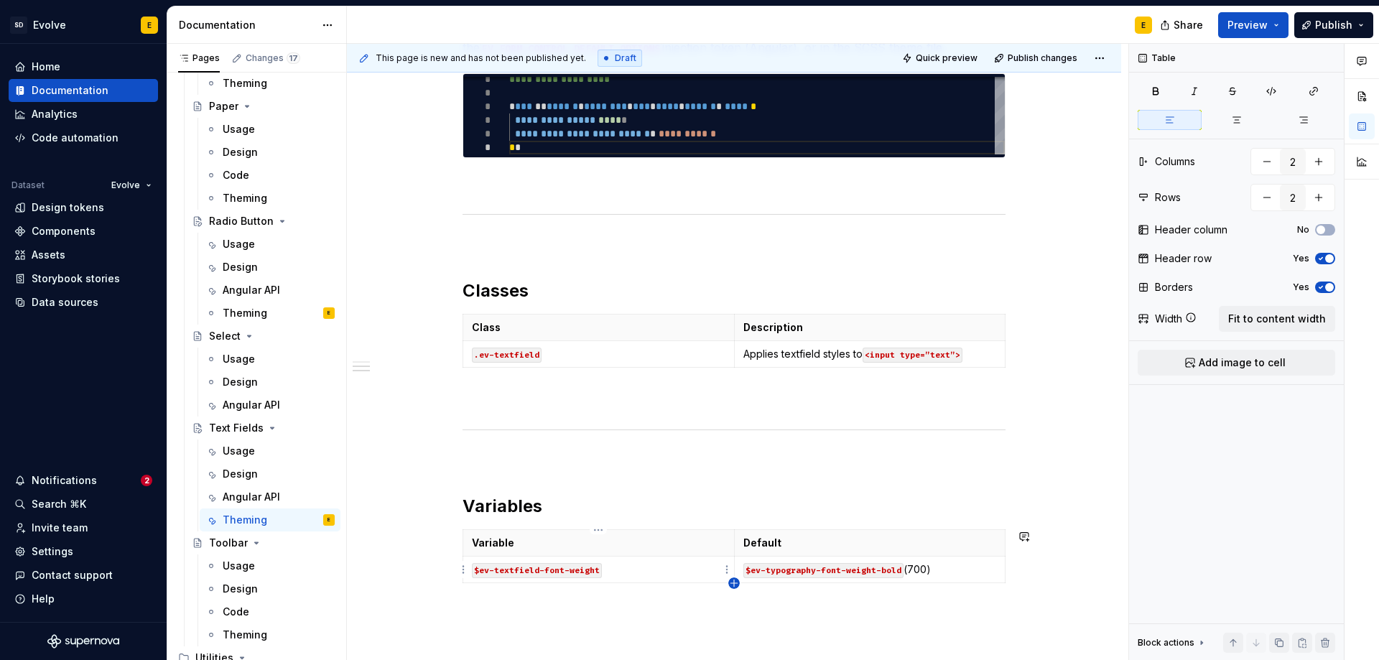
type input "3"
click at [653, 599] on p at bounding box center [599, 596] width 254 height 14
click at [503, 602] on p at bounding box center [599, 596] width 254 height 14
click at [809, 595] on p at bounding box center [870, 596] width 254 height 14
click at [744, 597] on p "$ev-font-size-md" at bounding box center [870, 596] width 254 height 14
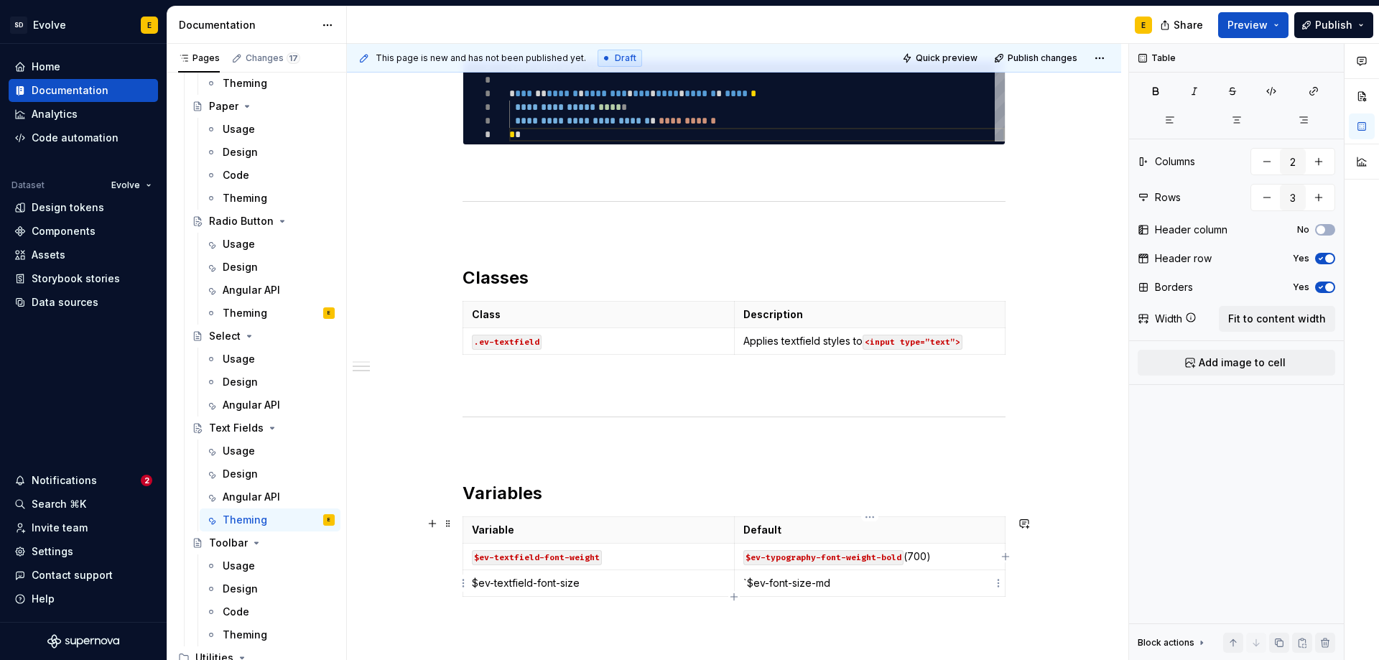
click at [855, 586] on p "`$ev-font-size-md" at bounding box center [870, 583] width 254 height 14
click at [469, 580] on td "$ev-textfield-font-size" at bounding box center [598, 583] width 271 height 27
click at [603, 587] on p "`$ev-textfield-font-size" at bounding box center [599, 582] width 254 height 14
click at [894, 595] on td "$ev-font-size-md" at bounding box center [869, 583] width 271 height 27
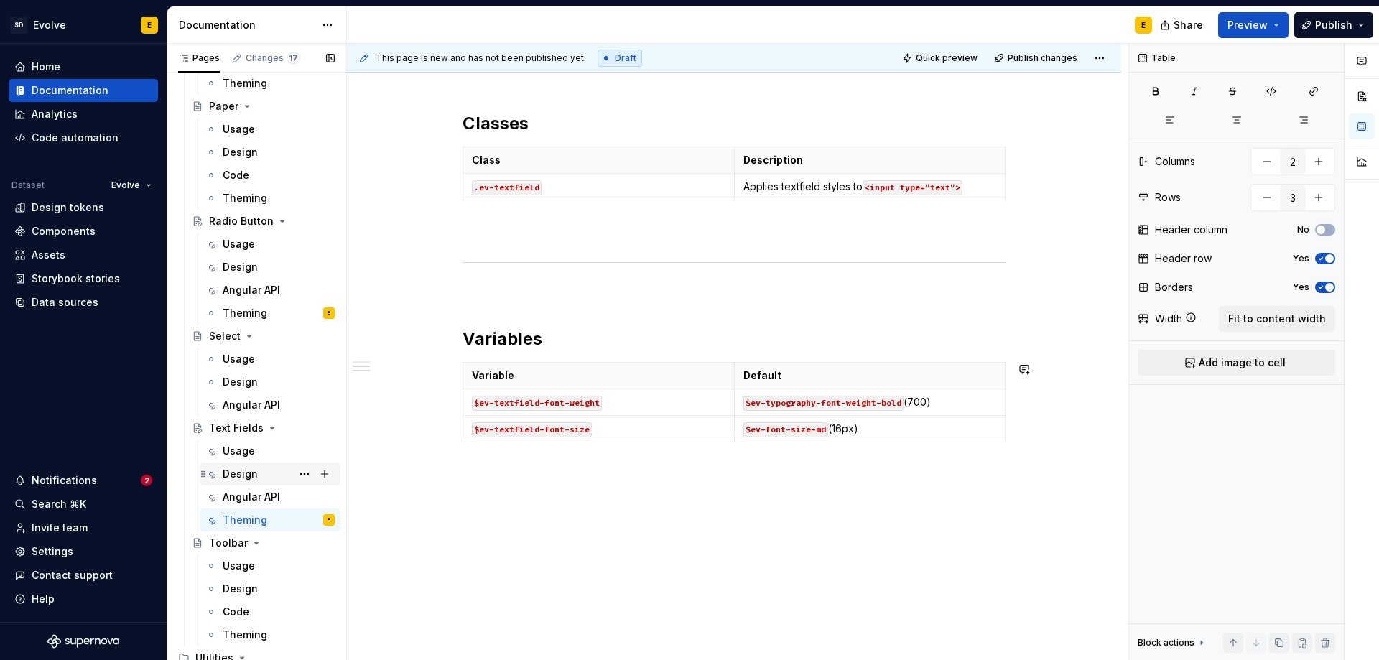
scroll to position [493, 0]
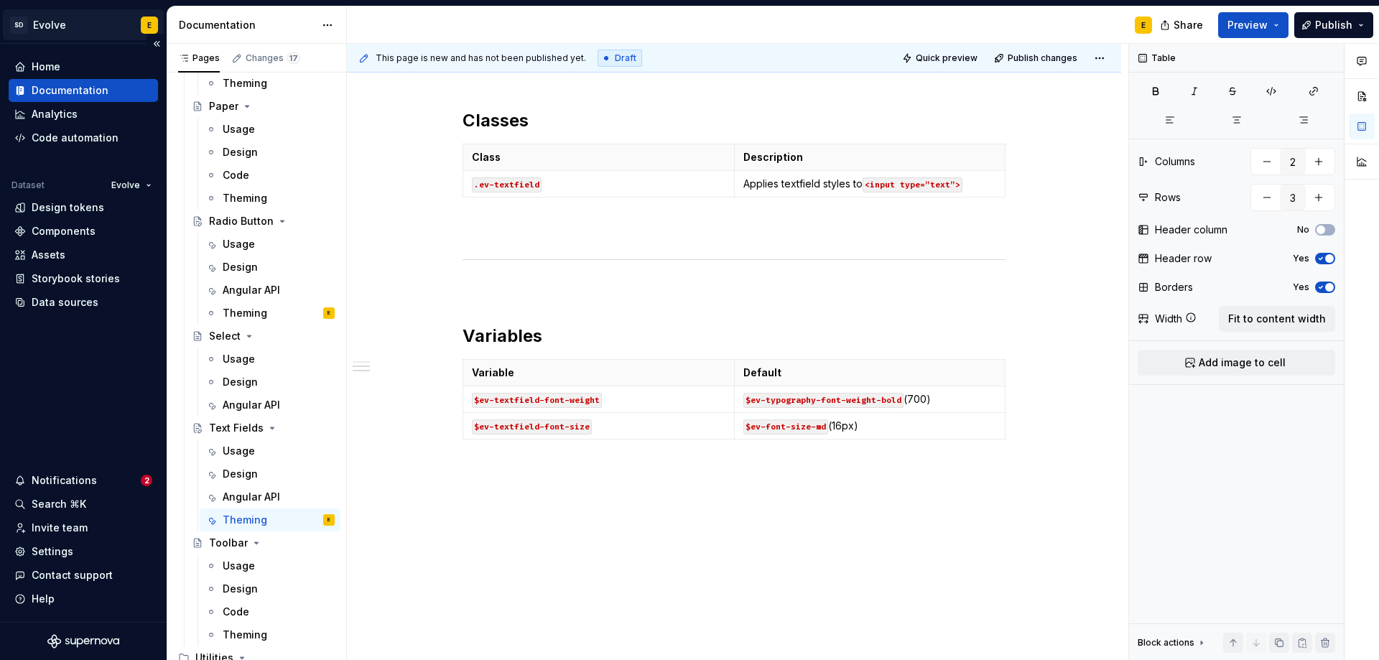
type textarea "*"
click at [846, 429] on p "$ev-font-size-md (16px)" at bounding box center [870, 426] width 254 height 14
click at [732, 436] on icon "button" at bounding box center [733, 439] width 11 height 11
type input "4"
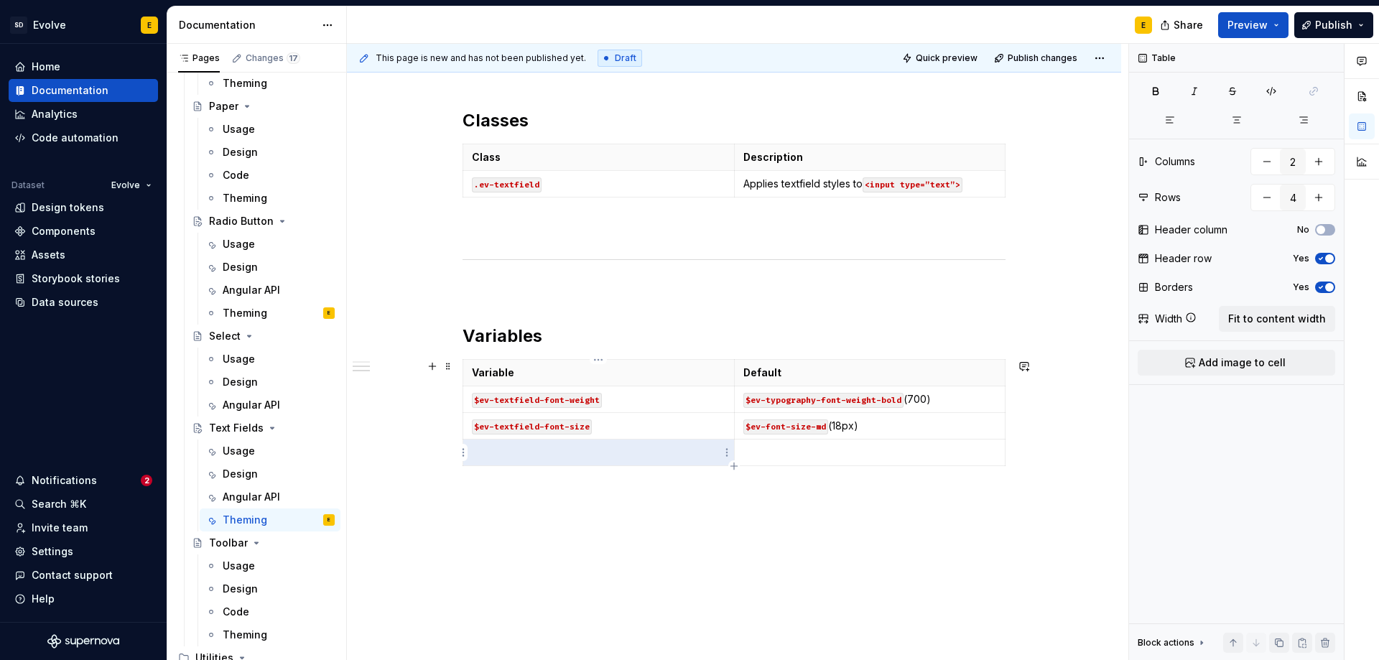
click at [587, 448] on p at bounding box center [599, 452] width 254 height 14
click at [809, 458] on p at bounding box center [870, 452] width 254 height 14
type textarea "*"
click at [735, 463] on icon "button" at bounding box center [733, 465] width 11 height 11
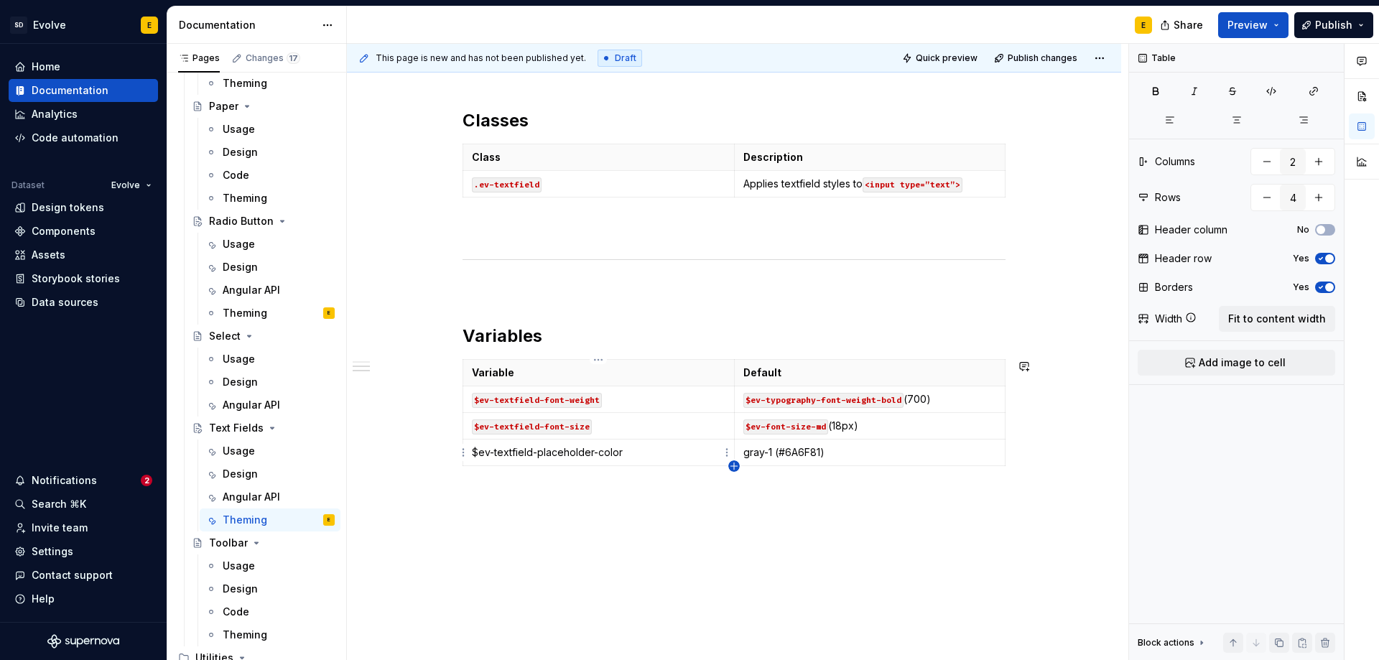
type input "5"
click at [664, 479] on p at bounding box center [599, 479] width 254 height 14
click at [468, 447] on td "$ev-textfield-placeholder-color" at bounding box center [598, 453] width 271 height 27
click at [638, 450] on p "`$ev-textfield-placeholder-color" at bounding box center [599, 452] width 254 height 14
click at [572, 474] on p at bounding box center [599, 479] width 254 height 14
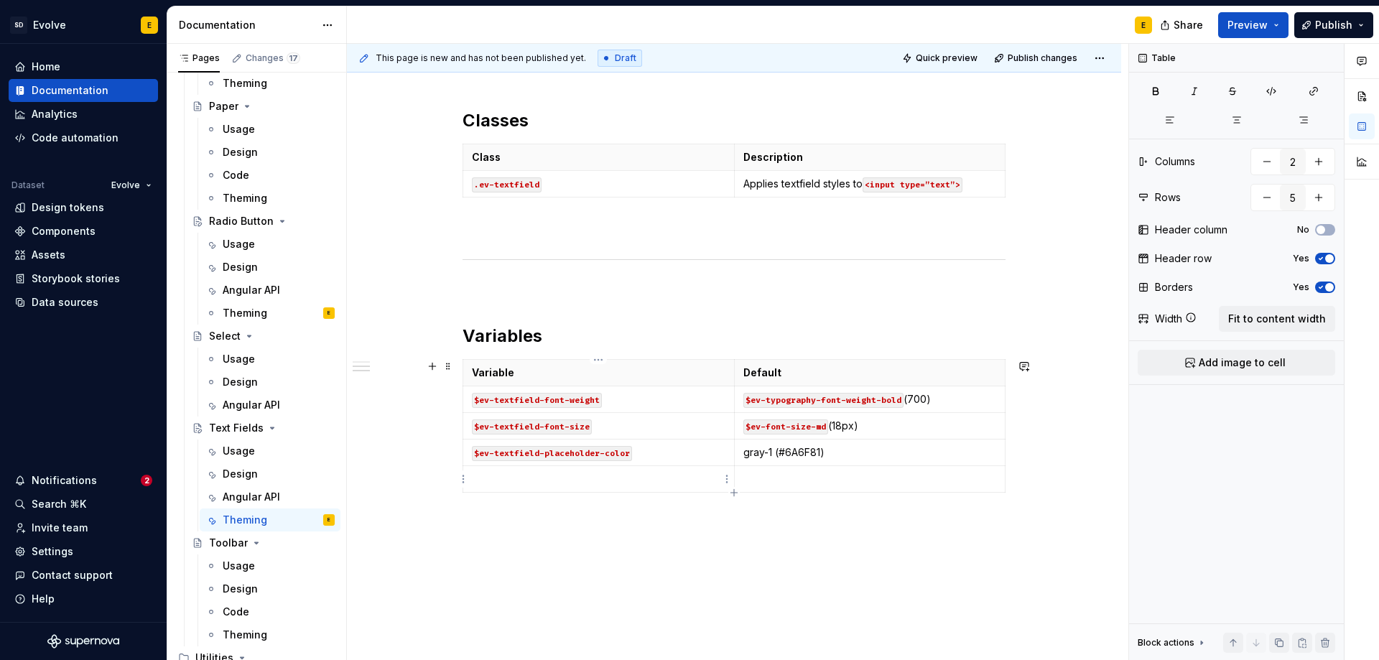
click at [501, 472] on p at bounding box center [599, 479] width 254 height 14
click at [470, 478] on td "$ev-textfield-placeholder-font-weight" at bounding box center [598, 479] width 271 height 27
click at [663, 484] on p "`$ev-textfield-placeholder-font-weight" at bounding box center [599, 479] width 254 height 14
click at [780, 484] on p at bounding box center [870, 479] width 254 height 14
click at [761, 475] on p at bounding box center [870, 479] width 254 height 14
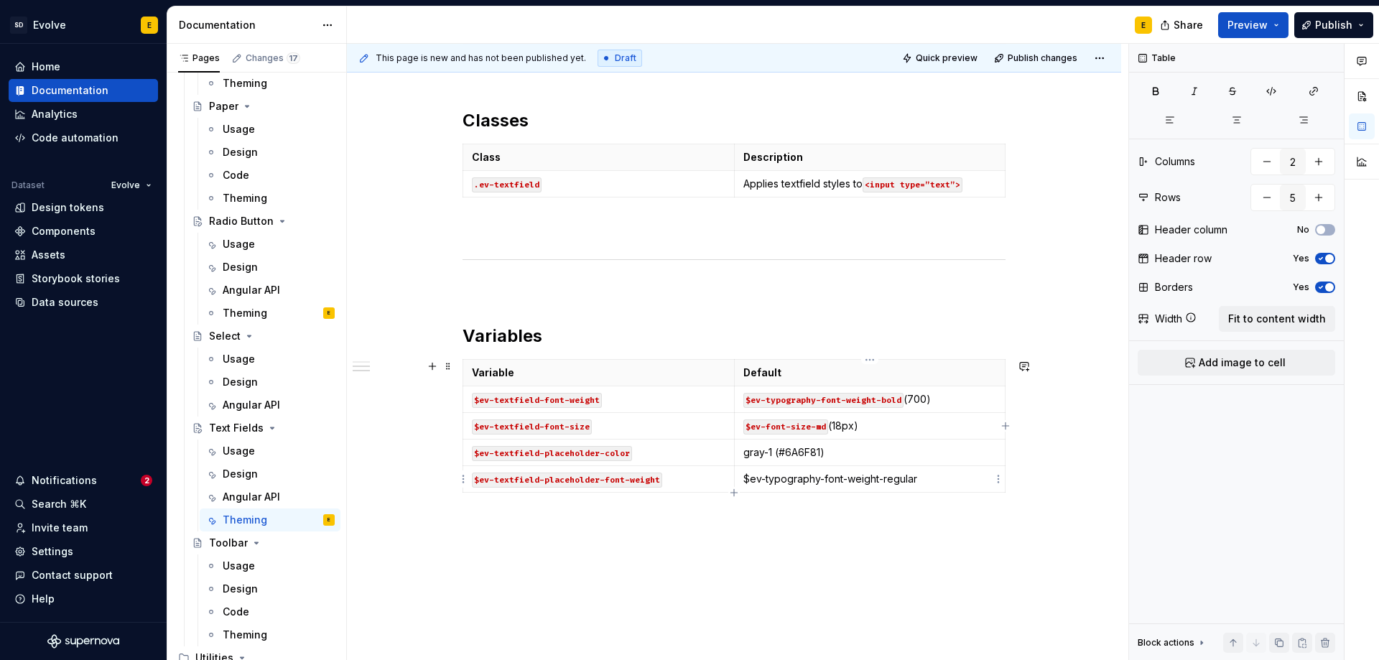
click at [740, 480] on td "$ev-typography-font-weight-regular" at bounding box center [869, 479] width 271 height 27
click at [927, 477] on p "`$ev-typography-font-weight-regular" at bounding box center [870, 479] width 254 height 14
click at [901, 399] on code "$ev-typography-font-weight-bold" at bounding box center [823, 400] width 160 height 15
click at [952, 477] on p "$ev-typography-font-weight-regular (400)" at bounding box center [870, 479] width 254 height 14
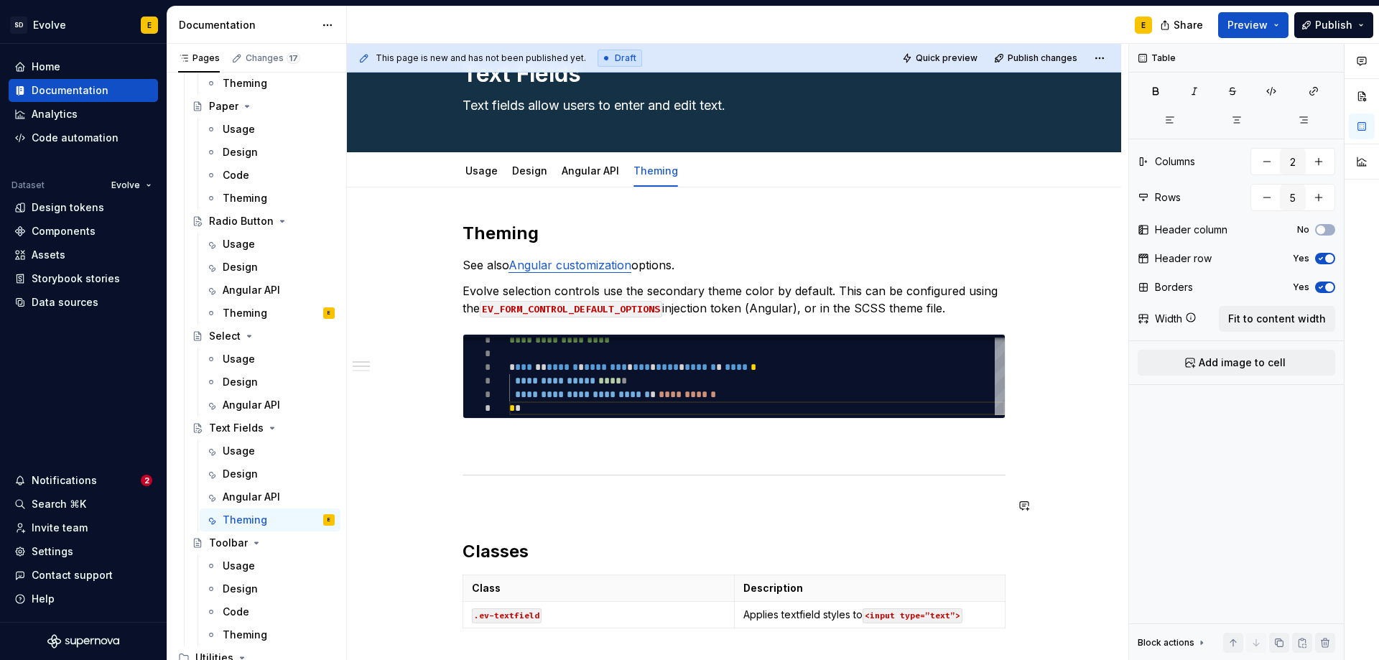
scroll to position [0, 0]
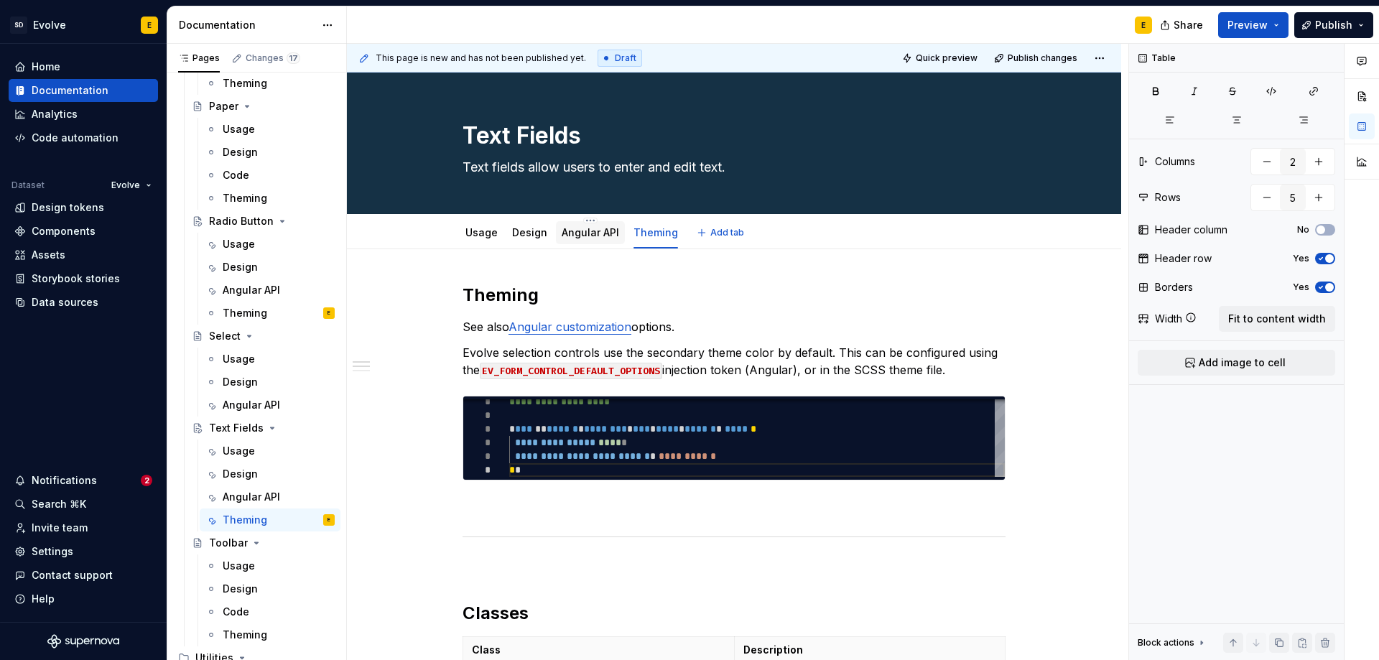
click at [588, 229] on link "Angular API" at bounding box center [590, 232] width 57 height 12
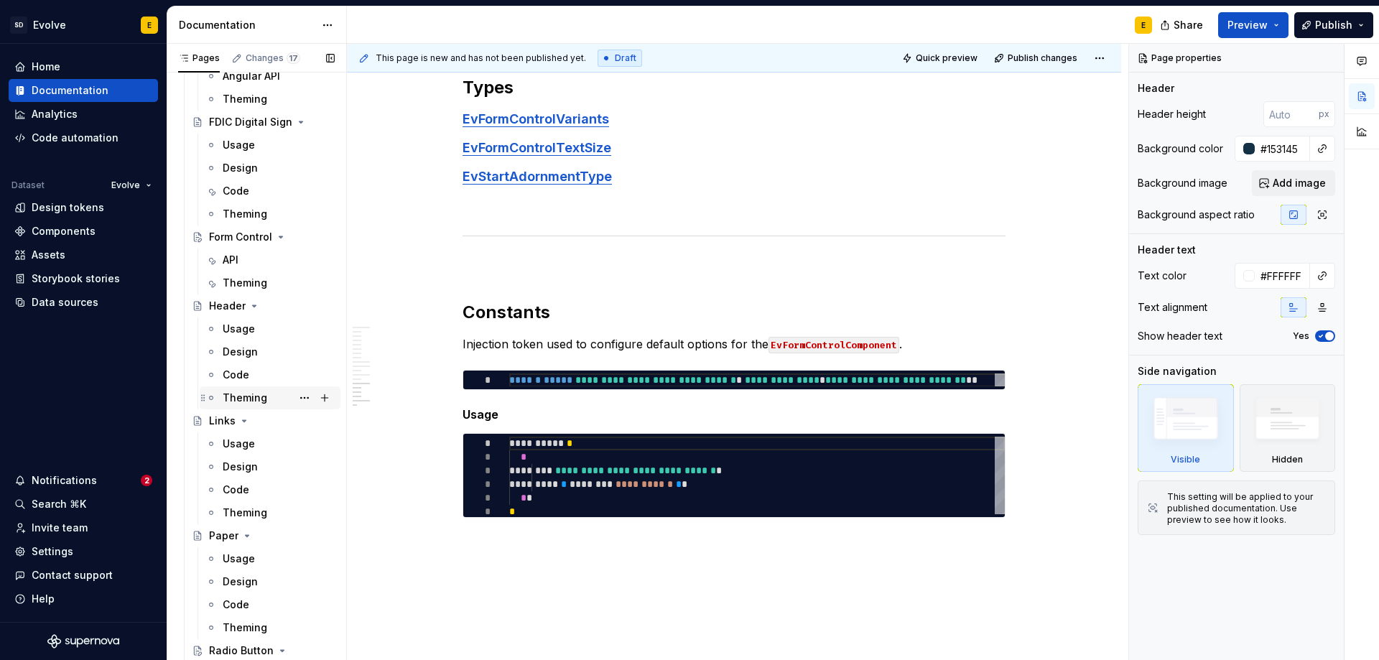
scroll to position [1394, 0]
click at [239, 263] on div "API" at bounding box center [279, 261] width 112 height 20
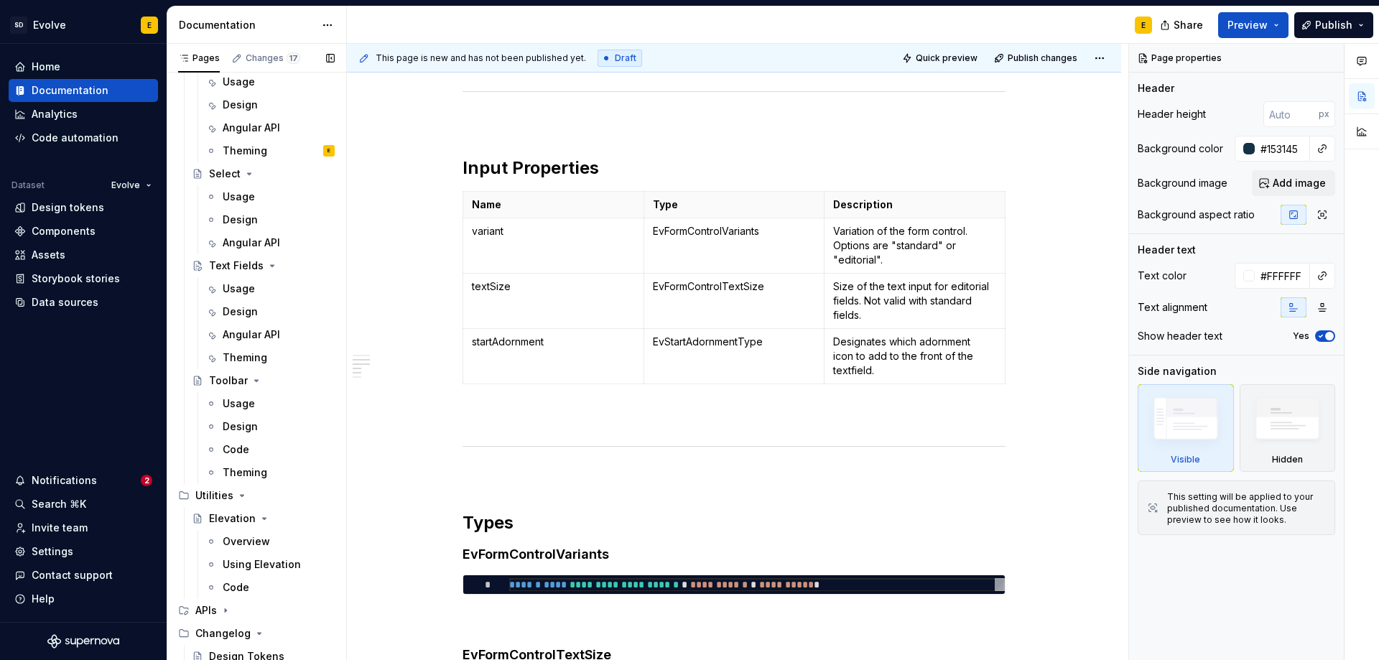
scroll to position [2015, 0]
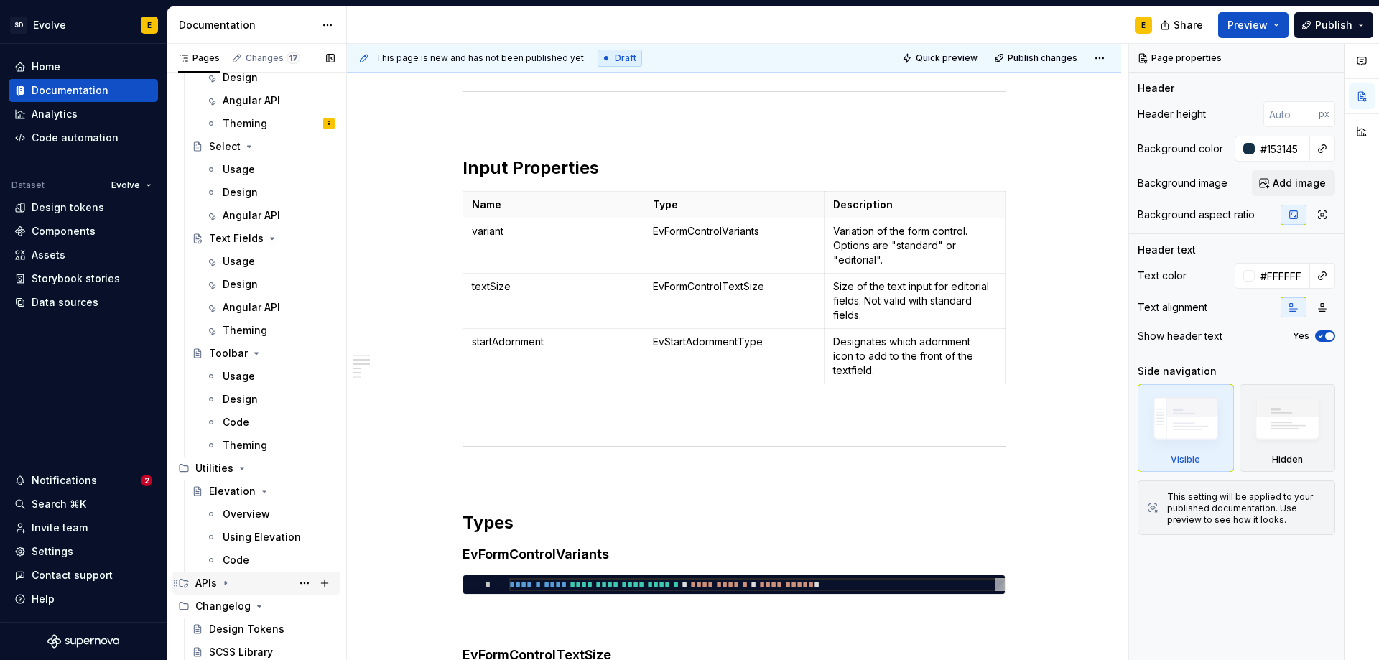
click at [224, 587] on icon "Page tree" at bounding box center [225, 582] width 11 height 11
click at [227, 605] on div "EvInputBase" at bounding box center [240, 606] width 62 height 14
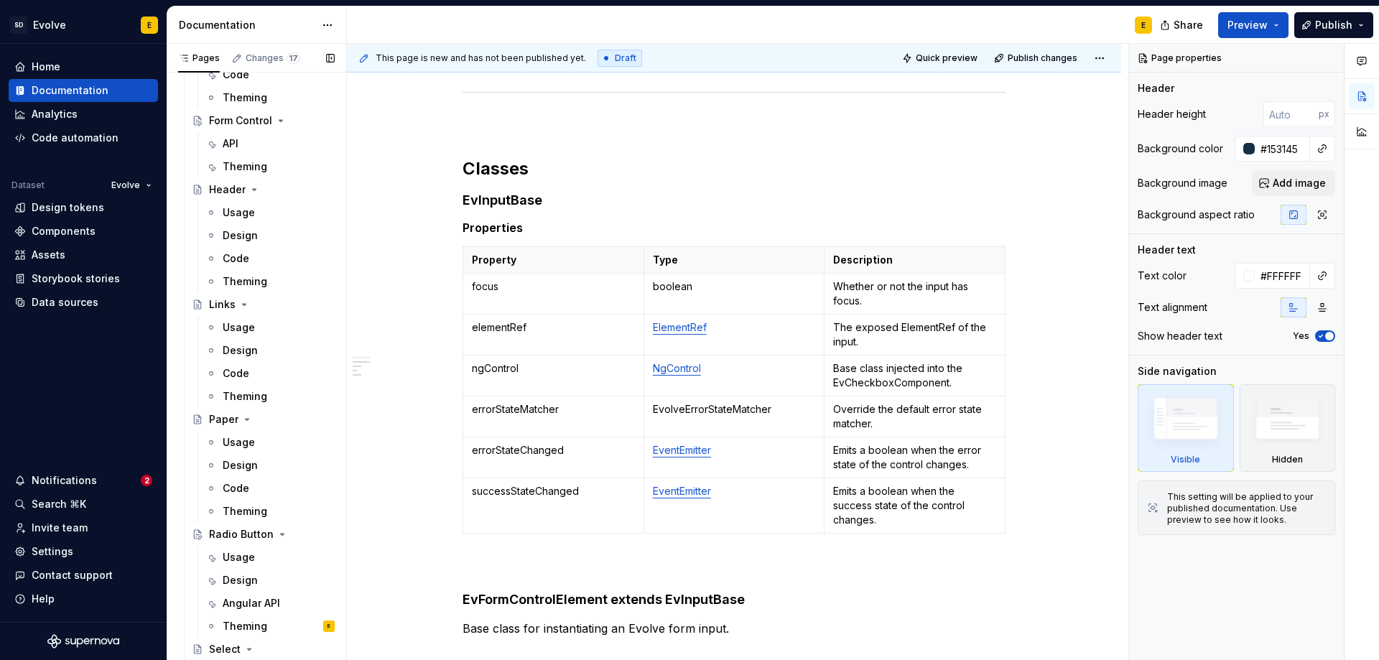
scroll to position [1368, 0]
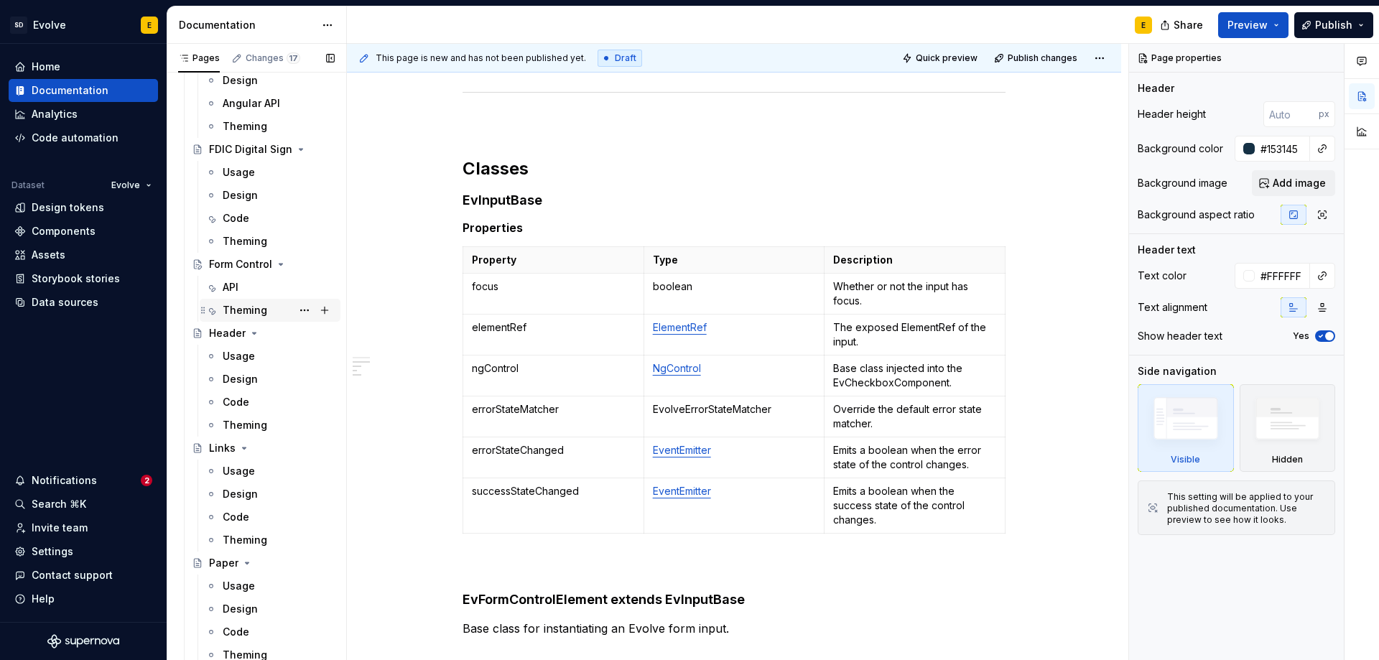
click at [243, 305] on div "Theming" at bounding box center [245, 310] width 45 height 14
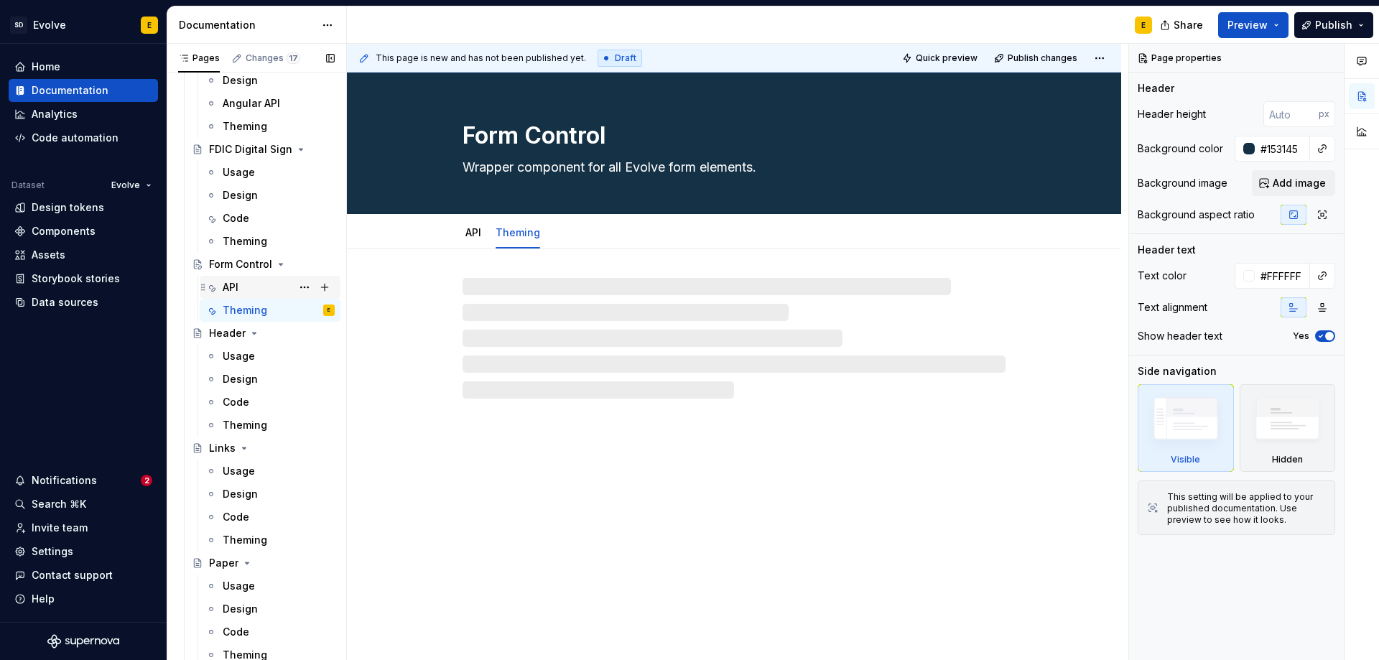
click at [237, 286] on div "API" at bounding box center [231, 287] width 16 height 14
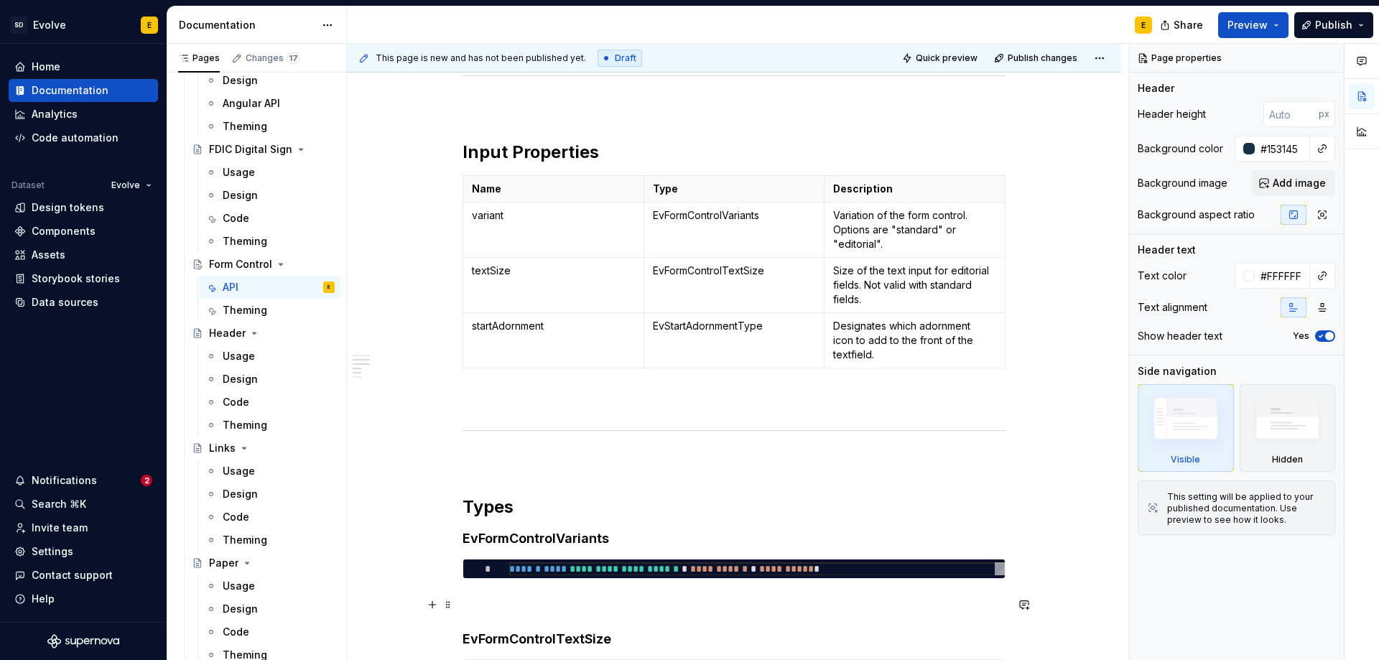
scroll to position [431, 0]
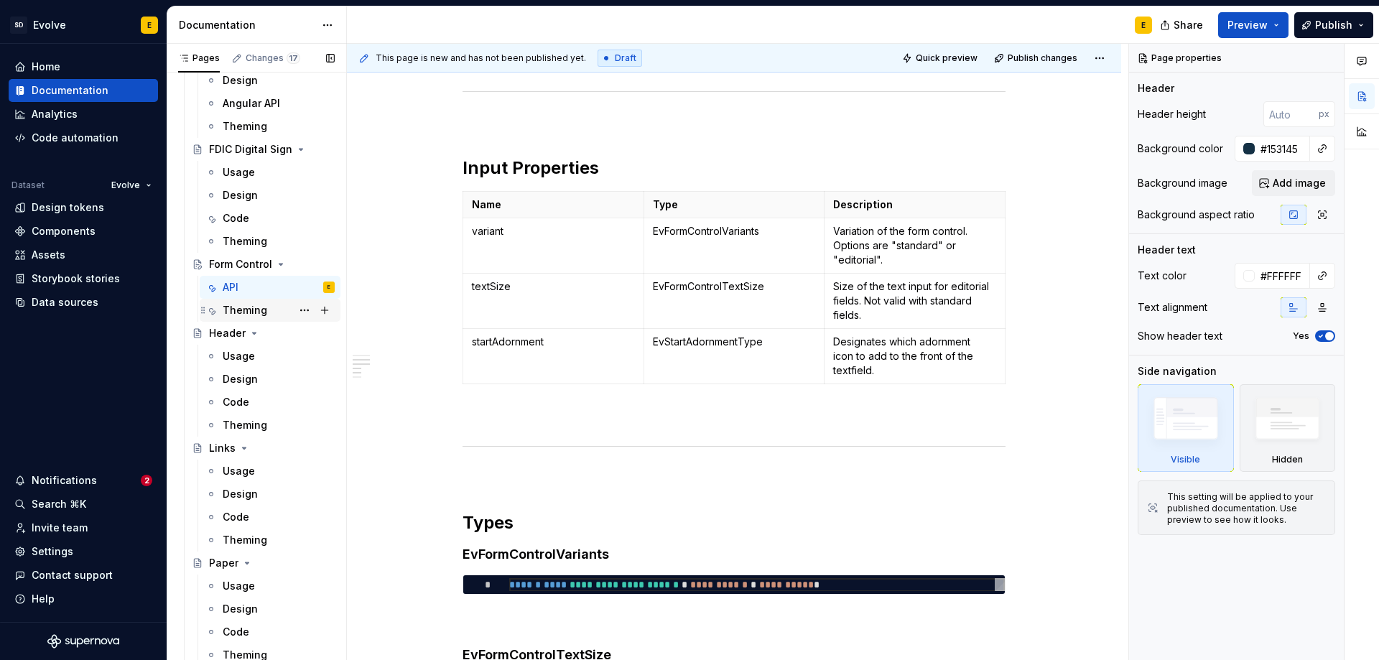
click at [236, 310] on div "Theming" at bounding box center [245, 310] width 45 height 14
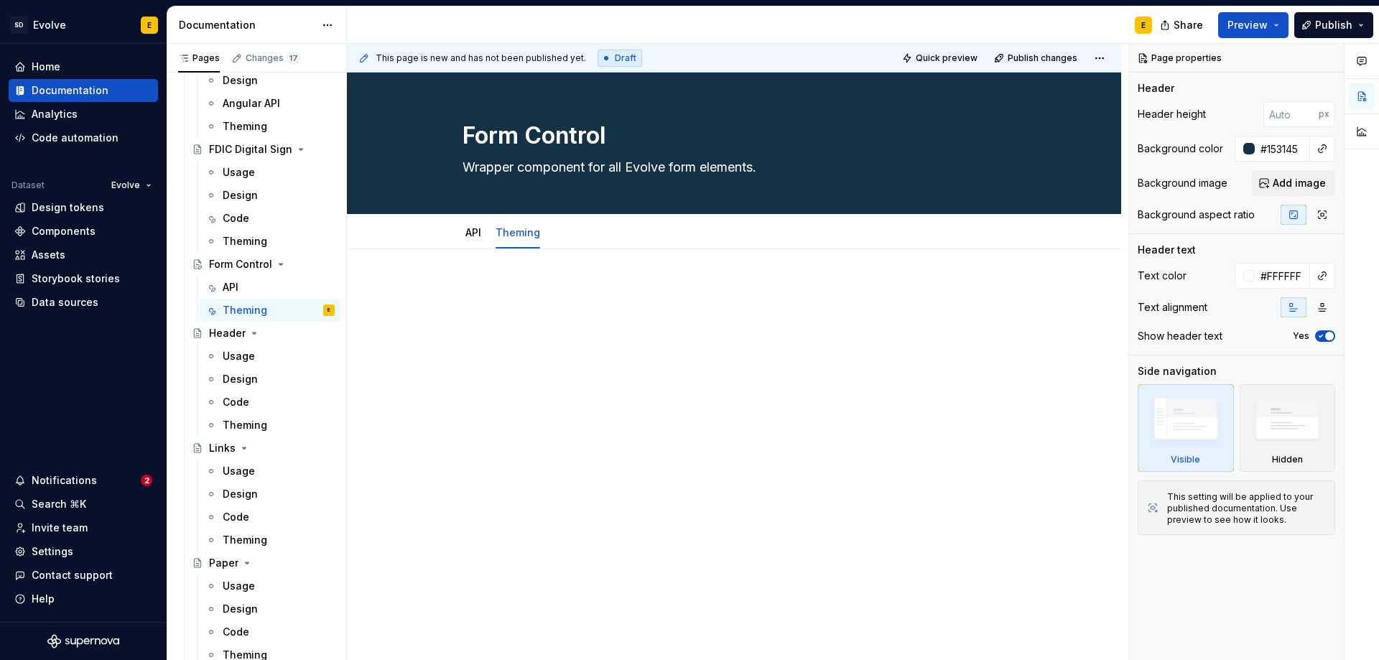
click at [480, 279] on div at bounding box center [734, 401] width 774 height 305
type textarea "*"
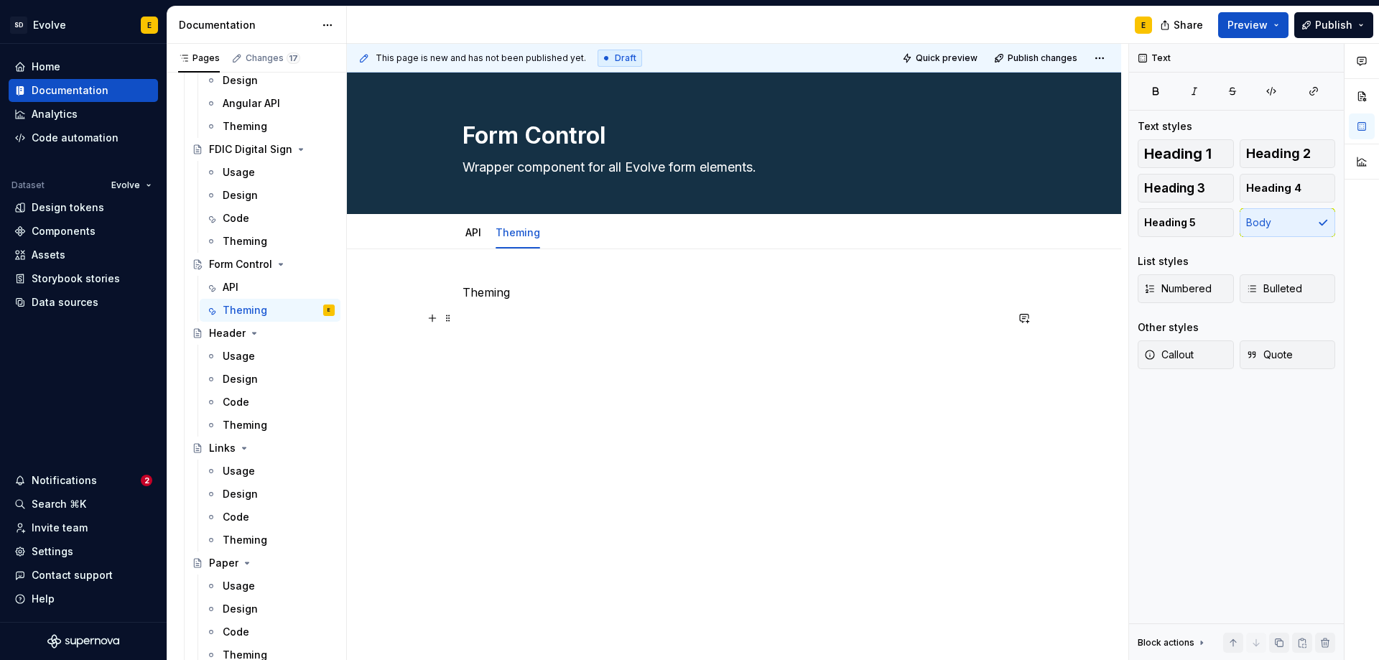
click at [613, 307] on div "Theming" at bounding box center [734, 311] width 543 height 55
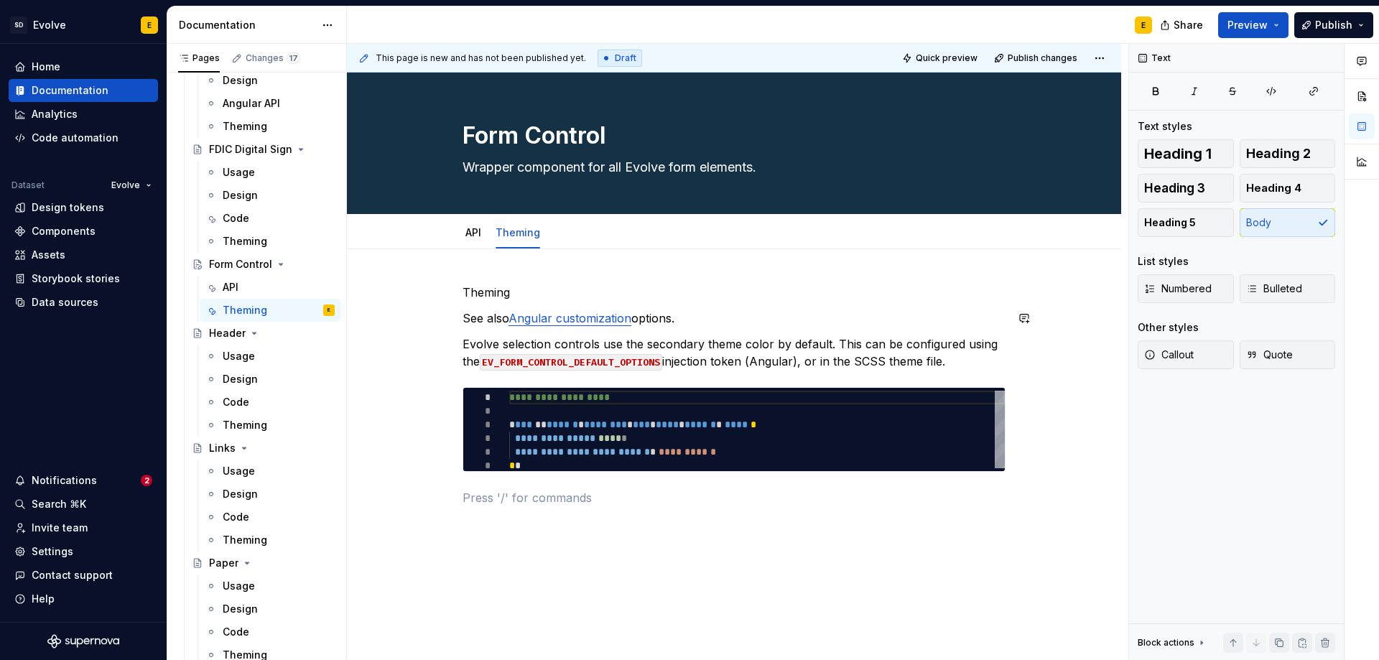
click at [582, 295] on p "Theming" at bounding box center [734, 292] width 543 height 17
click at [1296, 149] on span "Heading 2" at bounding box center [1278, 154] width 65 height 14
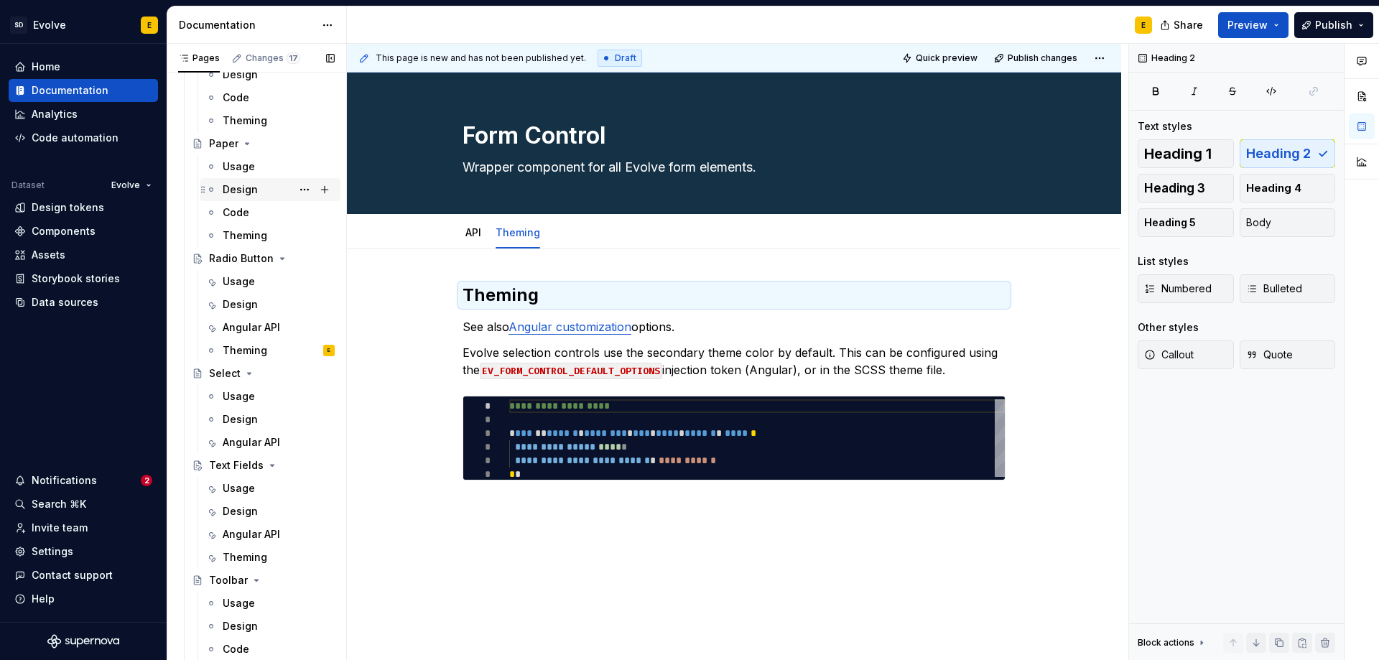
scroll to position [1871, 0]
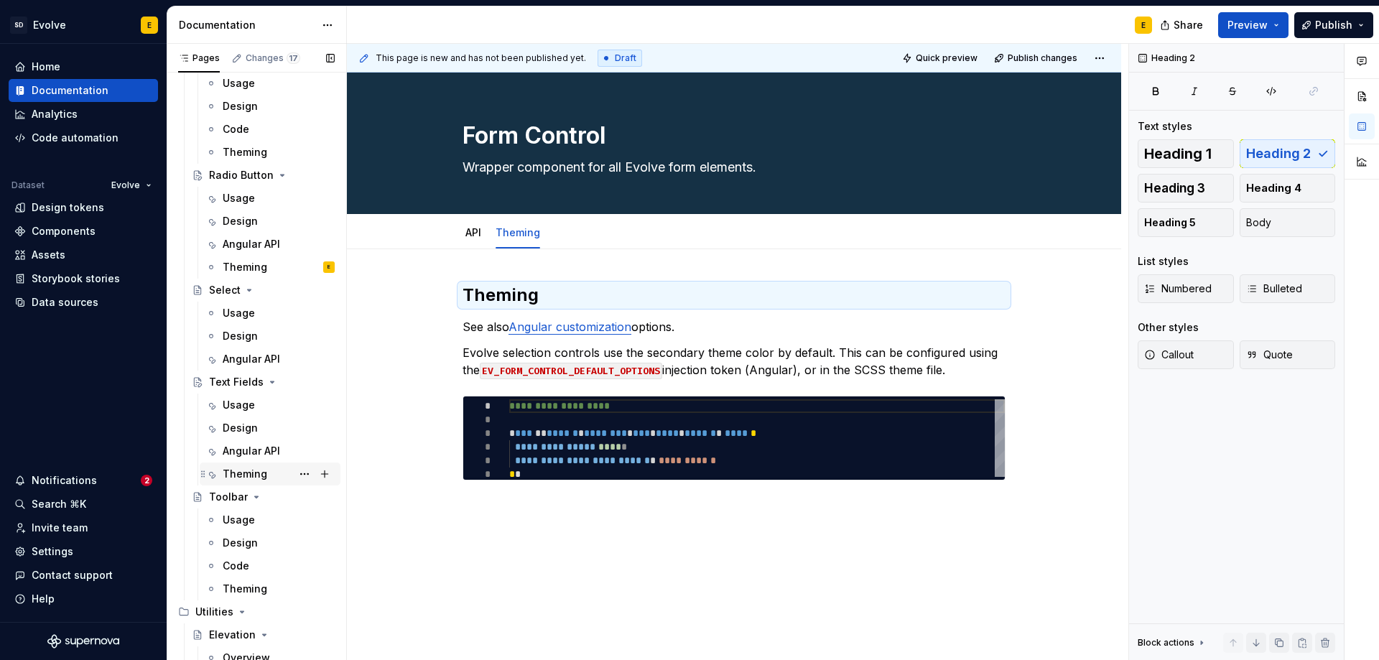
click at [249, 470] on div "Theming" at bounding box center [245, 474] width 45 height 14
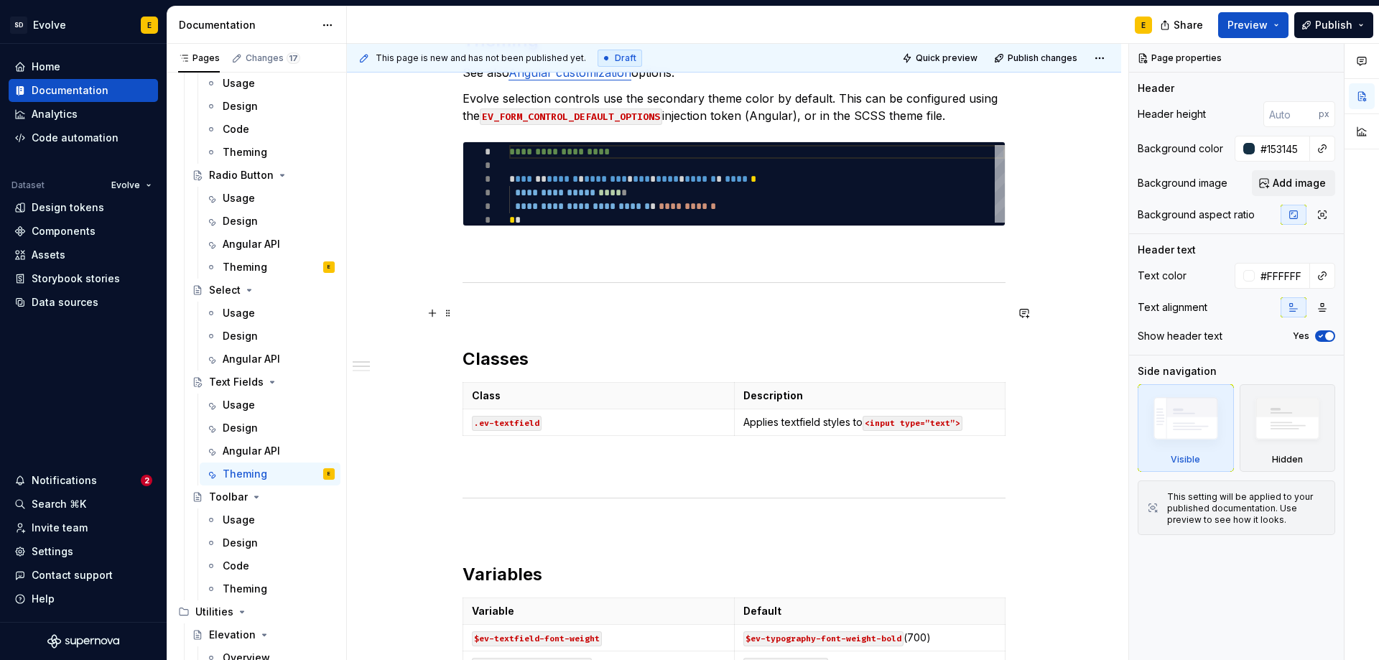
scroll to position [359, 0]
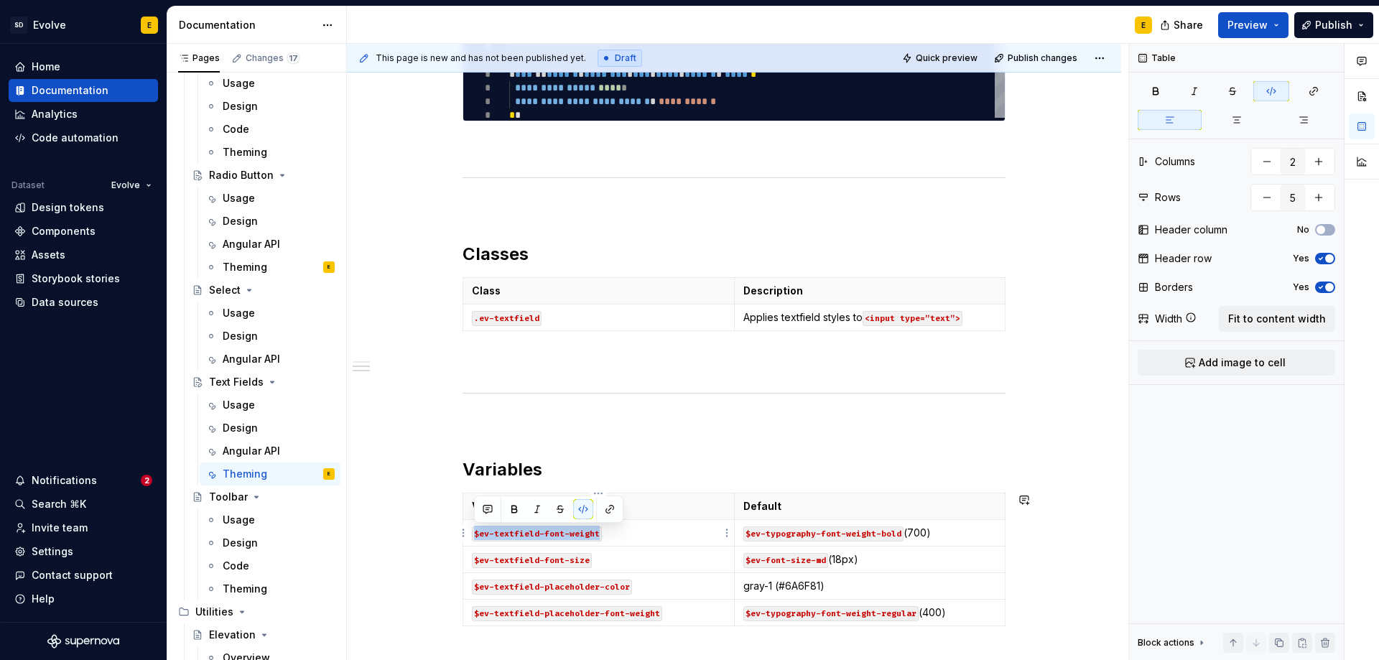
drag, startPoint x: 598, startPoint y: 531, endPoint x: 472, endPoint y: 535, distance: 126.5
click at [472, 535] on code "$ev-textfield-font-weight" at bounding box center [537, 533] width 130 height 15
copy code "$ev-textfield-font-weight"
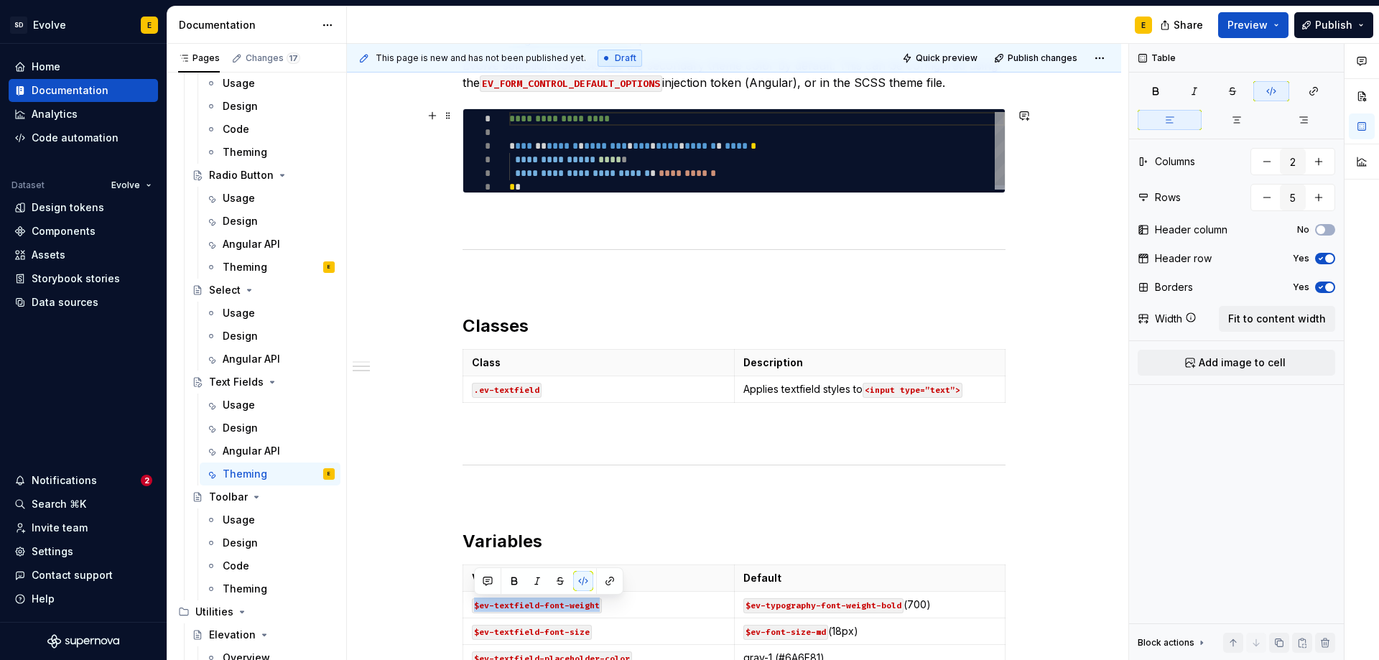
type textarea "*"
type textarea "**********"
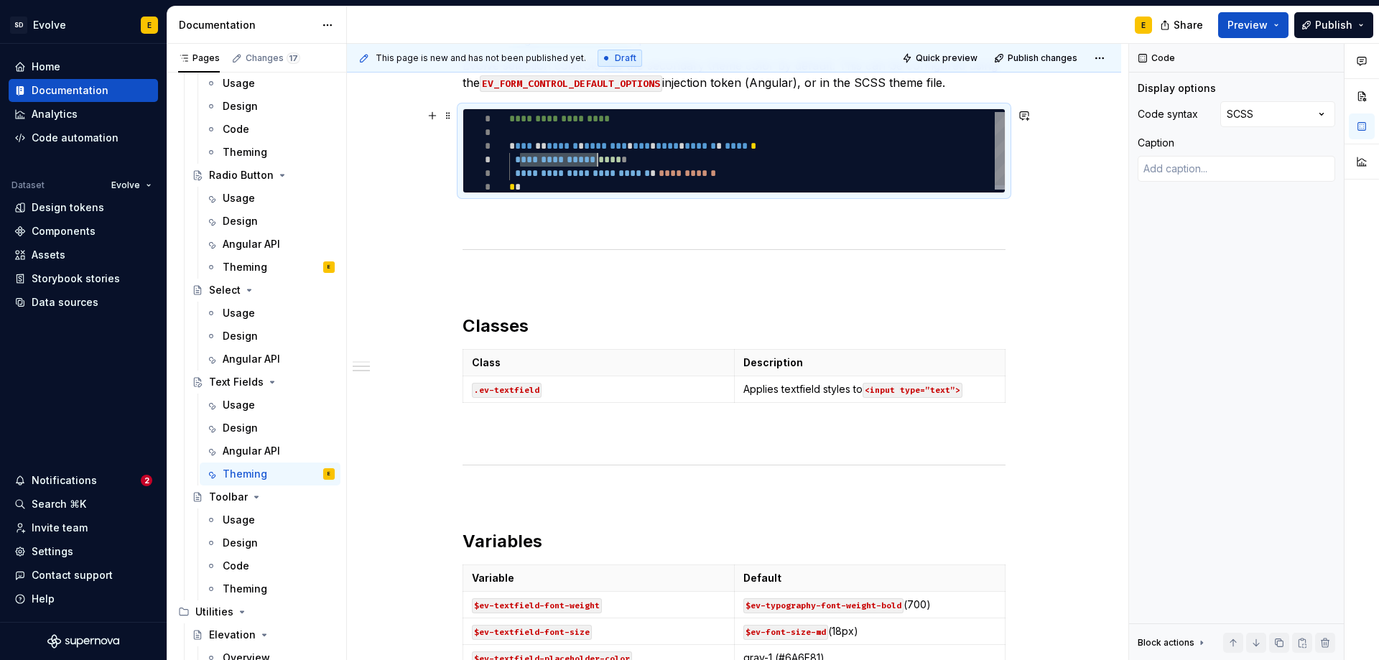
drag, startPoint x: 519, startPoint y: 159, endPoint x: 599, endPoint y: 156, distance: 80.5
click at [599, 156] on div "**********" at bounding box center [757, 153] width 496 height 82
type textarea "*"
type textarea "**********"
drag, startPoint x: 669, startPoint y: 156, endPoint x: 692, endPoint y: 160, distance: 23.4
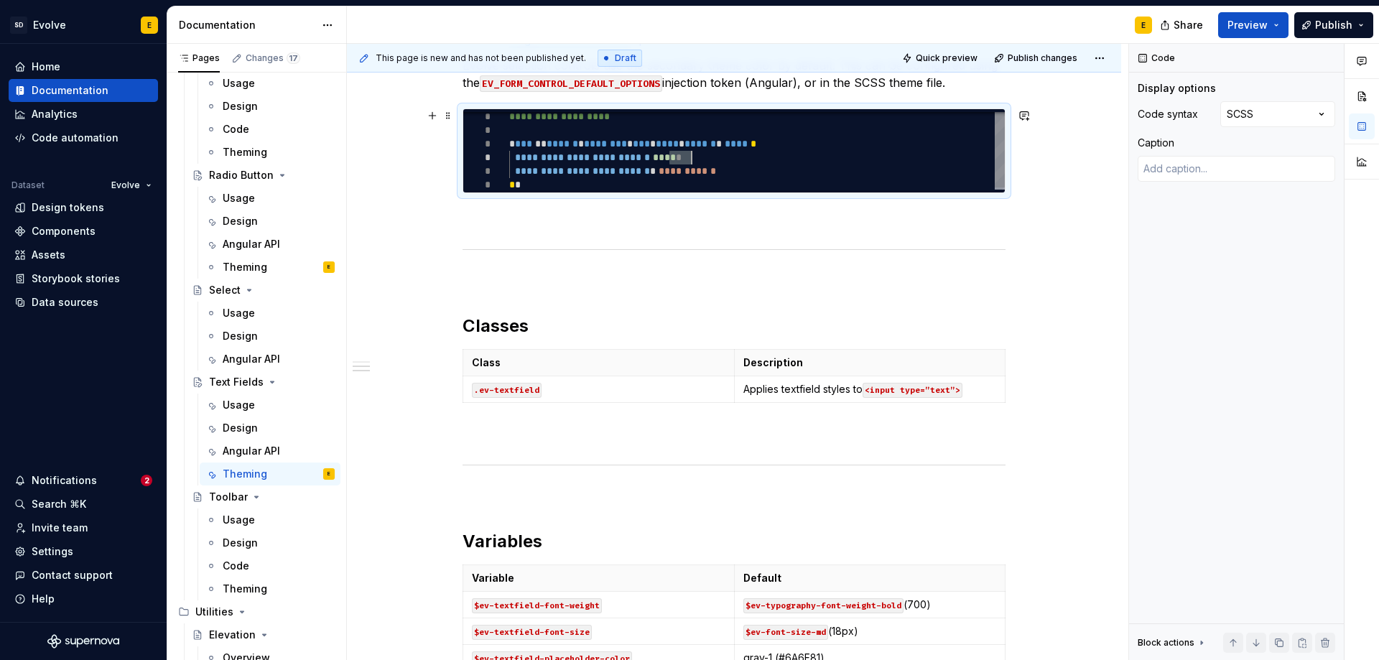
click at [692, 160] on div "**********" at bounding box center [757, 151] width 496 height 82
type textarea "*"
type textarea "**********"
type textarea "*"
type textarea "**********"
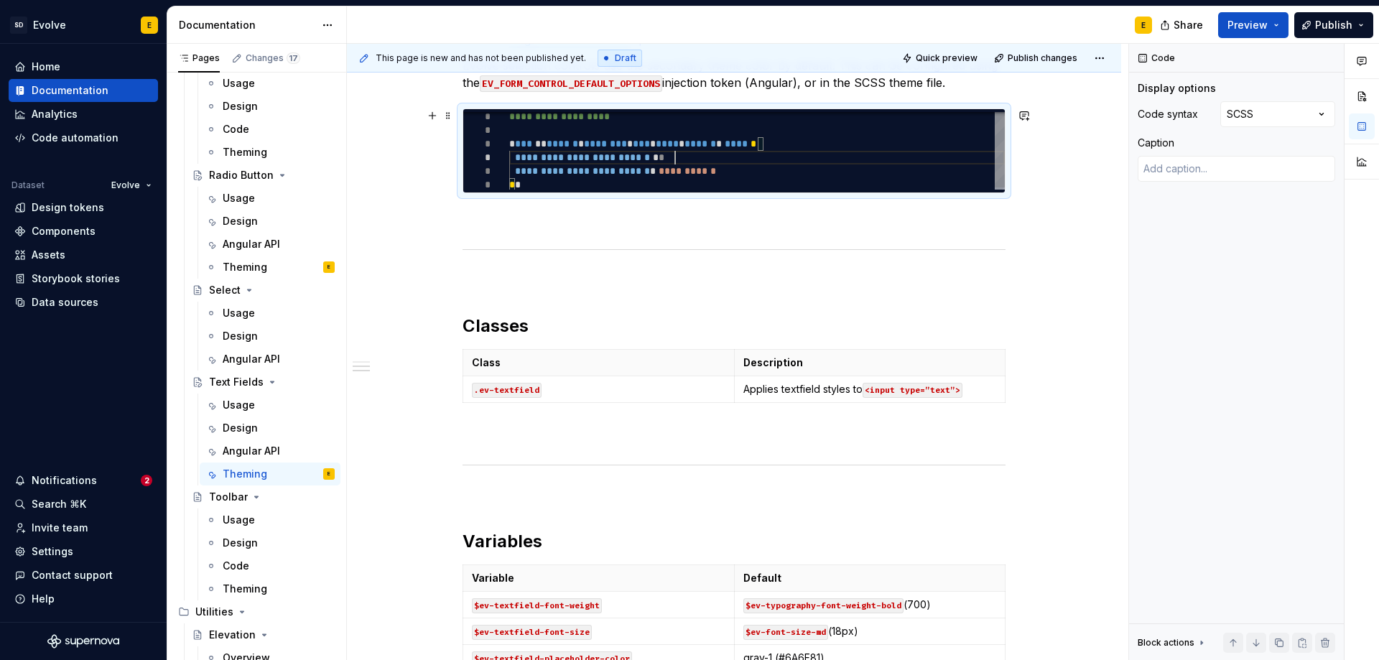
type textarea "*"
type textarea "**********"
type textarea "*"
type textarea "**********"
type textarea "*"
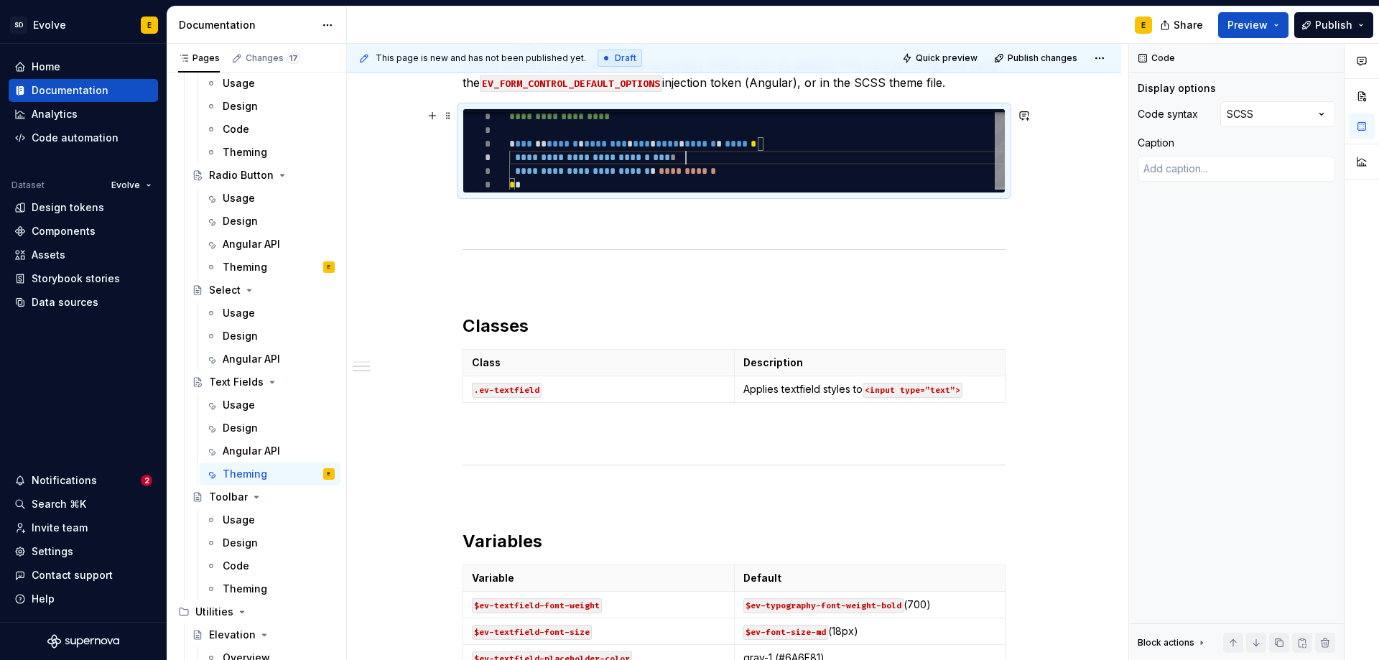
type textarea "**********"
type textarea "*"
type textarea "**********"
type textarea "*"
type textarea "**********"
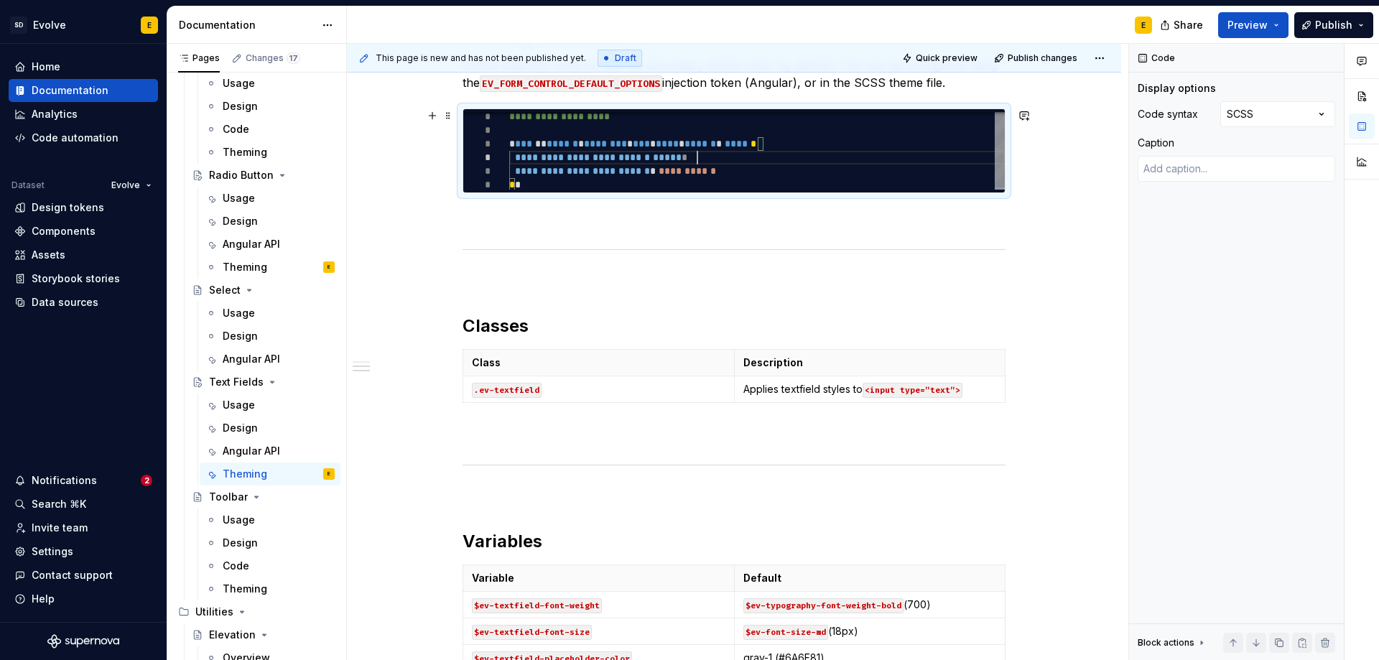
type textarea "*"
type textarea "**********"
type textarea "*"
type textarea "**********"
type textarea "*"
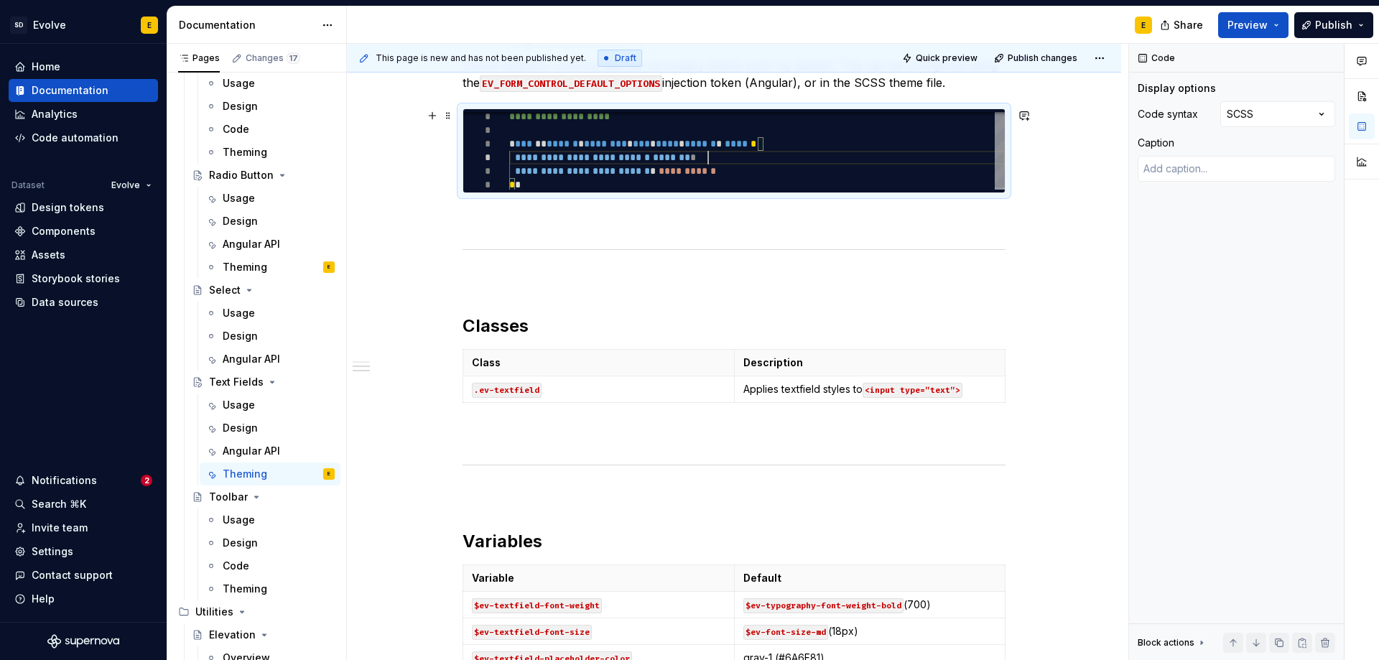
type textarea "**********"
type textarea "*"
type textarea "**********"
type textarea "*"
type textarea "**********"
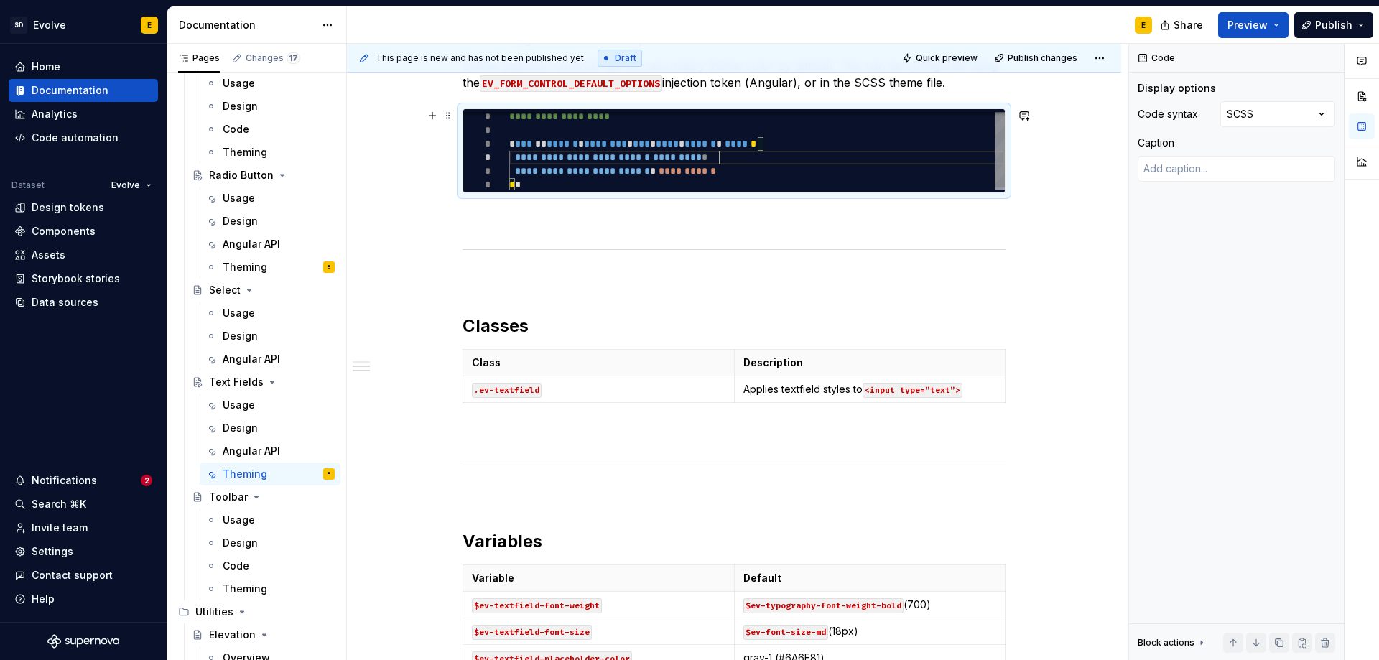
type textarea "*"
type textarea "**********"
type textarea "*"
type textarea "**********"
type textarea "*"
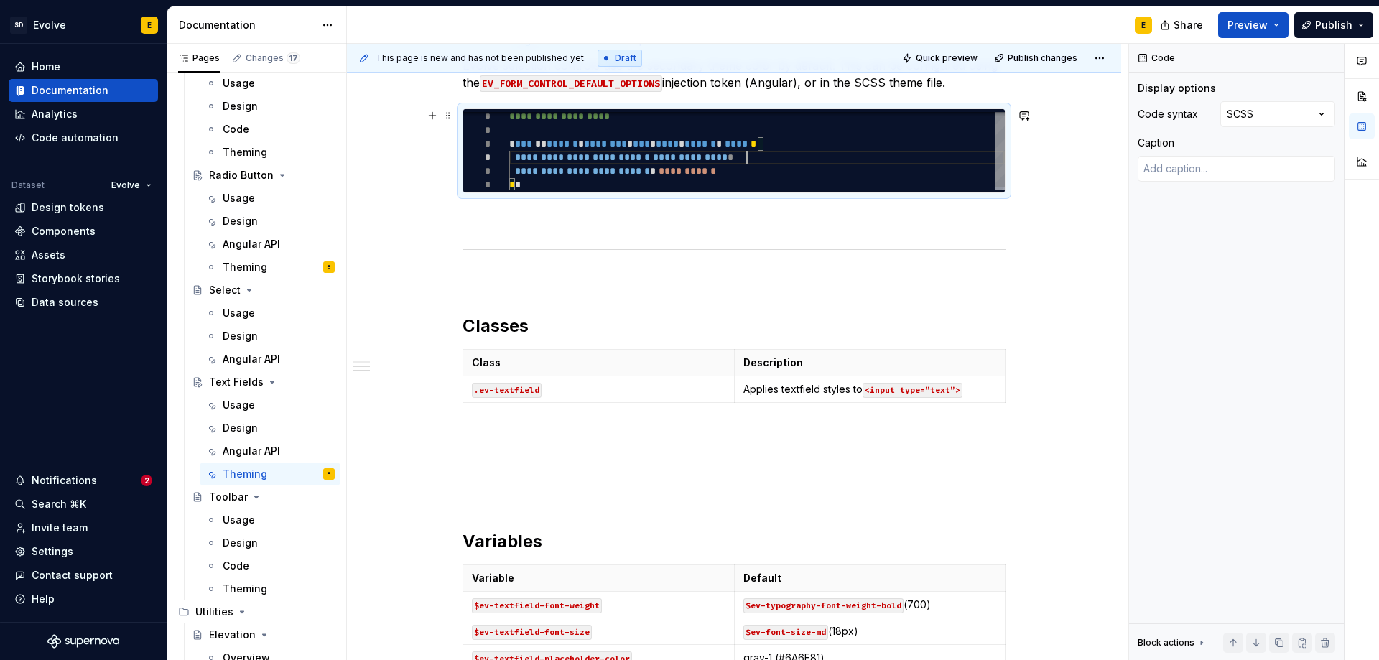
type textarea "**********"
type textarea "*"
type textarea "**********"
type textarea "*"
type textarea "**********"
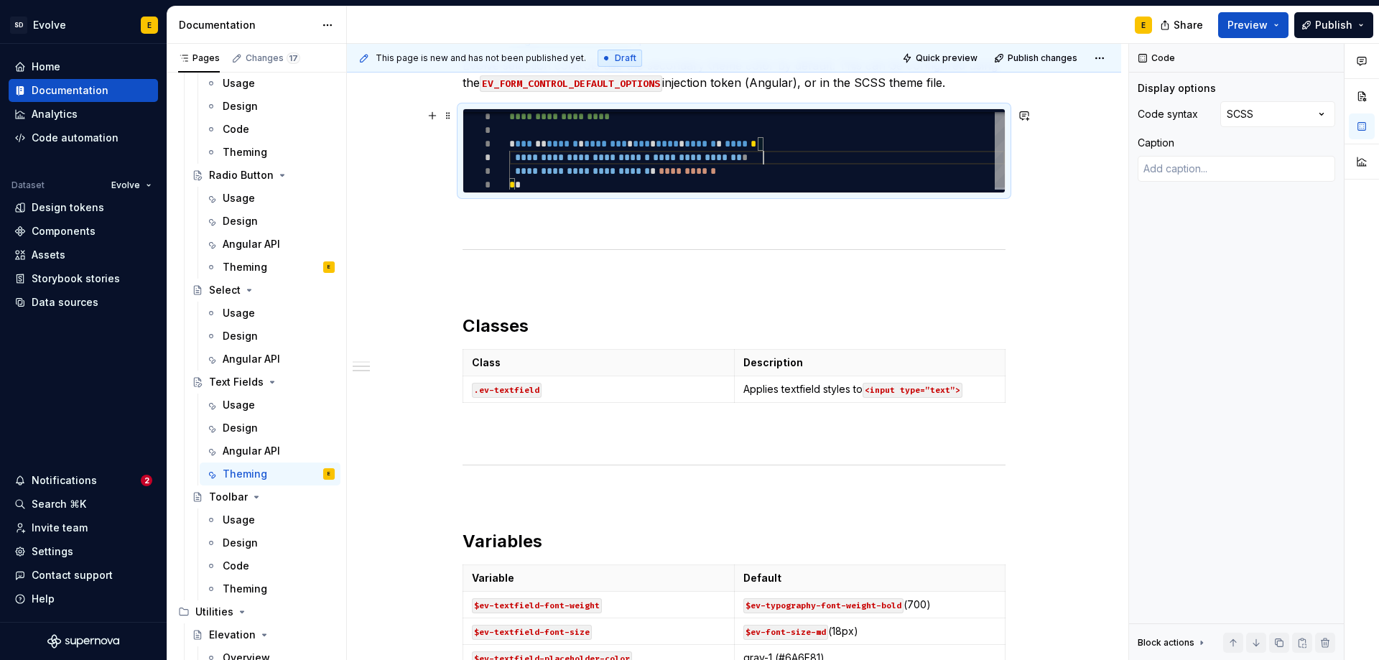
type textarea "*"
type textarea "**********"
type textarea "*"
type textarea "**********"
type textarea "*"
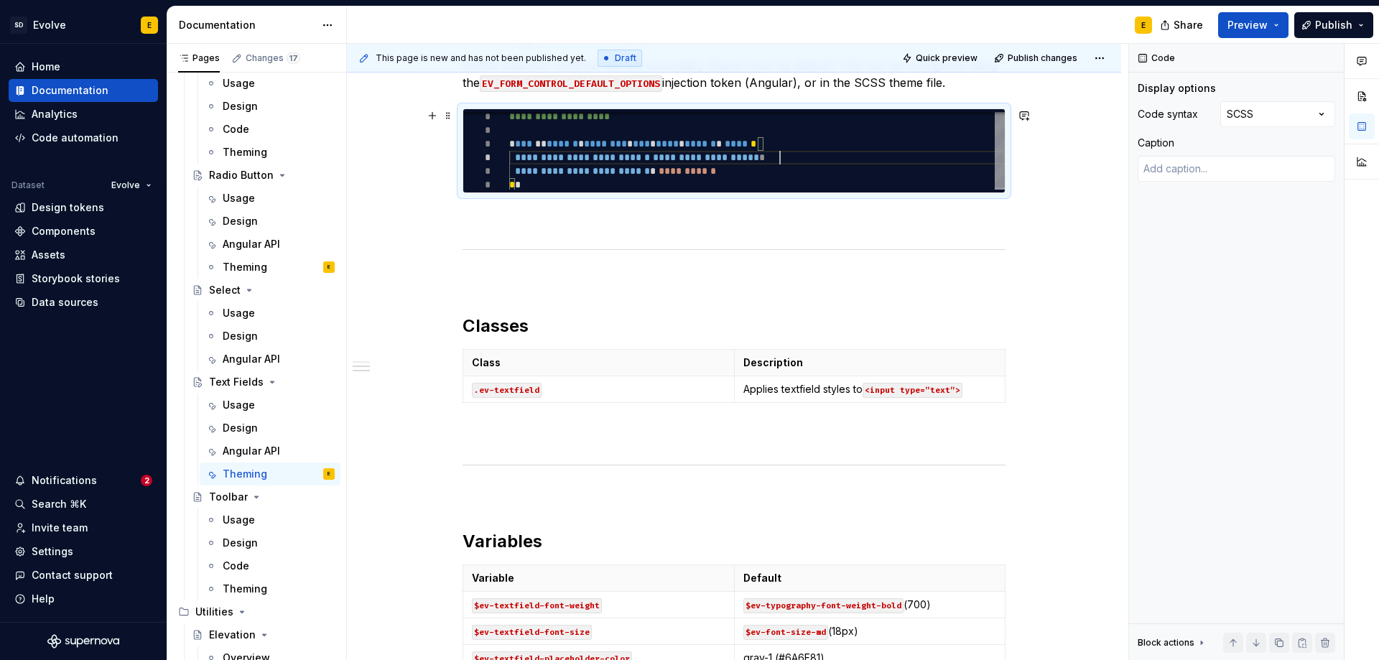
type textarea "**********"
type textarea "*"
type textarea "**********"
type textarea "*"
type textarea "**********"
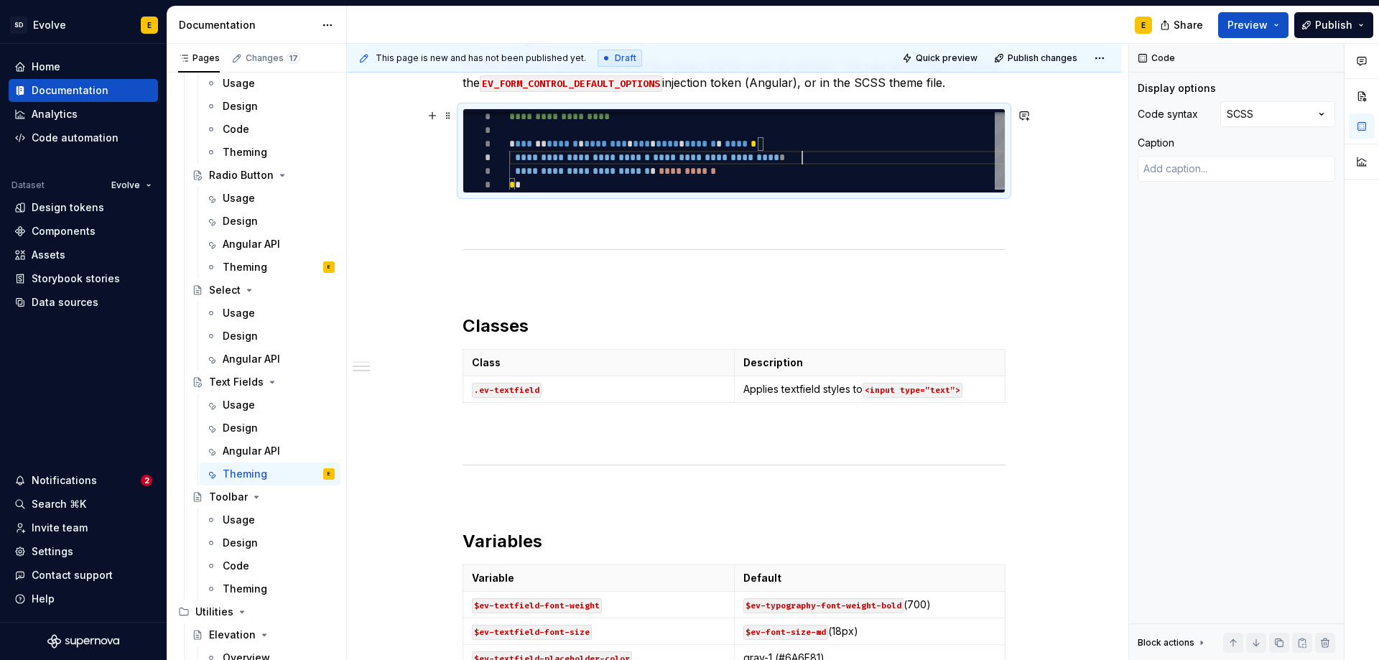
type textarea "*"
type textarea "**********"
type textarea "*"
type textarea "**********"
type textarea "*"
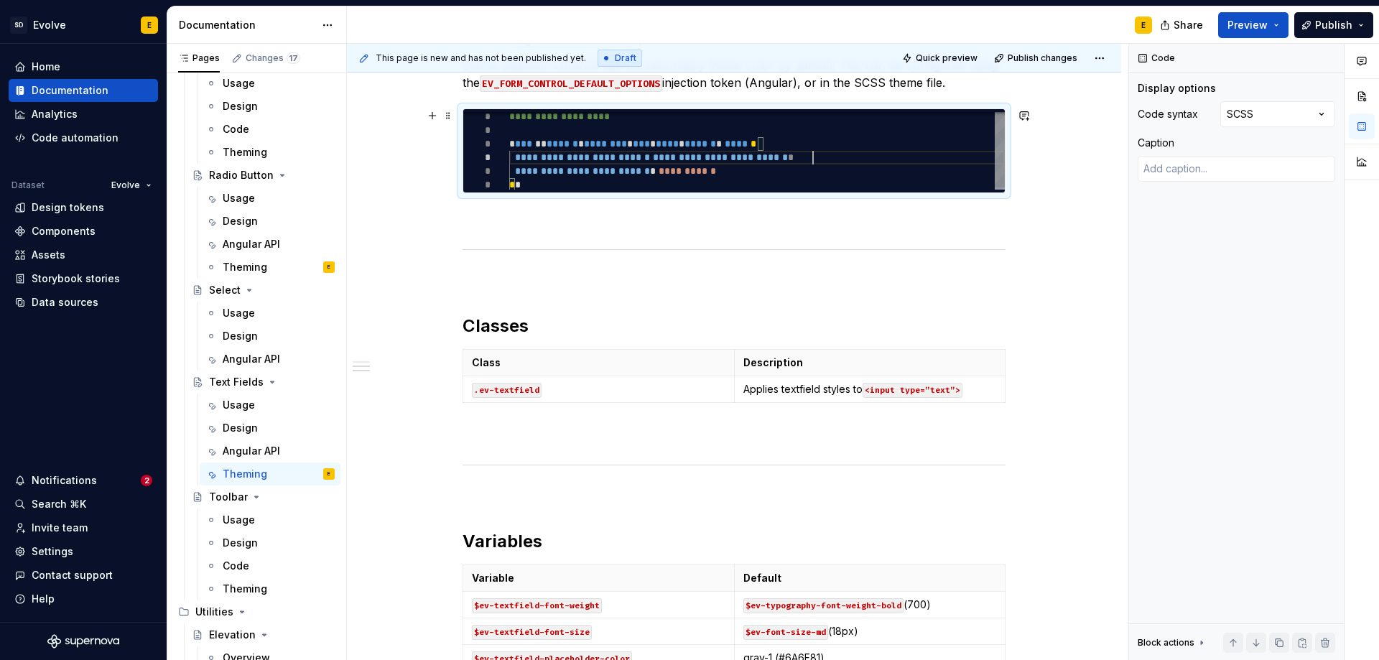
type textarea "**********"
type textarea "*"
type textarea "**********"
type textarea "*"
type textarea "**********"
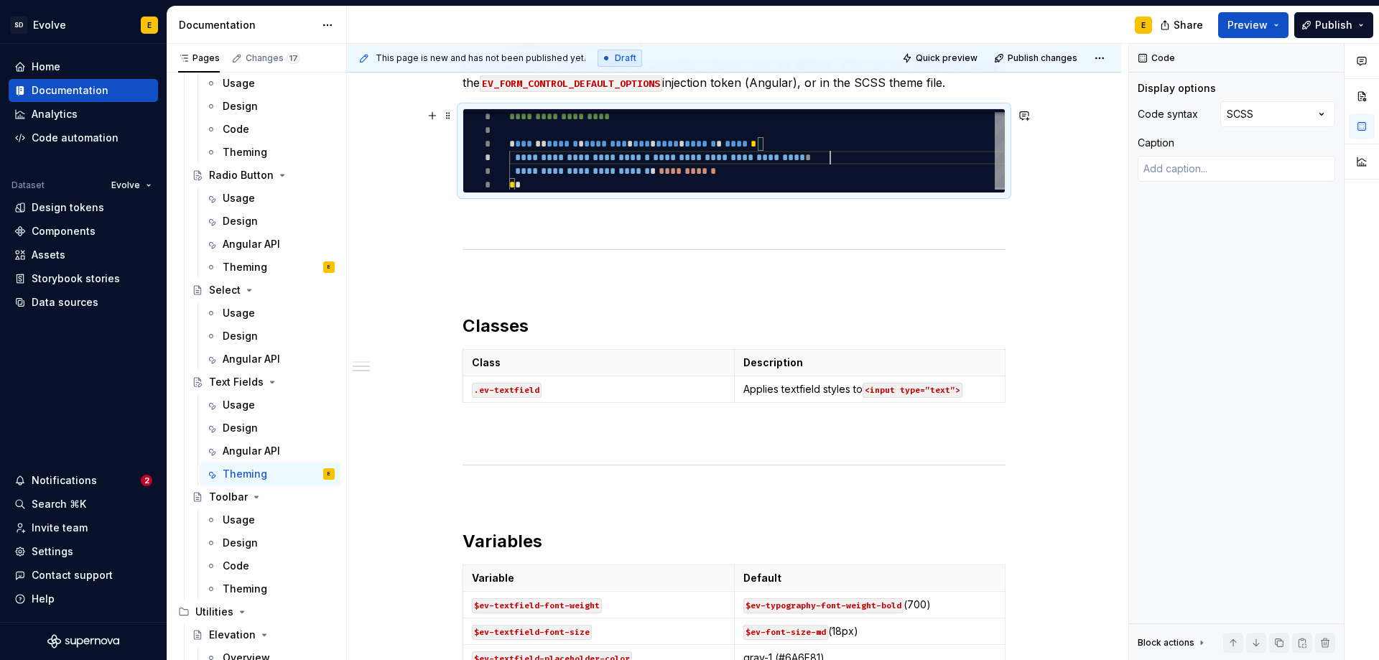
type textarea "*"
type textarea "**********"
type textarea "*"
type textarea "**********"
type textarea "*"
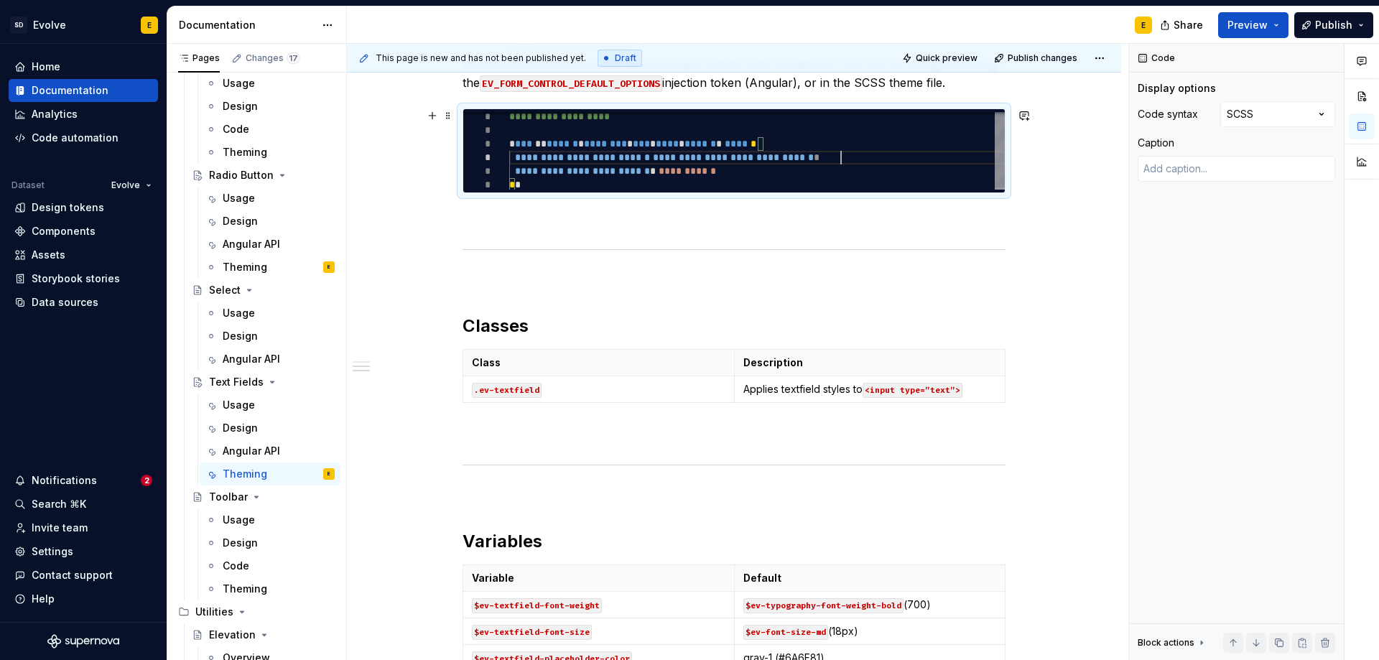
type textarea "**********"
type textarea "*"
type textarea "**********"
type textarea "*"
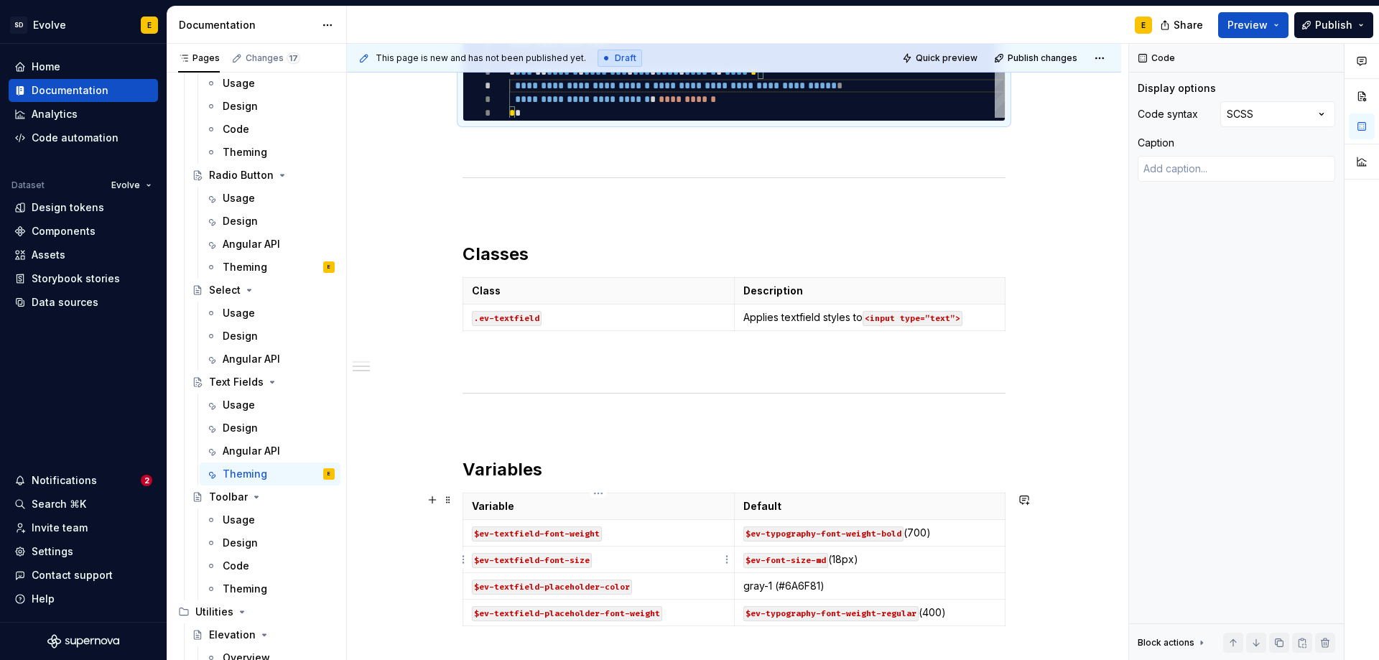
type textarea "**********"
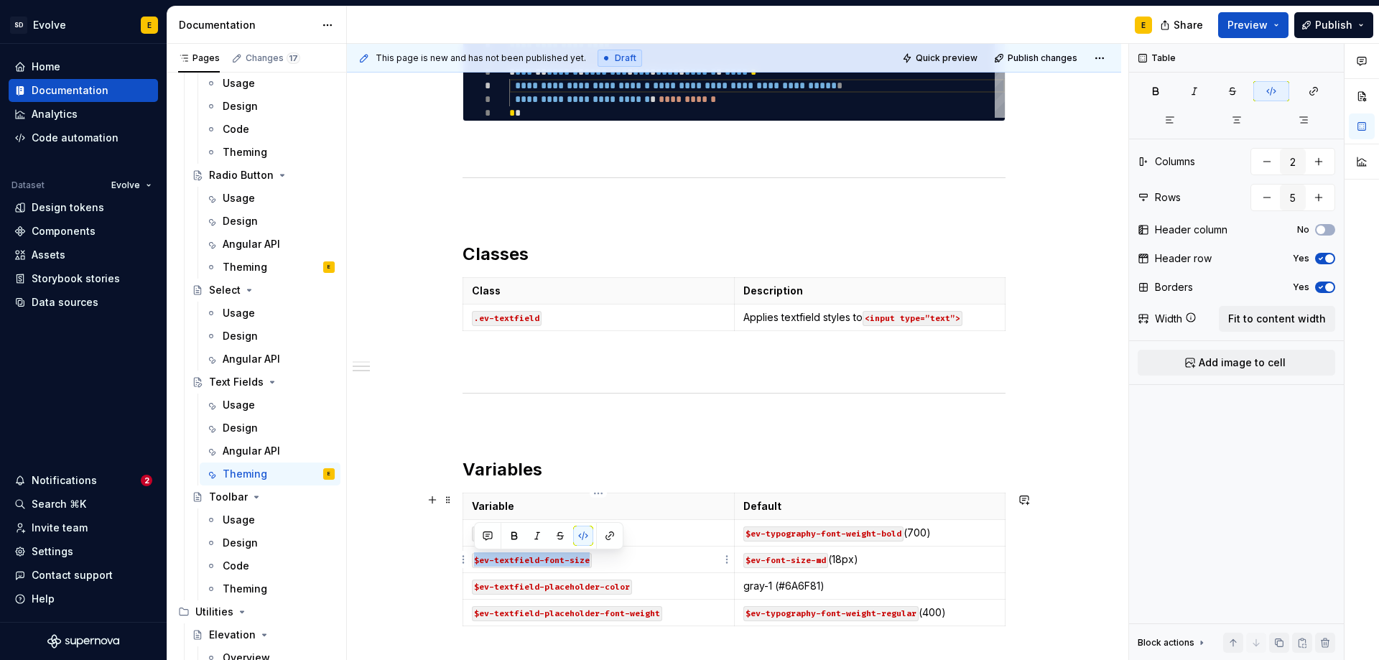
drag, startPoint x: 586, startPoint y: 562, endPoint x: 475, endPoint y: 559, distance: 111.4
click at [475, 559] on code "$ev-textfield-font-size" at bounding box center [532, 560] width 120 height 15
copy code "$ev-textfield-font-size"
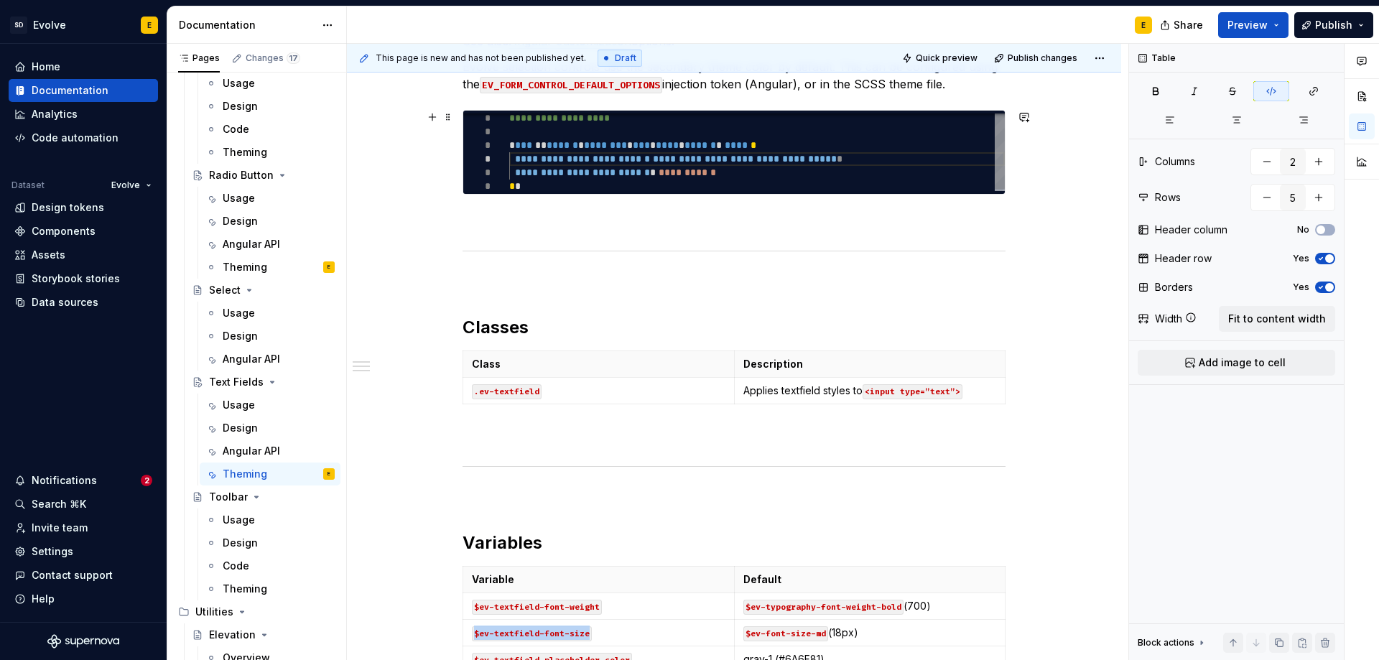
scroll to position [215, 0]
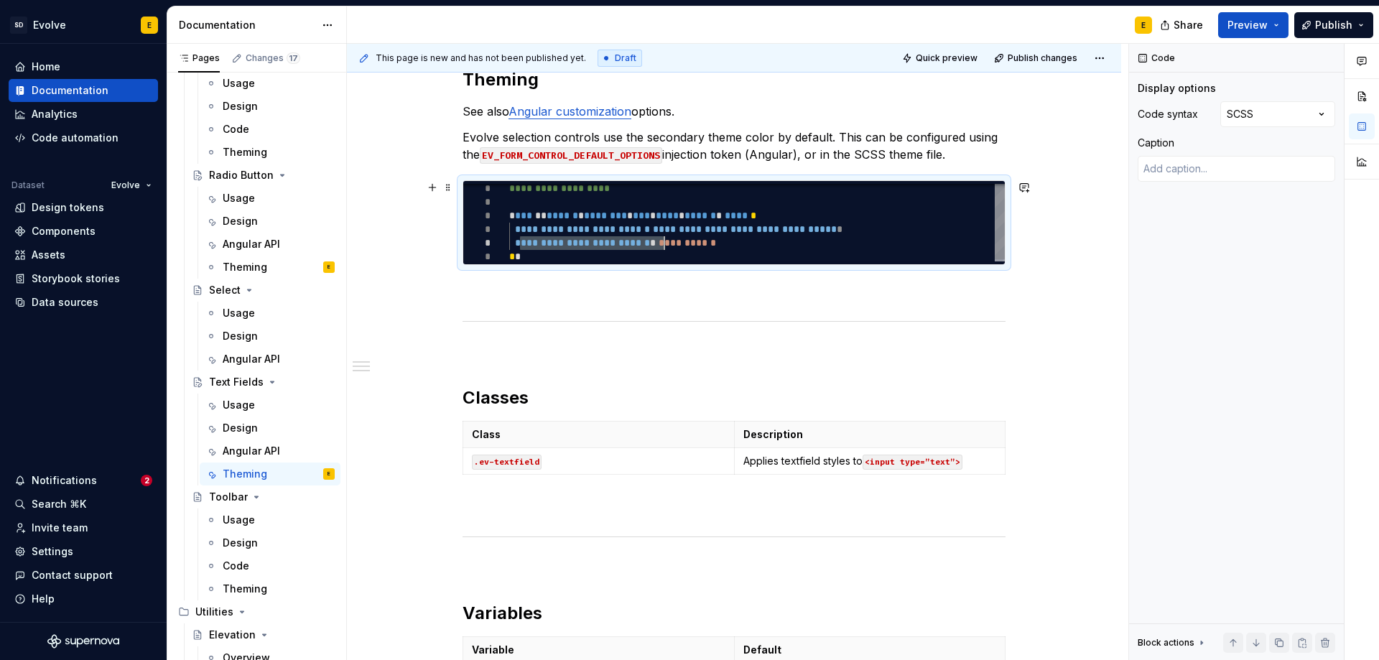
drag, startPoint x: 521, startPoint y: 246, endPoint x: 666, endPoint y: 244, distance: 144.4
click at [666, 244] on div "**********" at bounding box center [757, 223] width 496 height 82
type textarea "*"
type textarea "**********"
drag, startPoint x: 658, startPoint y: 241, endPoint x: 723, endPoint y: 246, distance: 65.5
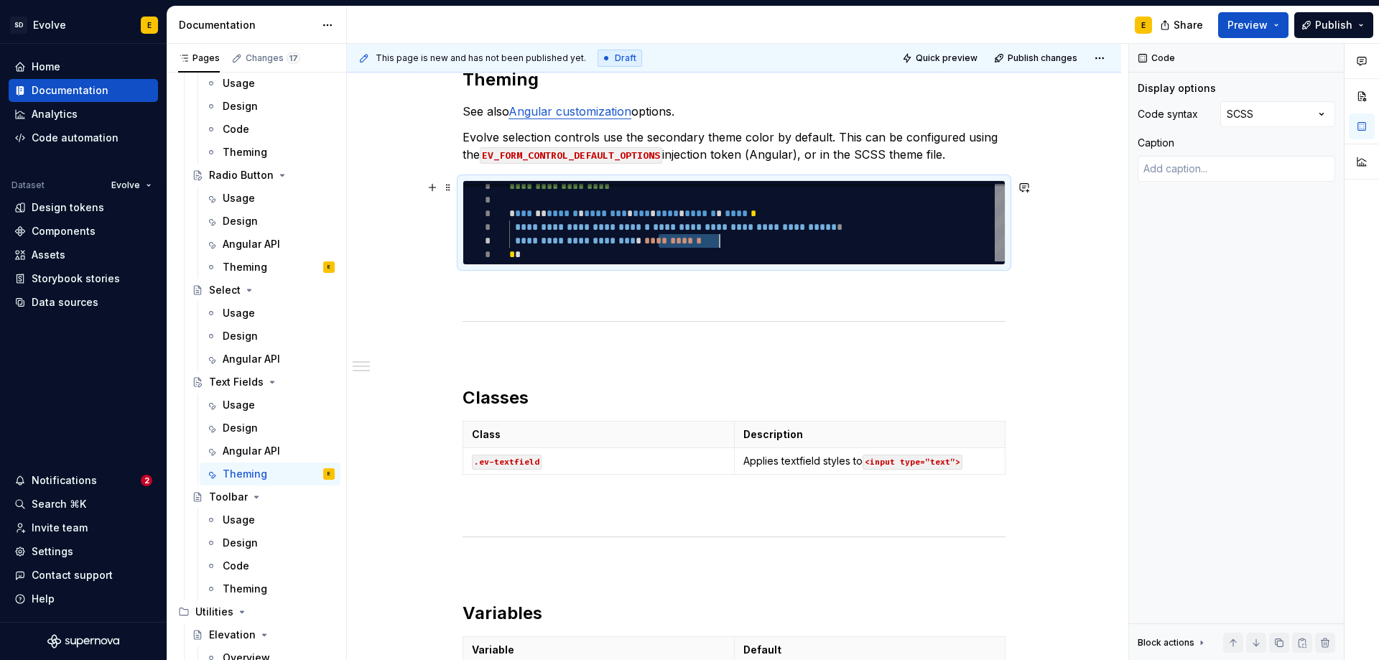
click at [723, 246] on div "**********" at bounding box center [757, 221] width 496 height 82
type textarea "*"
type textarea "**********"
type textarea "*"
type textarea "**********"
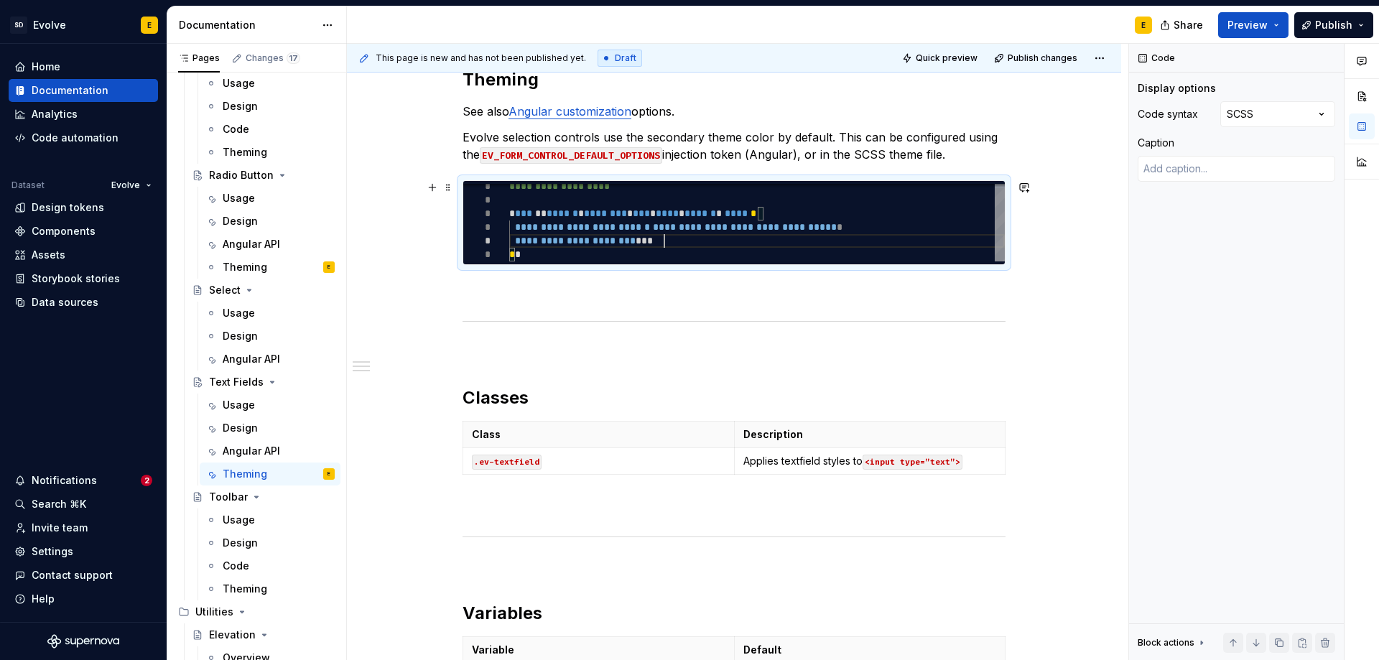
type textarea "*"
type textarea "**********"
type textarea "*"
type textarea "**********"
type textarea "*"
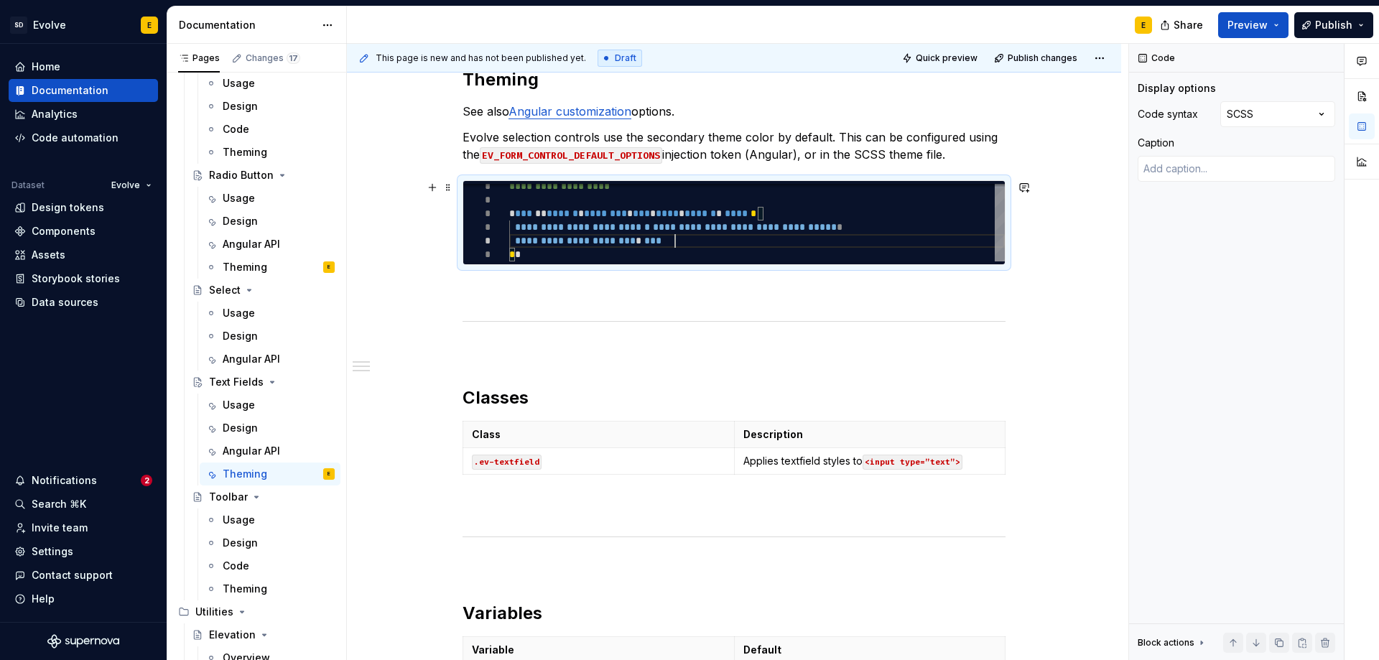
type textarea "**********"
type textarea "*"
type textarea "**********"
type textarea "*"
type textarea "**********"
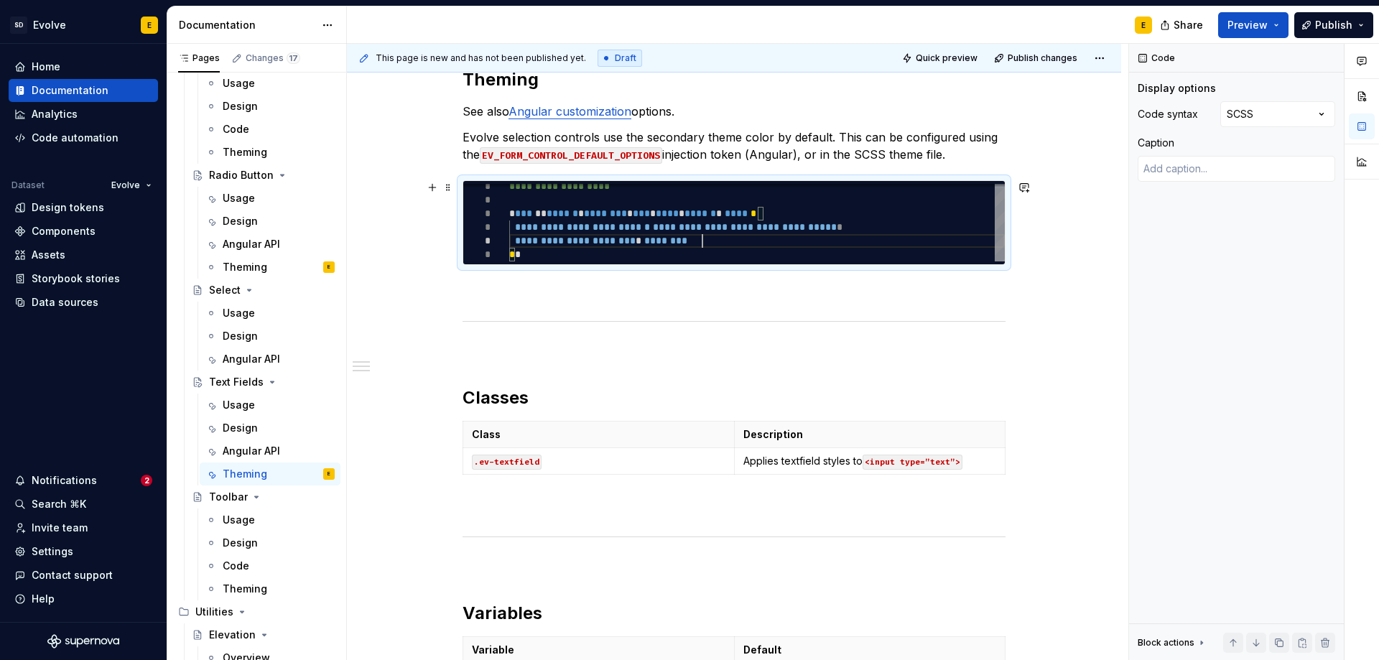
type textarea "*"
type textarea "**********"
type textarea "*"
type textarea "**********"
type textarea "*"
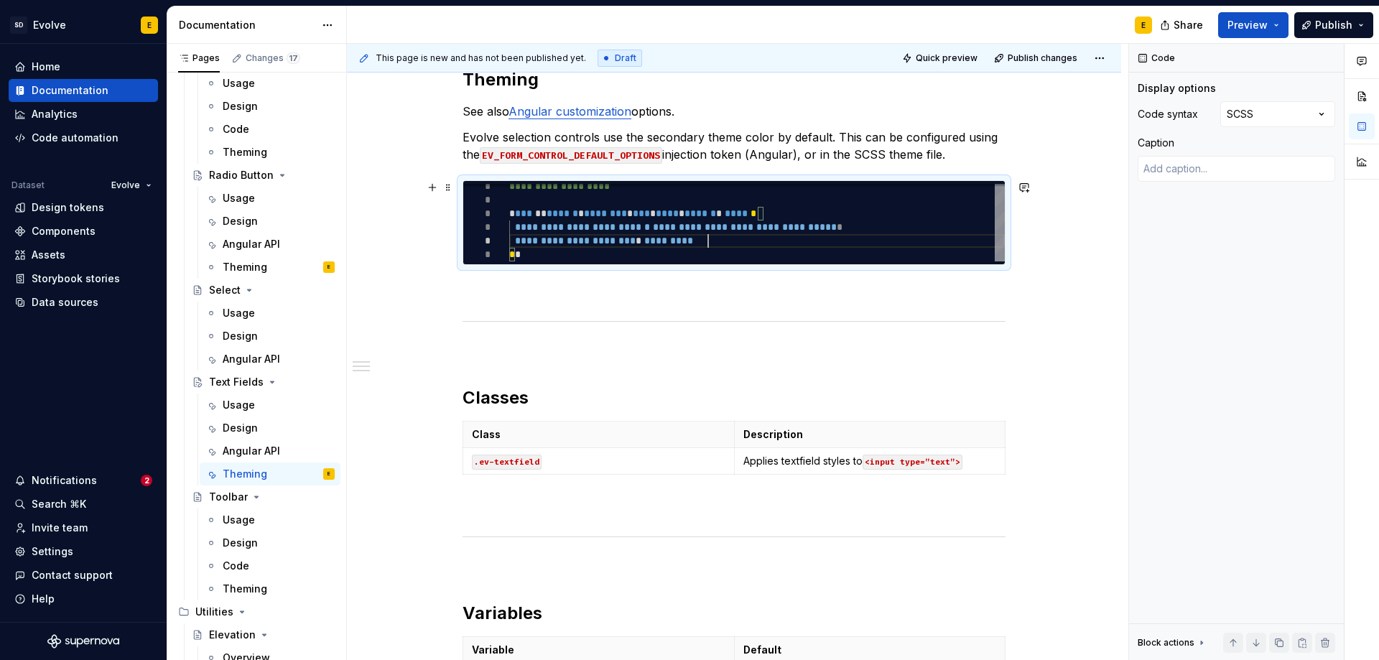
type textarea "**********"
type textarea "*"
type textarea "**********"
type textarea "*"
type textarea "**********"
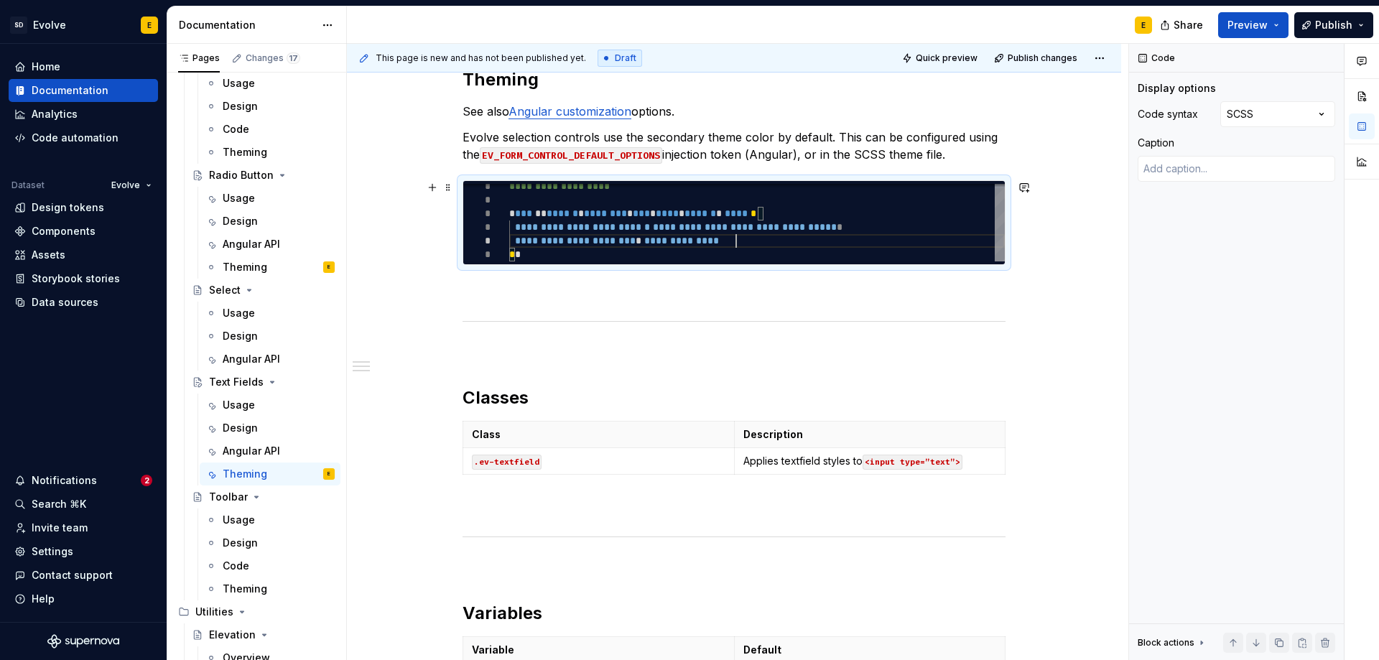
type textarea "*"
type textarea "**********"
type textarea "*"
type textarea "**********"
type textarea "*"
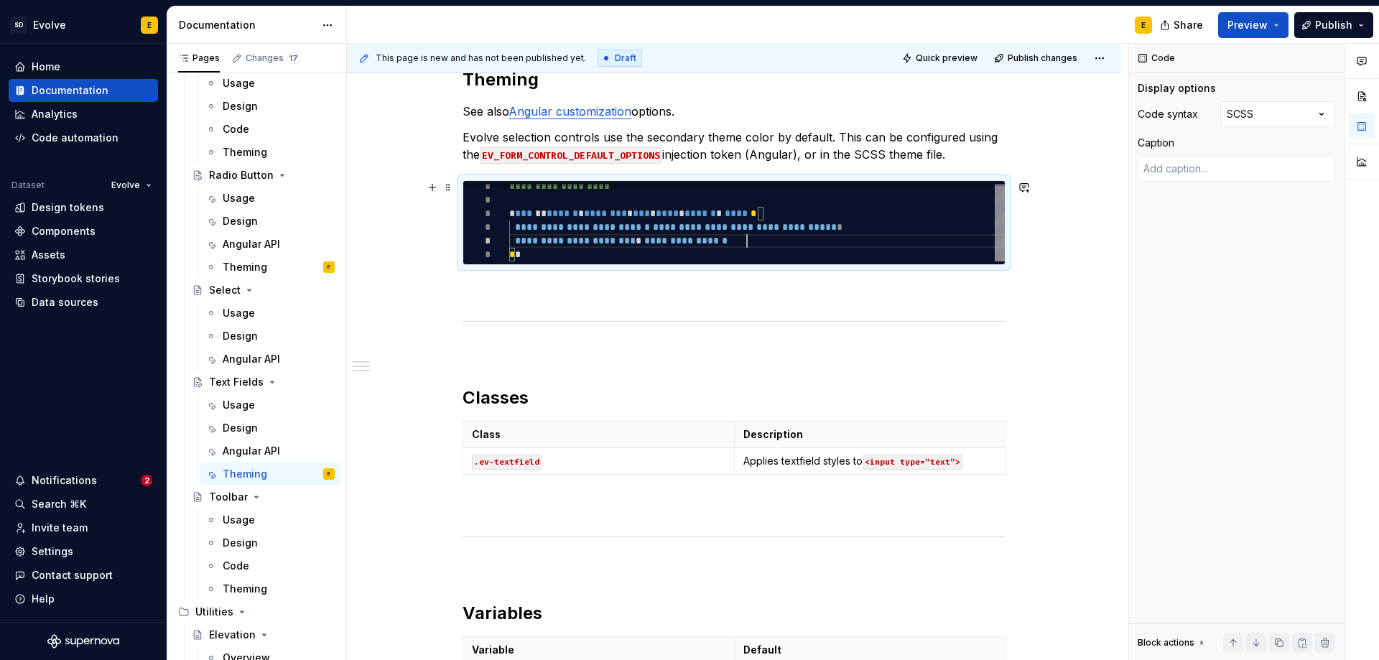
type textarea "**********"
type textarea "*"
type textarea "**********"
type textarea "*"
type textarea "**********"
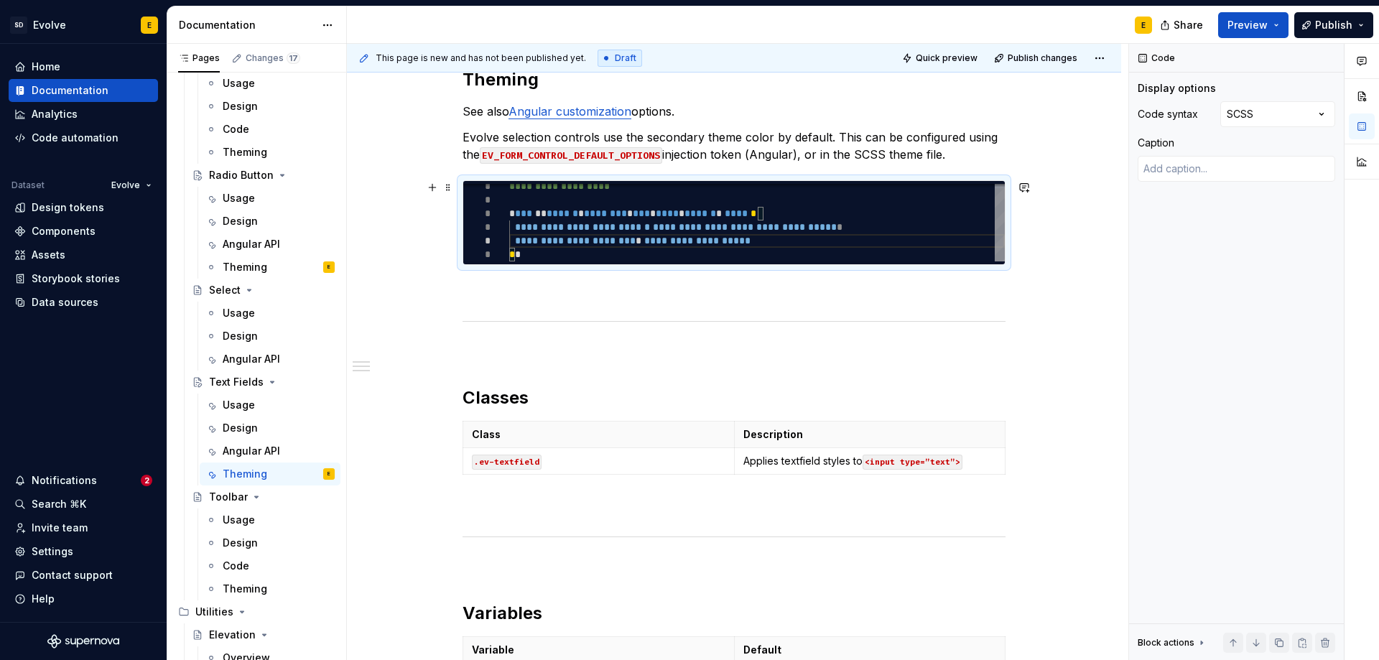
type textarea "*"
type textarea "**********"
type textarea "*"
type textarea "**********"
type textarea "*"
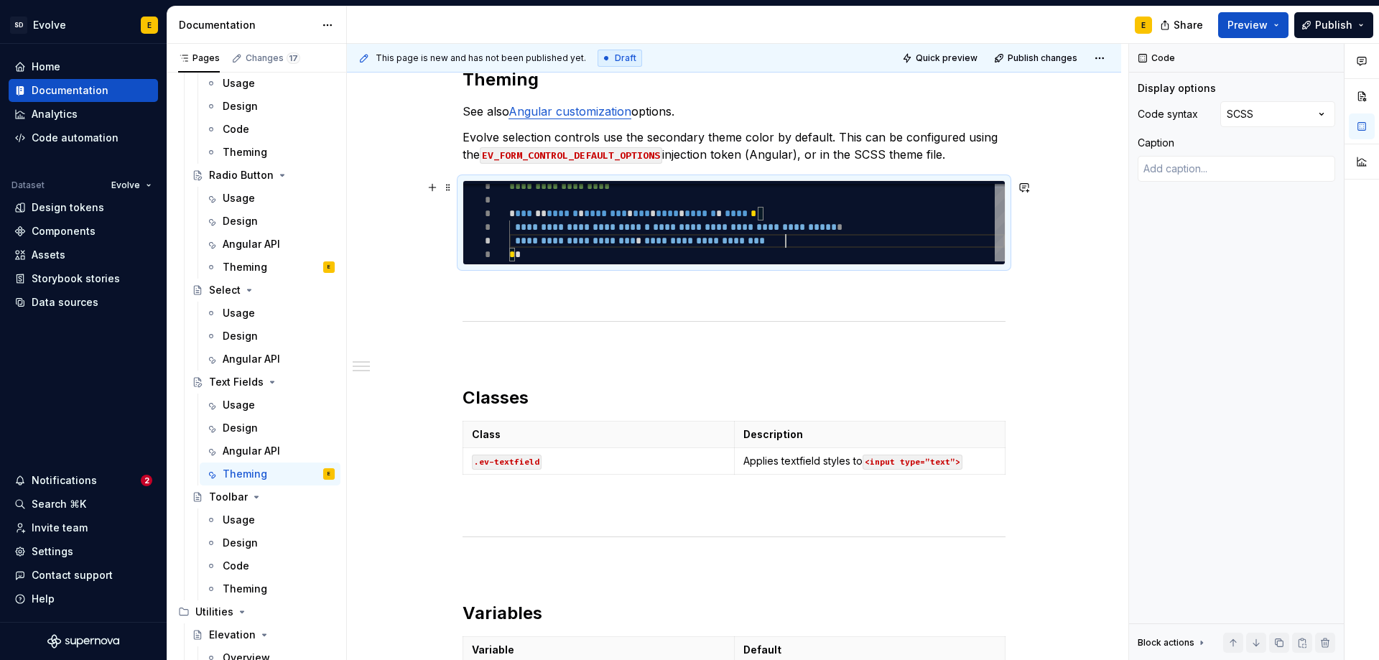
type textarea "**********"
type textarea "*"
type textarea "**********"
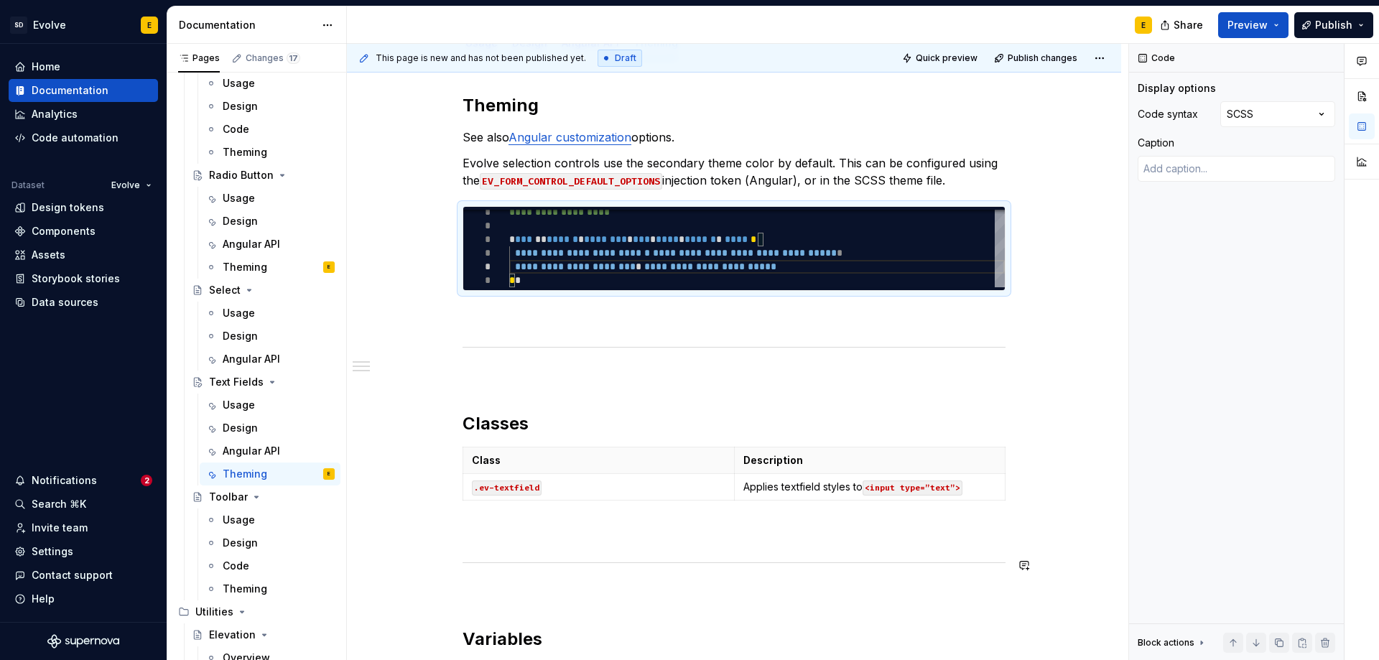
scroll to position [144, 0]
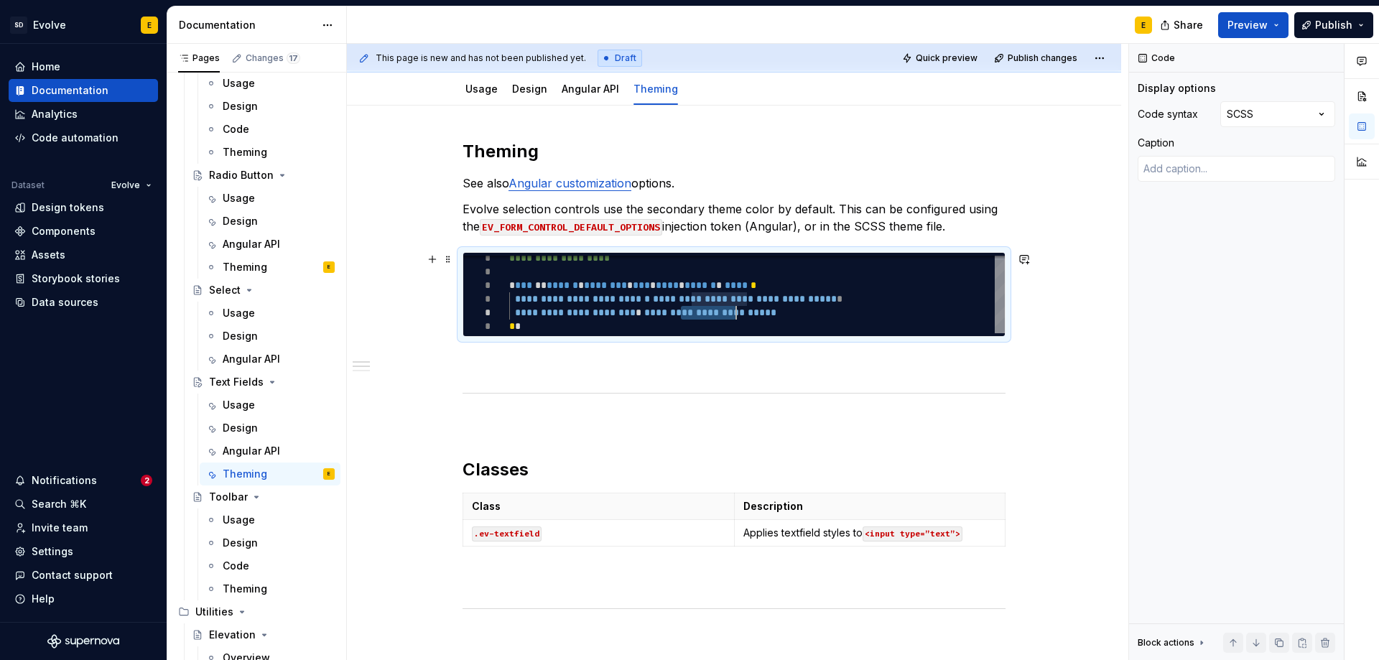
drag, startPoint x: 680, startPoint y: 312, endPoint x: 733, endPoint y: 311, distance: 53.2
click at [733, 311] on div "**********" at bounding box center [757, 292] width 496 height 82
type textarea "*"
type textarea "**********"
type textarea "*"
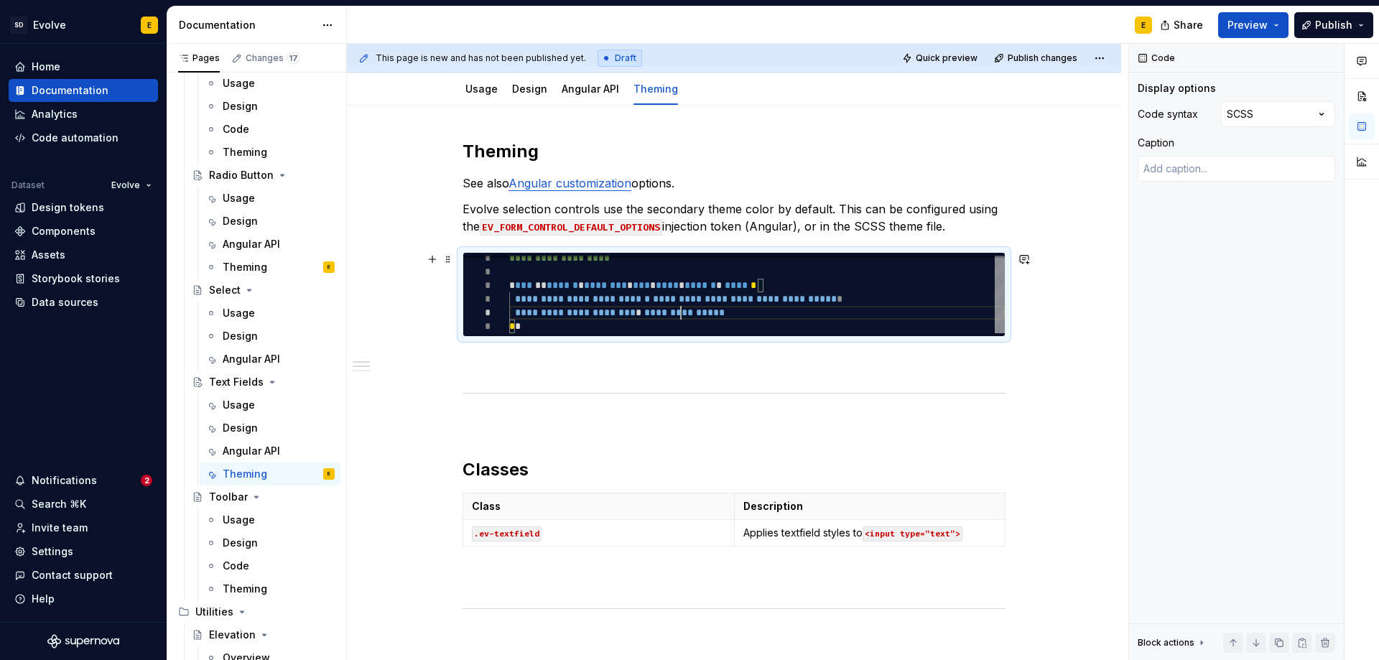
type textarea "**********"
click at [733, 311] on div "**********" at bounding box center [757, 292] width 496 height 82
type textarea "*"
type textarea "**********"
type textarea "*"
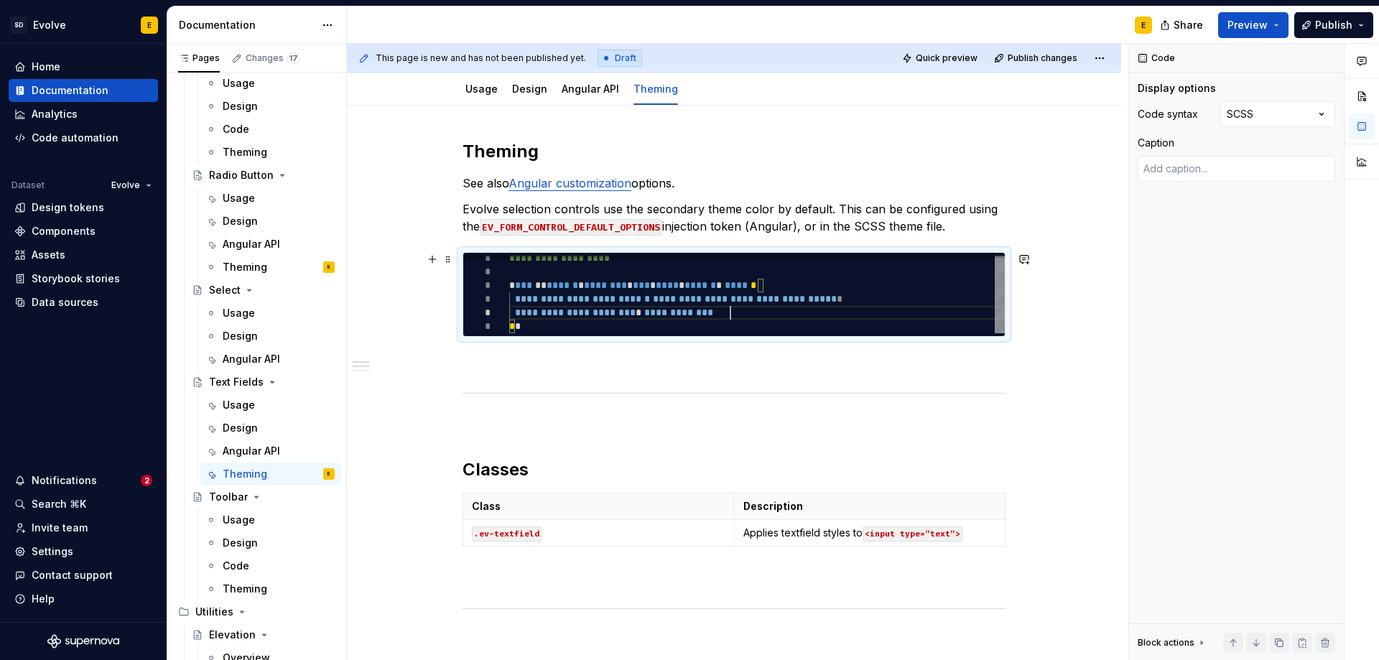
type textarea "**********"
type textarea "*"
type textarea "**********"
type textarea "*"
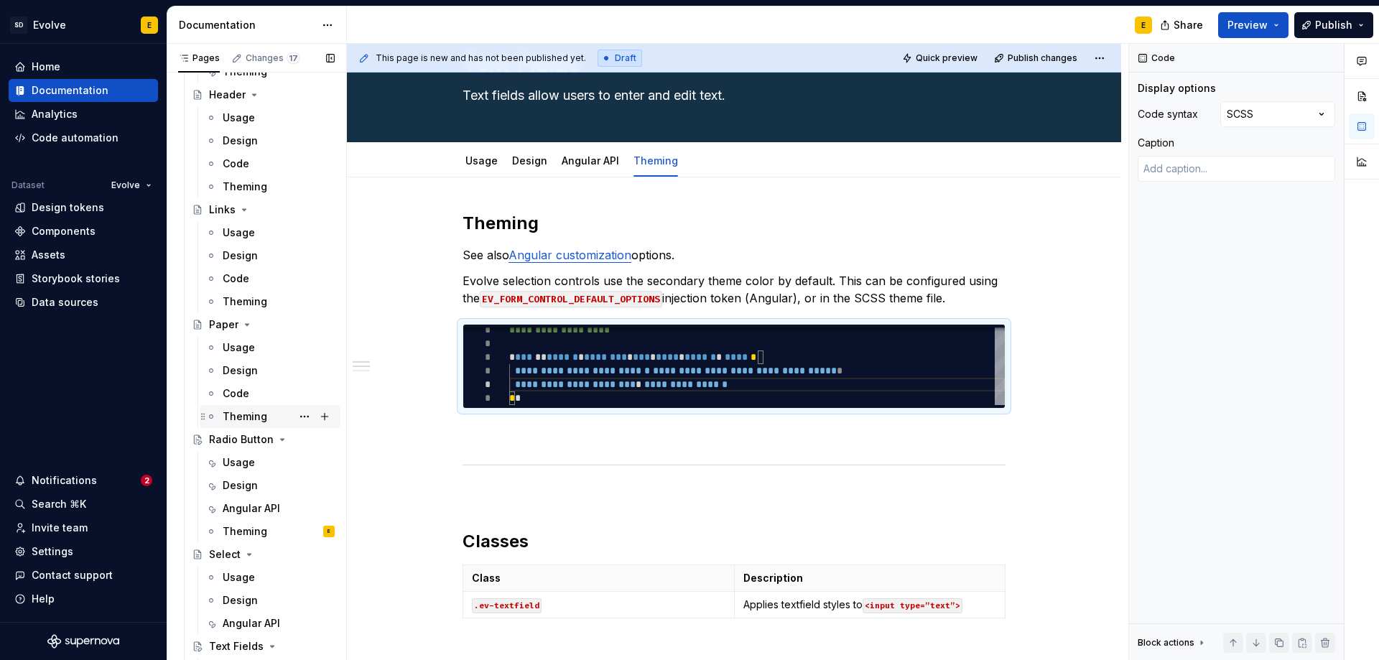
scroll to position [1463, 0]
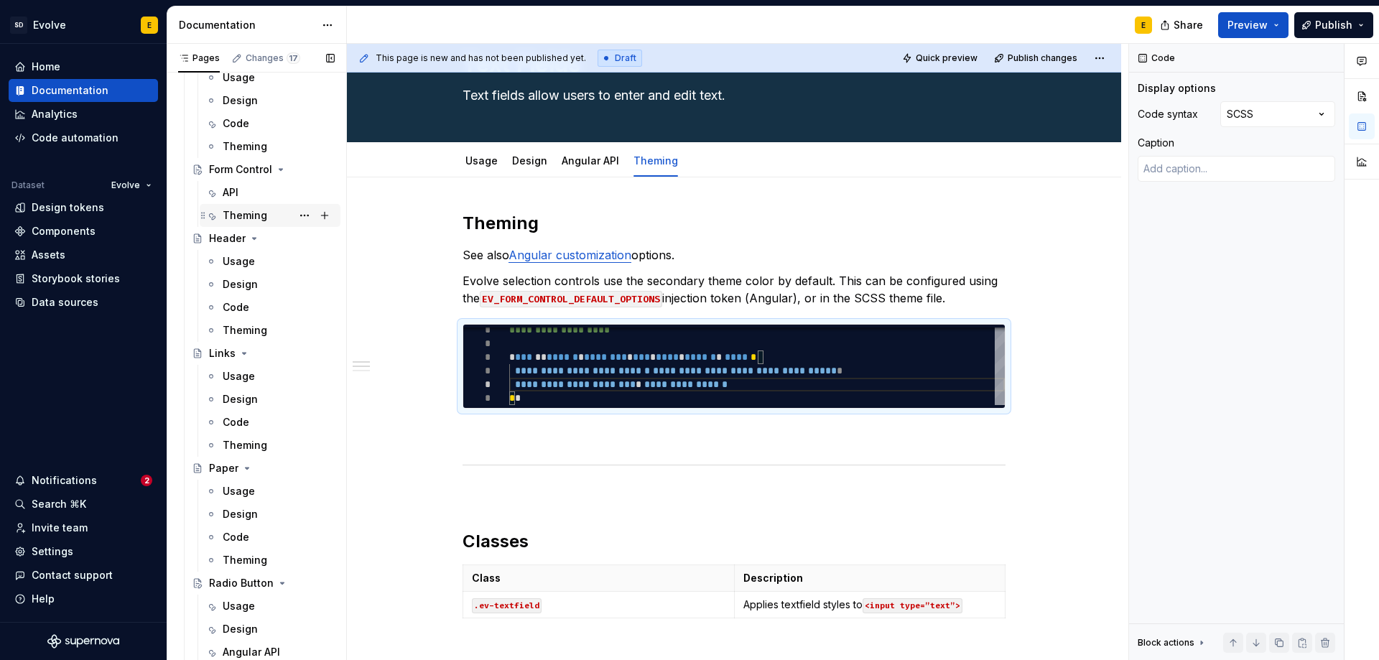
type textarea "**********"
click at [239, 213] on div "Theming" at bounding box center [245, 215] width 45 height 14
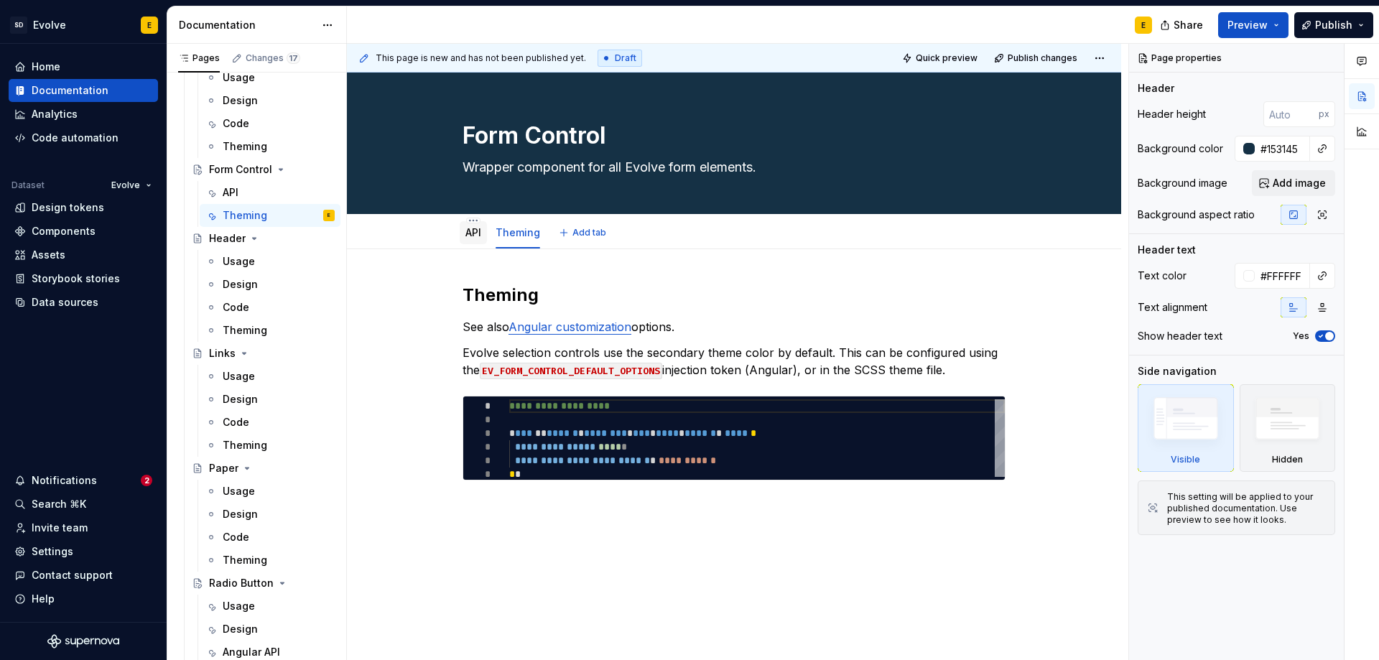
click at [479, 230] on link "API" at bounding box center [473, 232] width 16 height 12
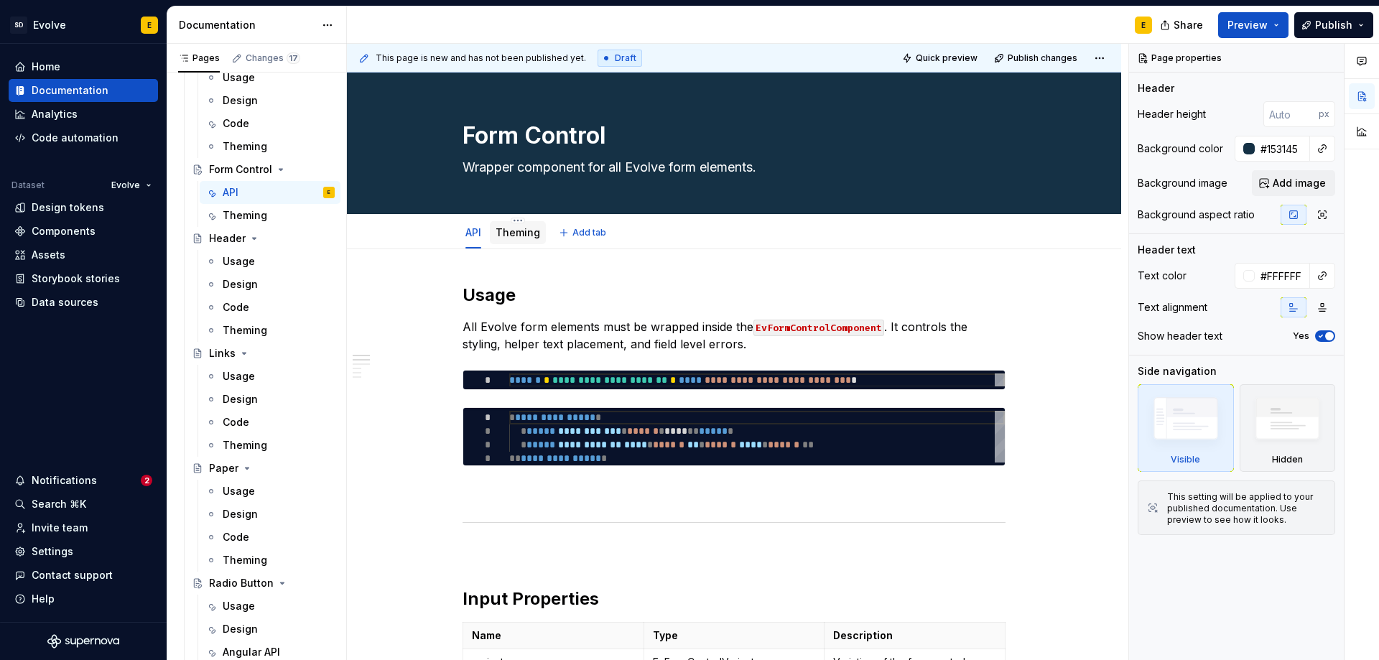
click at [517, 229] on link "Theming" at bounding box center [518, 232] width 45 height 12
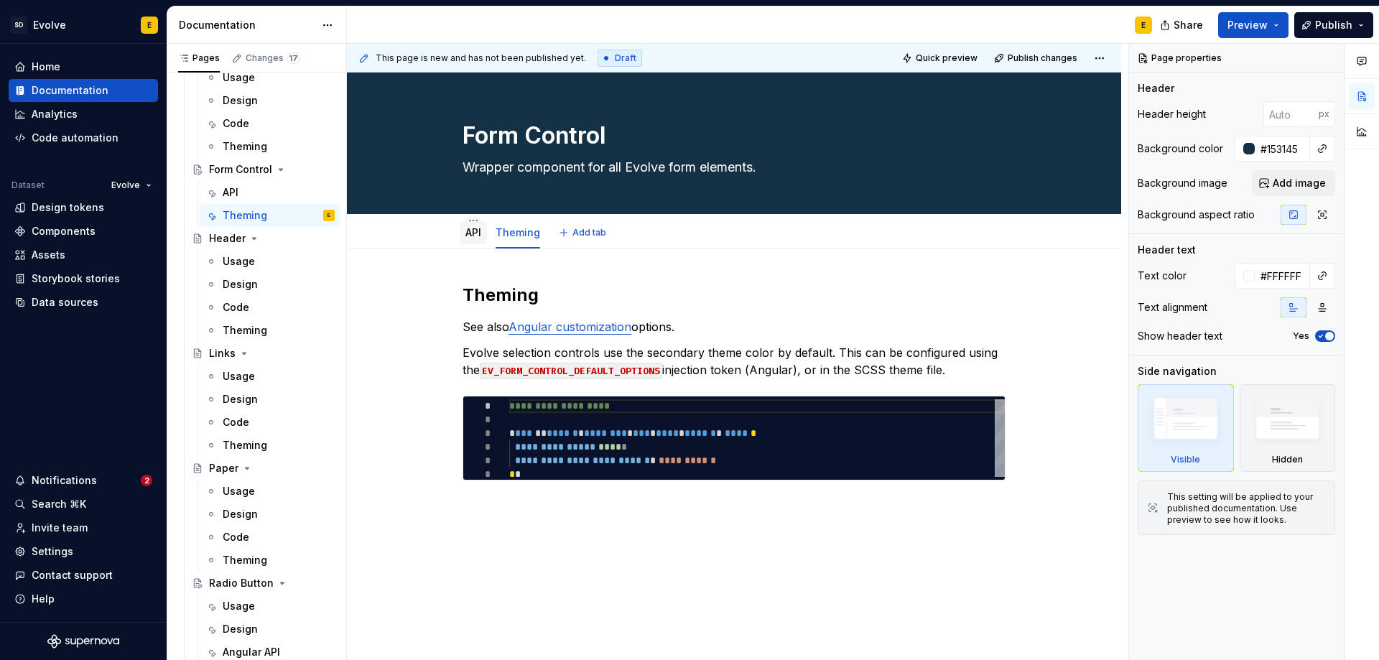
click at [475, 236] on link "API" at bounding box center [473, 232] width 16 height 12
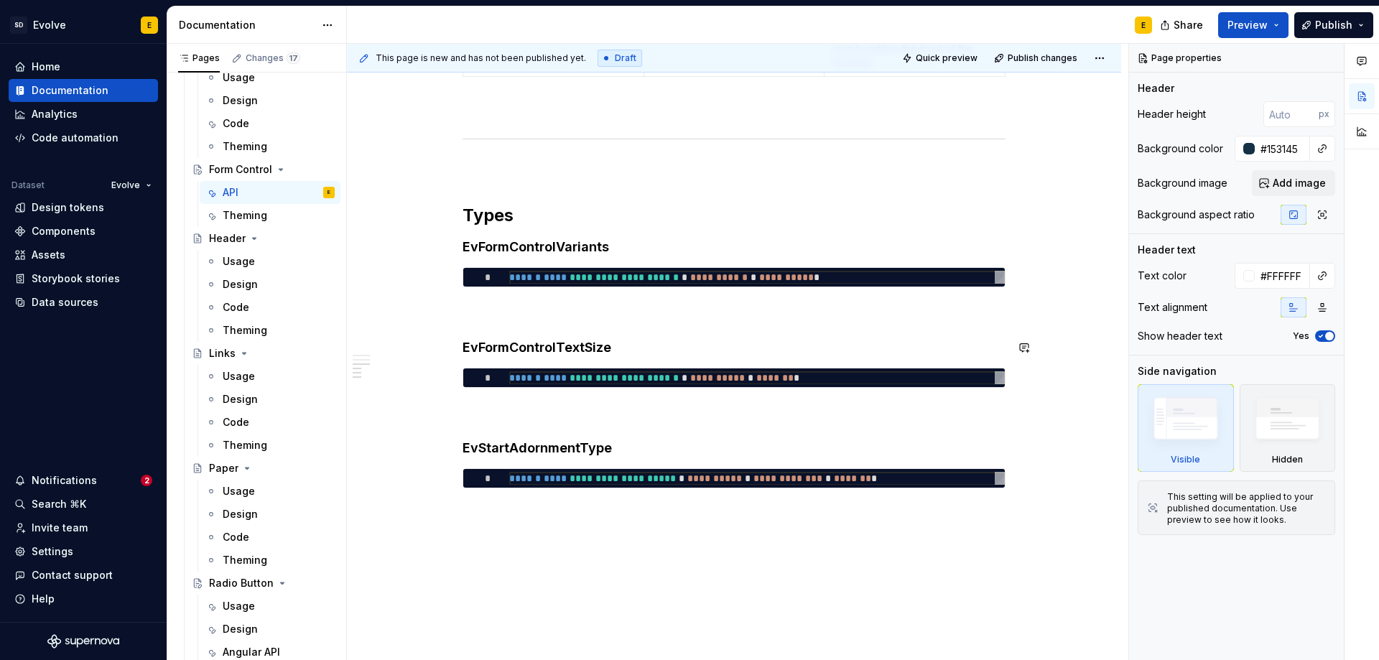
scroll to position [781, 0]
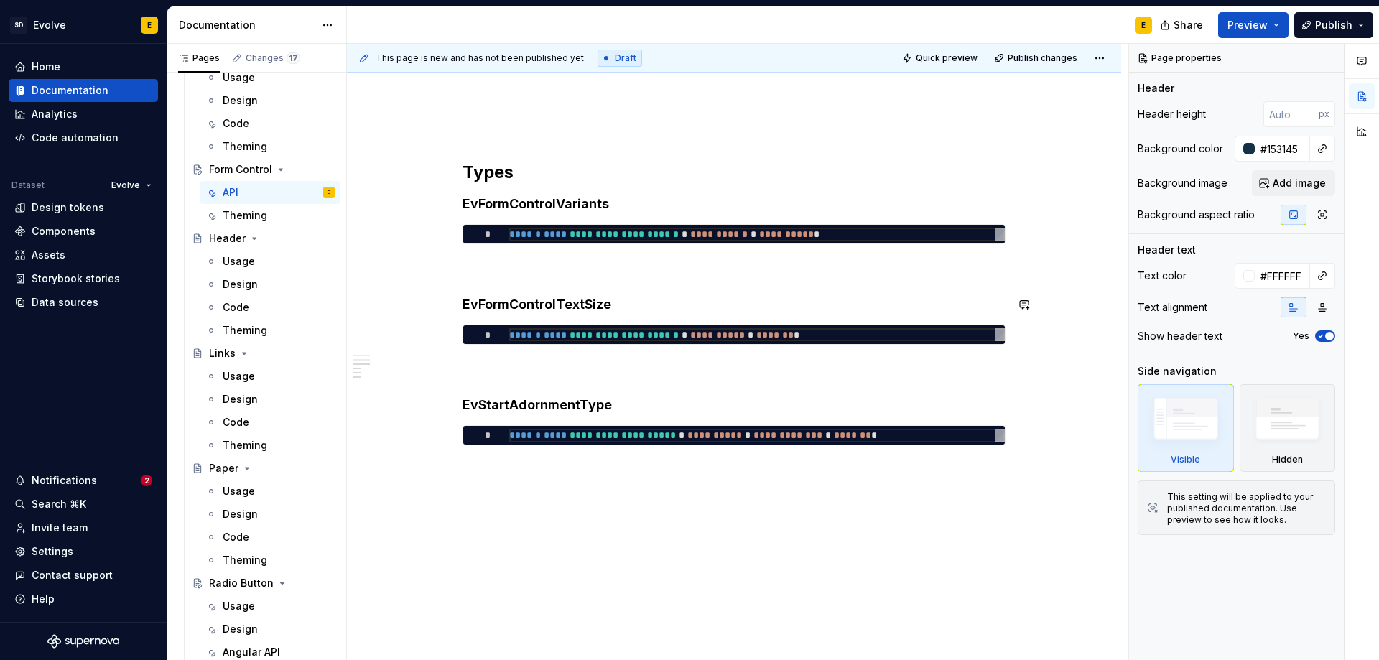
click at [580, 491] on div "**********" at bounding box center [734, 64] width 774 height 1193
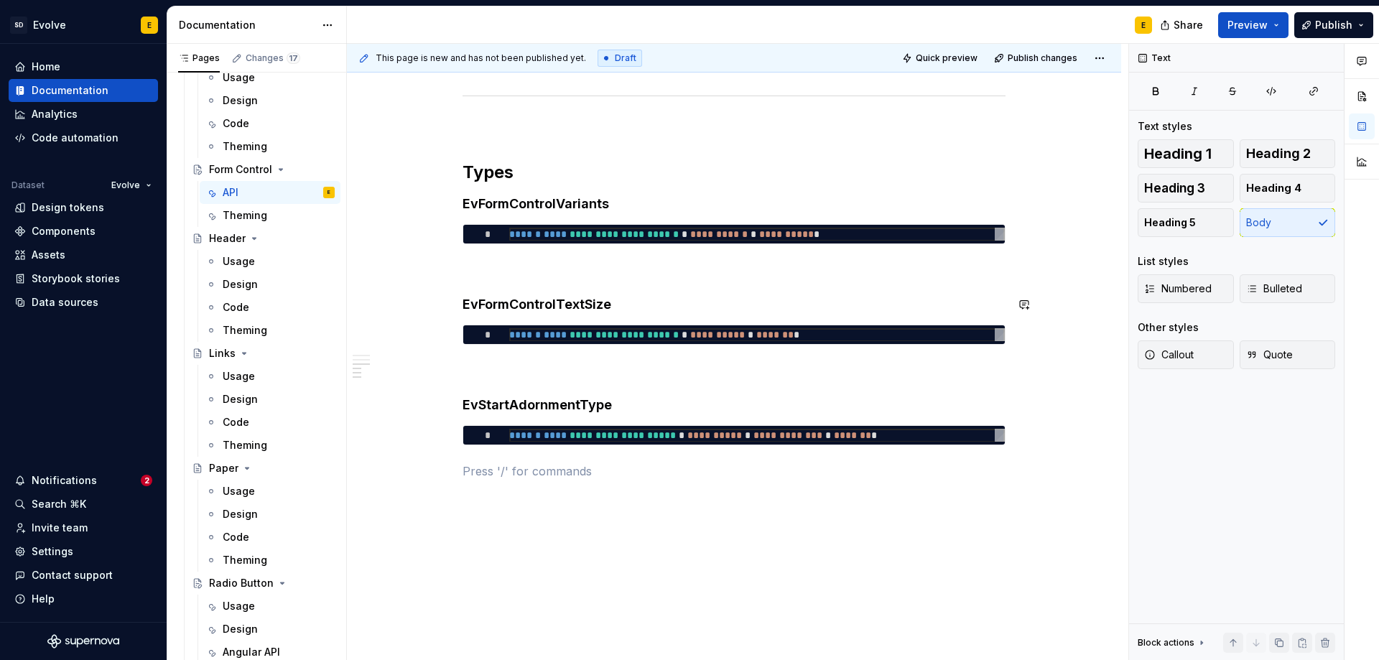
type textarea "*"
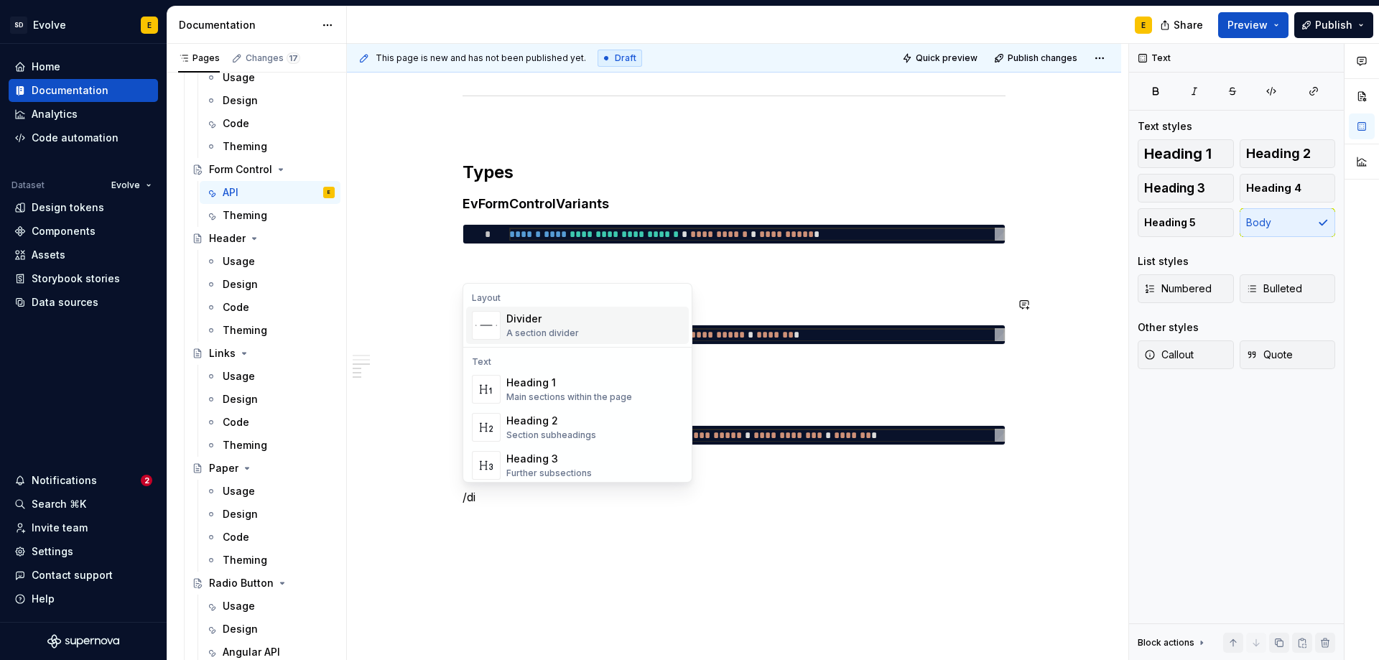
click at [544, 324] on div "Divider" at bounding box center [542, 319] width 73 height 14
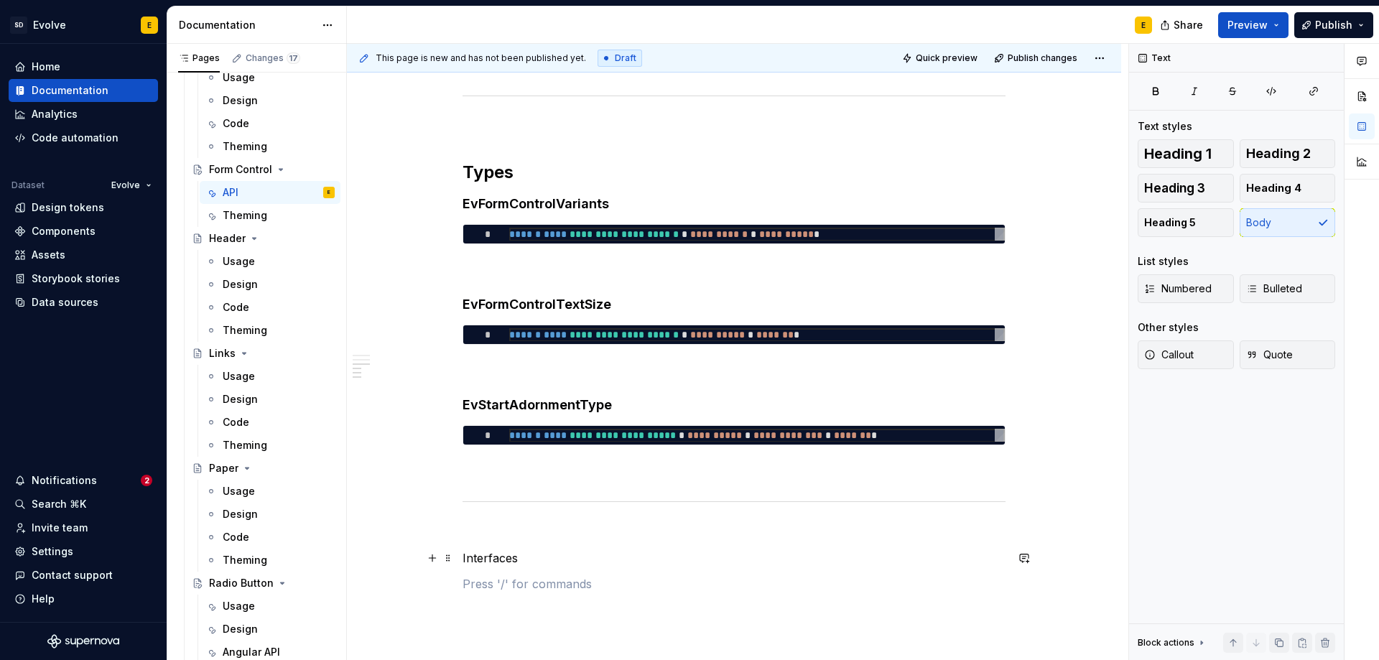
click at [551, 558] on p "Interfaces" at bounding box center [734, 557] width 543 height 17
click at [519, 578] on p at bounding box center [734, 583] width 543 height 17
click at [529, 584] on p at bounding box center [734, 583] width 543 height 17
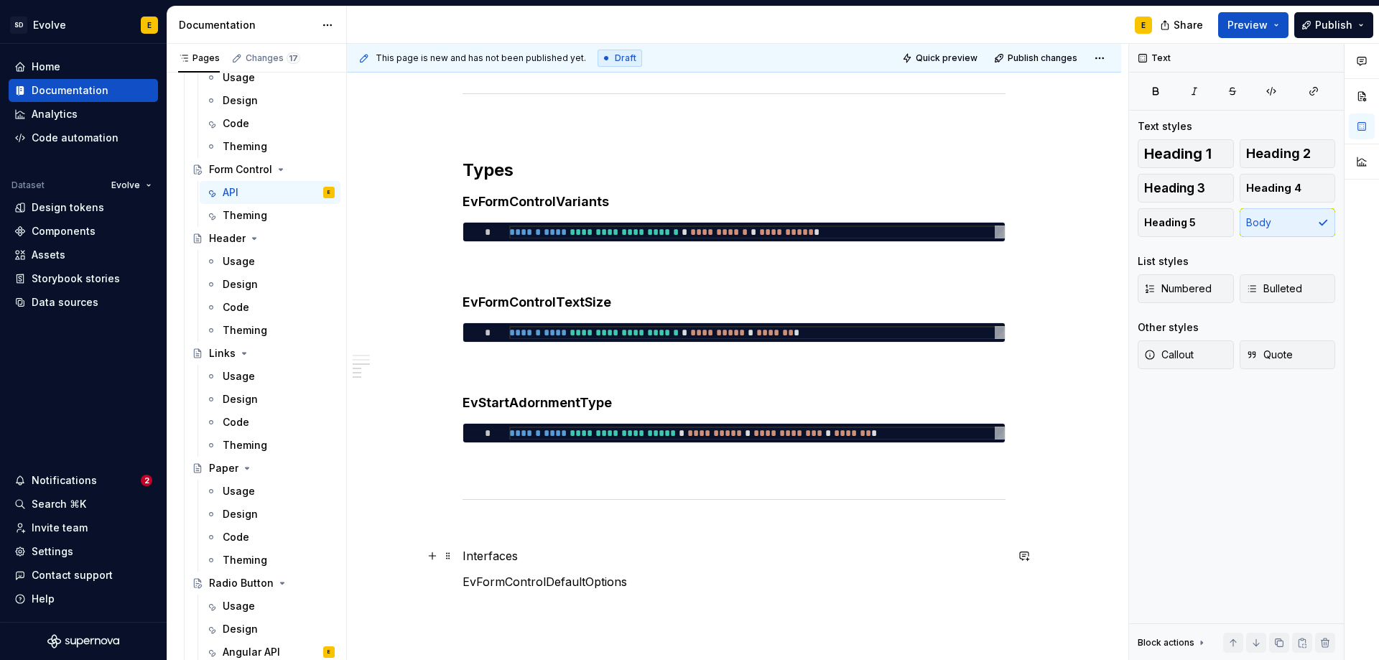
click at [527, 557] on p "Interfaces" at bounding box center [734, 555] width 543 height 17
click at [1257, 155] on span "Heading 2" at bounding box center [1278, 154] width 65 height 14
click at [516, 529] on p at bounding box center [734, 529] width 543 height 17
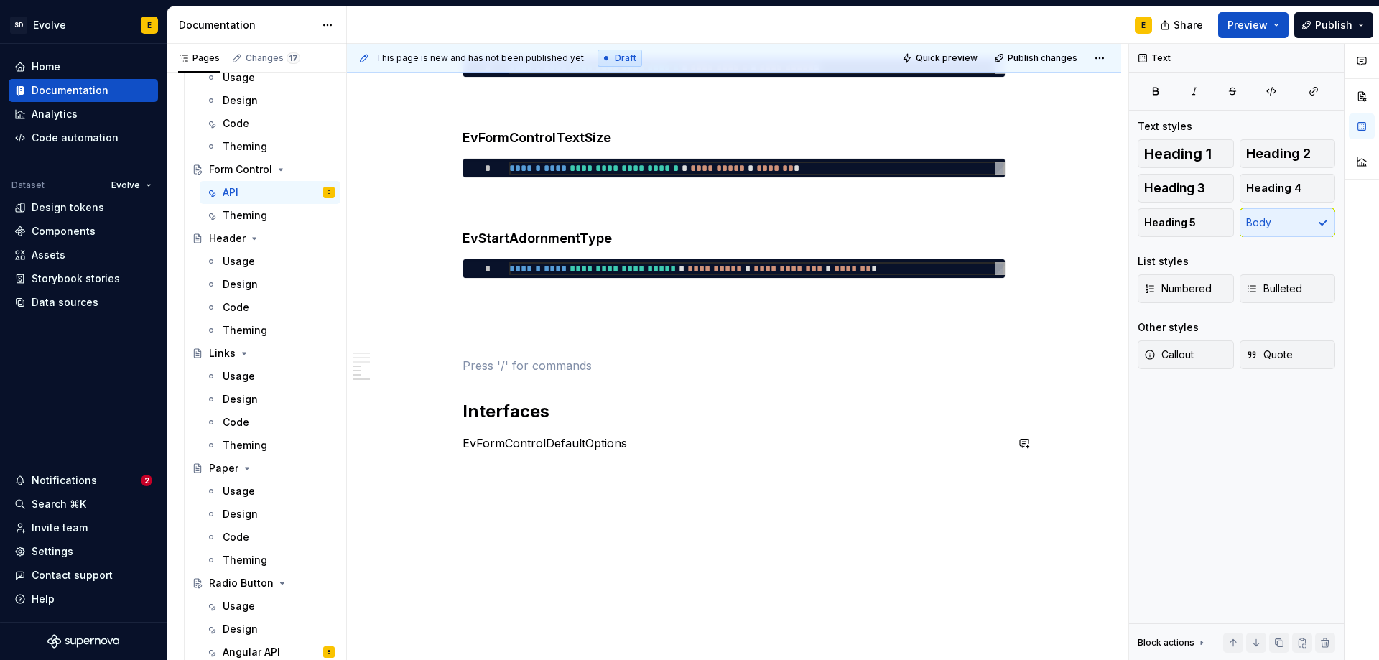
scroll to position [955, 0]
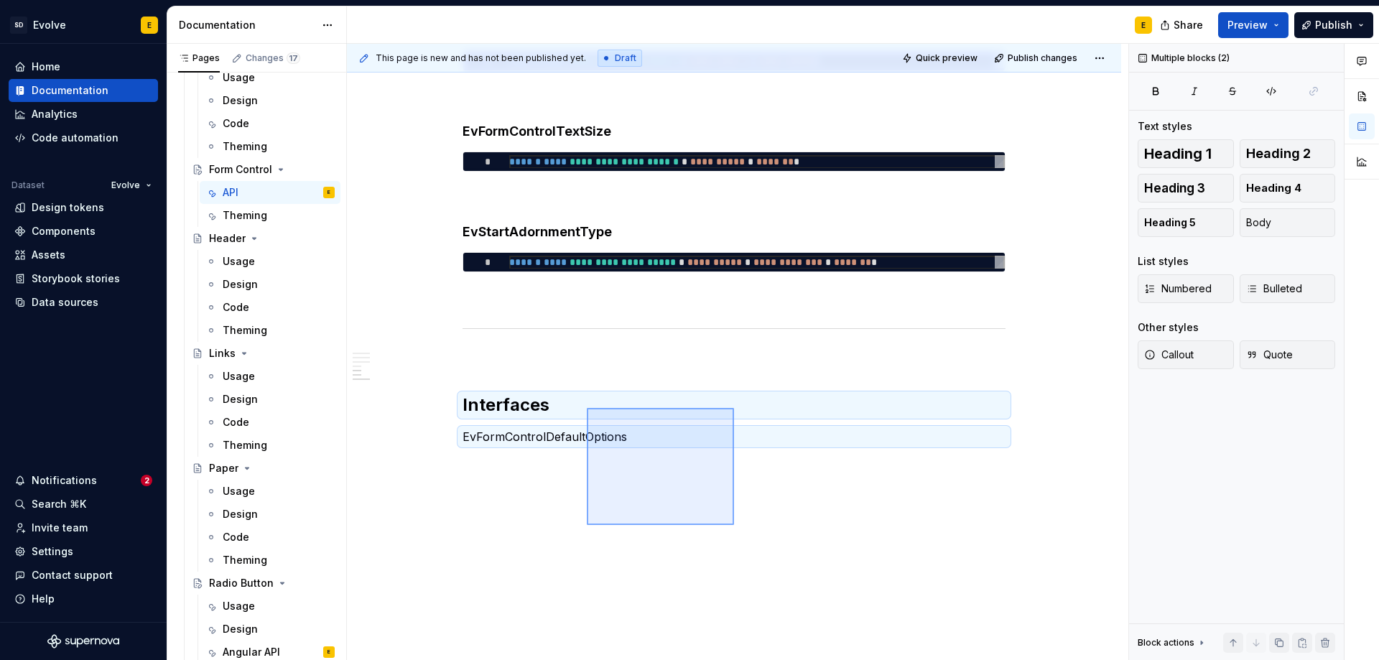
drag, startPoint x: 734, startPoint y: 525, endPoint x: 587, endPoint y: 408, distance: 188.1
click at [587, 408] on div "**********" at bounding box center [737, 352] width 781 height 617
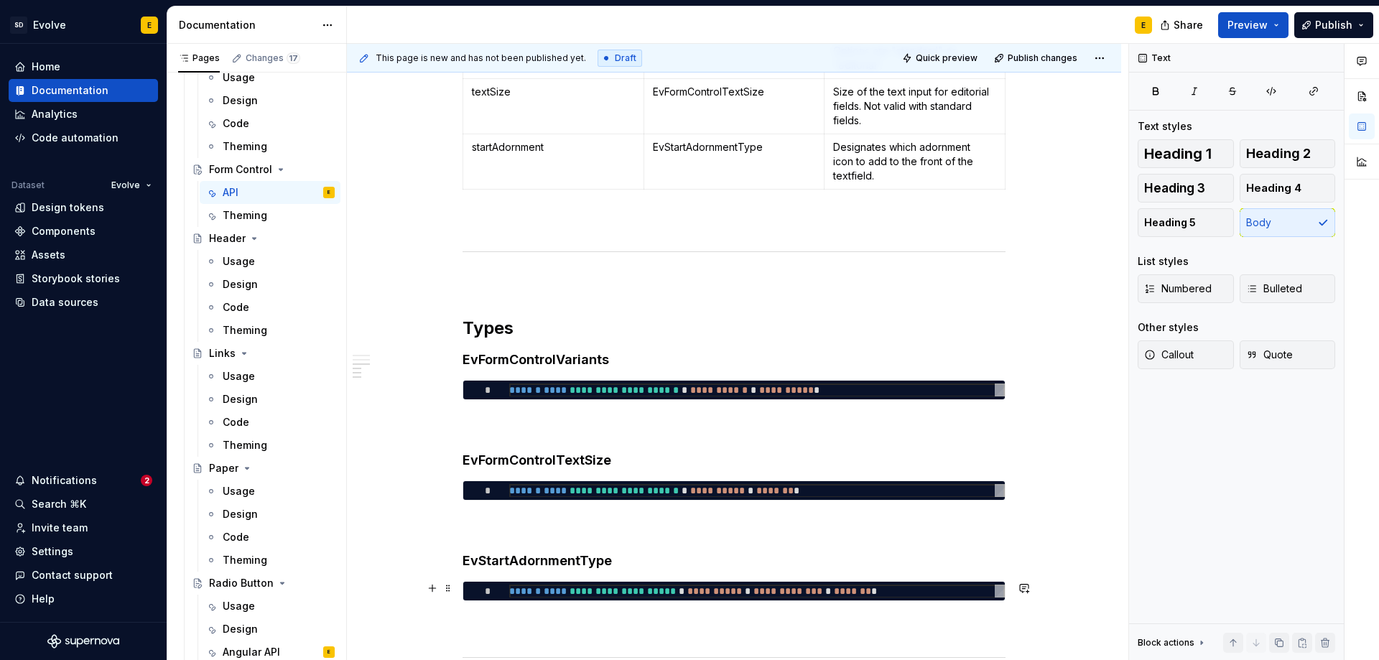
scroll to position [590, 0]
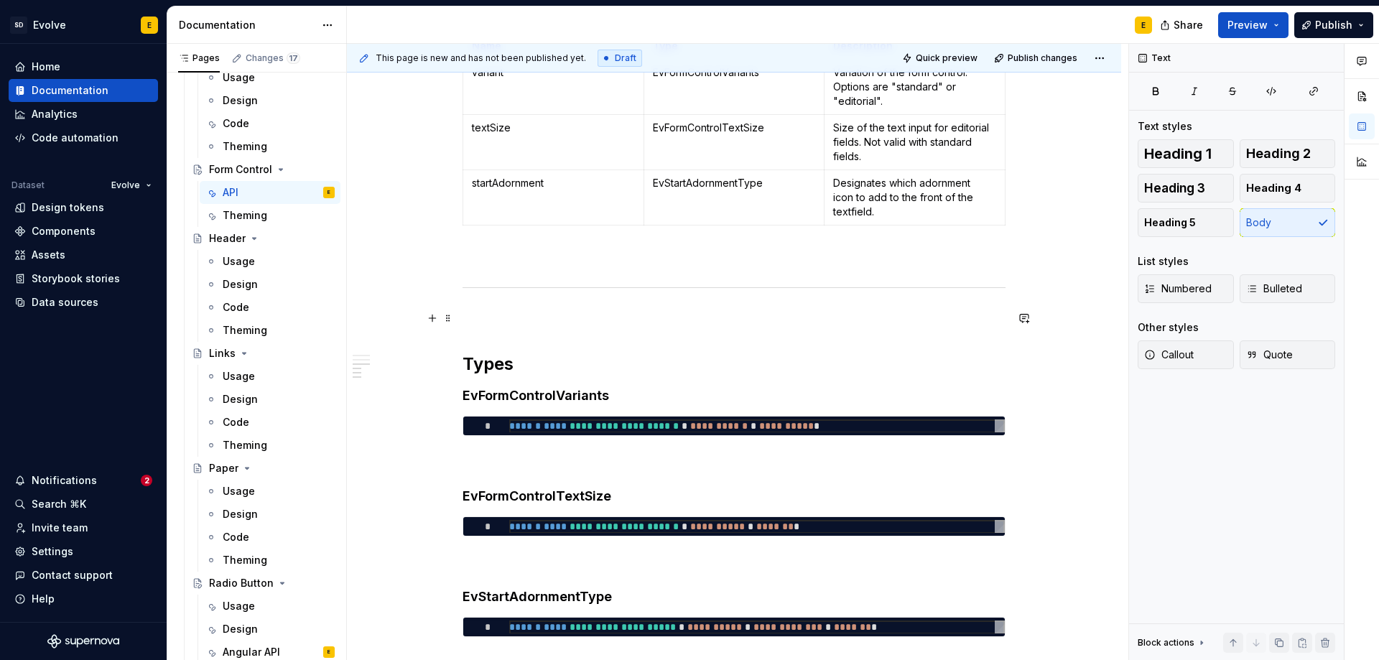
click at [540, 317] on p at bounding box center [734, 318] width 543 height 17
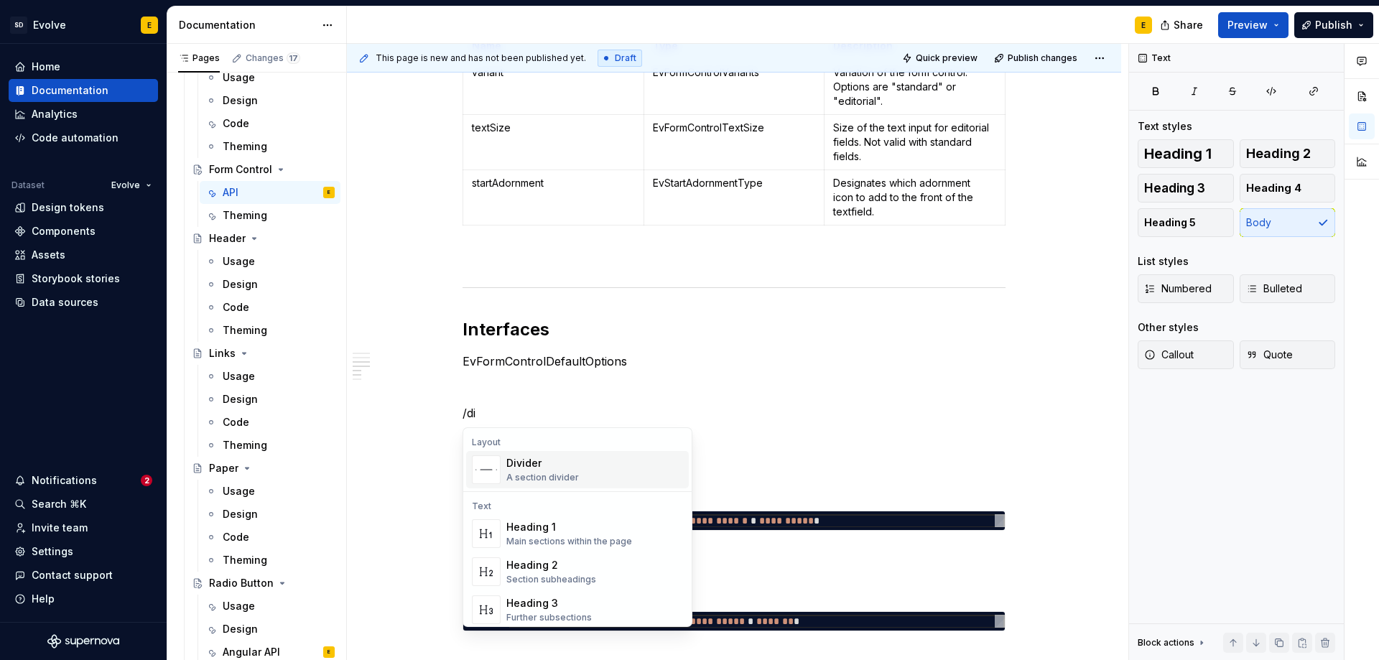
click at [539, 468] on div "Divider" at bounding box center [542, 463] width 73 height 14
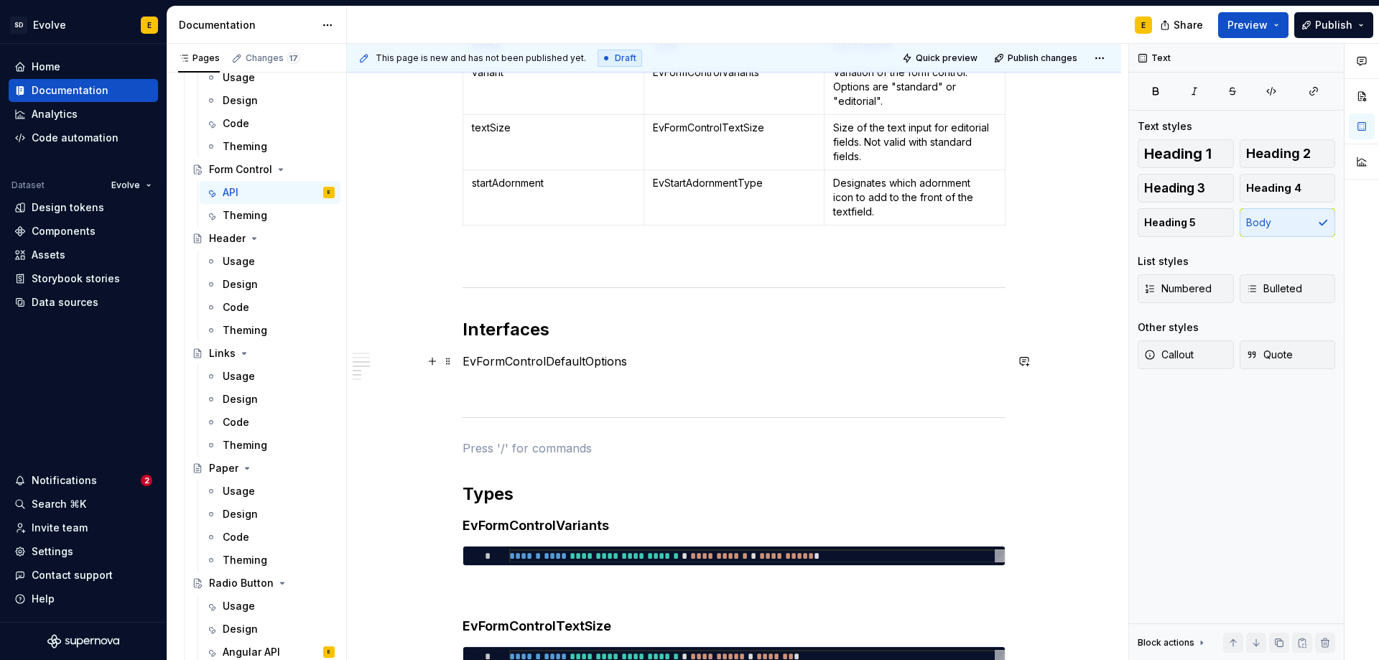
click at [630, 364] on p "EvFormControlDefaultOptions" at bounding box center [734, 361] width 543 height 17
click at [1260, 182] on span "Heading 4" at bounding box center [1273, 188] width 55 height 14
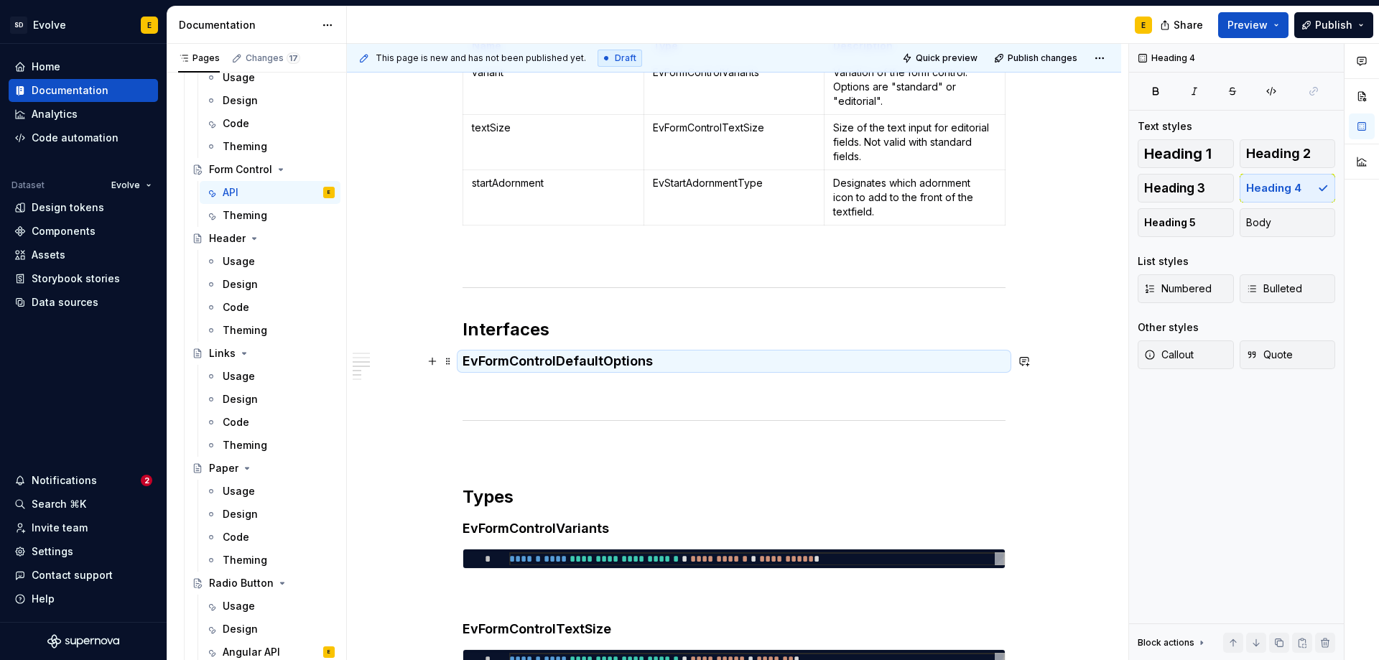
click at [698, 363] on h4 "EvFormControlDefaultOptions" at bounding box center [734, 361] width 543 height 17
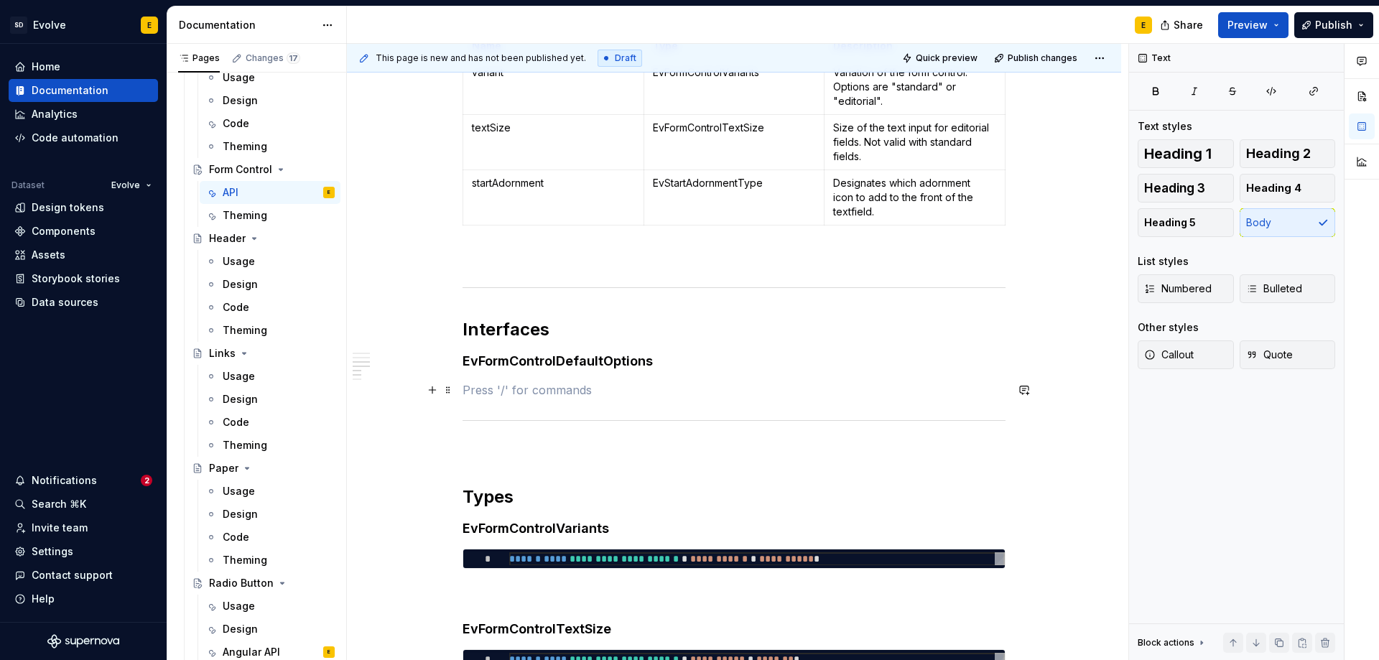
click at [674, 390] on p at bounding box center [734, 389] width 543 height 17
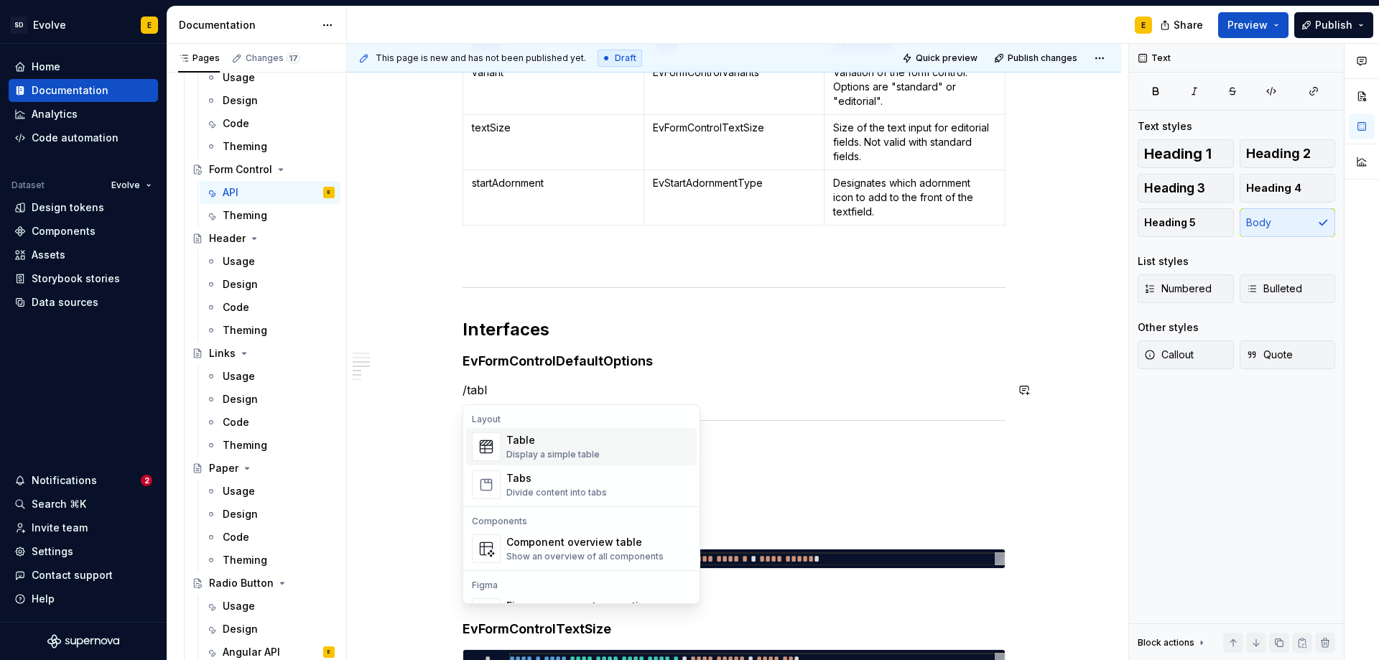
click at [589, 435] on div "Table" at bounding box center [552, 440] width 93 height 14
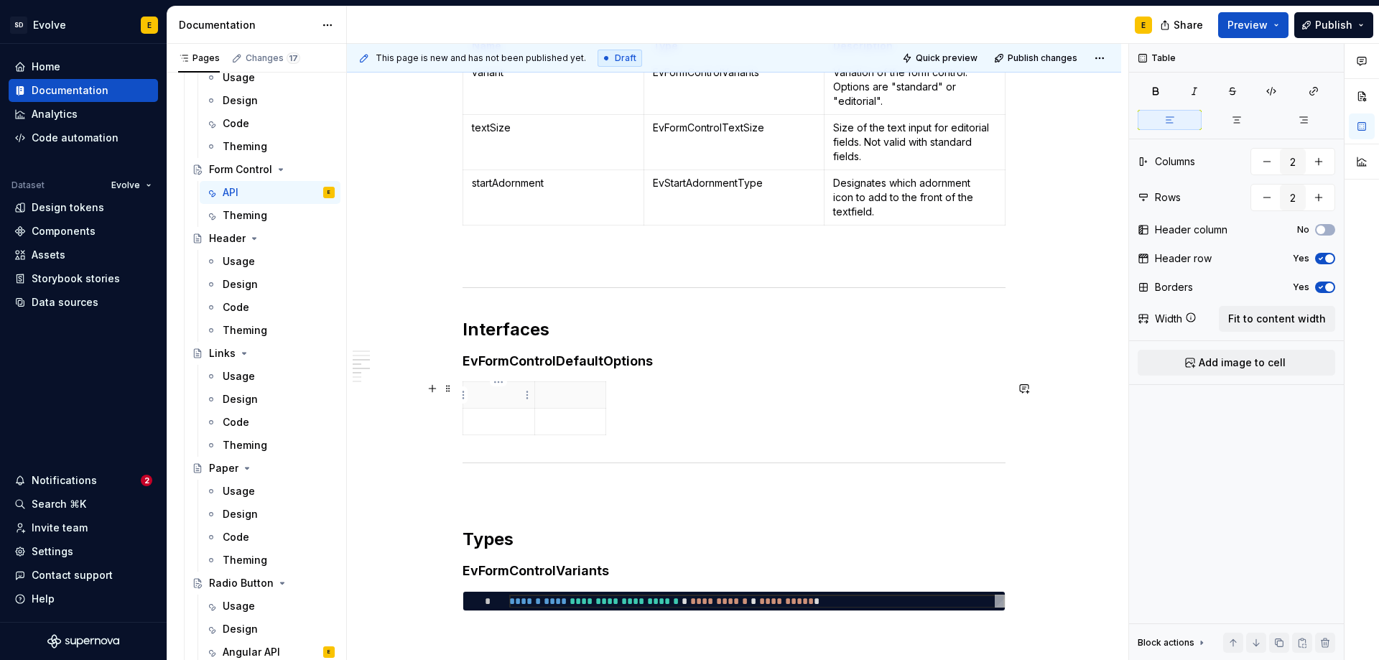
click at [488, 401] on p at bounding box center [499, 395] width 54 height 14
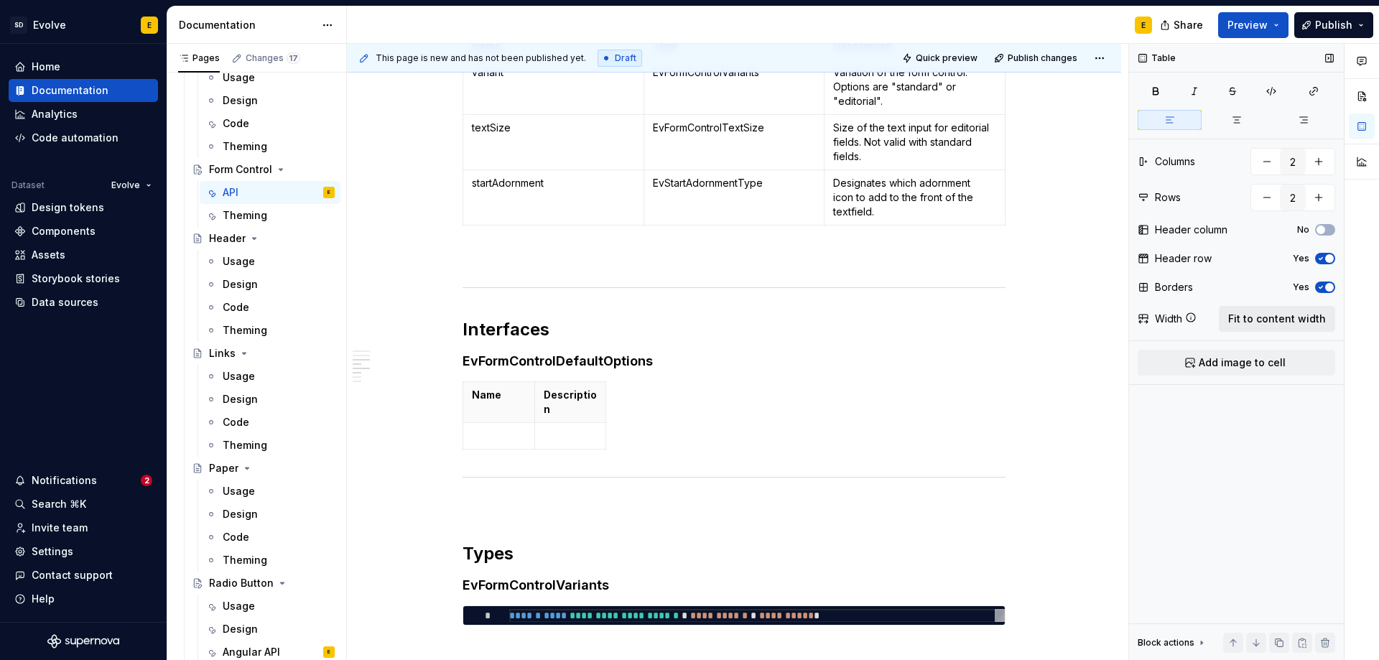
click at [1300, 317] on span "Fit to content width" at bounding box center [1277, 319] width 98 height 14
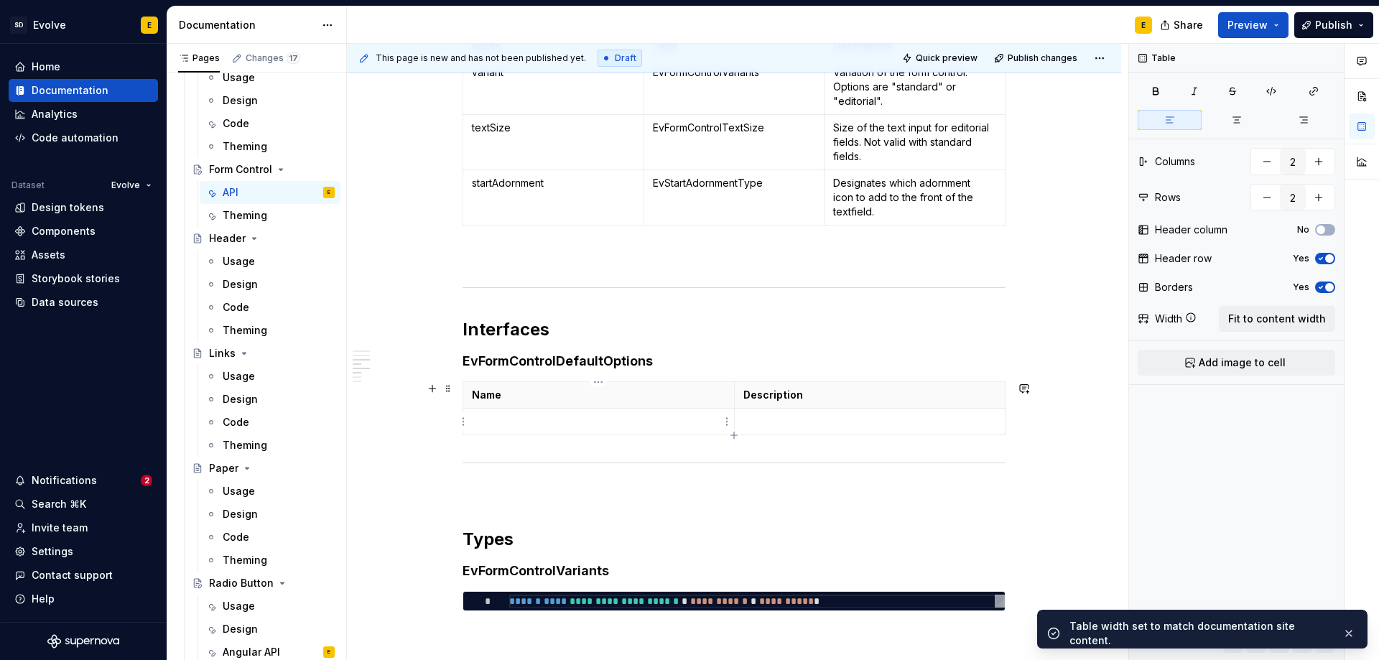
click at [554, 424] on p at bounding box center [599, 421] width 254 height 14
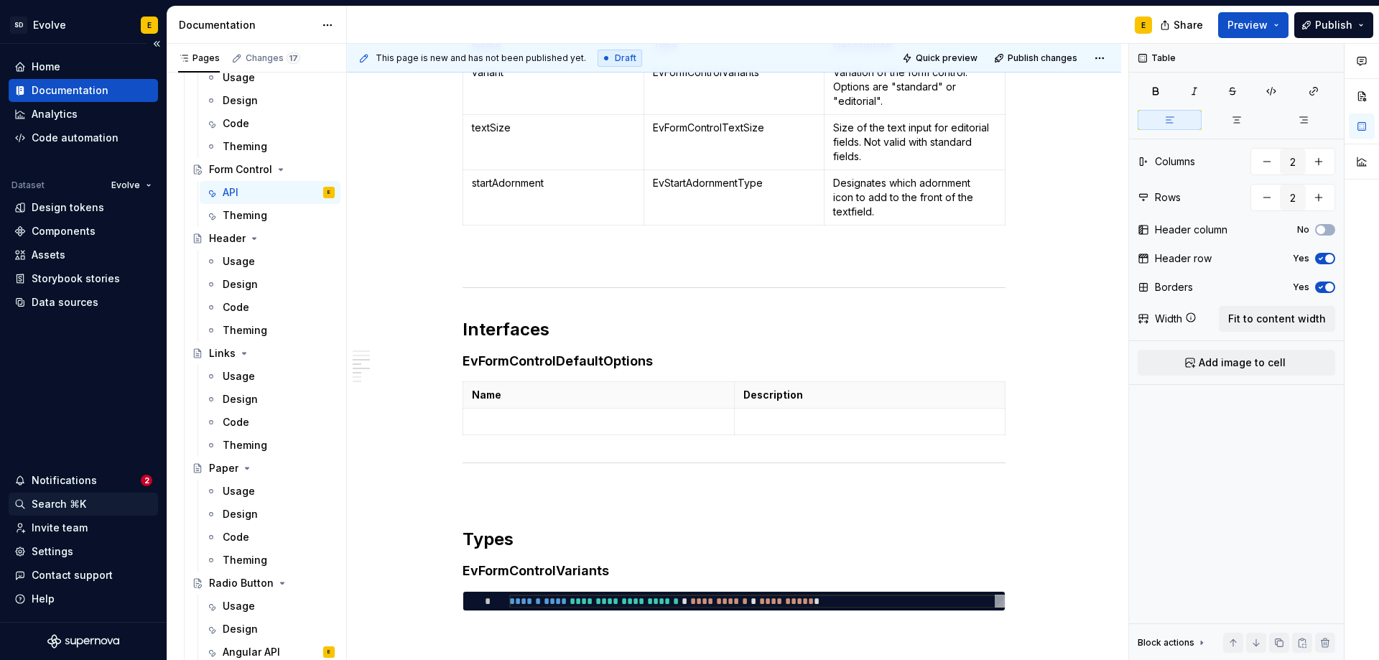
type textarea "*"
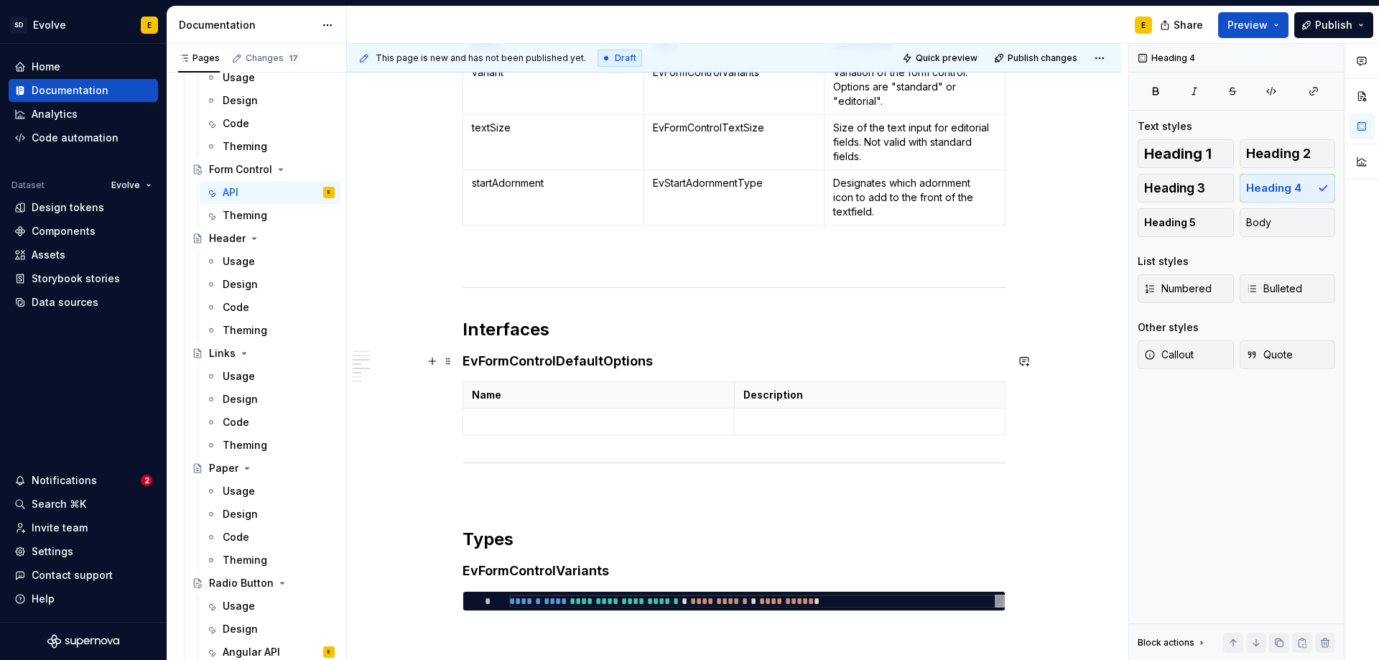
click at [679, 368] on h4 "EvFormControlDefaultOptions" at bounding box center [734, 361] width 543 height 17
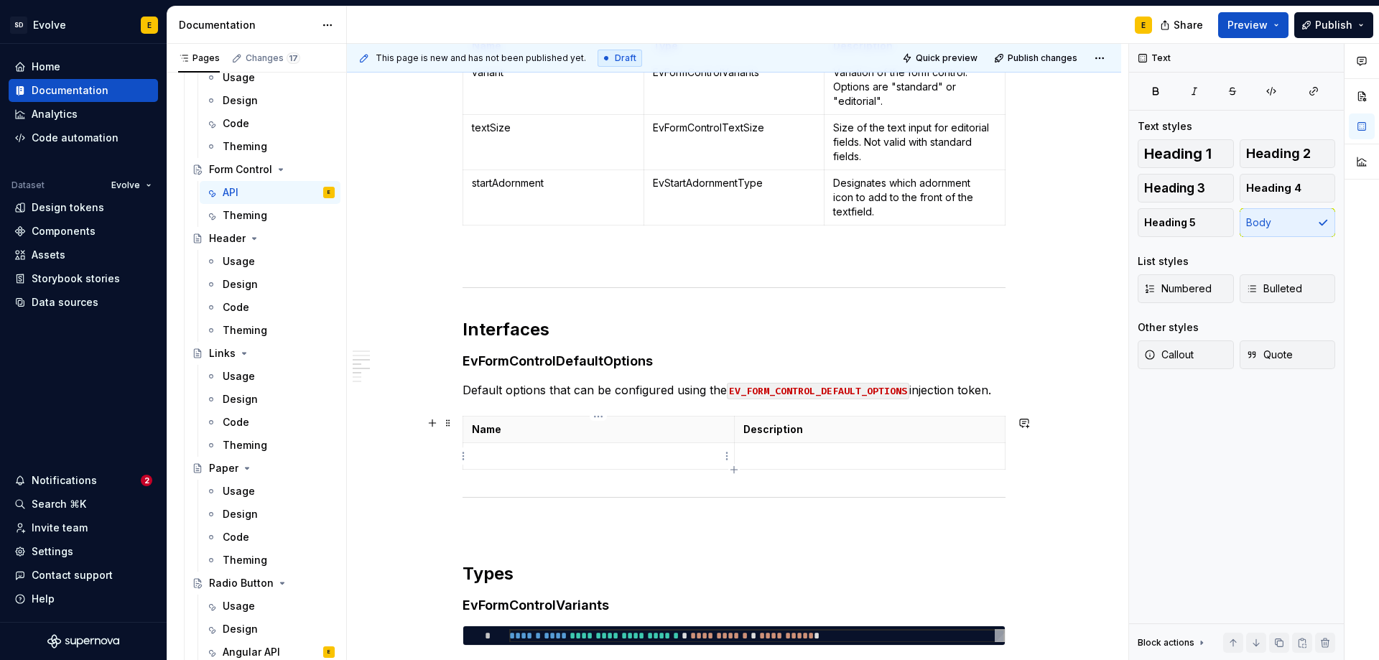
click at [581, 458] on p at bounding box center [599, 456] width 254 height 14
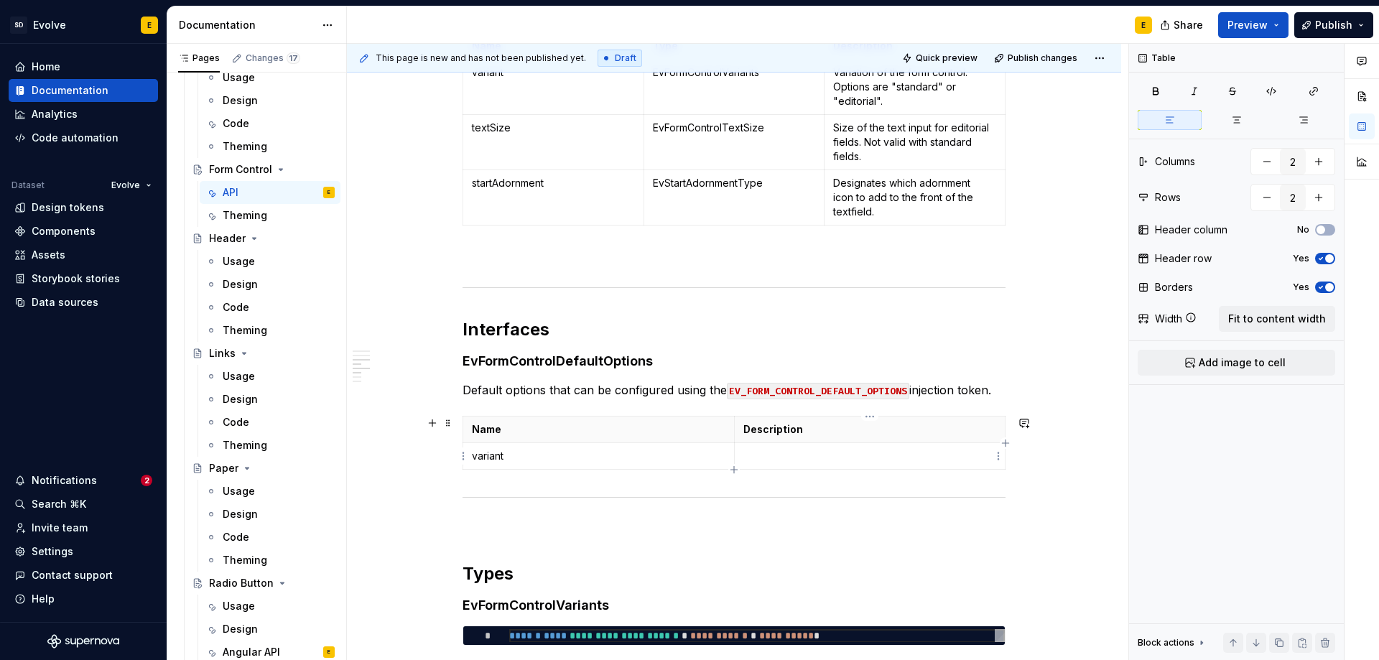
click at [1003, 445] on icon "button" at bounding box center [1005, 442] width 11 height 11
type input "3"
drag, startPoint x: 780, startPoint y: 429, endPoint x: 722, endPoint y: 431, distance: 58.2
click at [722, 431] on th "Description" at bounding box center [849, 430] width 271 height 27
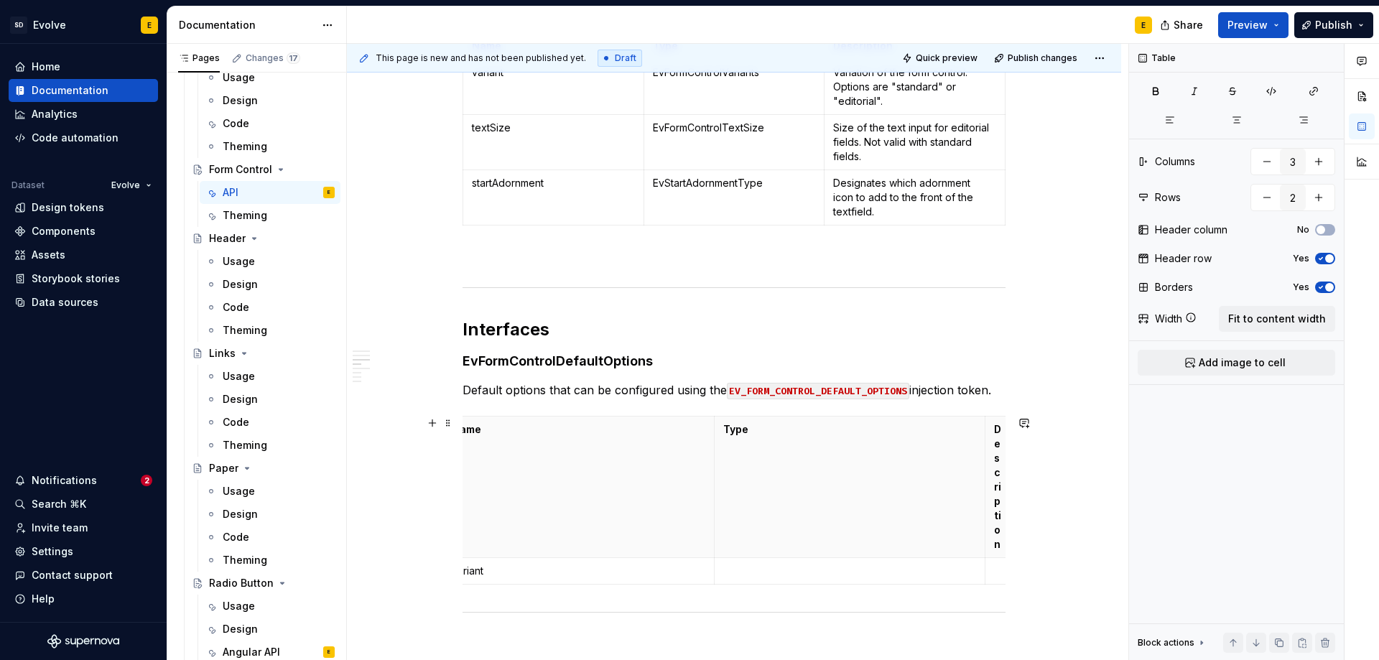
scroll to position [0, 0]
click at [1265, 322] on span "Fit to content width" at bounding box center [1277, 319] width 98 height 14
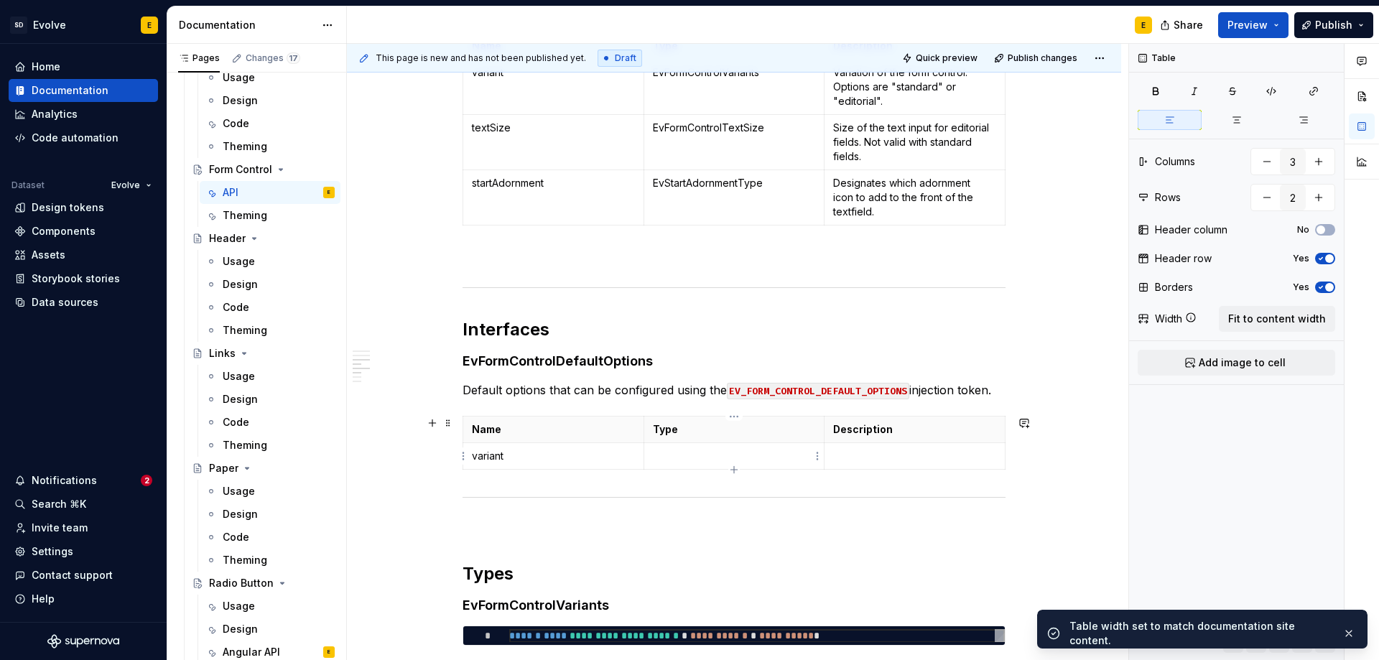
click at [669, 458] on p at bounding box center [734, 456] width 163 height 14
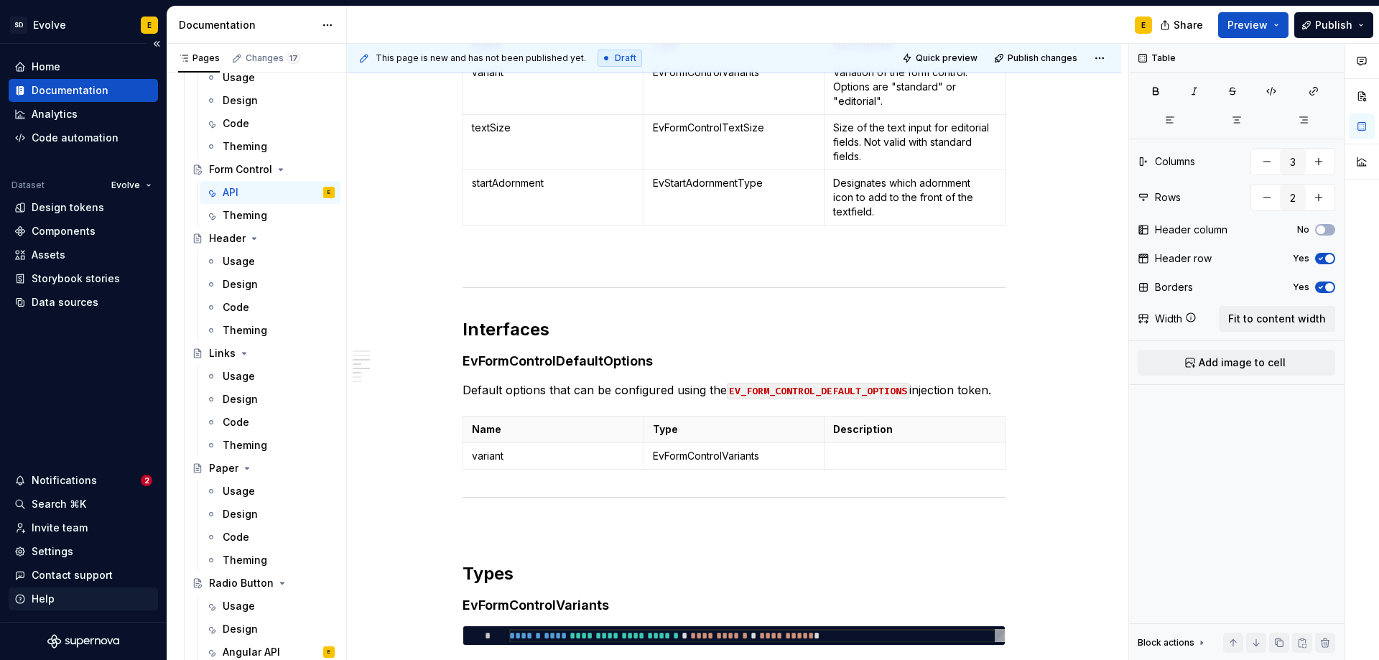
type textarea "*"
click at [864, 455] on p at bounding box center [914, 456] width 163 height 14
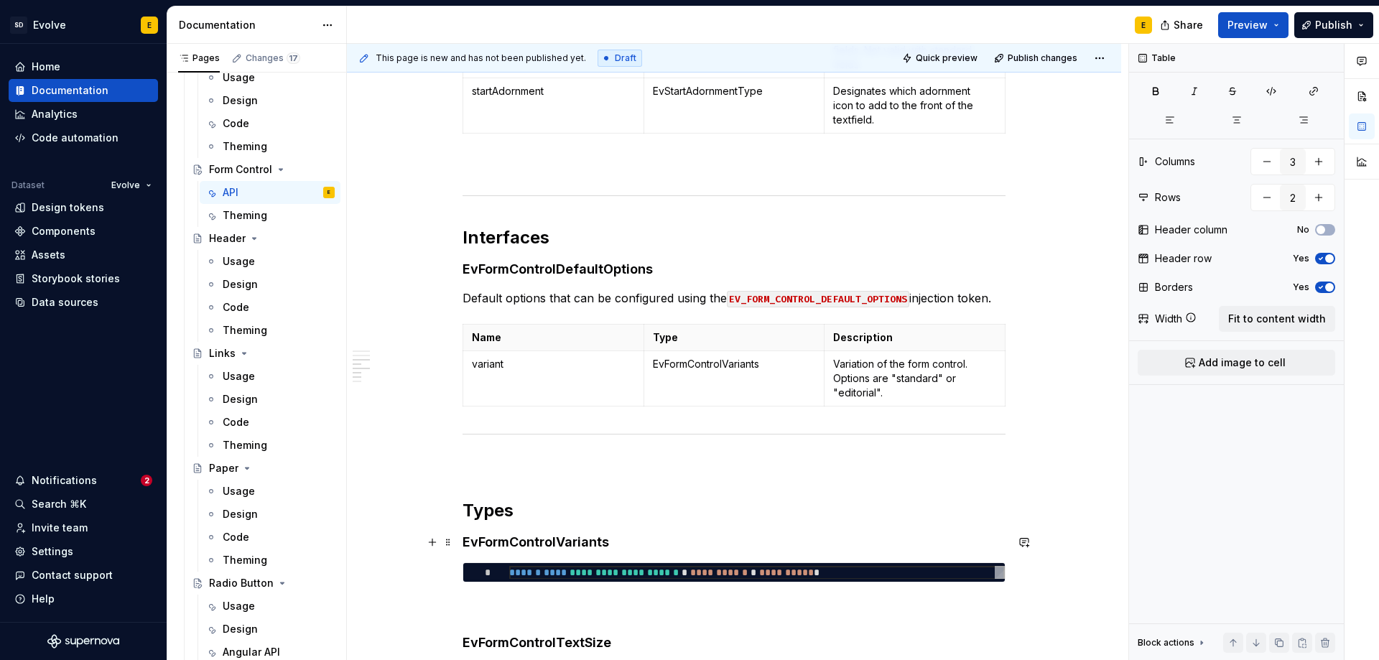
scroll to position [661, 0]
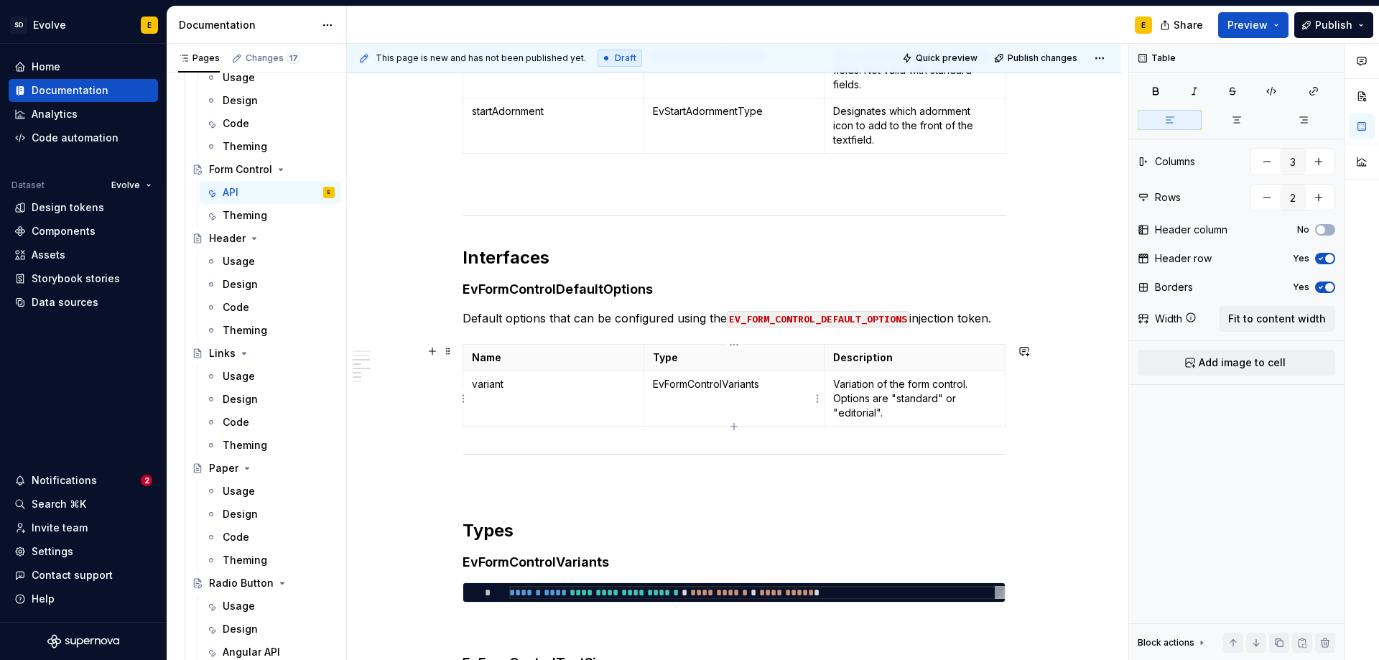
click at [651, 383] on td "EvFormControlVariants" at bounding box center [734, 398] width 181 height 55
drag, startPoint x: 651, startPoint y: 383, endPoint x: 771, endPoint y: 381, distance: 119.2
click at [771, 381] on td "EvFormControlVariants" at bounding box center [734, 398] width 181 height 55
click at [784, 358] on button "button" at bounding box center [789, 358] width 20 height 20
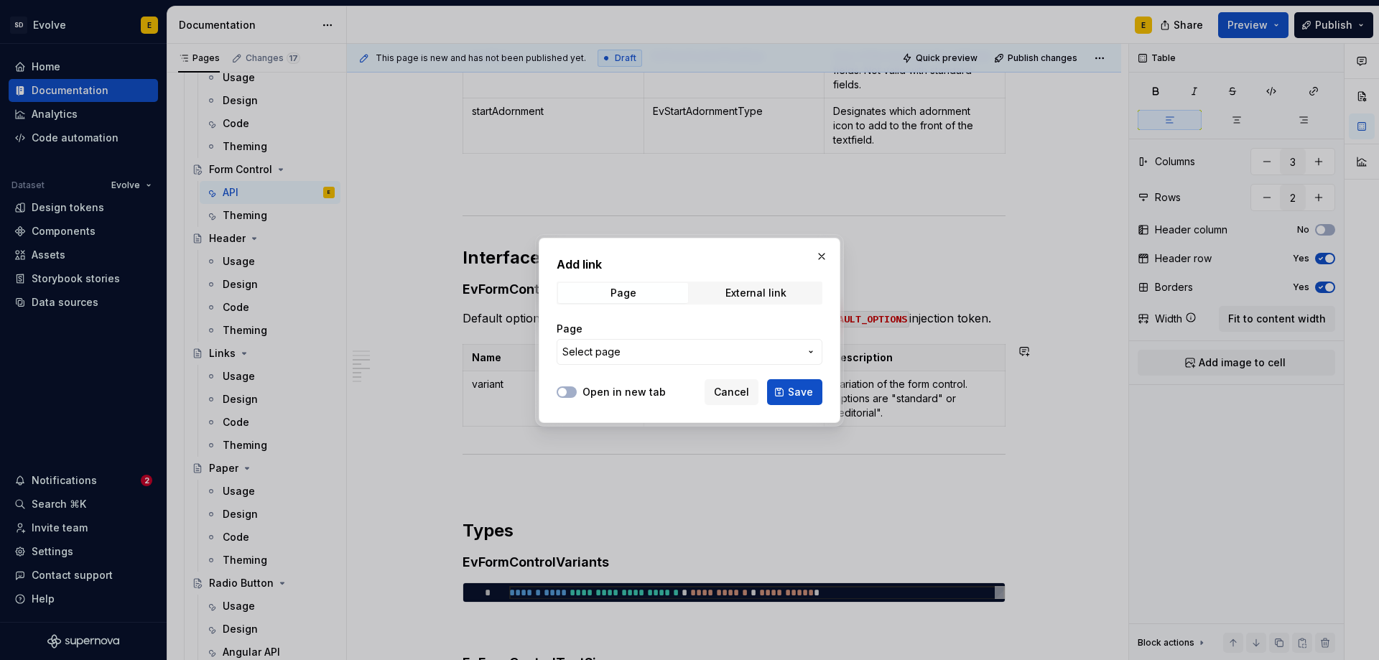
click at [695, 354] on span "Select page" at bounding box center [680, 352] width 237 height 14
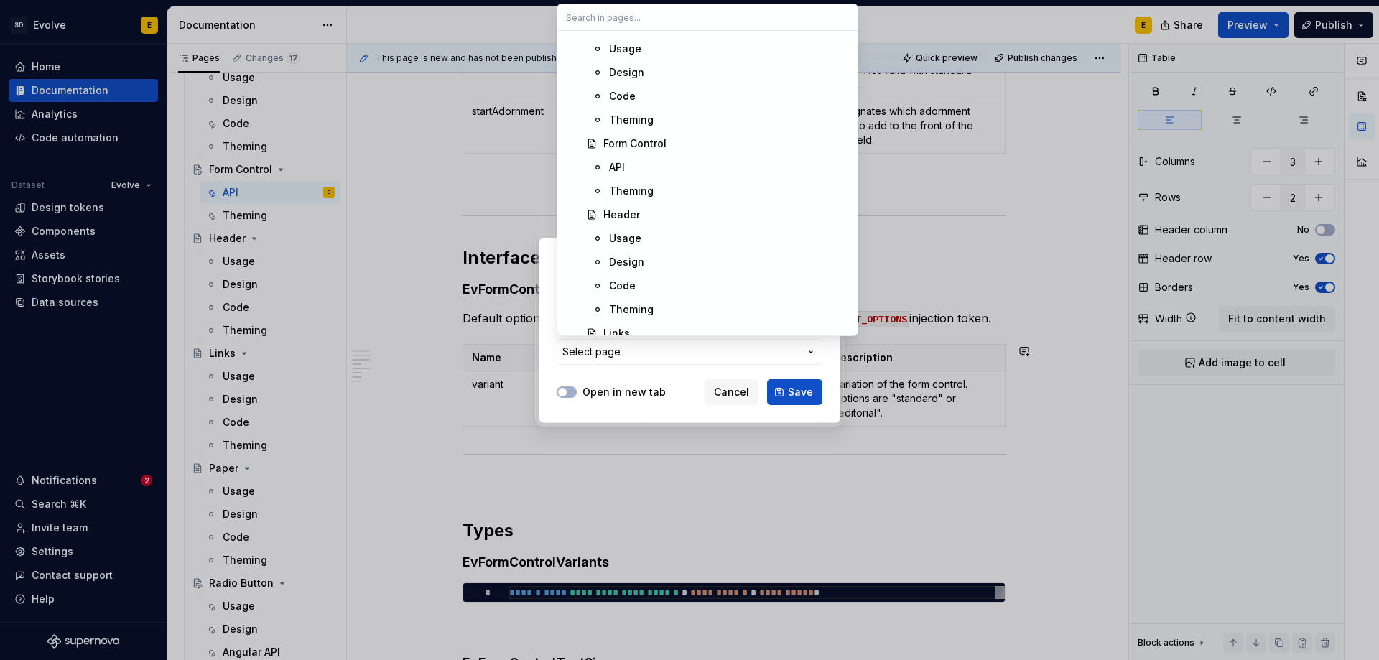
scroll to position [1508, 0]
click at [635, 154] on div "API" at bounding box center [729, 148] width 240 height 14
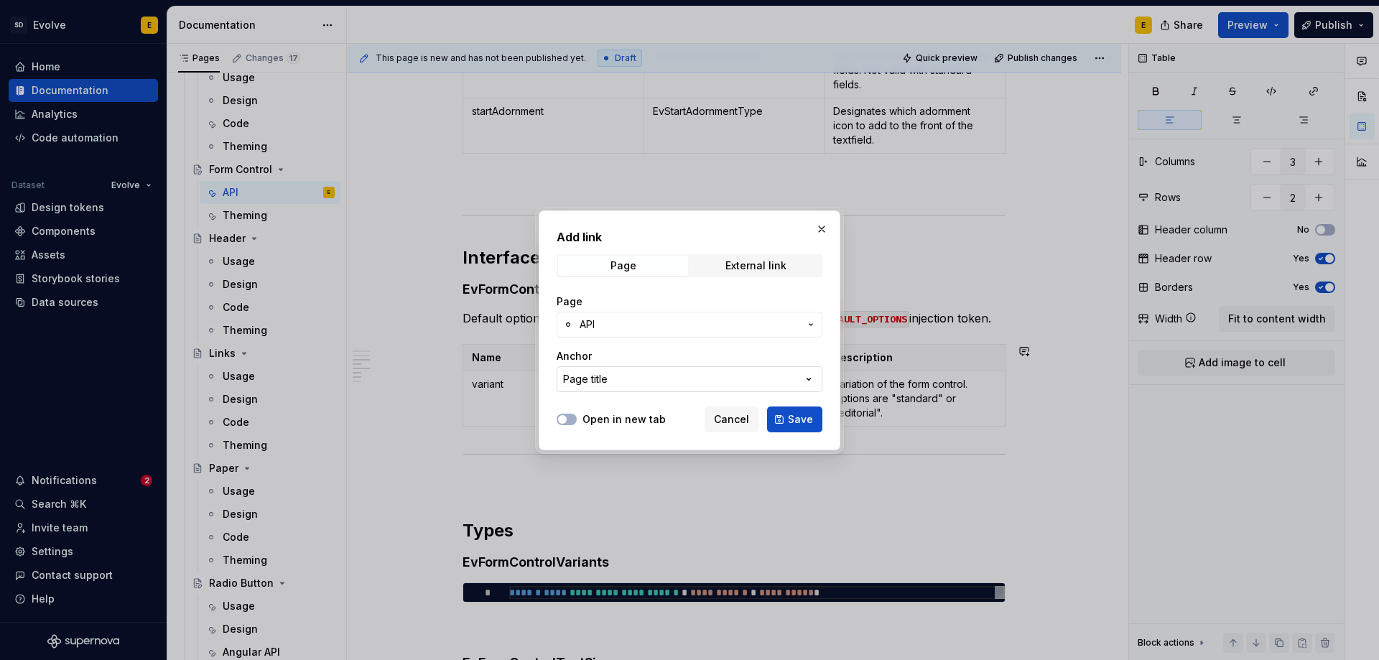
click at [647, 384] on button "Page title" at bounding box center [690, 379] width 266 height 26
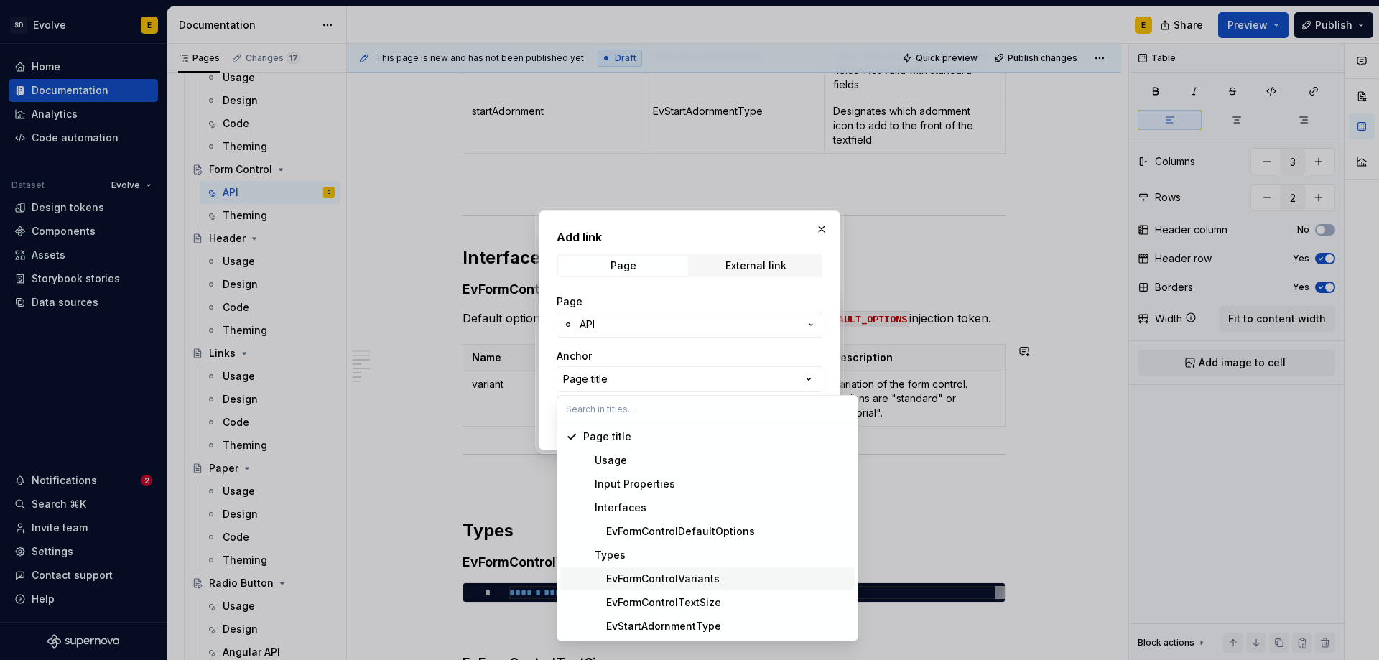
click at [669, 579] on div "EvFormControlVariants" at bounding box center [651, 579] width 136 height 14
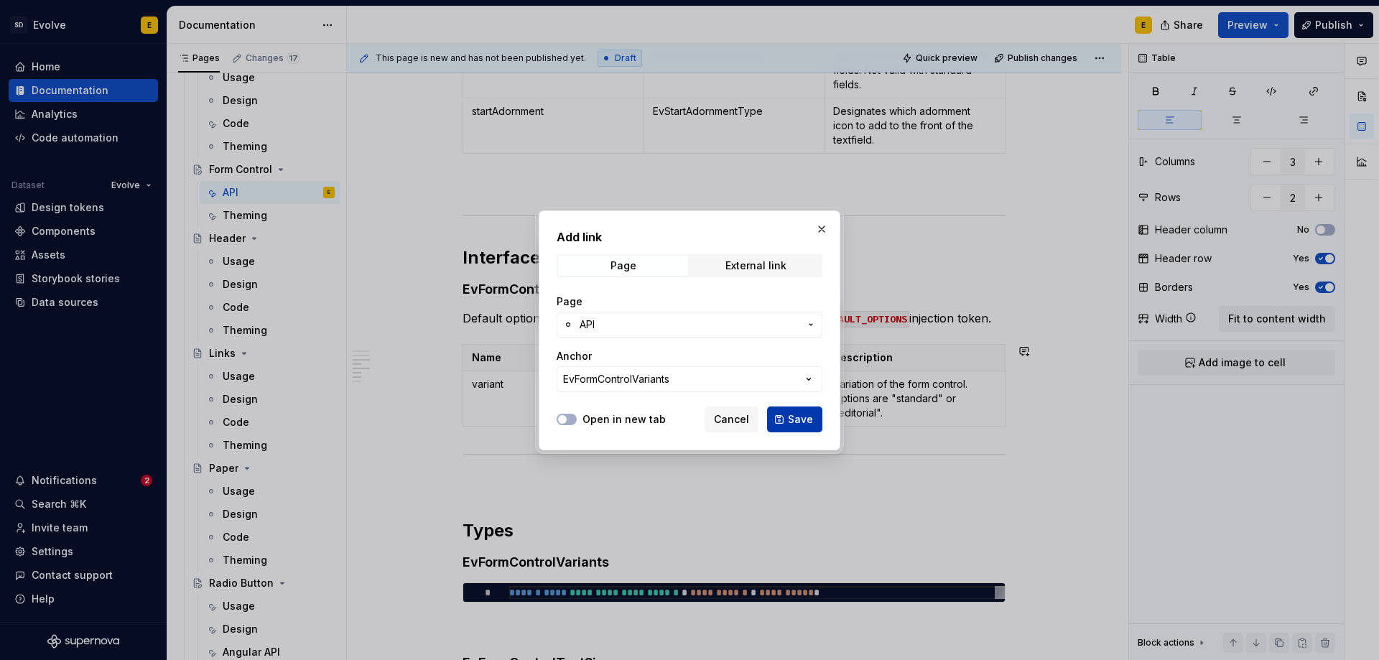
click at [795, 417] on span "Save" at bounding box center [800, 419] width 25 height 14
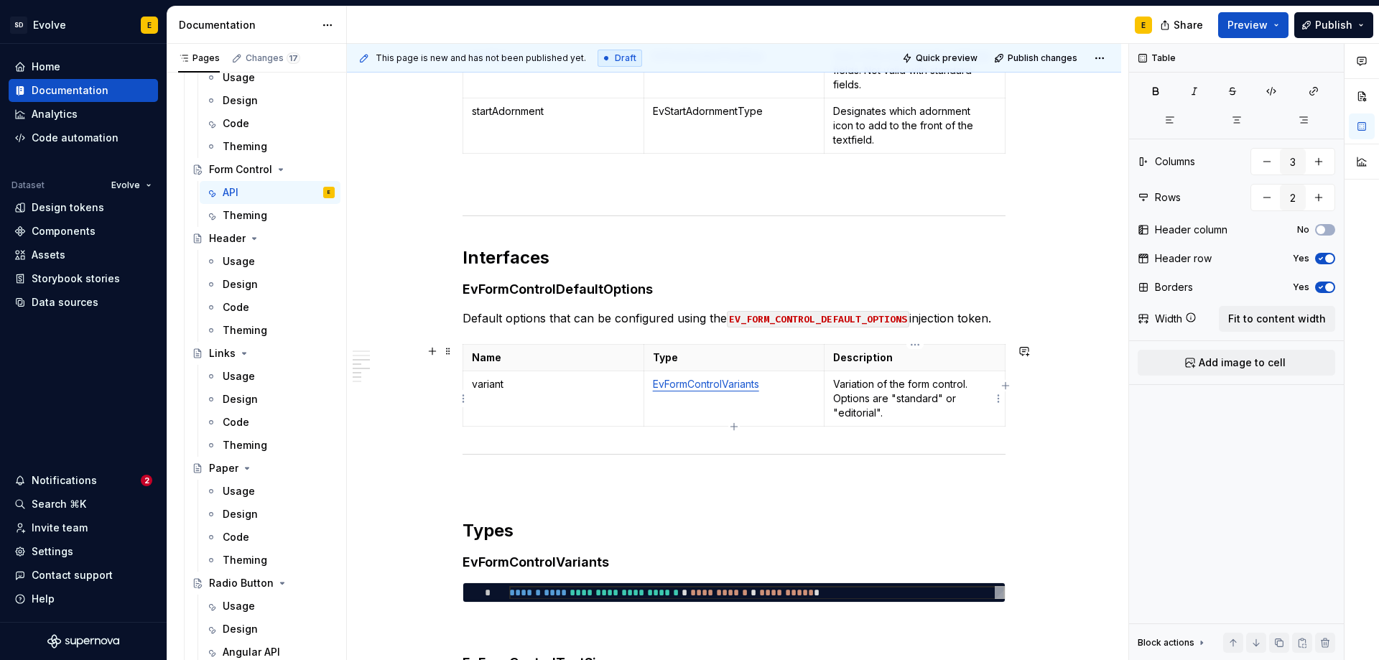
click at [890, 413] on p "Variation of the form control. Options are "standard" or "editorial"." at bounding box center [914, 398] width 163 height 43
click at [730, 425] on icon "button" at bounding box center [733, 426] width 11 height 11
type input "3"
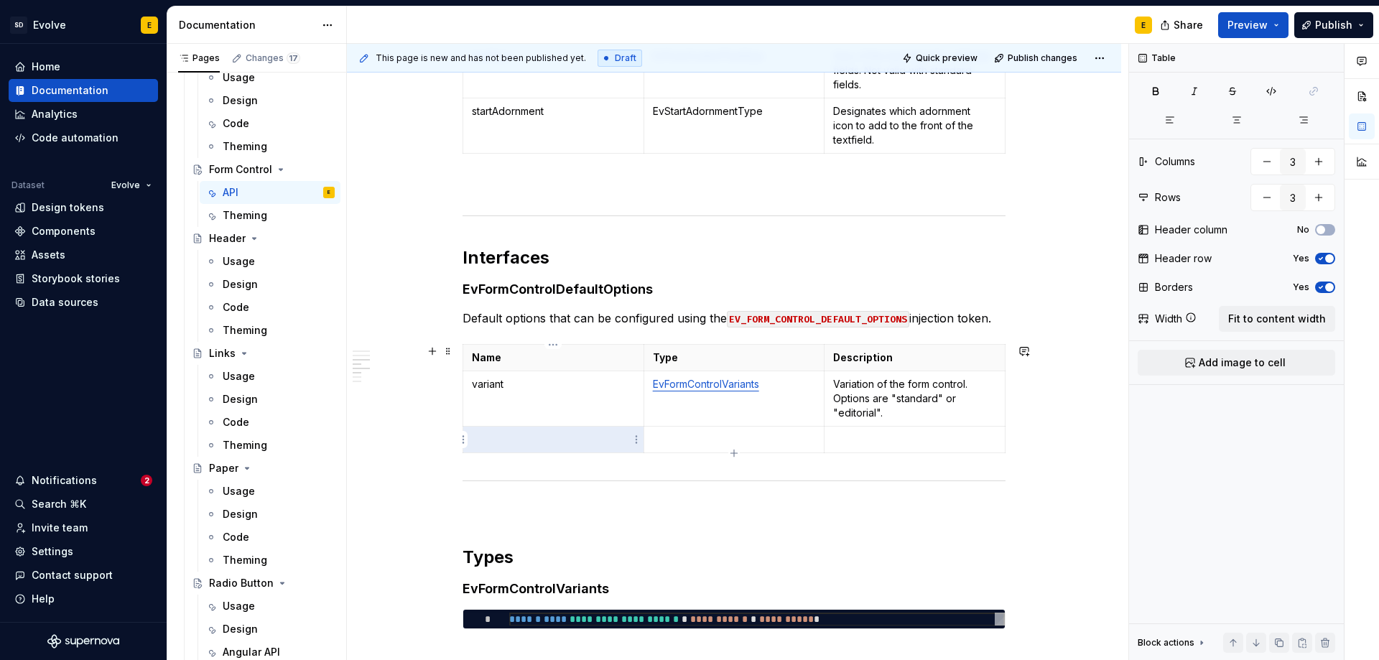
click at [530, 442] on p at bounding box center [553, 439] width 163 height 14
click at [496, 438] on p at bounding box center [553, 439] width 163 height 14
click at [858, 435] on p at bounding box center [914, 439] width 163 height 14
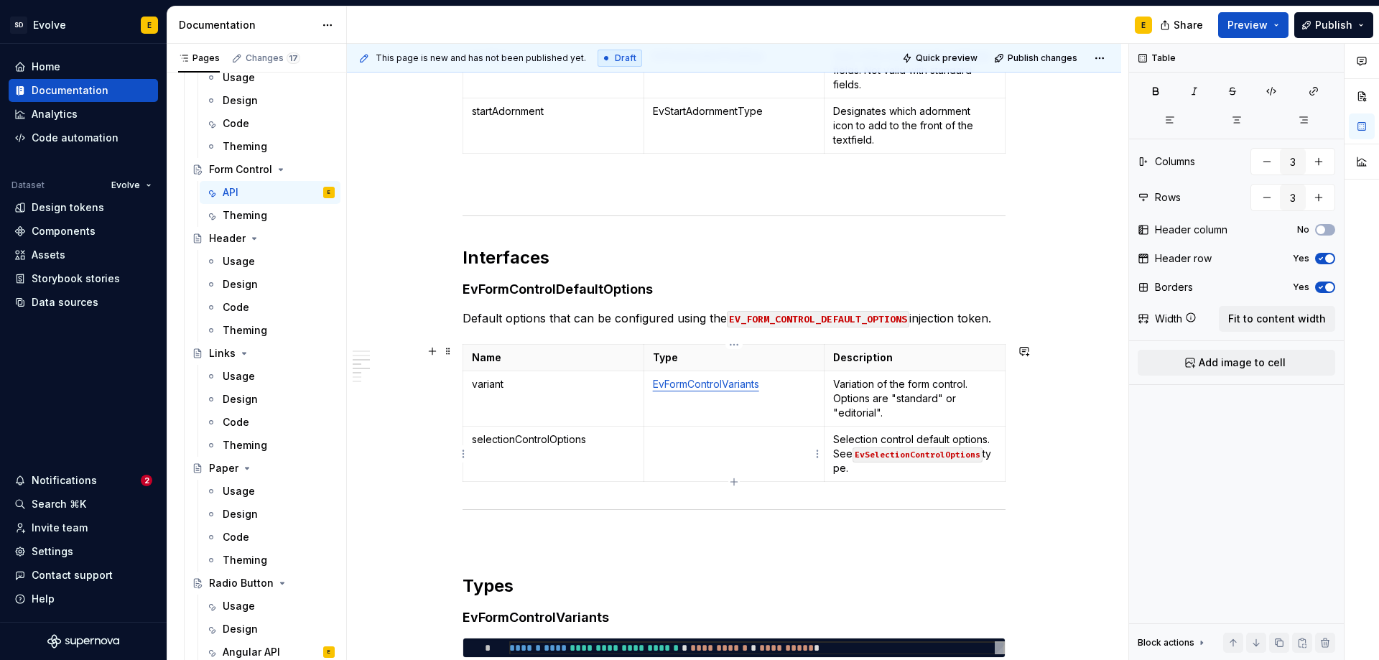
click at [743, 442] on p at bounding box center [734, 439] width 163 height 14
drag, startPoint x: 880, startPoint y: 474, endPoint x: 832, endPoint y: 453, distance: 52.4
click at [832, 453] on td "Selection control default options. See EvSelectionControlOptions type." at bounding box center [915, 454] width 181 height 55
click at [855, 462] on p "Selection control default options. See EvSelectionControlOptions type." at bounding box center [914, 453] width 163 height 43
drag, startPoint x: 865, startPoint y: 469, endPoint x: 835, endPoint y: 456, distance: 33.5
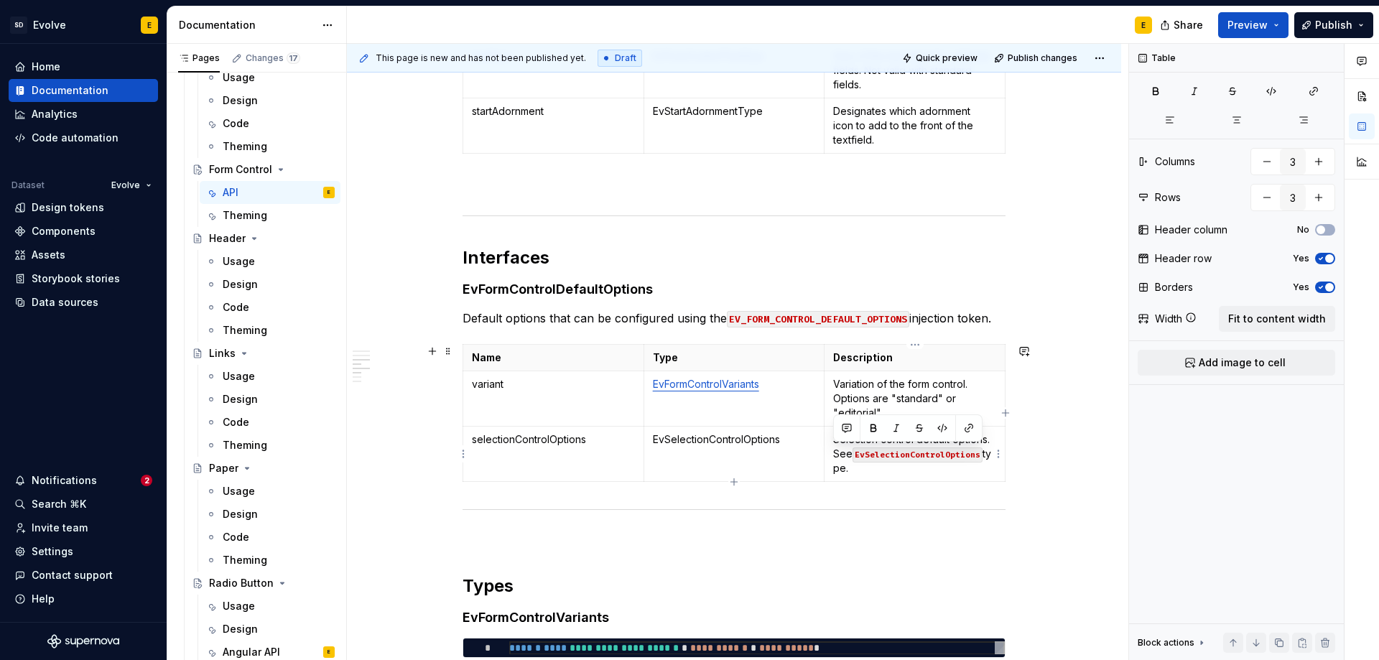
click at [835, 456] on p "Selection control default options. See EvSelectionControlOptions type." at bounding box center [914, 453] width 163 height 43
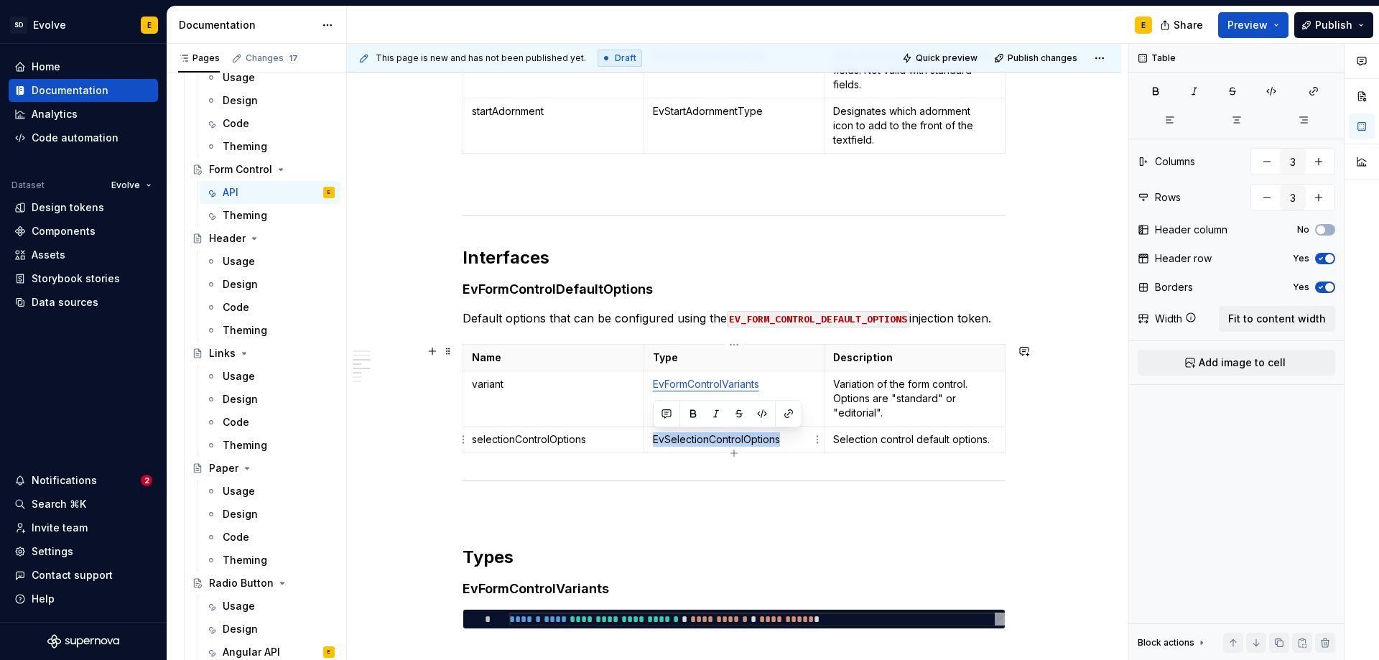
drag, startPoint x: 651, startPoint y: 440, endPoint x: 786, endPoint y: 437, distance: 135.8
click at [786, 437] on td "EvSelectionControlOptions" at bounding box center [734, 440] width 181 height 27
click at [786, 413] on button "button" at bounding box center [789, 414] width 20 height 20
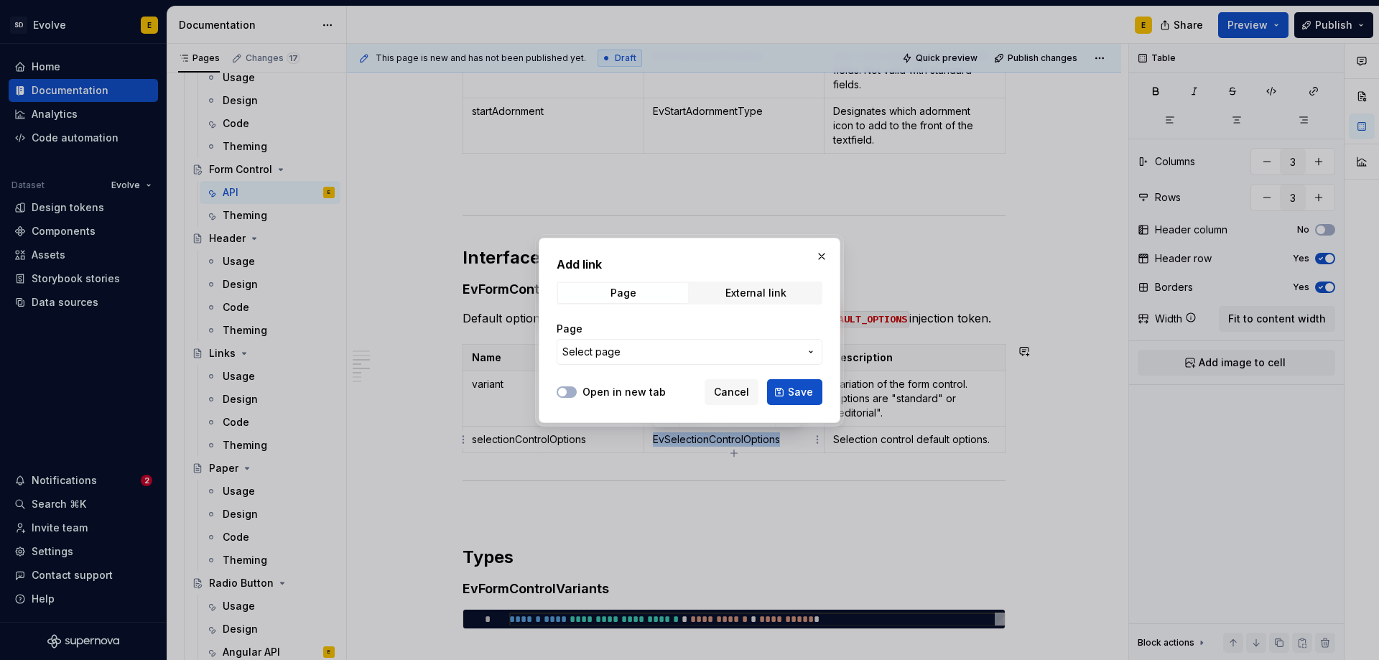
click at [633, 348] on span "Select page" at bounding box center [680, 352] width 237 height 14
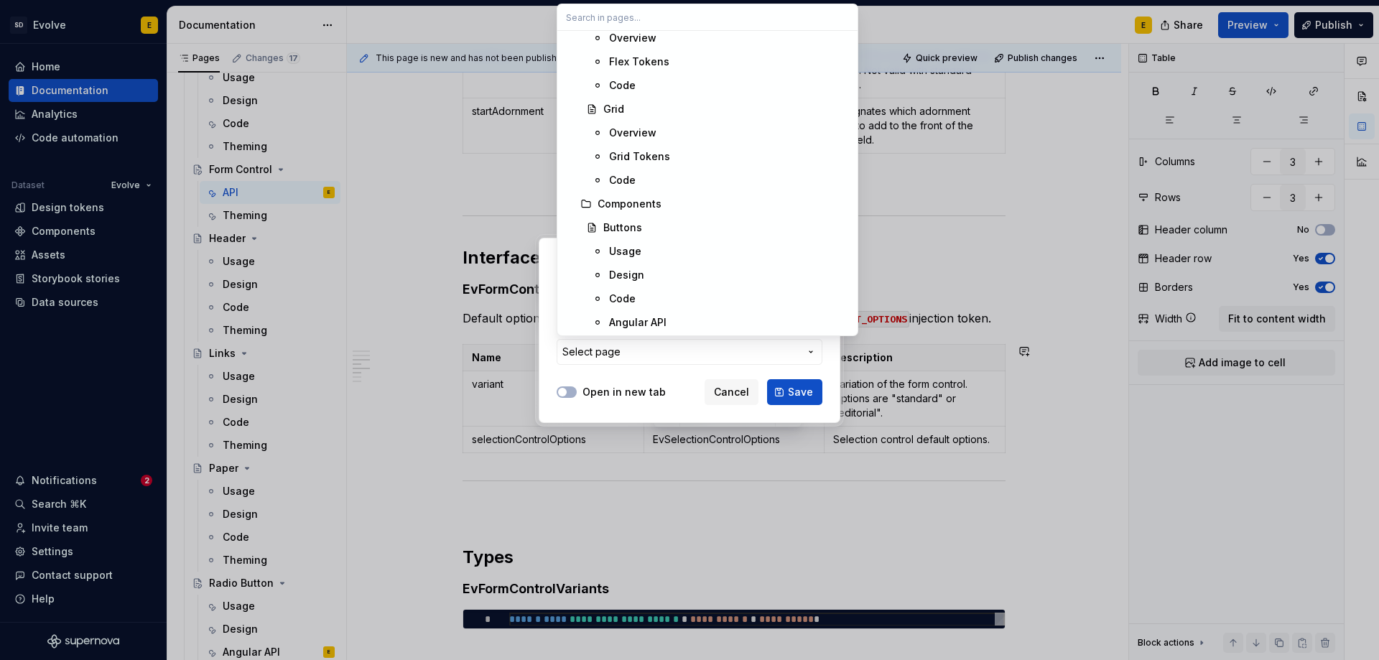
scroll to position [790, 0]
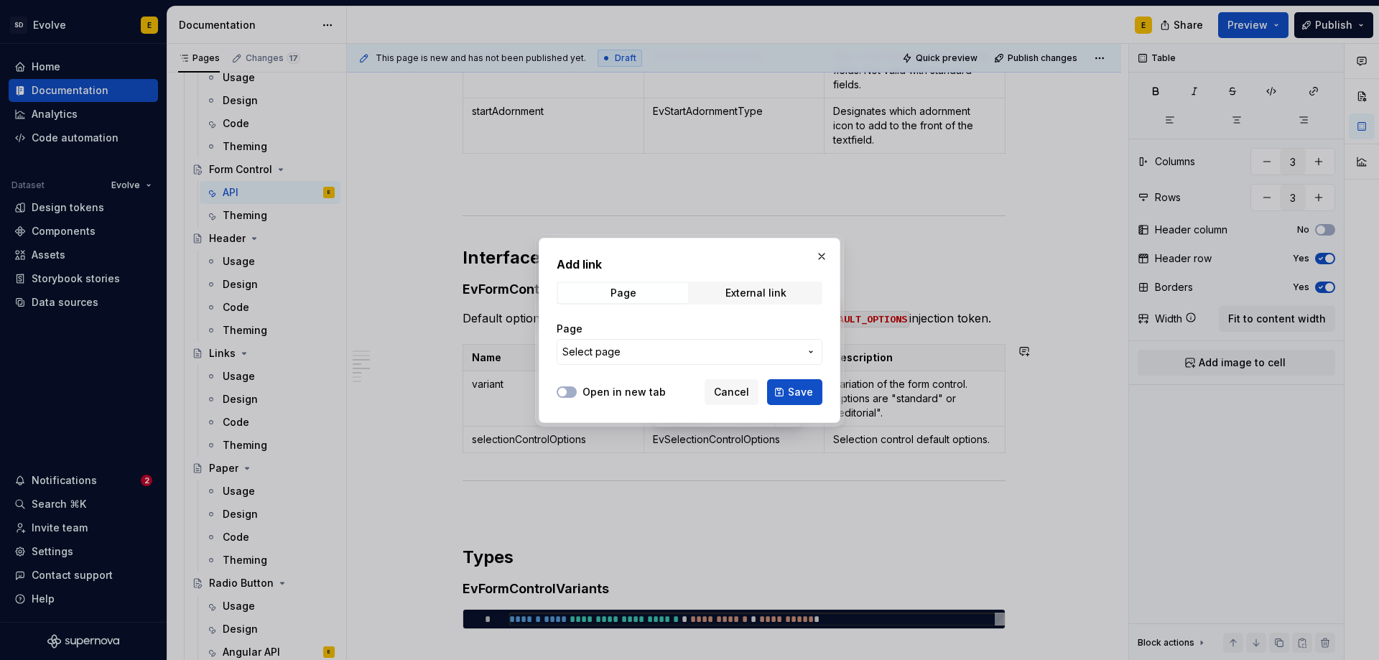
click at [729, 392] on div "Add link Page External link Page Select page Open in new tab Cancel Save" at bounding box center [689, 330] width 1379 height 660
click at [737, 392] on span "Cancel" at bounding box center [731, 392] width 35 height 14
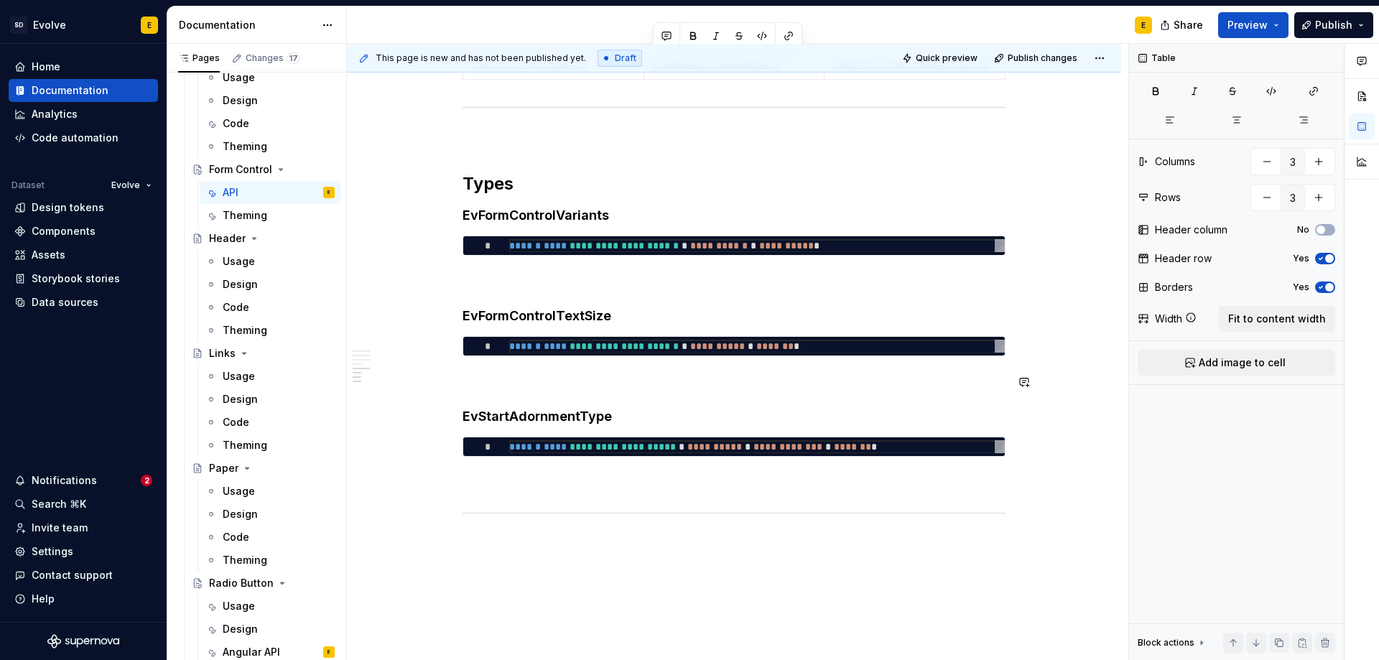
scroll to position [1092, 0]
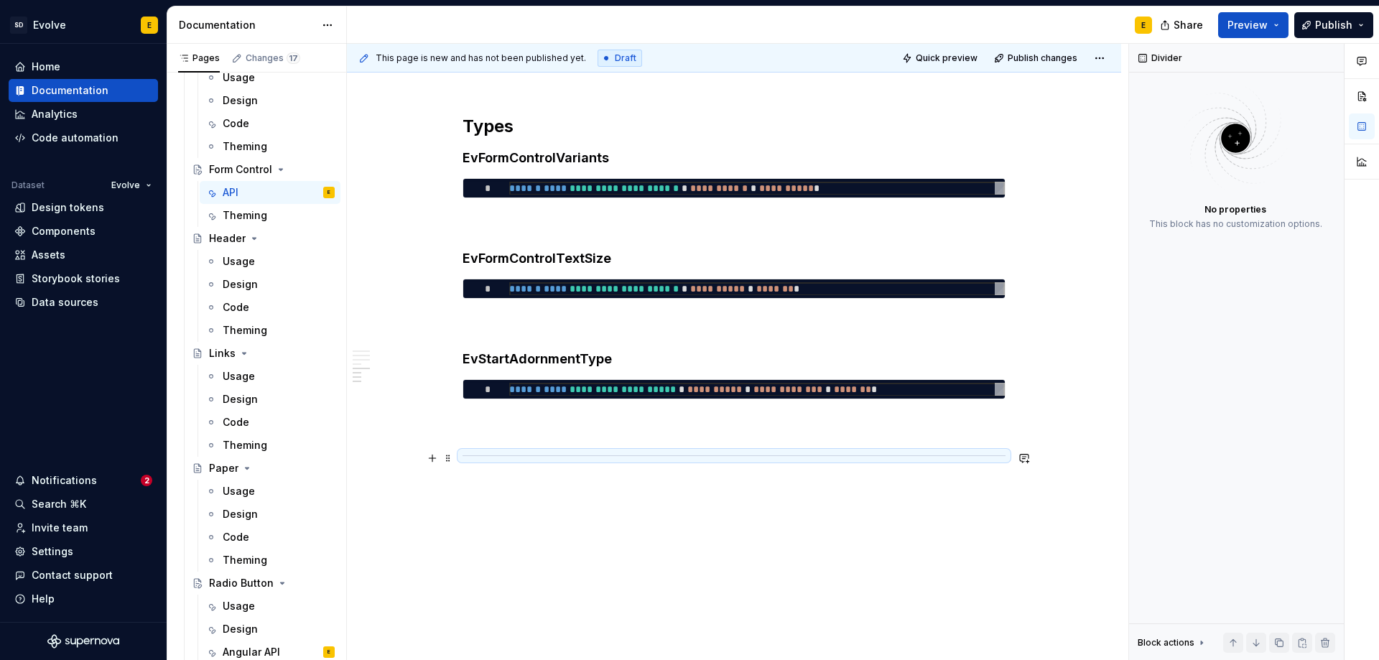
click at [573, 456] on div at bounding box center [734, 455] width 543 height 9
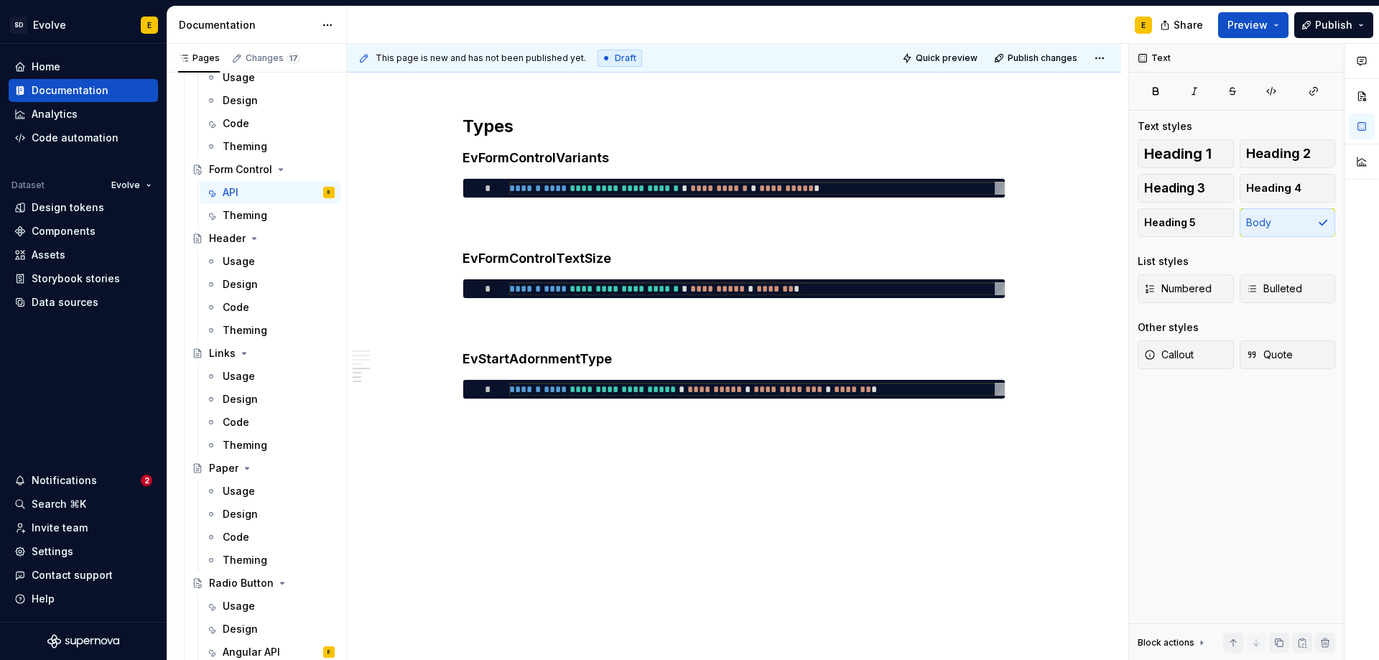
click at [583, 447] on p at bounding box center [734, 450] width 543 height 17
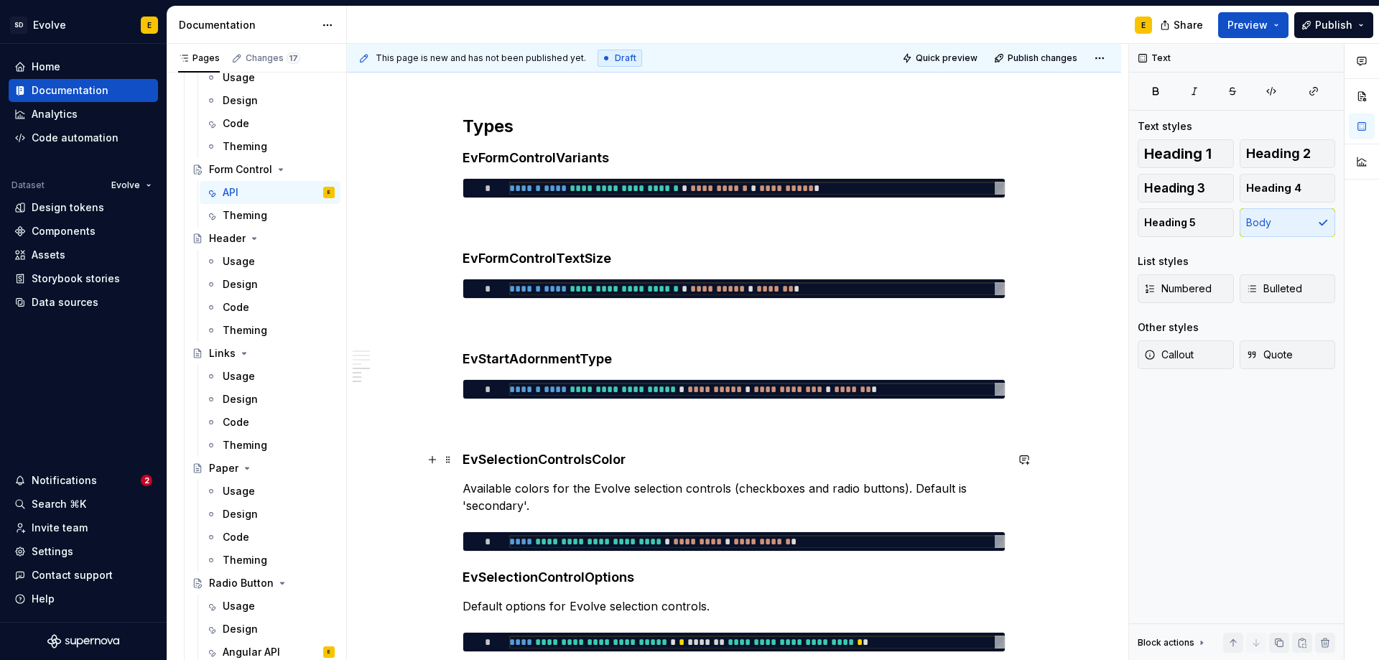
click at [557, 458] on h4 "EvSelectionControlsColor" at bounding box center [734, 459] width 543 height 17
click at [548, 358] on h4 "EvStartAdornmentType" at bounding box center [734, 358] width 543 height 17
click at [551, 456] on h4 "EvSelectionControlsColor" at bounding box center [734, 459] width 543 height 17
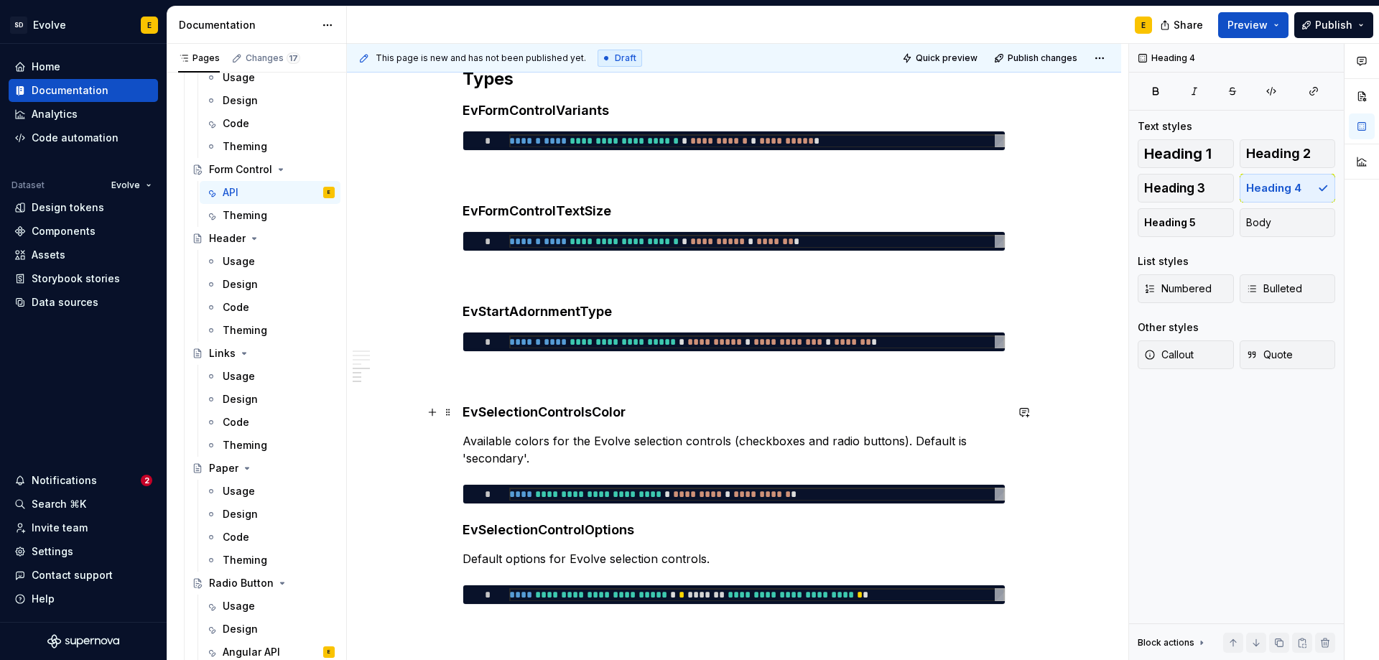
scroll to position [1164, 0]
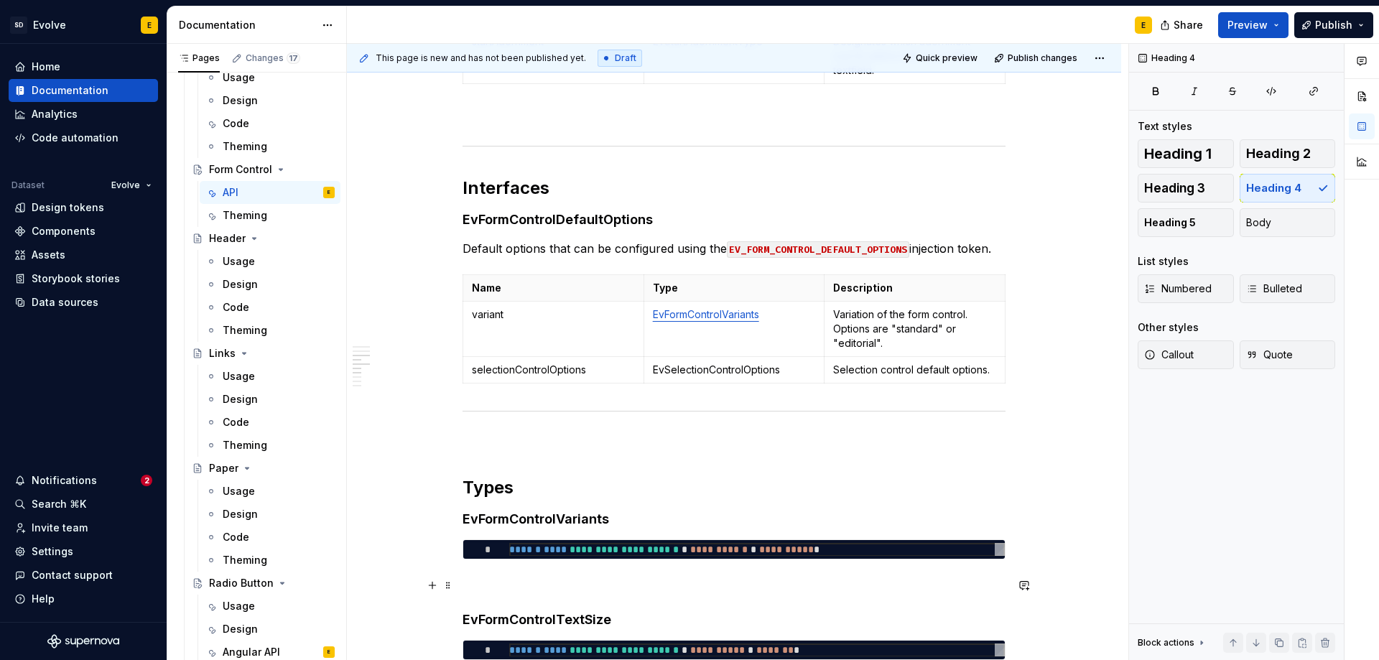
scroll to position [650, 0]
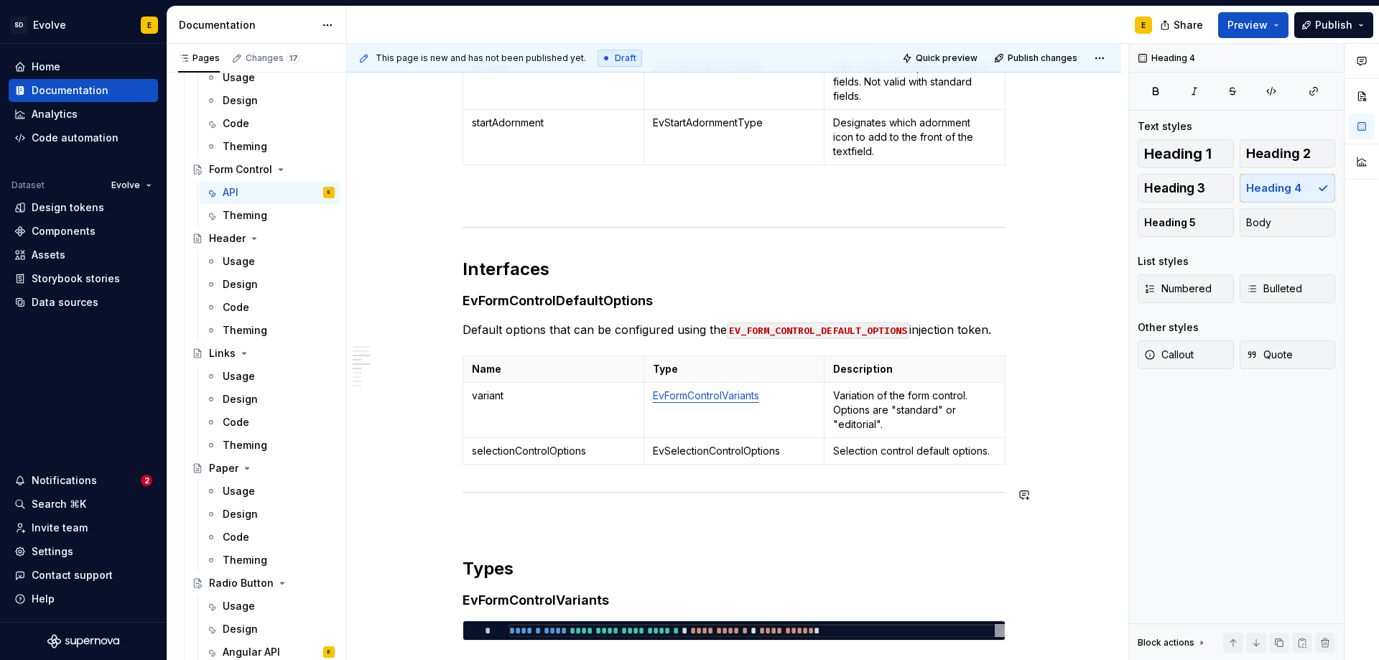
click at [572, 484] on div "**********" at bounding box center [734, 399] width 543 height 1530
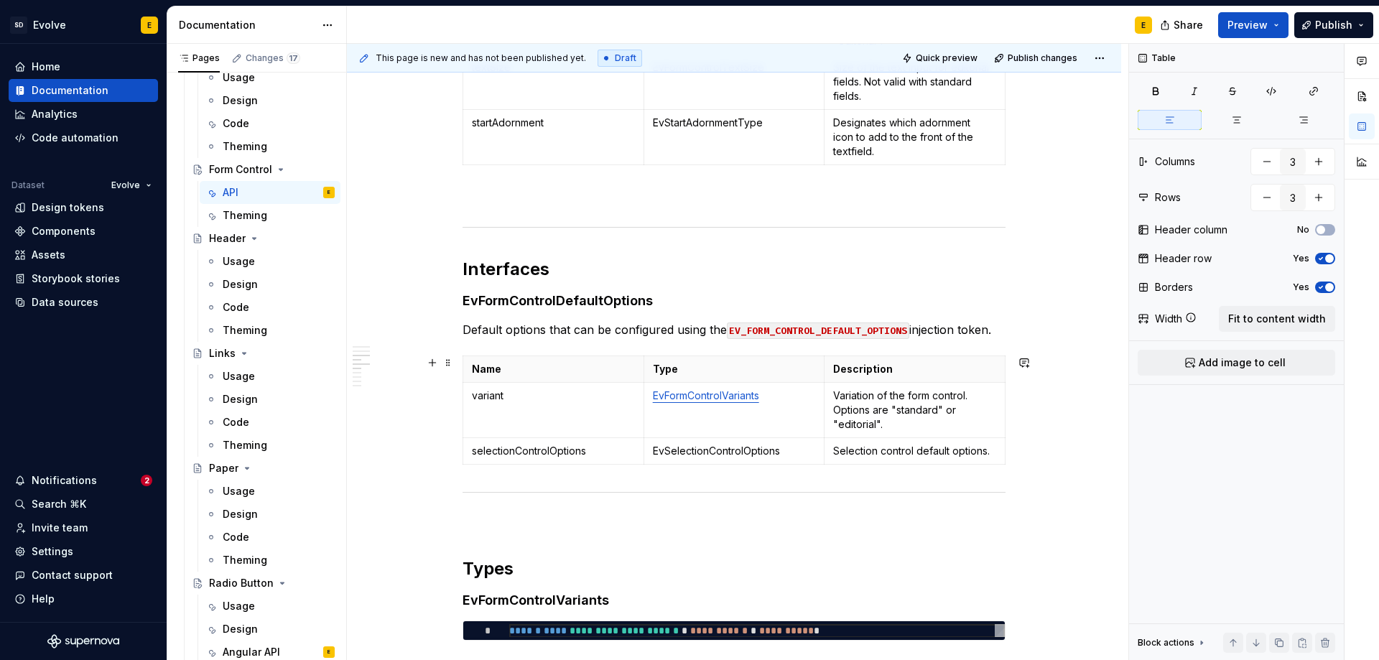
click at [1024, 458] on div "**********" at bounding box center [734, 489] width 774 height 1780
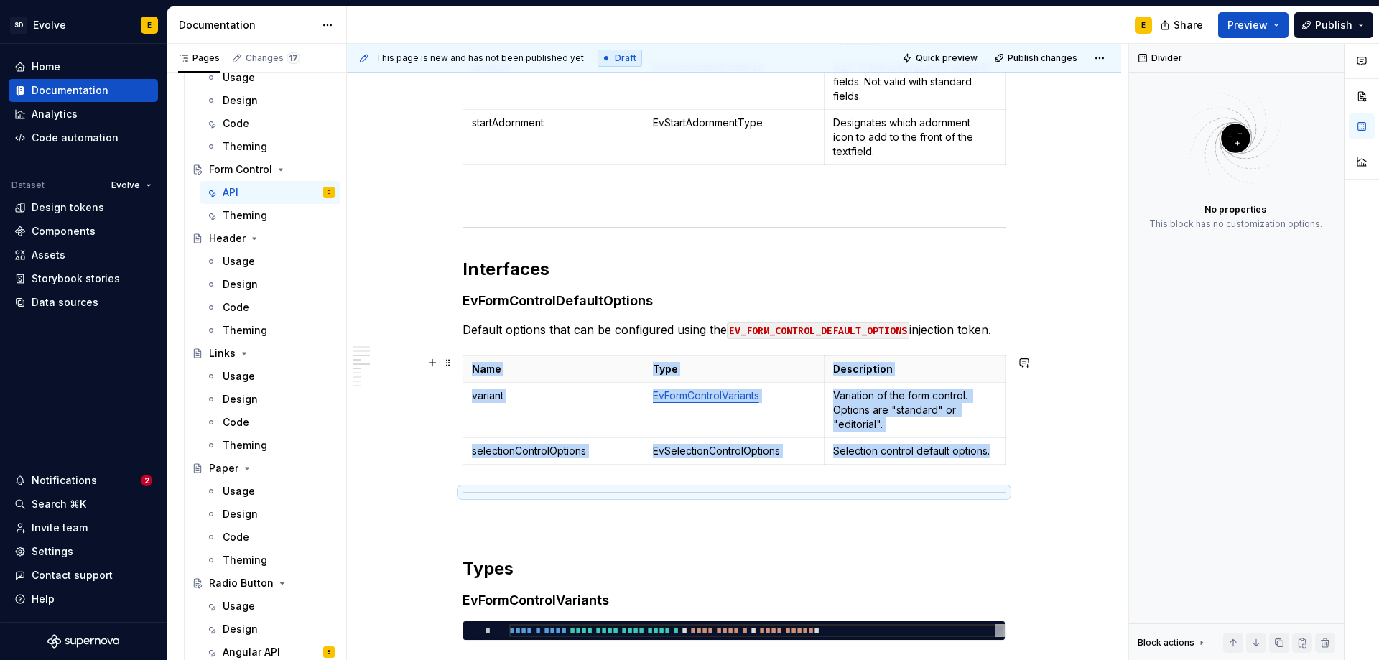
click at [1023, 447] on div "**********" at bounding box center [734, 489] width 774 height 1780
click at [434, 495] on button "button" at bounding box center [432, 495] width 20 height 20
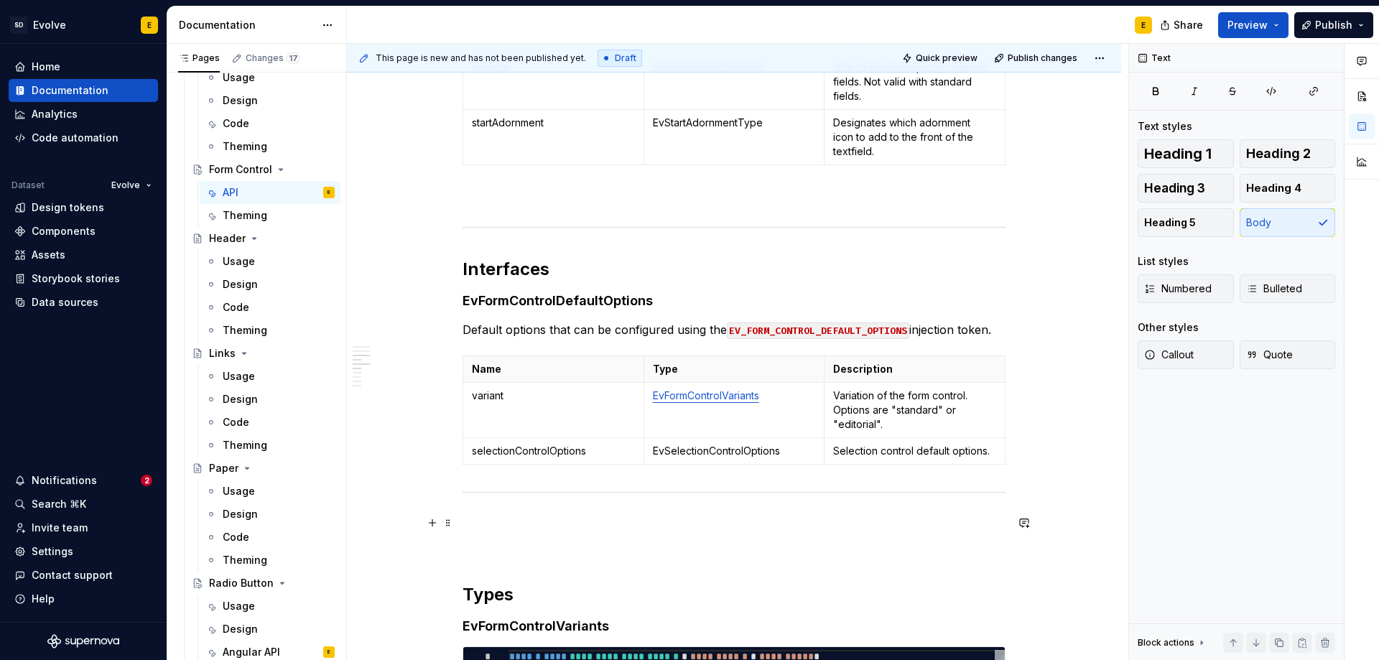
drag, startPoint x: 447, startPoint y: 496, endPoint x: 460, endPoint y: 520, distance: 26.7
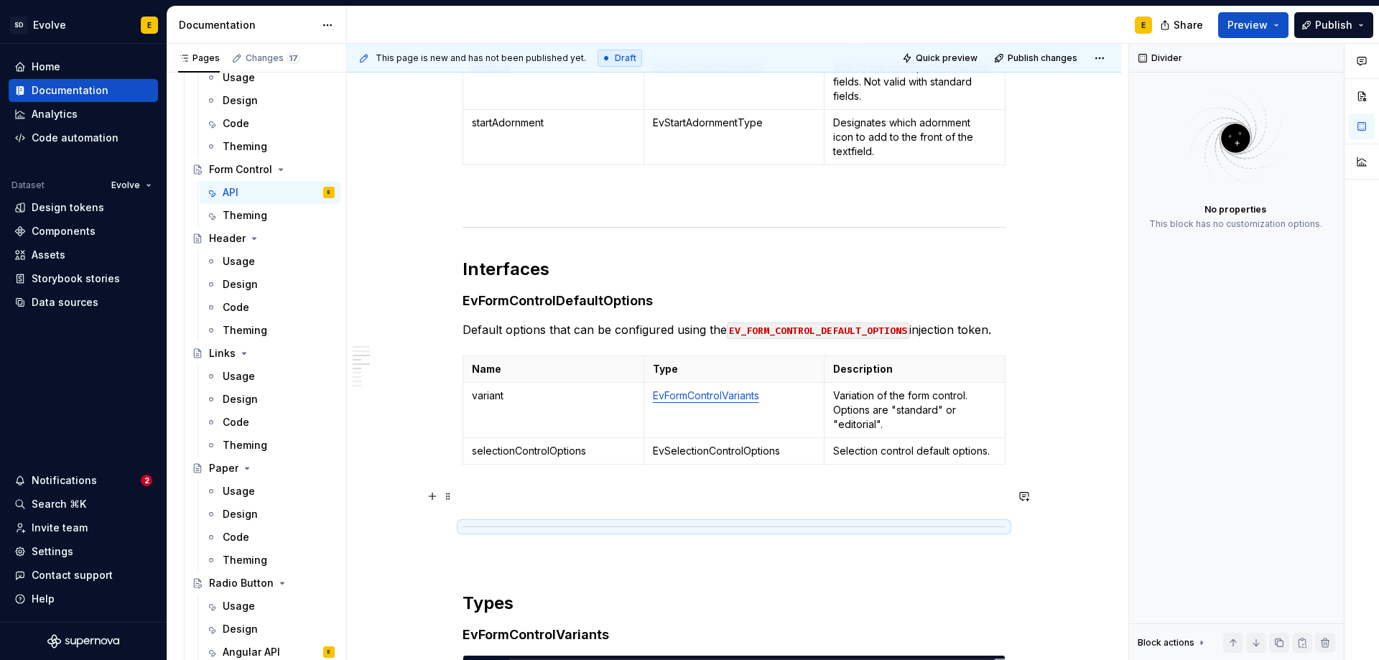
click at [490, 490] on p at bounding box center [734, 496] width 543 height 17
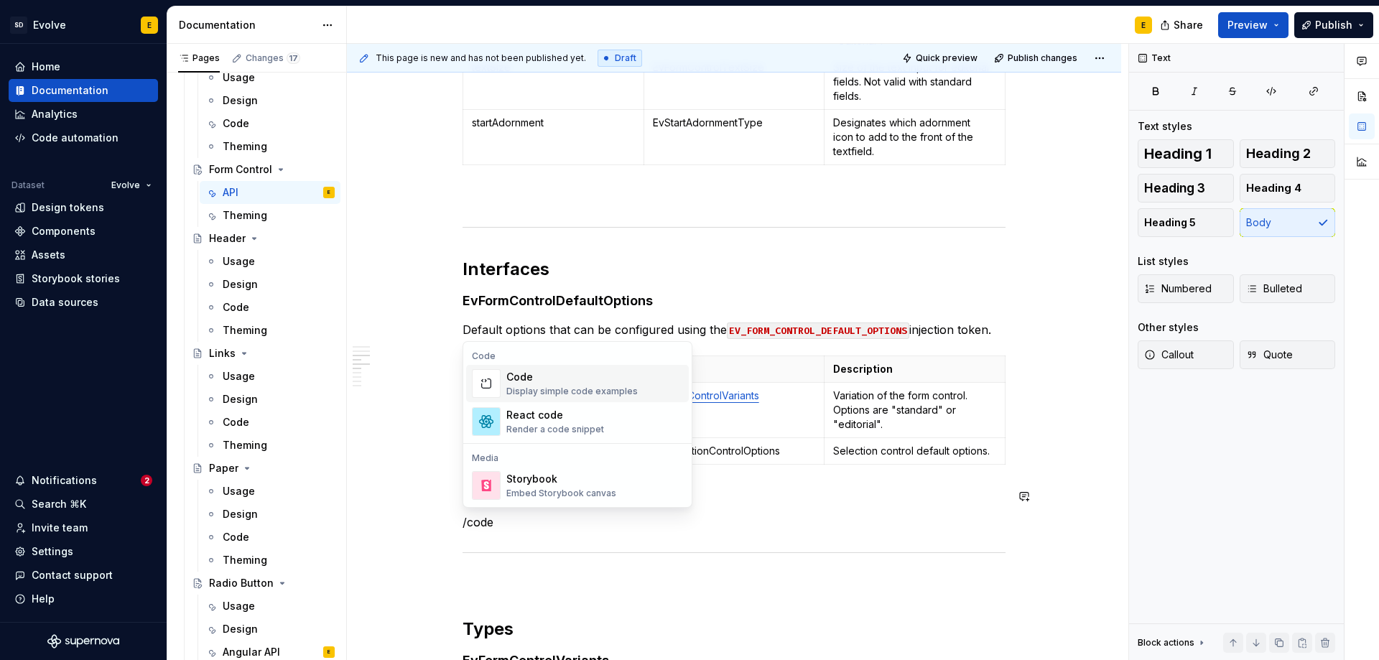
click at [509, 386] on div "Display simple code examples" at bounding box center [571, 391] width 131 height 11
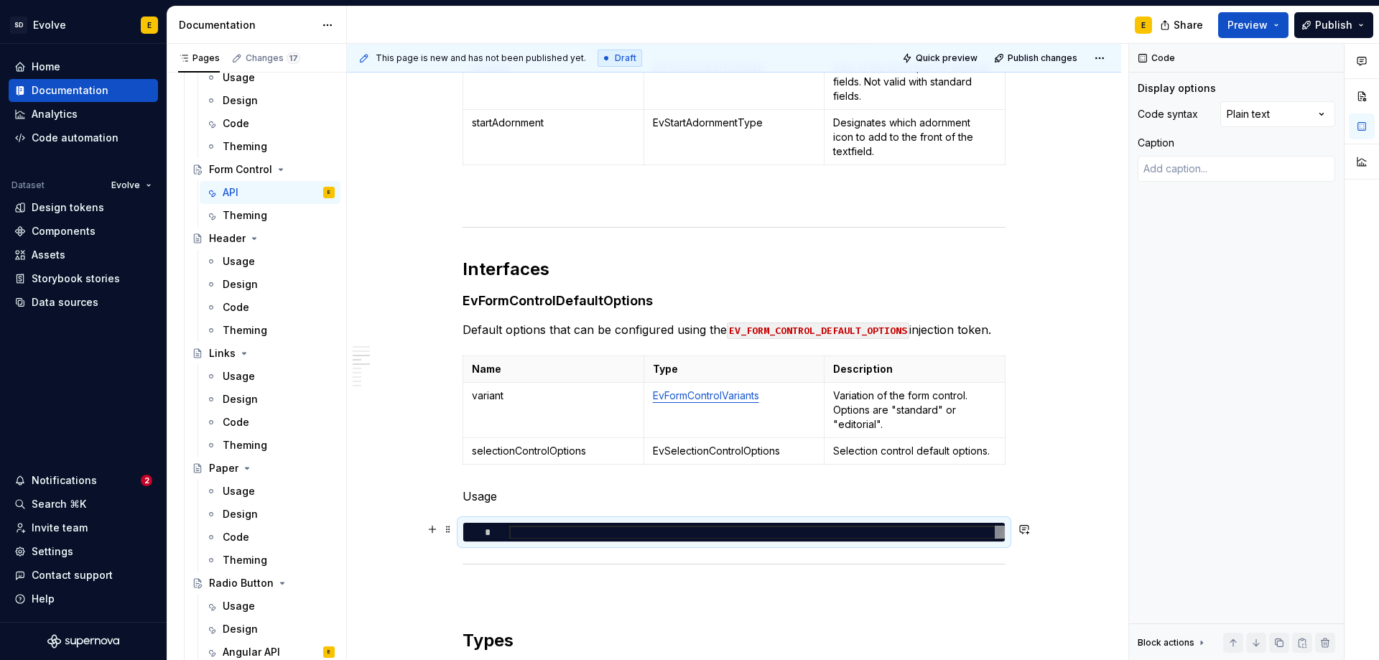
click at [518, 531] on div at bounding box center [757, 533] width 496 height 14
type textarea "*"
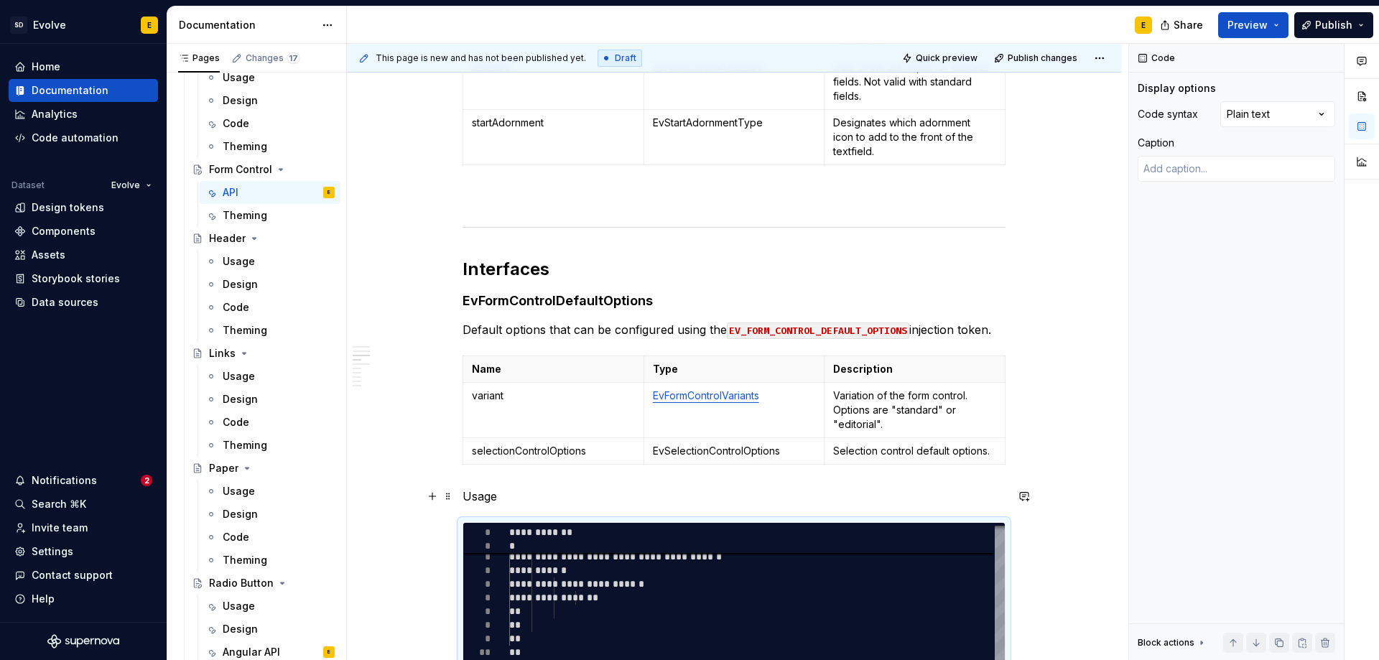
scroll to position [722, 0]
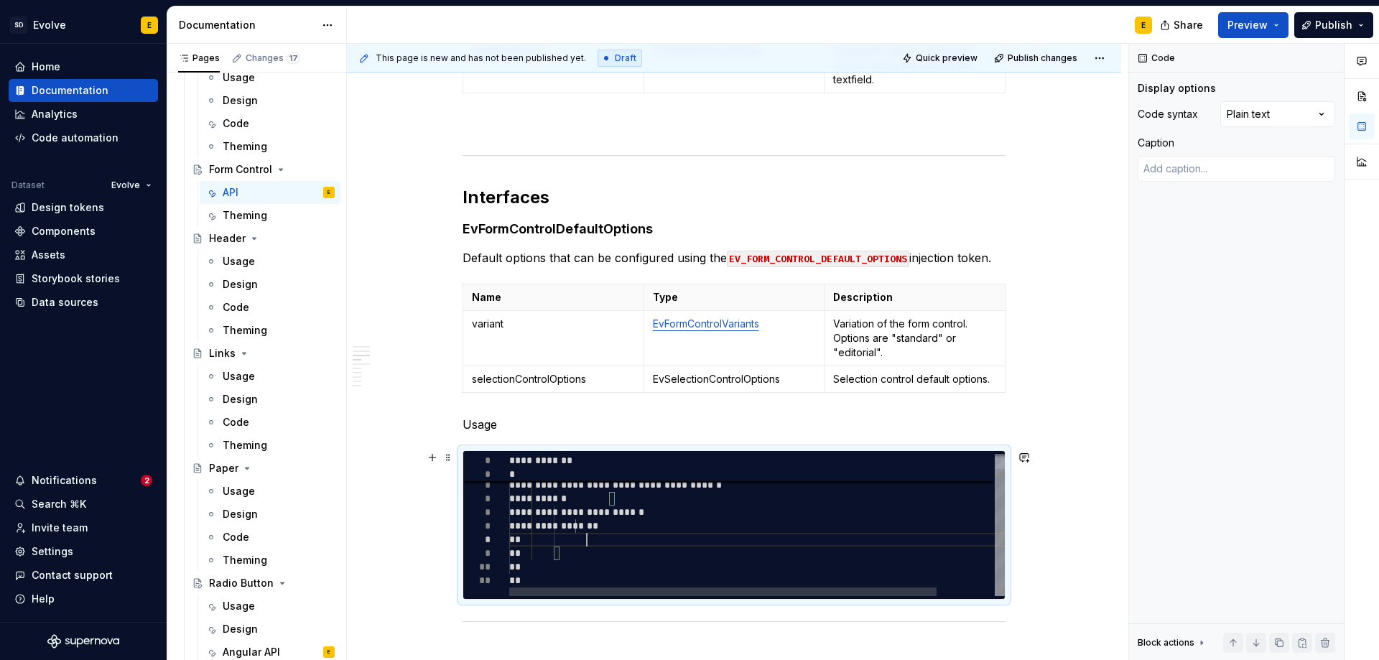
click at [608, 541] on div "**********" at bounding box center [790, 516] width 562 height 159
type textarea "**********"
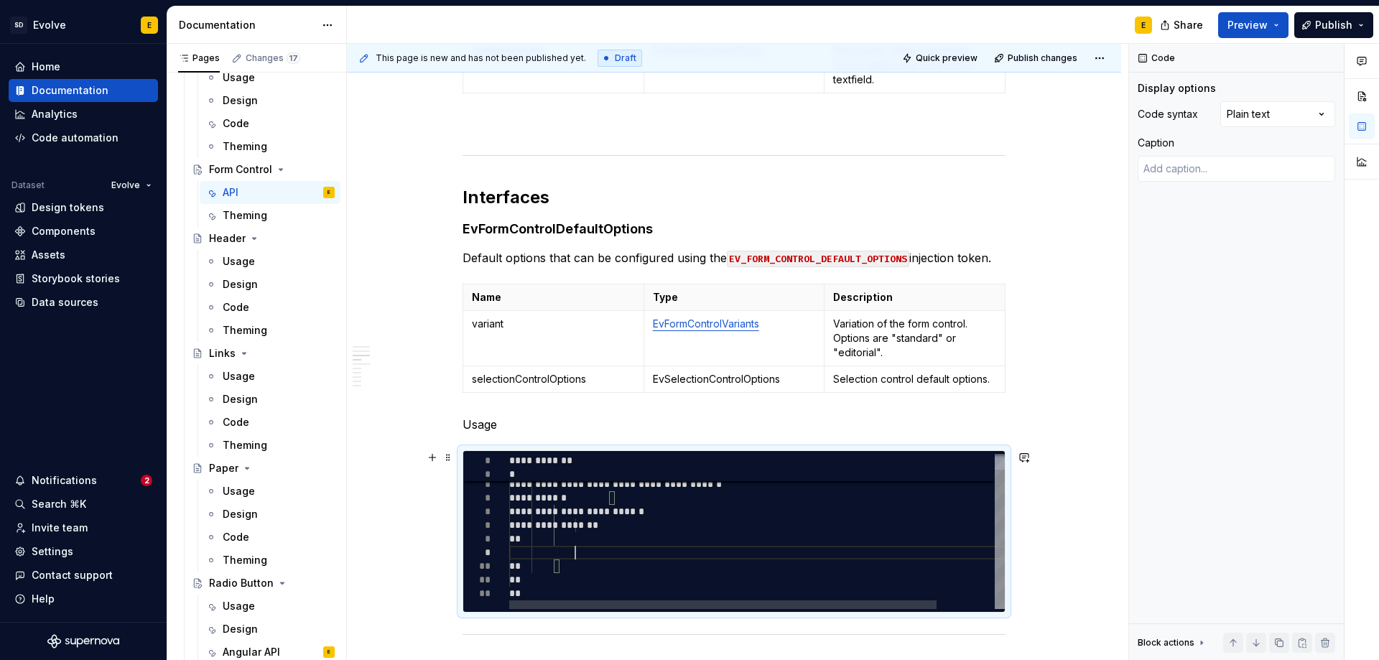
type textarea "*"
type textarea "**********"
type textarea "*"
type textarea "**********"
type textarea "*"
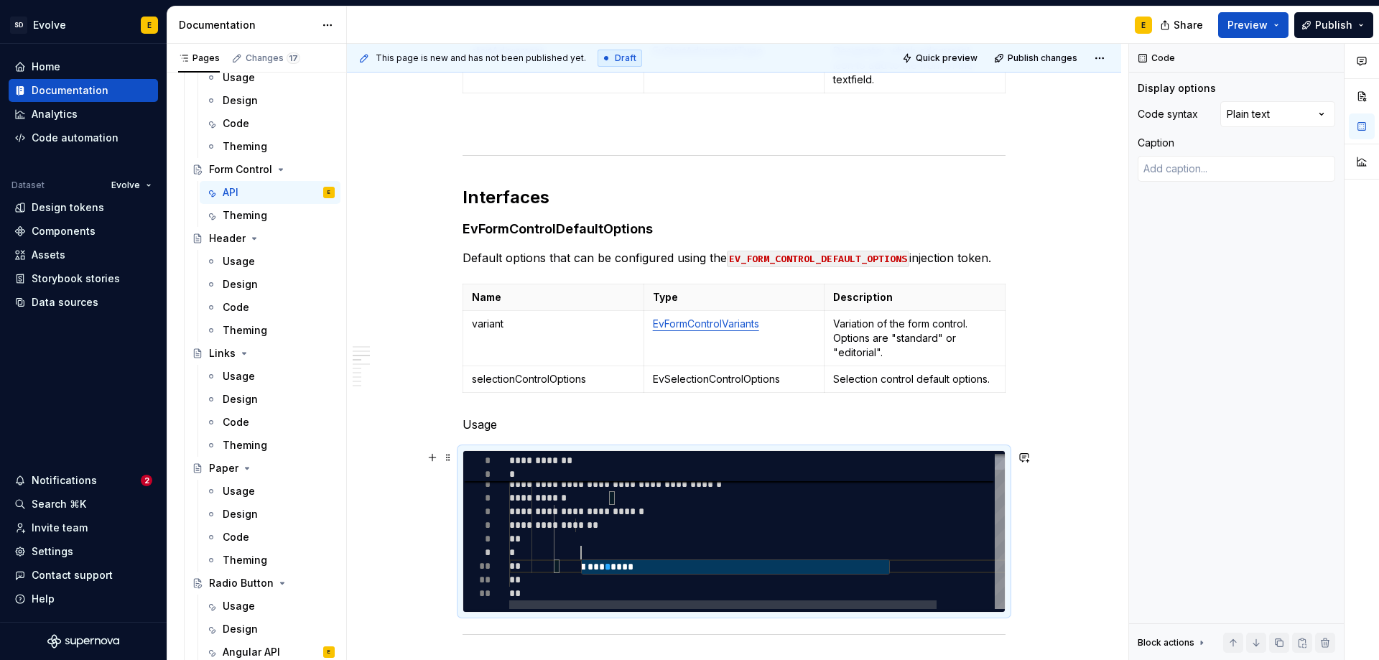
type textarea "**********"
type textarea "*"
type textarea "**********"
type textarea "*"
type textarea "**********"
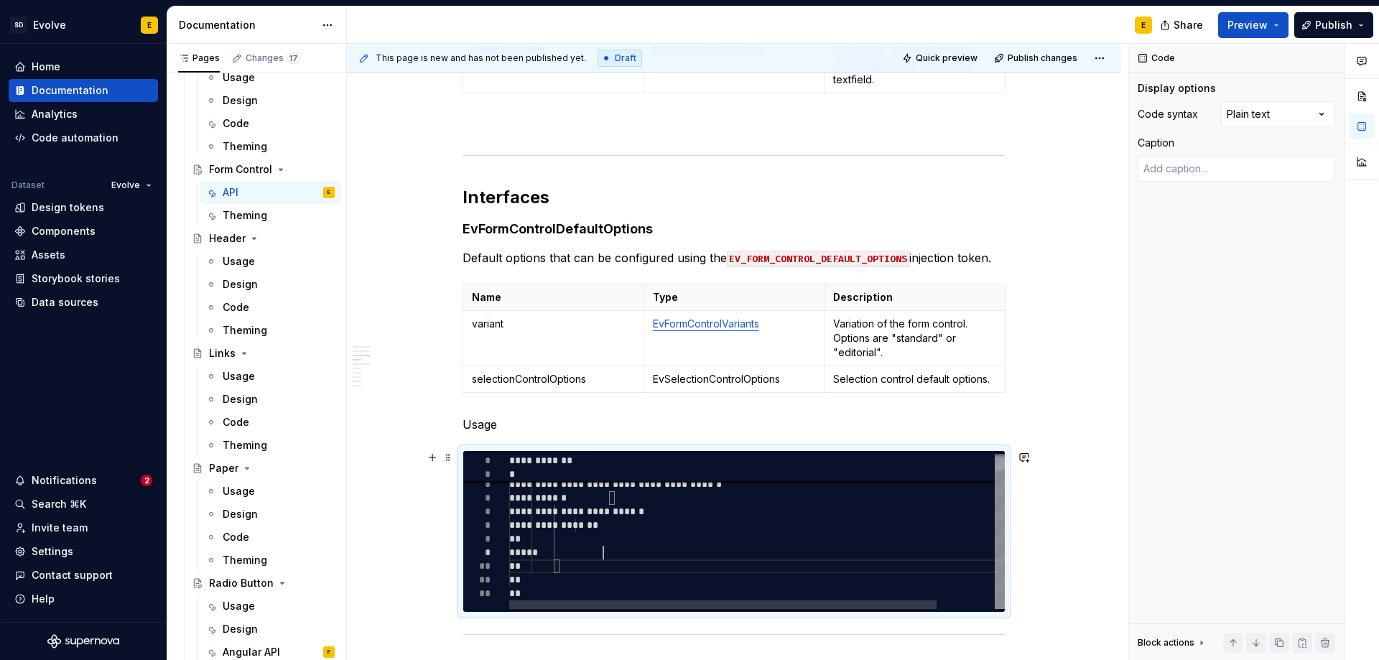
type textarea "*"
type textarea "**********"
type textarea "*"
type textarea "**********"
type textarea "*"
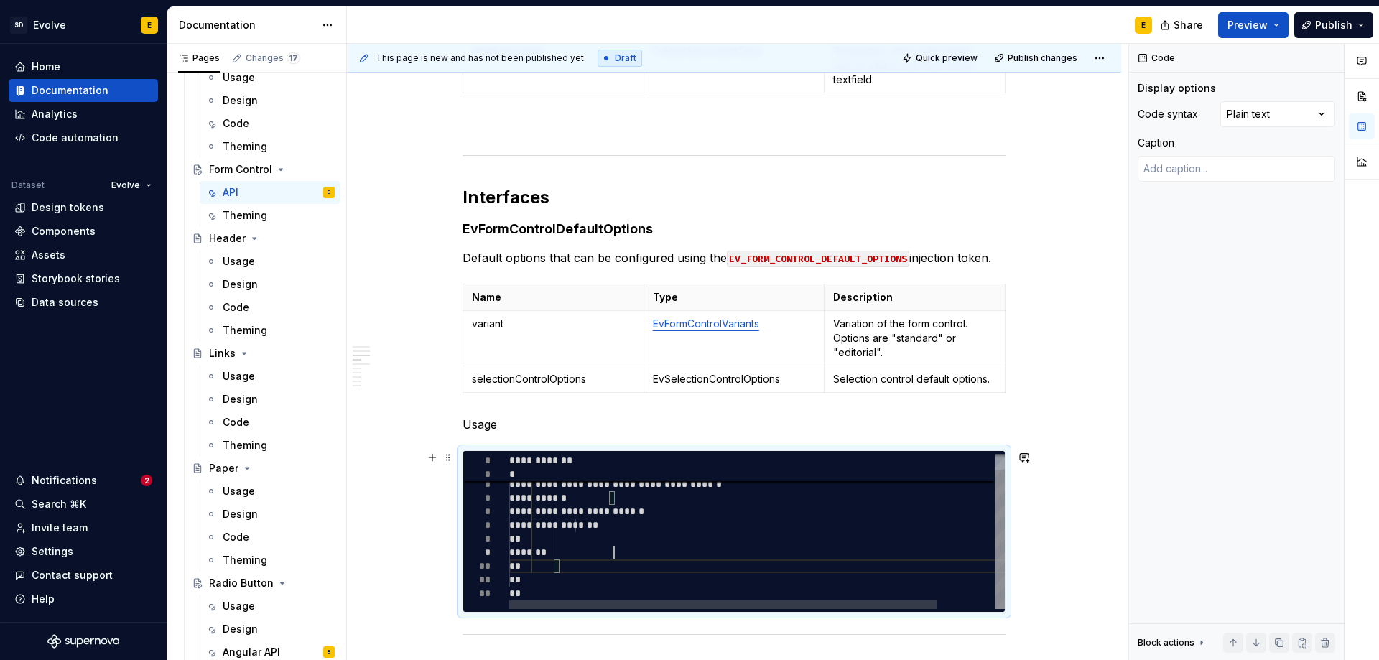
type textarea "**********"
type textarea "*"
type textarea "**********"
type textarea "*"
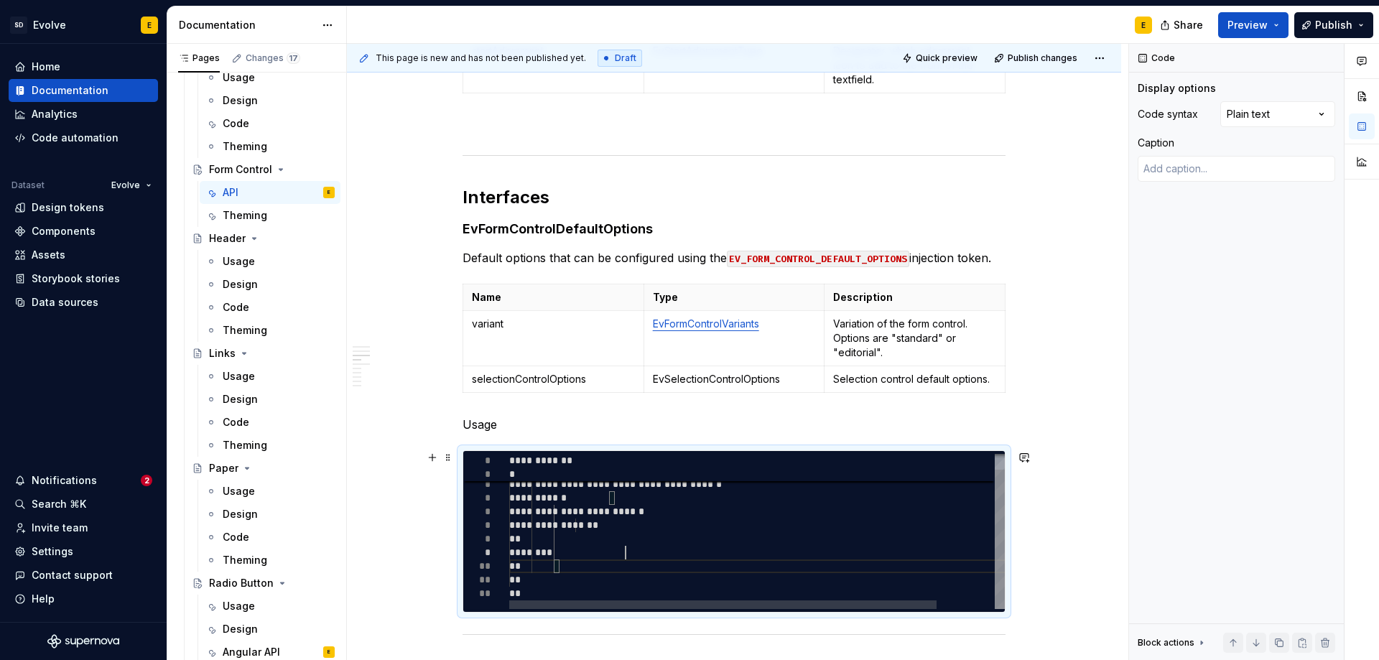
type textarea "**********"
type textarea "*"
type textarea "**********"
type textarea "*"
type textarea "**********"
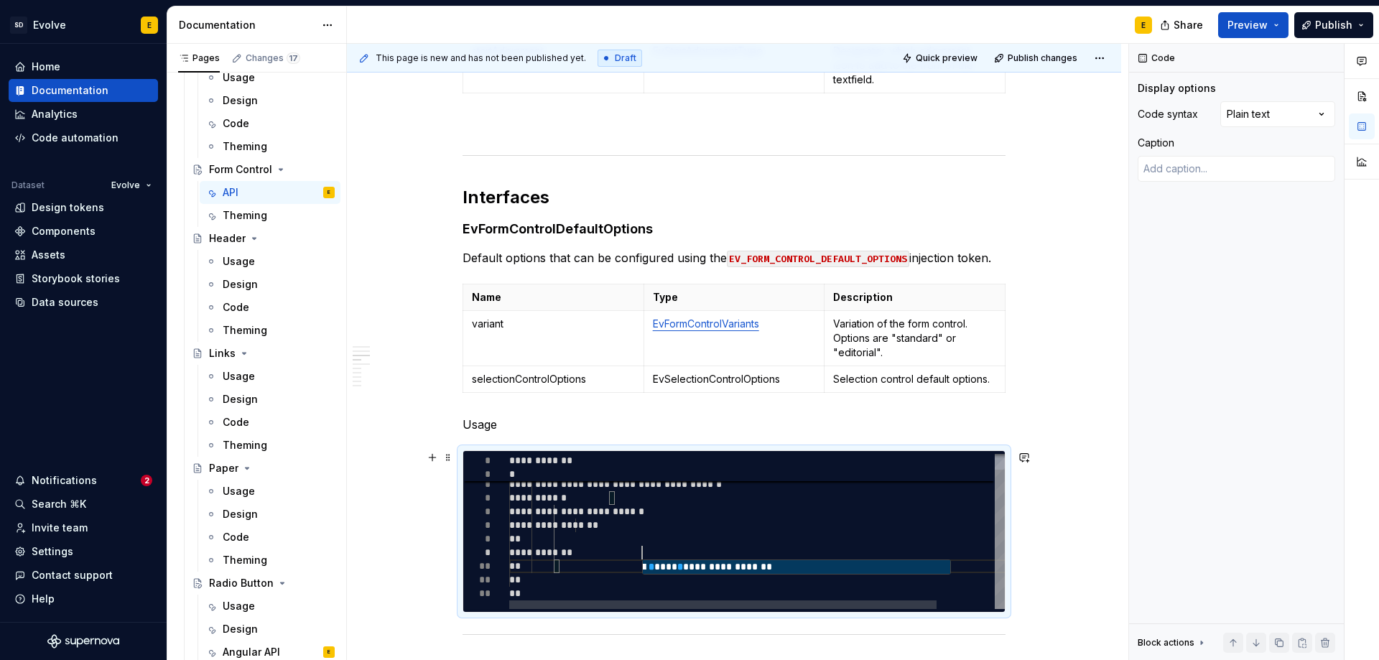
type textarea "*"
type textarea "**********"
type textarea "*"
type textarea "**********"
type textarea "*"
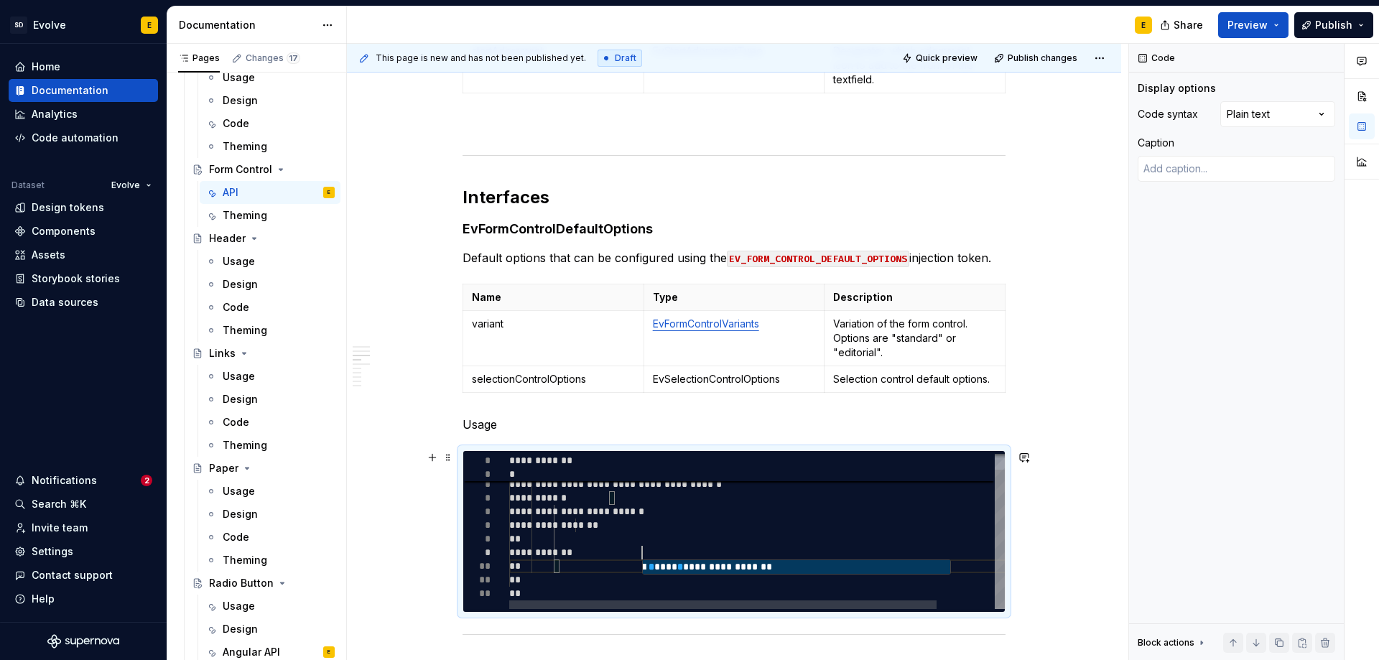
type textarea "**********"
type textarea "*"
type textarea "**********"
type textarea "*"
type textarea "**********"
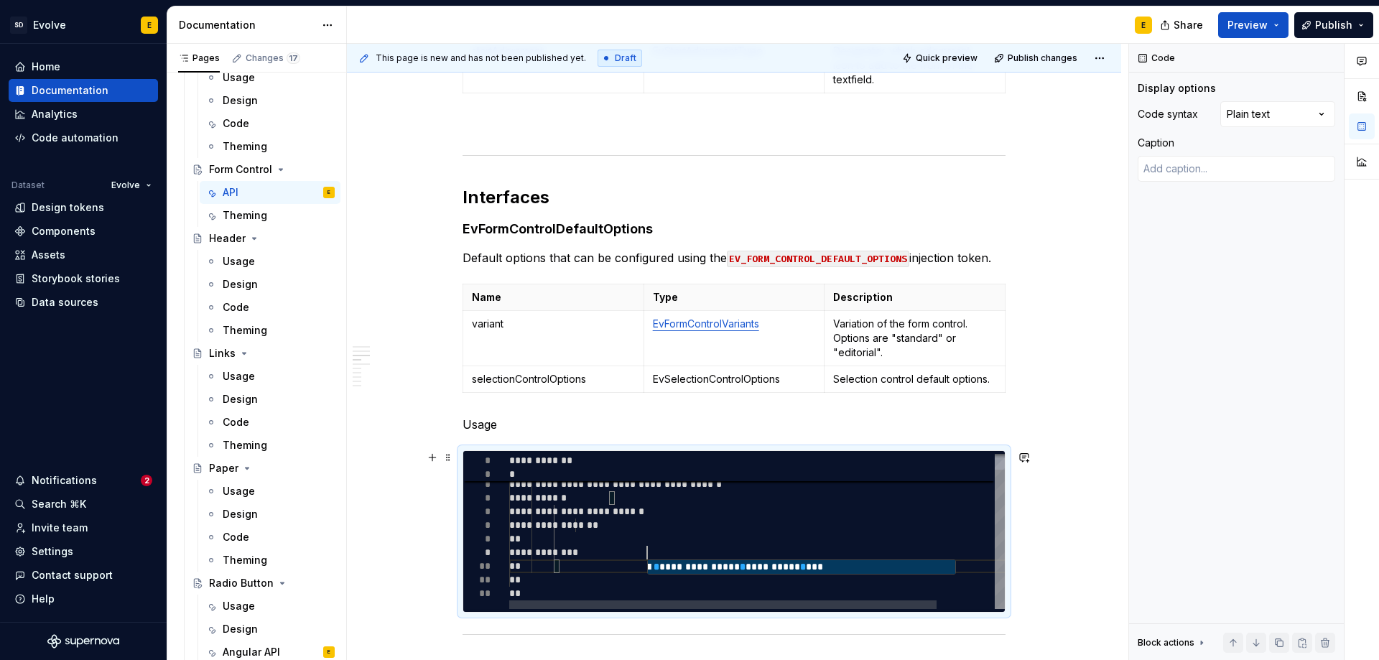
type textarea "*"
type textarea "**********"
type textarea "*"
type textarea "**********"
type textarea "*"
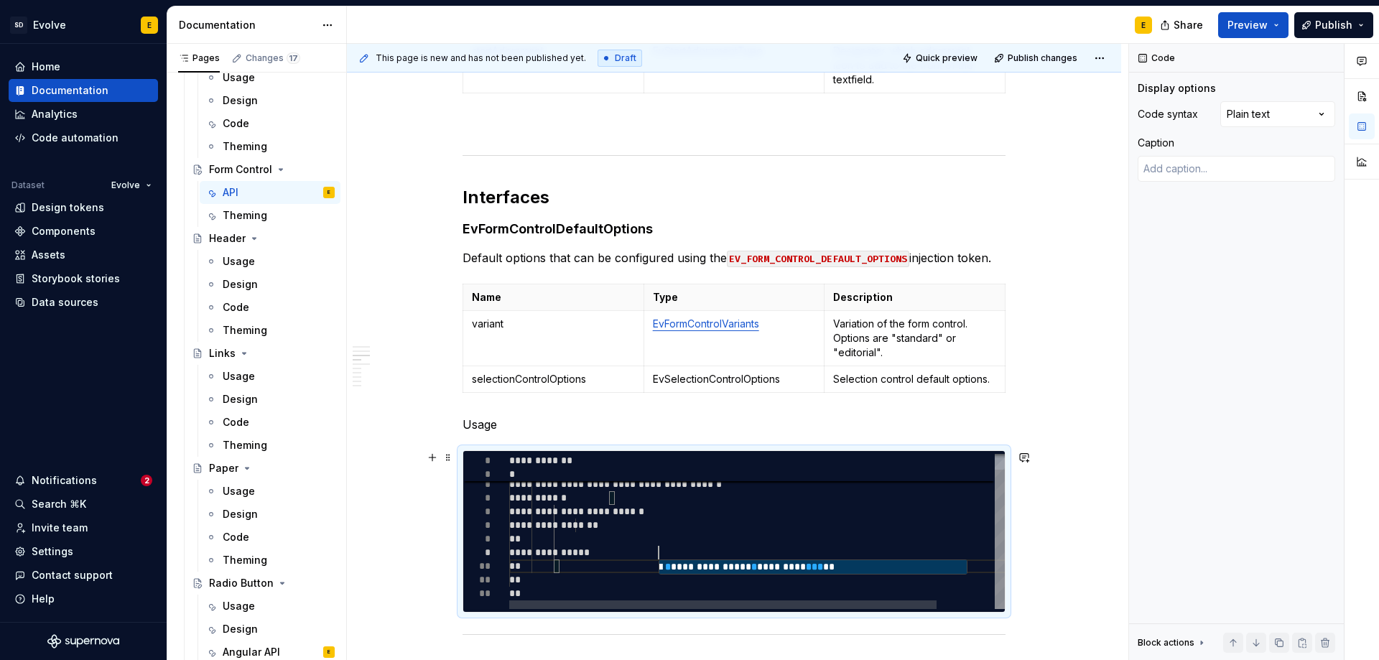
type textarea "**********"
type textarea "*"
type textarea "**********"
type textarea "*"
type textarea "**********"
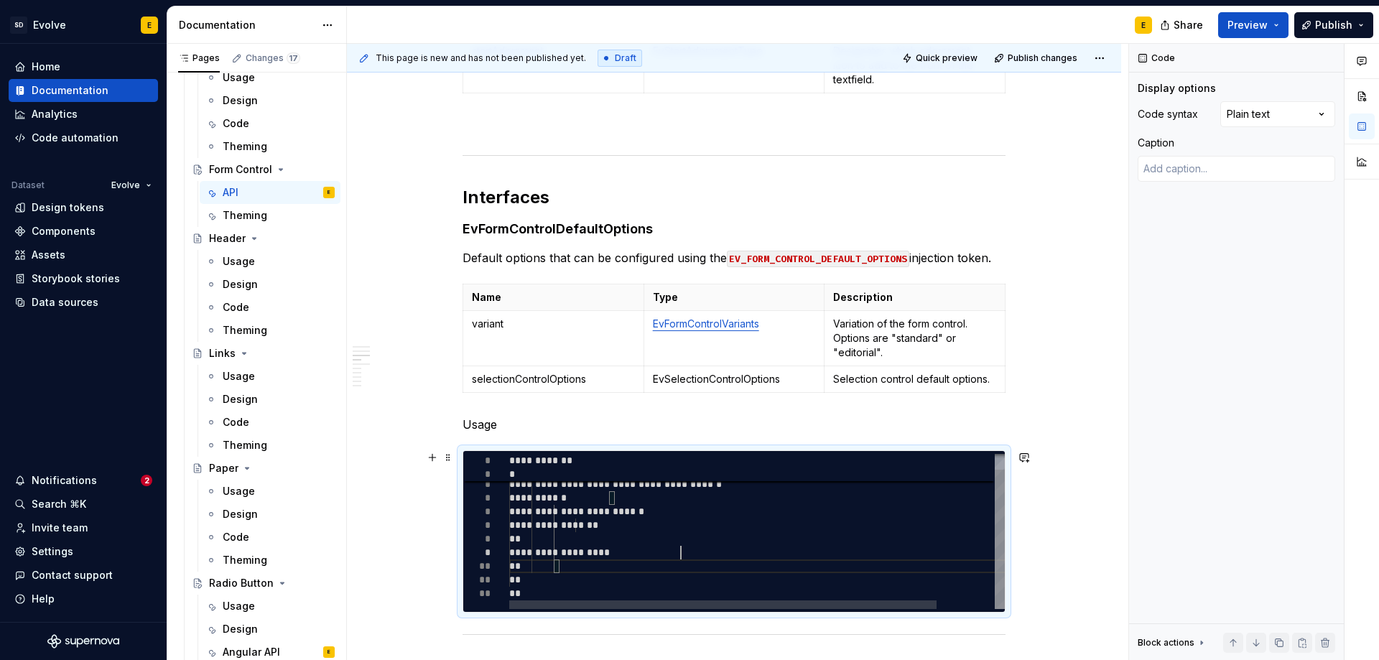
type textarea "*"
type textarea "**********"
type textarea "*"
type textarea "**********"
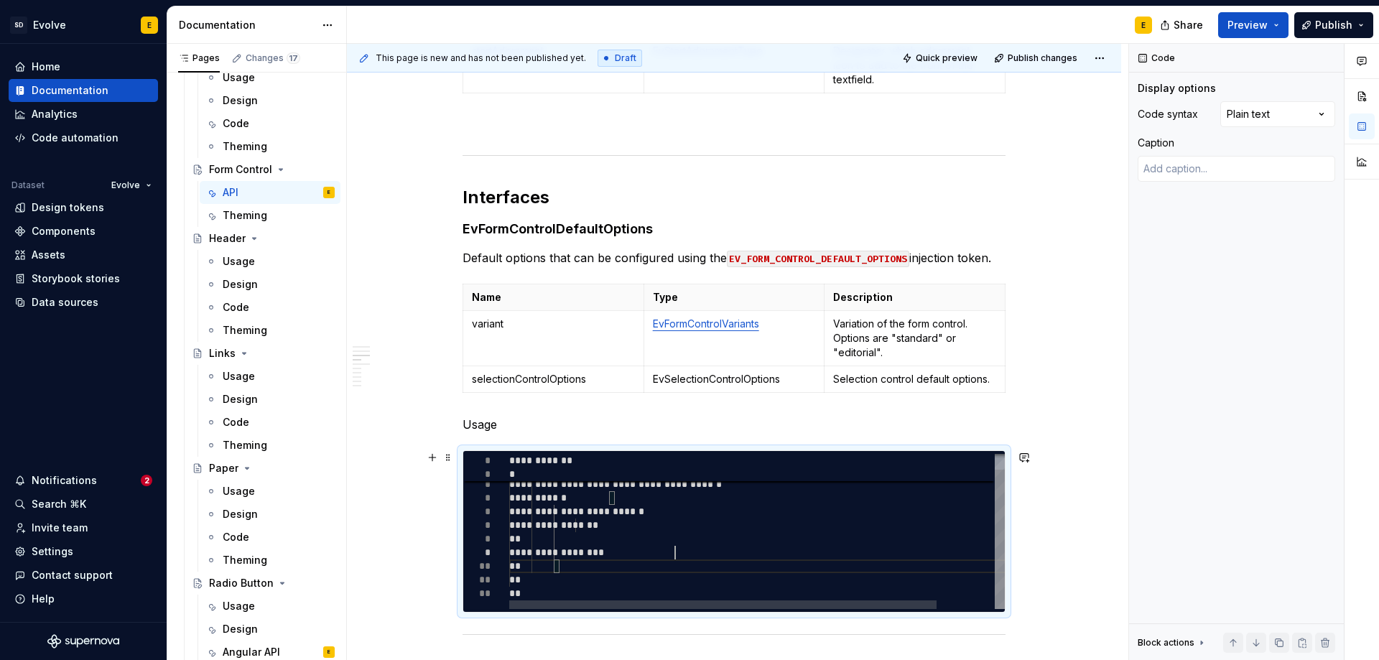
type textarea "*"
type textarea "**********"
type textarea "*"
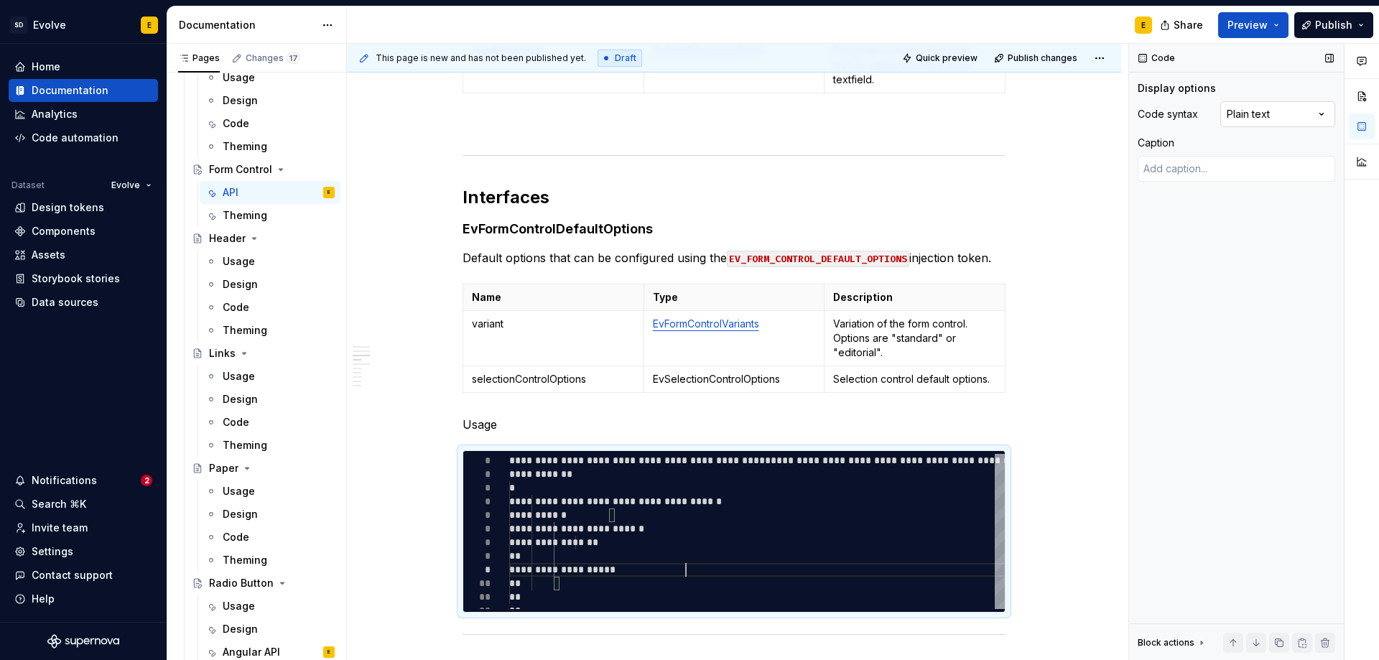
click at [1245, 106] on div "Comments Open comments No comments yet Select ‘Comment’ from the block context …" at bounding box center [1254, 352] width 250 height 617
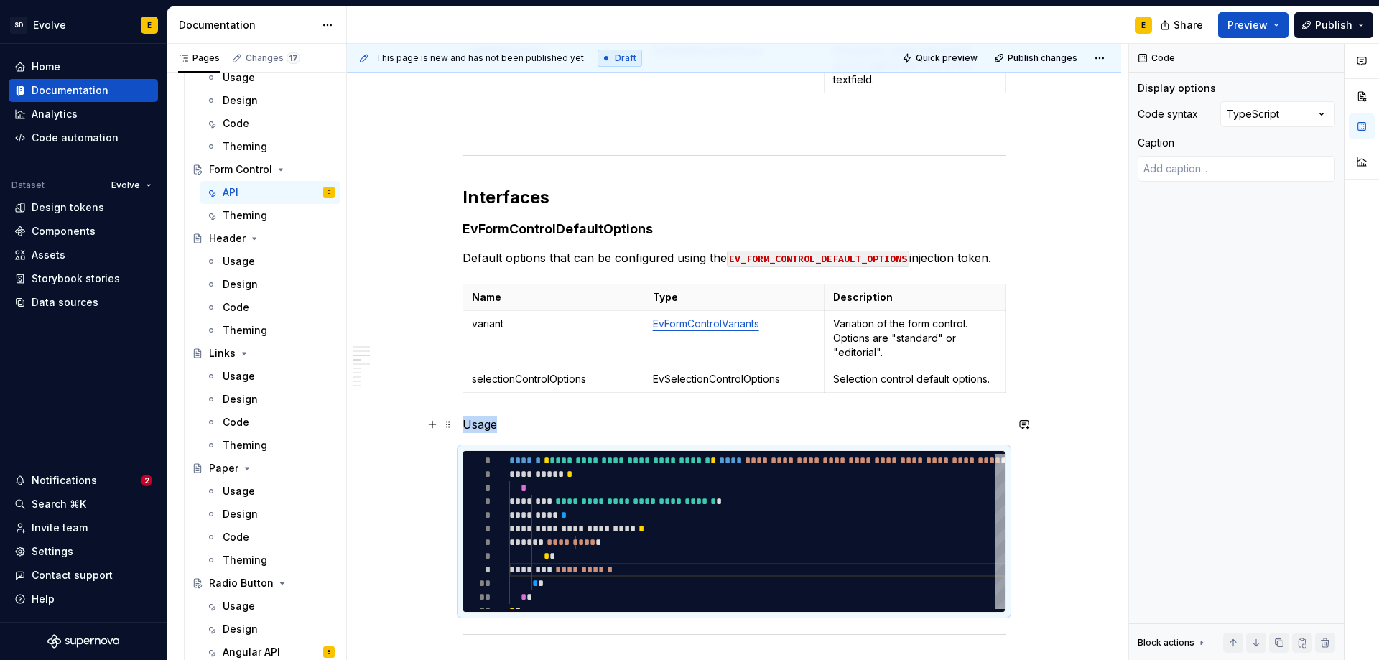
click at [505, 425] on p "Usage" at bounding box center [734, 424] width 543 height 17
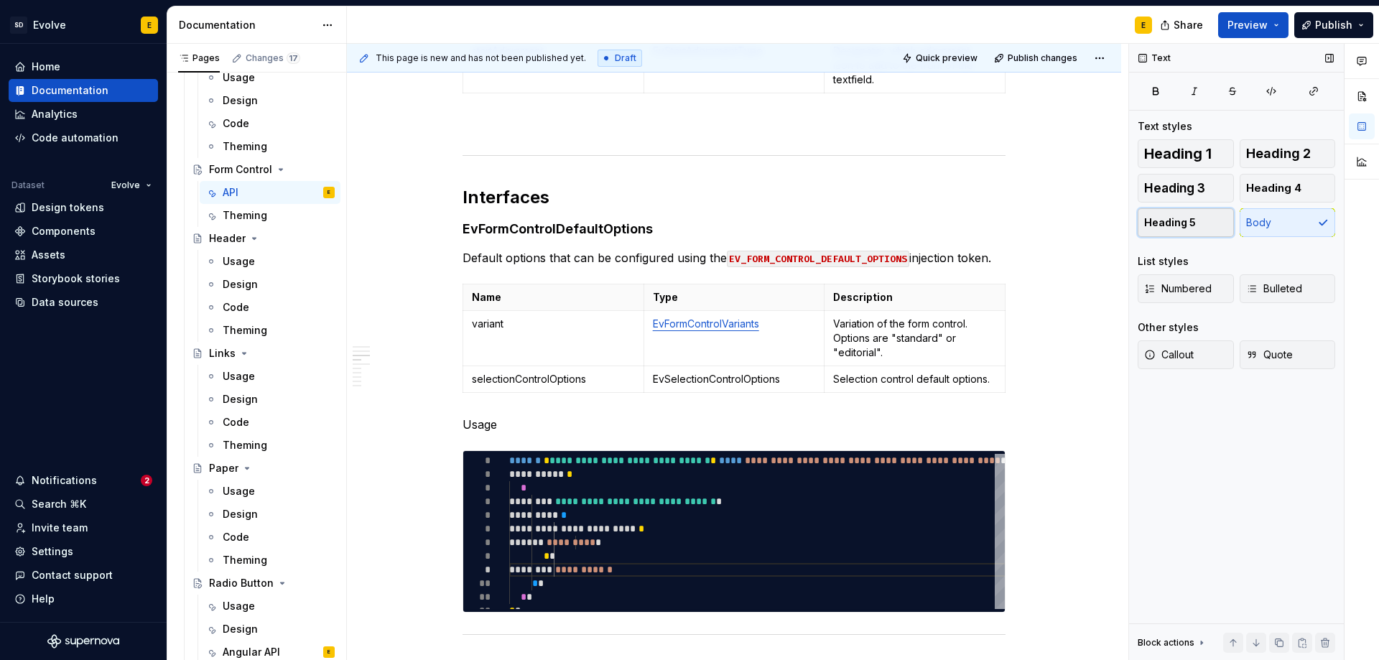
click at [1185, 215] on span "Heading 5" at bounding box center [1170, 222] width 52 height 14
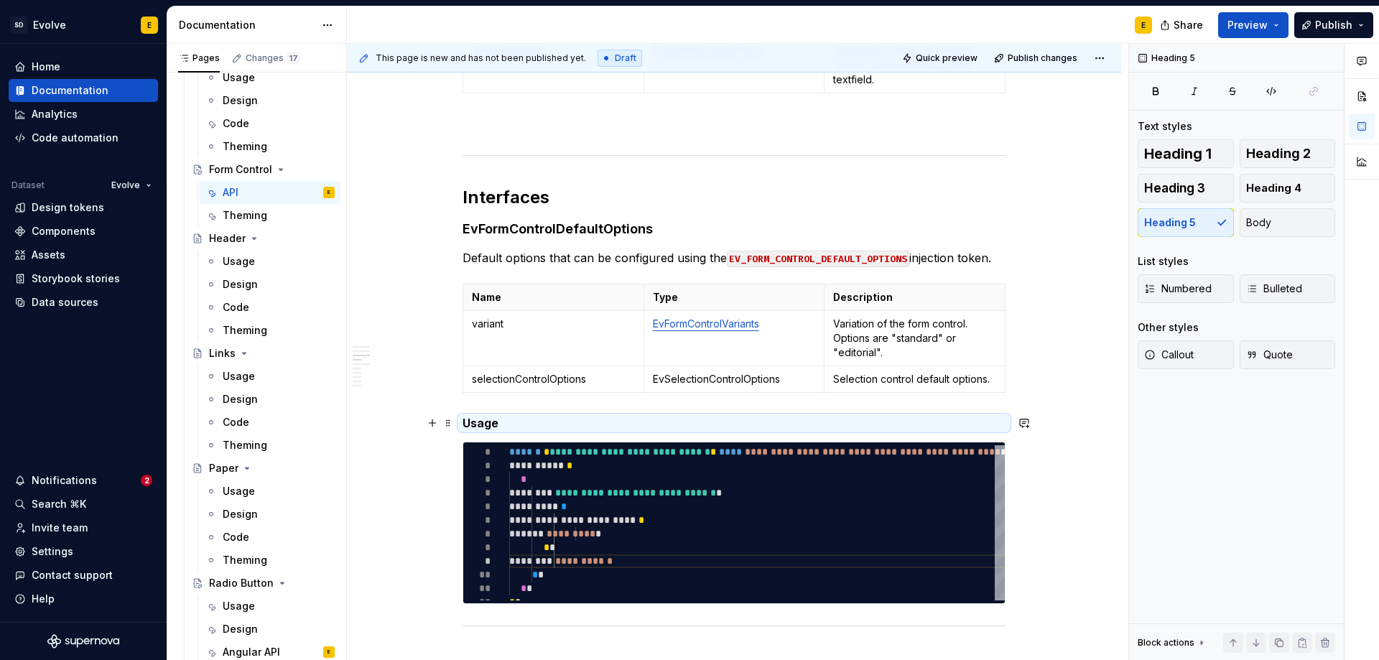
click at [542, 417] on h5 "Usage" at bounding box center [734, 423] width 543 height 14
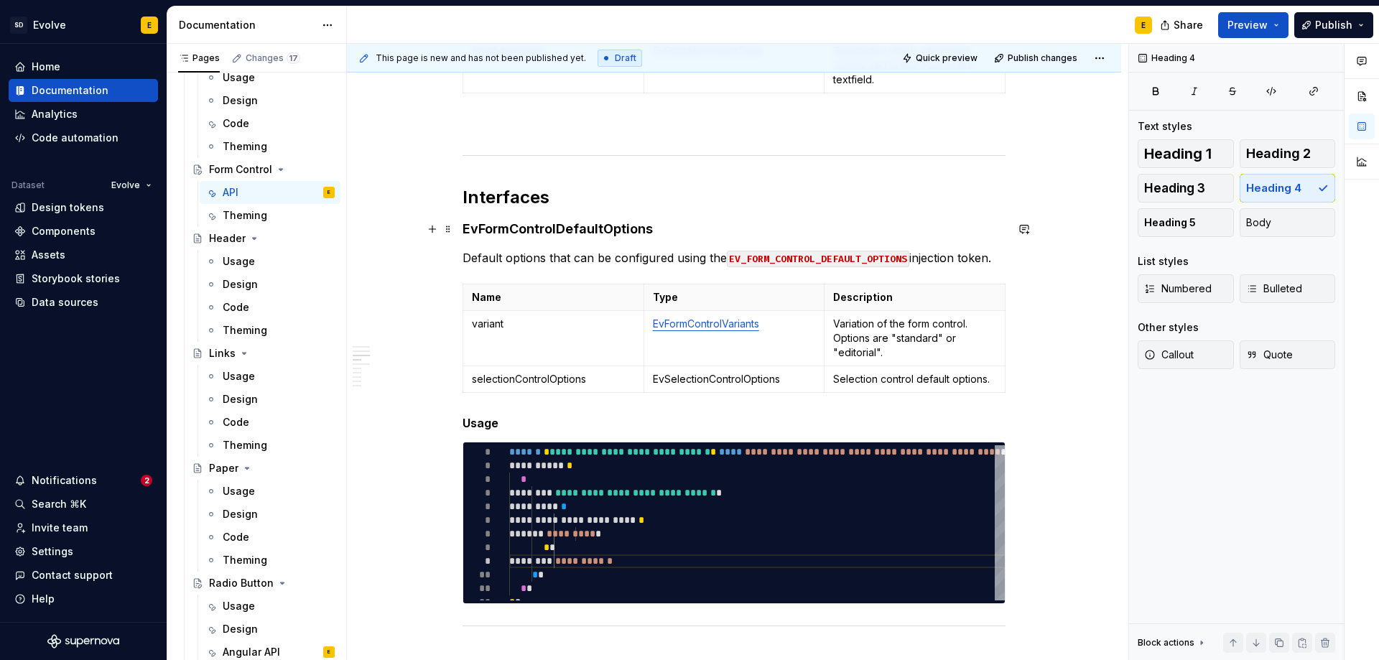
click at [669, 233] on h4 "EvFormControlDefaultOptions" at bounding box center [734, 228] width 543 height 17
click at [521, 429] on h5 "Usage" at bounding box center [734, 423] width 543 height 14
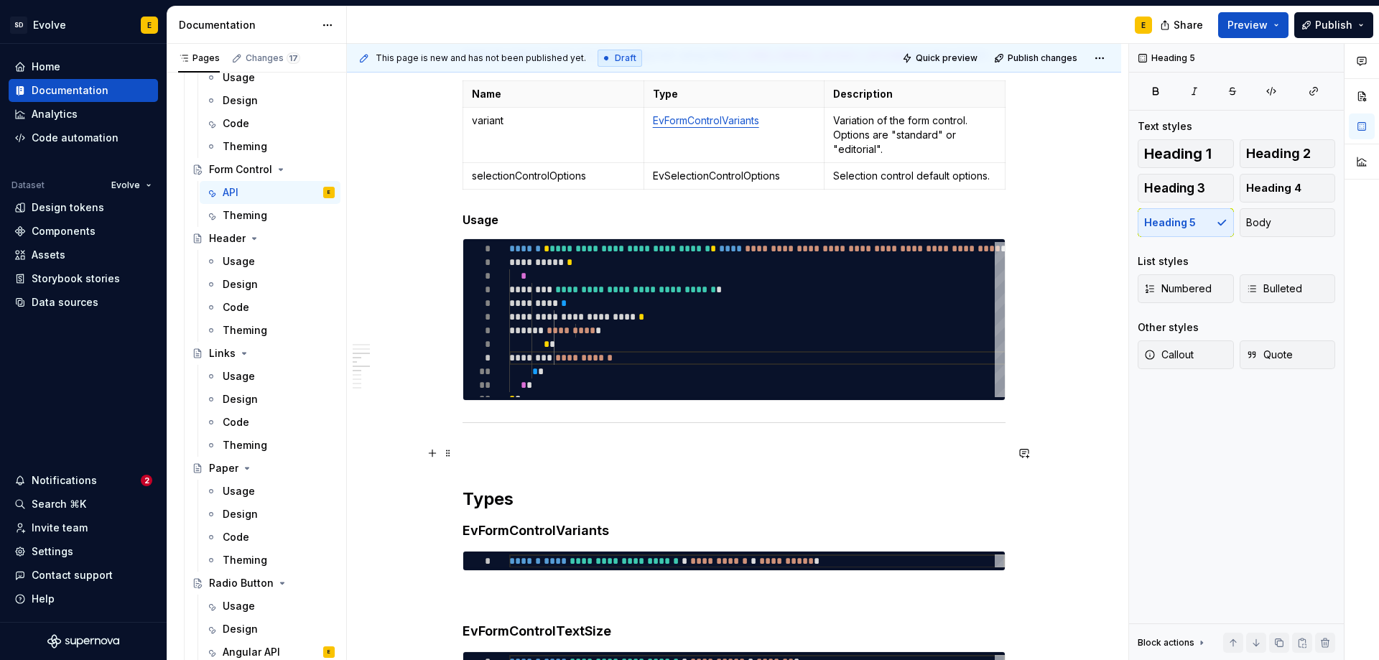
scroll to position [937, 0]
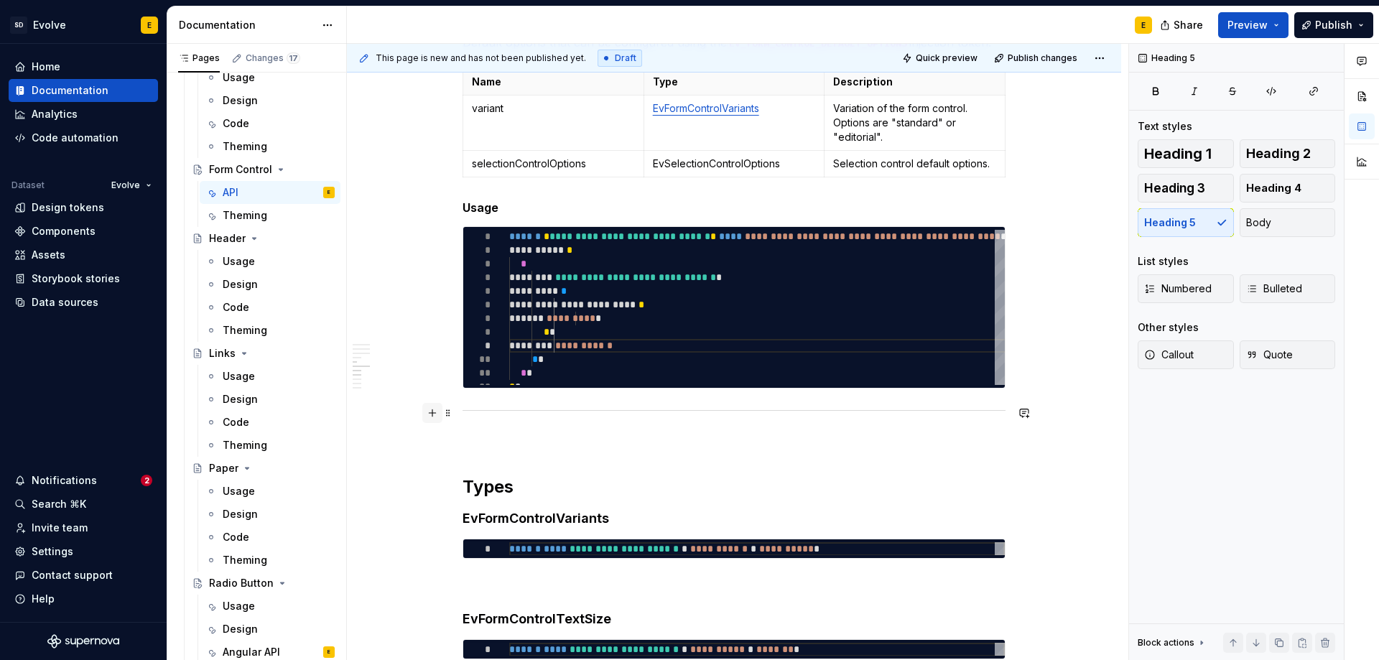
click at [434, 413] on button "button" at bounding box center [432, 413] width 20 height 20
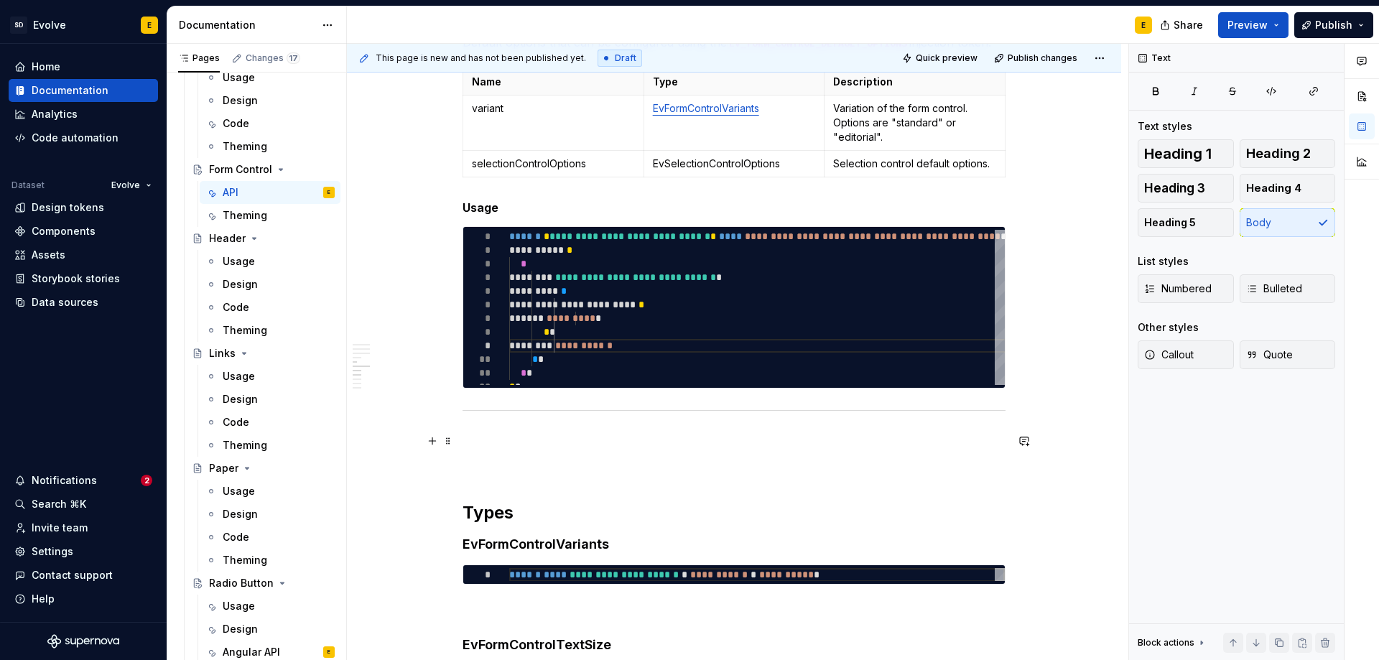
drag, startPoint x: 448, startPoint y: 409, endPoint x: 467, endPoint y: 437, distance: 34.3
drag, startPoint x: 448, startPoint y: 412, endPoint x: 465, endPoint y: 452, distance: 44.1
click at [448, 410] on span at bounding box center [447, 413] width 11 height 20
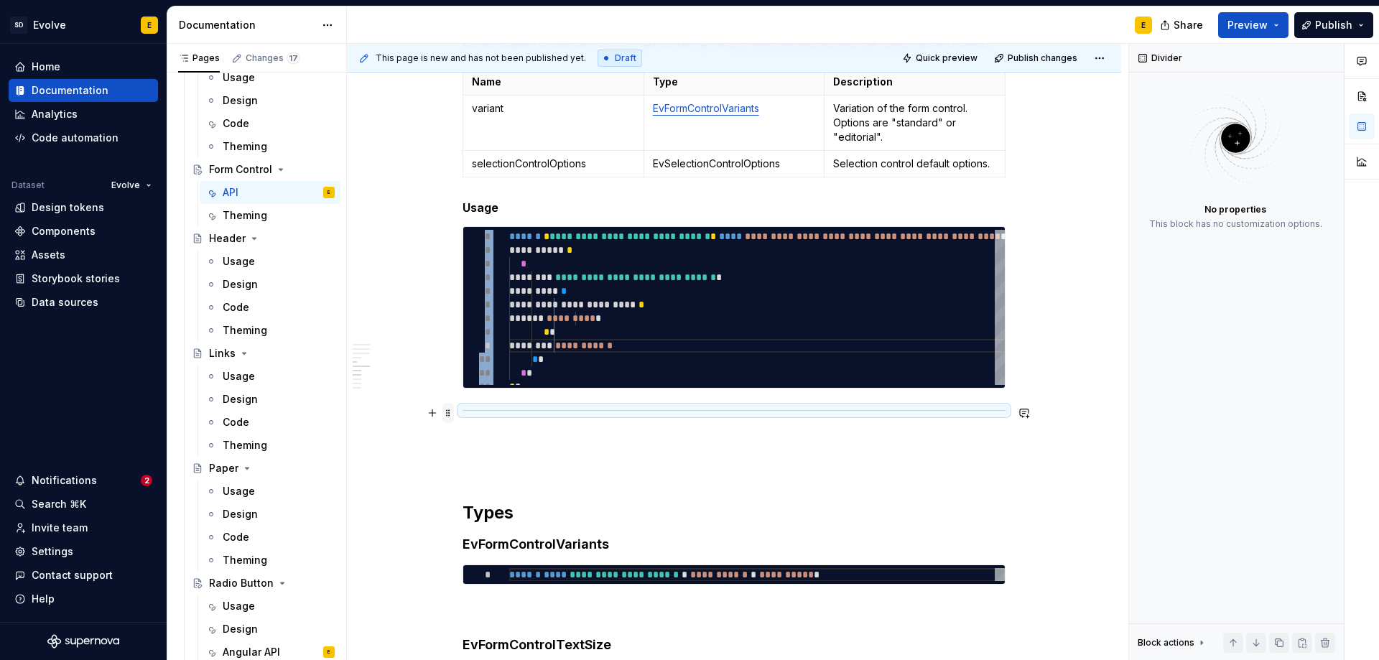
click at [450, 410] on span at bounding box center [447, 413] width 11 height 20
click at [452, 411] on span at bounding box center [447, 413] width 11 height 20
click at [481, 480] on div "Move down" at bounding box center [515, 481] width 93 height 14
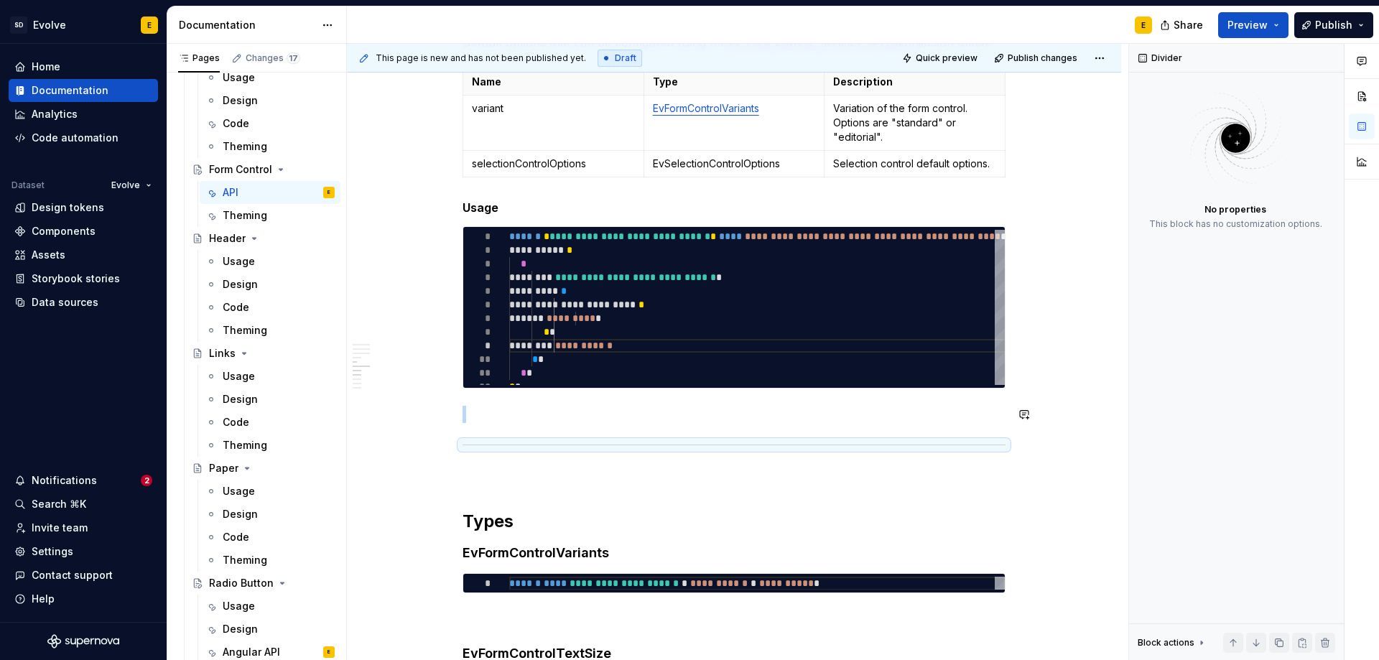
click at [506, 405] on div "**********" at bounding box center [734, 231] width 543 height 1770
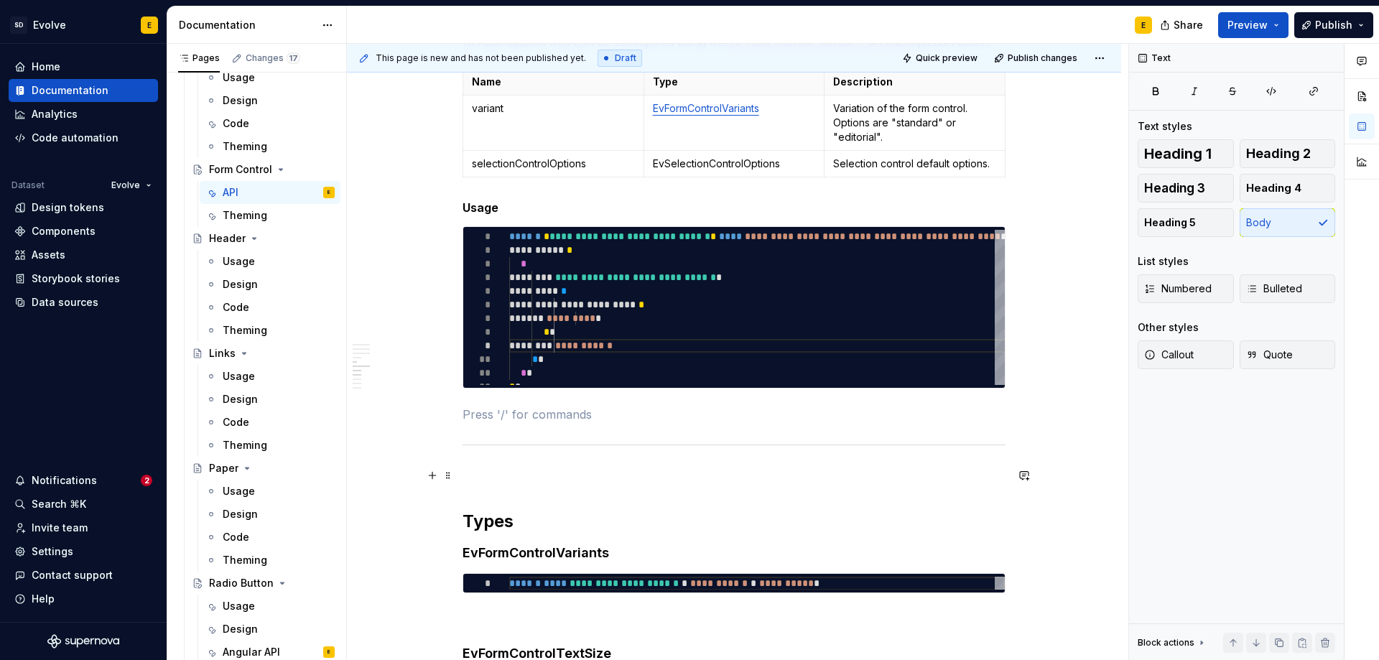
click at [501, 482] on p at bounding box center [734, 475] width 543 height 17
click at [521, 422] on p at bounding box center [734, 414] width 543 height 17
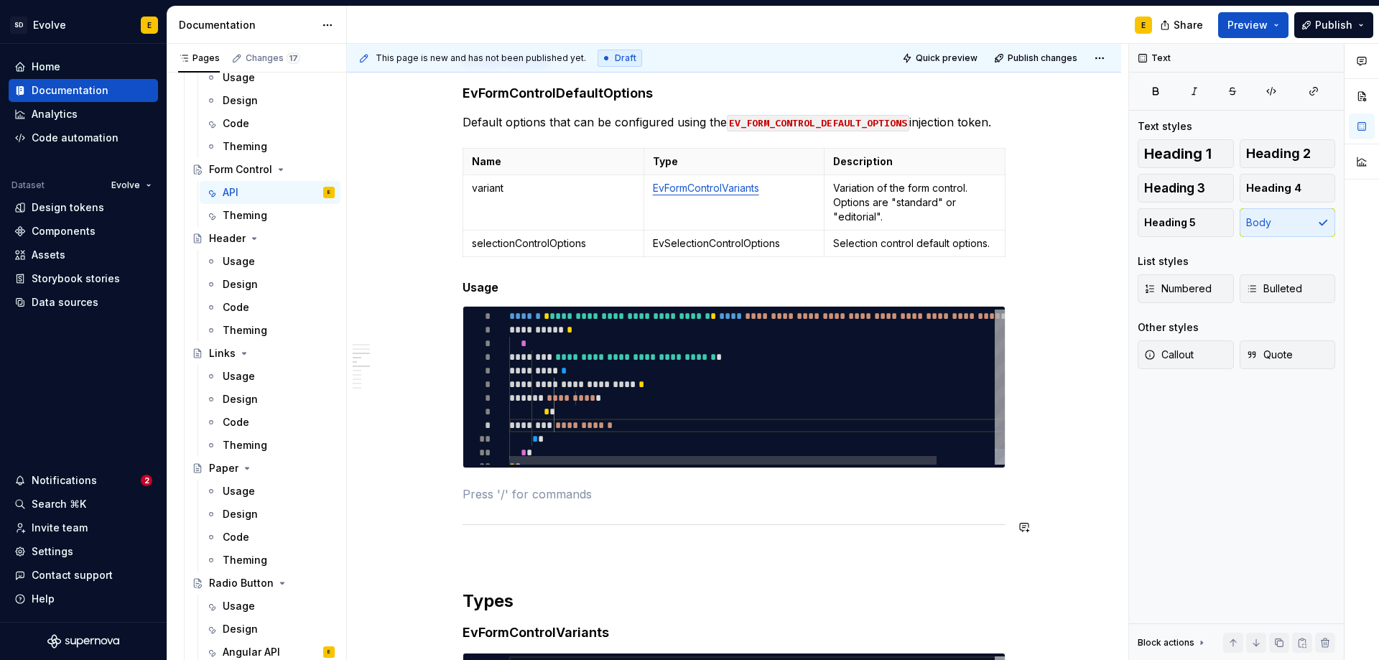
scroll to position [794, 0]
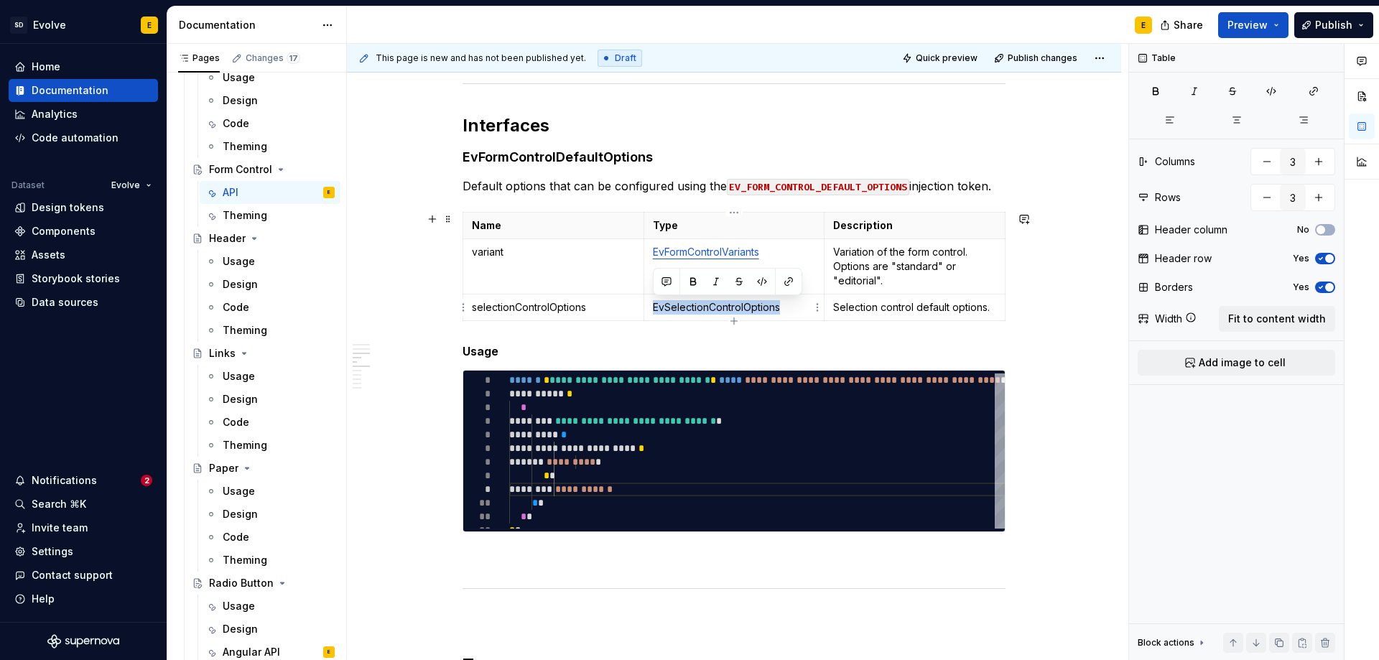
drag, startPoint x: 784, startPoint y: 310, endPoint x: 652, endPoint y: 312, distance: 131.4
click at [653, 312] on p "EvSelectionControlOptions" at bounding box center [734, 307] width 163 height 14
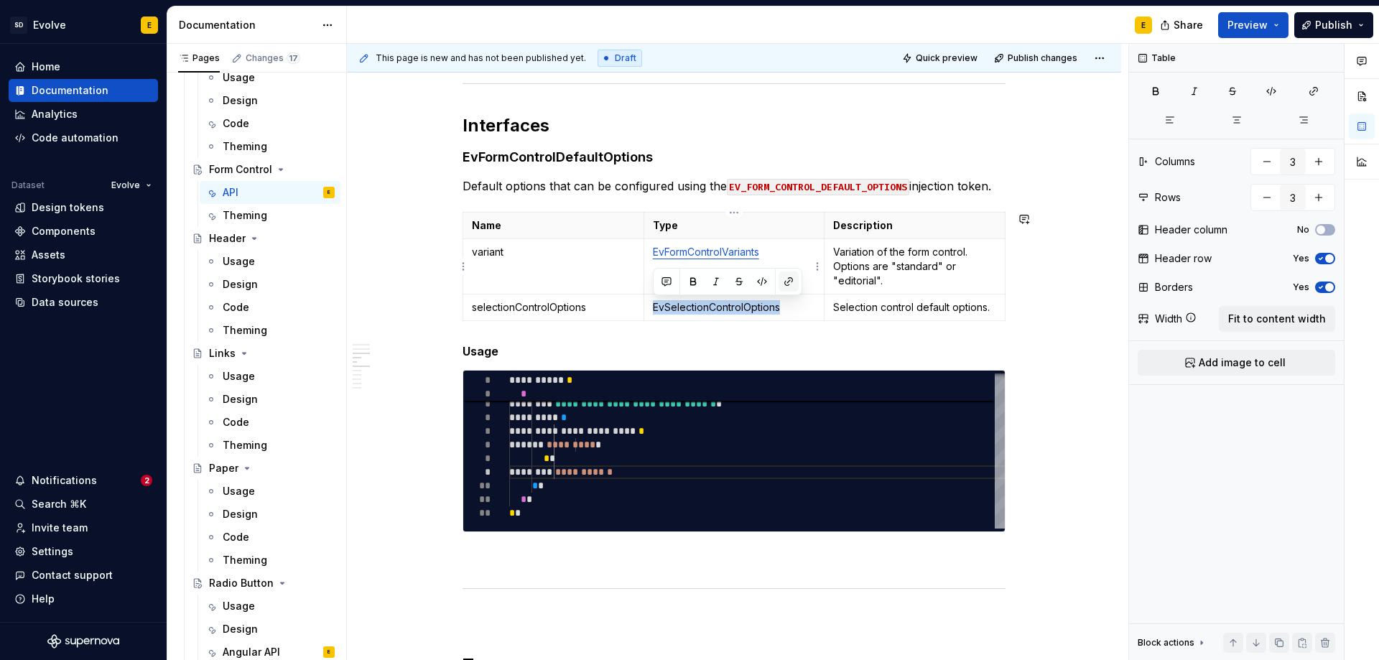
click at [783, 284] on button "button" at bounding box center [789, 281] width 20 height 20
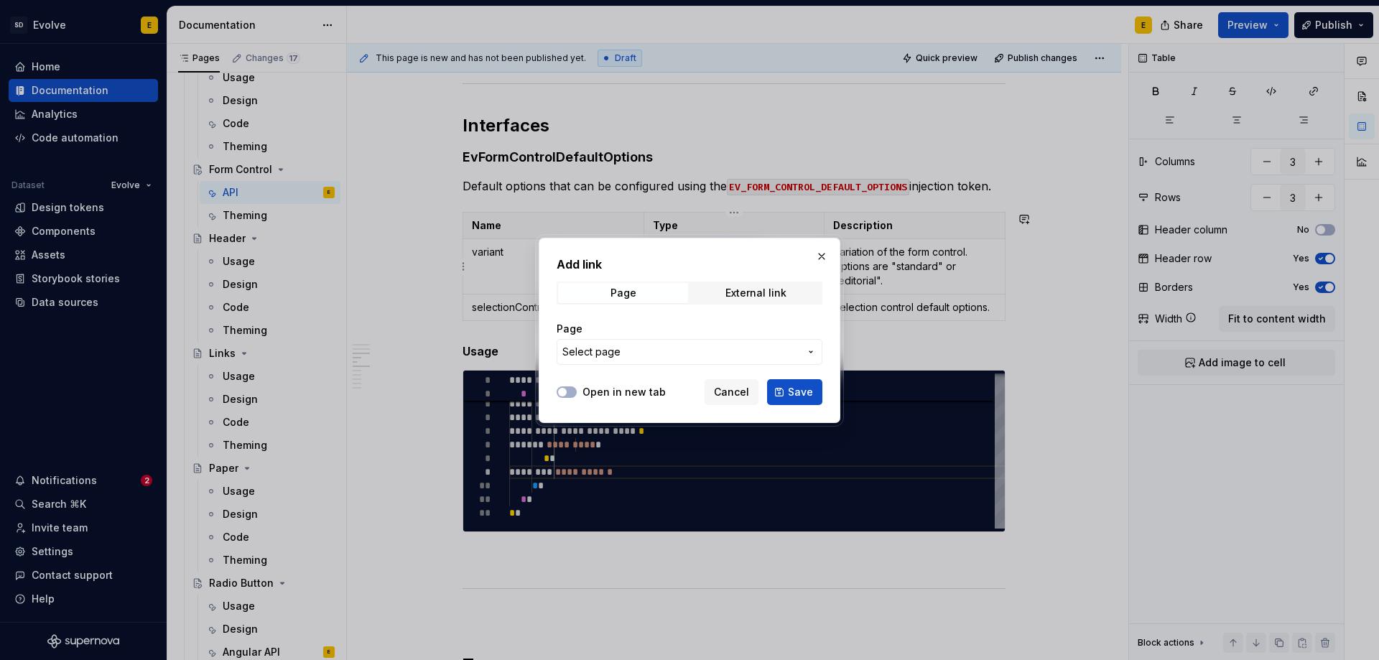
click at [633, 348] on span "Select page" at bounding box center [680, 352] width 237 height 14
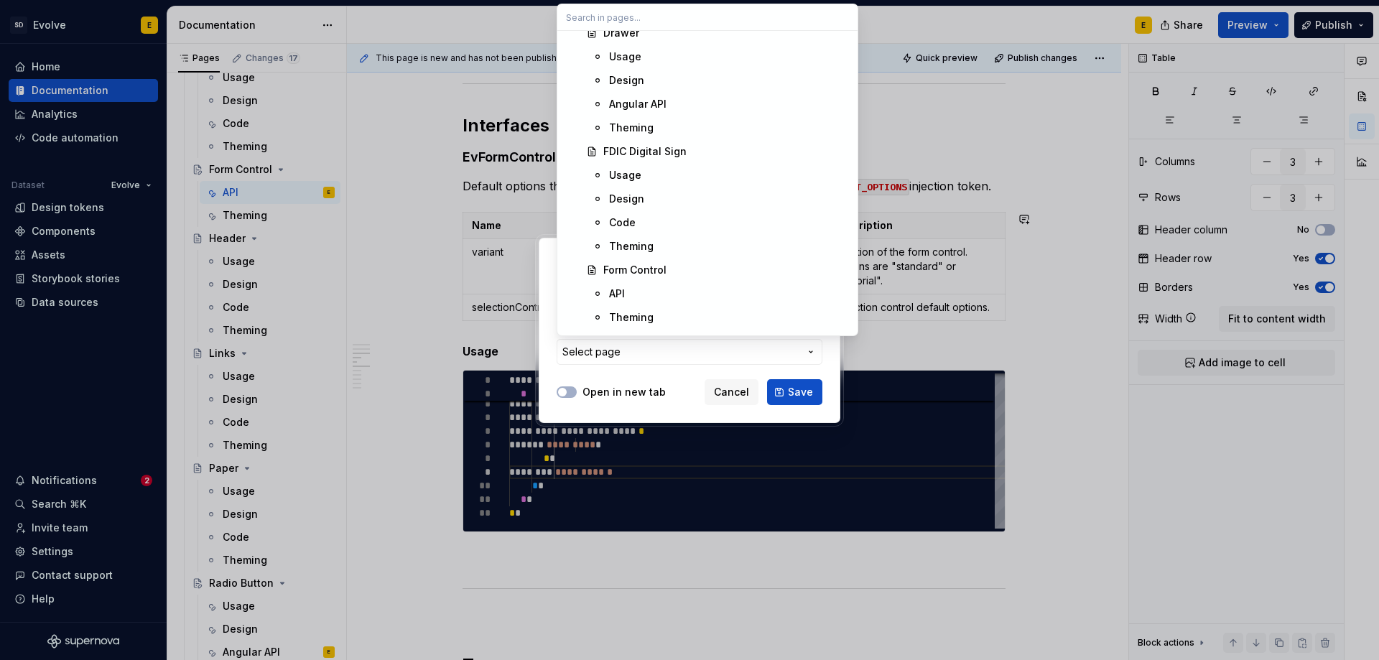
scroll to position [1436, 0]
click at [631, 220] on div "API" at bounding box center [729, 220] width 240 height 14
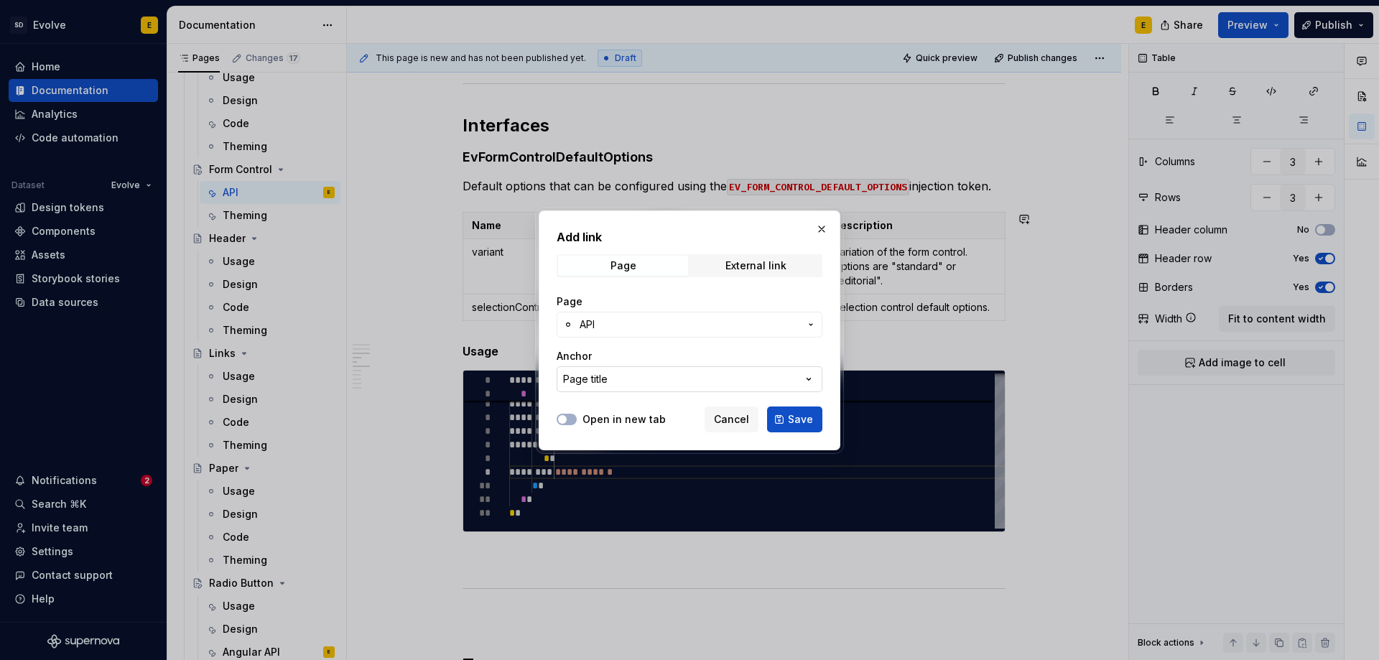
click at [659, 379] on button "Page title" at bounding box center [690, 379] width 266 height 26
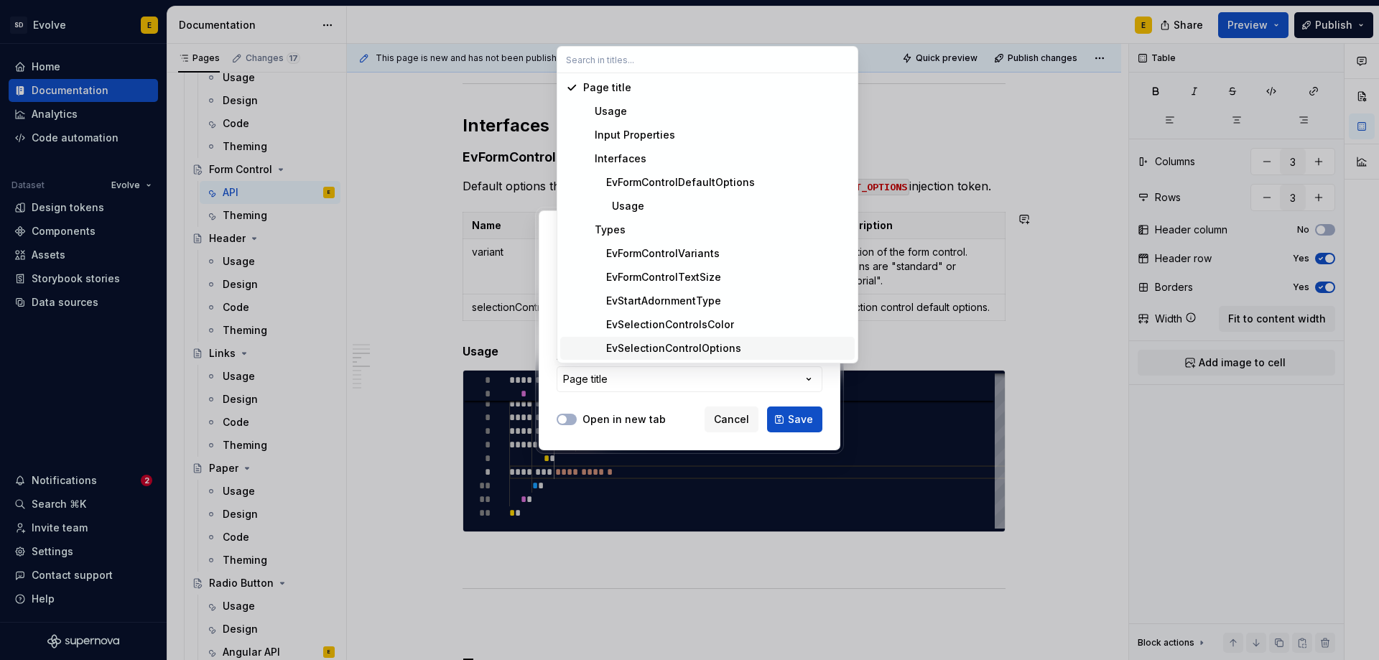
click at [674, 342] on div "EvSelectionControlOptions" at bounding box center [662, 348] width 158 height 14
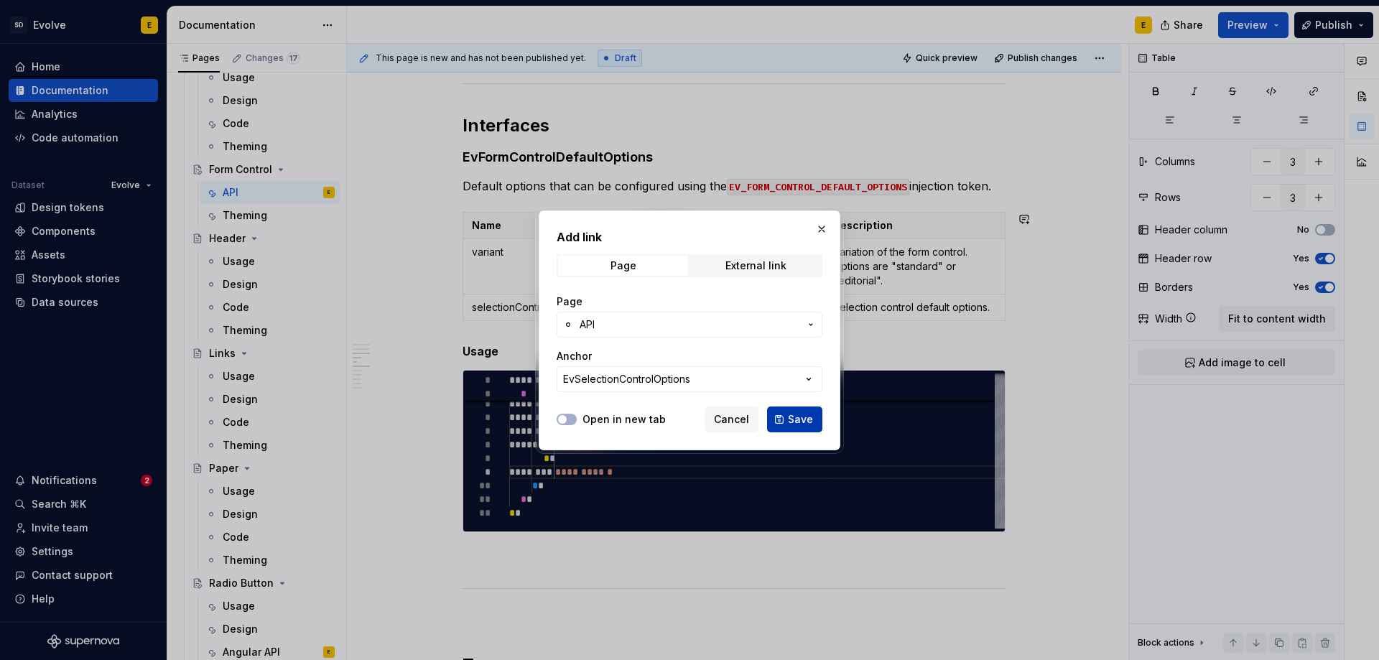
click at [789, 413] on span "Save" at bounding box center [800, 419] width 25 height 14
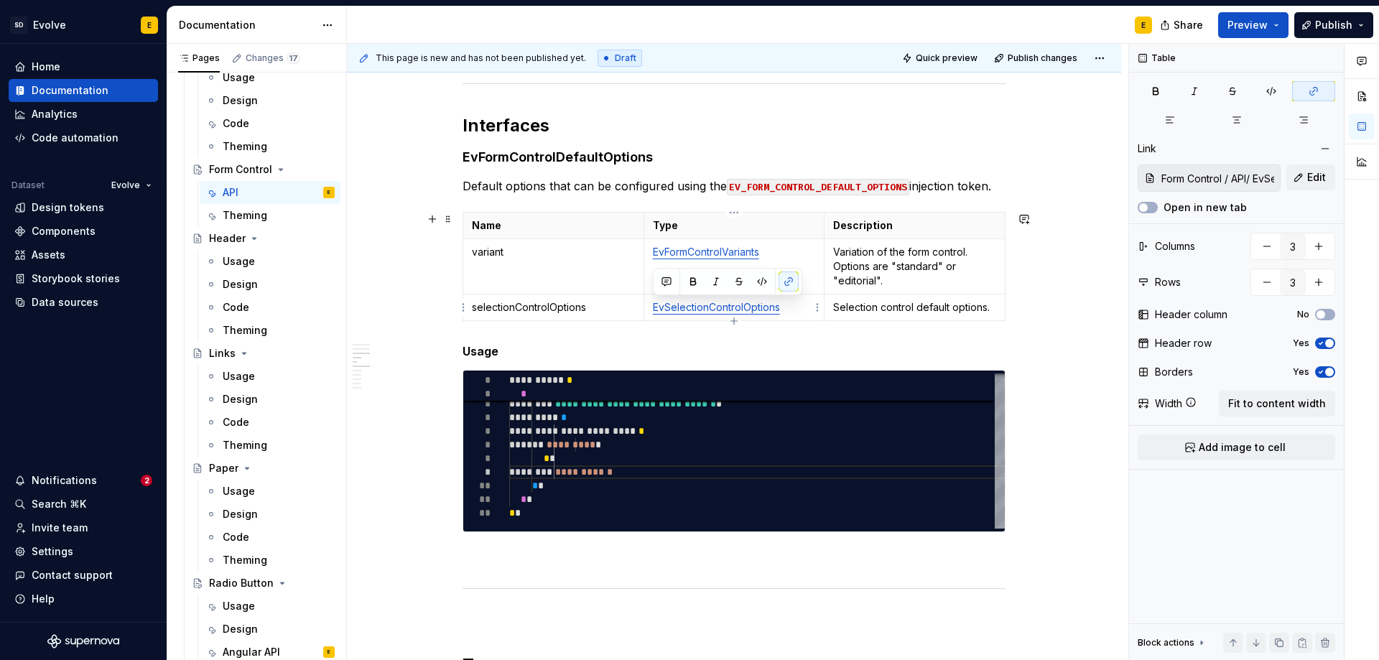
click at [807, 312] on p "EvSelectionControlOptions" at bounding box center [734, 307] width 163 height 14
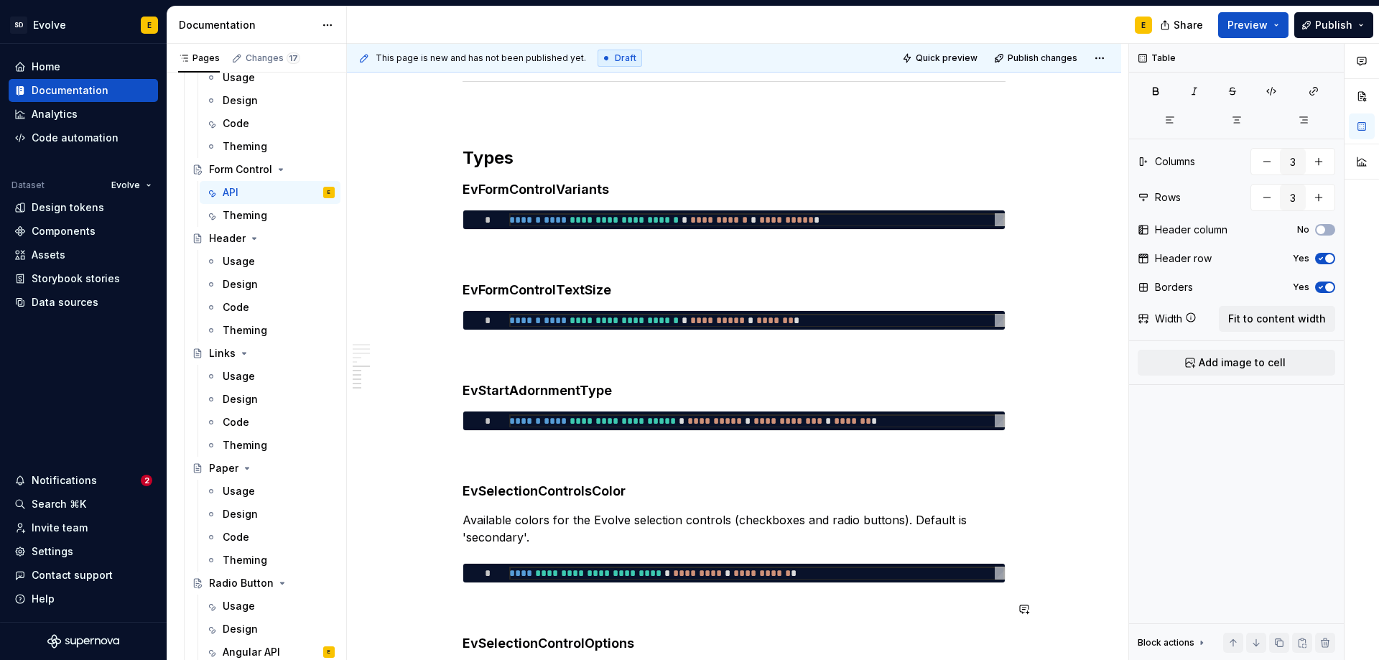
scroll to position [1296, 0]
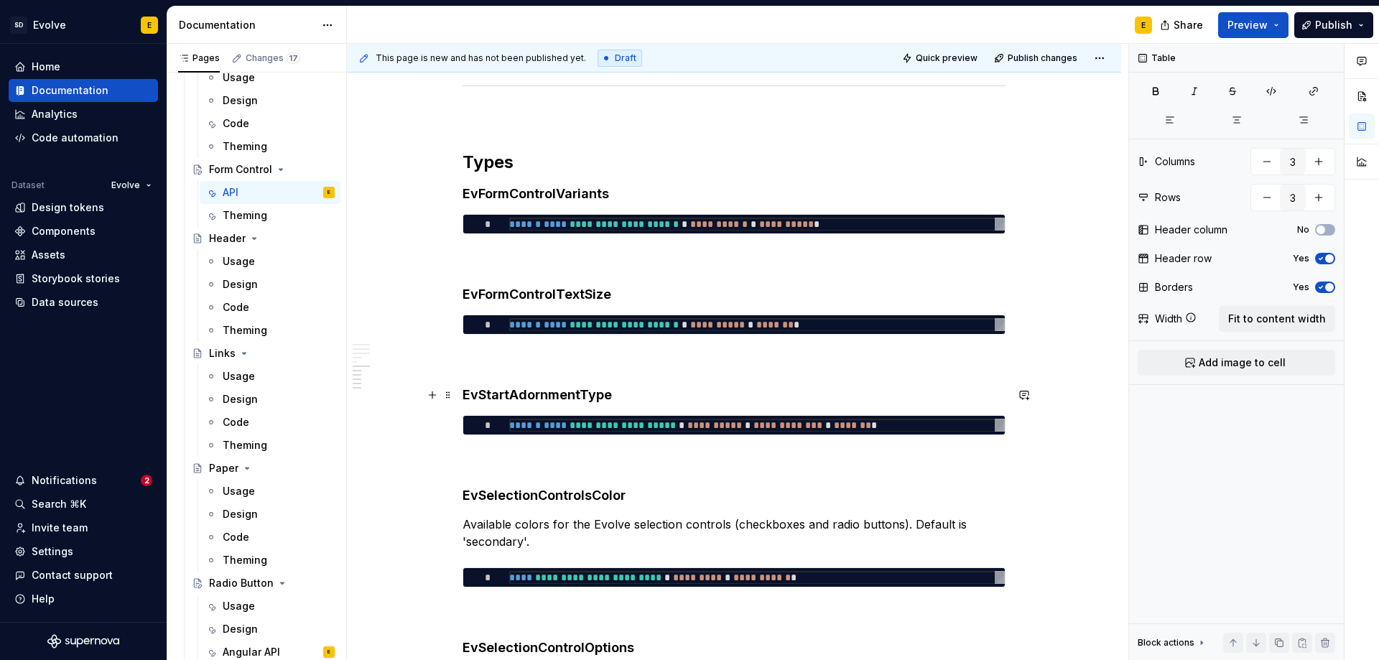
click at [648, 393] on h4 "EvStartAdornmentType" at bounding box center [734, 394] width 543 height 17
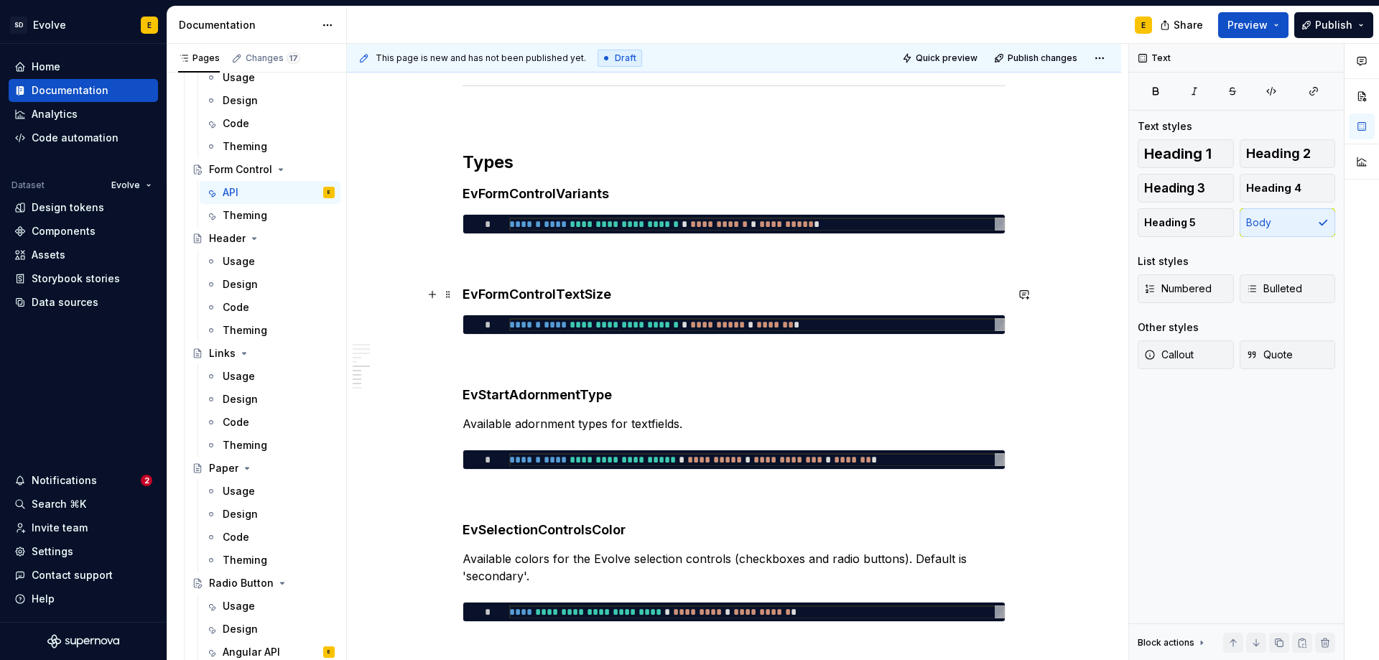
click at [626, 292] on h4 "EvFormControlTextSize" at bounding box center [734, 294] width 543 height 17
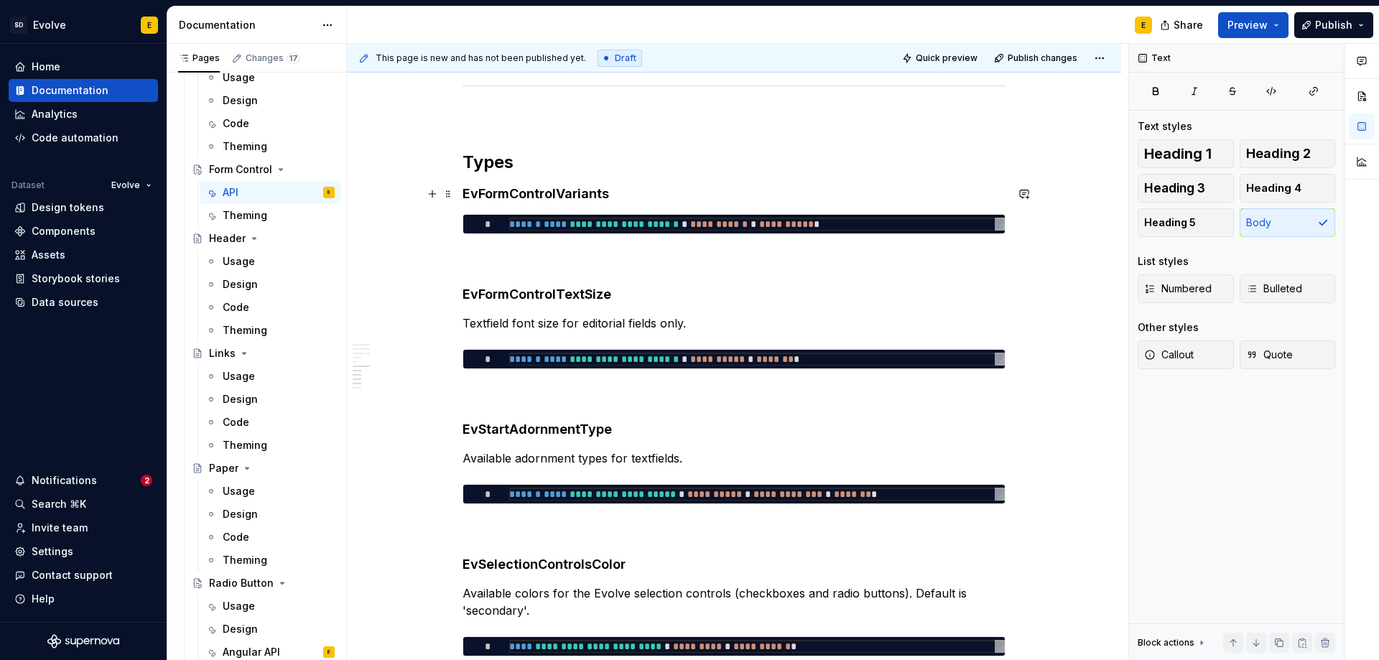
click at [622, 200] on h4 "EvFormControlVariants" at bounding box center [734, 193] width 543 height 17
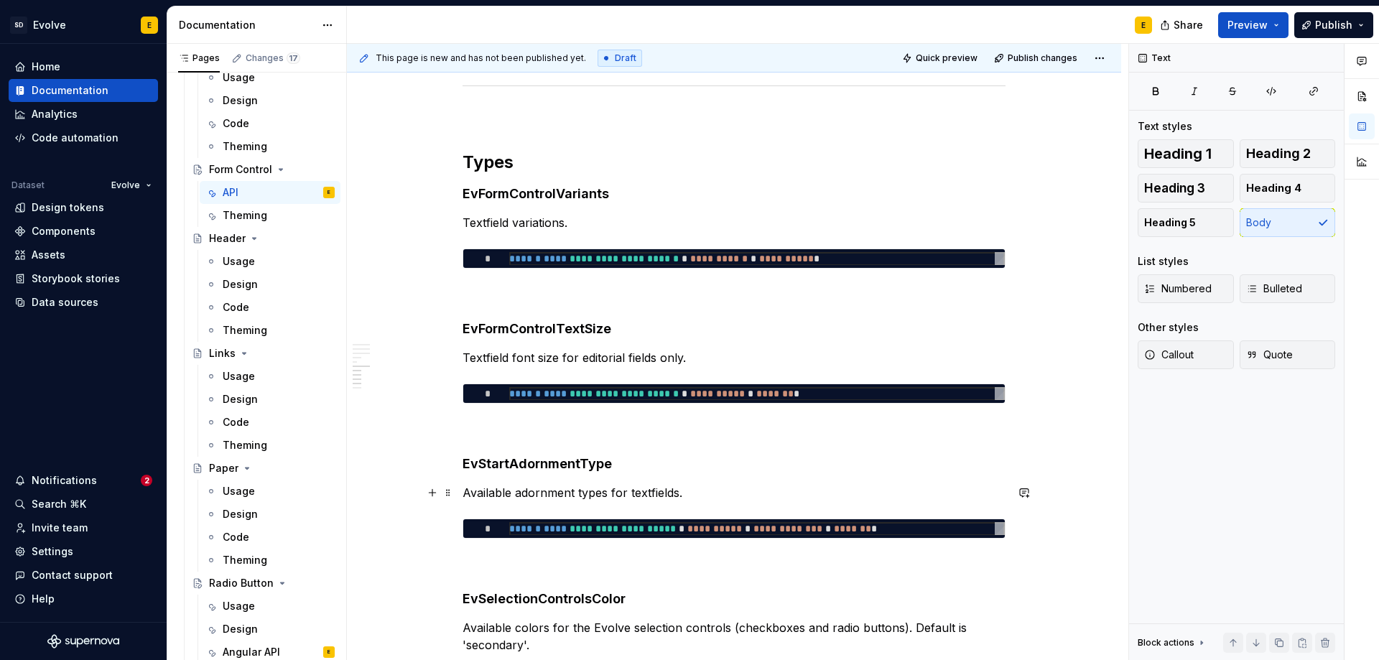
click at [688, 500] on p "Available adornment types for textfields." at bounding box center [734, 492] width 543 height 17
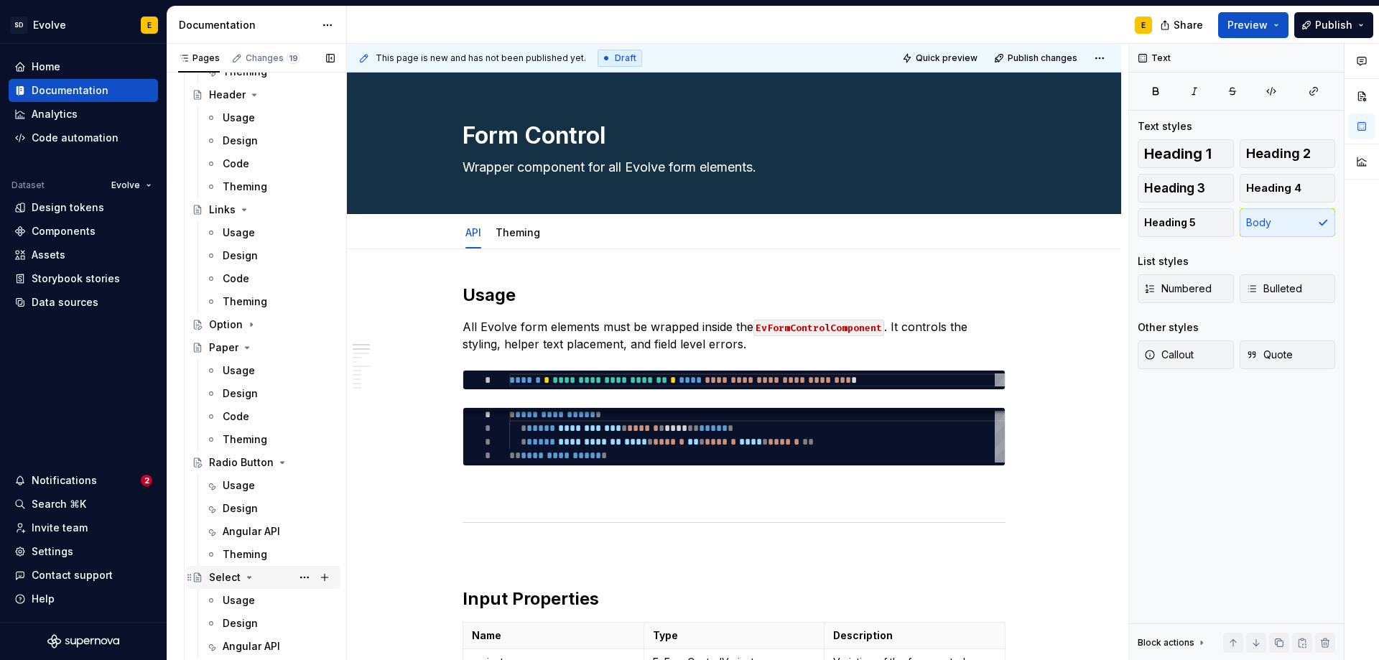
scroll to position [1678, 0]
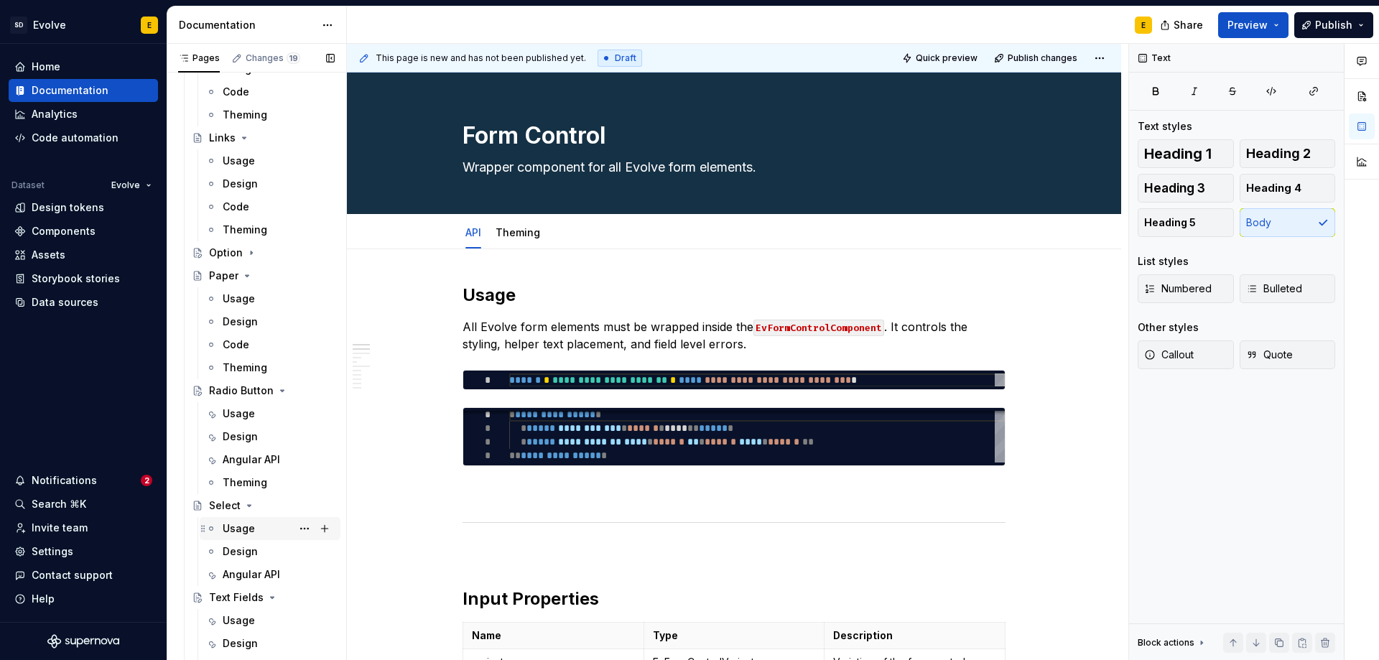
click at [236, 529] on div "Usage" at bounding box center [239, 528] width 32 height 14
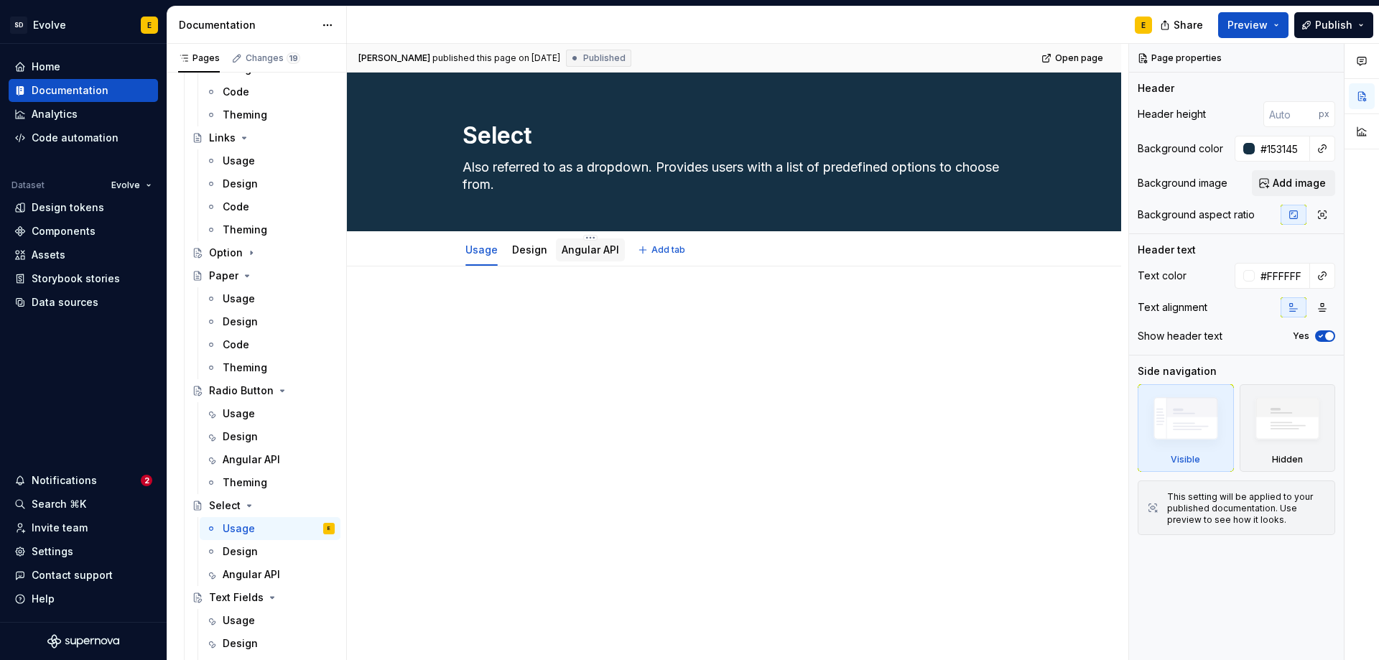
click at [588, 251] on link "Angular API" at bounding box center [590, 249] width 57 height 12
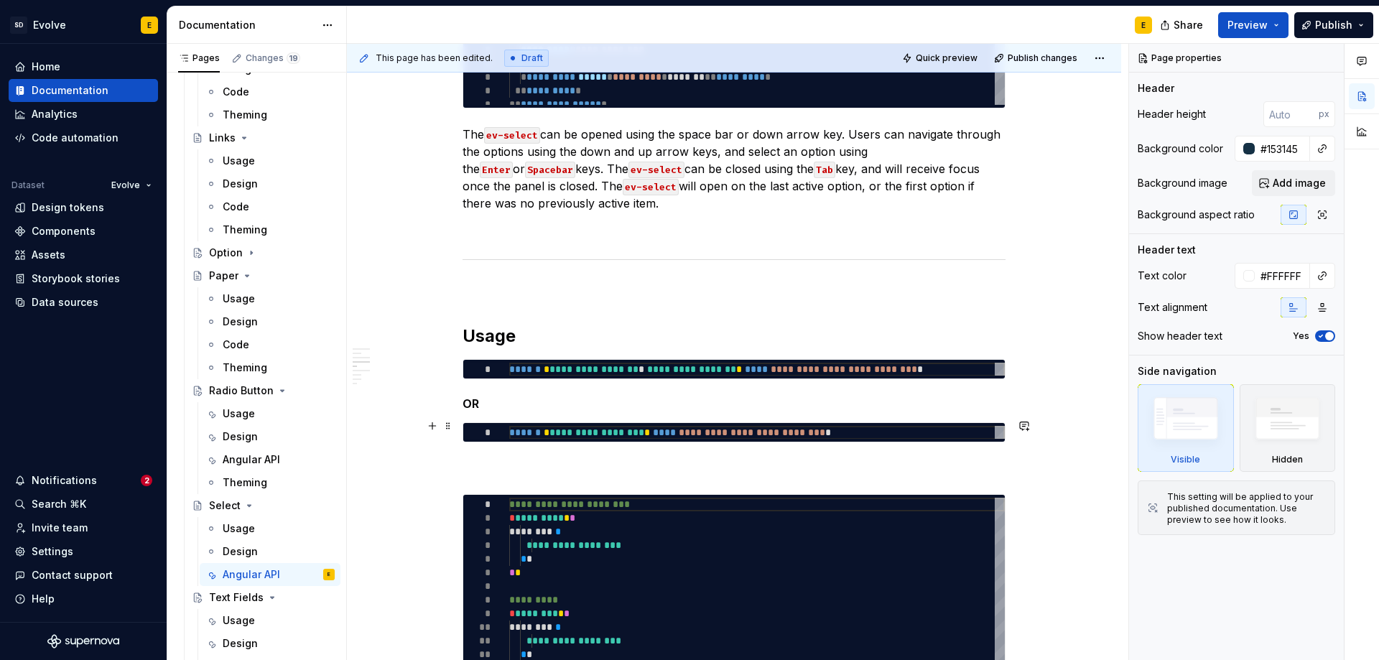
scroll to position [1939, 0]
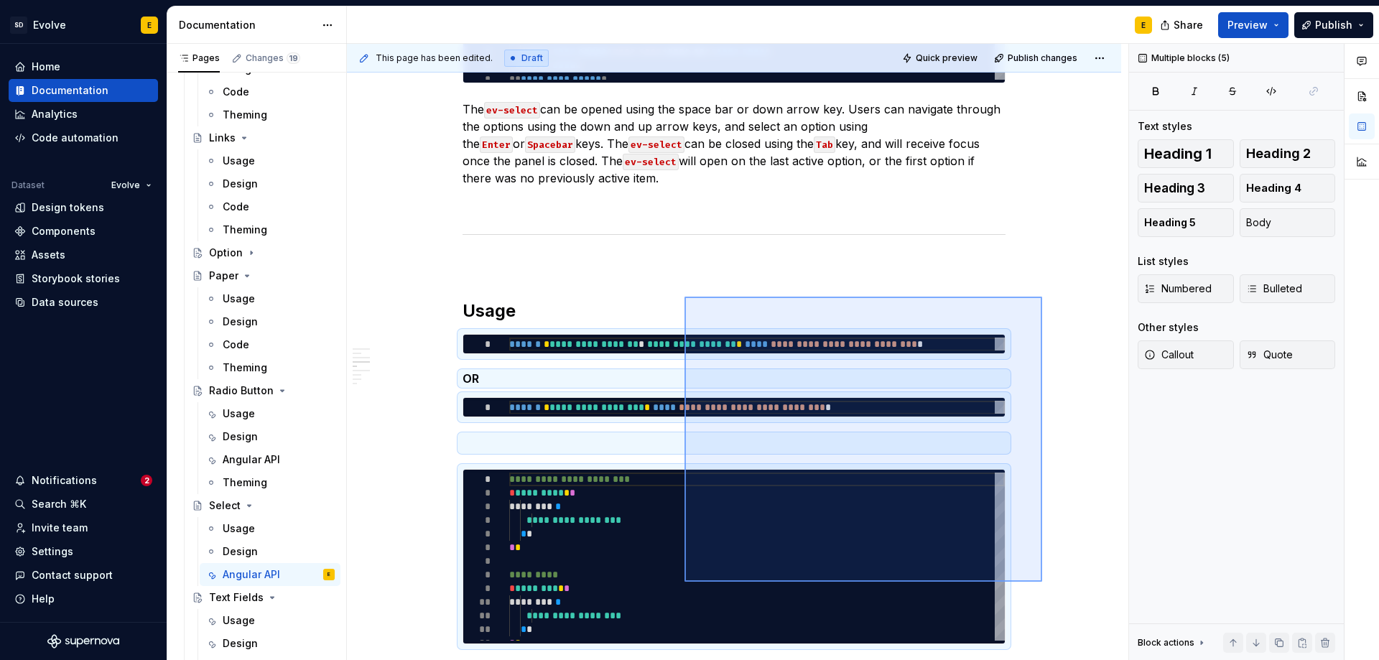
drag, startPoint x: 1042, startPoint y: 582, endPoint x: 684, endPoint y: 297, distance: 457.4
click at [684, 297] on div "**********" at bounding box center [737, 352] width 781 height 617
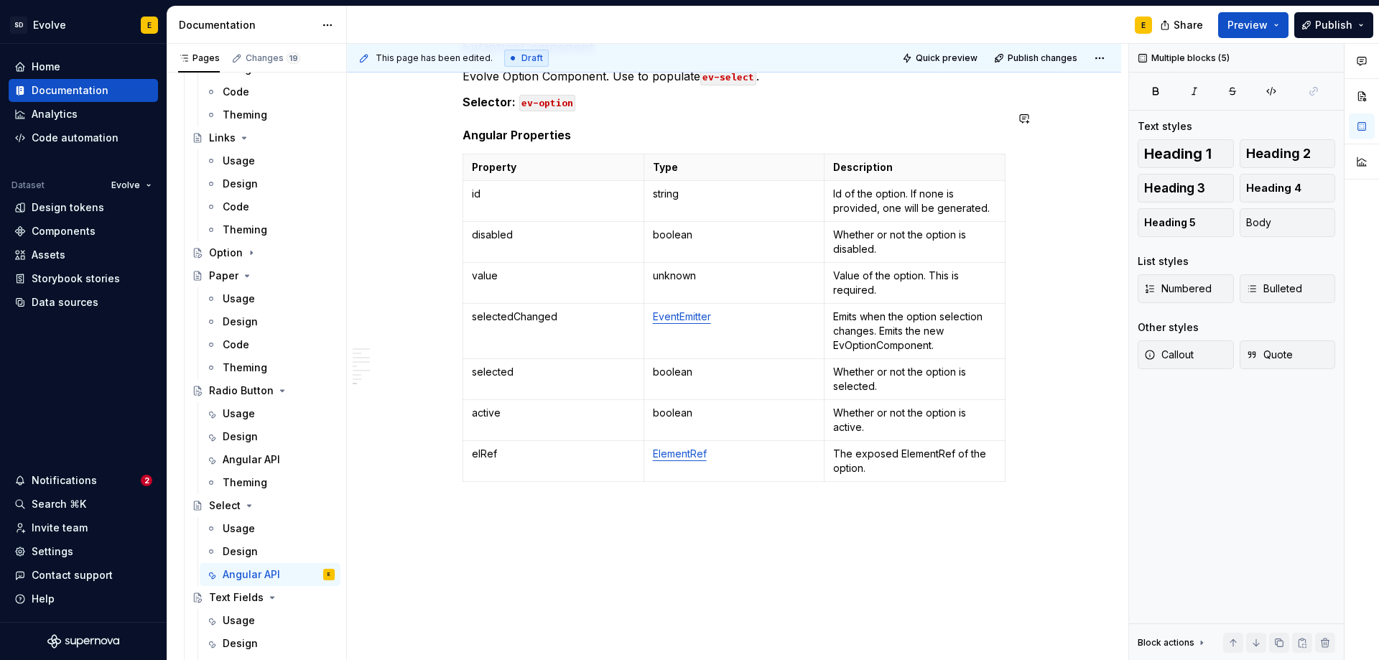
scroll to position [2528, 0]
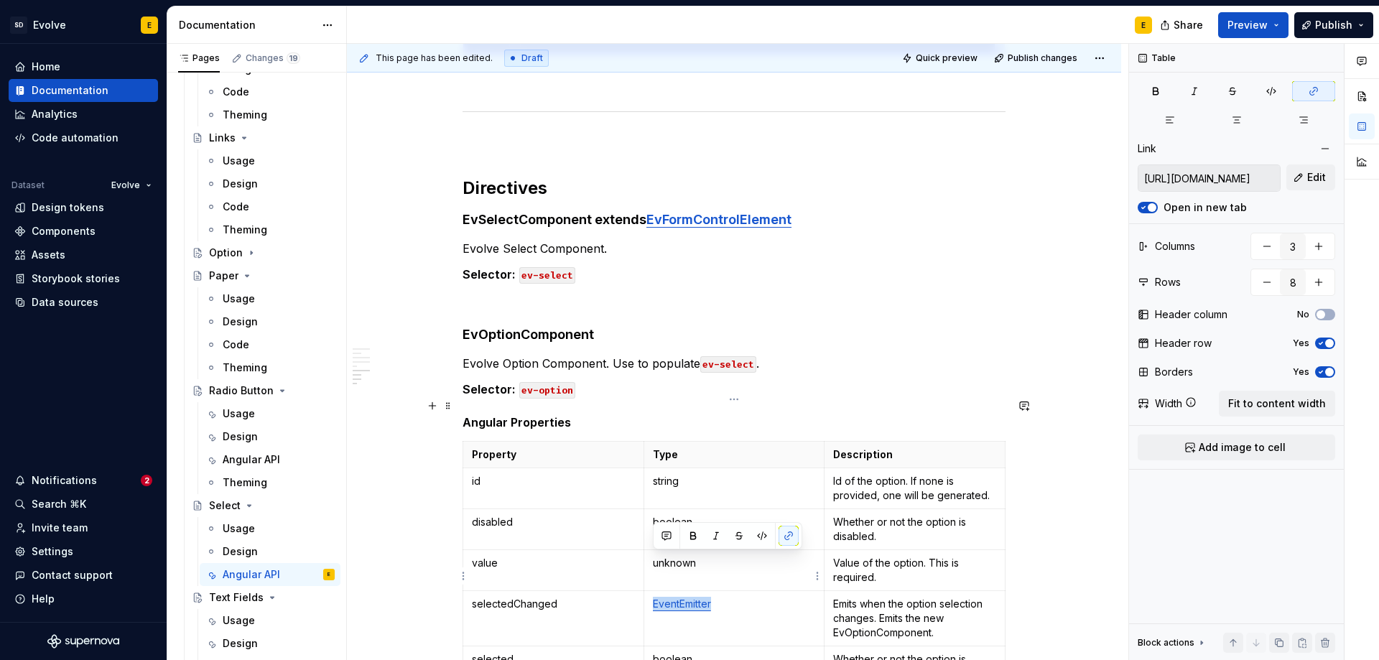
drag, startPoint x: 728, startPoint y: 559, endPoint x: 649, endPoint y: 564, distance: 79.8
click at [649, 591] on td "EventEmitter" at bounding box center [734, 618] width 181 height 55
copy link "EventEmitter"
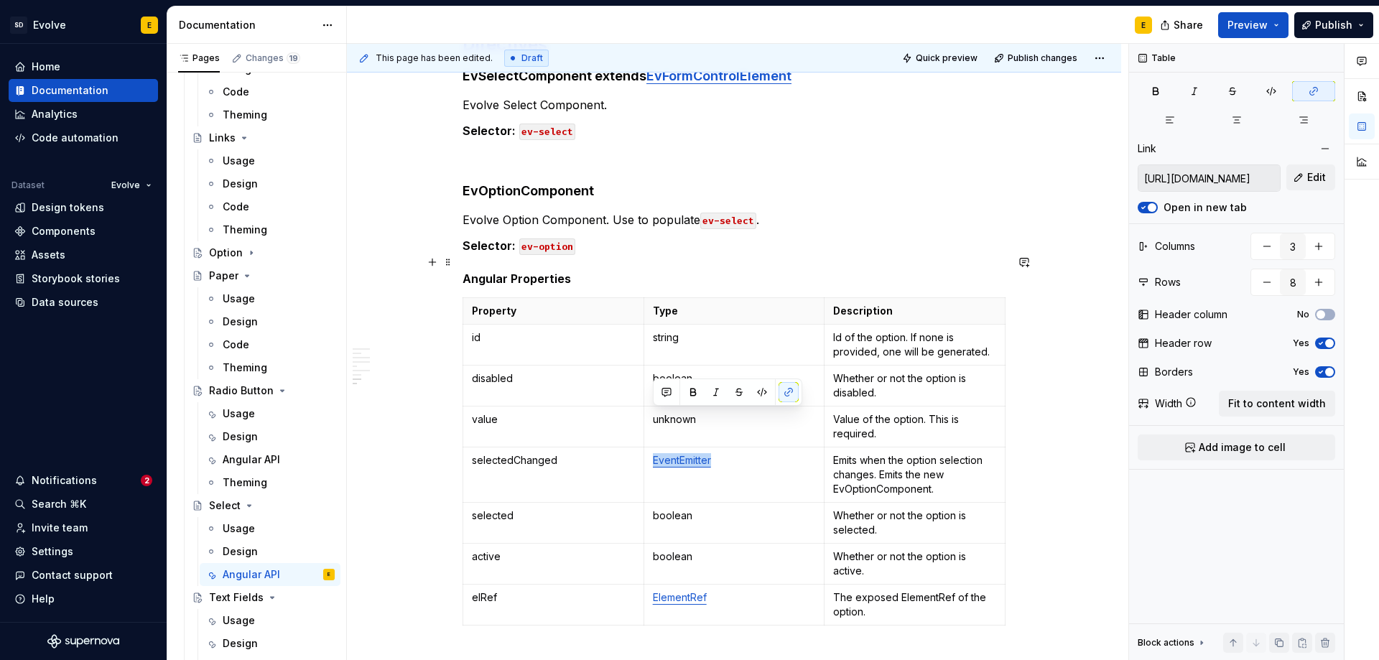
scroll to position [2744, 0]
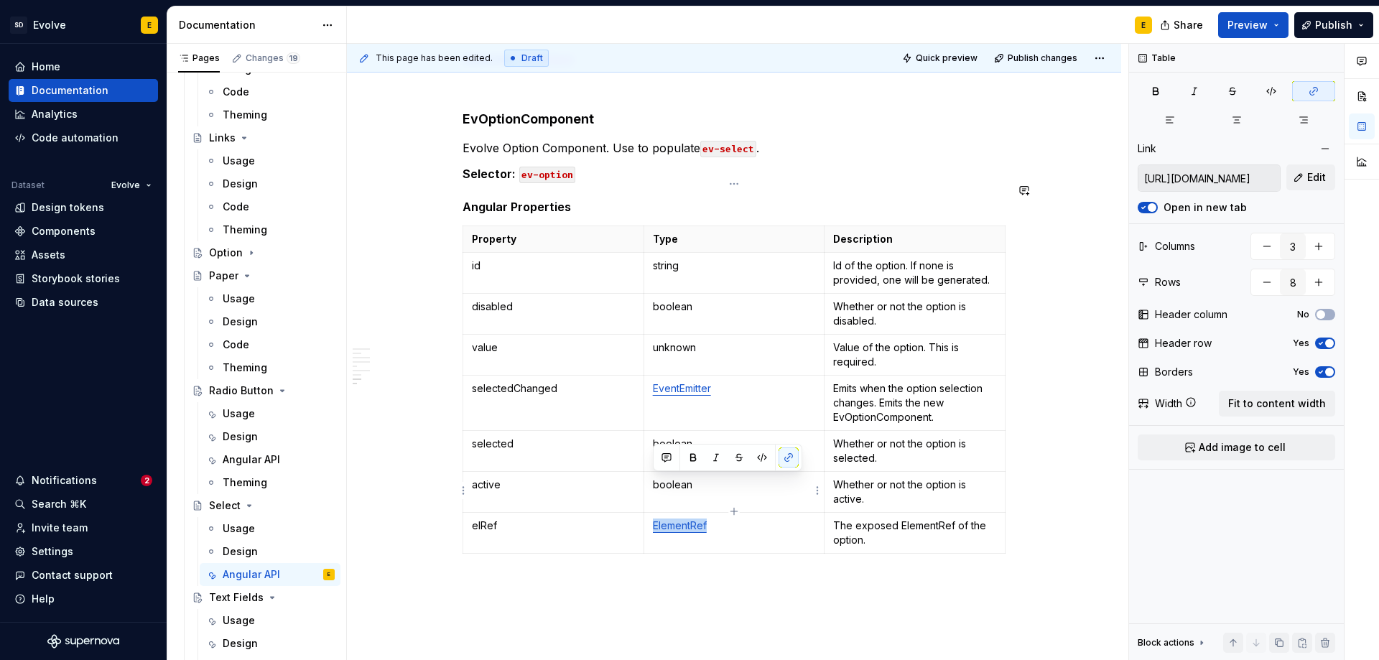
drag, startPoint x: 676, startPoint y: 486, endPoint x: 649, endPoint y: 488, distance: 26.7
click at [649, 513] on td "ElementRef" at bounding box center [734, 533] width 181 height 41
copy link "ElementRef"
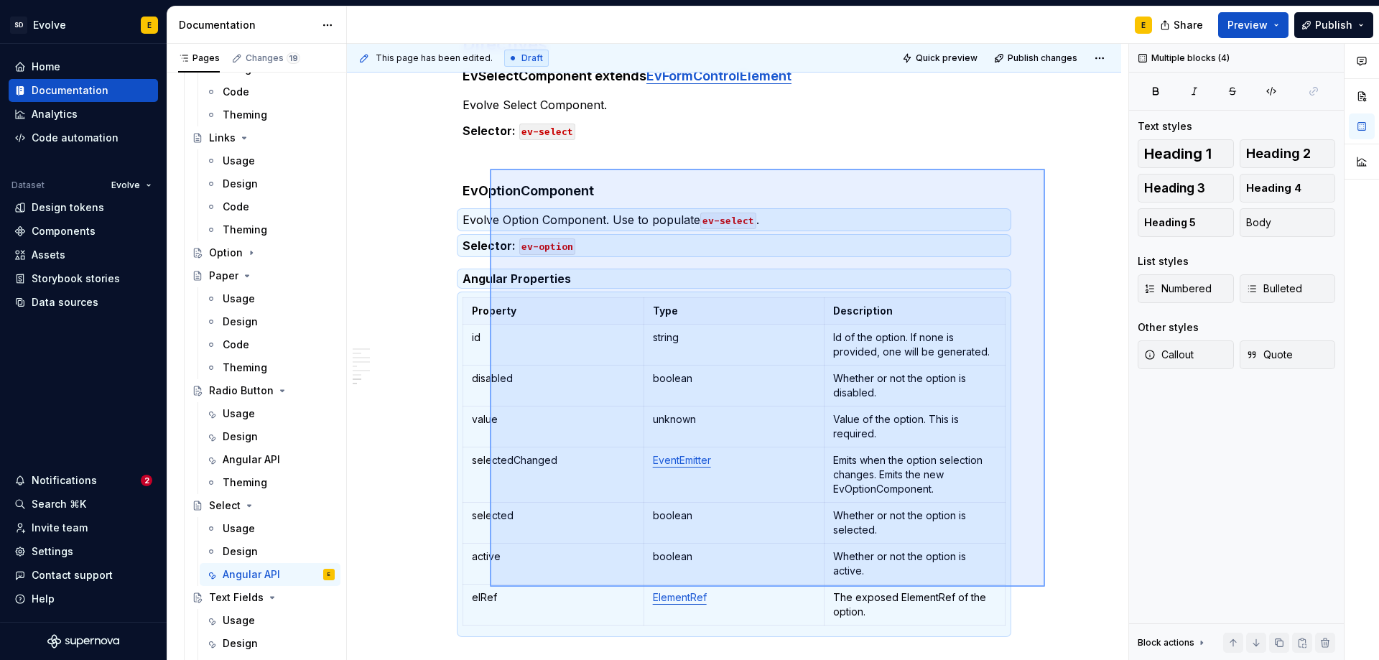
drag, startPoint x: 1045, startPoint y: 587, endPoint x: 490, endPoint y: 169, distance: 694.9
click at [490, 169] on div "**********" at bounding box center [737, 352] width 781 height 617
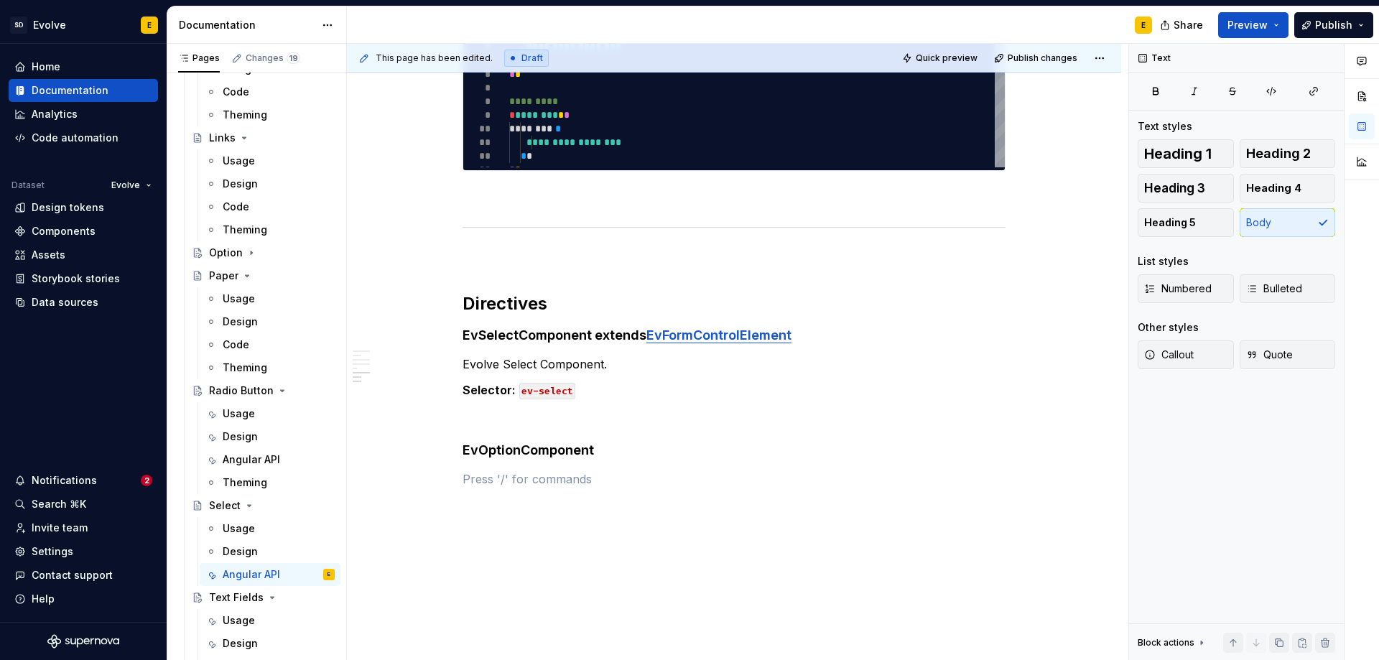
scroll to position [2384, 0]
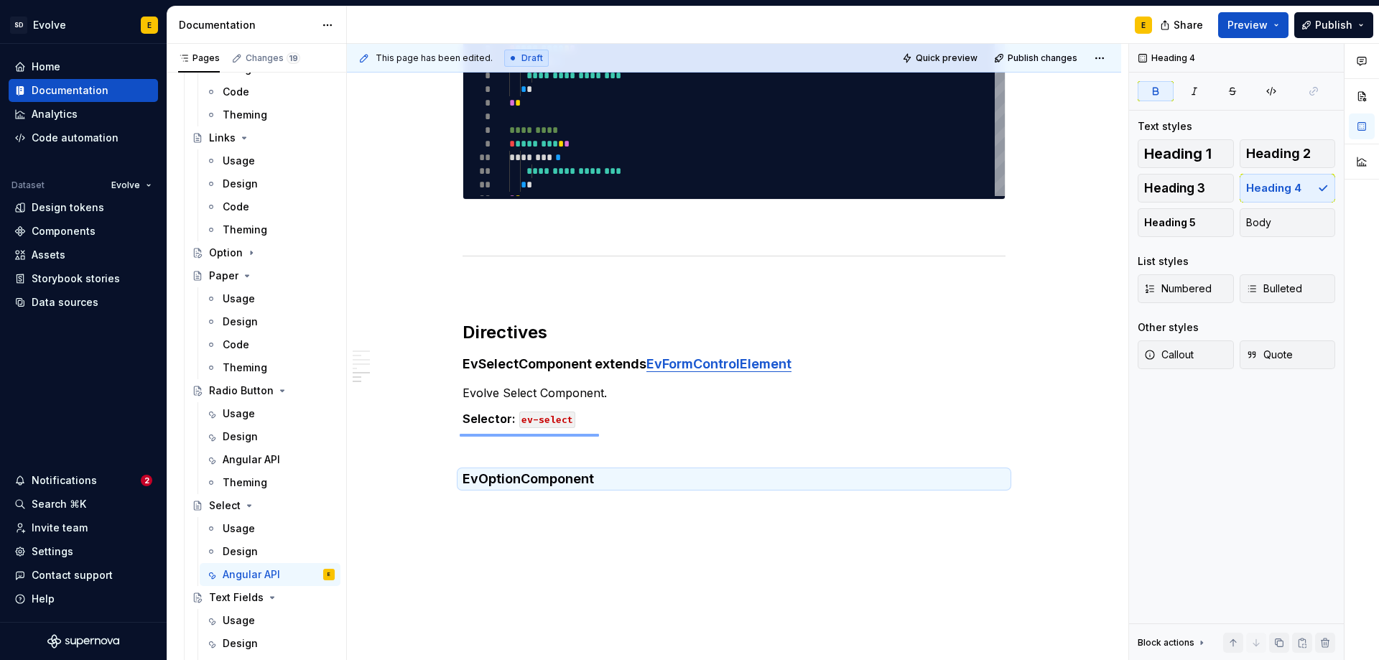
drag, startPoint x: 513, startPoint y: 435, endPoint x: 599, endPoint y: 434, distance: 86.2
click at [599, 434] on div "**********" at bounding box center [737, 352] width 781 height 617
click at [597, 470] on h4 "EvOptionComponent" at bounding box center [734, 478] width 543 height 17
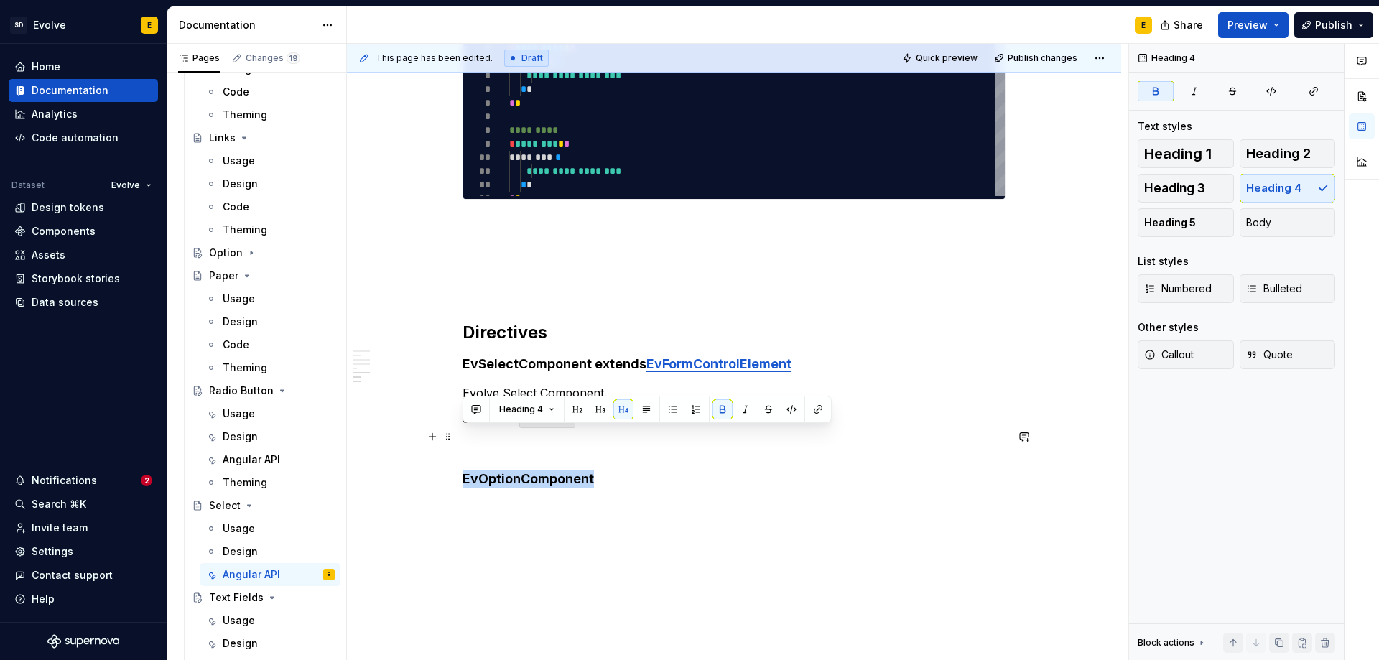
drag, startPoint x: 597, startPoint y: 437, endPoint x: 460, endPoint y: 440, distance: 137.2
click at [817, 406] on button "button" at bounding box center [818, 409] width 20 height 20
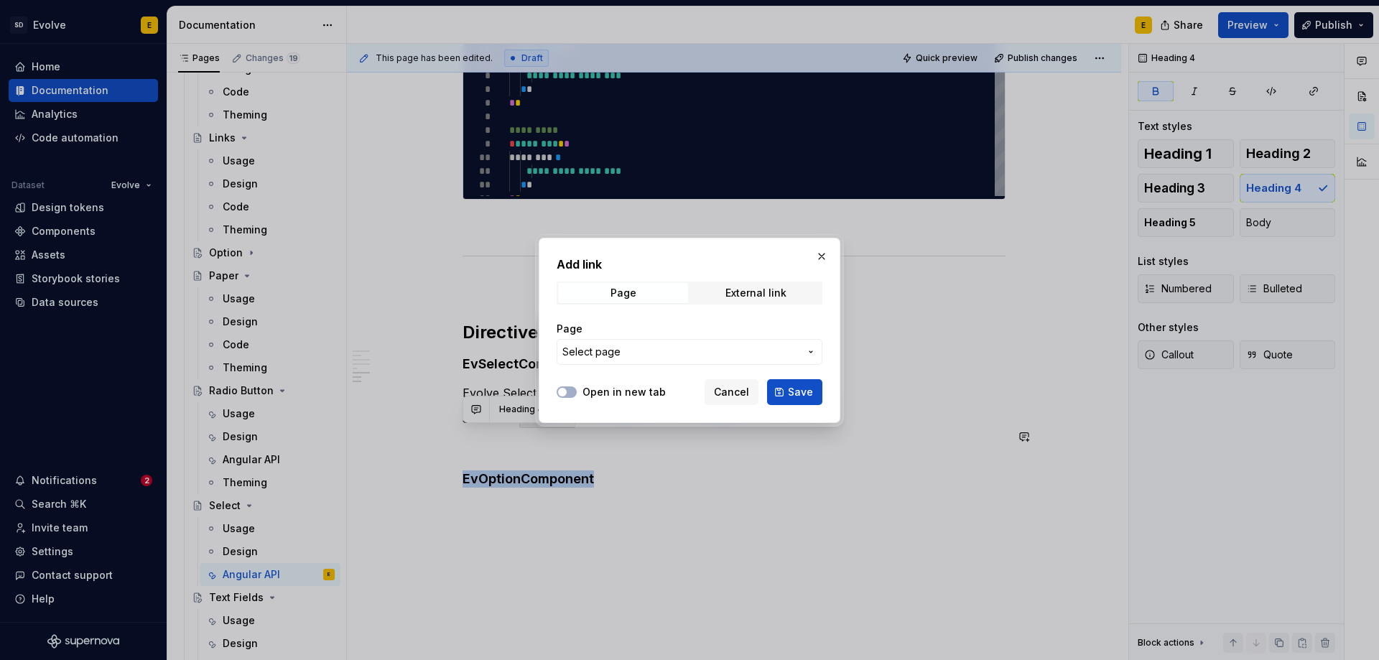
click at [639, 350] on span "Select page" at bounding box center [680, 352] width 237 height 14
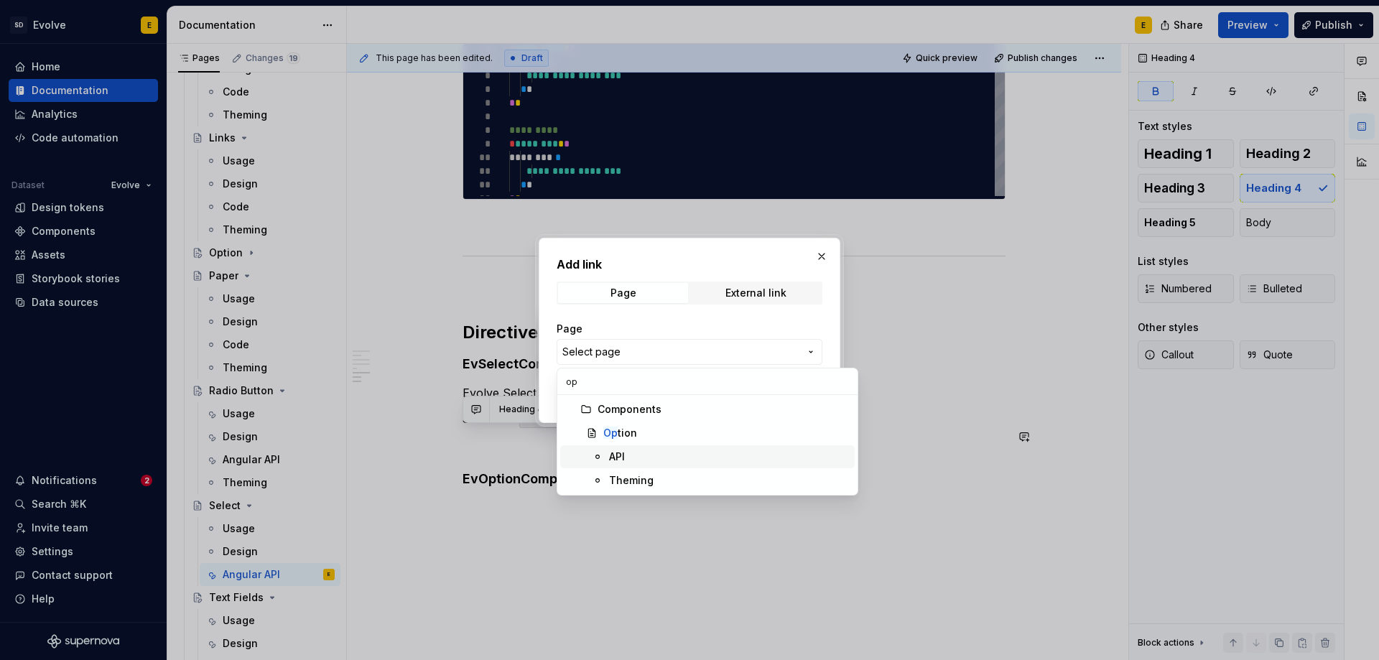
click at [632, 458] on div "API" at bounding box center [729, 457] width 240 height 14
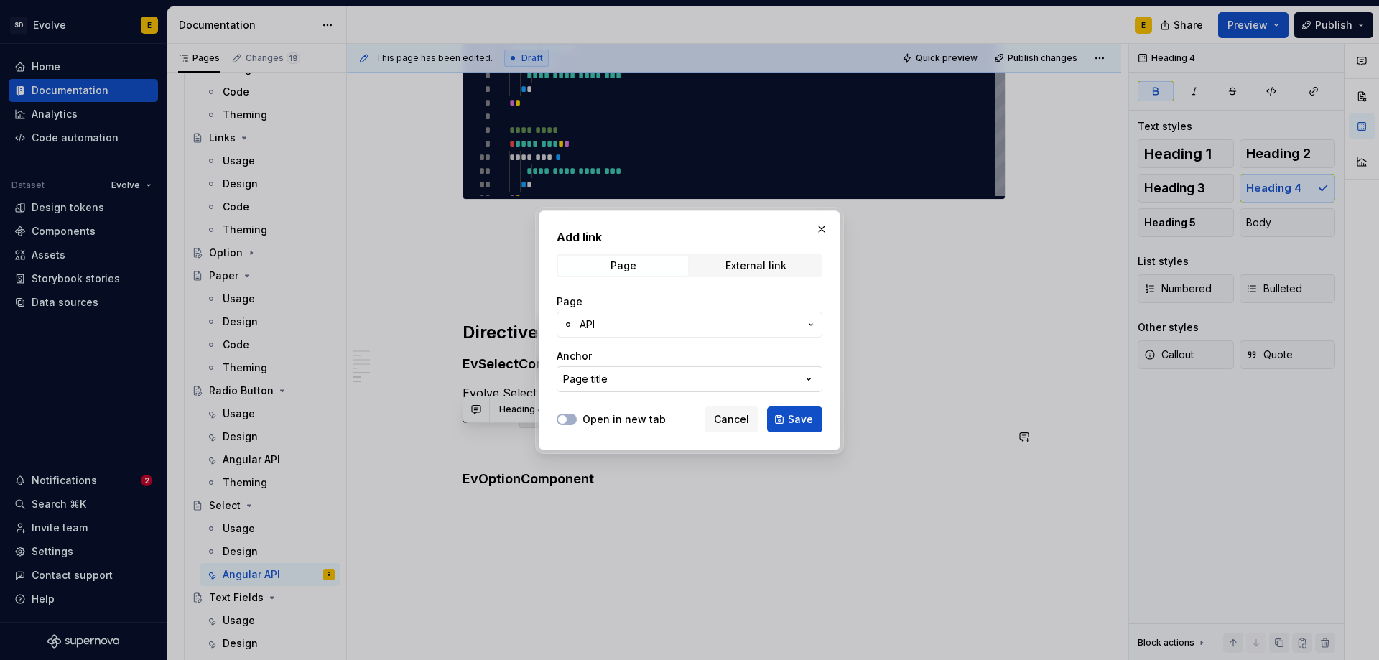
click at [657, 385] on button "Page title" at bounding box center [690, 379] width 266 height 26
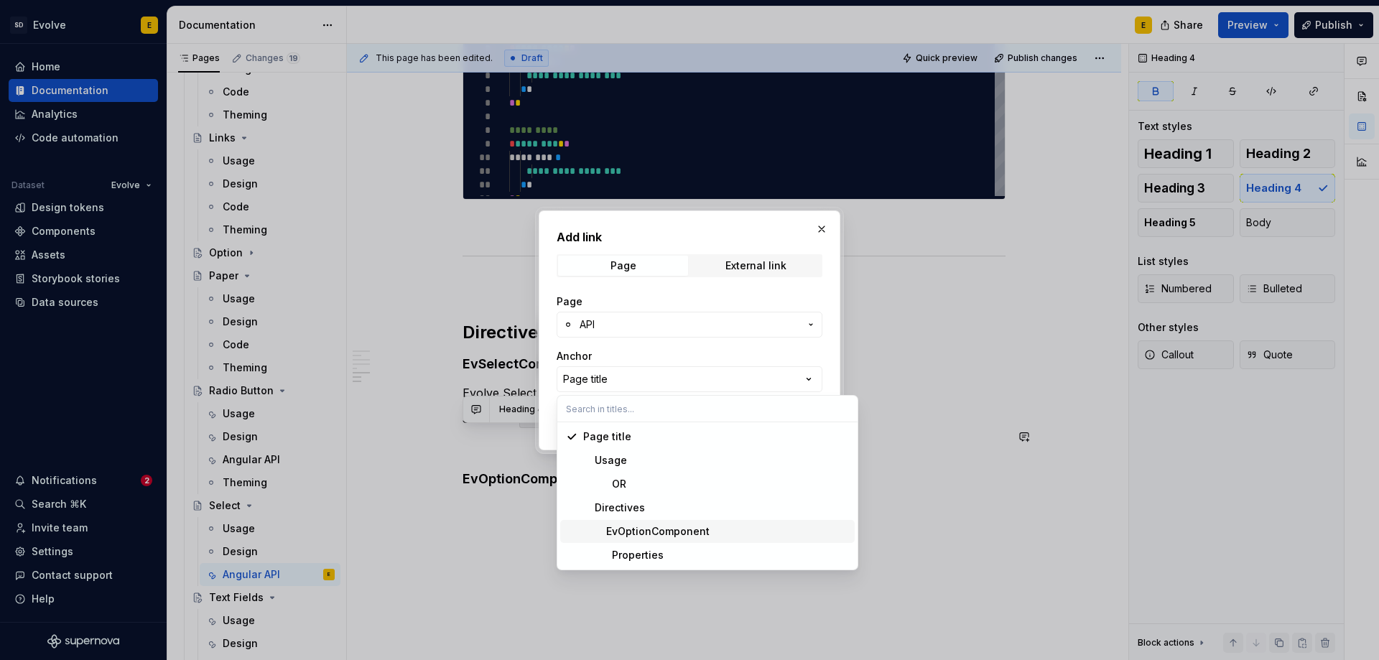
click at [646, 534] on div "EvOptionComponent" at bounding box center [646, 531] width 126 height 14
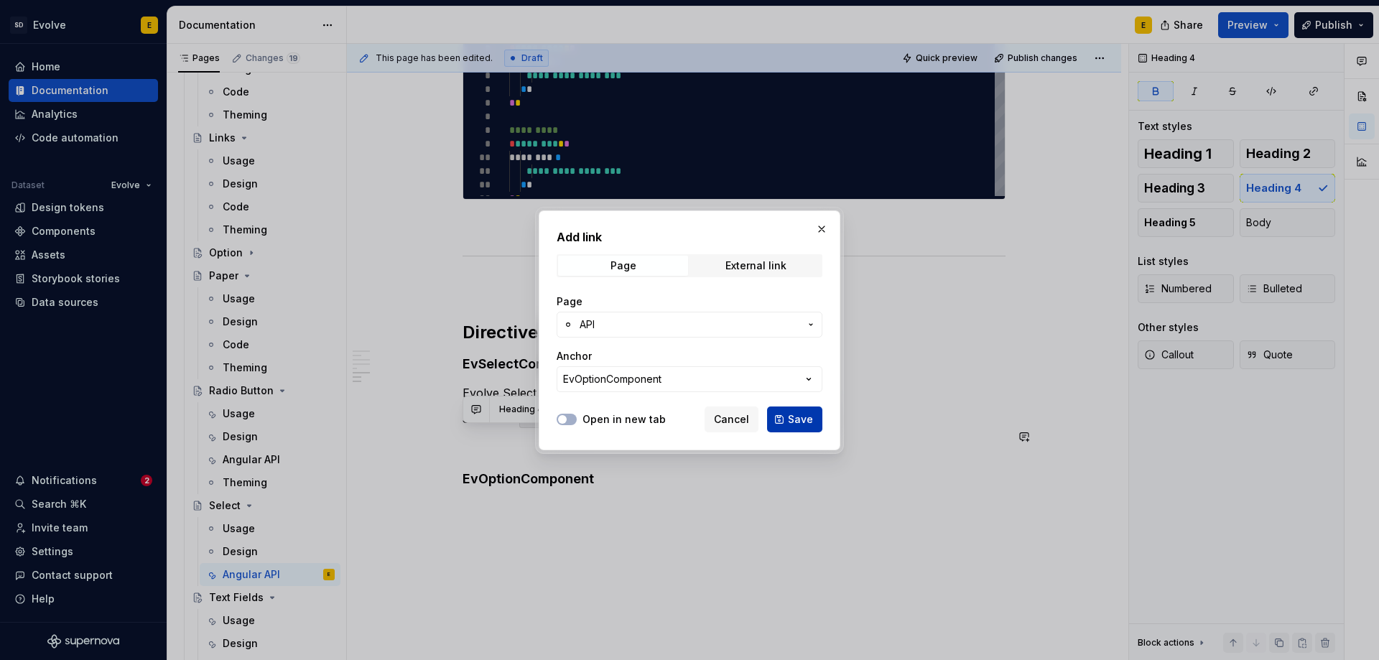
click at [799, 419] on span "Save" at bounding box center [800, 419] width 25 height 14
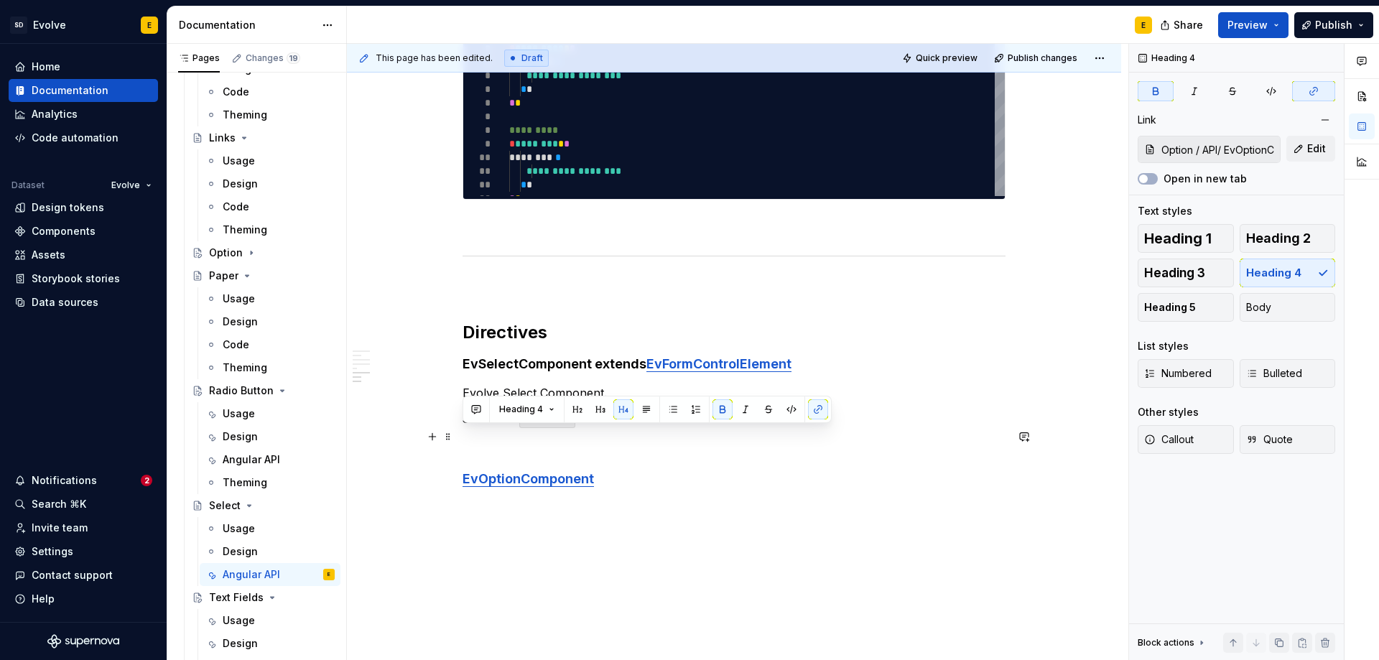
click at [646, 470] on h4 "EvOptionComponent" at bounding box center [734, 478] width 543 height 17
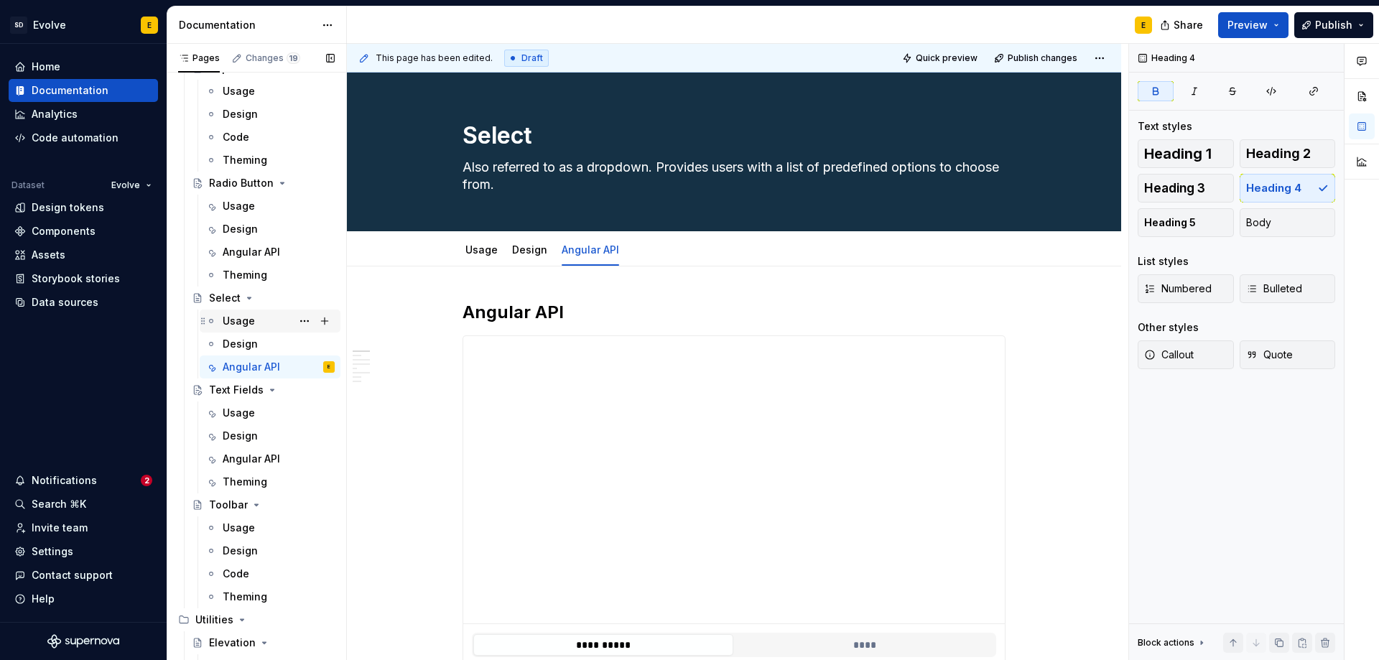
scroll to position [1894, 0]
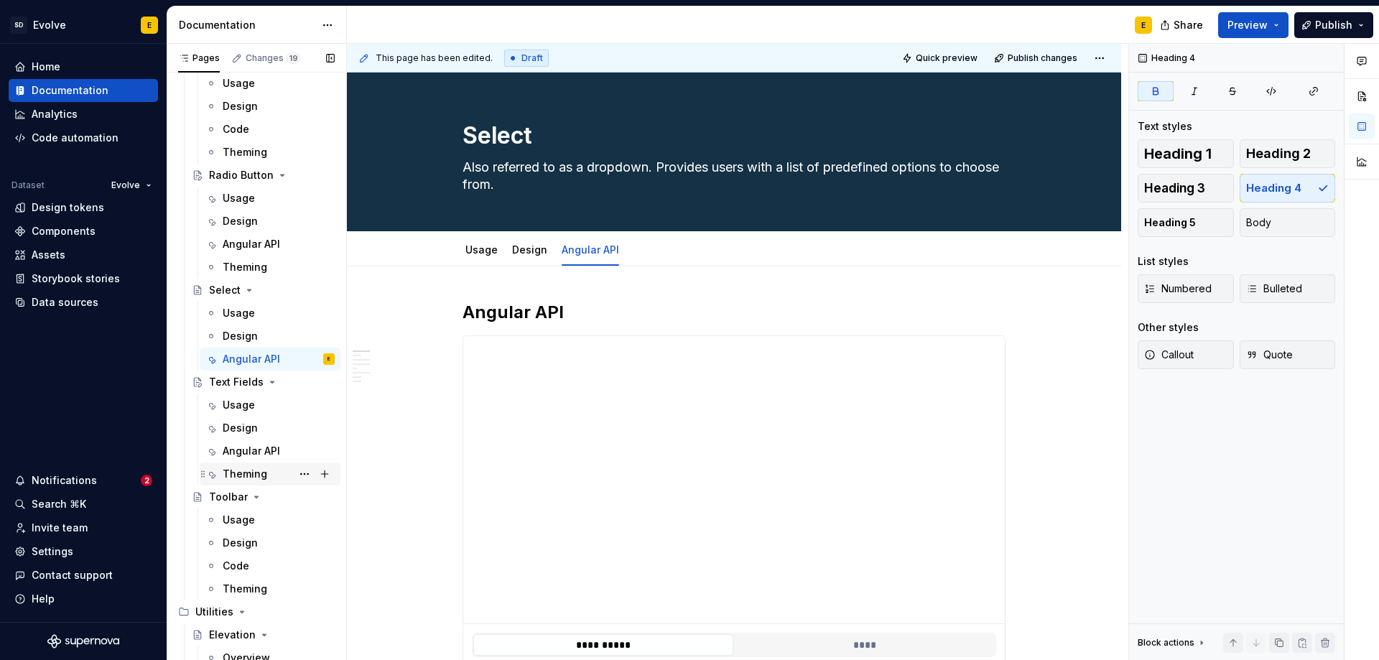
click at [254, 473] on div "Theming" at bounding box center [245, 474] width 45 height 14
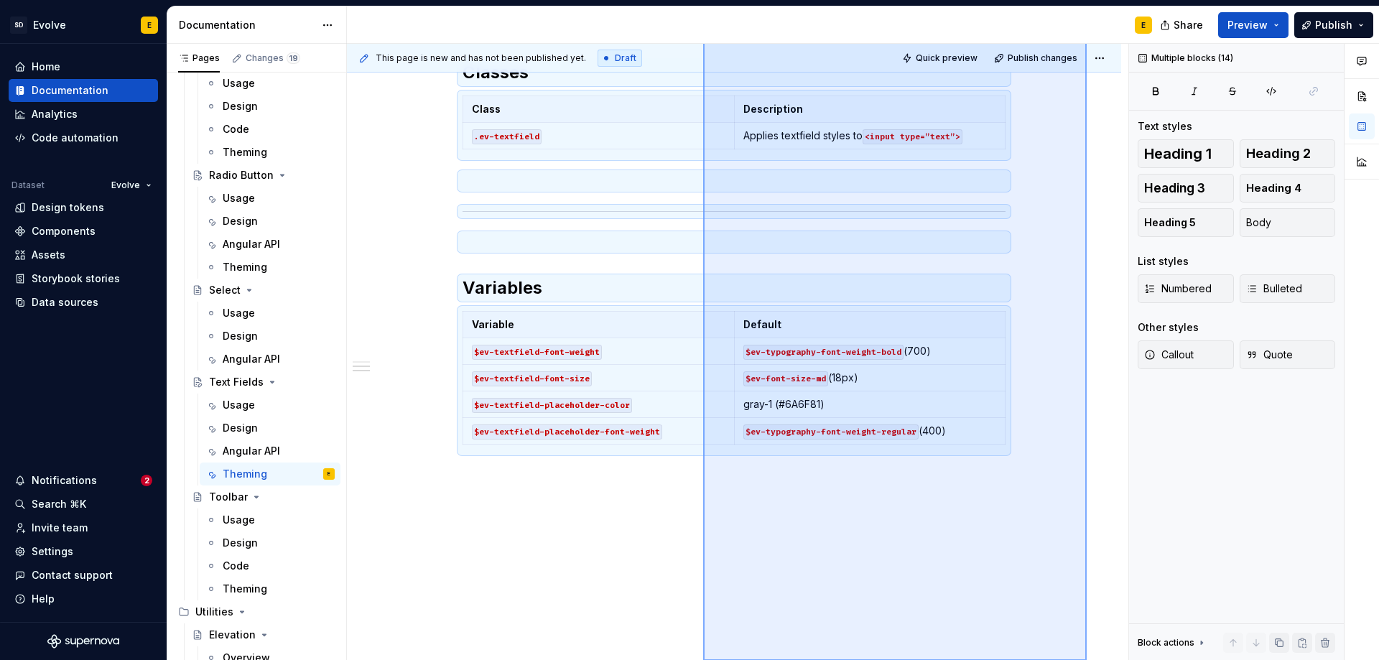
scroll to position [546, 0]
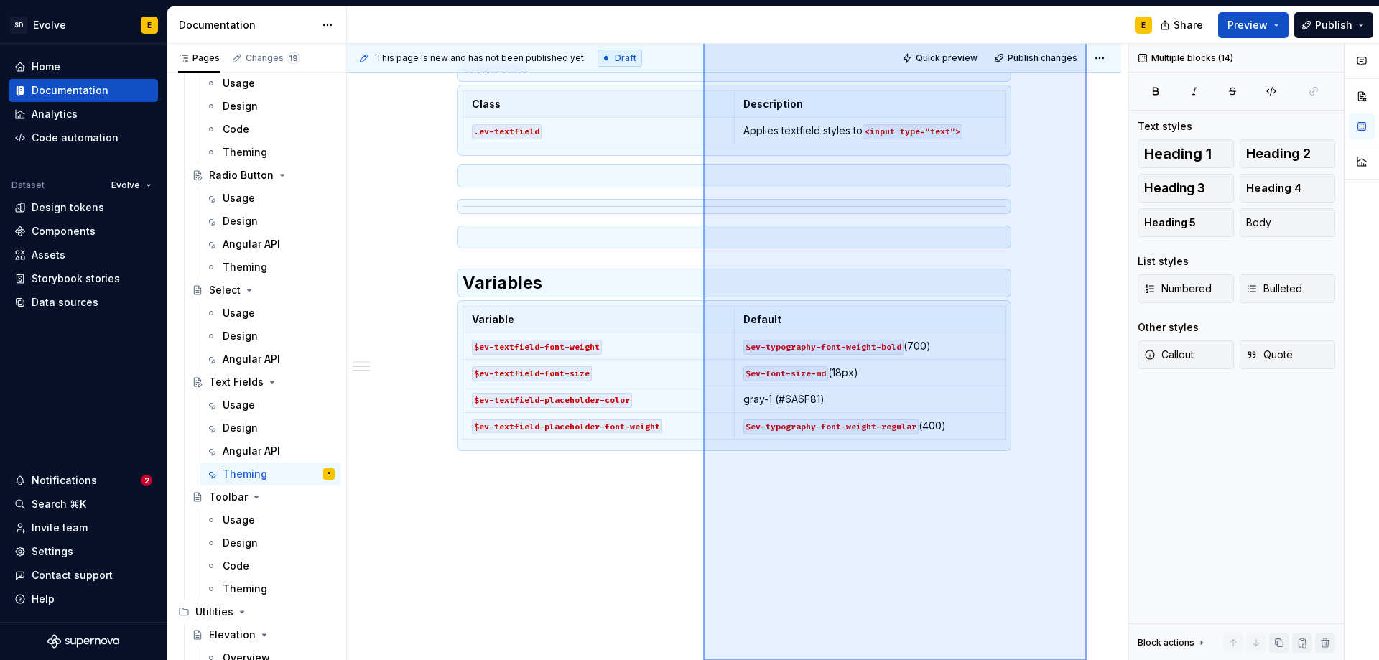
drag, startPoint x: 1087, startPoint y: 292, endPoint x: 703, endPoint y: 688, distance: 551.1
click at [703, 659] on html "SD Evolve E Home Documentation Analytics Code automation Dataset Evolve Design …" at bounding box center [689, 330] width 1379 height 660
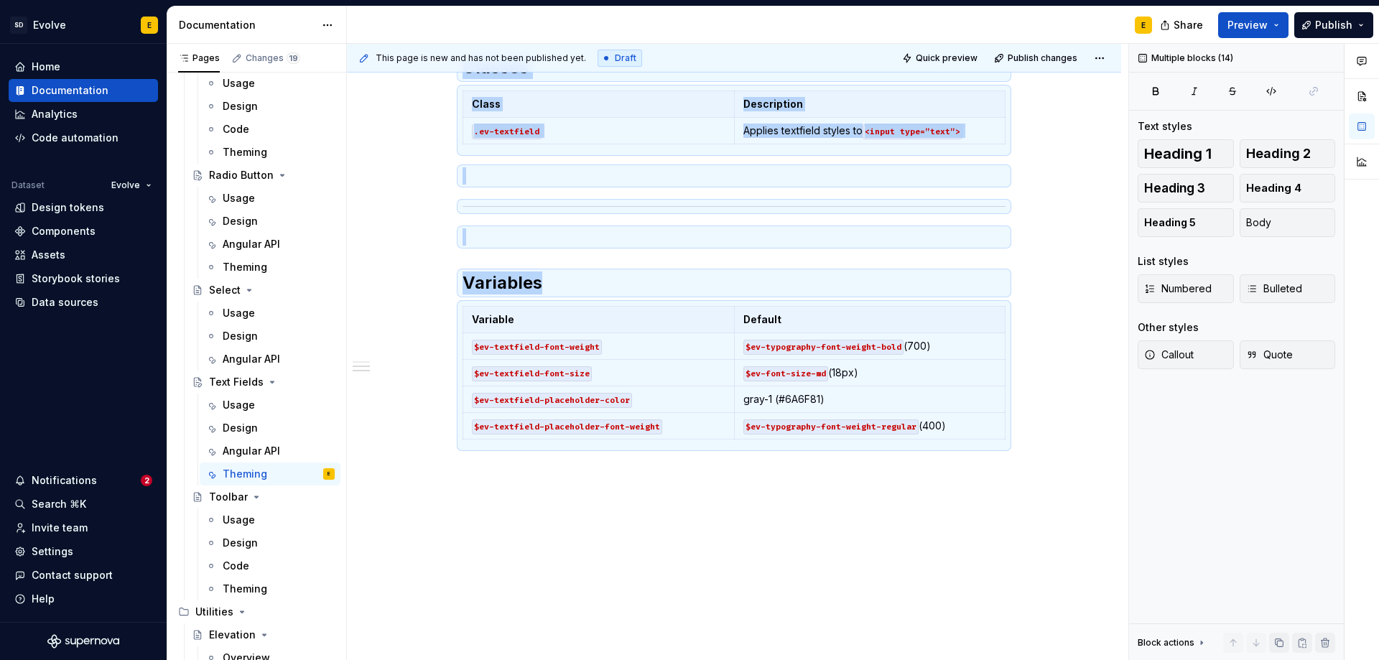
copy div "**********"
click at [415, 427] on div "**********" at bounding box center [734, 181] width 774 height 957
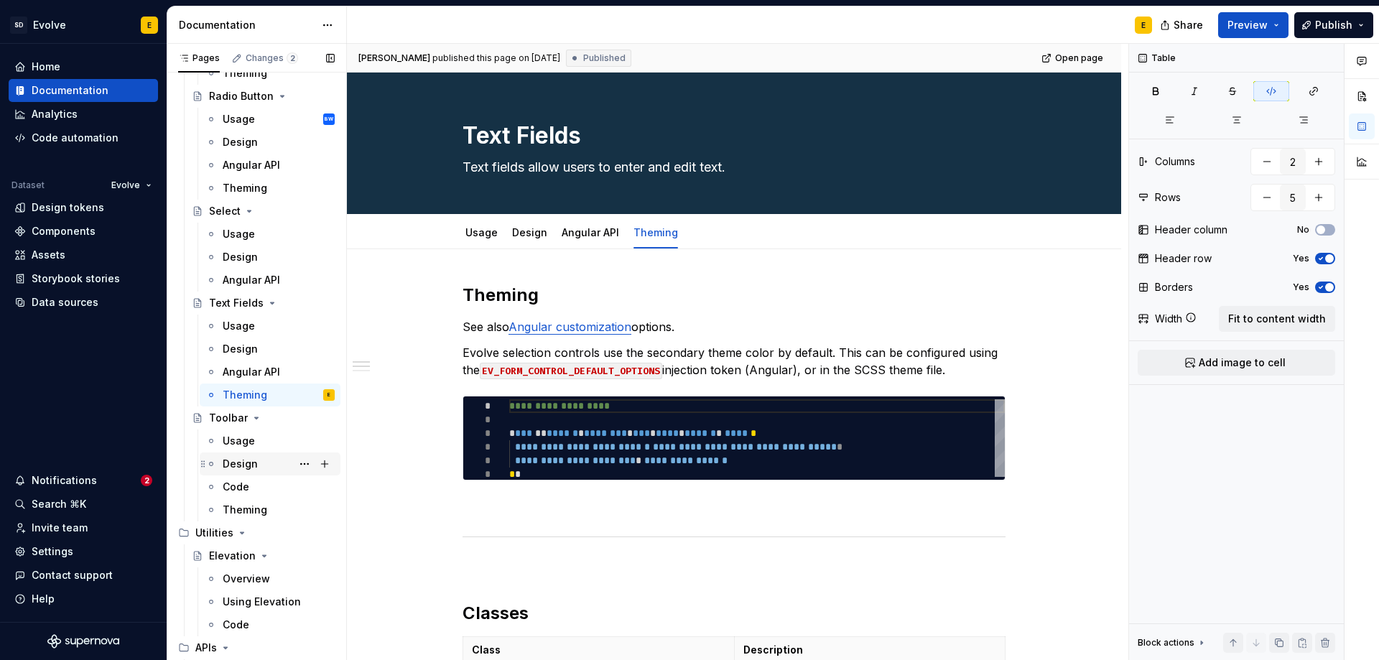
scroll to position [2107, 0]
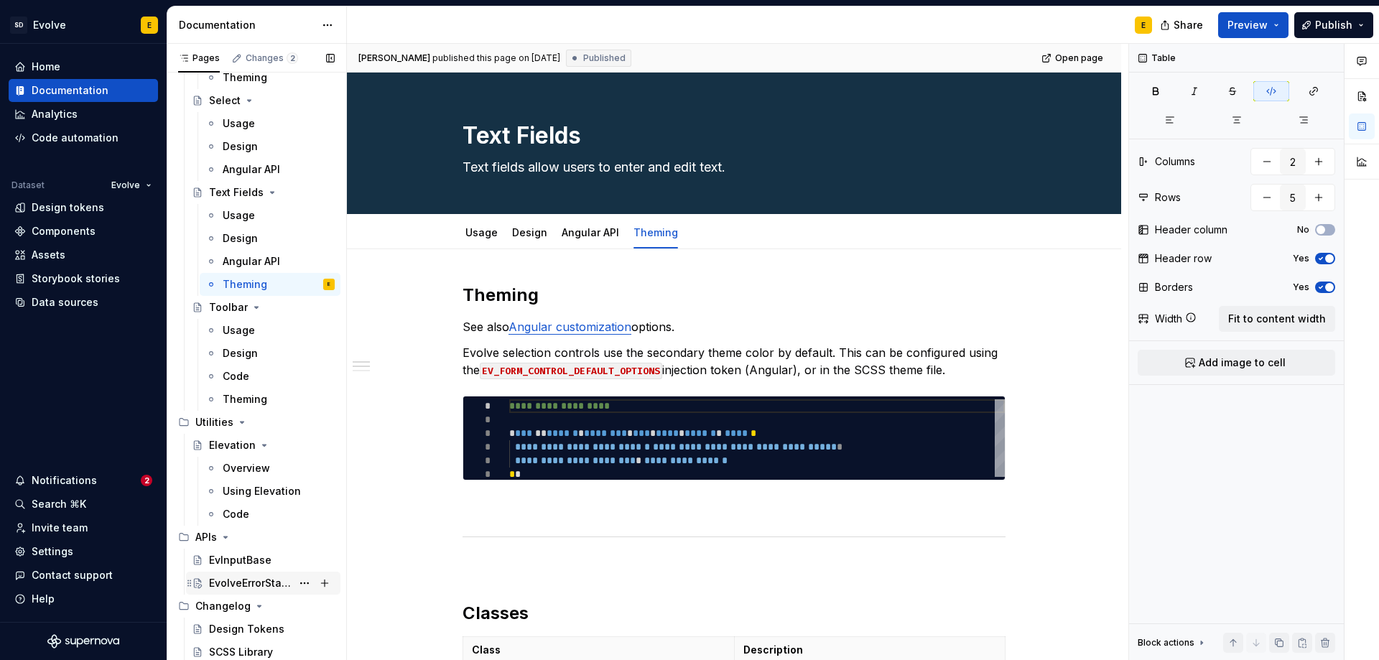
click at [245, 576] on div "EvolveErrorStateMatcher" at bounding box center [250, 583] width 83 height 14
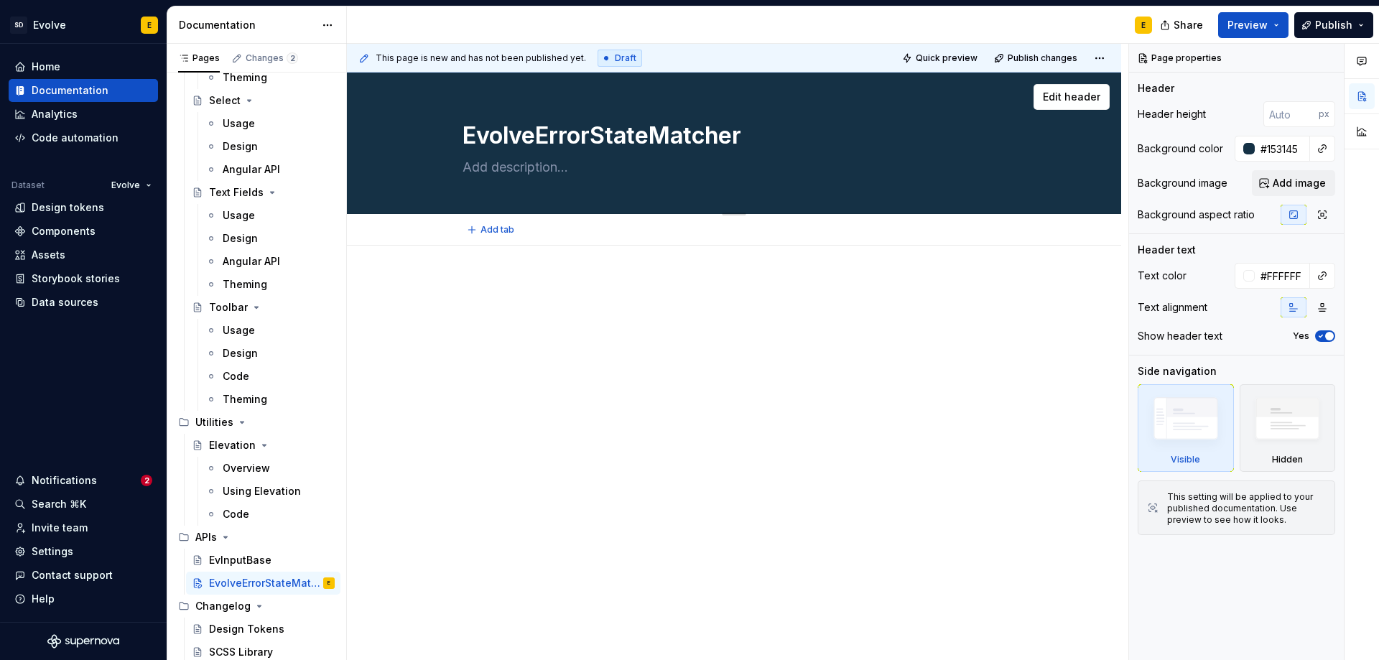
click at [503, 167] on textarea at bounding box center [731, 167] width 543 height 23
paste textarea "Provider that defines how form controls behave with regards to displaying error…"
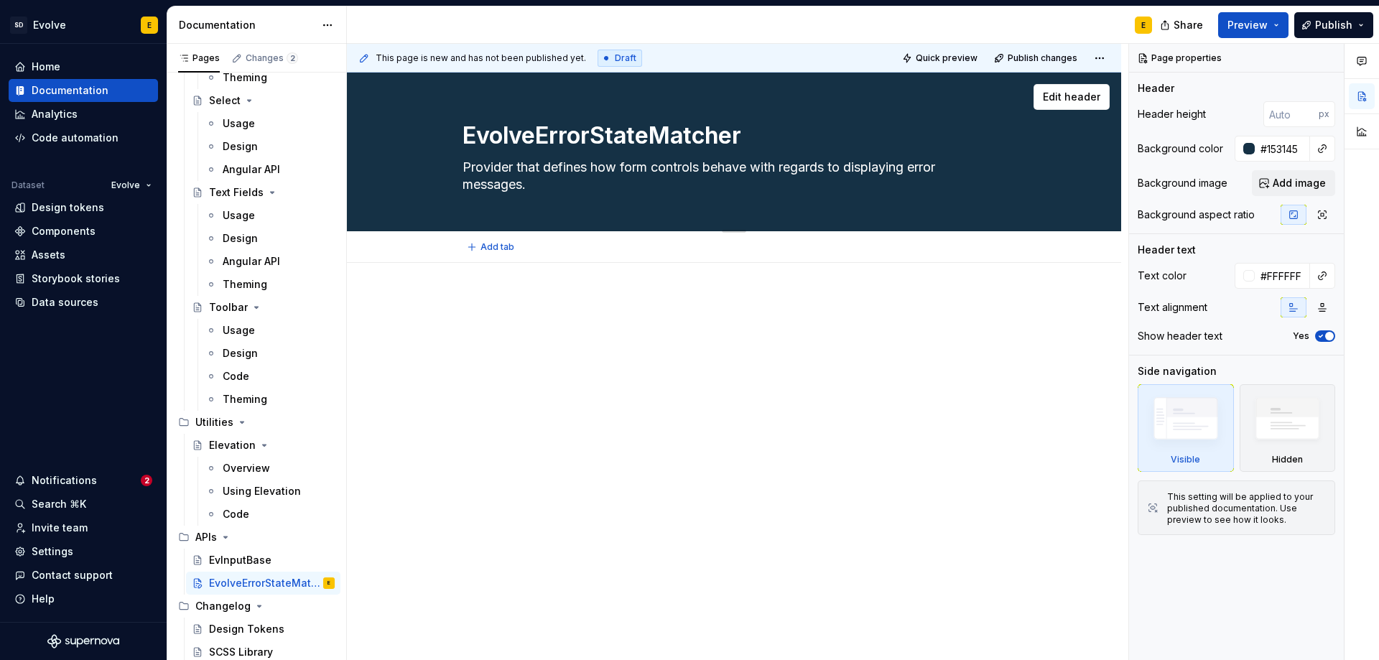
drag, startPoint x: 550, startPoint y: 164, endPoint x: 463, endPoint y: 162, distance: 86.9
click at [463, 162] on textarea "Provider that defines how form controls behave with regards to displaying error…" at bounding box center [731, 176] width 543 height 40
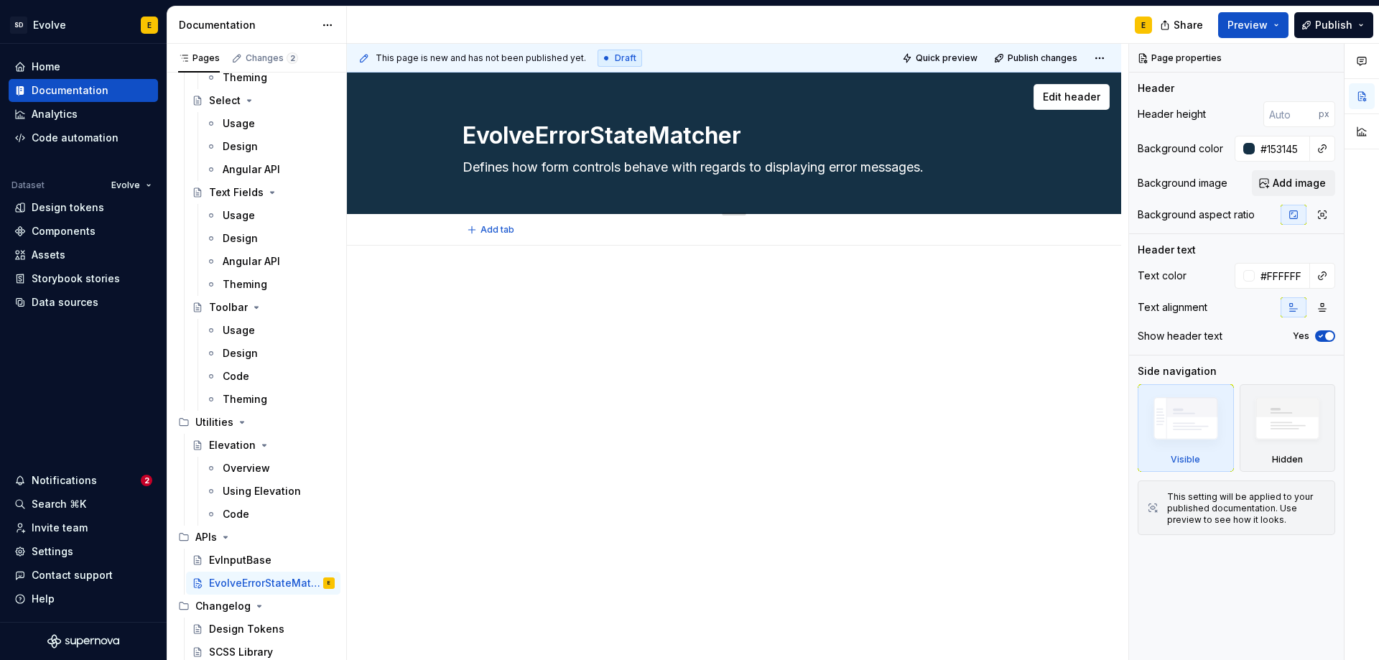
drag, startPoint x: 677, startPoint y: 167, endPoint x: 768, endPoint y: 166, distance: 91.2
click at [768, 166] on textarea "Defines how form controls behave with regards to displaying error messages." at bounding box center [731, 167] width 543 height 23
click at [484, 259] on div at bounding box center [734, 398] width 774 height 305
click at [480, 252] on div at bounding box center [734, 398] width 774 height 305
